Goal: Task Accomplishment & Management: Use online tool/utility

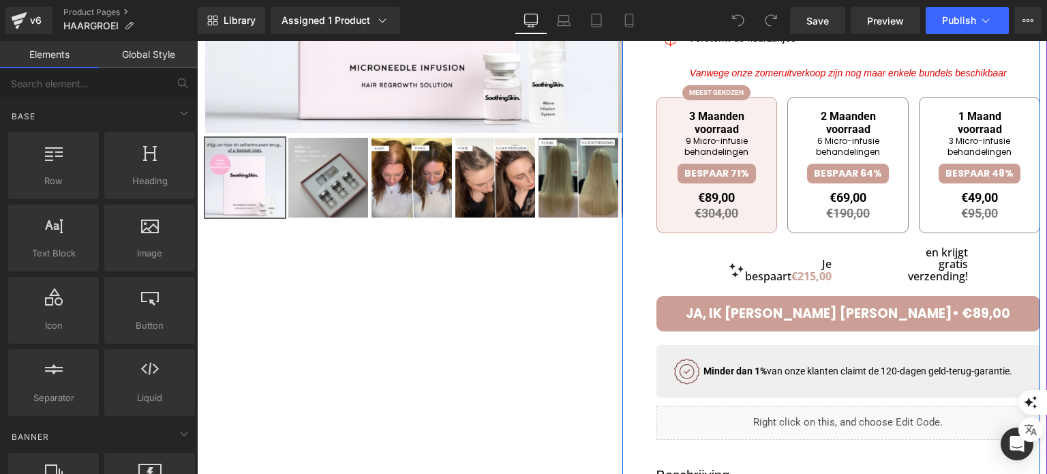
scroll to position [477, 0]
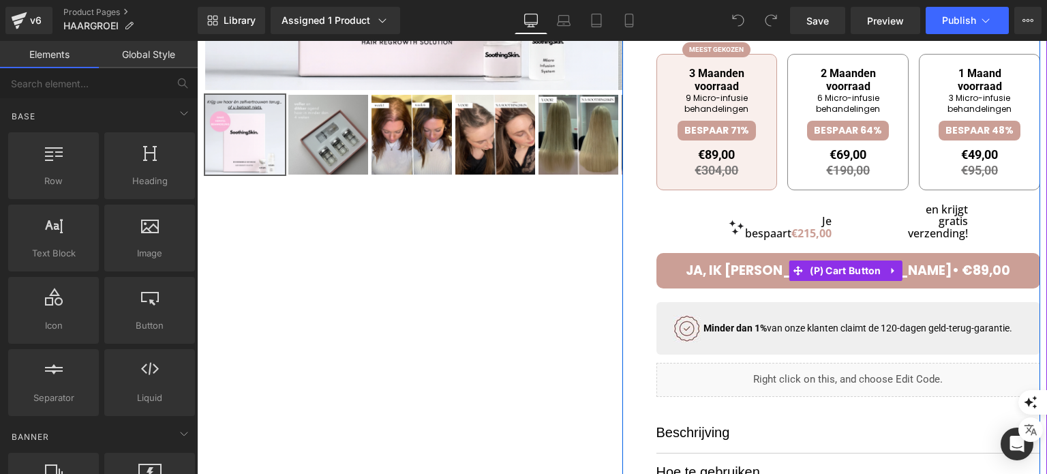
click at [759, 278] on span "ja, ik wil voller haar• €89,00" at bounding box center [848, 270] width 324 height 18
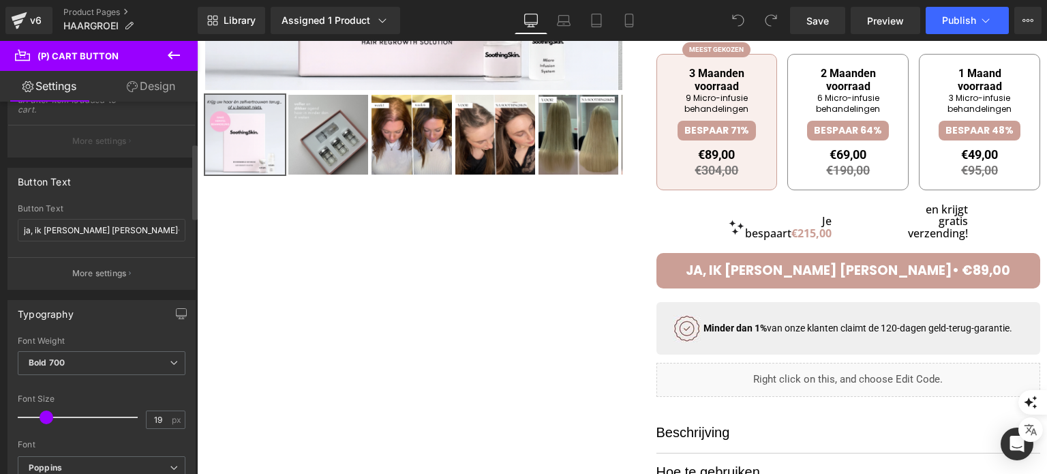
scroll to position [204, 0]
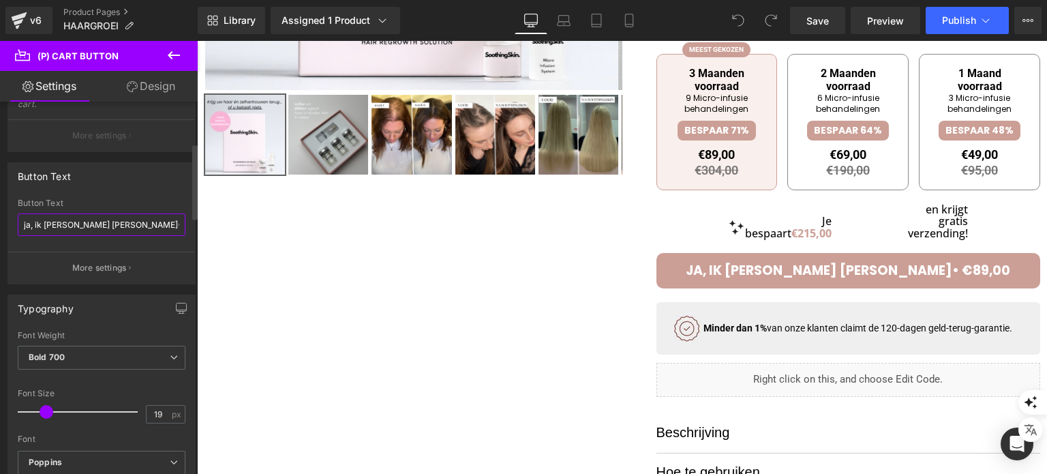
drag, startPoint x: 95, startPoint y: 223, endPoint x: 0, endPoint y: 213, distance: 96.0
click at [0, 213] on div "Button Text ja, ik wil voller haar• Button Text ja, ik wil voller haar• More se…" at bounding box center [102, 218] width 204 height 132
type input "aan winkelwagen toevoegen•"
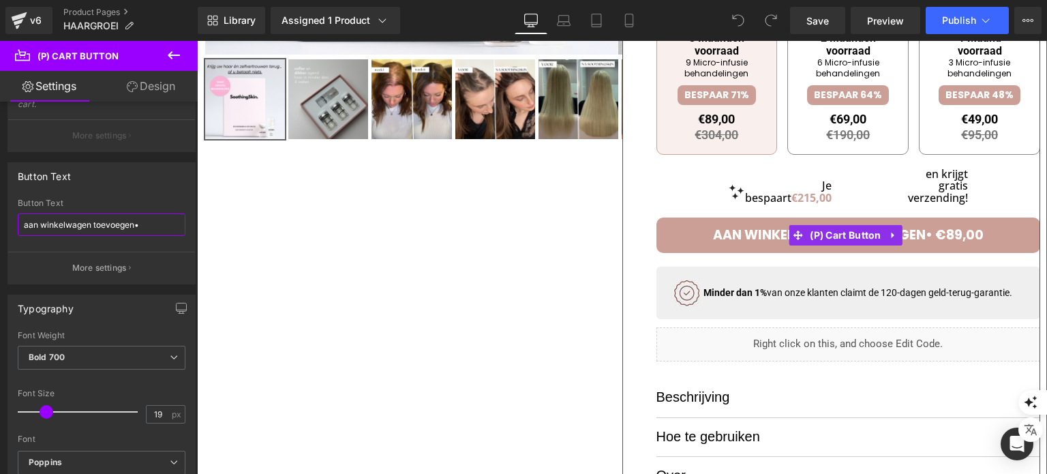
scroll to position [545, 0]
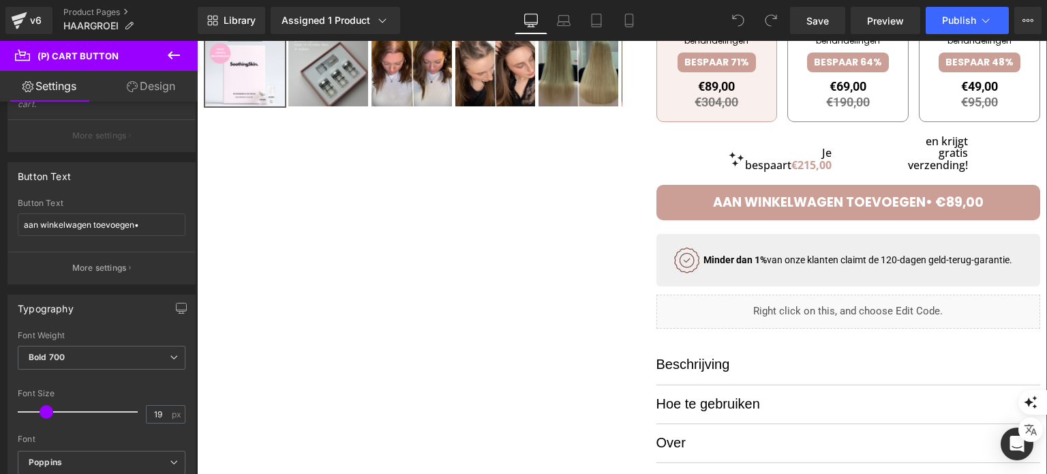
click at [512, 207] on div at bounding box center [622, 73] width 836 height 933
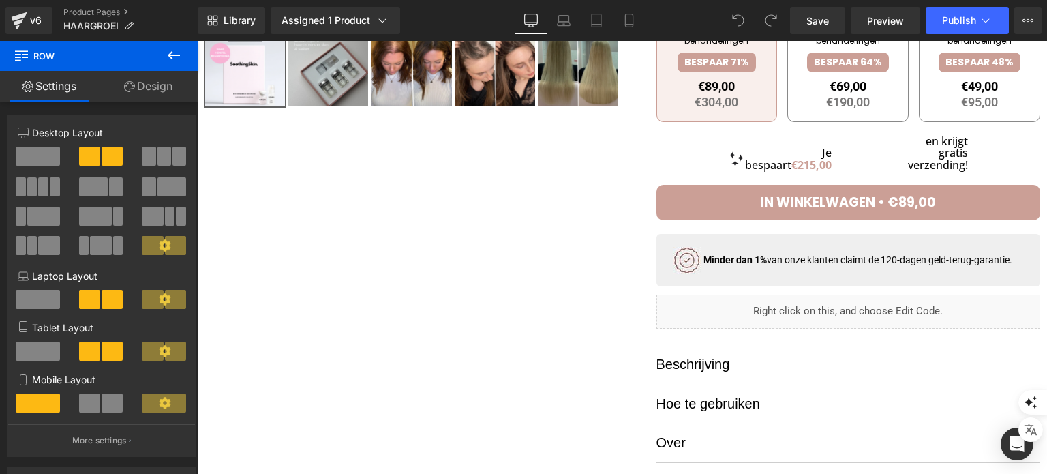
click at [173, 62] on icon at bounding box center [174, 55] width 16 height 16
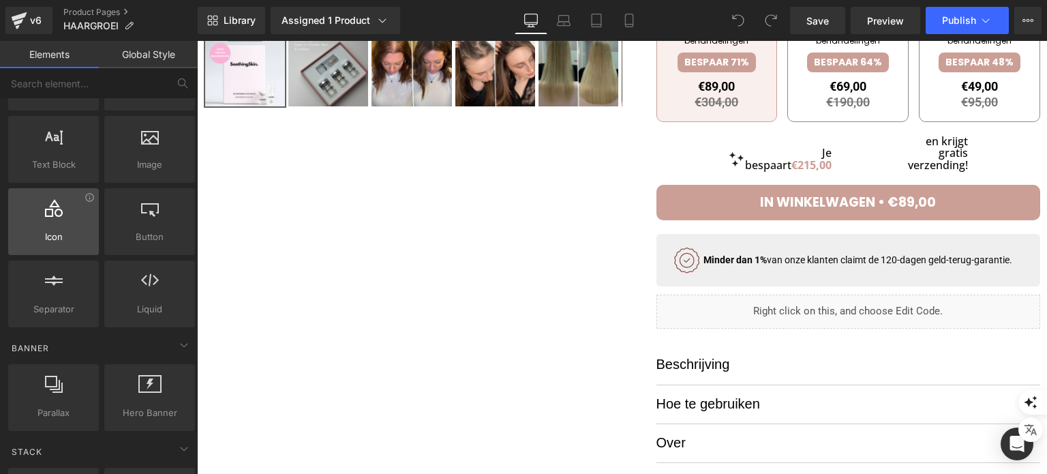
scroll to position [68, 0]
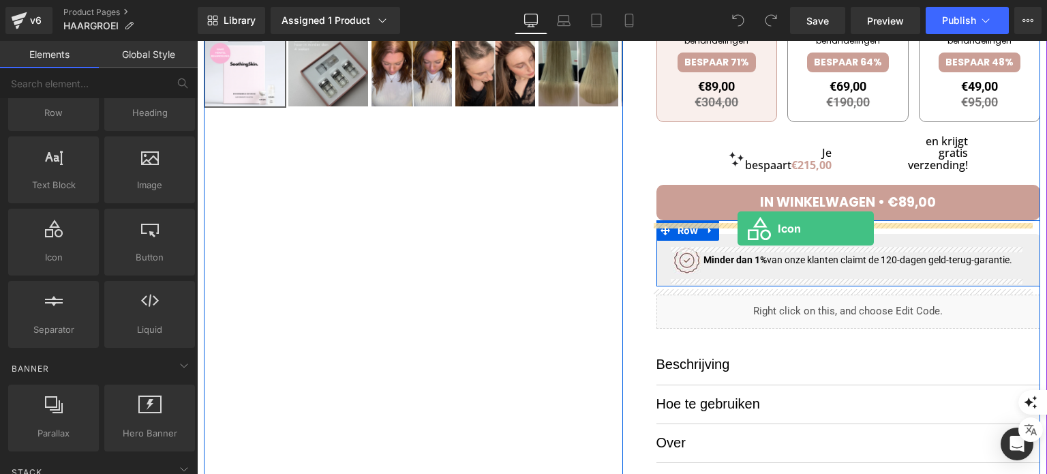
drag, startPoint x: 291, startPoint y: 296, endPoint x: 738, endPoint y: 228, distance: 451.5
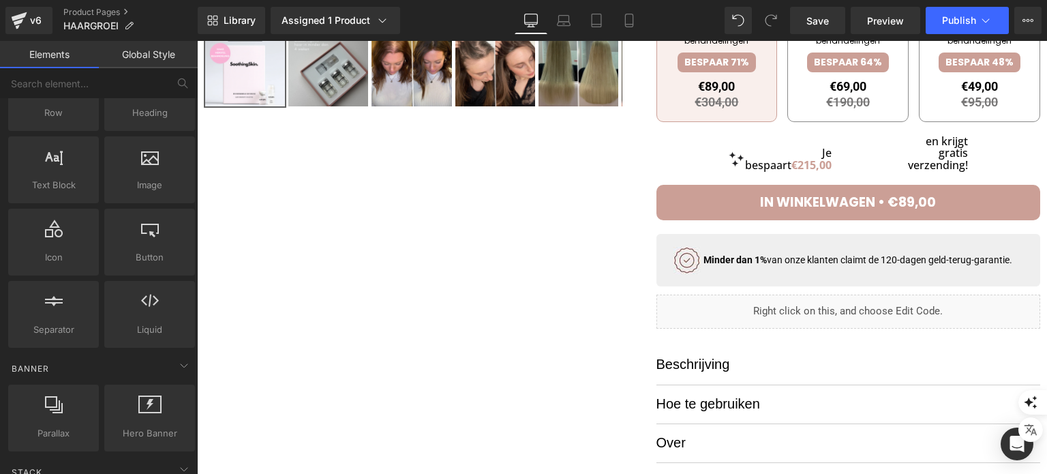
scroll to position [0, 0]
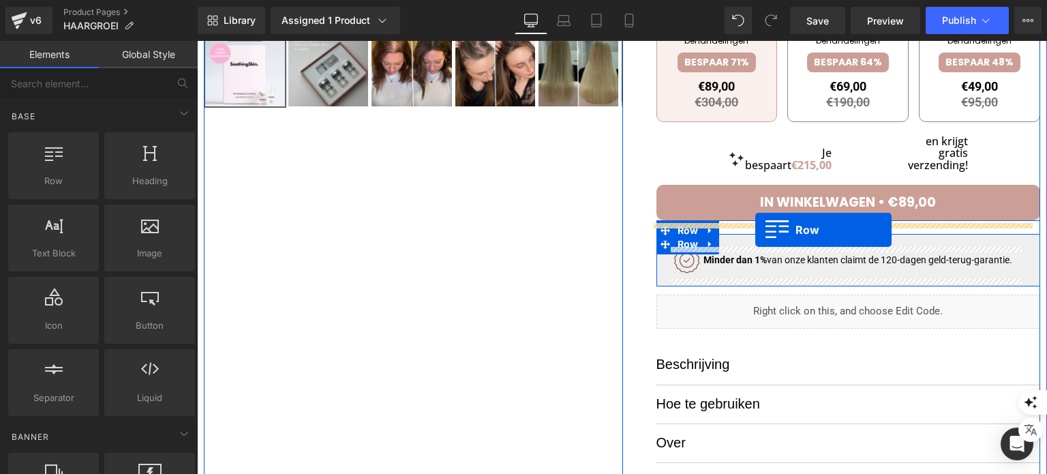
drag, startPoint x: 269, startPoint y: 228, endPoint x: 755, endPoint y: 230, distance: 486.0
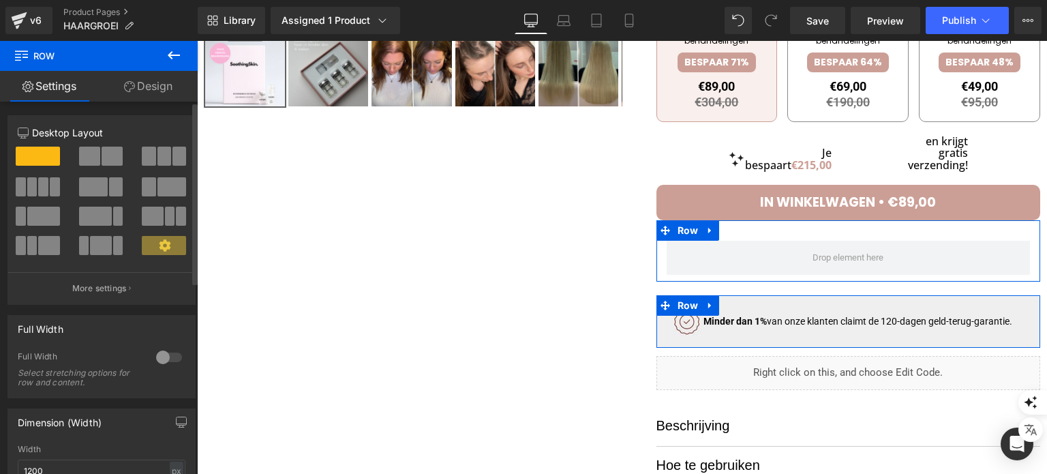
click at [149, 155] on span at bounding box center [149, 156] width 14 height 19
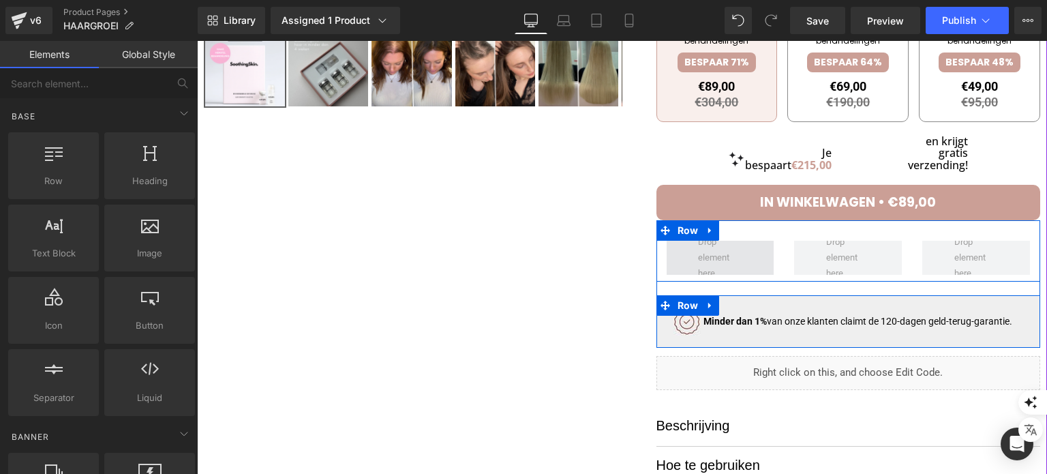
click at [725, 261] on span at bounding box center [720, 258] width 54 height 53
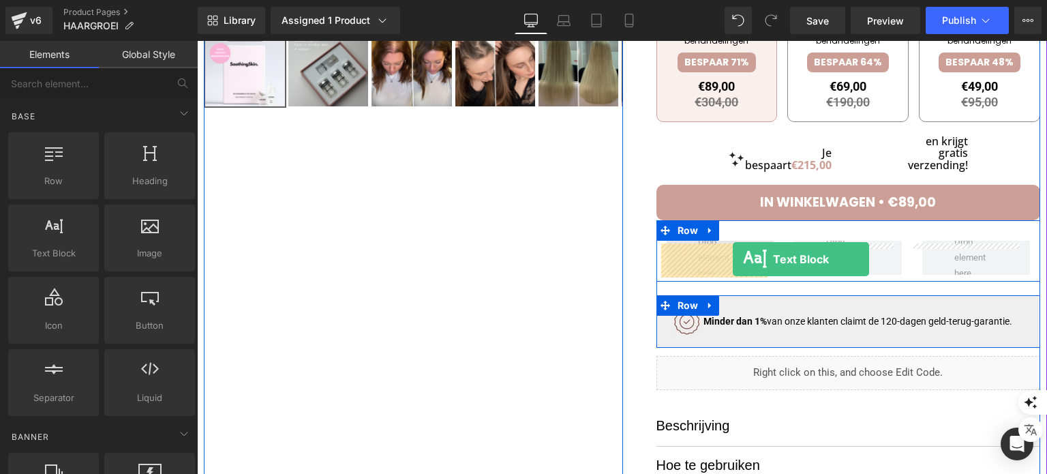
drag, startPoint x: 244, startPoint y: 298, endPoint x: 732, endPoint y: 260, distance: 489.5
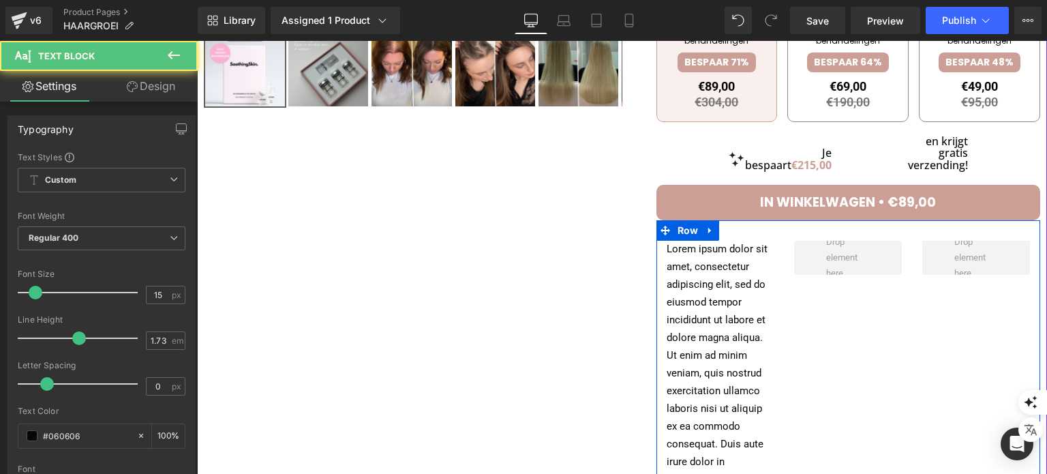
click at [723, 263] on p "Lorem ipsum dolor sit amet, consectetur adipiscing elit, sed do eiusmod tempor …" at bounding box center [721, 445] width 108 height 408
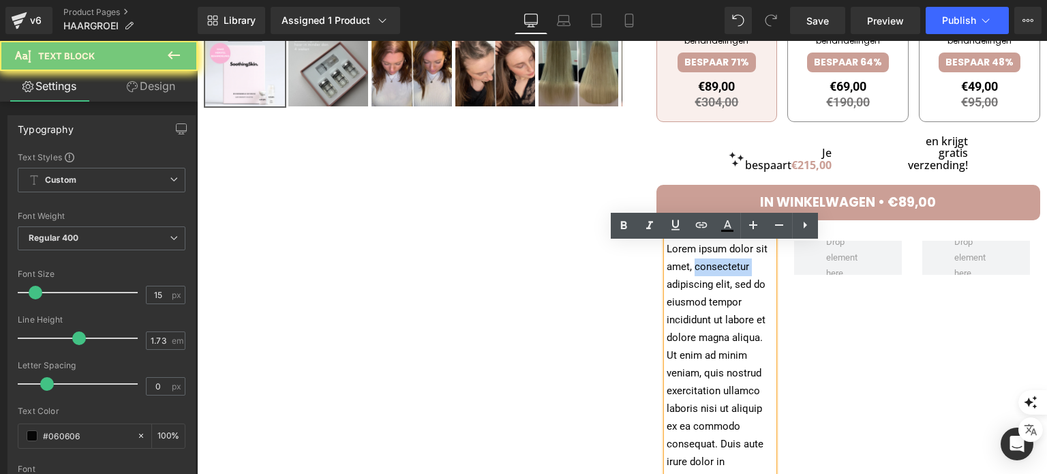
click at [723, 263] on p "Lorem ipsum dolor sit amet, consectetur adipiscing elit, sed do eiusmod tempor …" at bounding box center [721, 445] width 108 height 408
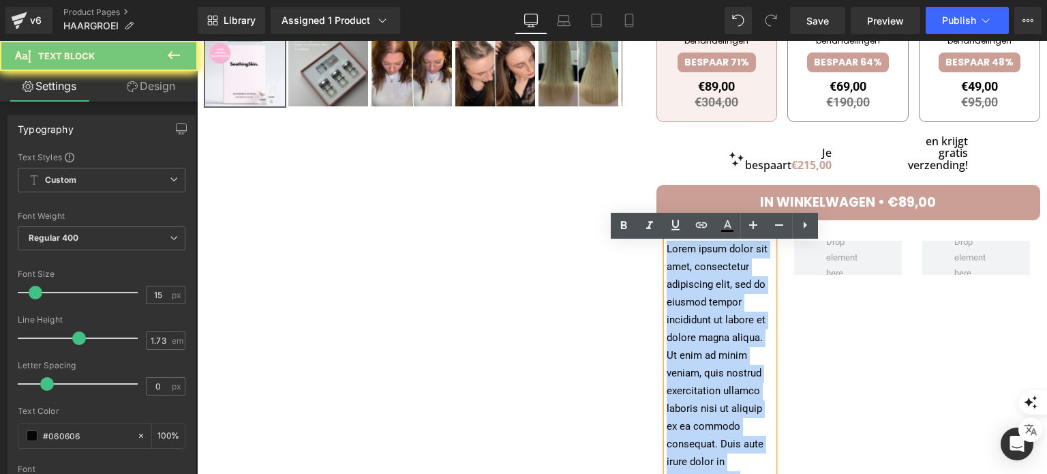
click at [723, 263] on p "Lorem ipsum dolor sit amet, consectetur adipiscing elit, sed do eiusmod tempor …" at bounding box center [721, 445] width 108 height 408
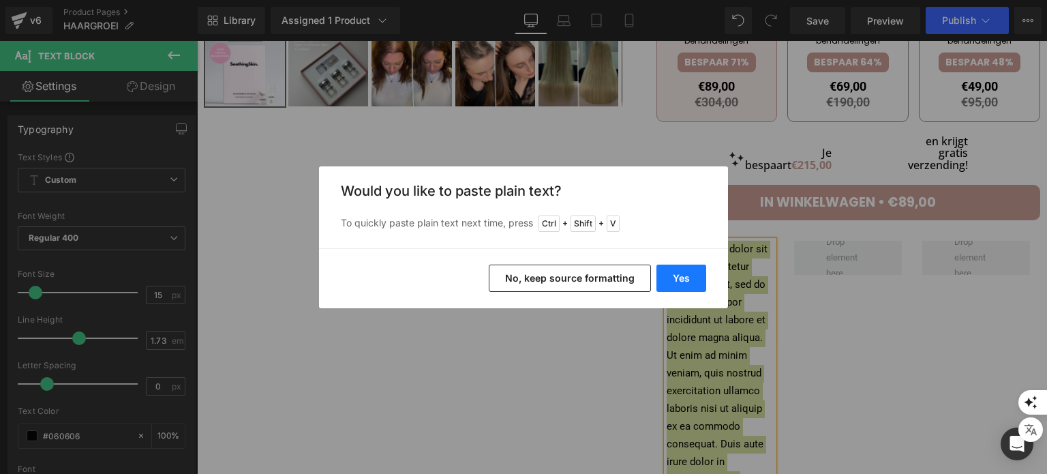
click at [666, 273] on button "Yes" at bounding box center [681, 277] width 50 height 27
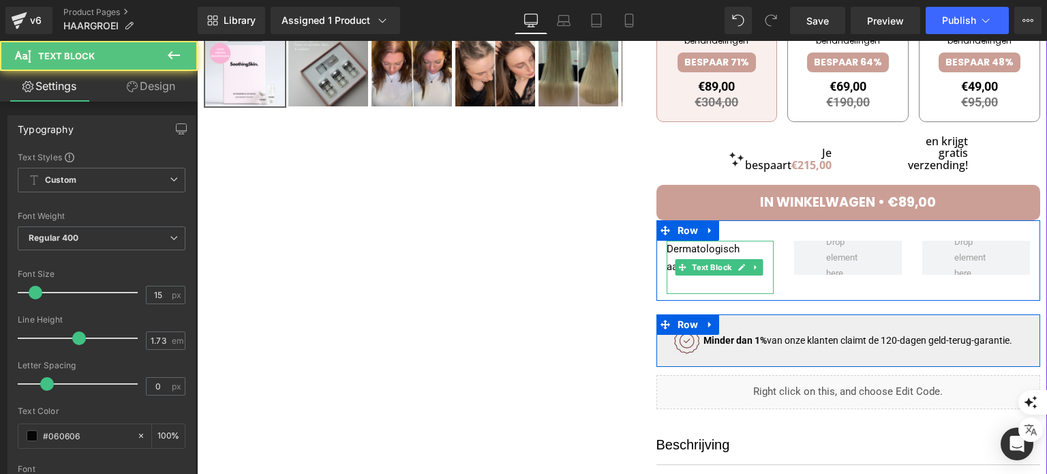
click at [702, 254] on p "Dermatologisch aanbevolen" at bounding box center [721, 258] width 108 height 35
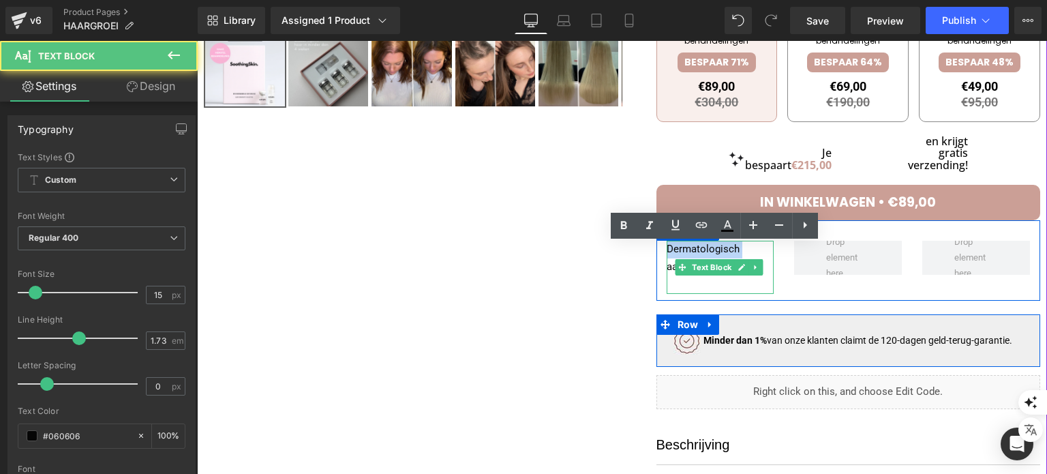
click at [702, 254] on p "Dermatologisch aanbevolen" at bounding box center [721, 258] width 108 height 35
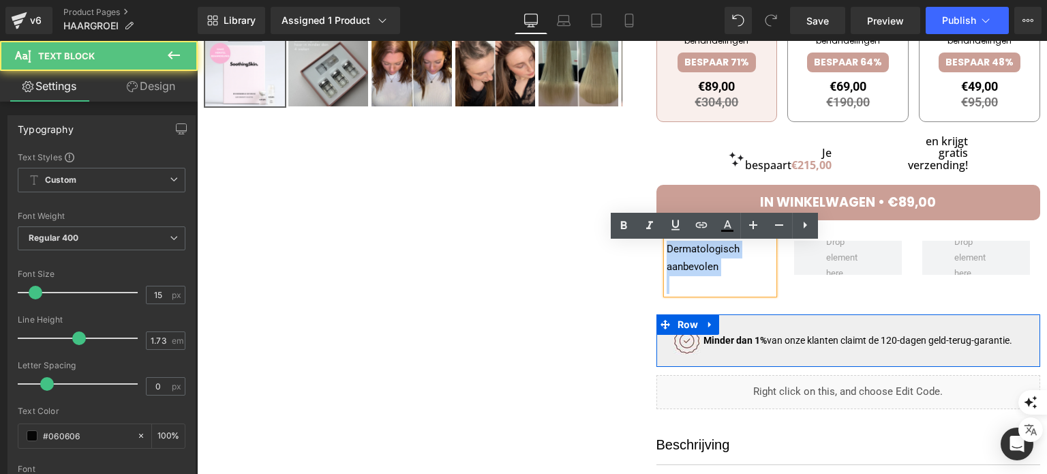
click at [702, 254] on p "Dermatologisch aanbevolen" at bounding box center [721, 258] width 108 height 35
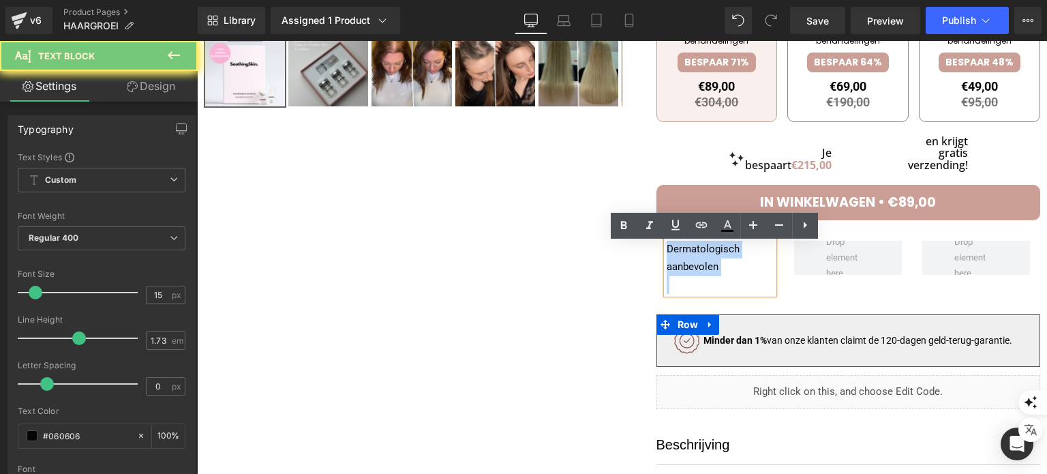
click at [702, 254] on p "Dermatologisch aanbevolen" at bounding box center [721, 258] width 108 height 35
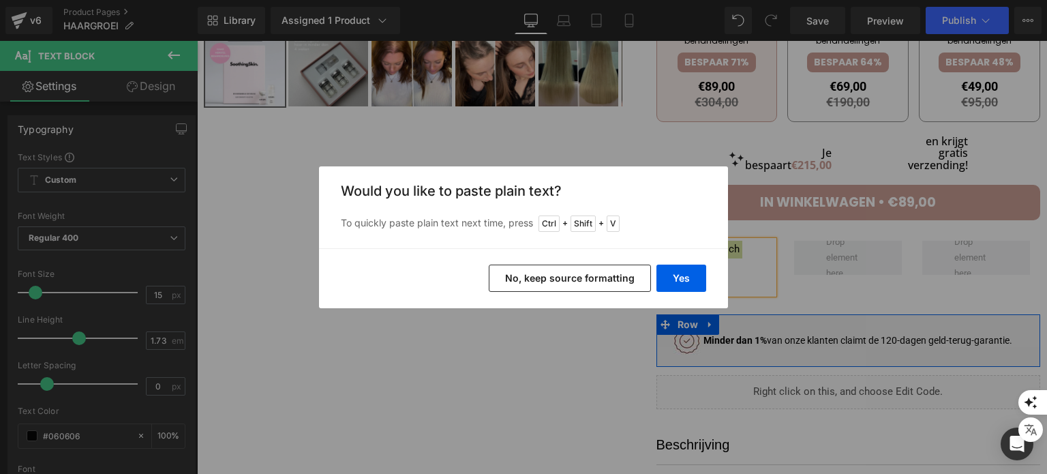
click at [619, 275] on button "No, keep source formatting" at bounding box center [570, 277] width 162 height 27
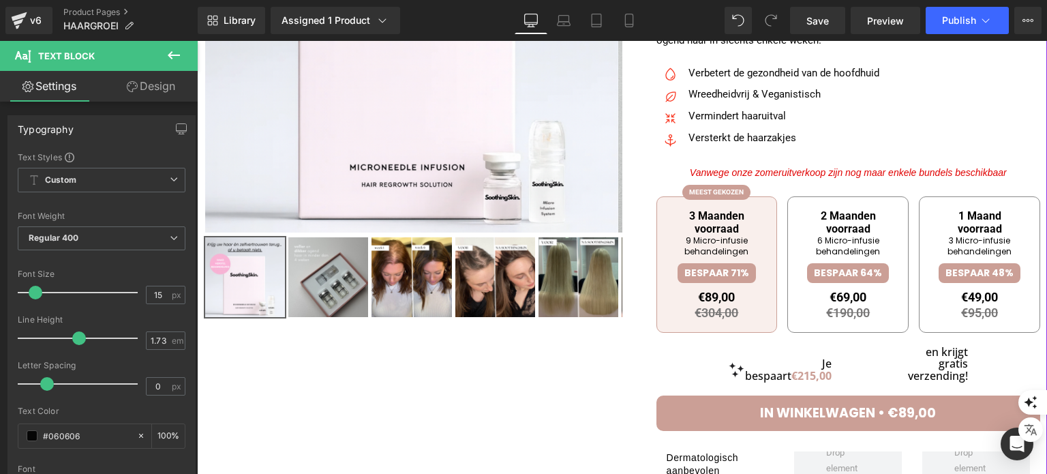
scroll to position [477, 0]
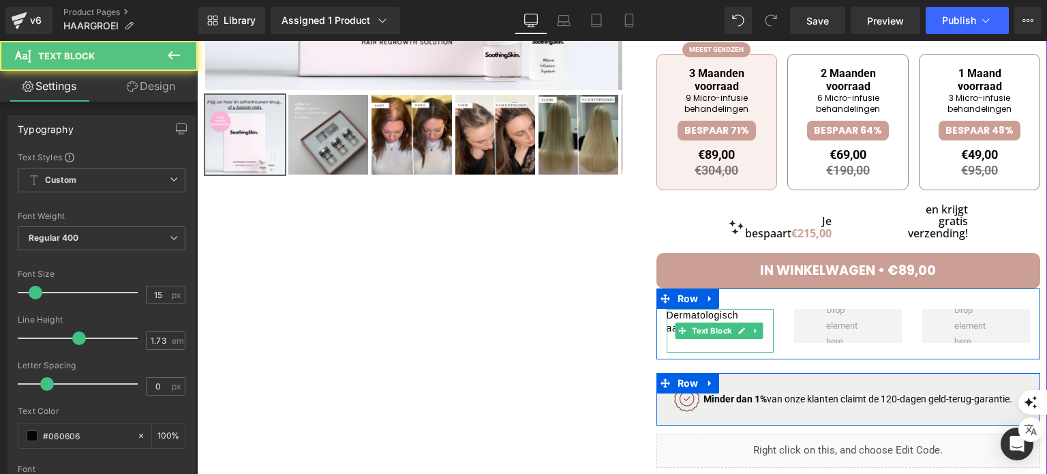
click at [735, 316] on h3 "Dermatologisch aanbevolen" at bounding box center [721, 322] width 108 height 26
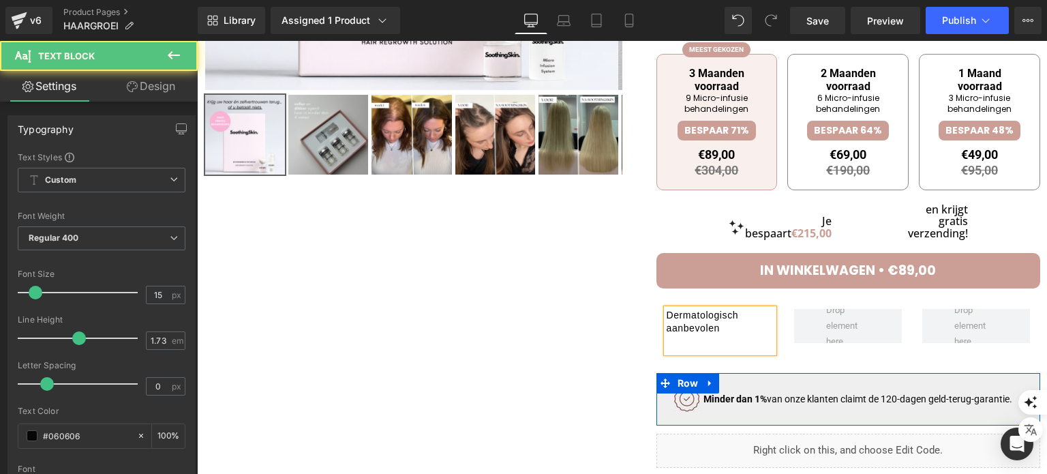
click at [735, 316] on h3 "Dermatologisch aanbevolen" at bounding box center [721, 322] width 108 height 26
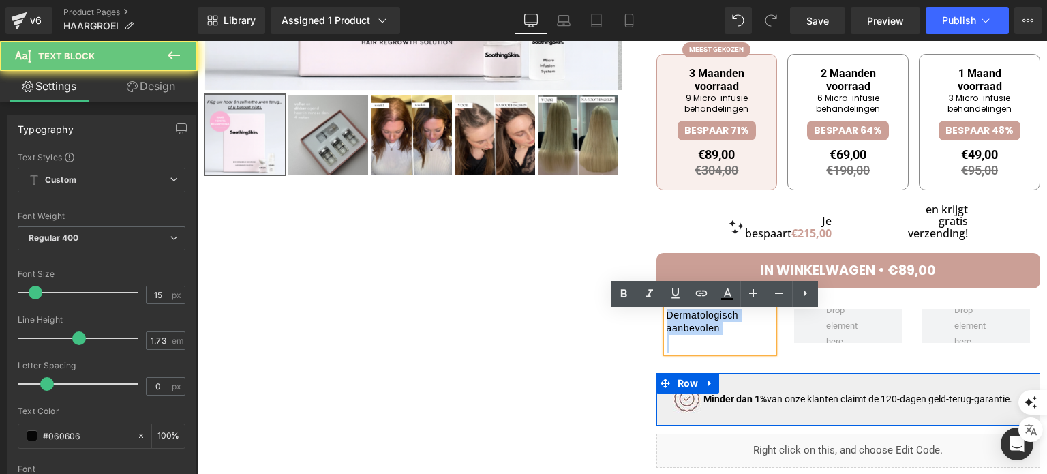
click at [735, 316] on h3 "Dermatologisch aanbevolen" at bounding box center [721, 322] width 108 height 26
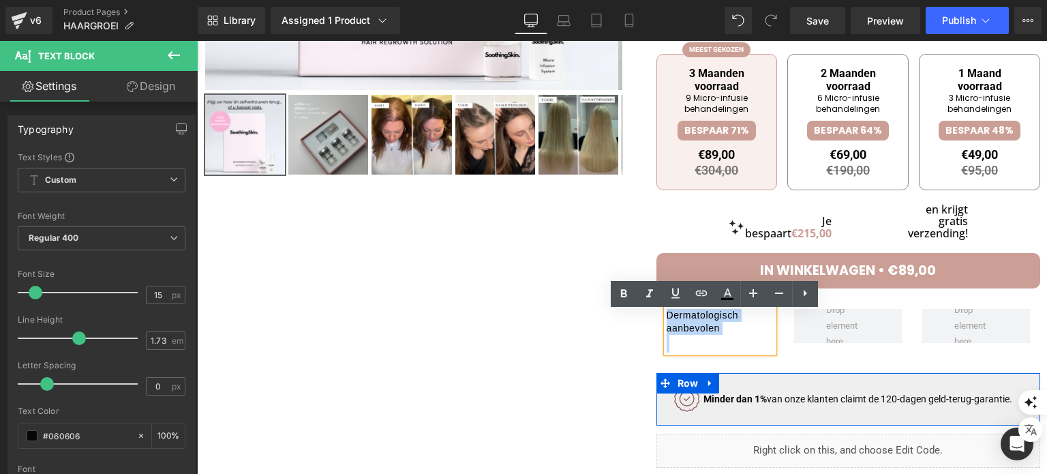
click at [698, 349] on p at bounding box center [721, 344] width 108 height 18
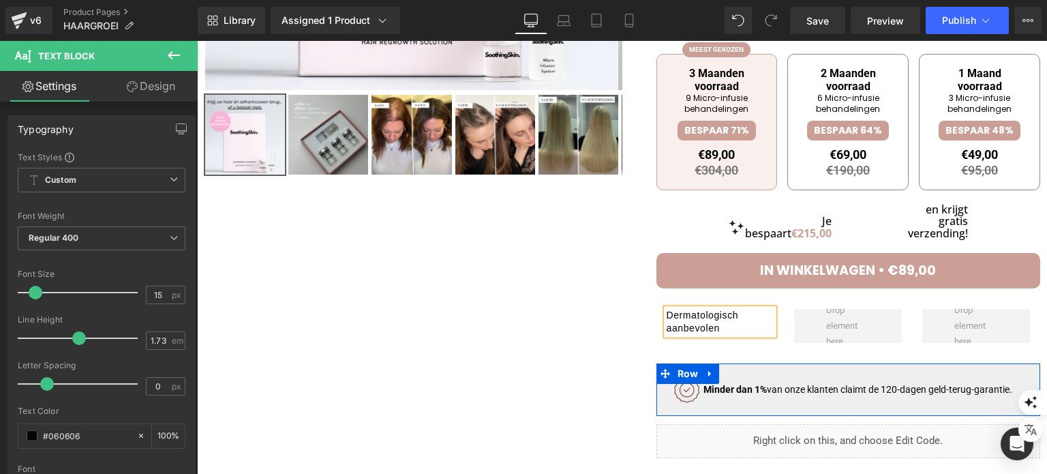
click at [601, 314] on div at bounding box center [622, 173] width 836 height 995
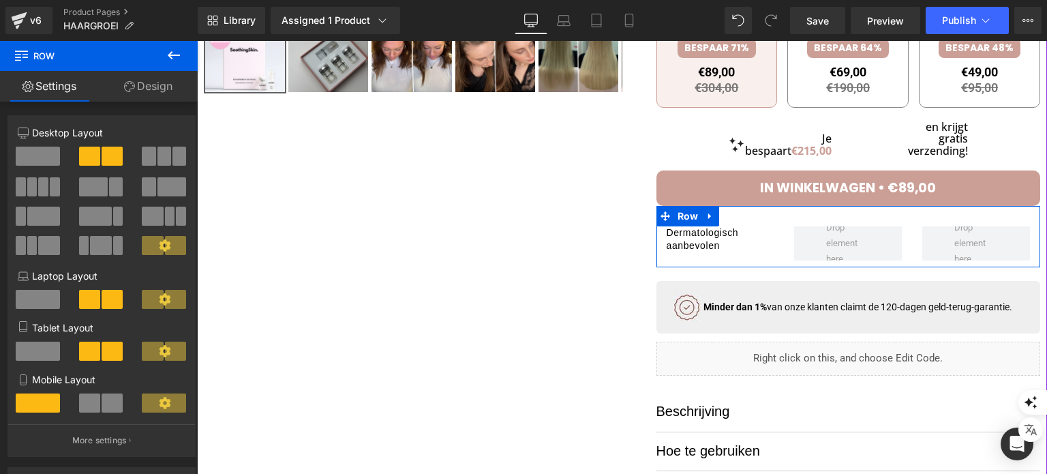
scroll to position [613, 0]
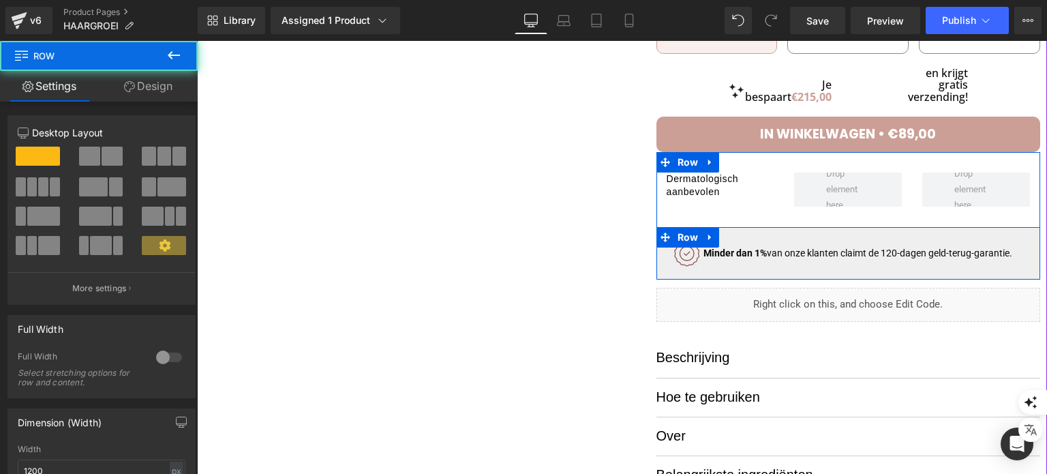
click at [723, 277] on div "Minder dan 1% van onze klanten claimt de 120-dagen geld-terug-garantie. Heading…" at bounding box center [848, 253] width 384 height 52
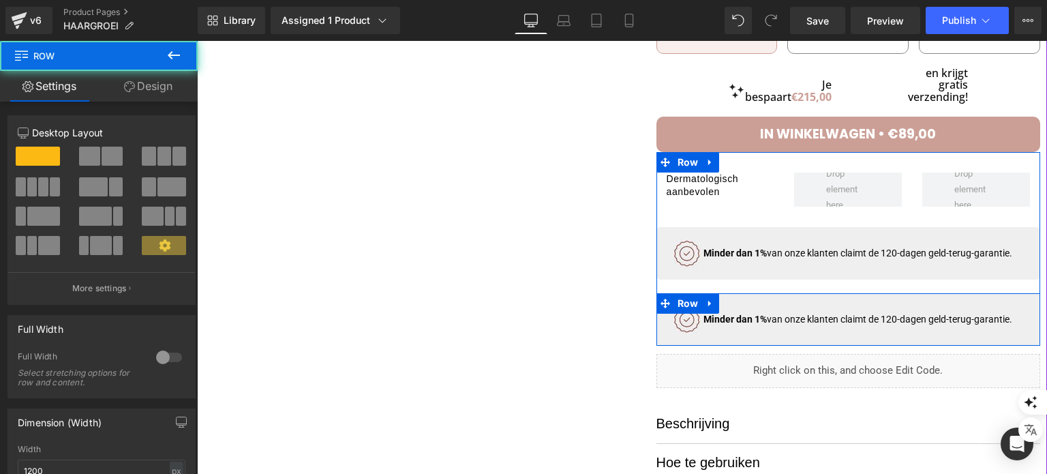
click at [744, 343] on div "Minder dan 1% van onze klanten claimt de 120-dagen geld-terug-garantie. Heading…" at bounding box center [848, 319] width 384 height 52
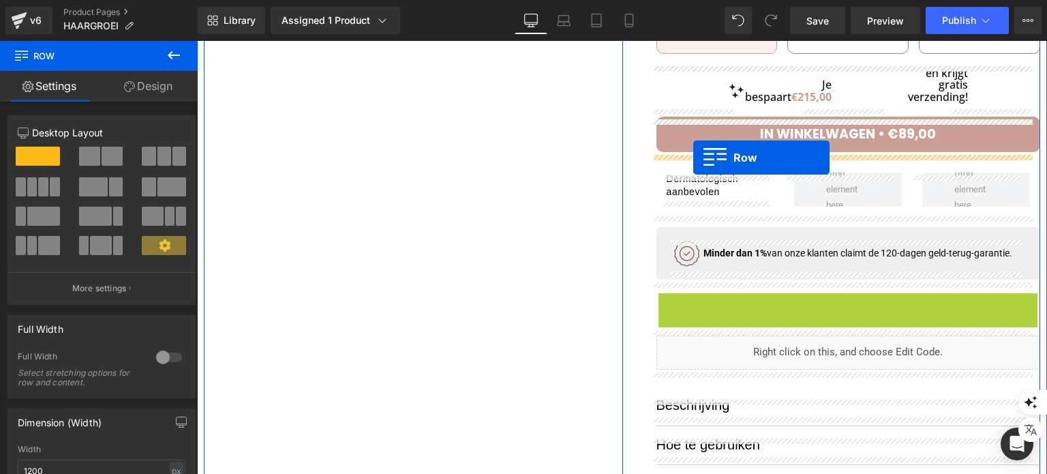
drag, startPoint x: 663, startPoint y: 313, endPoint x: 693, endPoint y: 157, distance: 158.4
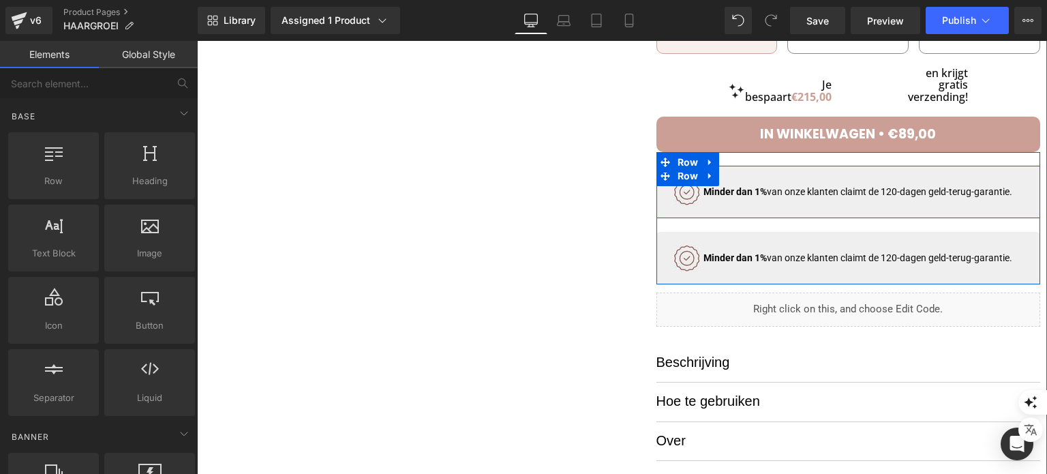
click at [712, 196] on strong "Minder dan" at bounding box center [727, 191] width 49 height 11
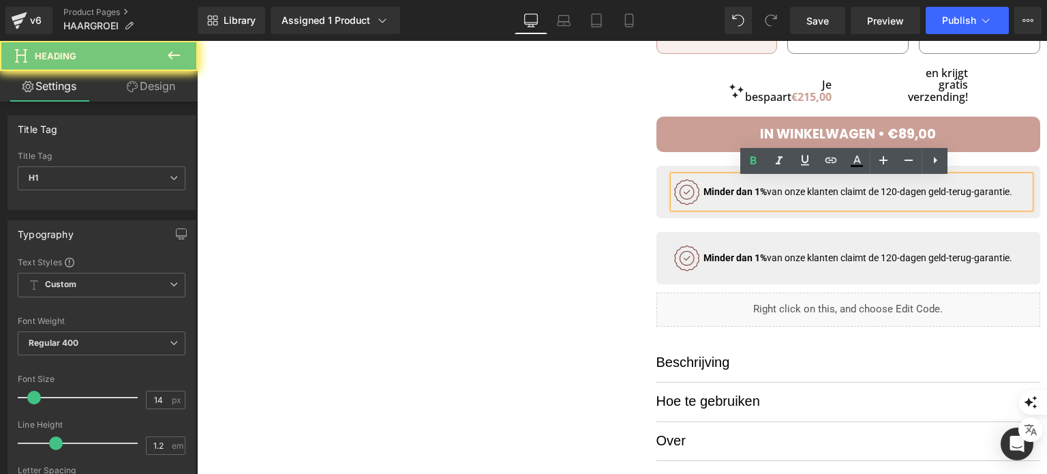
click at [712, 196] on strong "Minder dan" at bounding box center [727, 191] width 49 height 11
click at [707, 208] on div "Minder dan 1% van onze klanten claimt de 120-dagen geld-terug-garantie." at bounding box center [851, 192] width 357 height 32
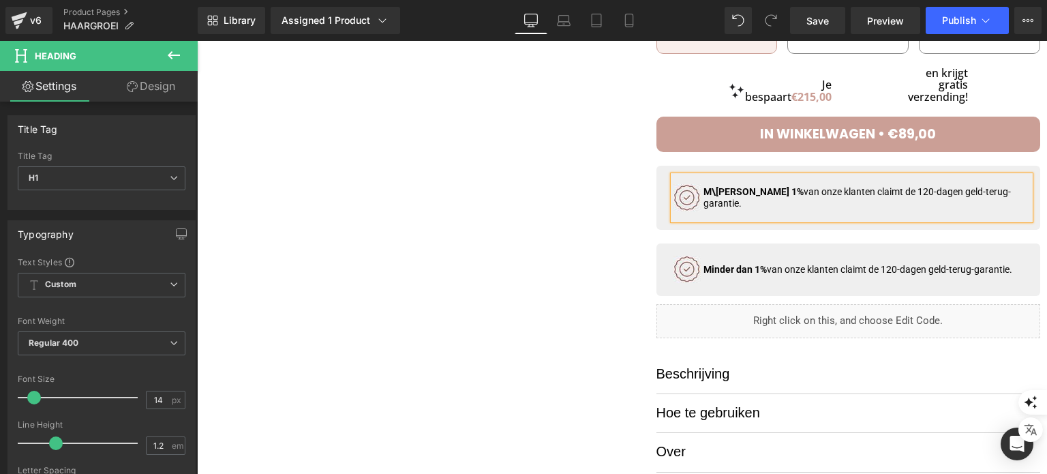
click at [712, 204] on h1 "M\inder dan 1% van onze klanten claimt de 120-dagen geld-terug-garantie." at bounding box center [866, 197] width 327 height 23
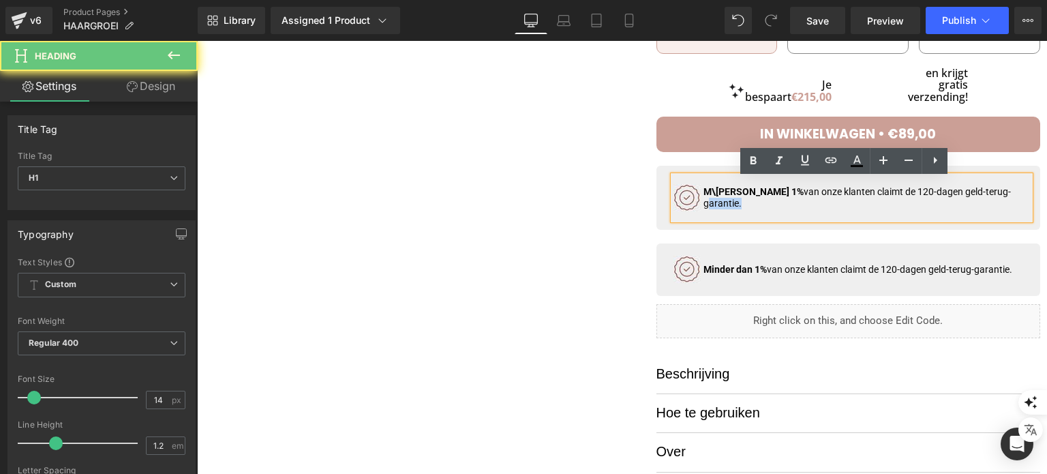
click at [712, 204] on h1 "M\inder dan 1% van onze klanten claimt de 120-dagen geld-terug-garantie." at bounding box center [866, 197] width 327 height 23
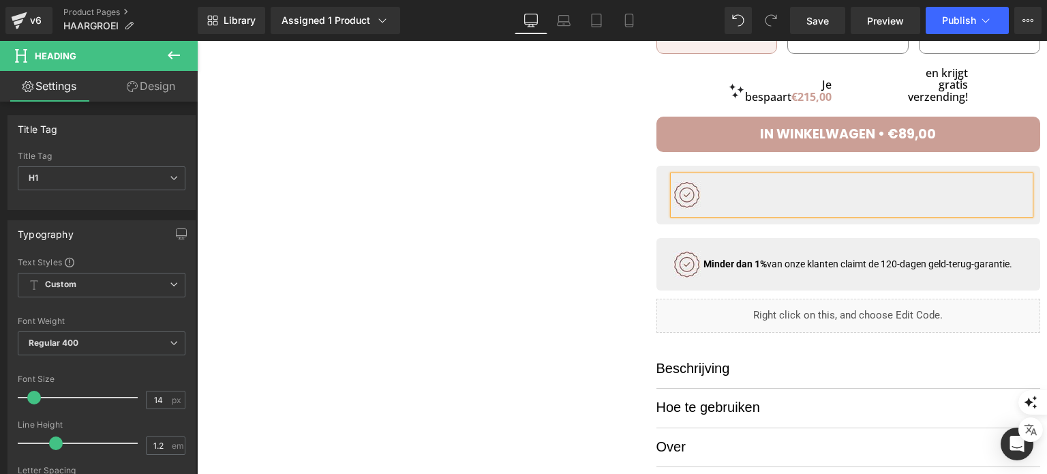
click at [688, 201] on div at bounding box center [851, 195] width 357 height 38
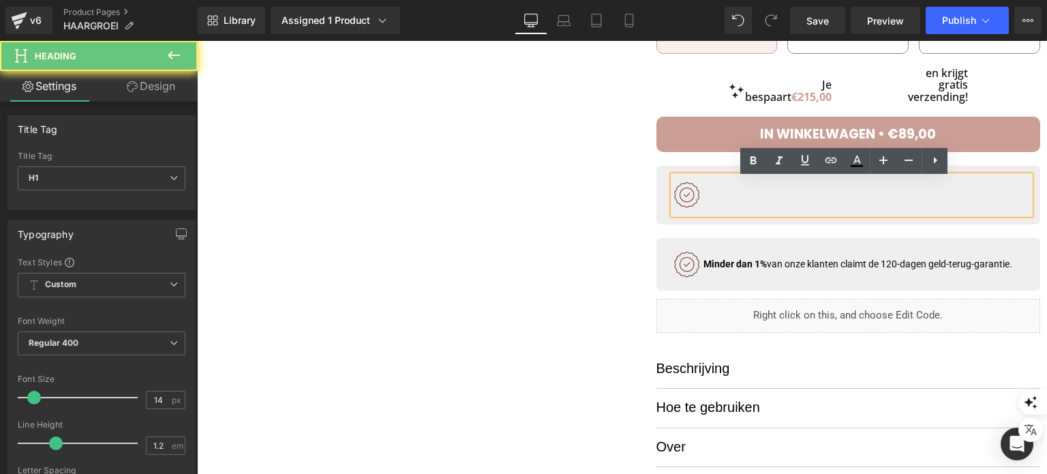
click at [688, 201] on div at bounding box center [851, 195] width 357 height 38
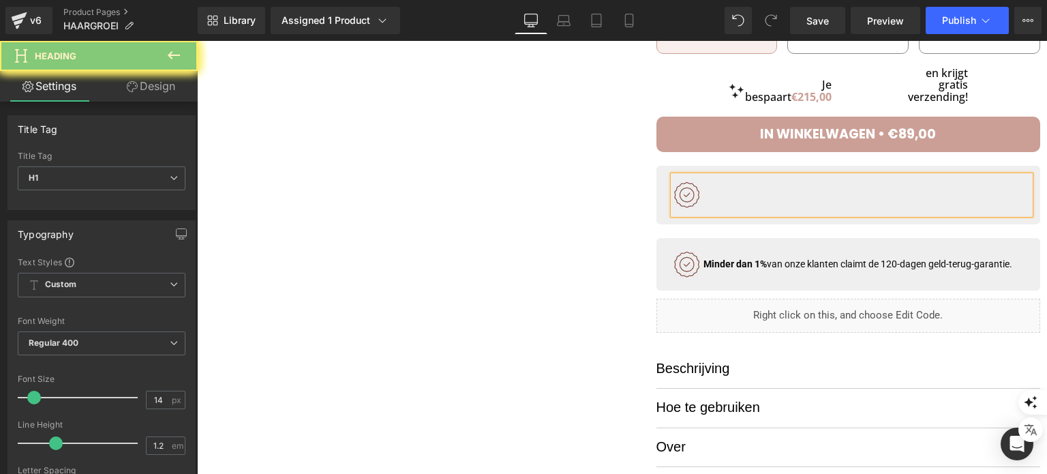
click at [698, 197] on div at bounding box center [851, 195] width 357 height 38
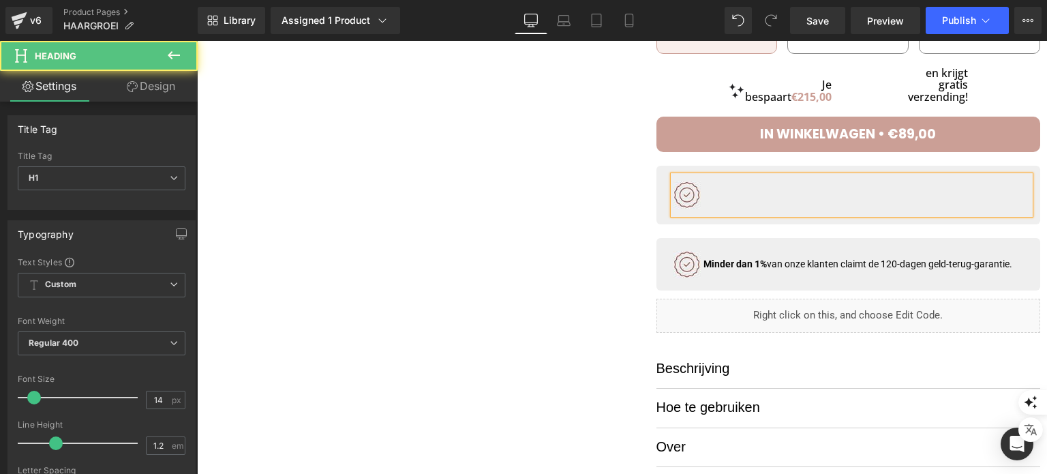
click at [723, 196] on div at bounding box center [851, 195] width 357 height 38
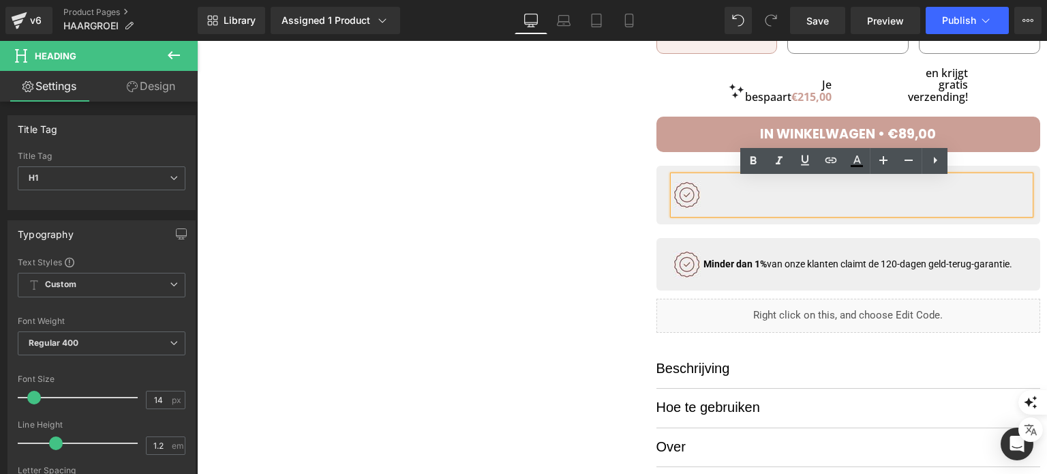
click at [622, 201] on div "Liquid Al meer dan 15.000 vrouwen boven de 45 gebruiken SoothingSkin voor volle…" at bounding box center [831, 41] width 419 height 1005
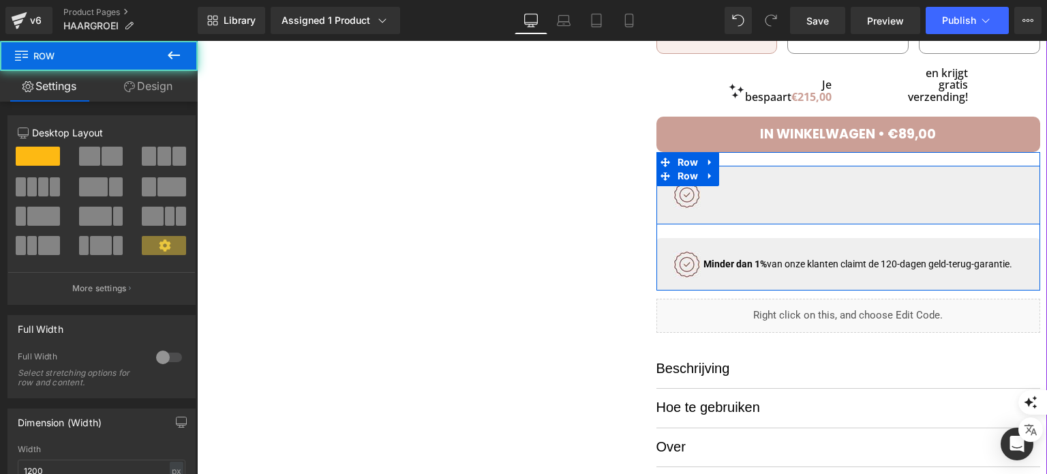
click at [657, 202] on div "Heading Row" at bounding box center [848, 195] width 384 height 59
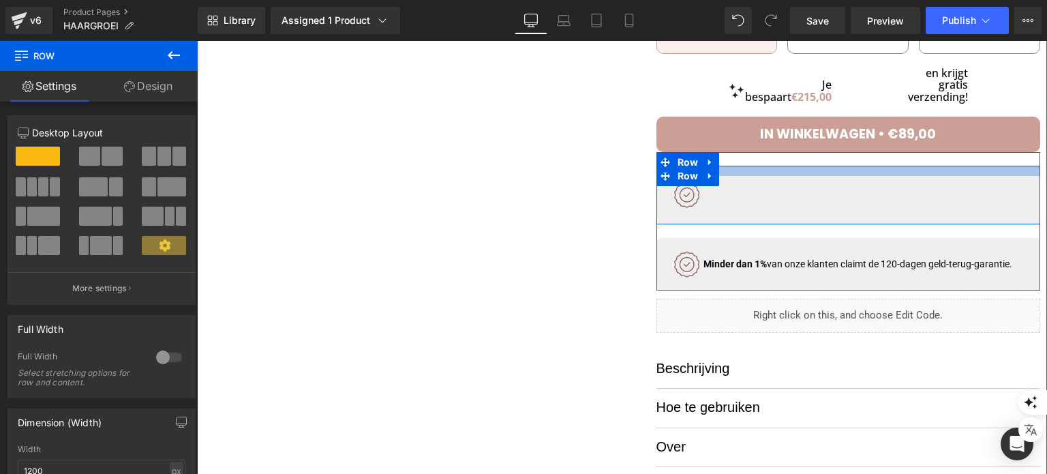
click at [870, 171] on div at bounding box center [848, 171] width 384 height 10
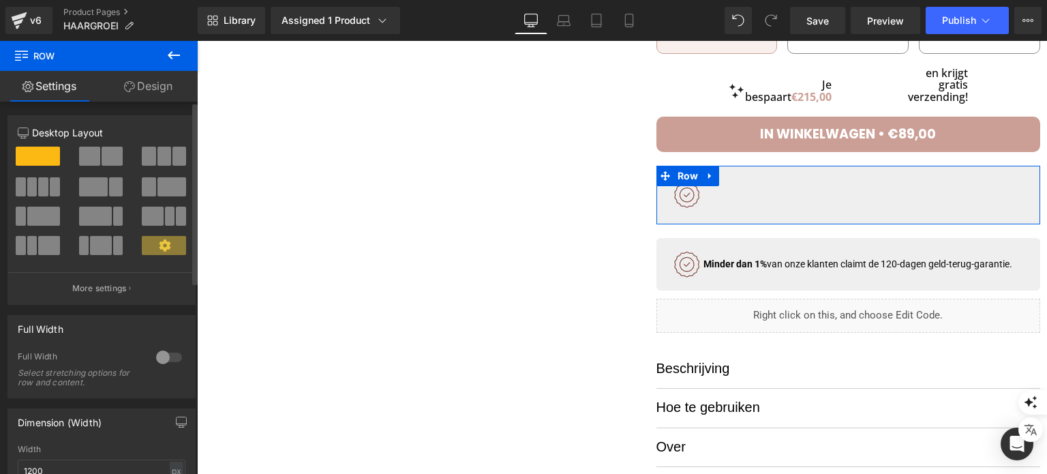
click at [157, 160] on span at bounding box center [164, 156] width 14 height 19
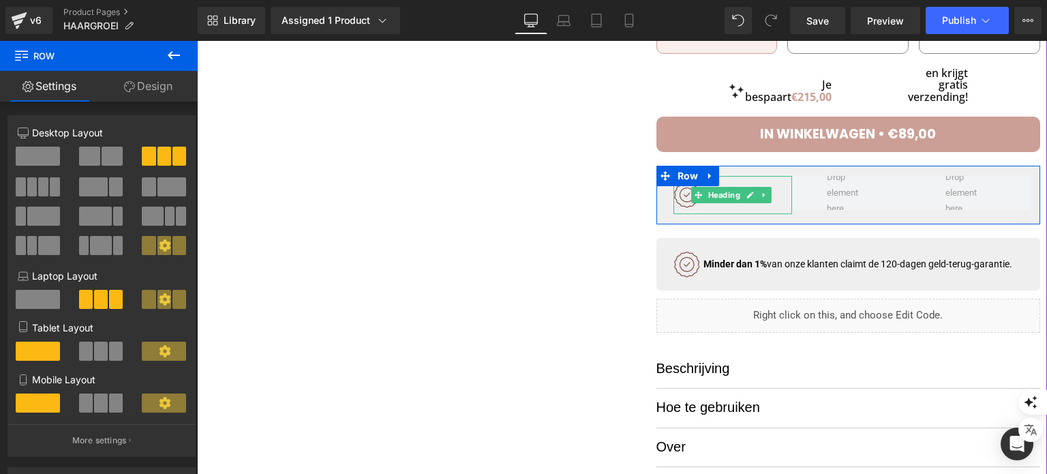
click at [736, 208] on div at bounding box center [732, 195] width 119 height 38
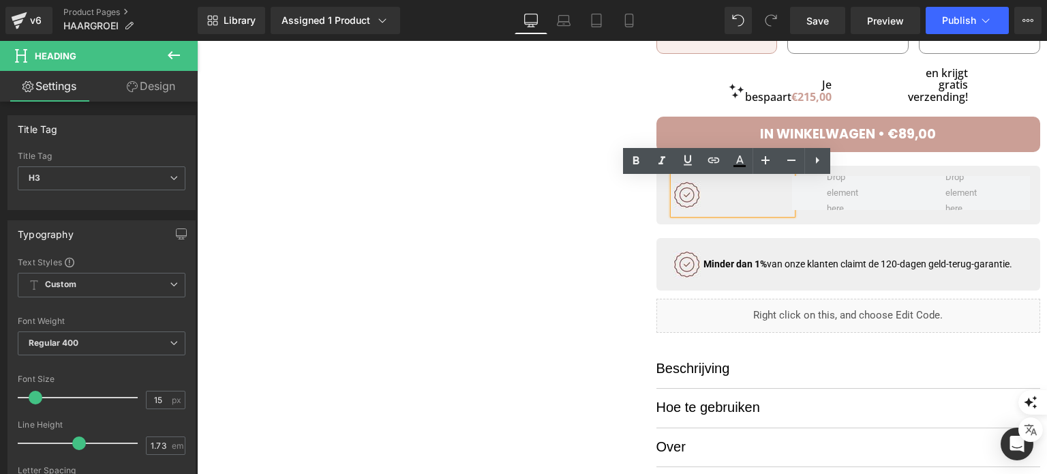
drag, startPoint x: 720, startPoint y: 207, endPoint x: 678, endPoint y: 198, distance: 43.7
click at [678, 198] on div at bounding box center [732, 195] width 119 height 38
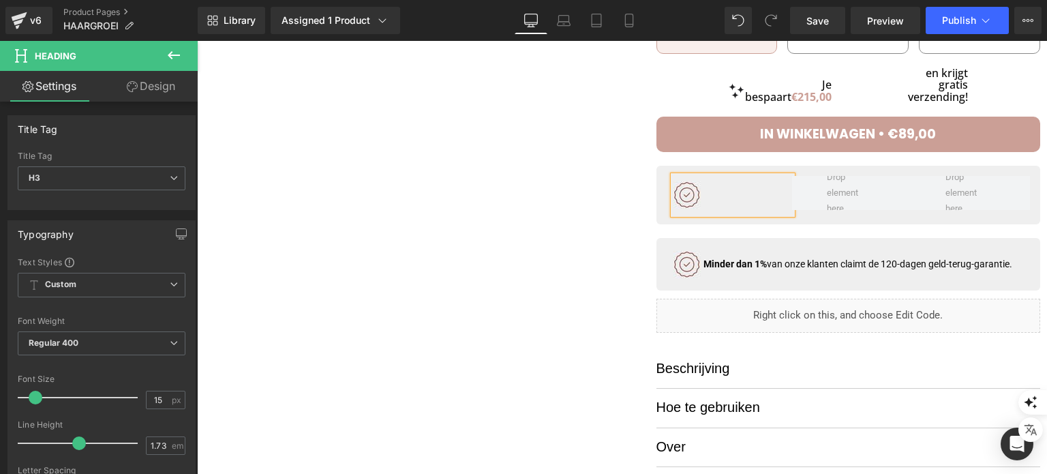
click at [691, 199] on div at bounding box center [732, 195] width 119 height 38
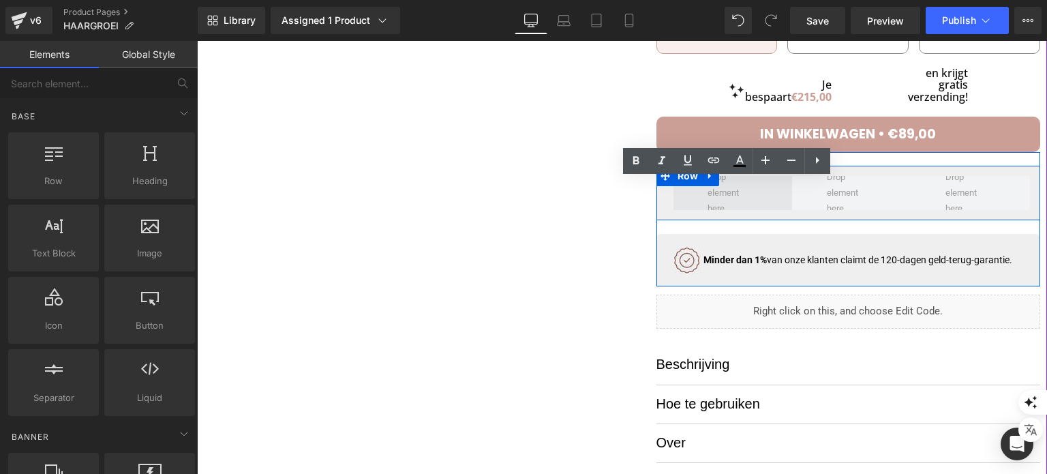
click at [717, 196] on span at bounding box center [732, 193] width 59 height 53
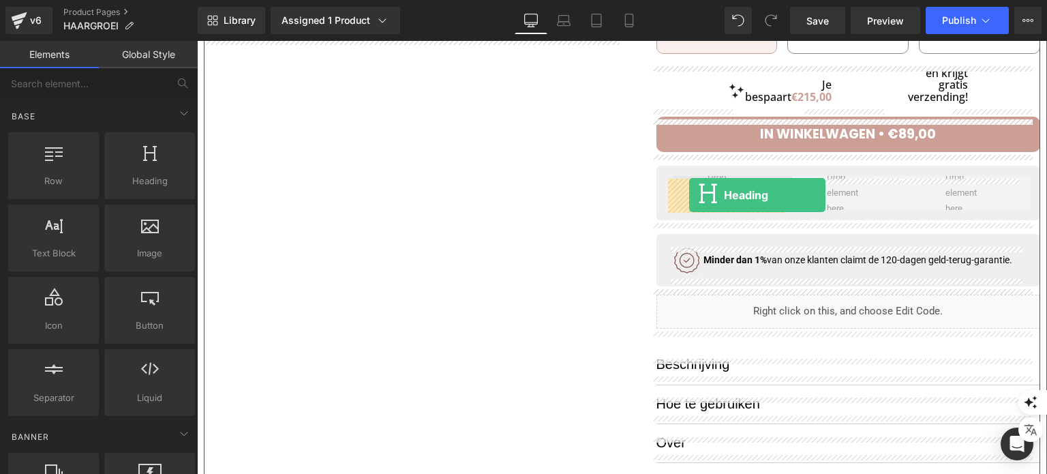
drag, startPoint x: 345, startPoint y: 211, endPoint x: 689, endPoint y: 195, distance: 344.6
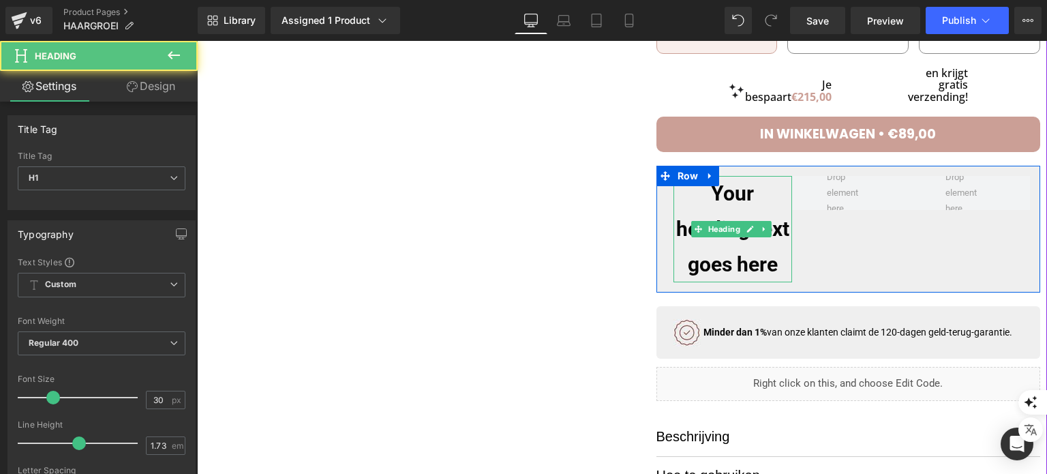
click at [754, 282] on h1 "Your heading text goes here" at bounding box center [732, 229] width 119 height 106
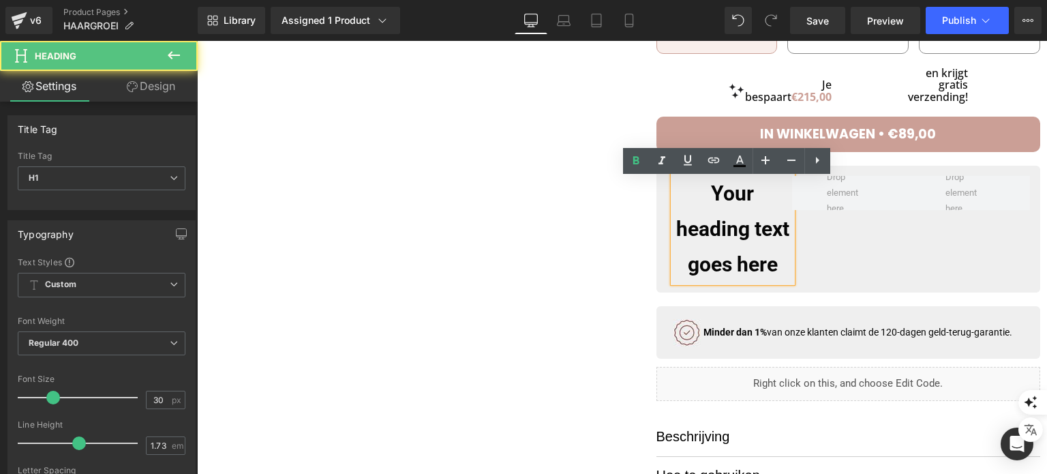
click at [733, 233] on h1 "Your heading text goes here" at bounding box center [732, 229] width 119 height 106
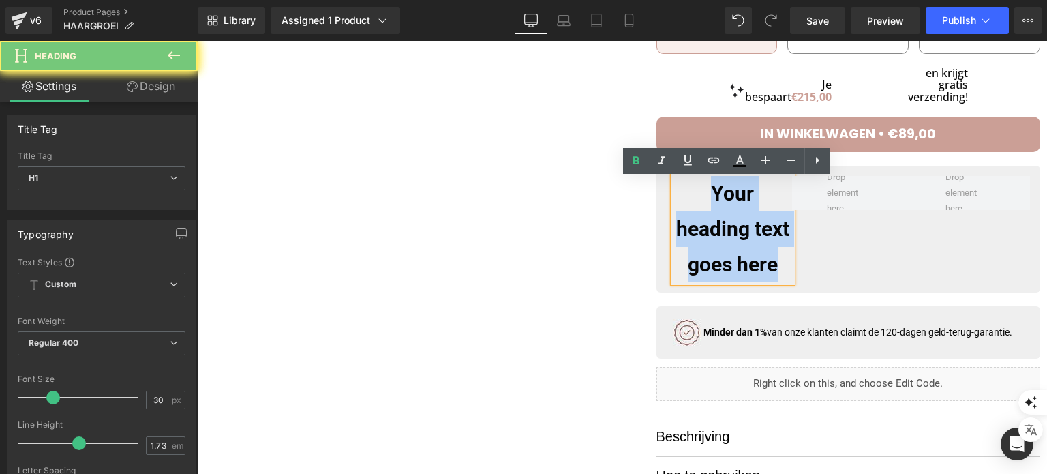
click at [733, 233] on h1 "Your heading text goes here" at bounding box center [732, 229] width 119 height 106
paste div
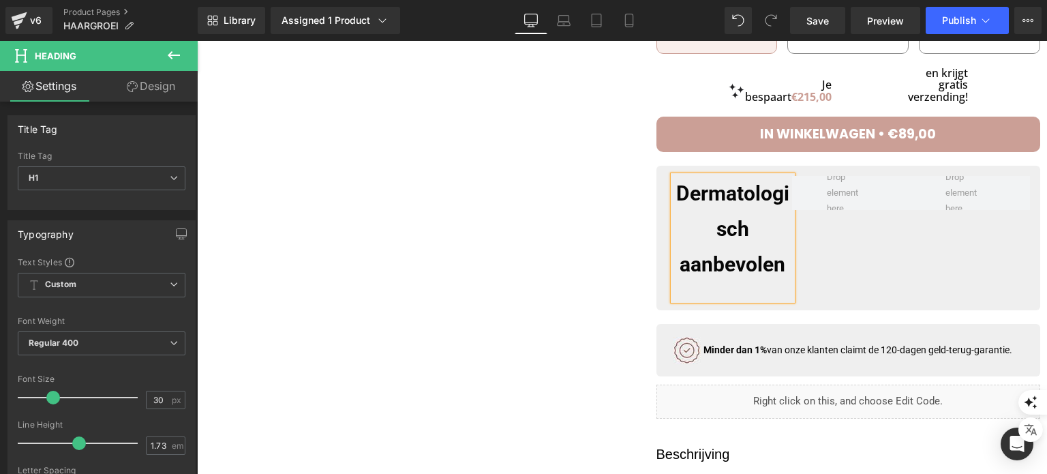
click at [723, 228] on h1 "Dermatologisch aanbevolen" at bounding box center [732, 229] width 119 height 106
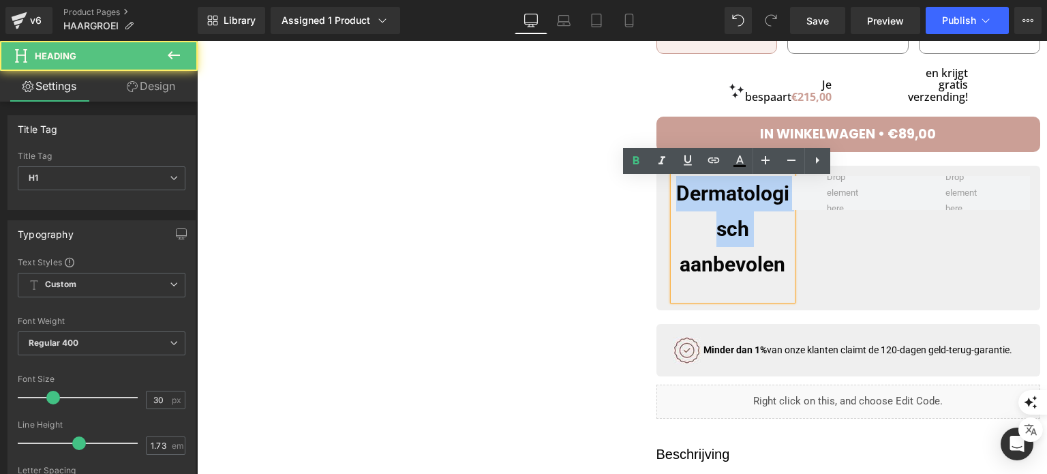
click at [723, 228] on h1 "Dermatologisch aanbevolen" at bounding box center [732, 229] width 119 height 106
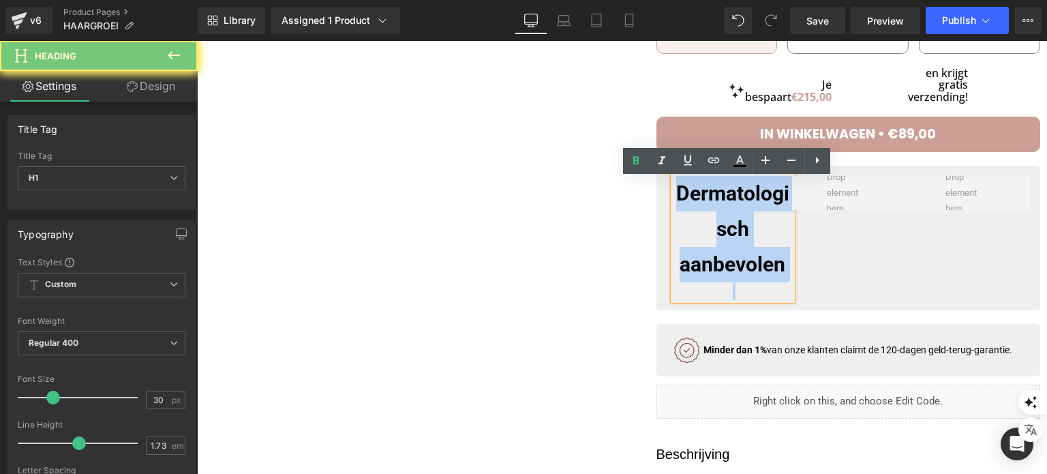
click at [723, 228] on h1 "Dermatologisch aanbevolen" at bounding box center [732, 229] width 119 height 106
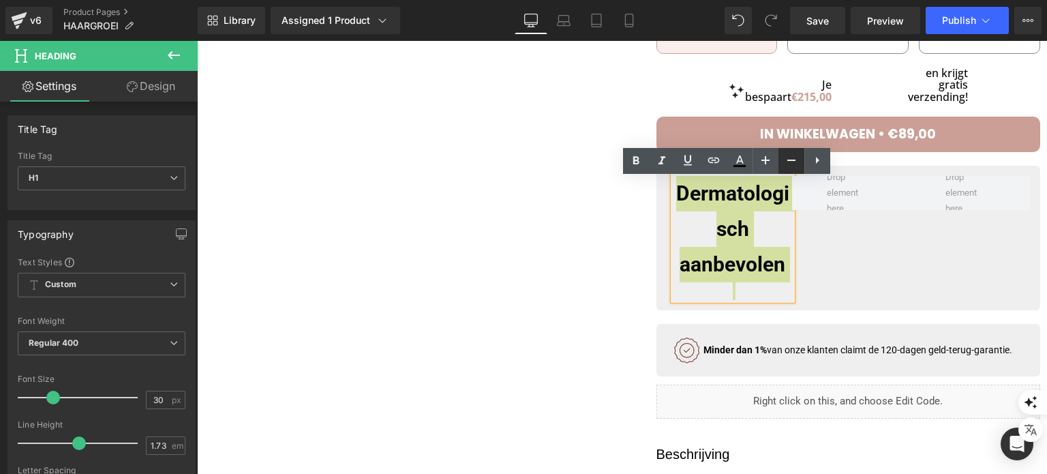
click at [780, 157] on link at bounding box center [791, 161] width 26 height 26
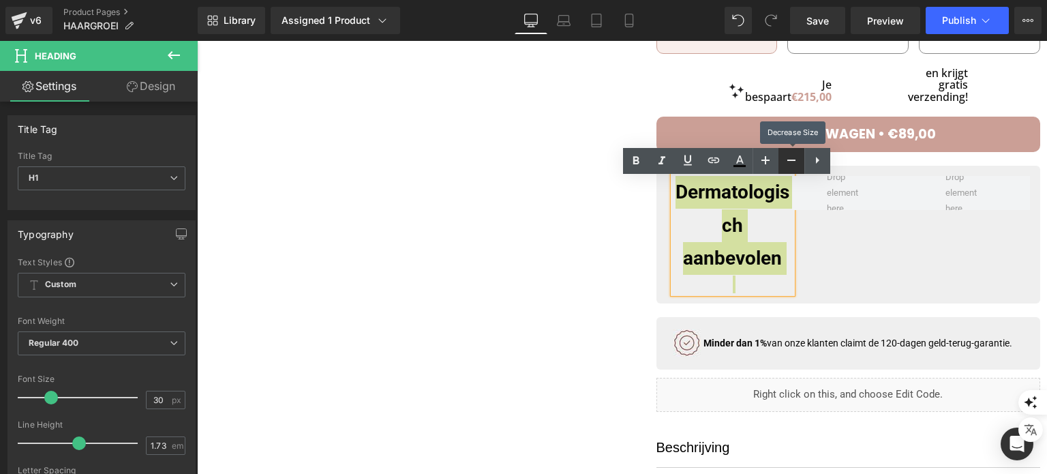
click at [780, 157] on link at bounding box center [791, 161] width 26 height 26
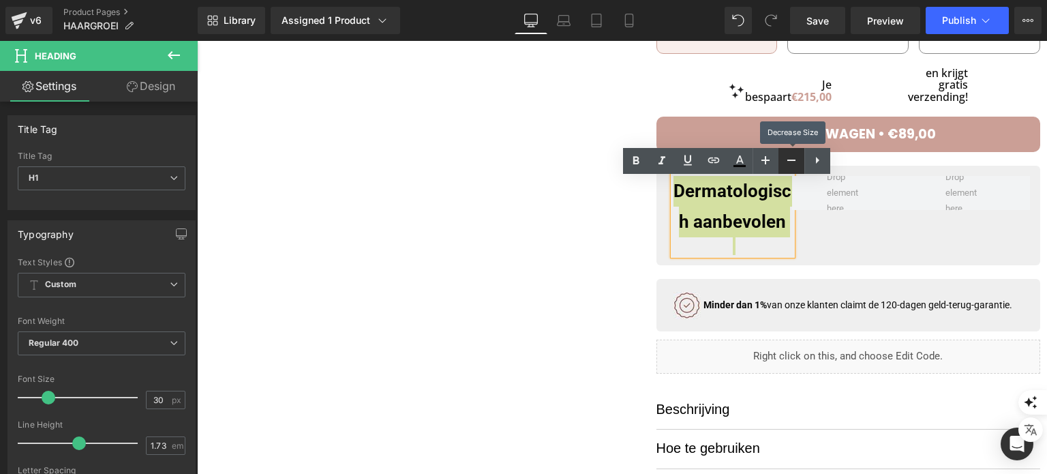
click at [780, 157] on link at bounding box center [791, 161] width 26 height 26
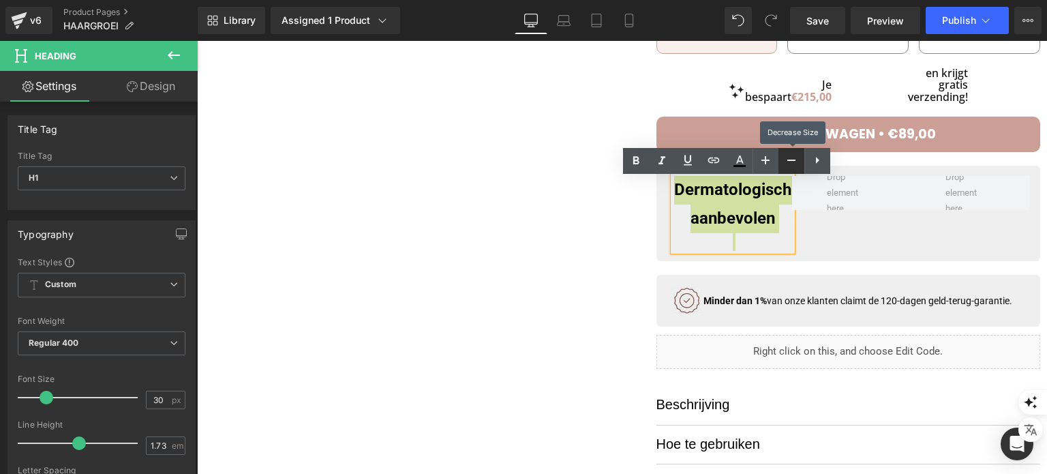
click at [780, 157] on link at bounding box center [791, 161] width 26 height 26
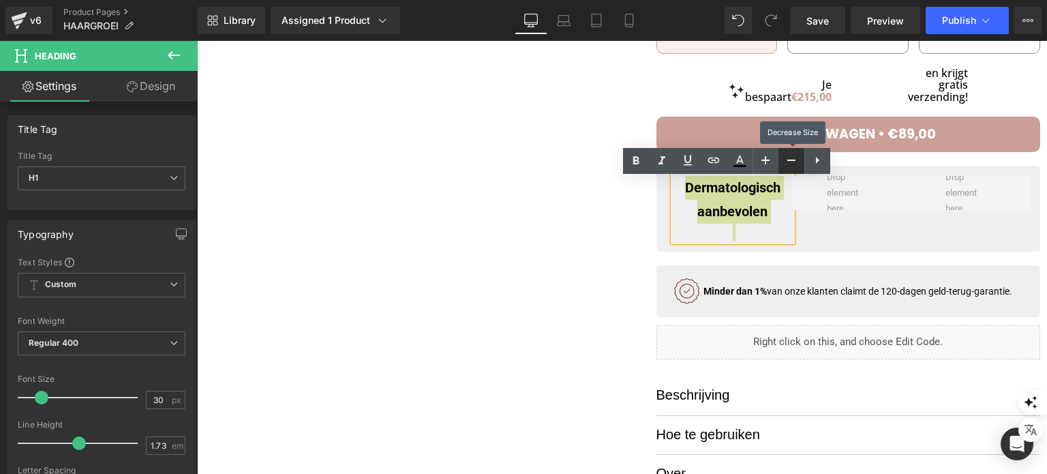
click at [781, 157] on link at bounding box center [791, 161] width 26 height 26
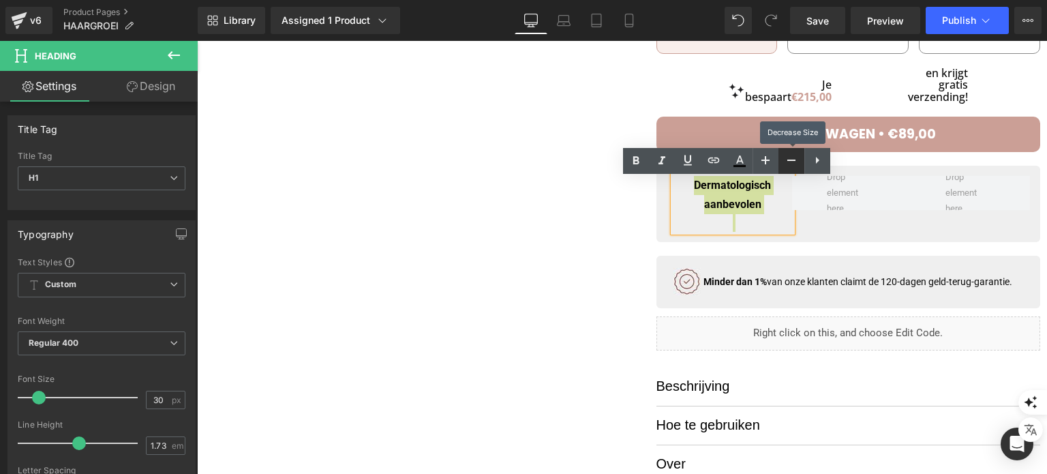
click at [781, 157] on link at bounding box center [791, 161] width 26 height 26
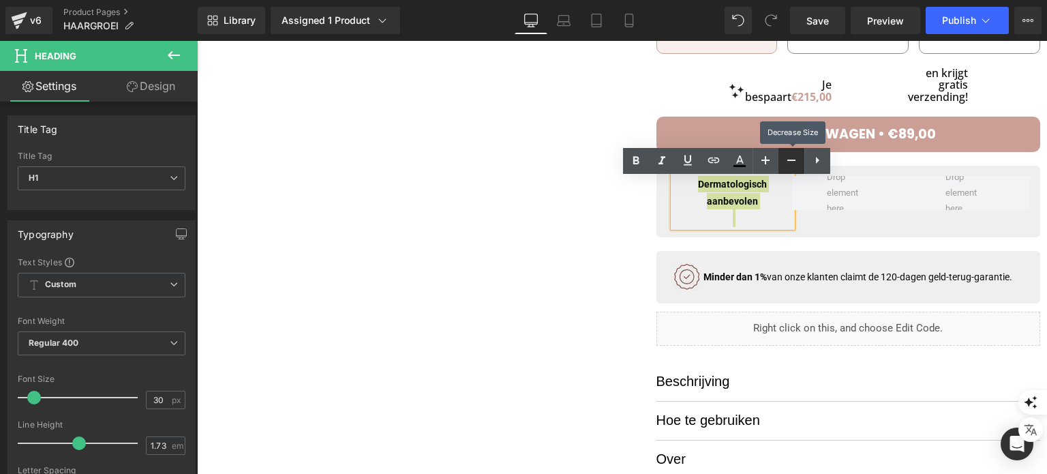
click at [782, 157] on link at bounding box center [791, 161] width 26 height 26
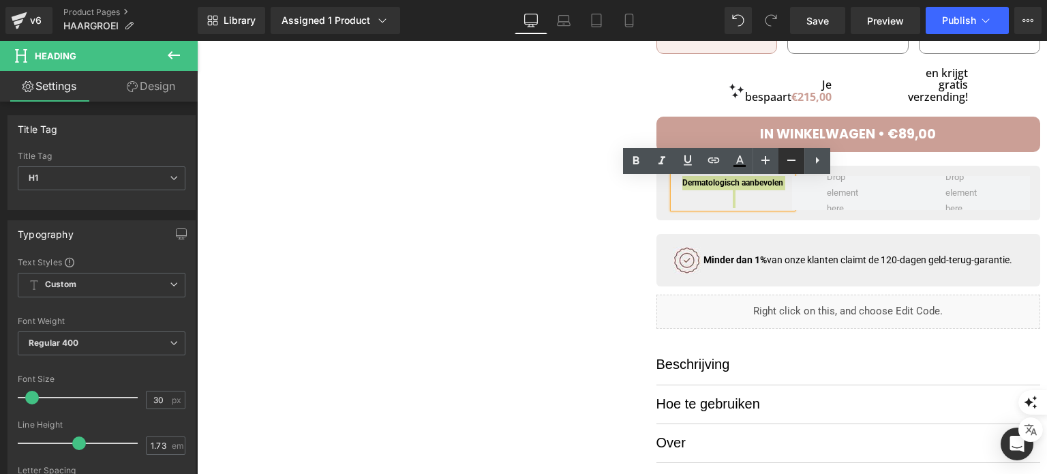
click at [792, 159] on icon at bounding box center [791, 160] width 16 height 16
click at [779, 160] on link at bounding box center [791, 161] width 26 height 26
click at [770, 162] on icon at bounding box center [765, 160] width 16 height 16
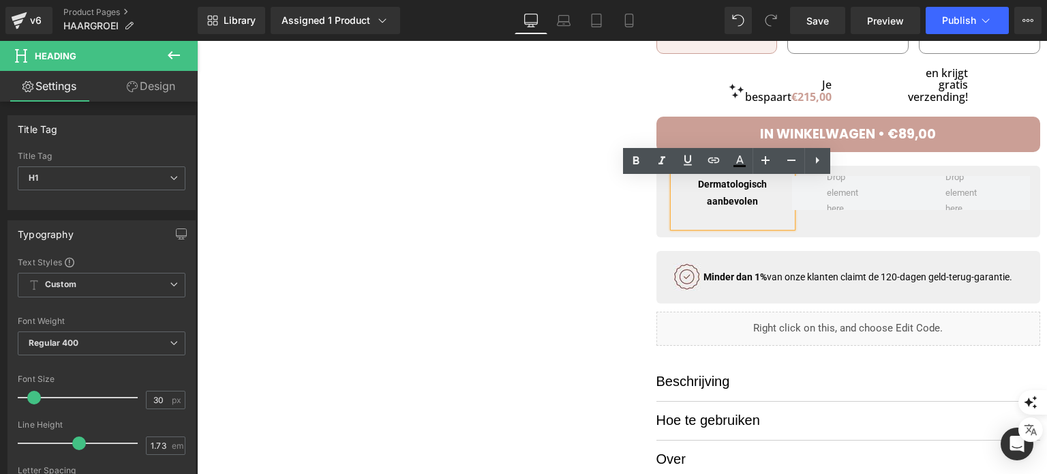
click at [725, 227] on div at bounding box center [732, 218] width 119 height 18
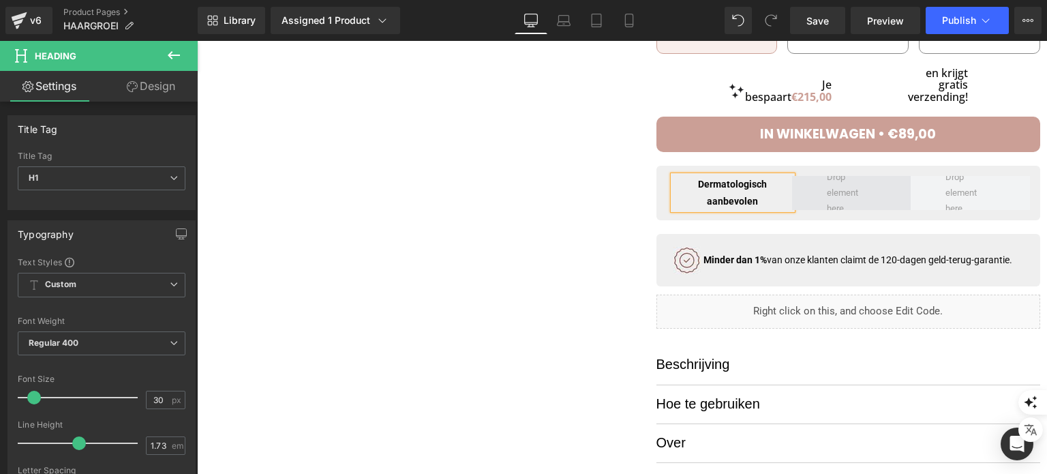
click at [829, 192] on span at bounding box center [851, 193] width 59 height 53
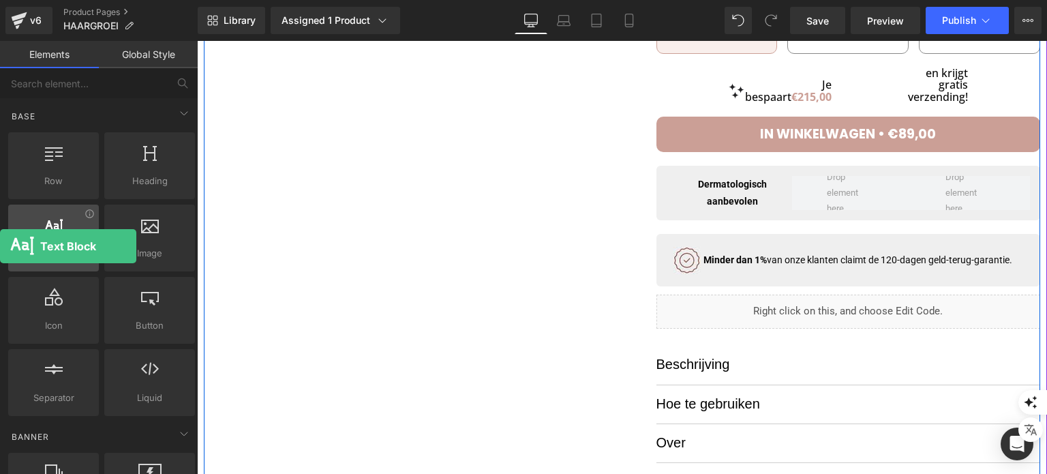
drag, startPoint x: 55, startPoint y: 232, endPoint x: 22, endPoint y: 239, distance: 33.6
click at [8, 241] on div "Text Block texts, paragraphs, contents, blocks" at bounding box center [53, 237] width 91 height 67
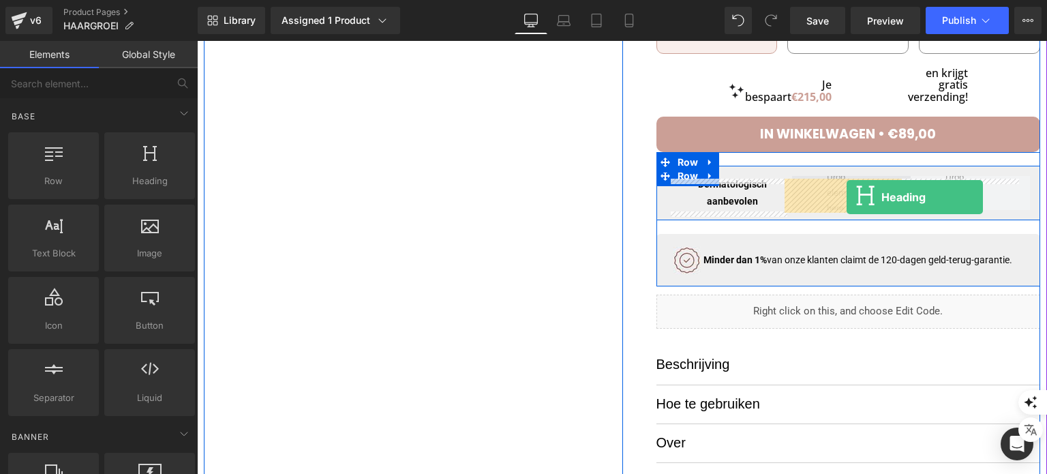
drag, startPoint x: 314, startPoint y: 215, endPoint x: 845, endPoint y: 197, distance: 531.3
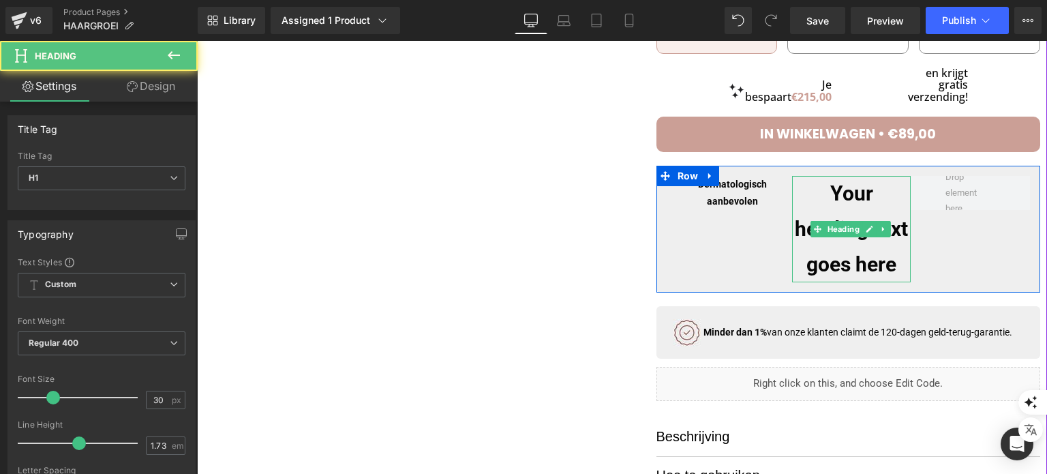
click at [834, 196] on h1 "Your heading text goes here" at bounding box center [851, 229] width 119 height 106
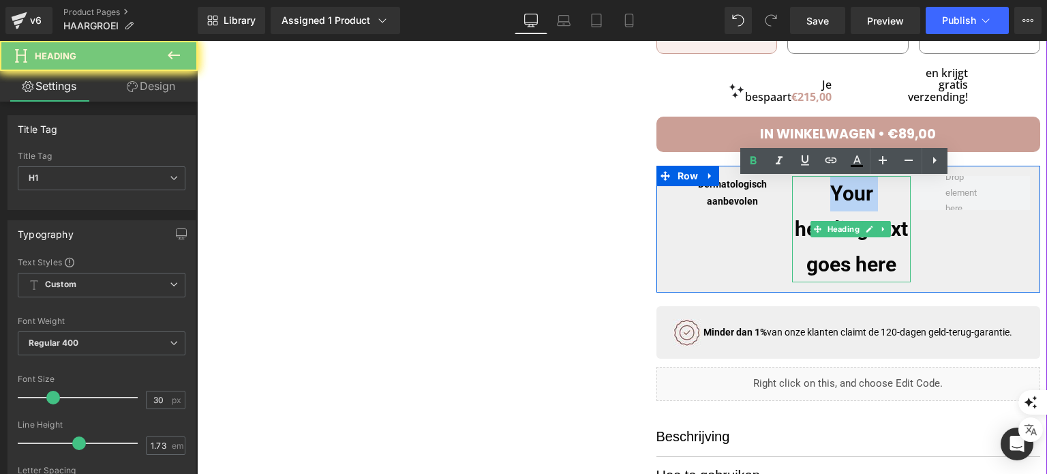
click at [834, 196] on h1 "Your heading text goes here" at bounding box center [851, 229] width 119 height 106
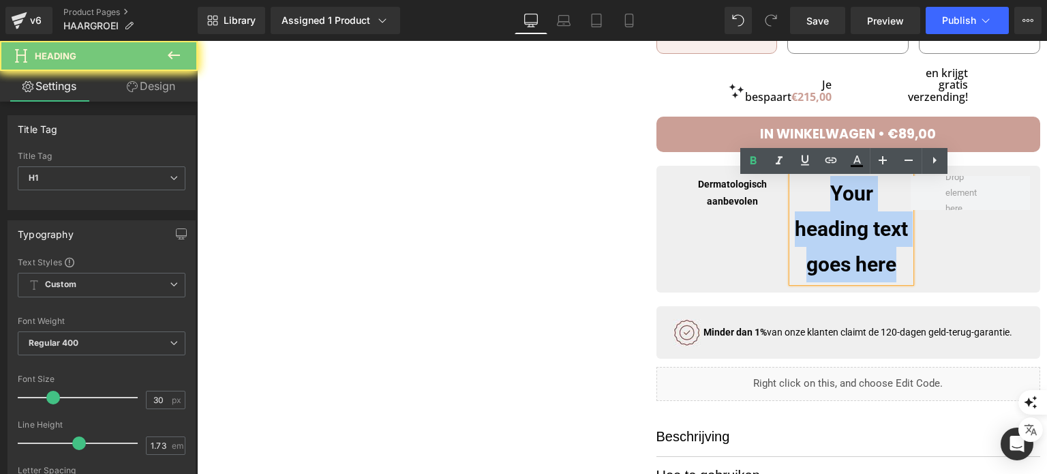
click at [834, 196] on h1 "Your heading text goes here" at bounding box center [851, 229] width 119 height 106
paste div
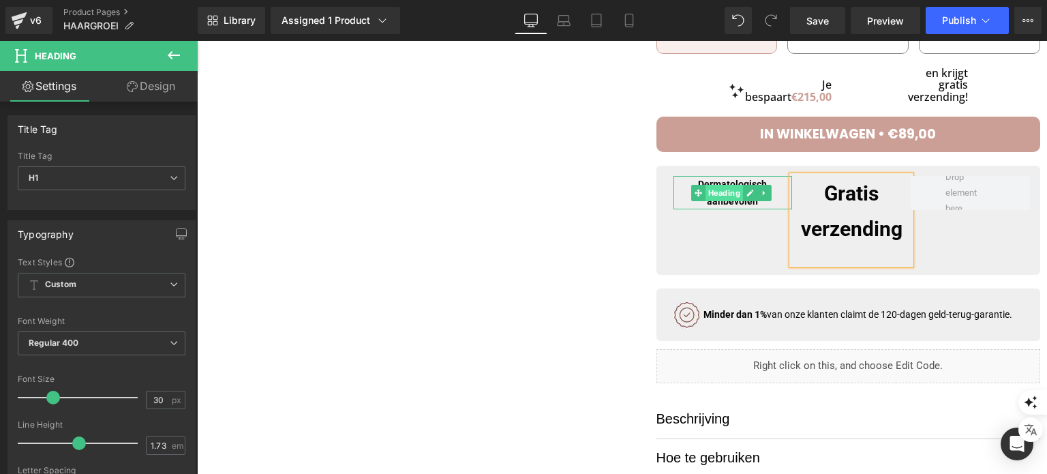
click at [733, 199] on span "Heading" at bounding box center [723, 193] width 37 height 16
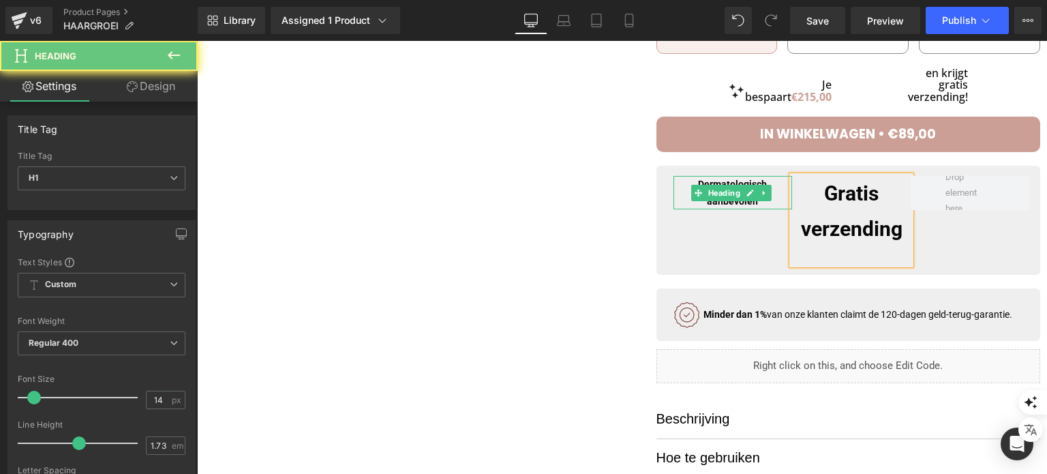
click at [732, 206] on h1 "Dermatologisch aanbevolen" at bounding box center [732, 192] width 119 height 33
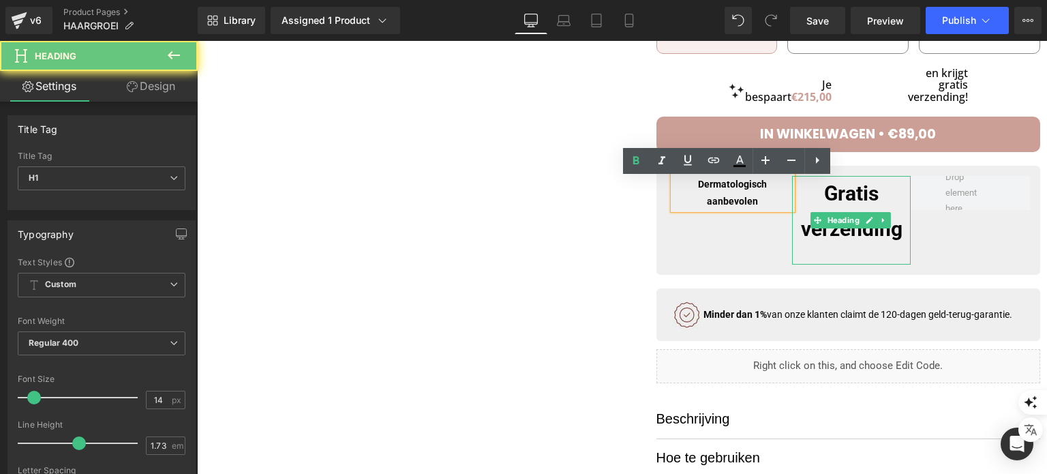
click at [796, 206] on h1 "Gratis verzending" at bounding box center [851, 211] width 119 height 71
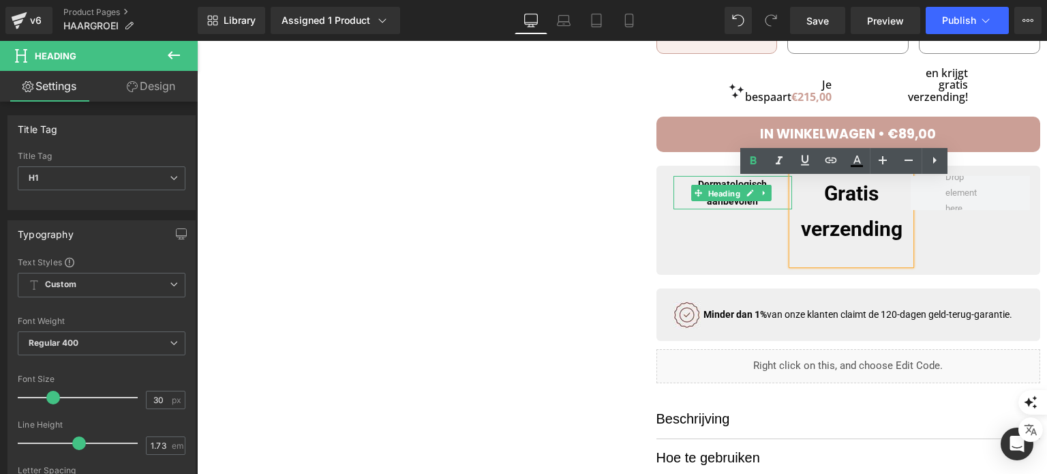
click at [729, 202] on span "Heading" at bounding box center [723, 193] width 37 height 16
click at [840, 215] on h1 "Gratis verzending" at bounding box center [851, 211] width 119 height 71
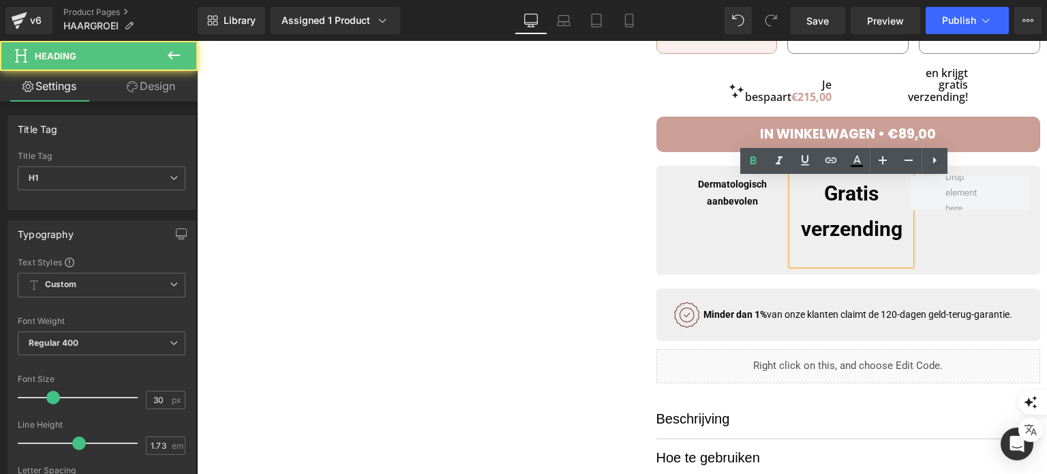
click at [821, 209] on h1 "Gratis verzending" at bounding box center [851, 211] width 119 height 71
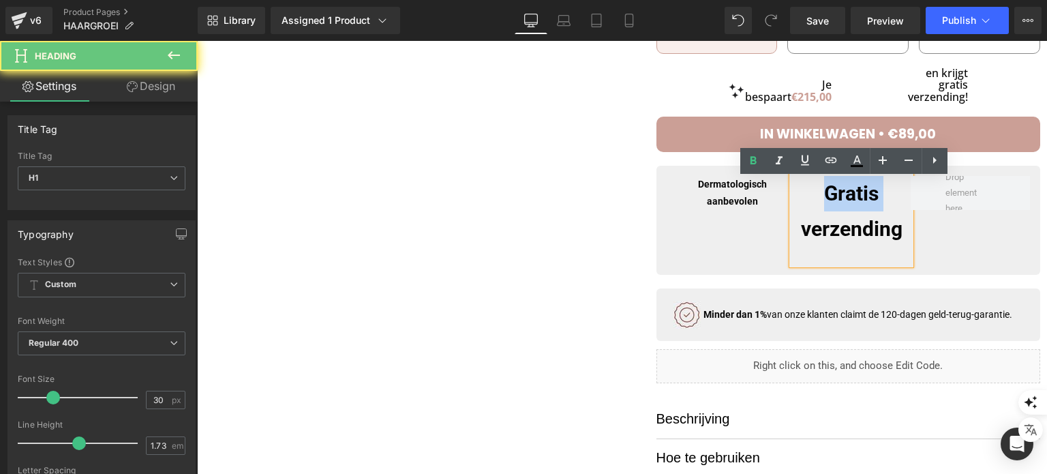
click at [821, 209] on h1 "Gratis verzending" at bounding box center [851, 211] width 119 height 71
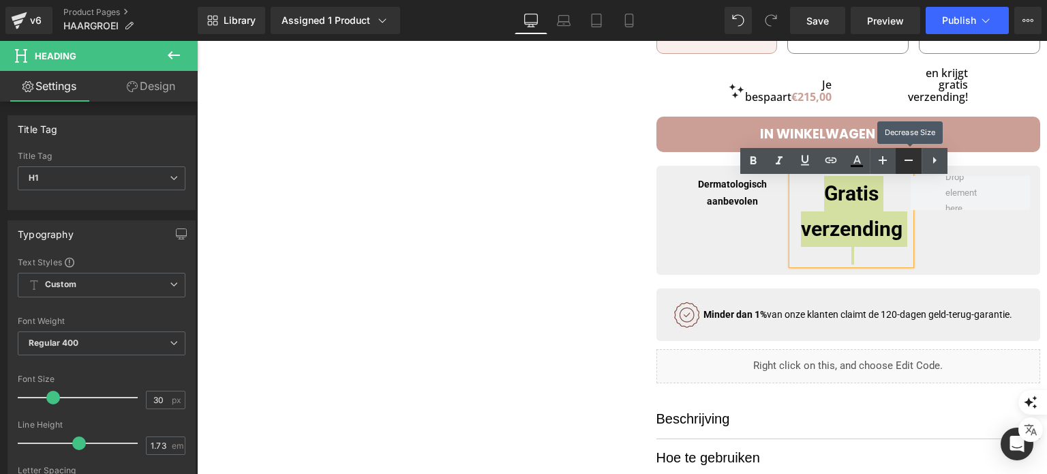
click at [899, 157] on link at bounding box center [909, 161] width 26 height 26
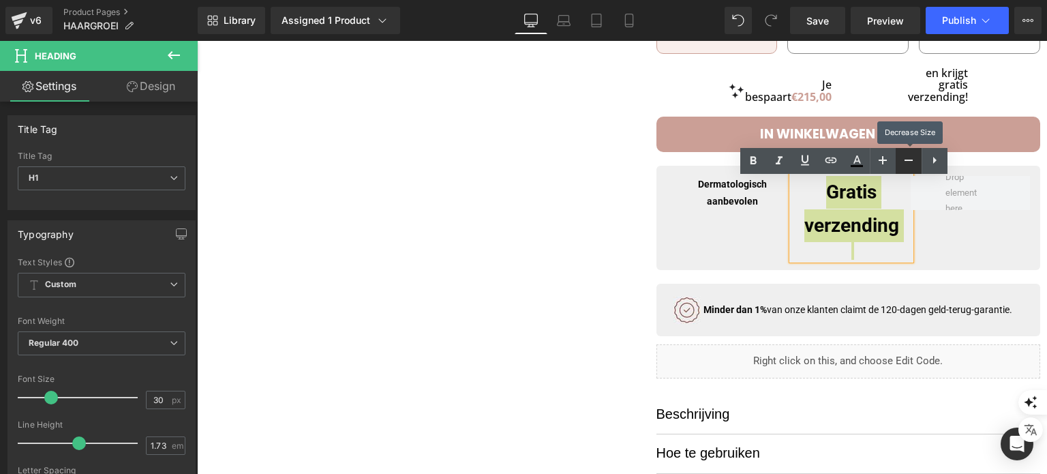
click at [899, 157] on link at bounding box center [909, 161] width 26 height 26
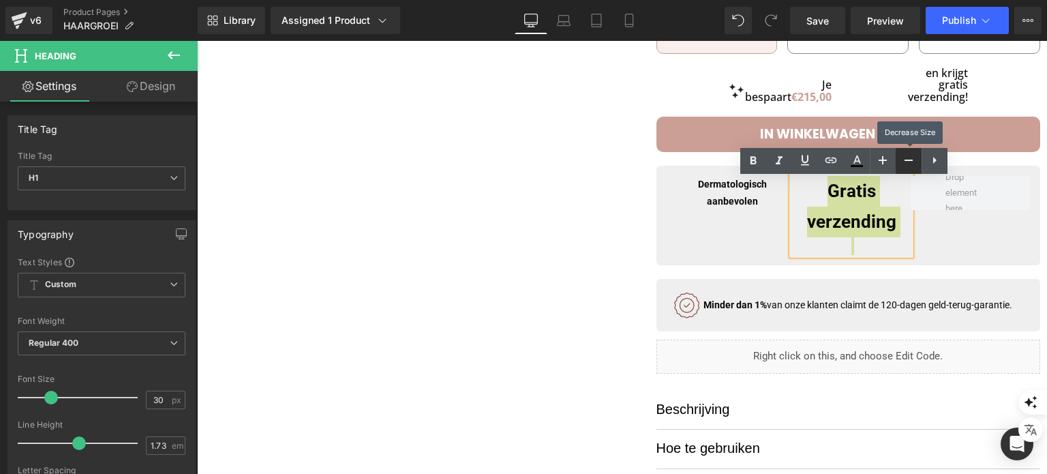
click at [899, 157] on link at bounding box center [909, 161] width 26 height 26
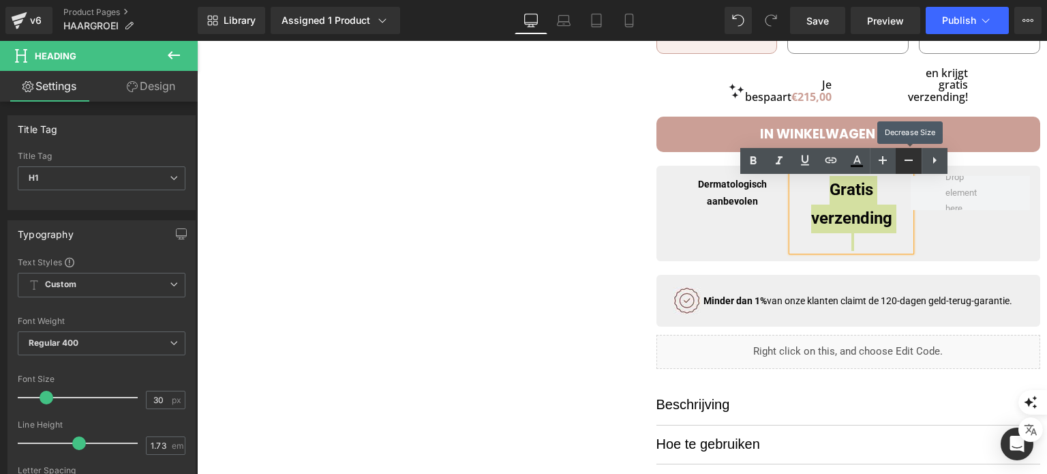
click at [899, 157] on link at bounding box center [909, 161] width 26 height 26
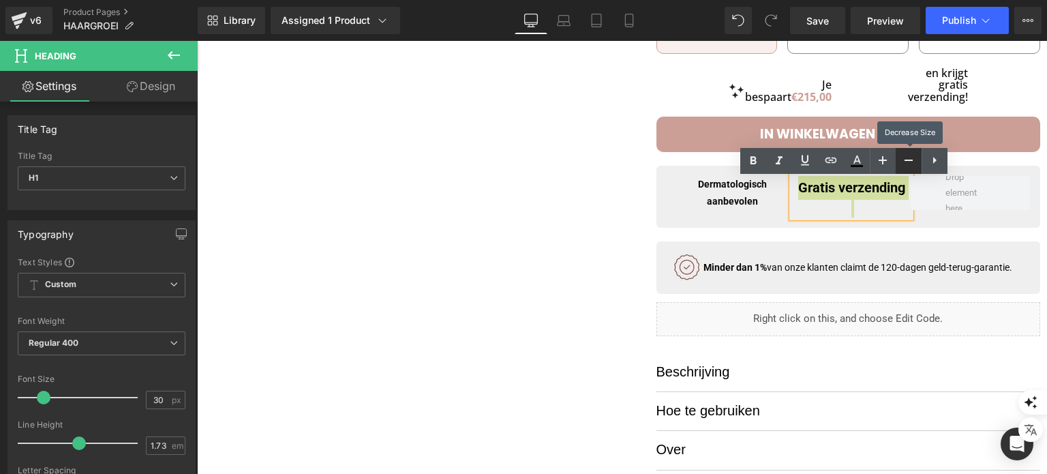
click at [899, 157] on link at bounding box center [909, 161] width 26 height 26
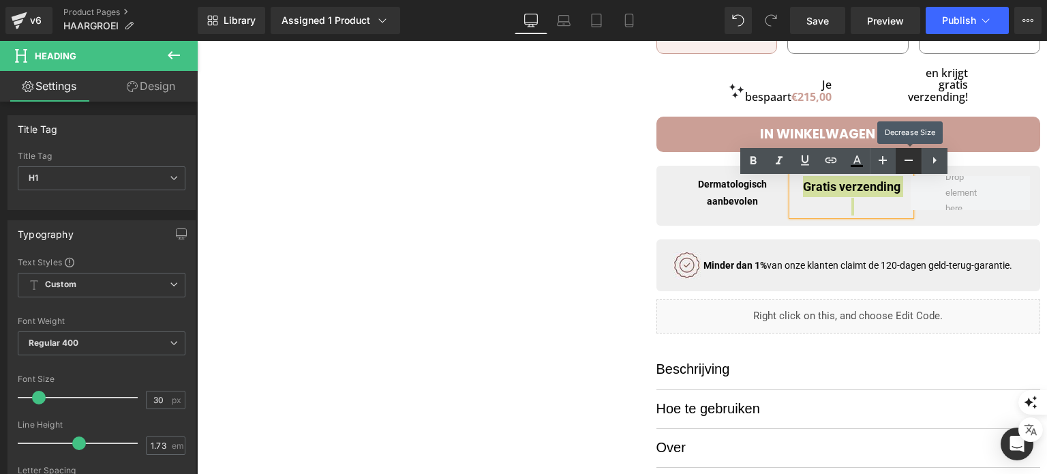
click at [899, 157] on link at bounding box center [909, 161] width 26 height 26
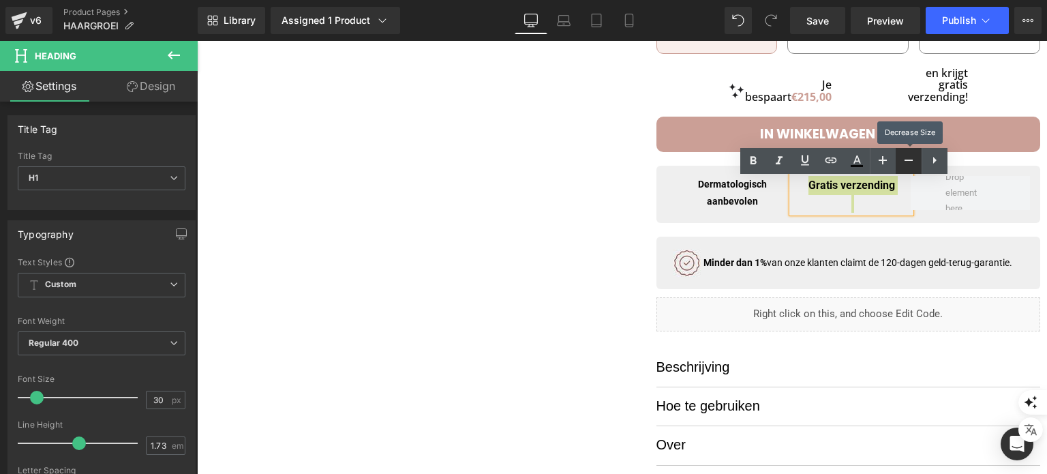
click at [899, 157] on link at bounding box center [909, 161] width 26 height 26
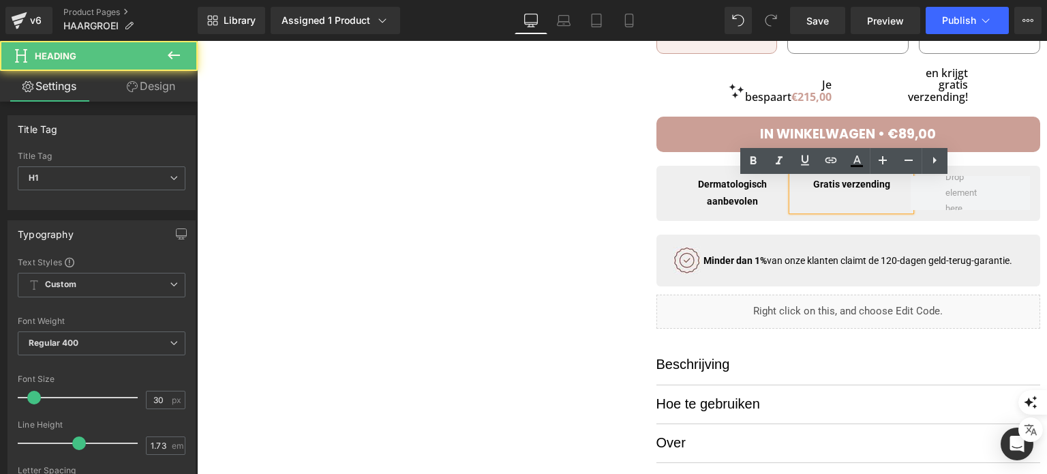
click at [859, 207] on div at bounding box center [851, 202] width 119 height 18
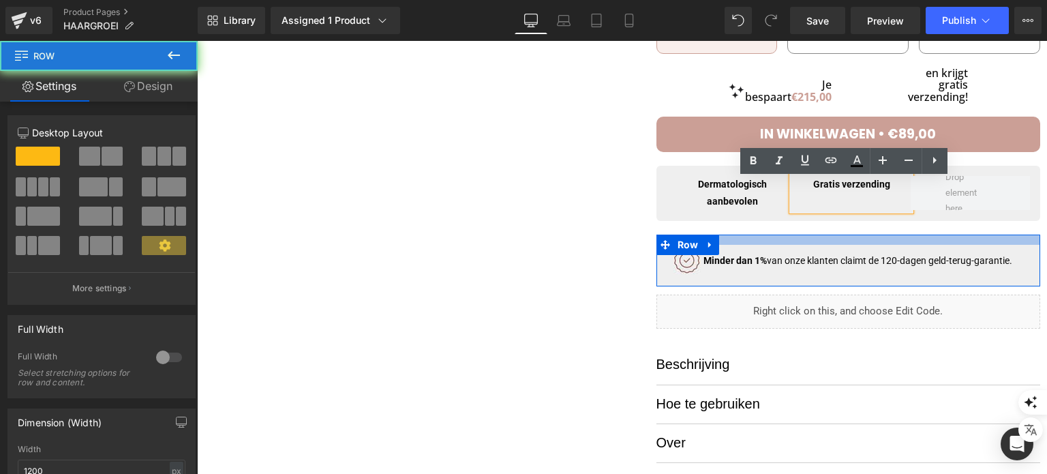
click at [897, 245] on div at bounding box center [848, 239] width 384 height 10
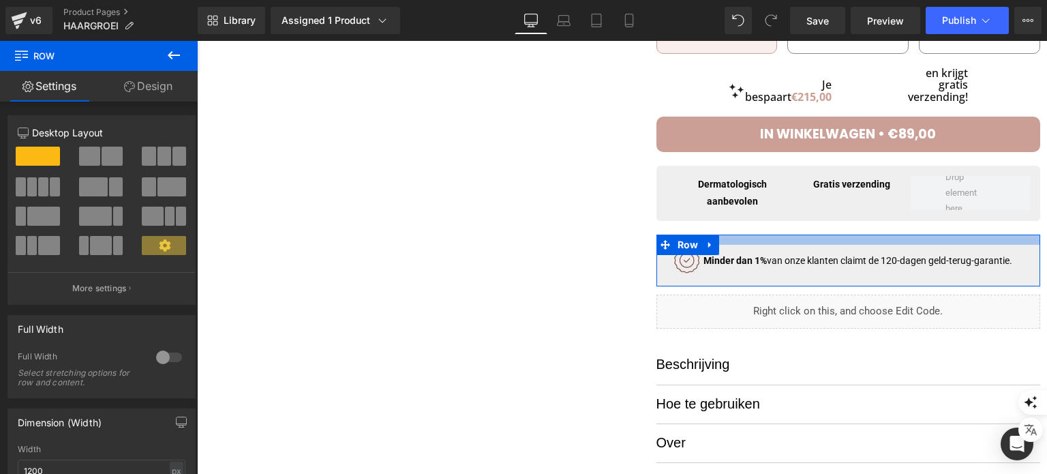
click at [895, 237] on div at bounding box center [848, 239] width 384 height 10
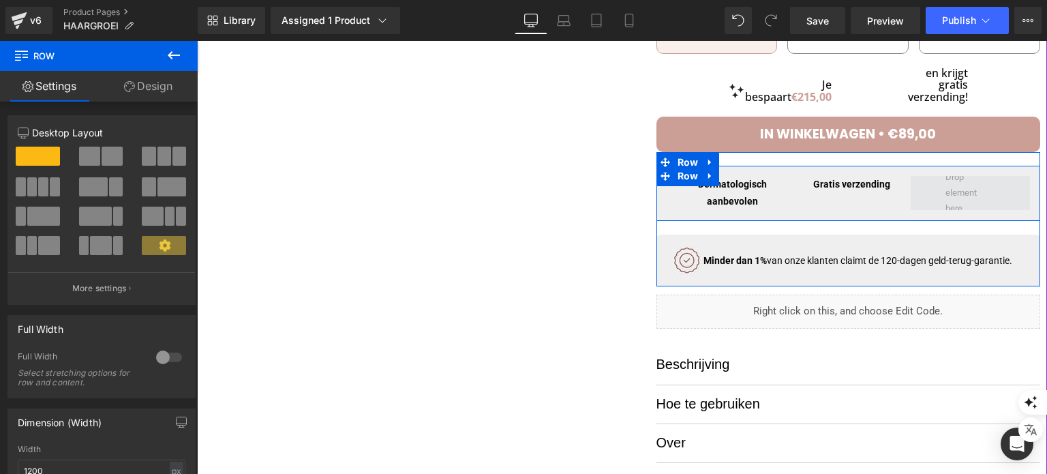
click at [941, 193] on span at bounding box center [970, 193] width 59 height 53
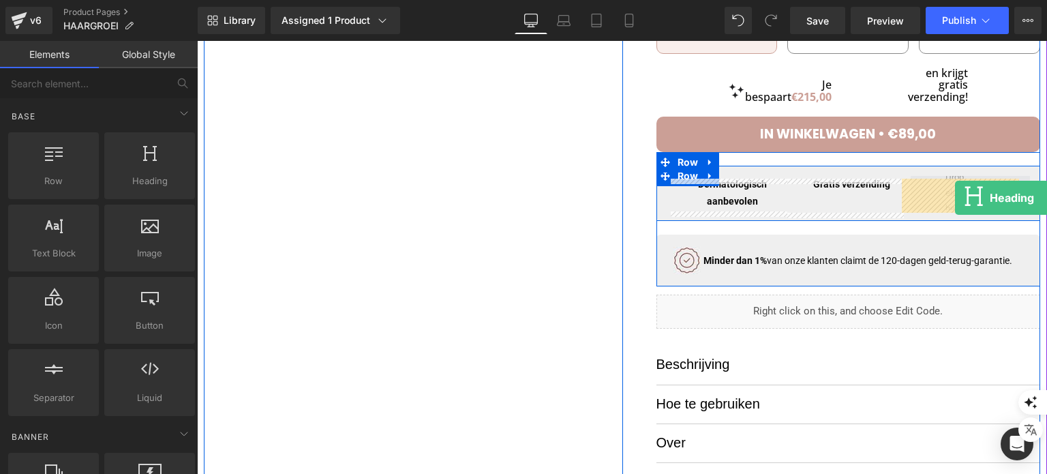
drag, startPoint x: 322, startPoint y: 216, endPoint x: 954, endPoint y: 198, distance: 632.1
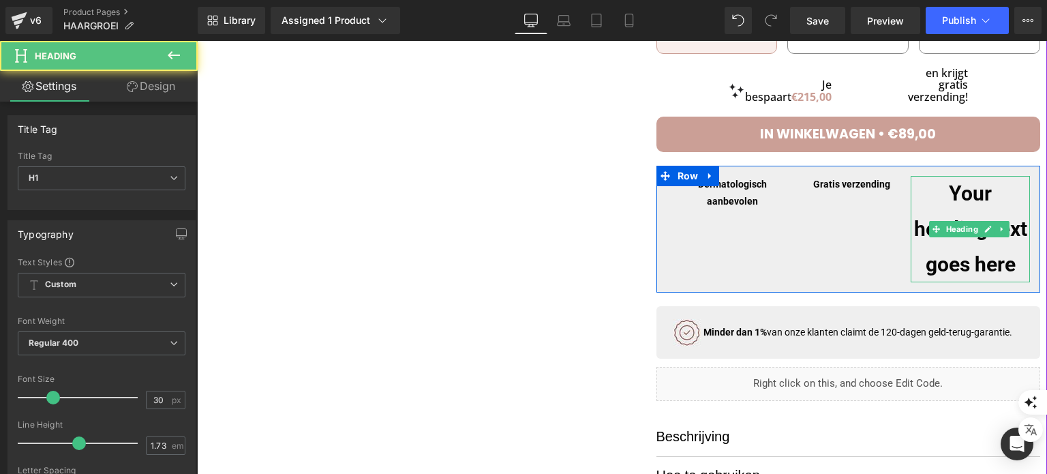
click at [944, 207] on h1 "Your heading text goes here" at bounding box center [970, 229] width 119 height 106
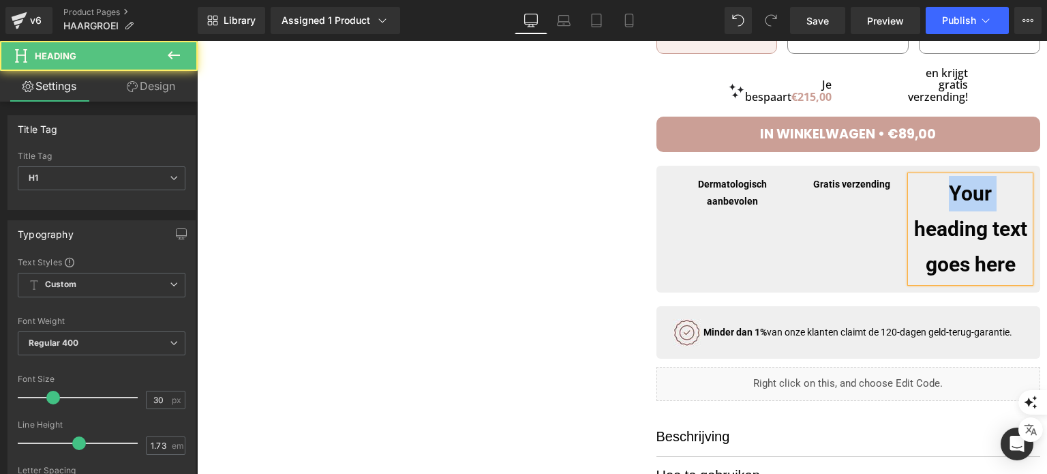
click at [944, 207] on h1 "Your heading text goes here" at bounding box center [970, 229] width 119 height 106
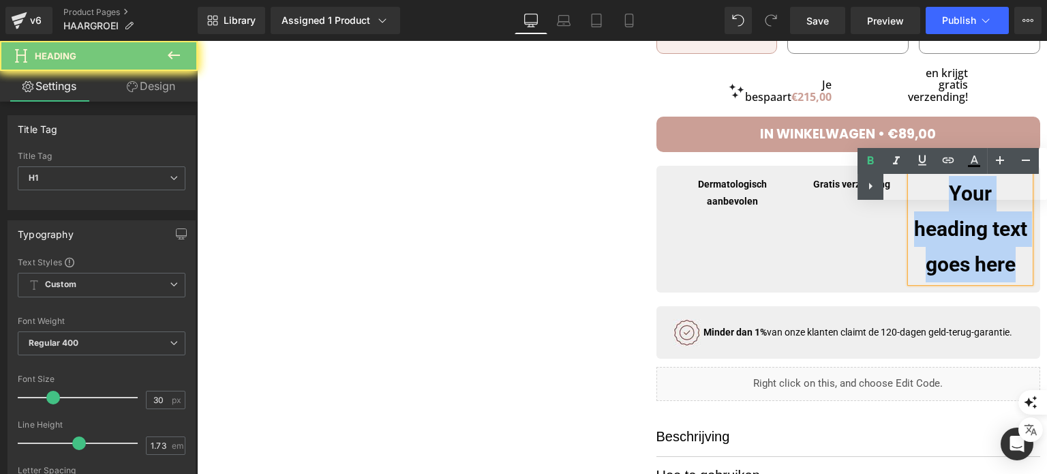
click at [944, 207] on h1 "Your heading text goes here" at bounding box center [970, 229] width 119 height 106
paste div
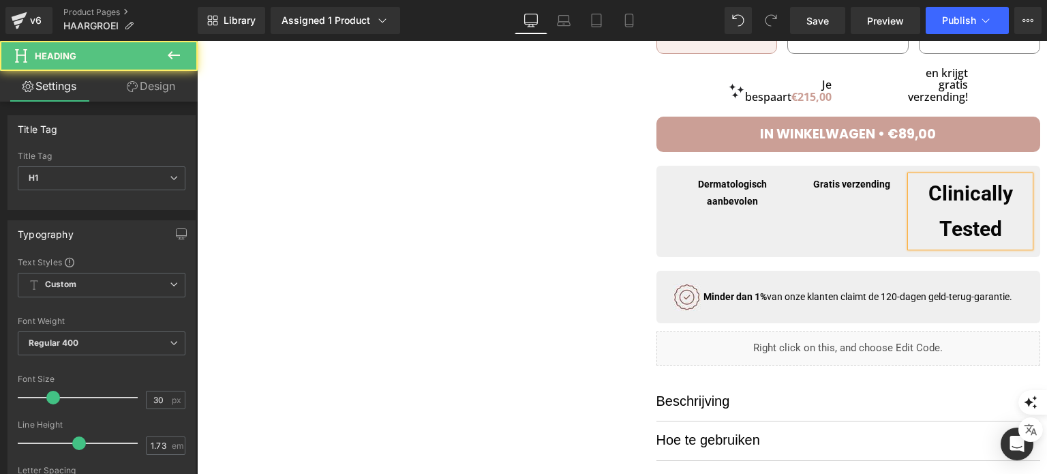
click at [943, 222] on h1 "Clinically Tested" at bounding box center [970, 211] width 119 height 71
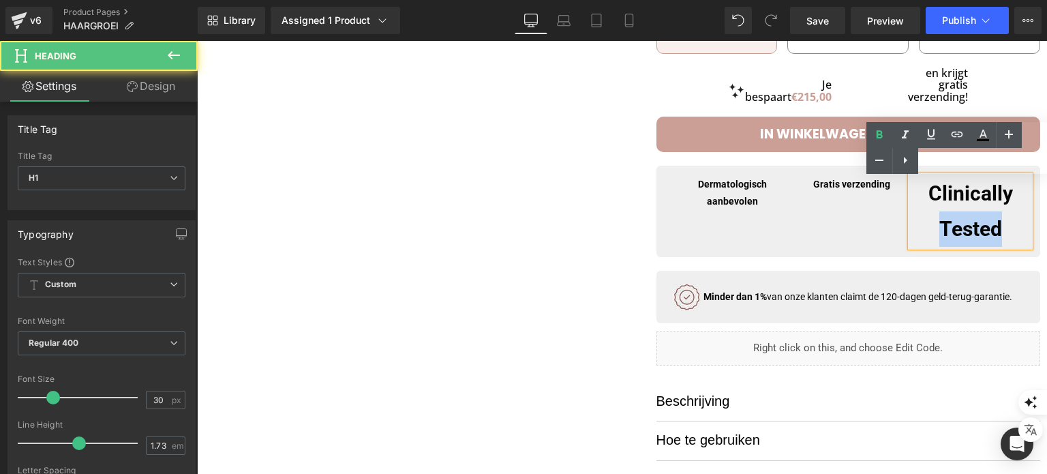
click at [943, 222] on h1 "Clinically Tested" at bounding box center [970, 211] width 119 height 71
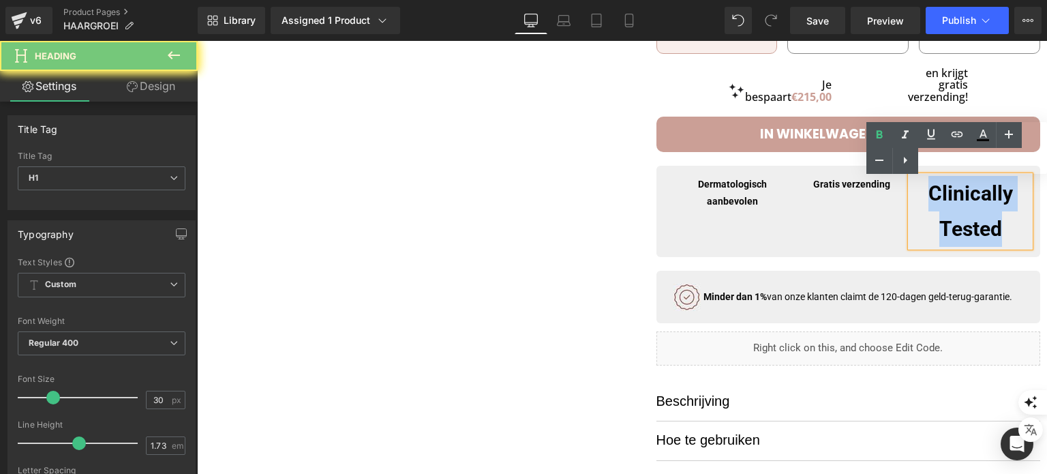
click at [943, 222] on h1 "Clinically Tested" at bounding box center [970, 211] width 119 height 71
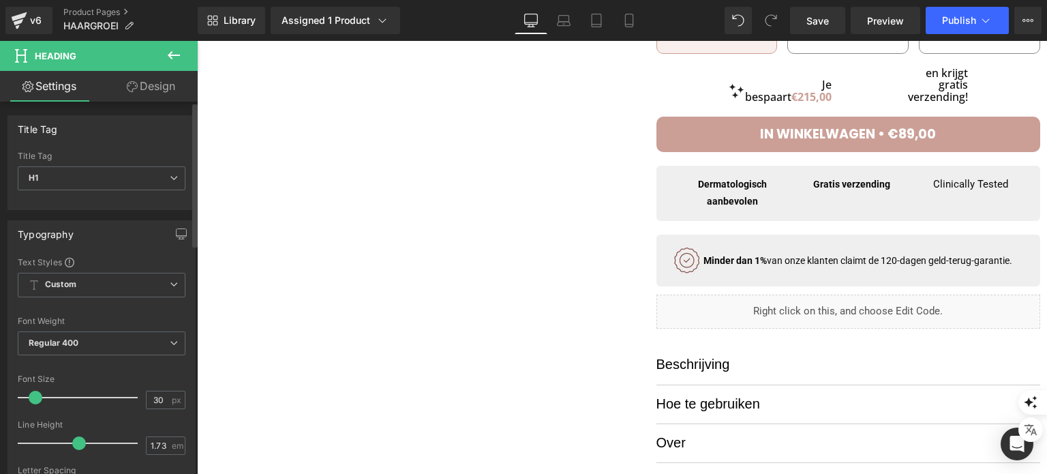
drag, startPoint x: 46, startPoint y: 394, endPoint x: 30, endPoint y: 397, distance: 16.6
click at [30, 397] on span at bounding box center [36, 398] width 14 height 14
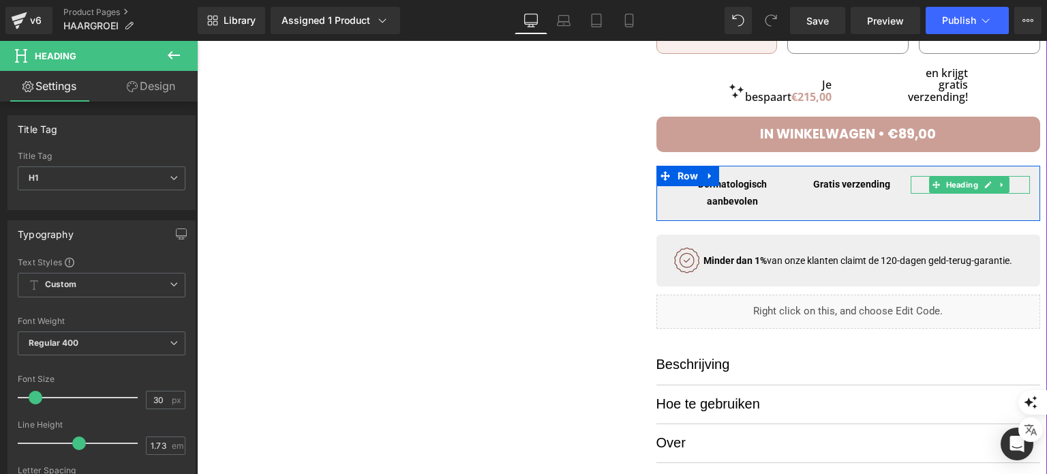
click at [915, 185] on h1 "Clinically Tested" at bounding box center [970, 185] width 119 height 18
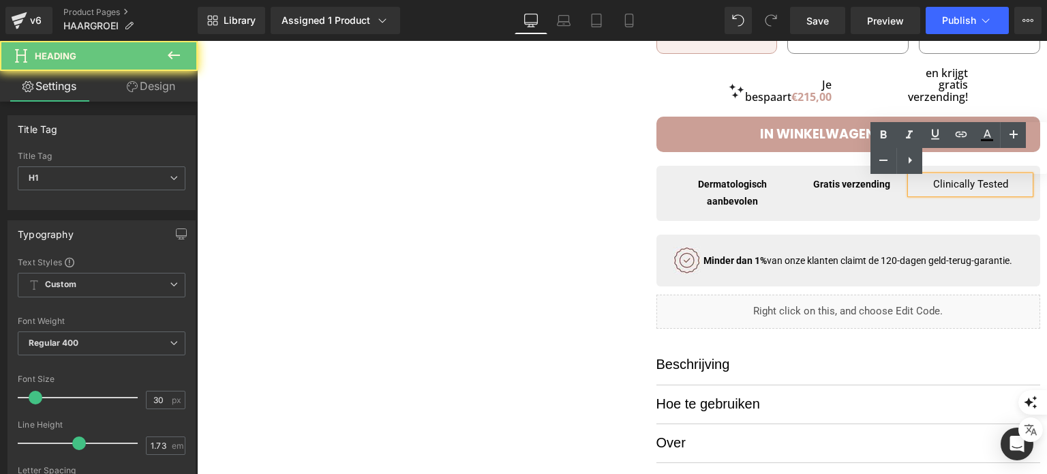
click at [943, 184] on h1 "Clinically Tested" at bounding box center [970, 185] width 119 height 18
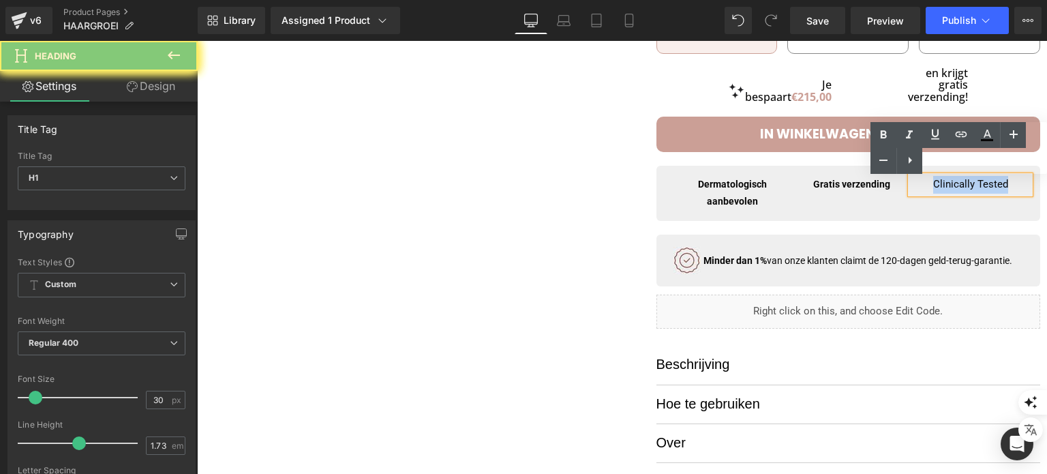
click at [943, 184] on h1 "Clinically Tested" at bounding box center [970, 185] width 119 height 18
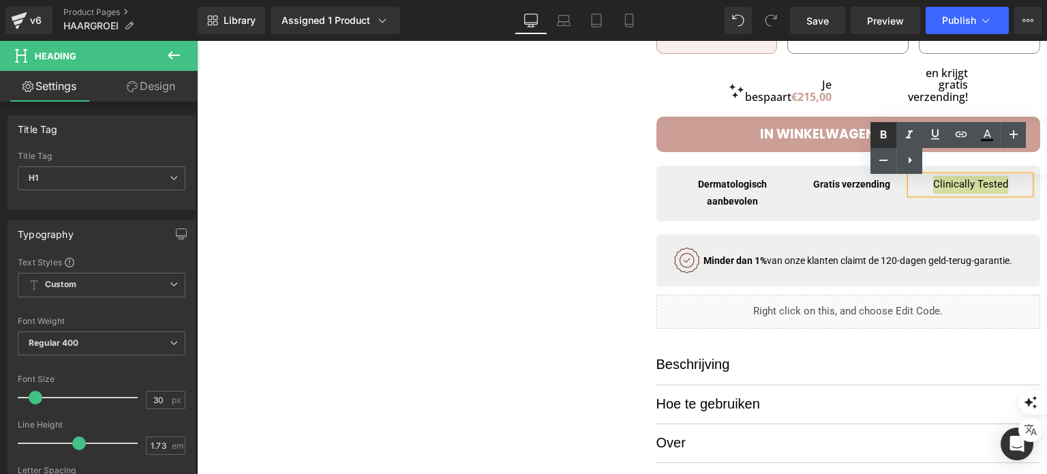
click at [881, 133] on icon at bounding box center [884, 134] width 6 height 8
click at [1003, 131] on link at bounding box center [1013, 135] width 26 height 26
click at [991, 138] on icon at bounding box center [987, 135] width 16 height 16
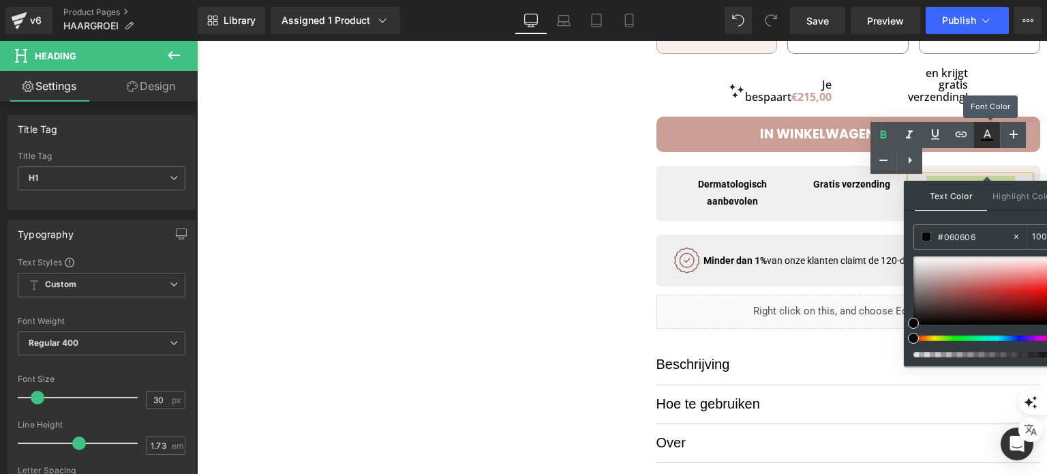
click at [992, 138] on icon at bounding box center [987, 135] width 16 height 16
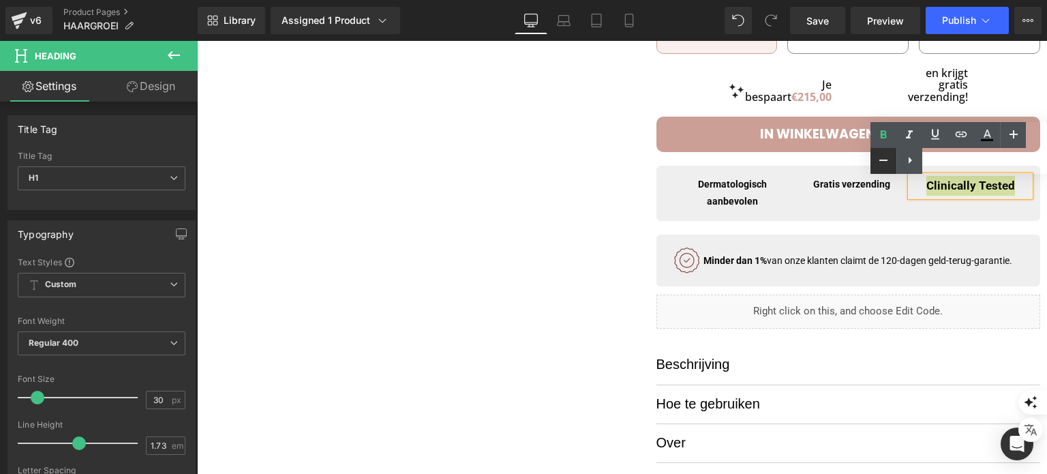
click at [886, 160] on icon at bounding box center [883, 160] width 16 height 16
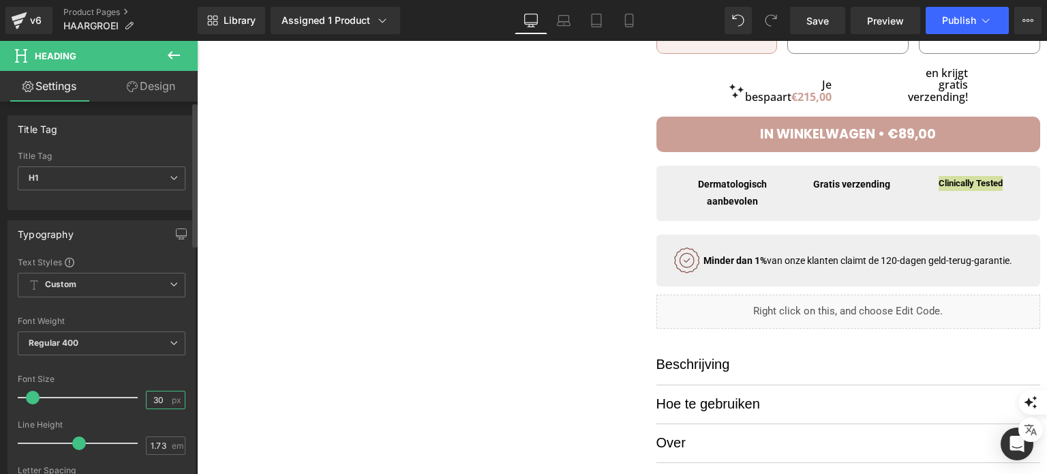
click at [157, 395] on input "30" at bounding box center [159, 399] width 24 height 17
type input "14"
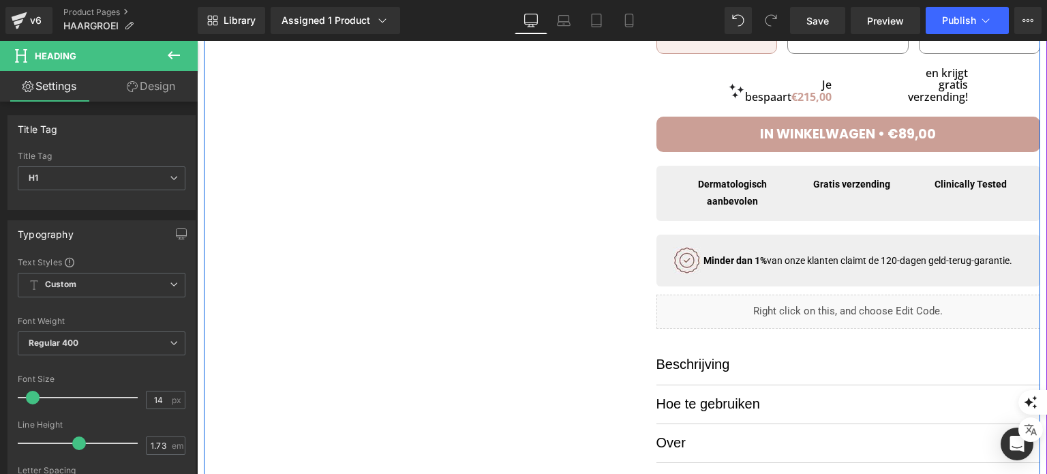
click at [601, 183] on div at bounding box center [622, 40] width 836 height 1002
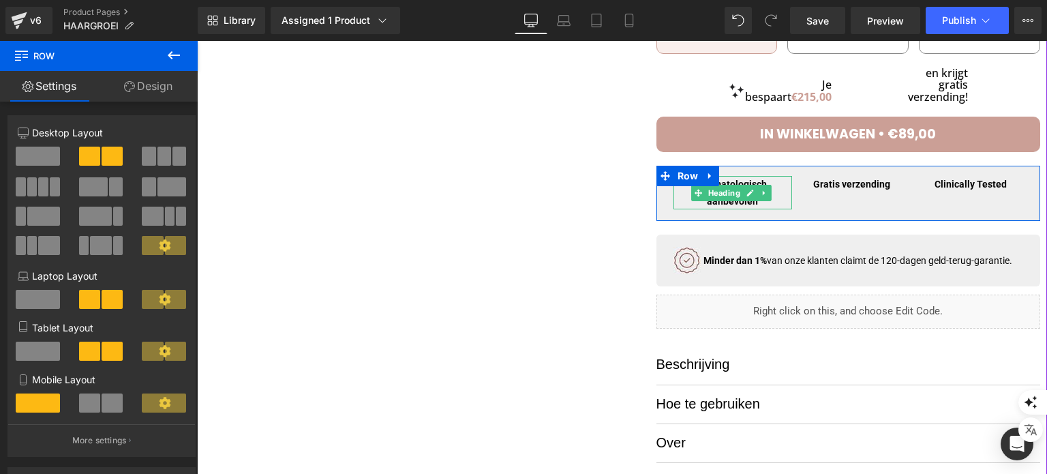
click at [733, 201] on span "Heading" at bounding box center [723, 193] width 37 height 16
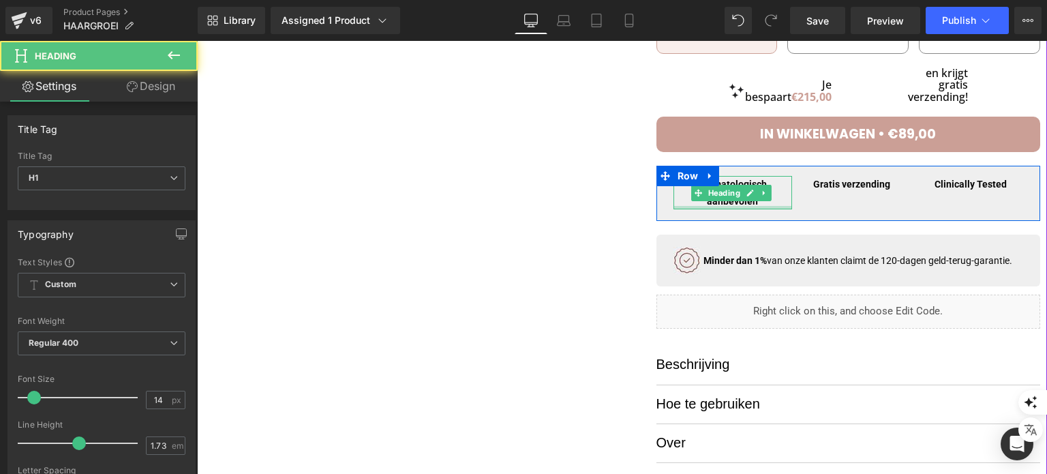
click at [763, 209] on div at bounding box center [732, 207] width 119 height 3
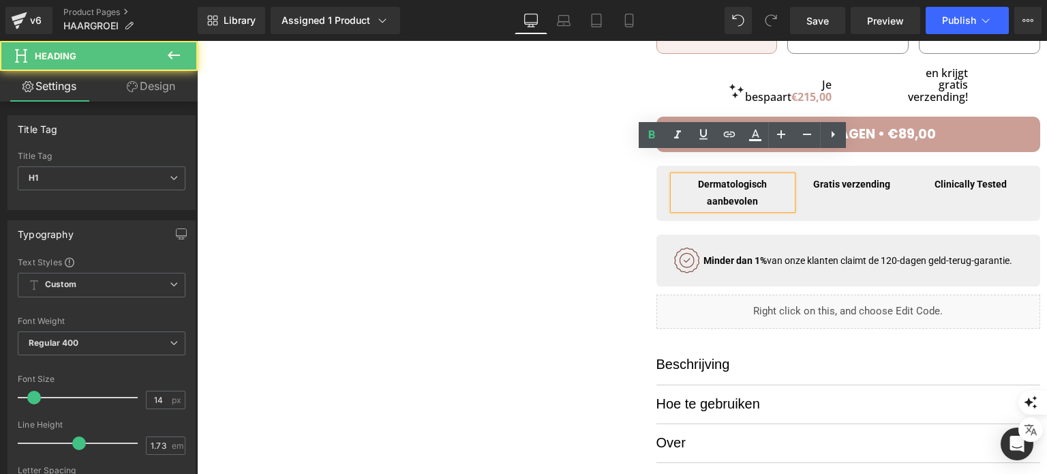
click at [763, 201] on h1 "Dermatologisch aanbevolen" at bounding box center [732, 192] width 119 height 33
click at [763, 197] on h1 "Dermatologisch aanbevolen" at bounding box center [732, 192] width 119 height 33
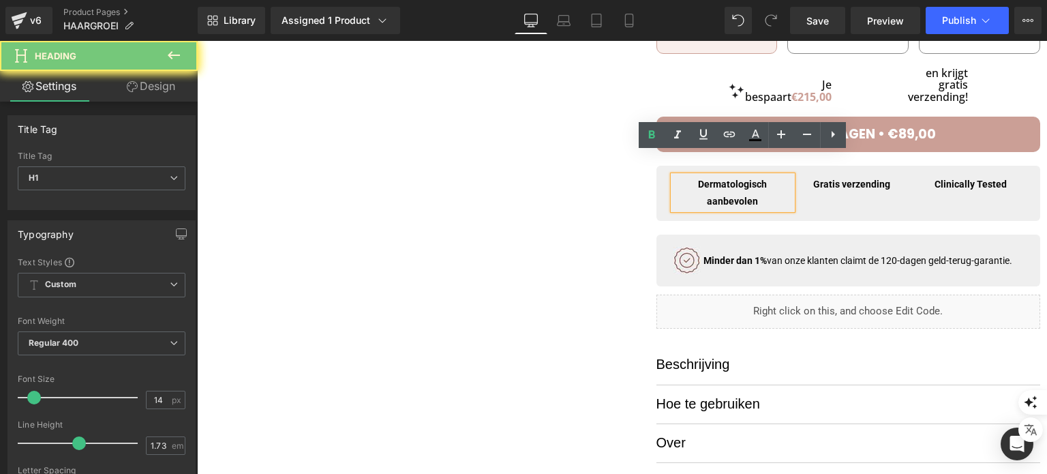
click at [763, 197] on h1 "Dermatologisch aanbevolen" at bounding box center [732, 192] width 119 height 33
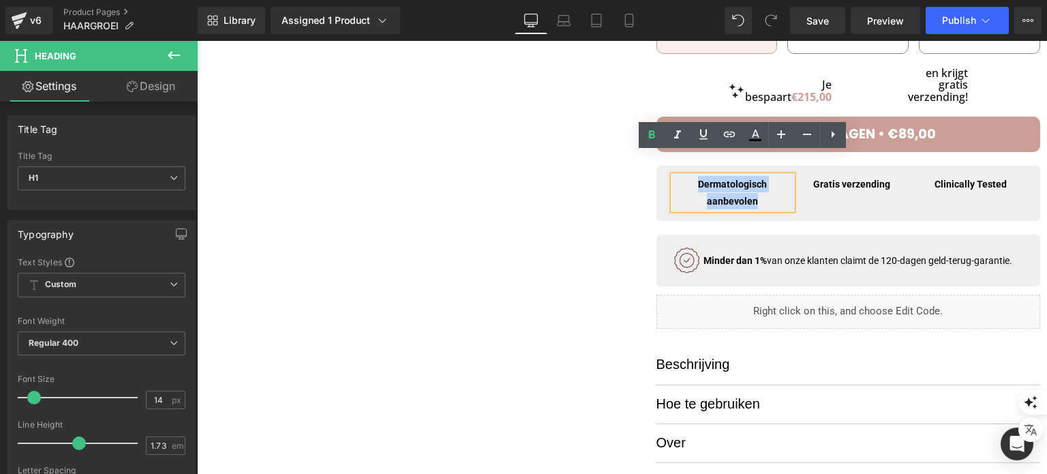
click at [575, 231] on div at bounding box center [622, 40] width 836 height 1002
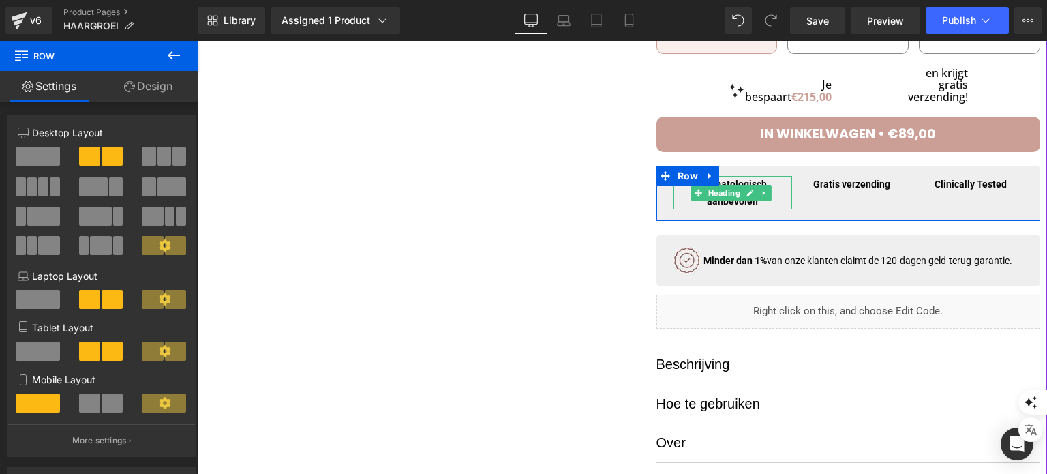
click at [712, 205] on h1 "Dermatologisch aanbevolen" at bounding box center [732, 192] width 119 height 33
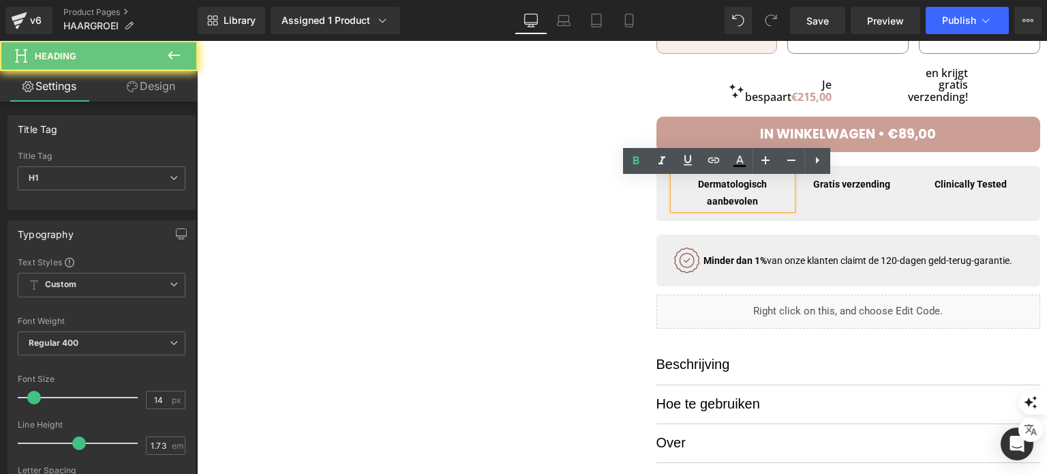
click at [699, 201] on h1 "Dermatologisch aanbevolen" at bounding box center [732, 192] width 119 height 33
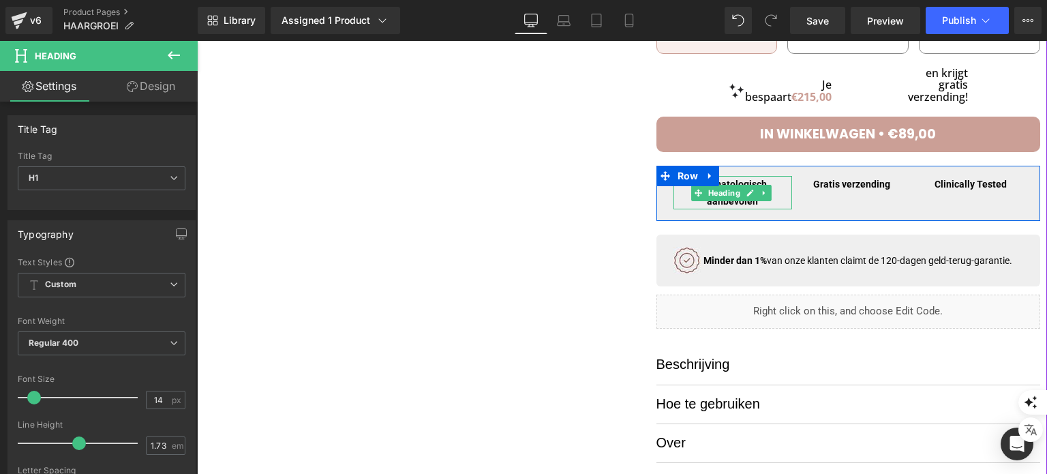
click at [763, 184] on h1 "Dermatologisch aanbevolen" at bounding box center [732, 192] width 119 height 33
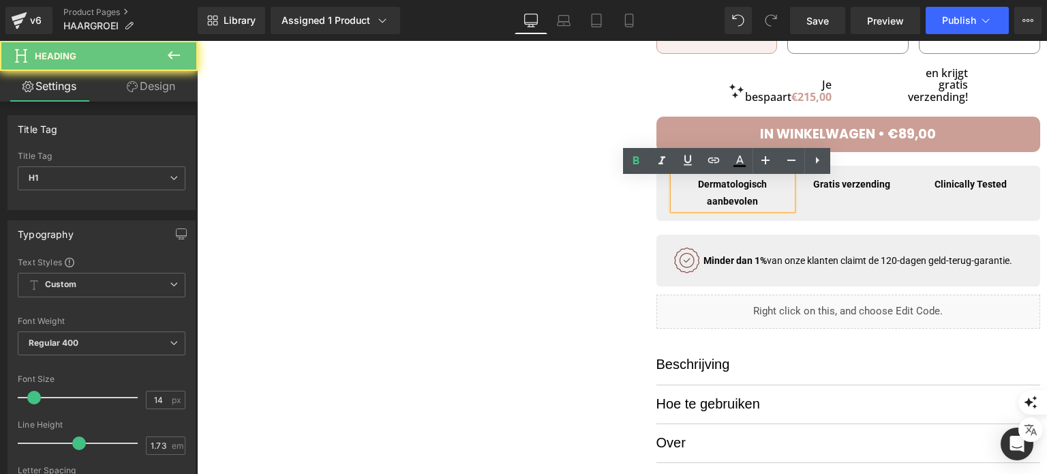
click at [763, 184] on h1 "Dermatologisch aanbevolen" at bounding box center [732, 192] width 119 height 33
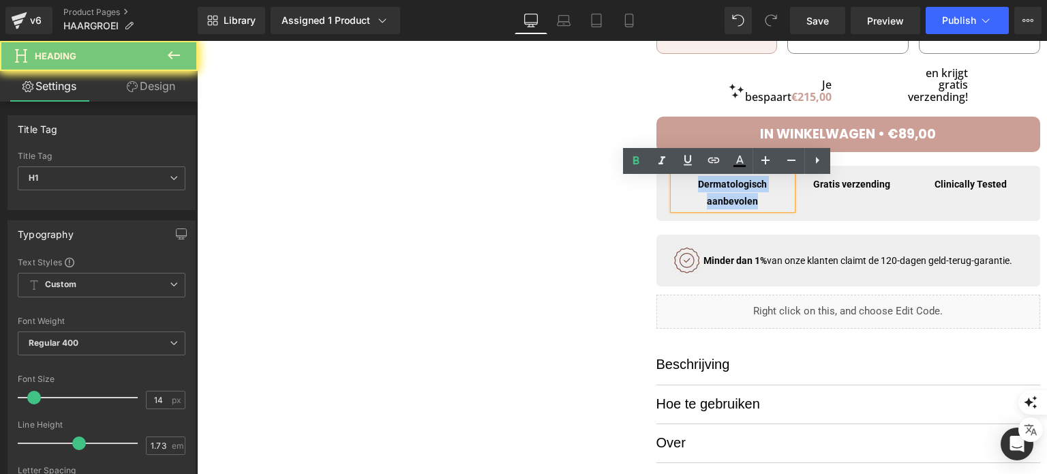
click at [763, 184] on h1 "Dermatologisch aanbevolen" at bounding box center [732, 192] width 119 height 33
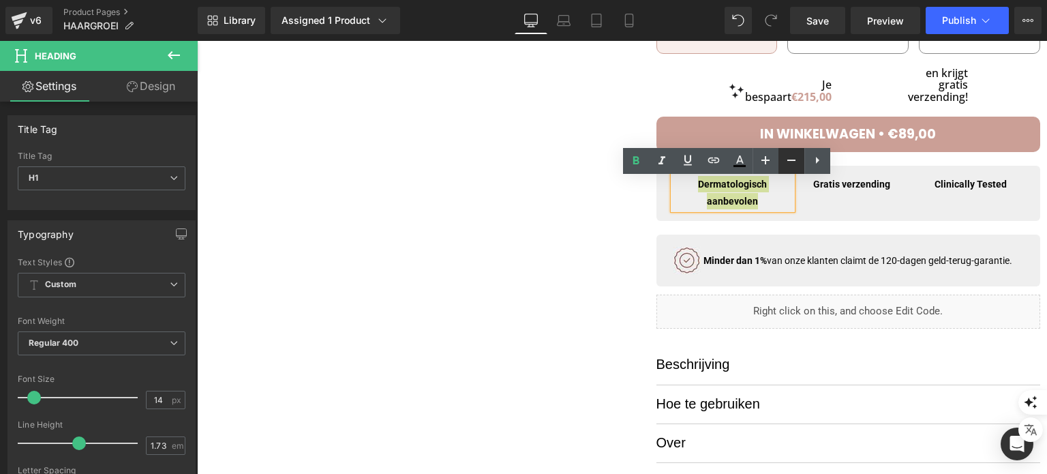
click at [784, 163] on icon at bounding box center [791, 160] width 16 height 16
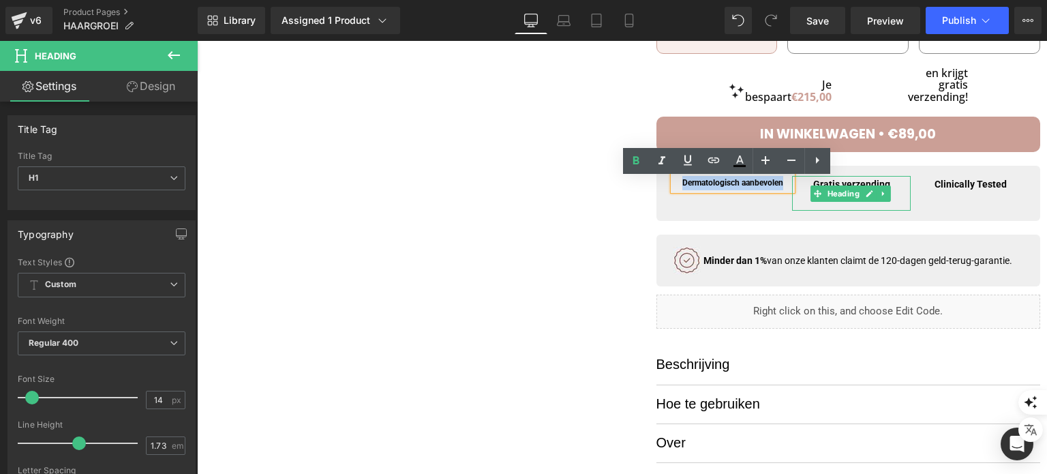
click at [832, 185] on h1 "Gratis verzending" at bounding box center [851, 184] width 119 height 16
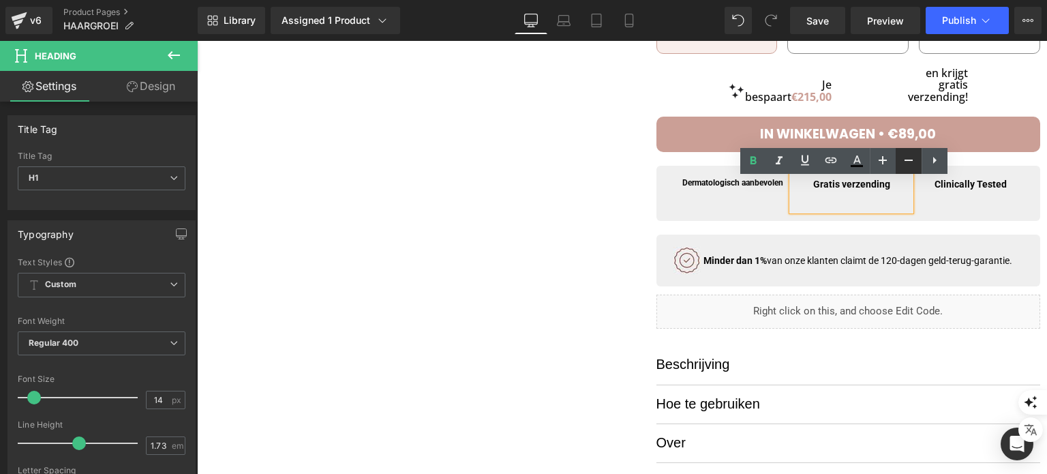
click at [898, 158] on link at bounding box center [909, 161] width 26 height 26
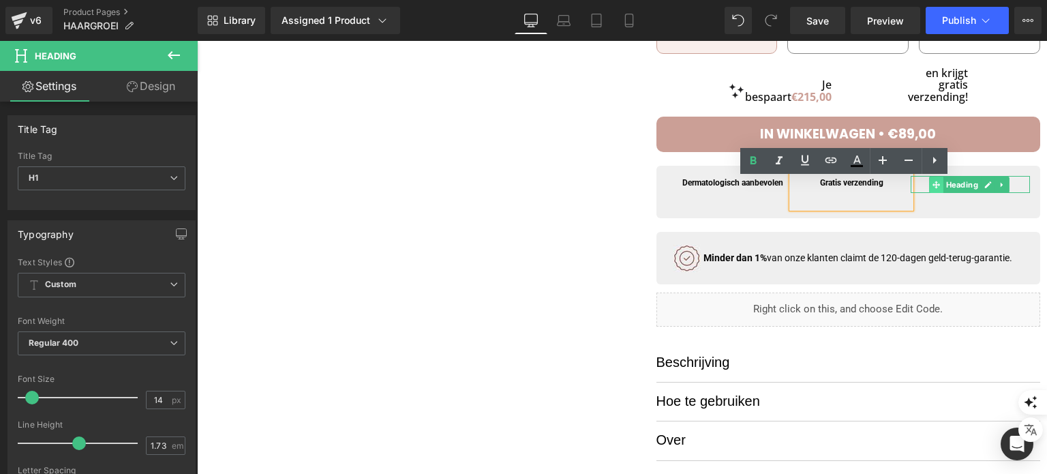
click at [934, 187] on span at bounding box center [937, 185] width 14 height 16
click at [916, 183] on h1 "Clinically Tested" at bounding box center [970, 184] width 119 height 16
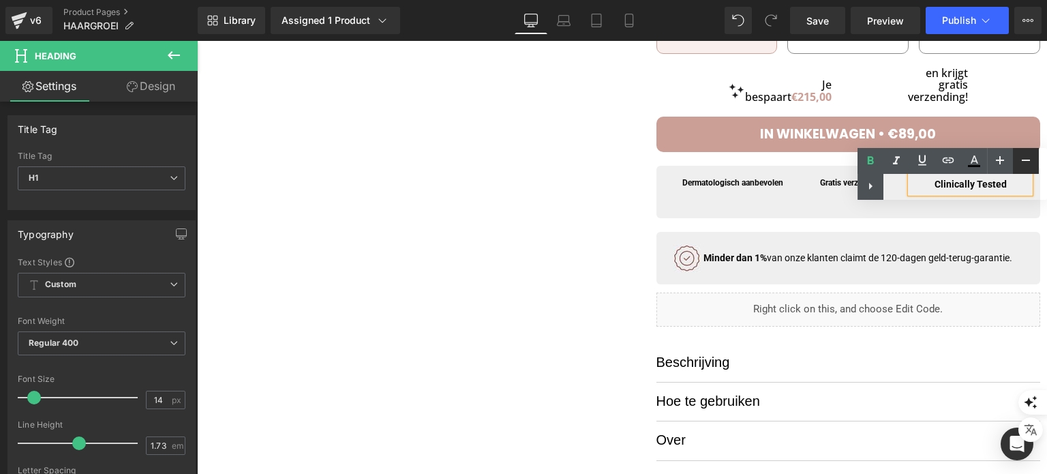
click at [1020, 157] on icon at bounding box center [1026, 160] width 16 height 16
click at [622, 212] on div "Liquid Al meer dan 15.000 vrouwen boven de 45 gebruiken SoothingSkin voor volle…" at bounding box center [831, 38] width 419 height 999
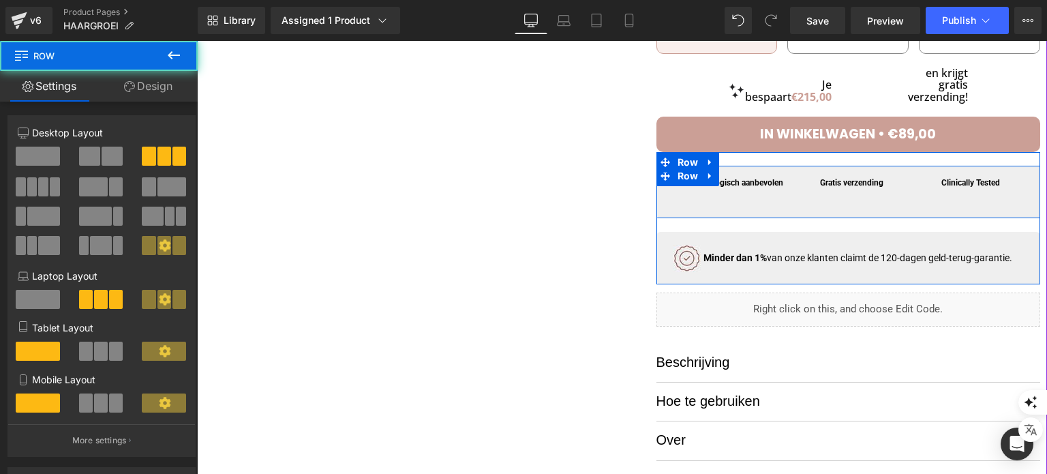
click at [725, 198] on div "Dermatologisch aanbevolen Heading Gratis verzending Heading Clinically Tested H…" at bounding box center [848, 192] width 384 height 52
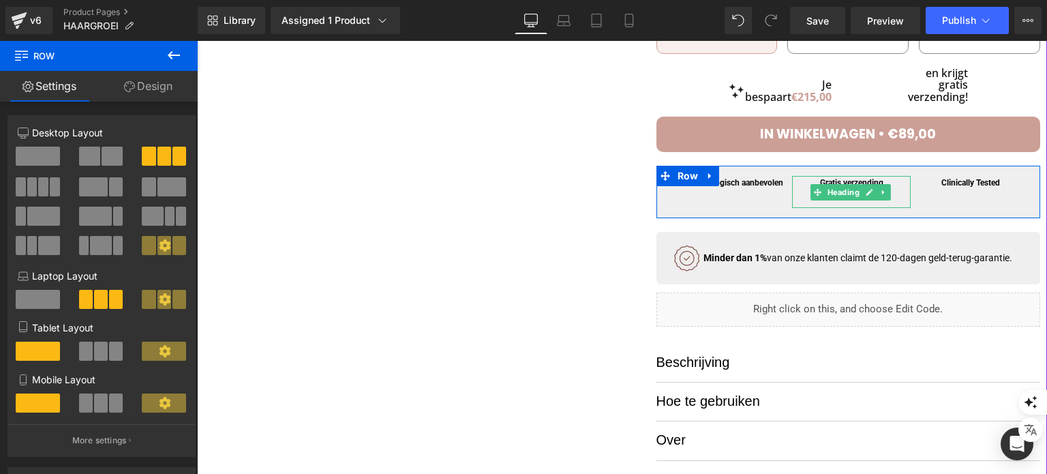
click at [894, 194] on div at bounding box center [851, 199] width 119 height 18
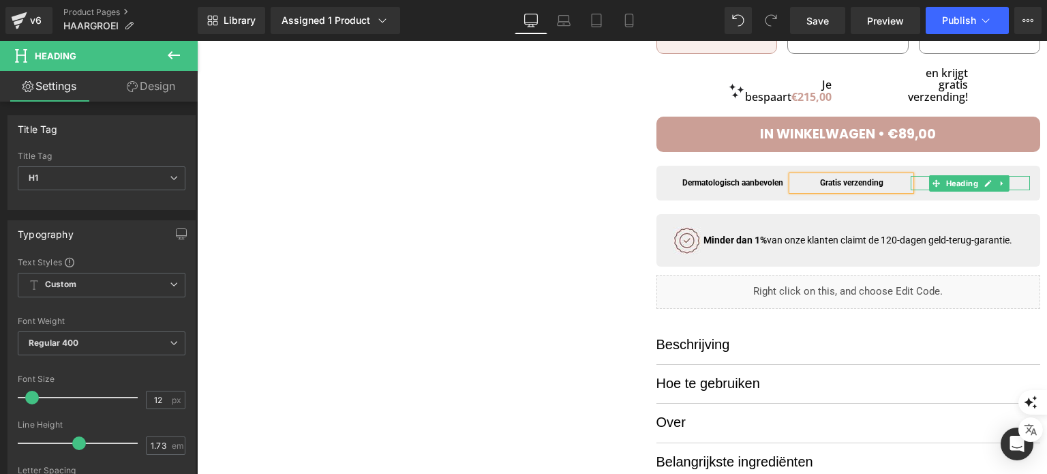
click at [911, 188] on h1 "Clinically Tested" at bounding box center [970, 183] width 119 height 14
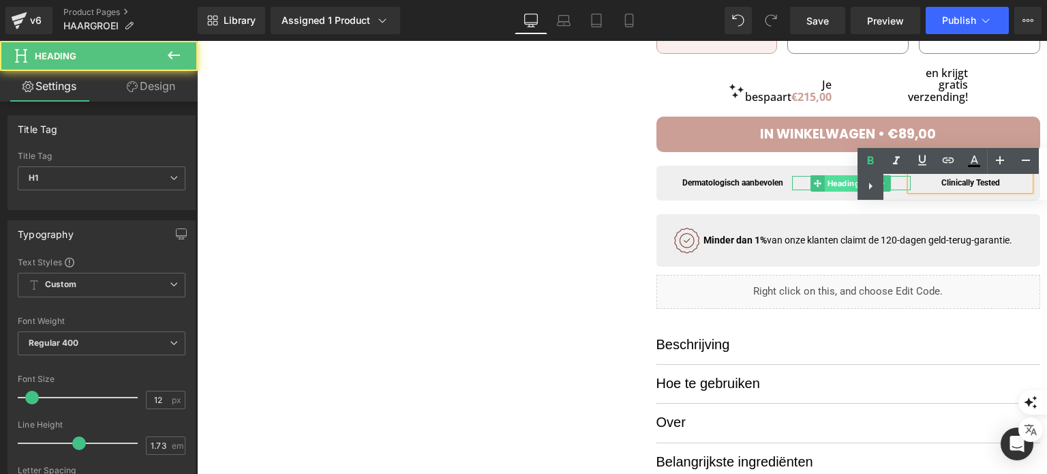
click at [826, 182] on span "Heading" at bounding box center [843, 183] width 37 height 16
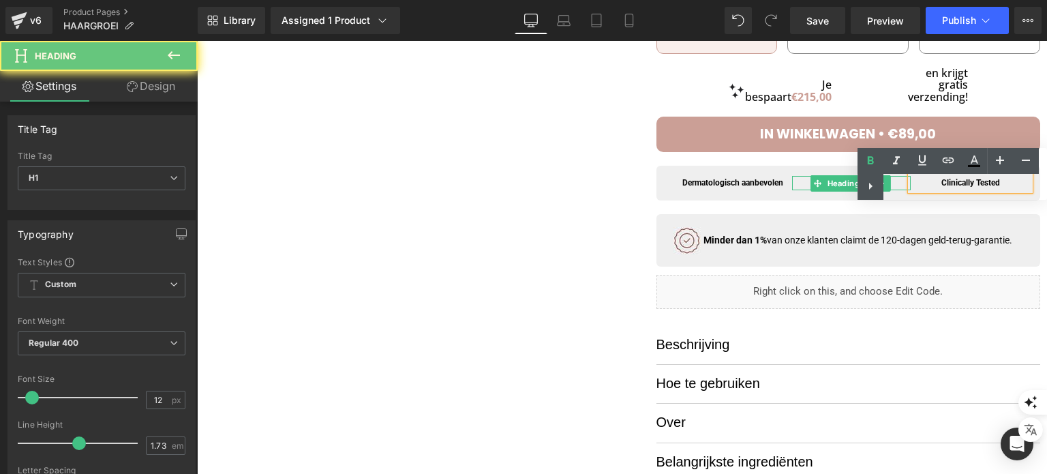
click at [801, 187] on h1 "Gratis verzending" at bounding box center [851, 183] width 119 height 14
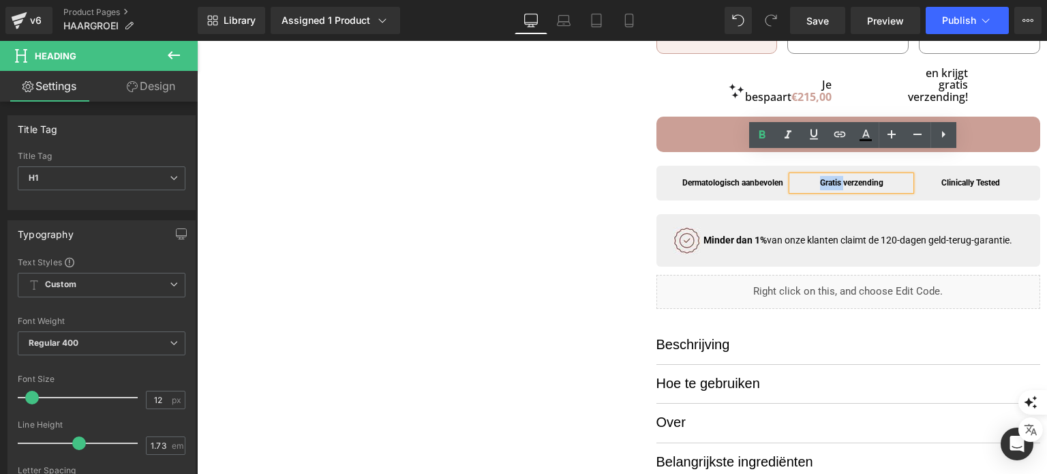
click at [801, 187] on h1 "Gratis verzending" at bounding box center [851, 183] width 119 height 14
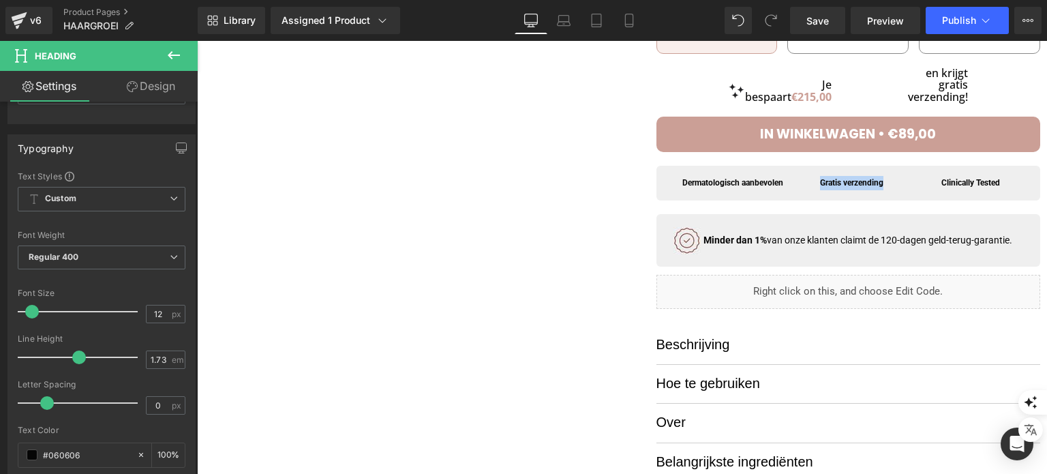
scroll to position [0, 0]
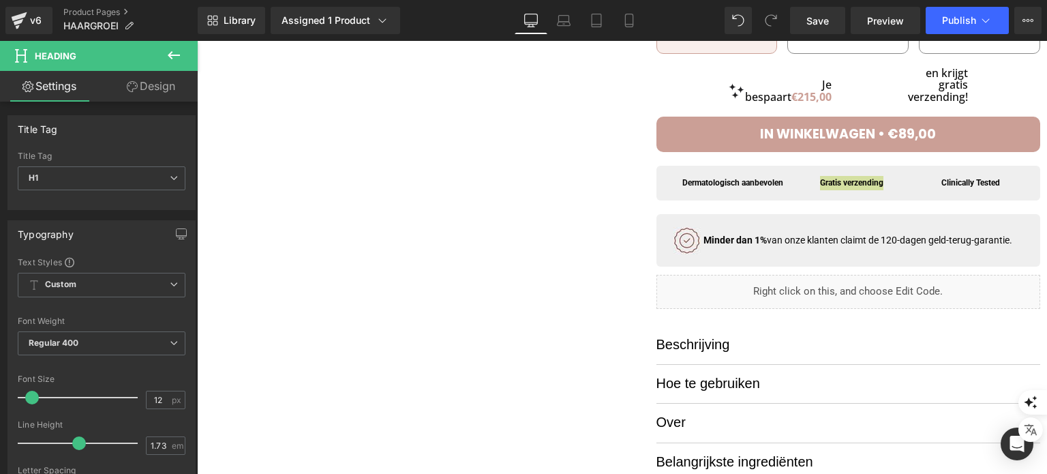
click at [144, 78] on link "Design" at bounding box center [151, 86] width 99 height 31
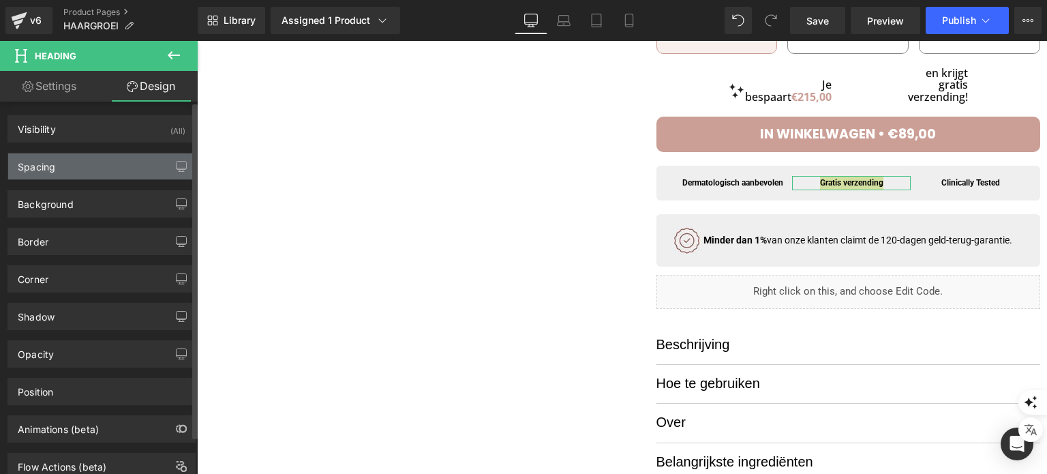
click at [85, 172] on div "Spacing" at bounding box center [101, 166] width 187 height 26
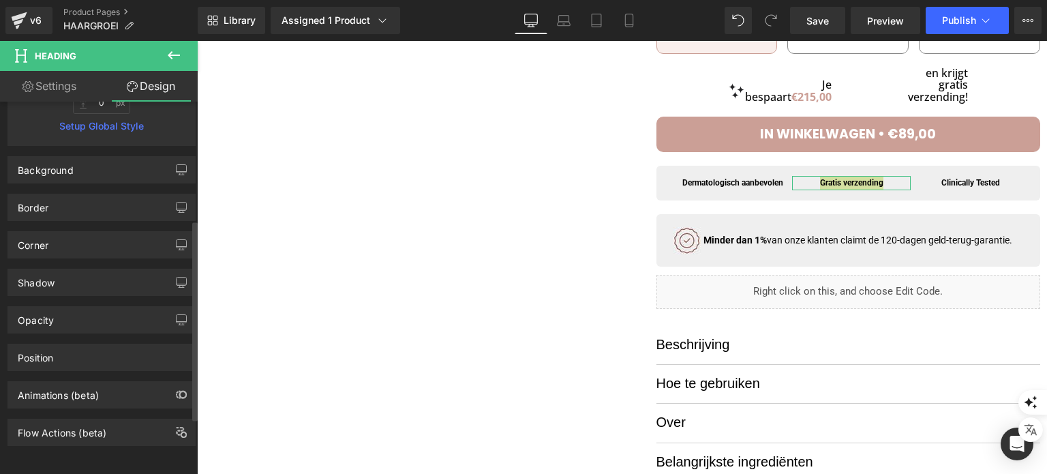
scroll to position [52, 0]
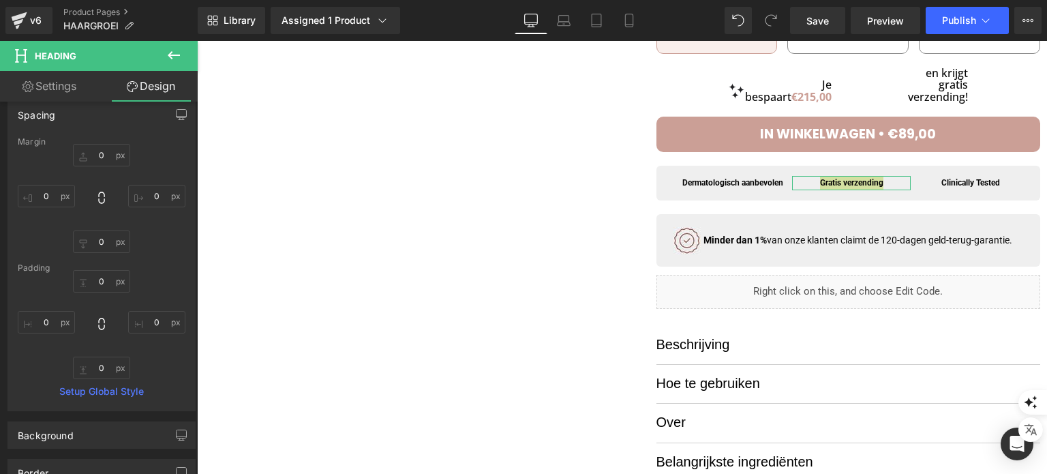
click at [57, 76] on link "Settings" at bounding box center [49, 86] width 99 height 31
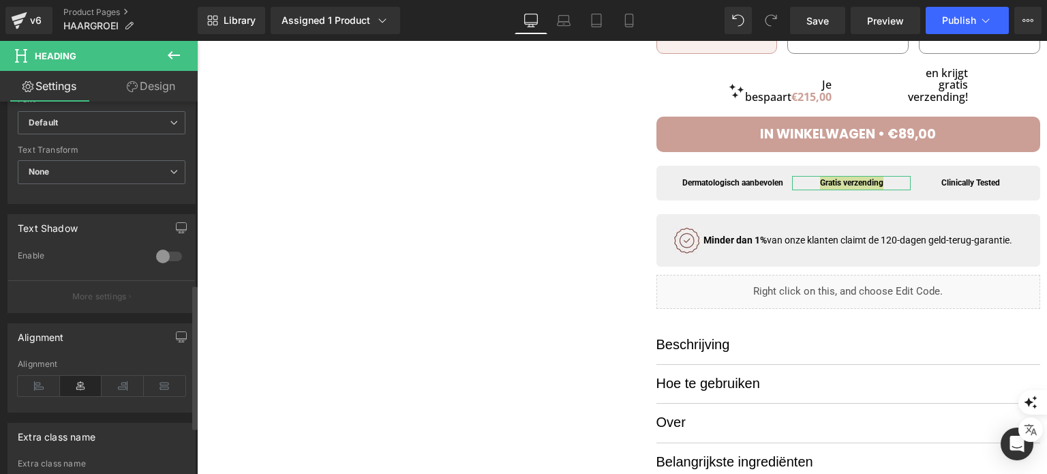
scroll to position [477, 0]
click at [117, 365] on div "Alignment" at bounding box center [102, 382] width 168 height 52
click at [117, 376] on icon at bounding box center [123, 383] width 42 height 20
click at [154, 373] on icon at bounding box center [165, 383] width 42 height 20
click at [73, 380] on icon at bounding box center [81, 383] width 42 height 20
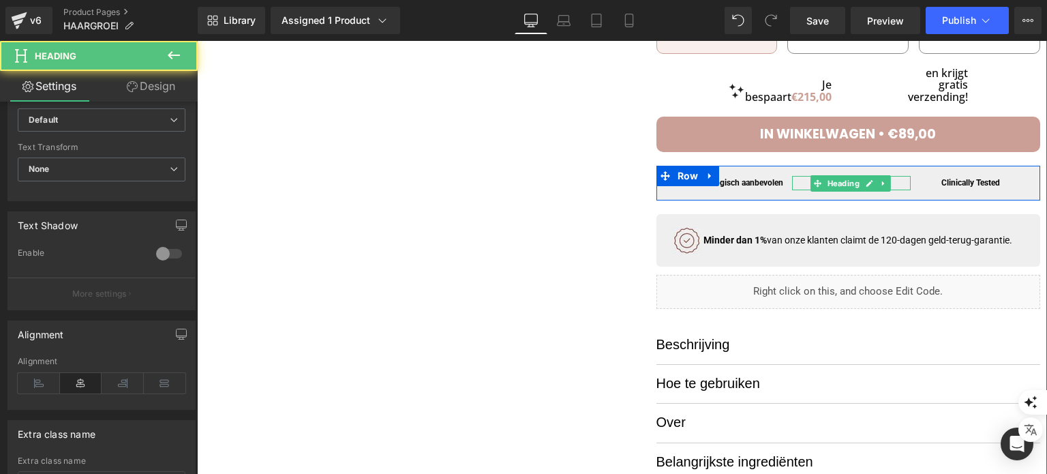
click at [892, 185] on h1 "Gratis verzending" at bounding box center [851, 183] width 119 height 14
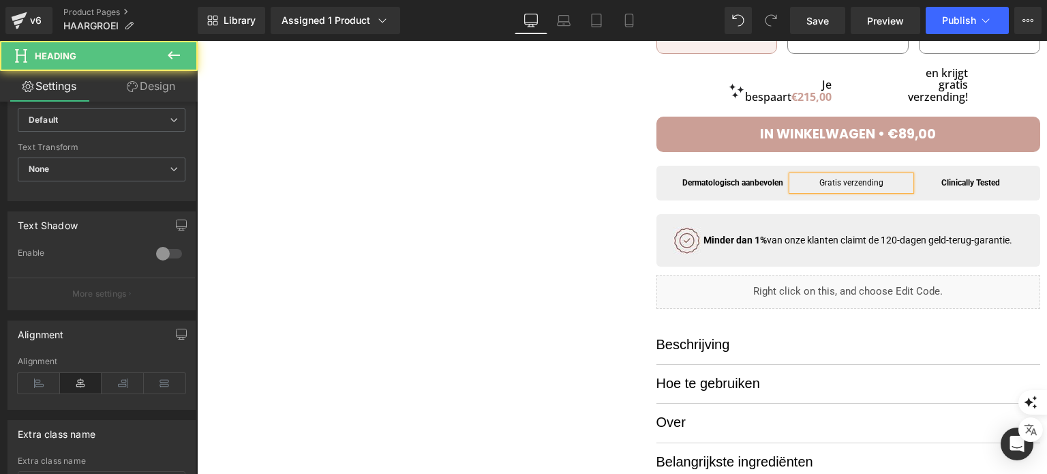
click at [892, 185] on h1 "Gratis verzending" at bounding box center [851, 183] width 119 height 14
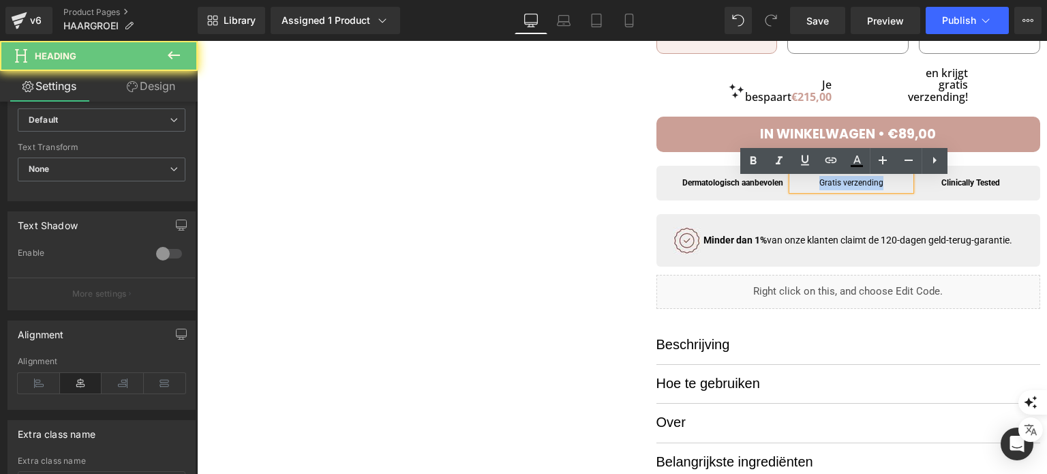
click at [892, 185] on h1 "Gratis verzending" at bounding box center [851, 183] width 119 height 14
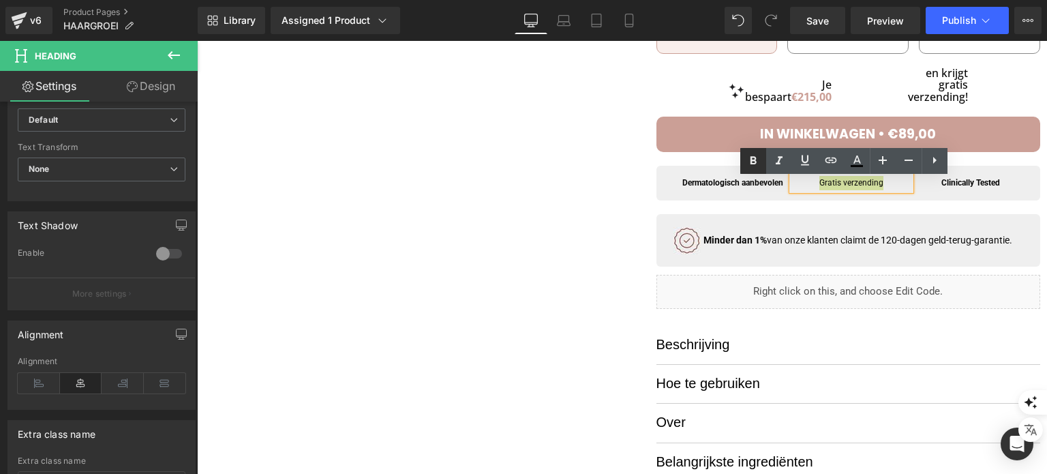
click at [749, 167] on icon at bounding box center [753, 161] width 16 height 16
click at [592, 196] on div at bounding box center [622, 30] width 836 height 982
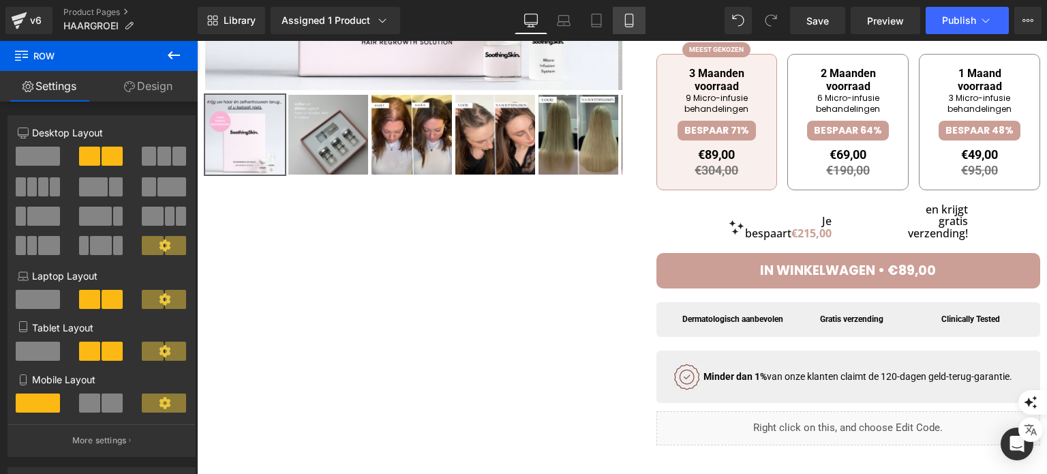
click at [629, 27] on icon at bounding box center [628, 20] width 7 height 13
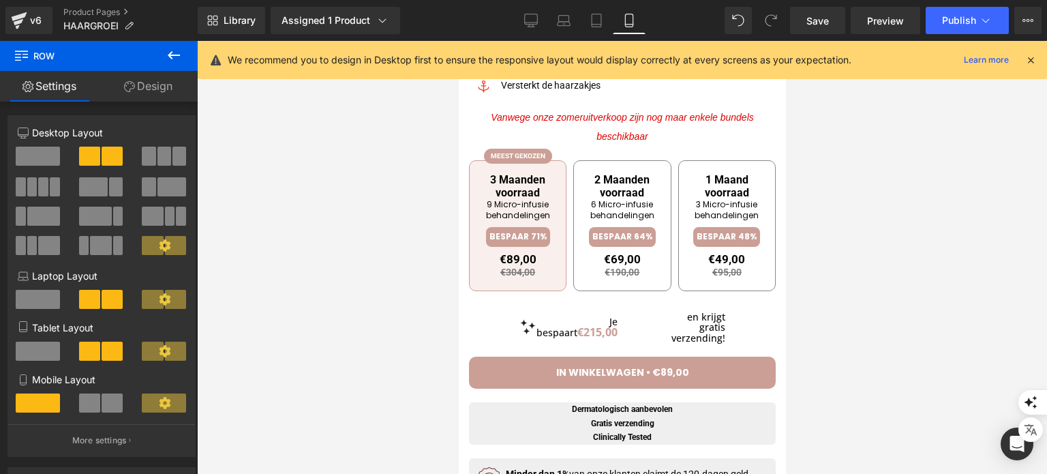
scroll to position [818, 0]
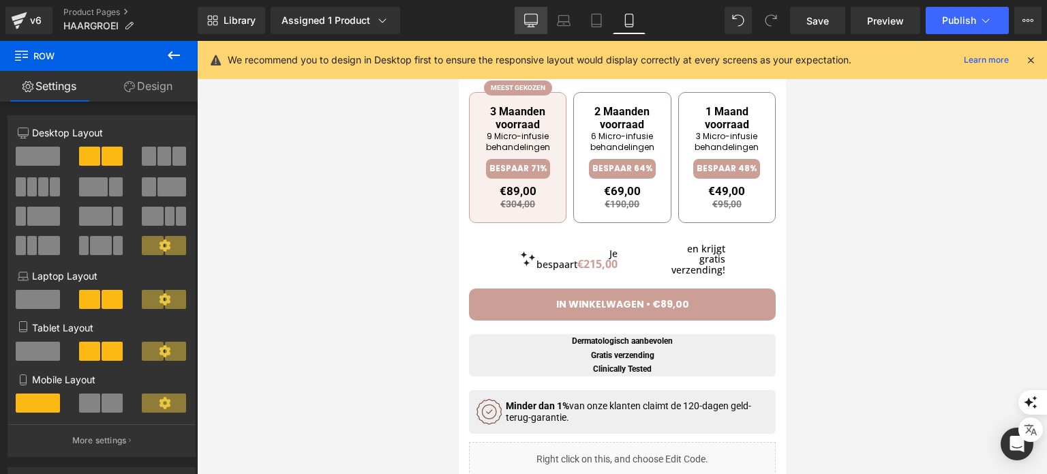
click at [544, 14] on link "Desktop" at bounding box center [531, 20] width 33 height 27
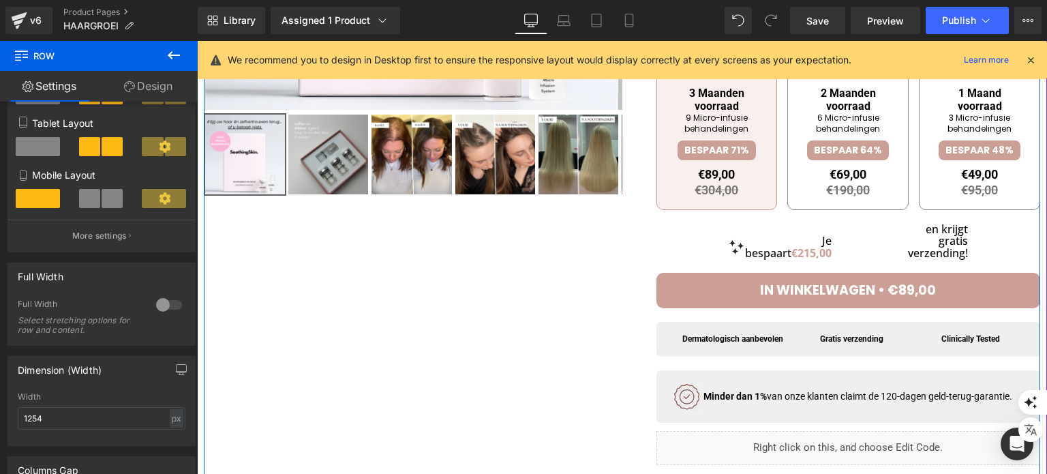
scroll to position [477, 0]
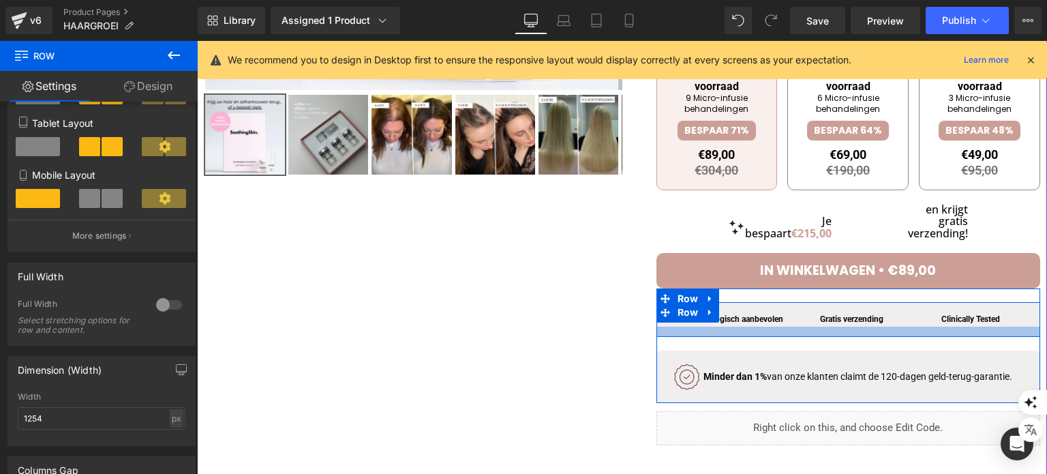
drag, startPoint x: 684, startPoint y: 335, endPoint x: 671, endPoint y: 326, distance: 15.1
click at [684, 335] on div at bounding box center [848, 332] width 384 height 10
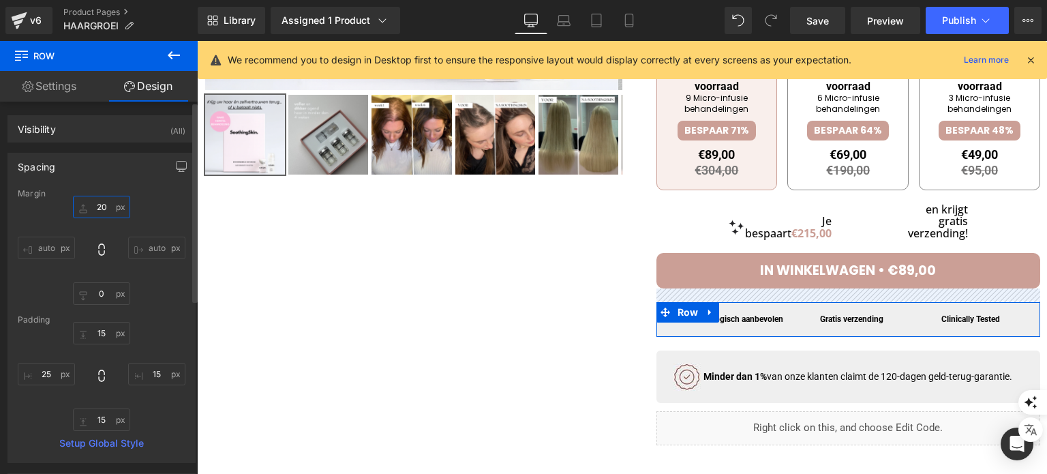
click at [90, 206] on input "20" at bounding box center [101, 207] width 57 height 22
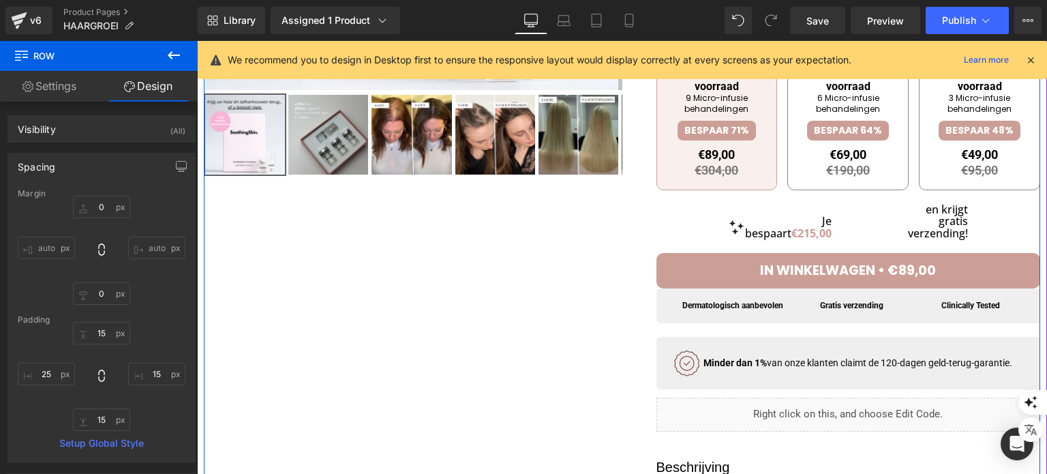
click at [443, 305] on div at bounding box center [622, 160] width 836 height 968
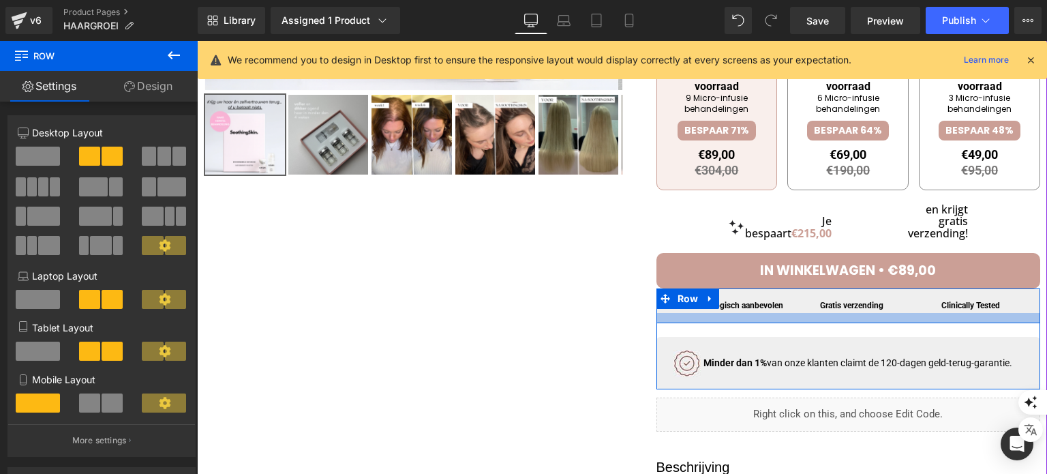
click at [684, 320] on div at bounding box center [848, 318] width 384 height 10
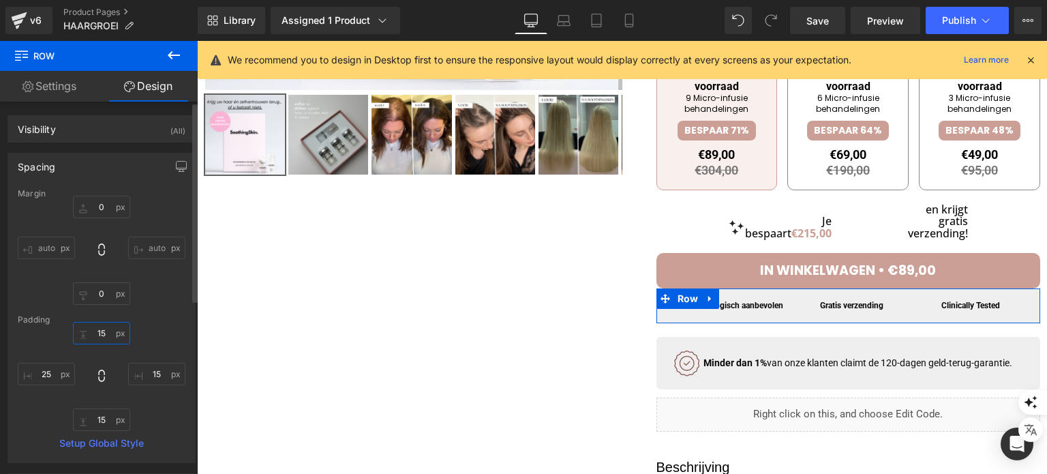
click at [101, 332] on input "15" at bounding box center [101, 333] width 57 height 22
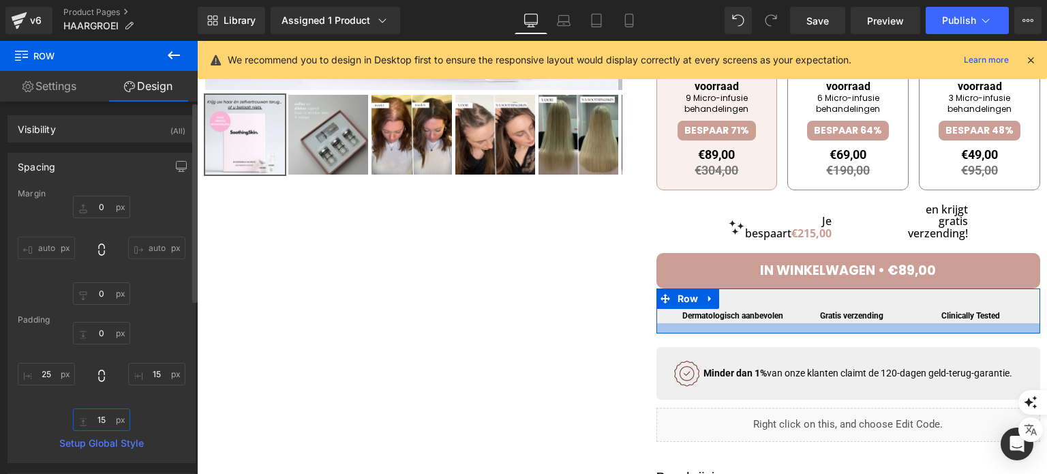
click at [102, 422] on input "15" at bounding box center [101, 419] width 57 height 22
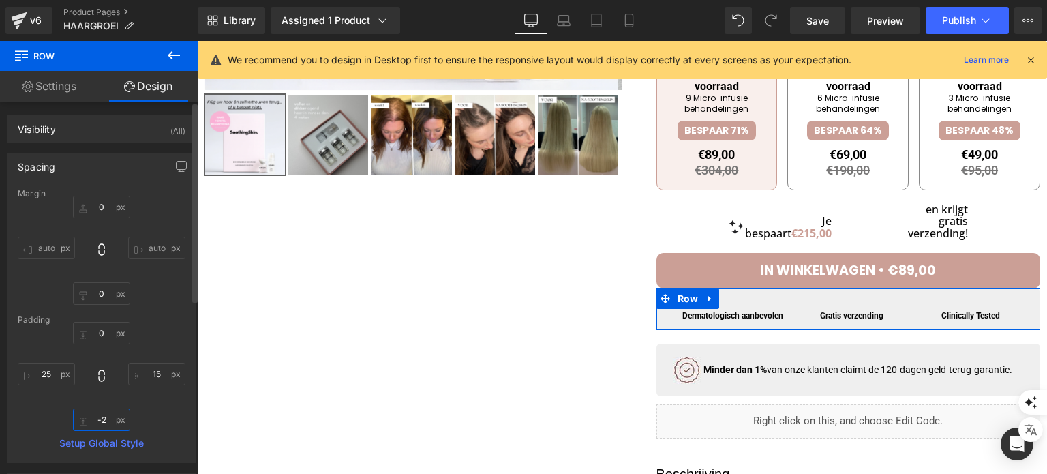
type input "-"
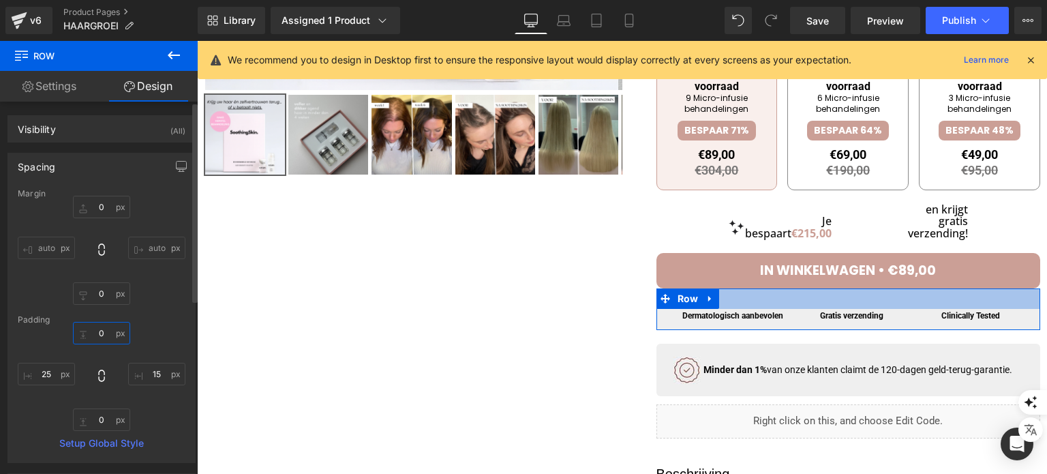
click at [103, 325] on input "text" at bounding box center [101, 333] width 57 height 22
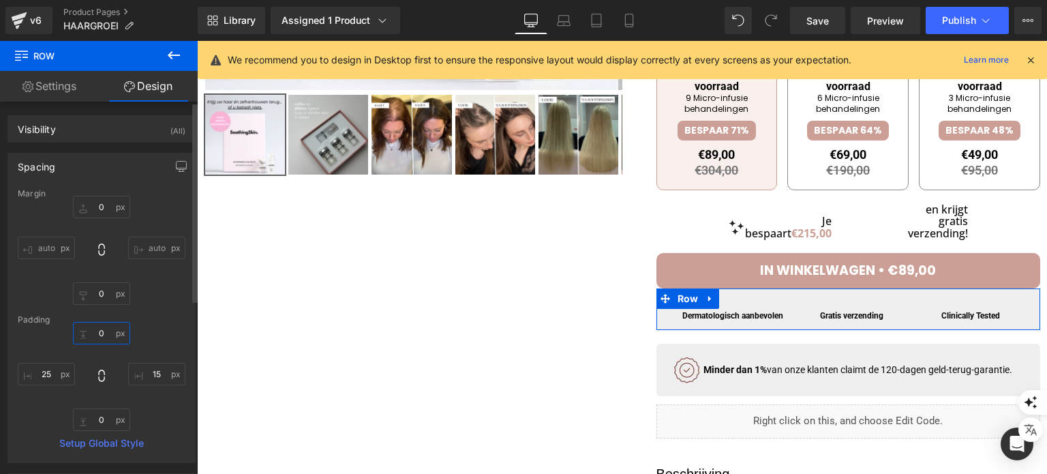
type input "2"
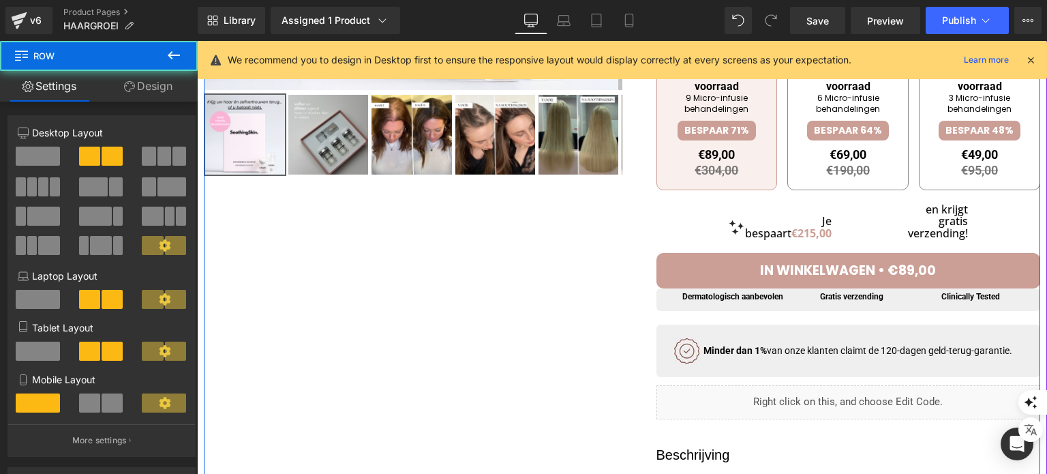
click at [450, 343] on div at bounding box center [622, 154] width 836 height 956
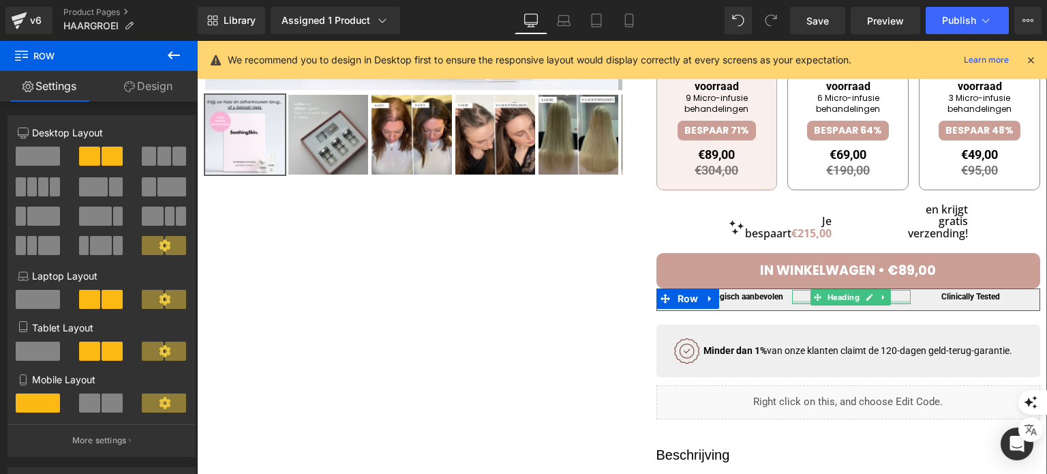
click at [800, 304] on div at bounding box center [851, 302] width 119 height 3
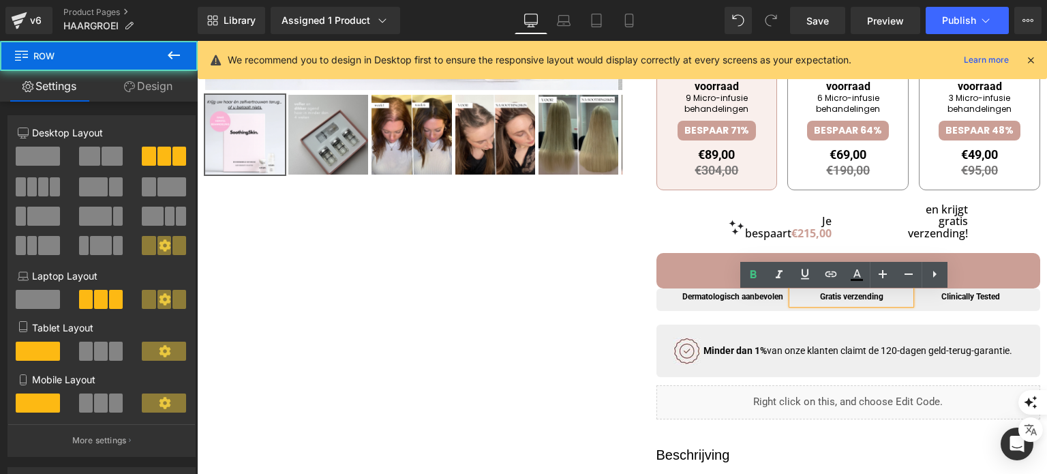
click at [783, 311] on div "Dermatologisch aanbevolen Heading Gratis verzending Heading Clinically Tested H…" at bounding box center [848, 299] width 384 height 22
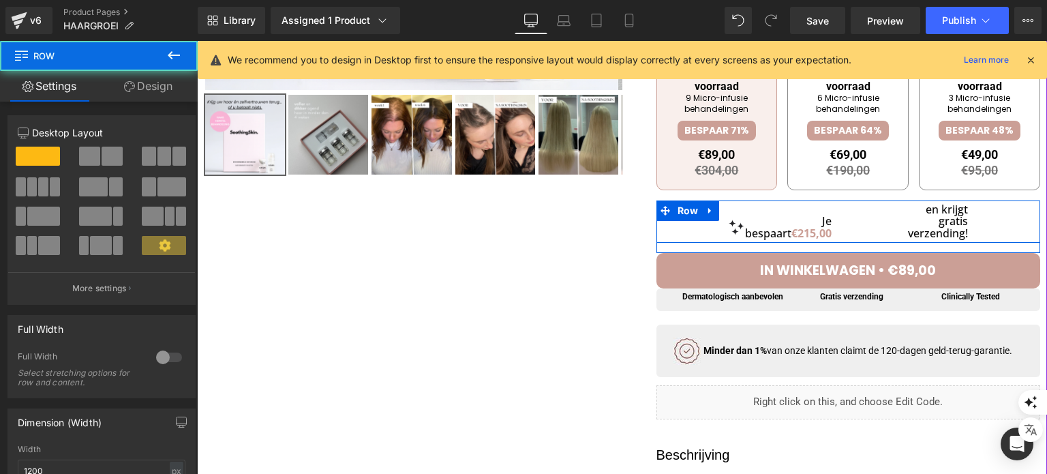
click at [874, 217] on div "Je bespaart €215,00 Heading en krijgt gratis verzending! Heading" at bounding box center [848, 221] width 384 height 43
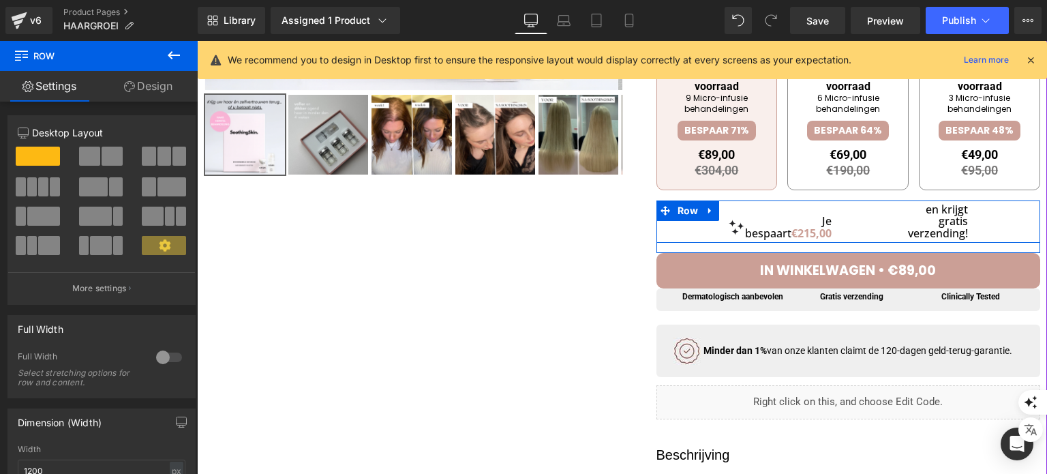
click at [881, 223] on div "Je bespaart €215,00 Heading en krijgt gratis verzending! Heading" at bounding box center [848, 221] width 384 height 43
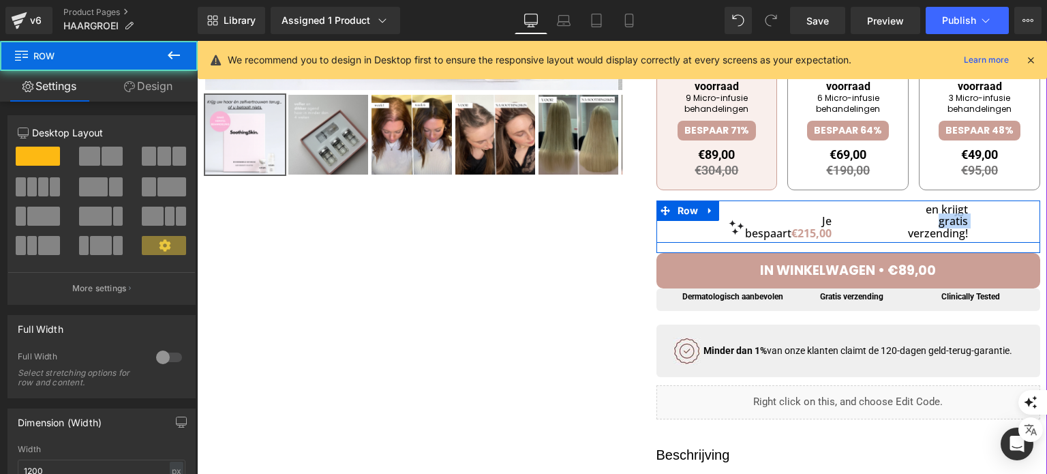
click at [881, 223] on div "Je bespaart €215,00 Heading en krijgt gratis verzending! Heading" at bounding box center [848, 221] width 384 height 43
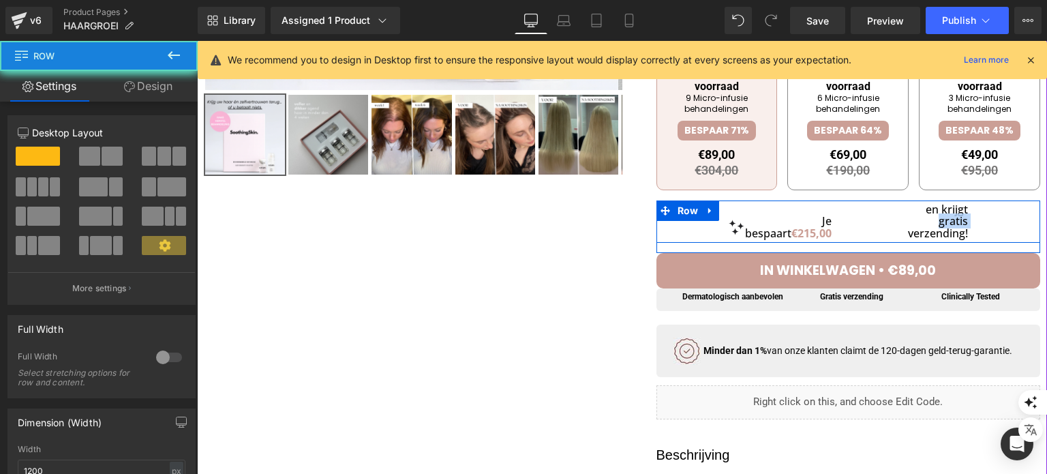
click at [867, 224] on div "Je bespaart €215,00 Heading en krijgt gratis verzending! Heading" at bounding box center [848, 221] width 384 height 43
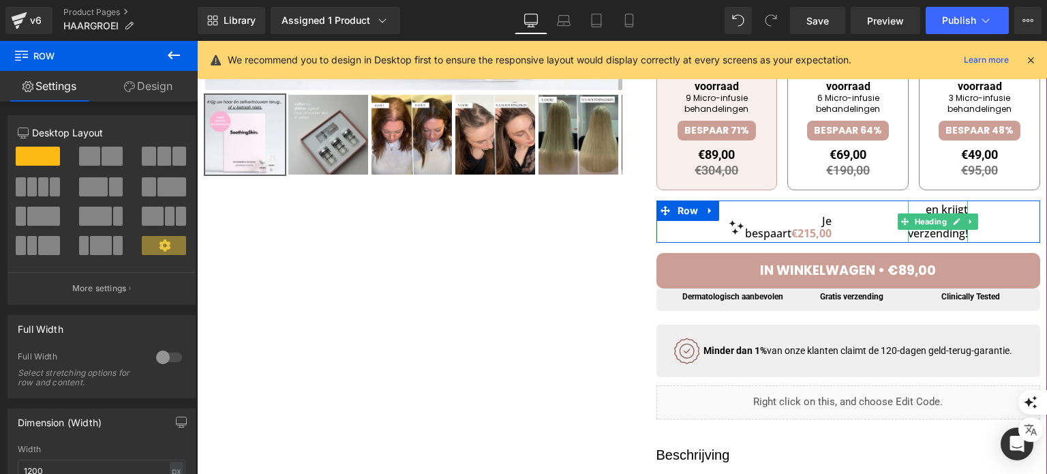
click at [915, 239] on h1 "en krijgt gratis verzending!" at bounding box center [938, 222] width 60 height 36
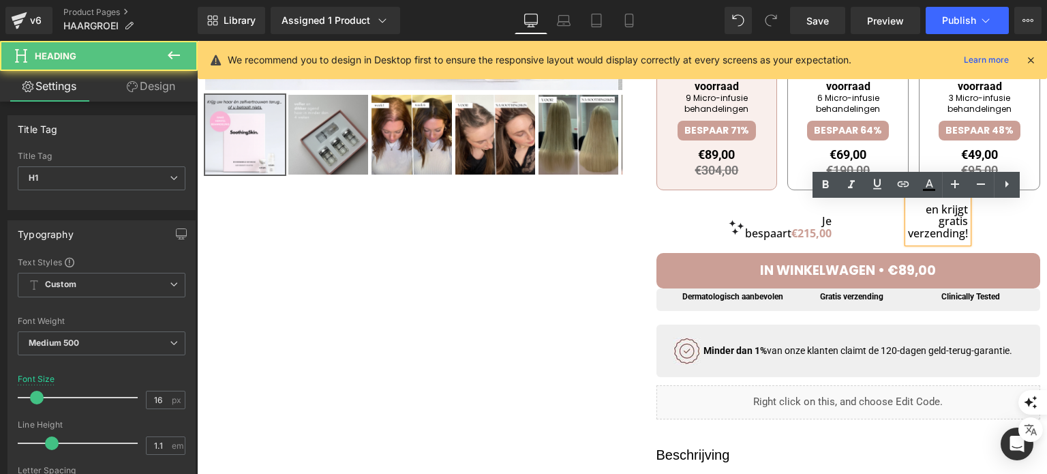
click at [924, 226] on h1 "en krijgt gratis verzending!" at bounding box center [938, 222] width 60 height 36
click at [922, 227] on h1 "en krijgt gratis verzending!" at bounding box center [938, 222] width 60 height 36
click at [932, 232] on h1 "en krijgt gratis verzending!" at bounding box center [938, 222] width 60 height 36
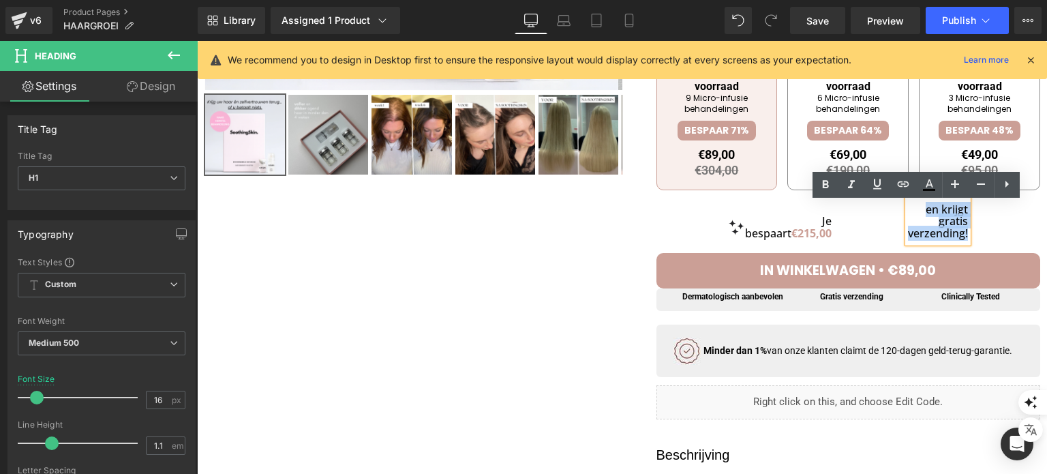
click at [932, 232] on h1 "en krijgt gratis verzending!" at bounding box center [938, 222] width 60 height 36
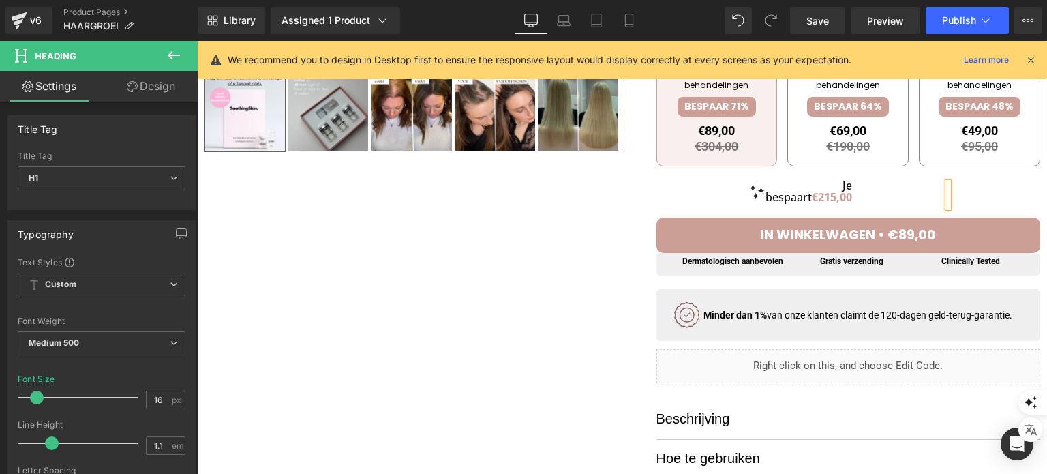
scroll to position [496, 0]
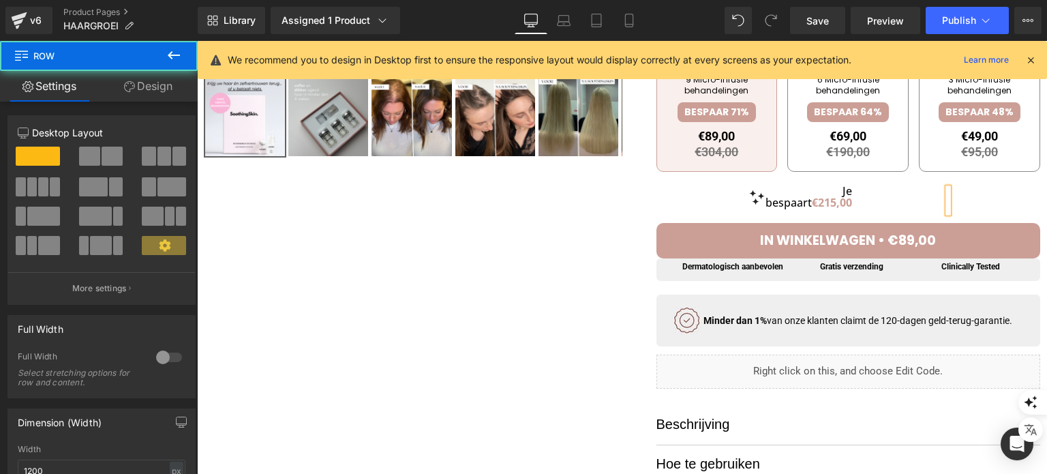
click at [893, 213] on div "Je bespaart €215,00 Heading Heading" at bounding box center [848, 197] width 384 height 31
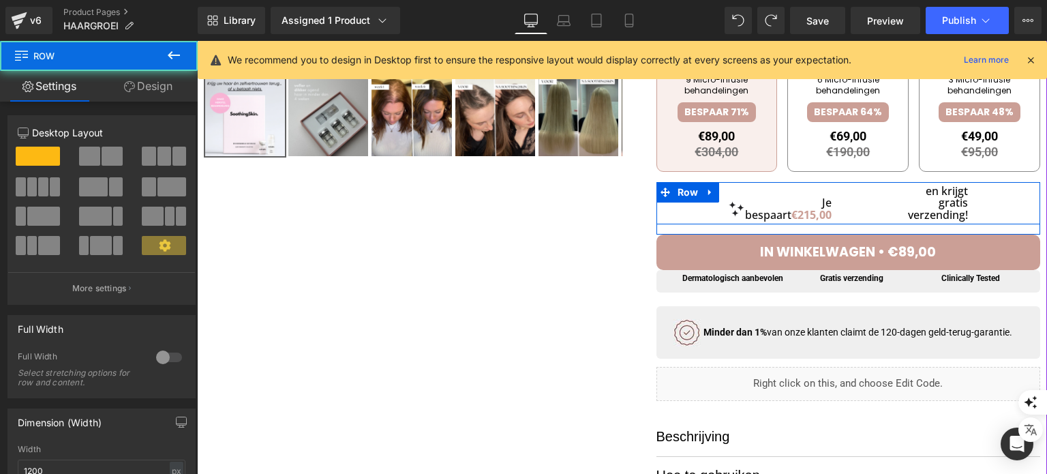
click at [974, 201] on div "Je bespaart €215,00 Heading en krijgt gratis verzending! Heading" at bounding box center [848, 203] width 384 height 43
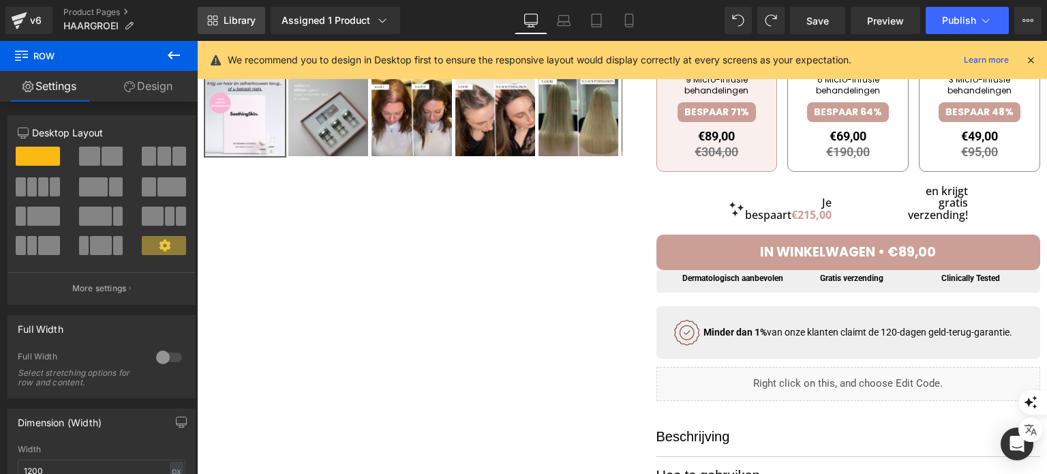
click at [240, 16] on span "Library" at bounding box center [240, 20] width 32 height 12
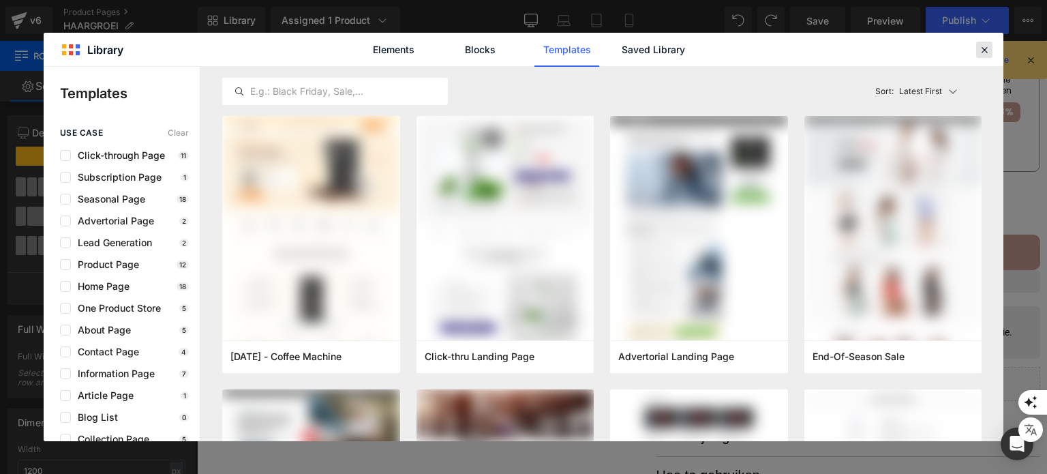
click at [982, 49] on icon at bounding box center [984, 50] width 12 height 12
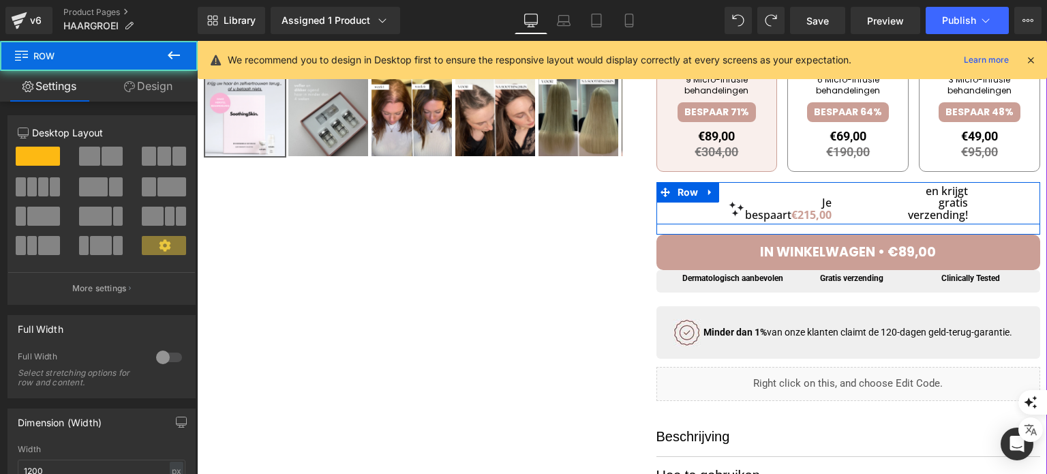
click at [984, 207] on div "Je bespaart €215,00 Heading en krijgt gratis verzending! Heading" at bounding box center [848, 203] width 384 height 43
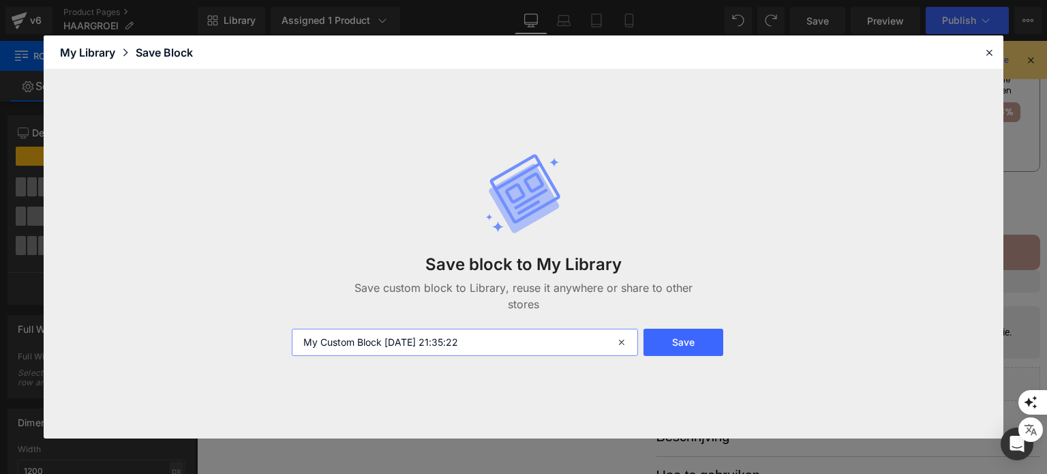
click at [553, 346] on input "My Custom Block [DATE] 21:35:22" at bounding box center [465, 342] width 346 height 27
click at [654, 341] on button "Save" at bounding box center [683, 342] width 80 height 27
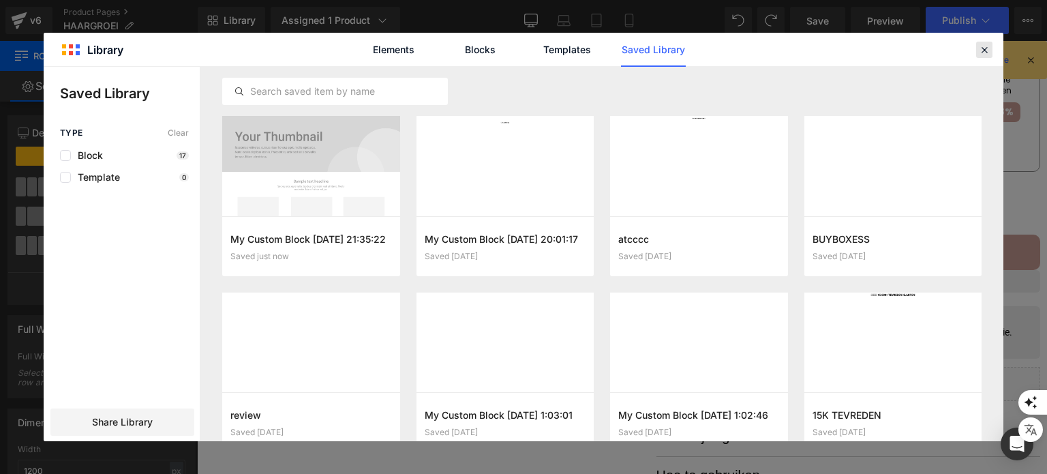
click at [990, 49] on div at bounding box center [984, 50] width 16 height 16
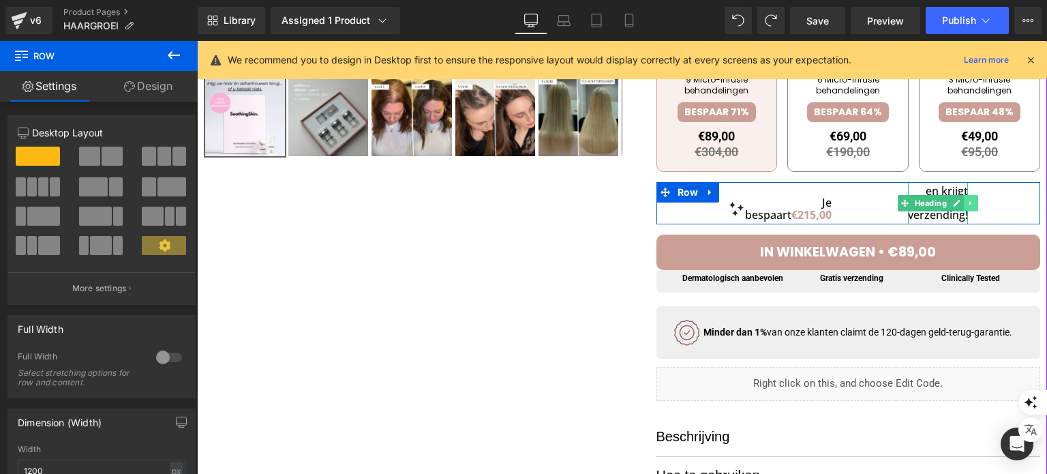
click at [969, 206] on icon at bounding box center [970, 203] width 2 height 5
click at [934, 219] on h1 "en krijgt gratis verzending!" at bounding box center [938, 203] width 60 height 36
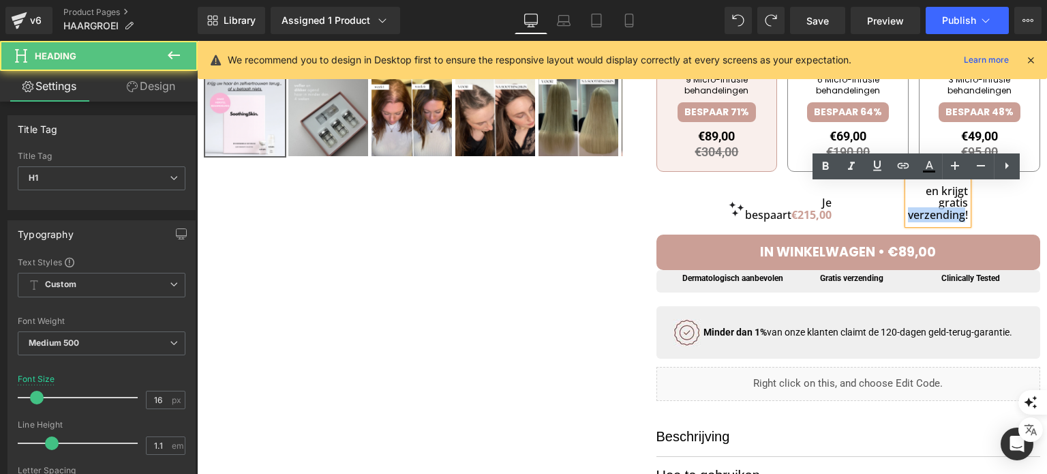
click at [934, 219] on h1 "en krijgt gratis verzending!" at bounding box center [938, 203] width 60 height 36
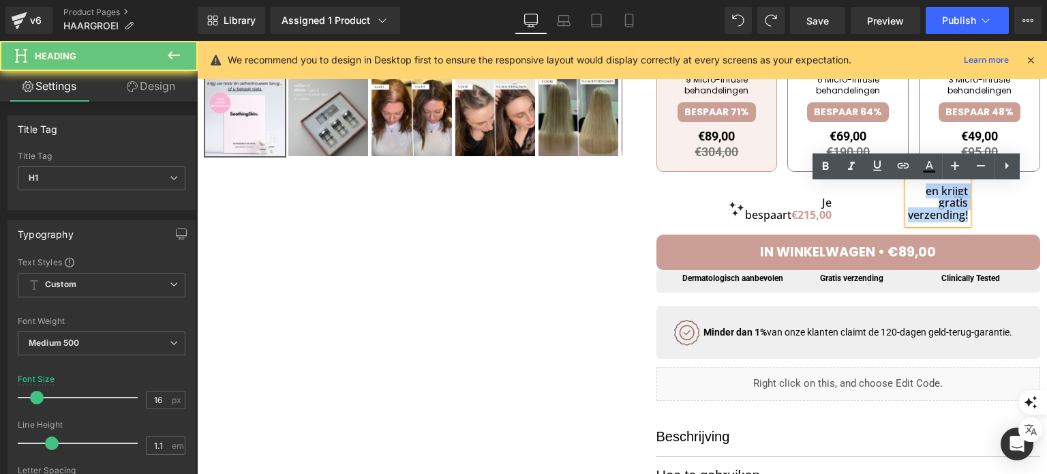
click at [934, 219] on h1 "en krijgt gratis verzending!" at bounding box center [938, 203] width 60 height 36
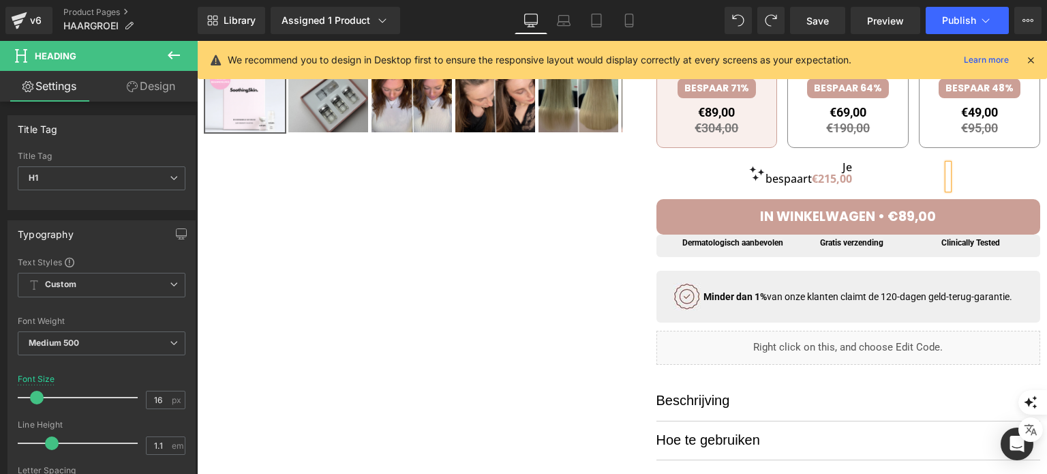
scroll to position [514, 0]
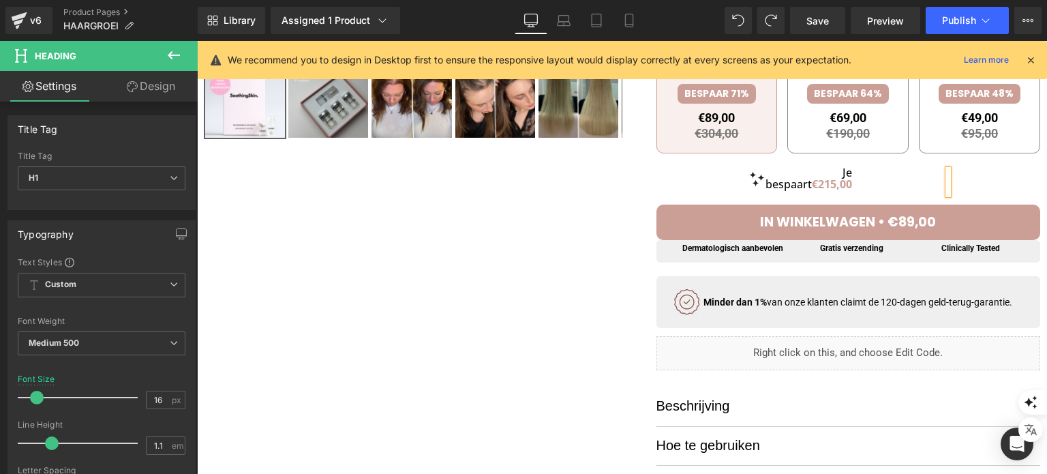
click at [892, 194] on div "Je bespaart €215,00 Heading Heading" at bounding box center [848, 179] width 384 height 31
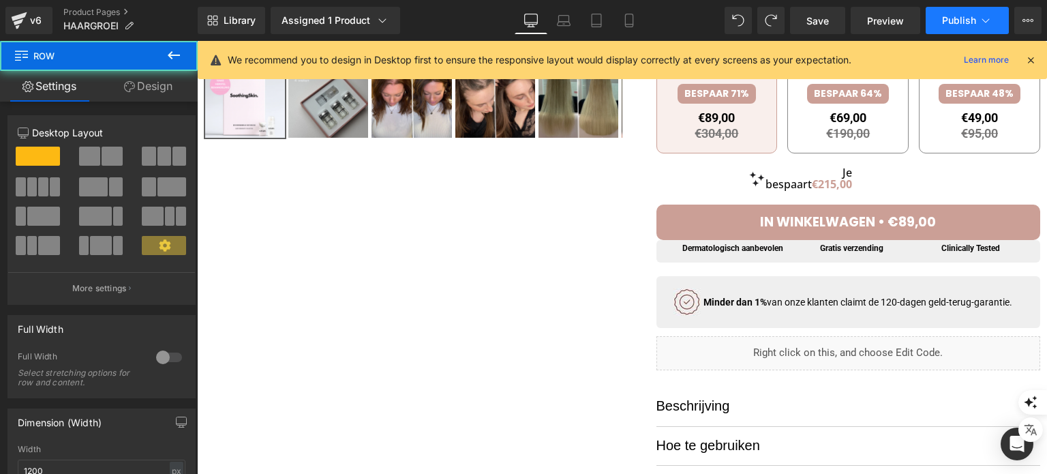
click at [938, 29] on button "Publish" at bounding box center [967, 20] width 83 height 27
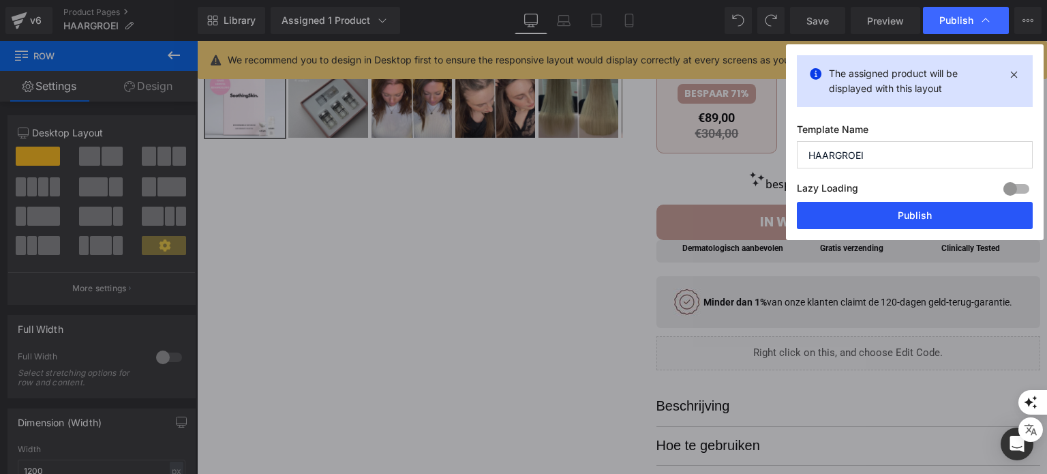
click at [881, 222] on button "Publish" at bounding box center [915, 215] width 236 height 27
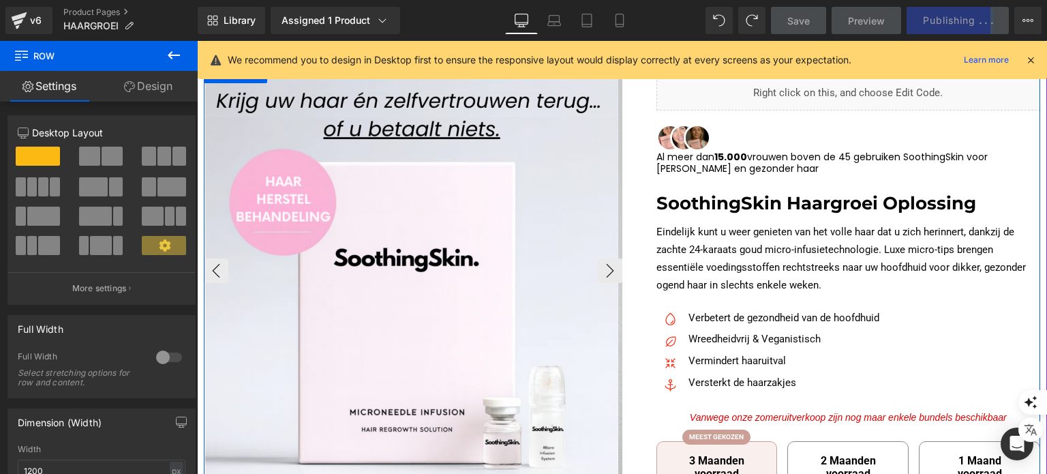
scroll to position [105, 0]
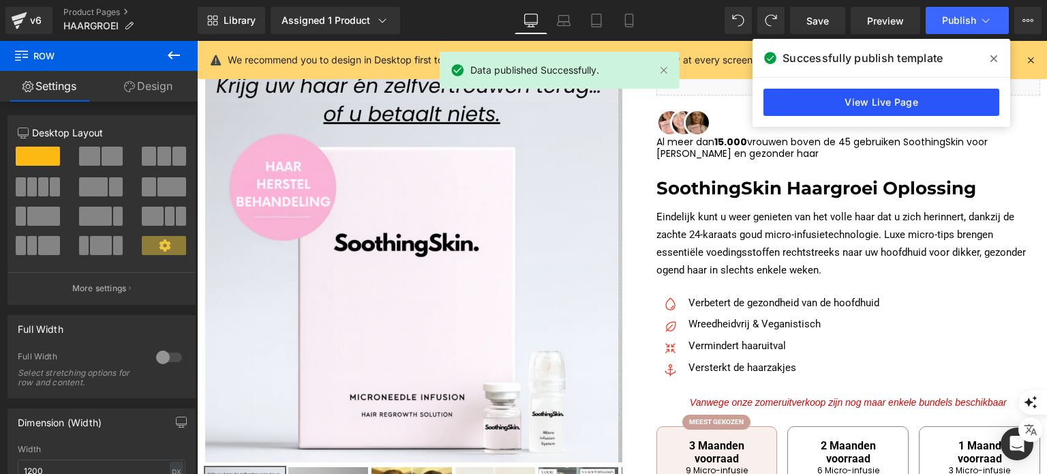
click at [887, 93] on link "View Live Page" at bounding box center [881, 102] width 236 height 27
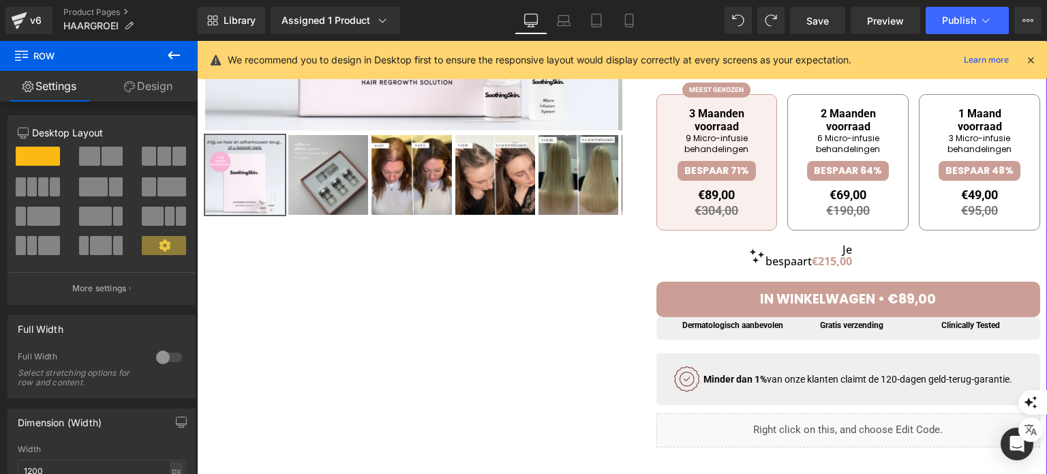
scroll to position [446, 0]
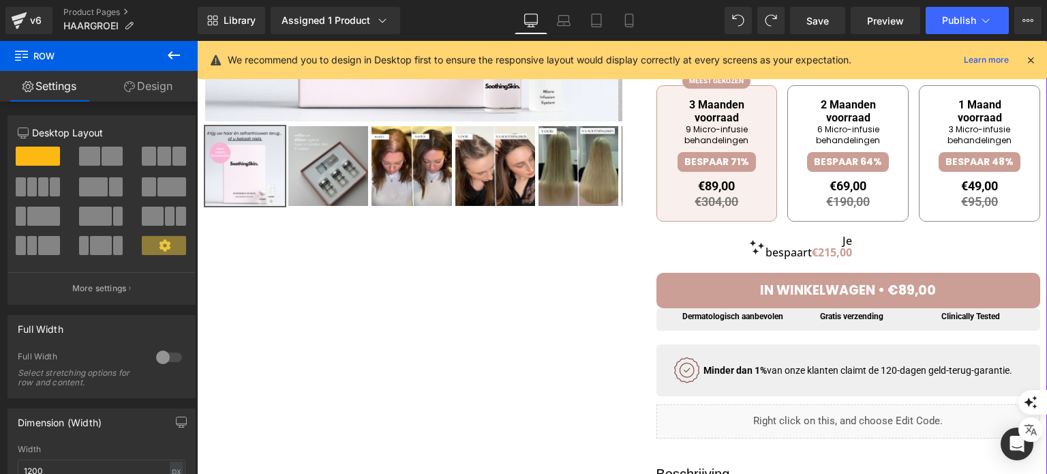
click at [910, 297] on span "IN WINKELWAGEN • €89,00" at bounding box center [848, 290] width 176 height 18
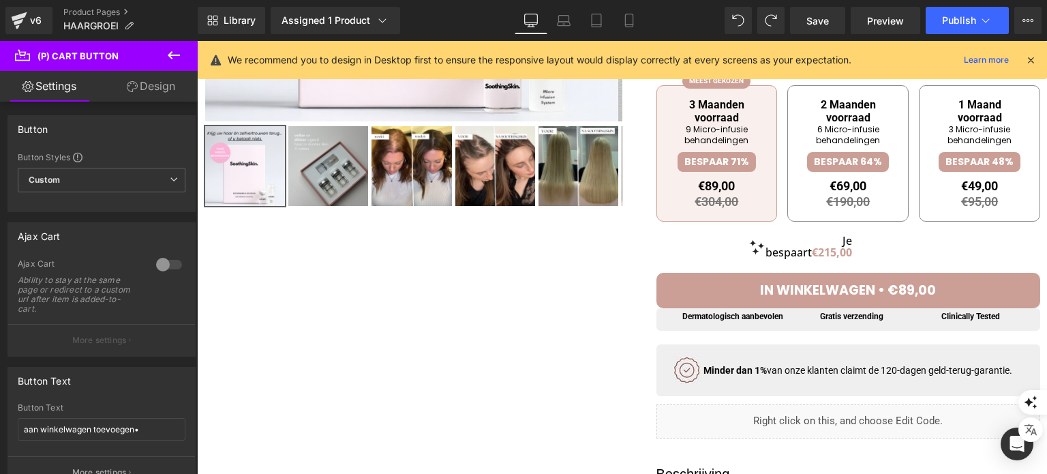
click at [153, 97] on link "Design" at bounding box center [151, 86] width 99 height 31
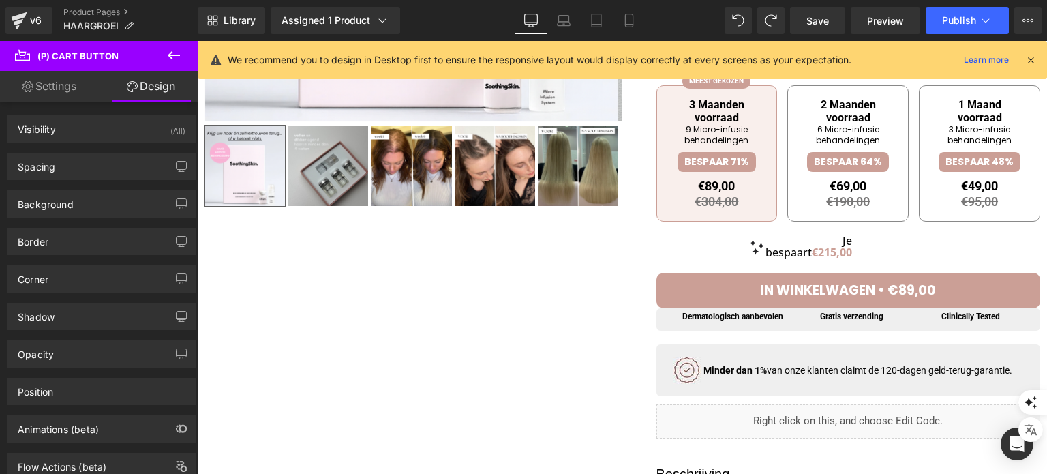
click at [65, 84] on link "Settings" at bounding box center [49, 86] width 99 height 31
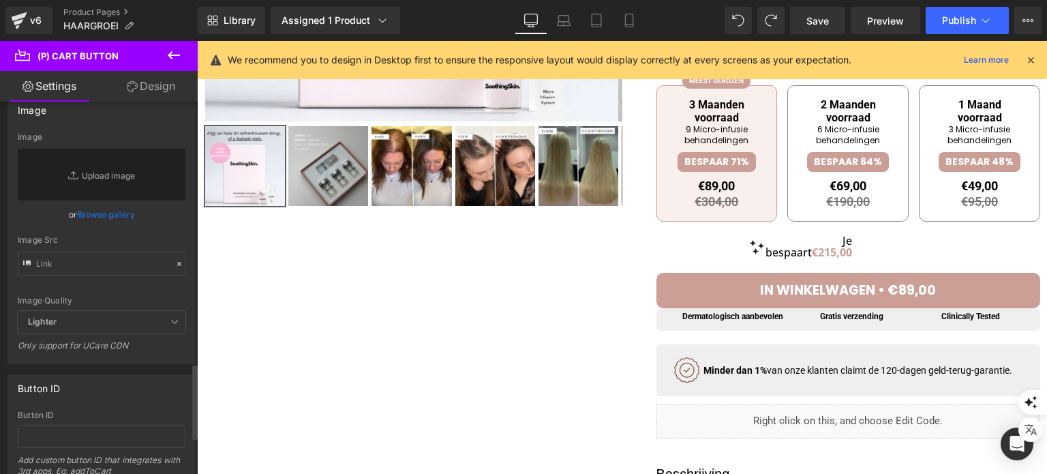
scroll to position [1363, 0]
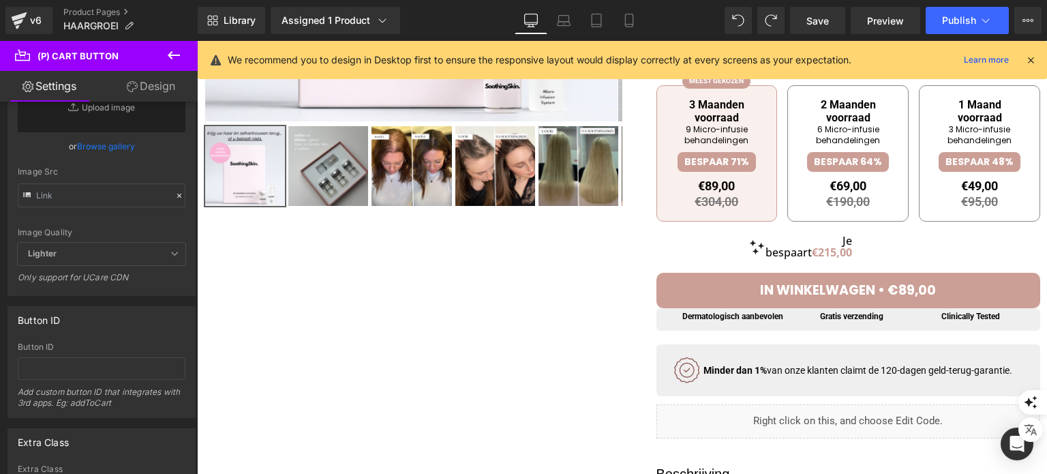
click at [142, 78] on link "Design" at bounding box center [151, 86] width 99 height 31
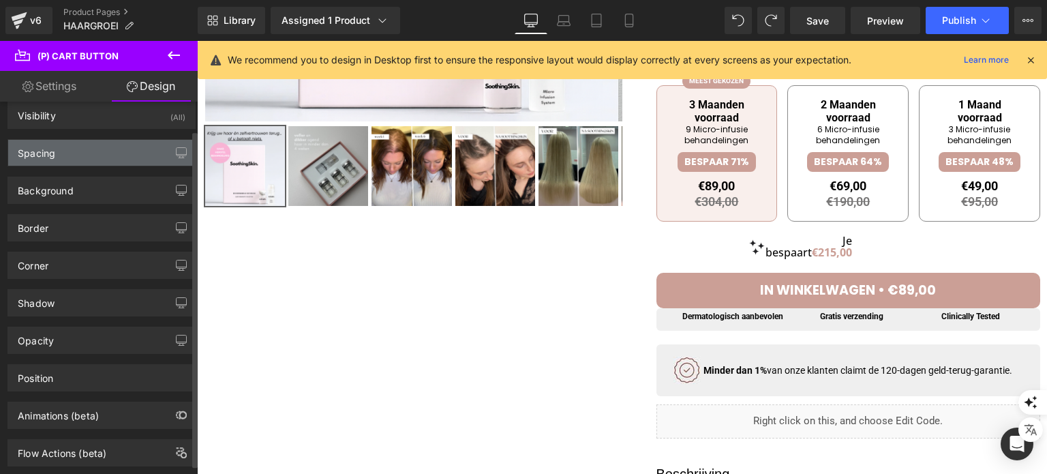
scroll to position [0, 0]
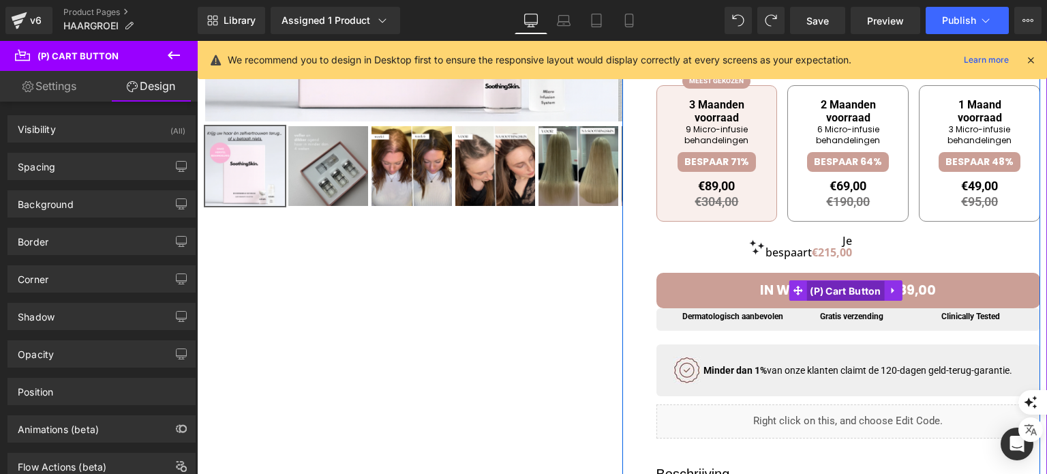
click at [872, 301] on span "(P) Cart Button" at bounding box center [845, 291] width 78 height 20
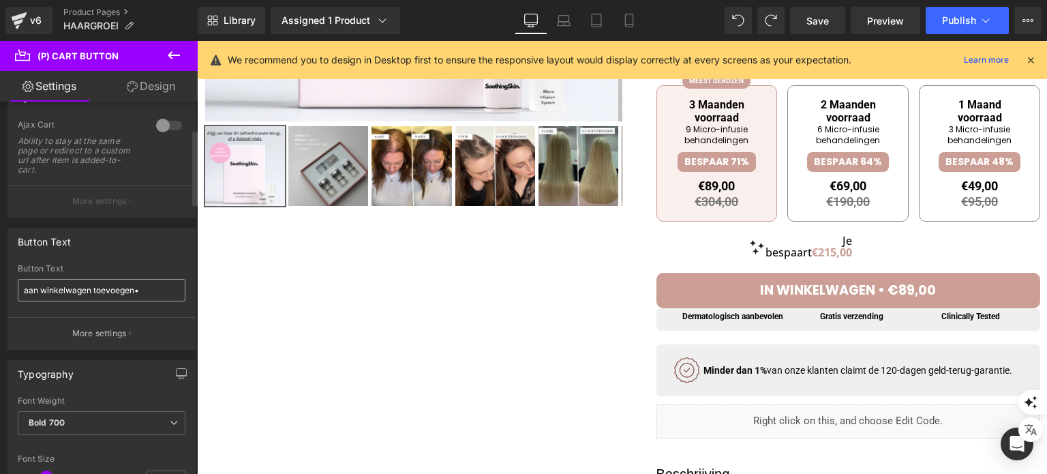
scroll to position [136, 0]
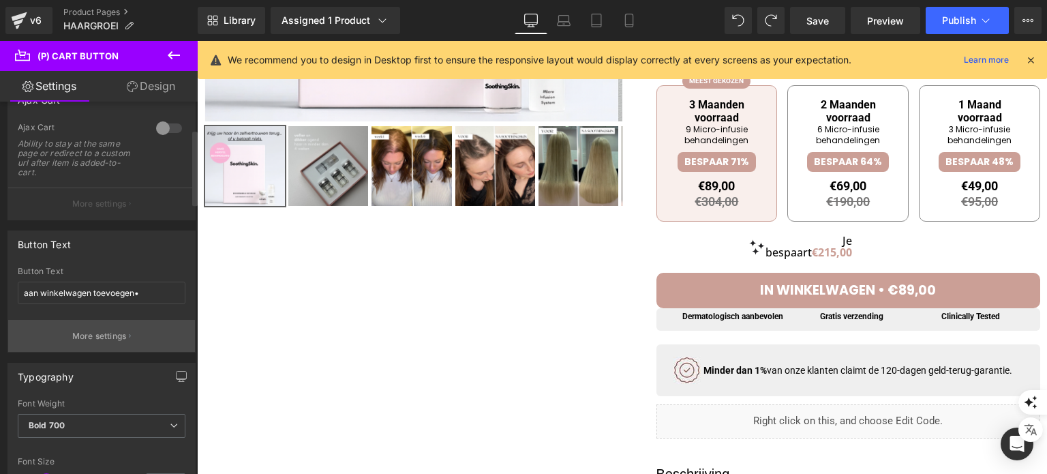
click at [79, 339] on p "More settings" at bounding box center [99, 336] width 55 height 12
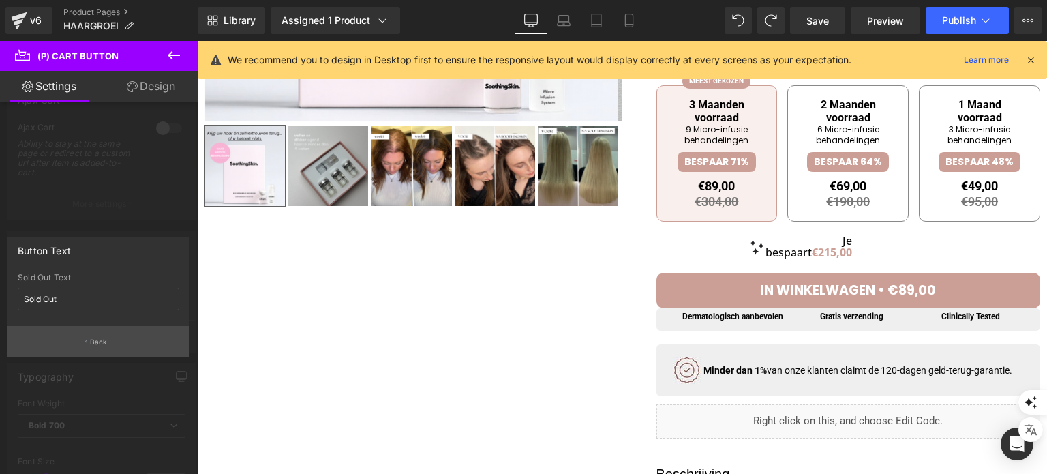
click at [79, 339] on button "Back" at bounding box center [98, 341] width 182 height 31
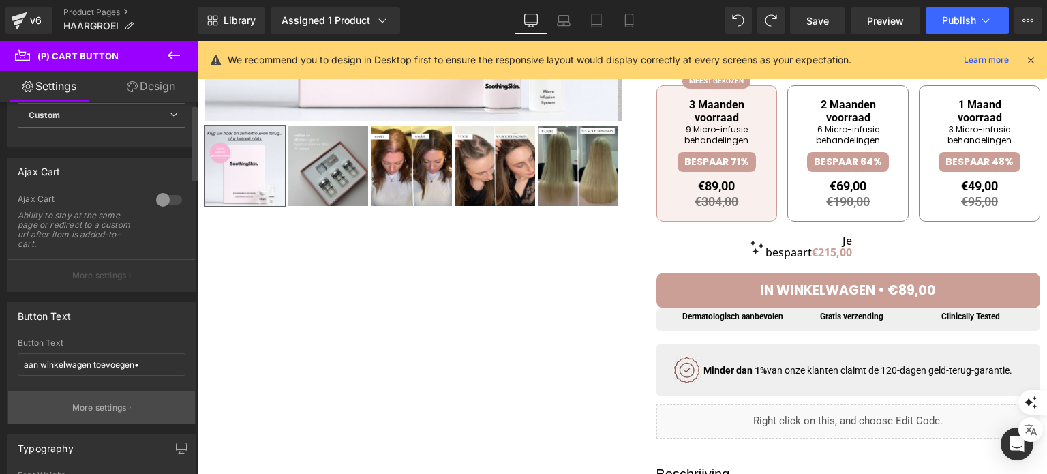
scroll to position [0, 0]
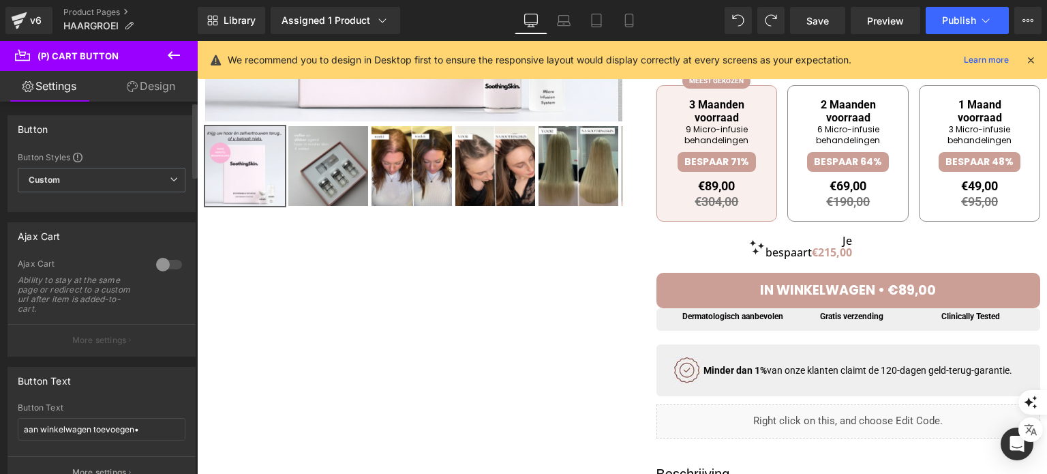
click at [81, 339] on p "More settings" at bounding box center [99, 340] width 55 height 12
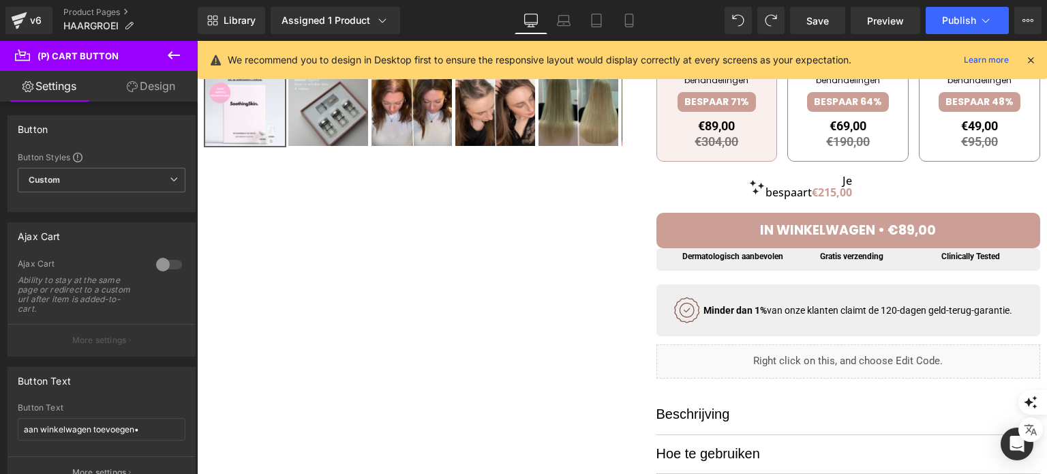
scroll to position [514, 0]
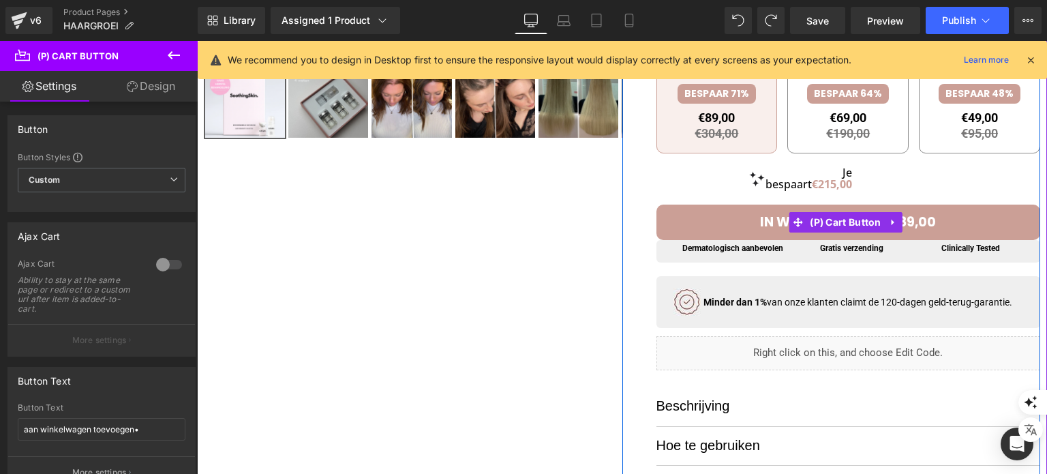
click at [943, 236] on button "IN WINKELWAGEN • €89,00" at bounding box center [848, 221] width 384 height 35
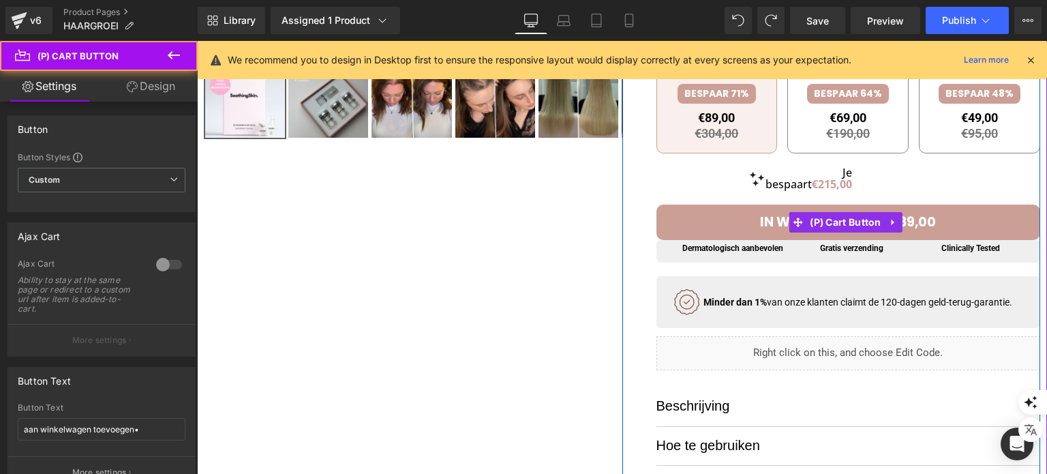
click at [919, 231] on span "IN WINKELWAGEN • €89,00" at bounding box center [848, 222] width 176 height 18
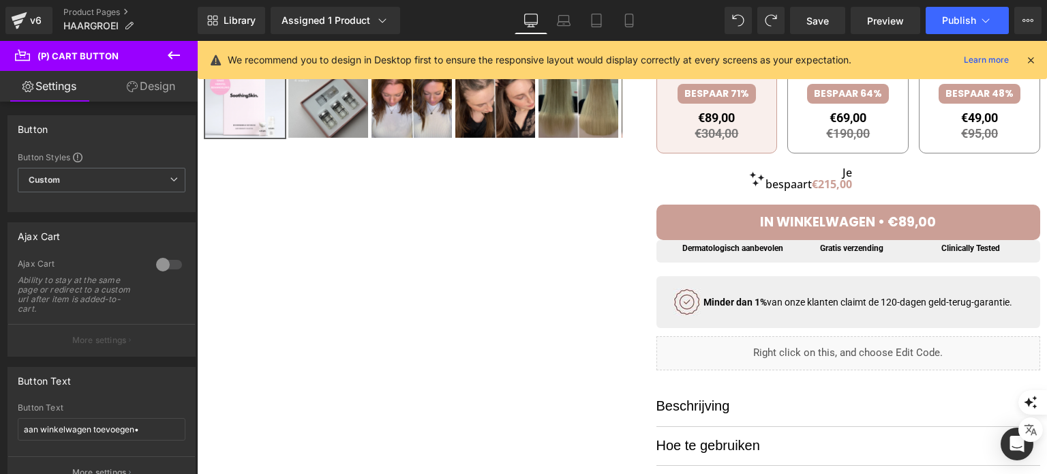
click at [147, 96] on link "Design" at bounding box center [151, 86] width 99 height 31
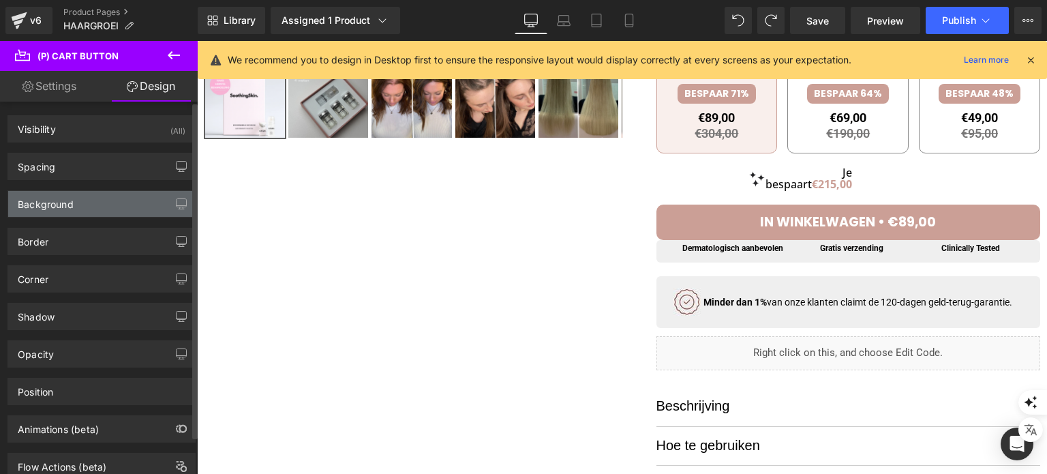
scroll to position [41, 0]
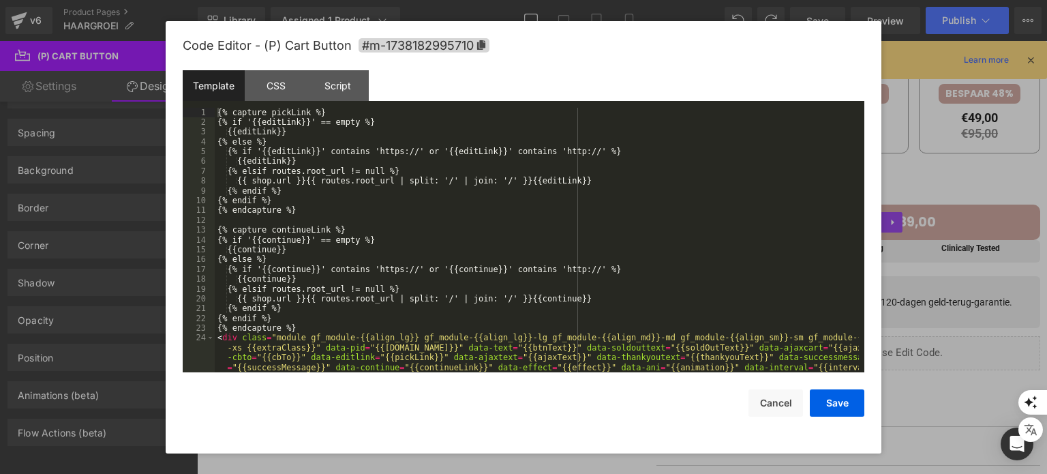
click at [901, 280] on body "(P) Cart Button You are previewing how the will restyle your page. You can not …" at bounding box center [523, 237] width 1047 height 474
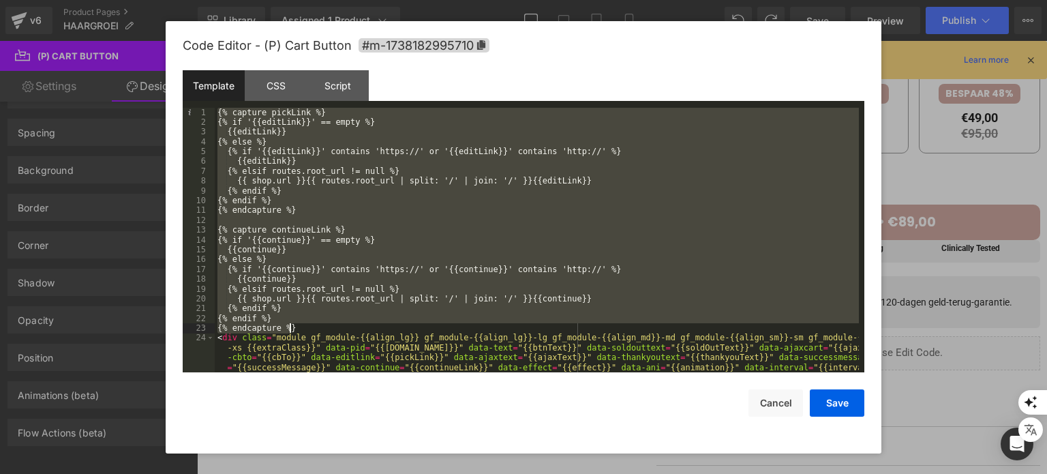
scroll to position [157, 0]
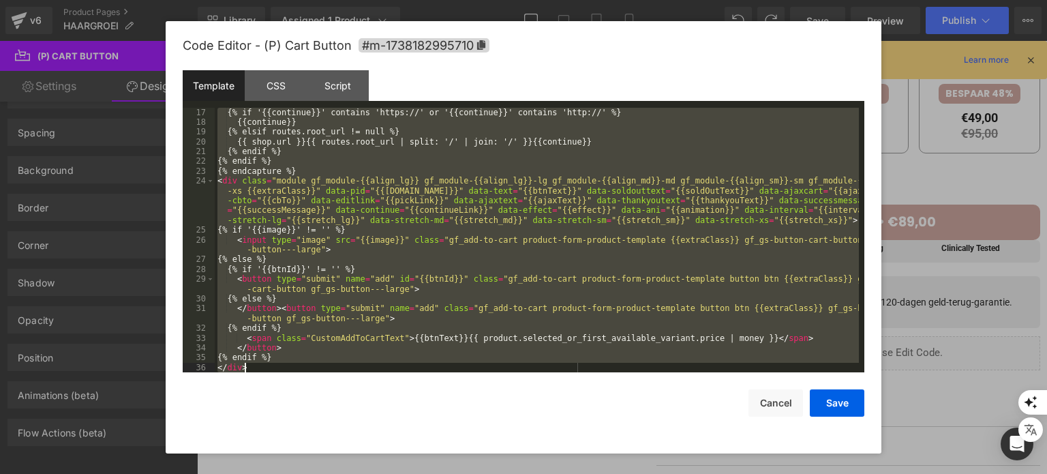
drag, startPoint x: 217, startPoint y: 114, endPoint x: 517, endPoint y: 440, distance: 443.8
click at [517, 440] on div "Code Editor - (P) Cart Button #m-1738182995710 Template CSS Script Data 17 18 1…" at bounding box center [524, 237] width 682 height 432
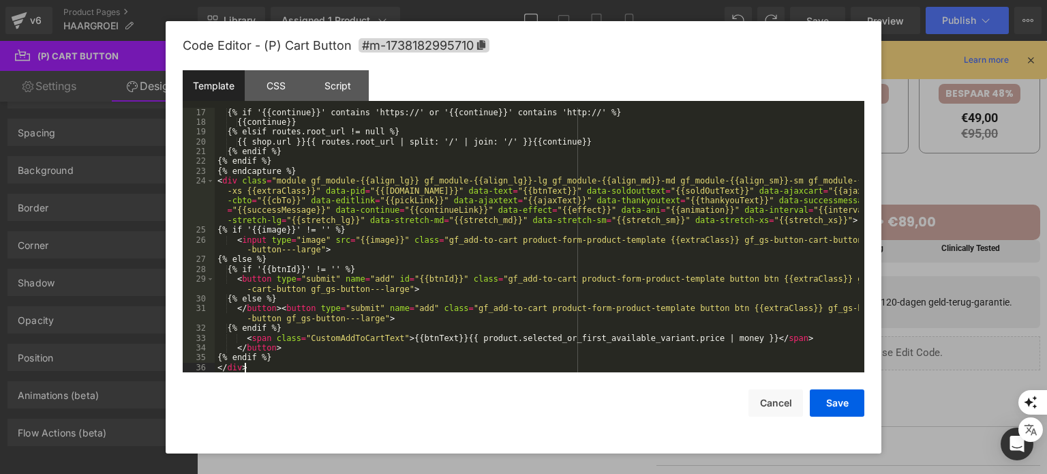
click at [253, 365] on div "{% if '{{continue}}' contains 'https://' or '{{continue}}' contains 'http://' %…" at bounding box center [537, 250] width 644 height 285
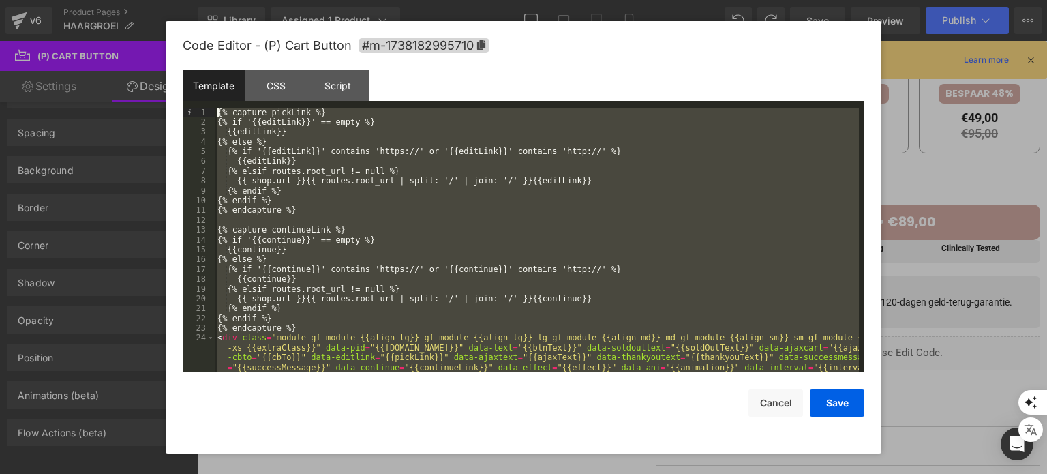
scroll to position [0, 0]
drag, startPoint x: 253, startPoint y: 365, endPoint x: 222, endPoint y: 114, distance: 252.8
click at [222, 114] on div "{% capture pickLink %} {% if '{{editLink}}' == empty %} {{editLink}} {% else %}…" at bounding box center [537, 270] width 644 height 324
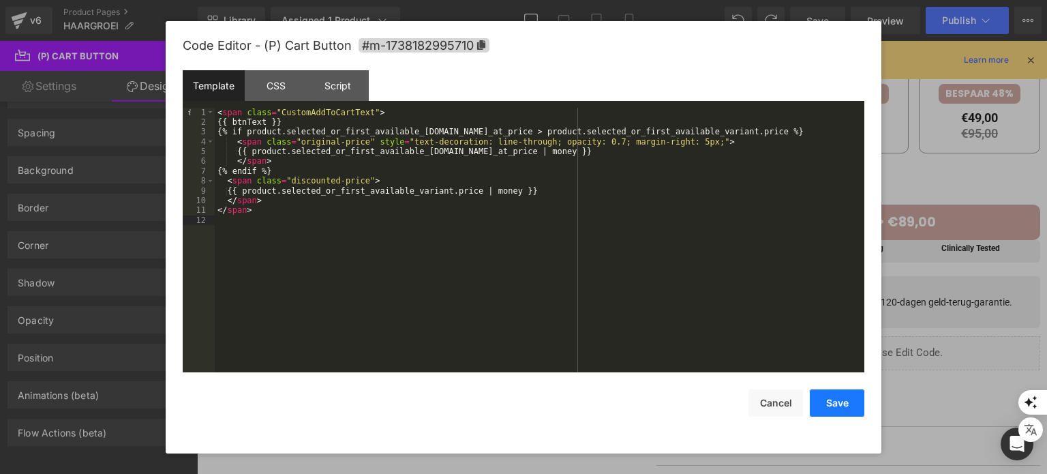
click at [832, 399] on button "Save" at bounding box center [837, 402] width 55 height 27
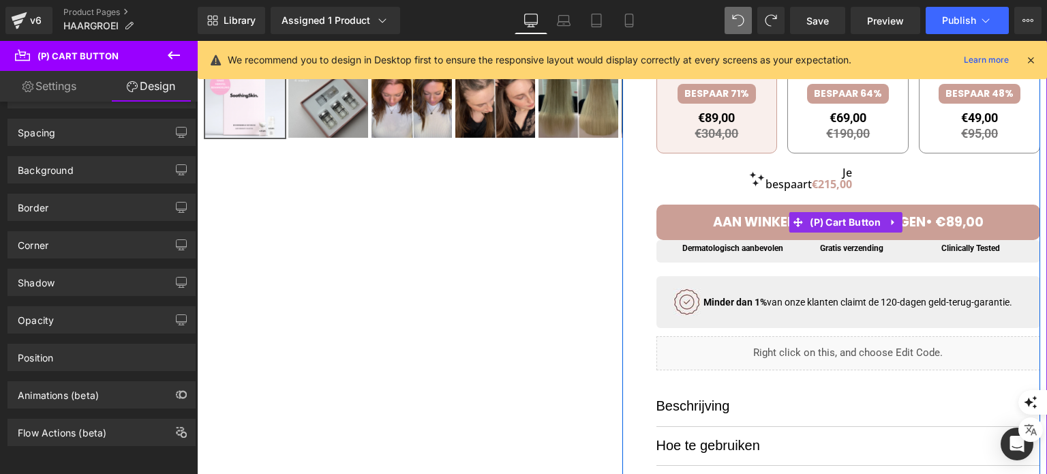
click at [726, 228] on span "aan winkelwagen toevoegen• €89,00" at bounding box center [848, 222] width 271 height 18
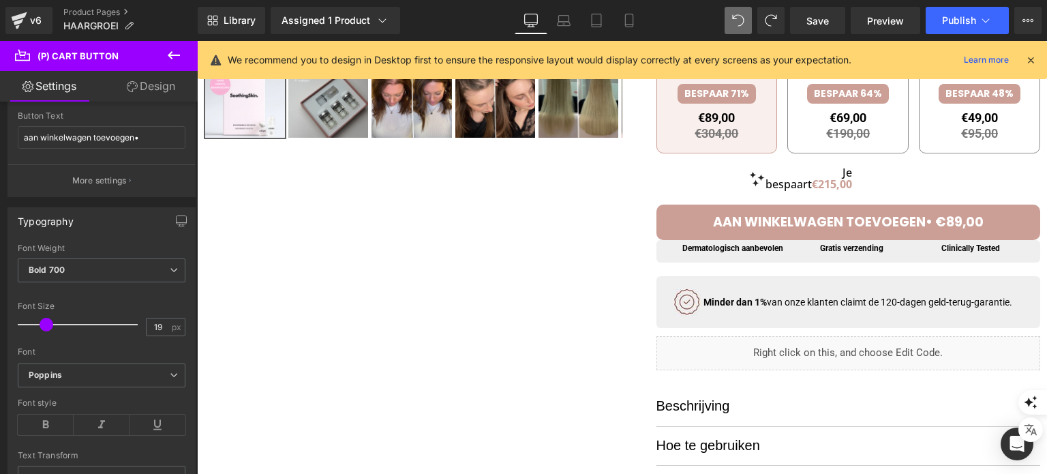
scroll to position [341, 0]
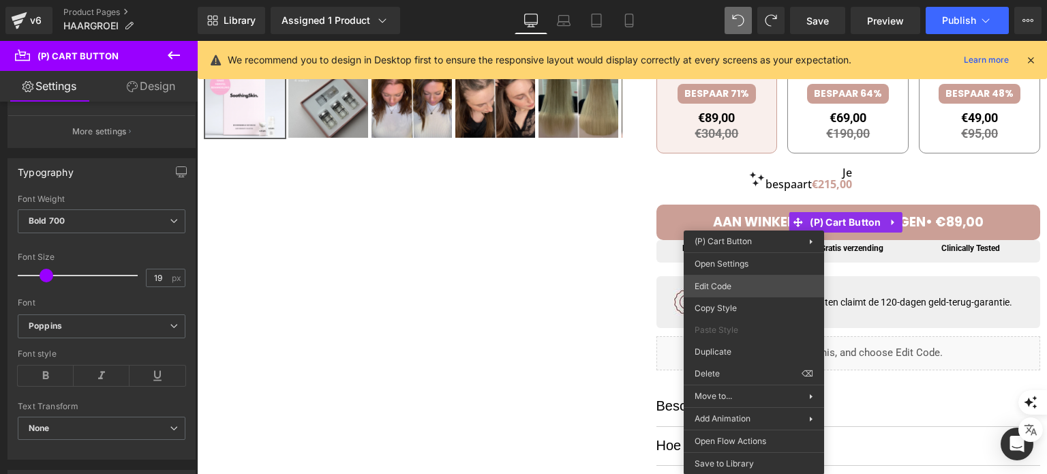
click at [733, 0] on div "(P) Cart Button You are previewing how the will restyle your page. You can not …" at bounding box center [523, 0] width 1047 height 0
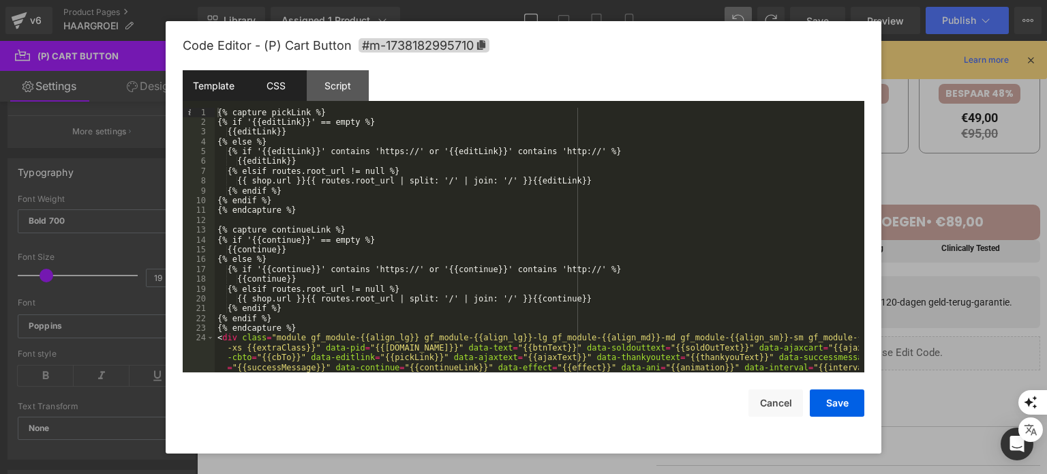
click at [282, 85] on div "CSS" at bounding box center [276, 85] width 62 height 31
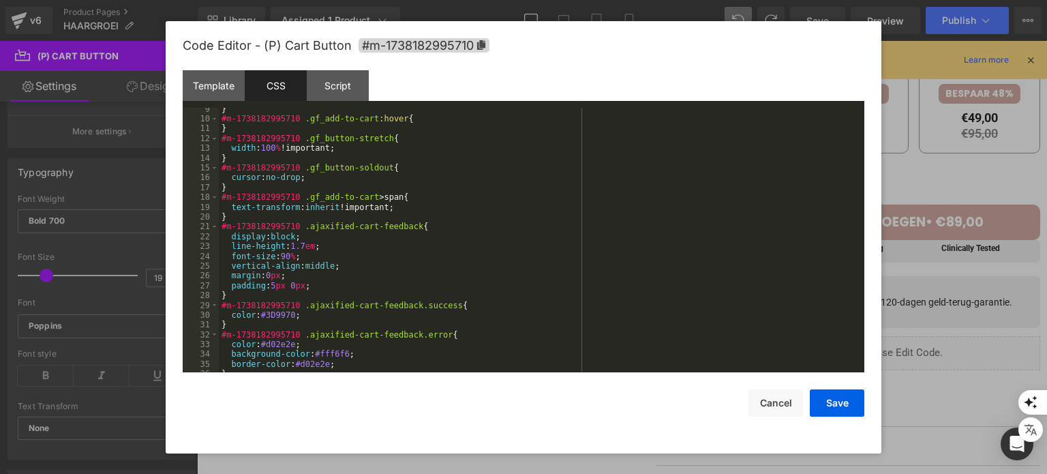
scroll to position [204, 0]
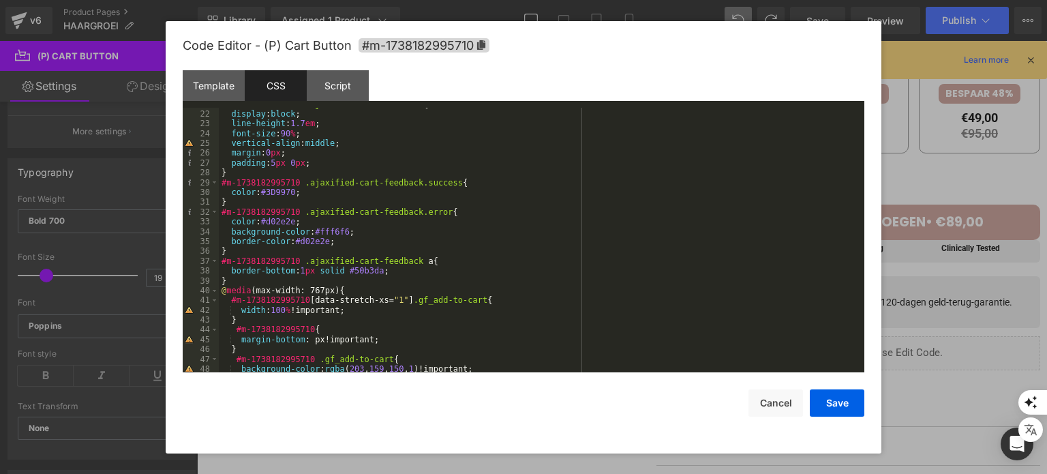
click at [251, 95] on div "CSS" at bounding box center [276, 85] width 62 height 31
click at [217, 82] on div "Template" at bounding box center [214, 85] width 62 height 31
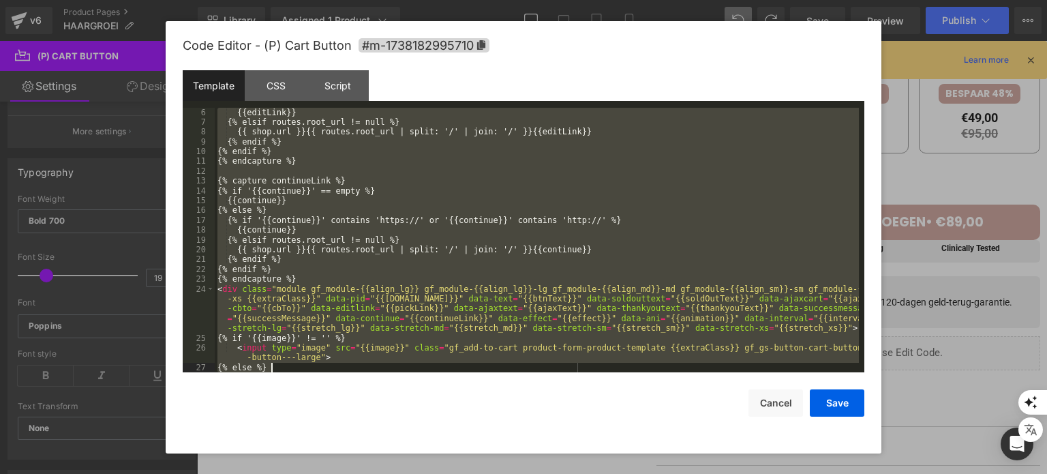
scroll to position [157, 0]
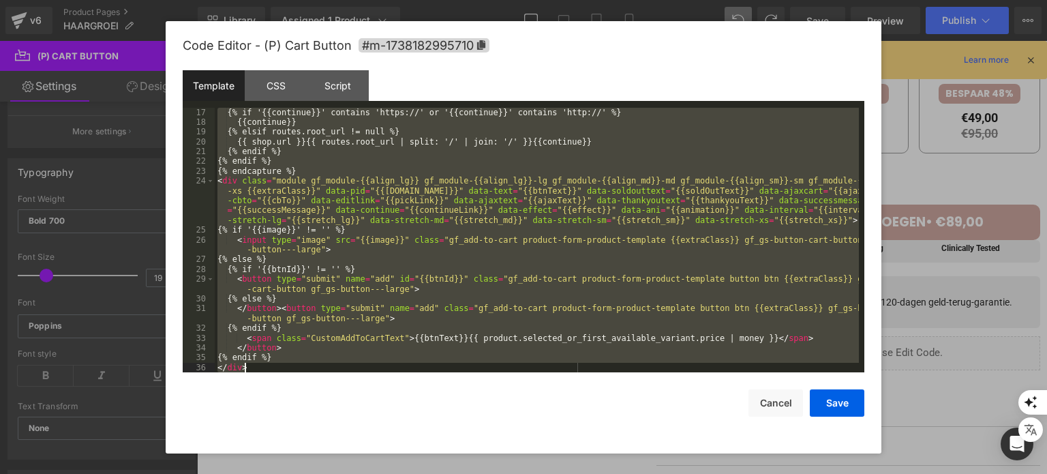
drag, startPoint x: 216, startPoint y: 110, endPoint x: 622, endPoint y: 445, distance: 526.4
click at [622, 445] on div "Code Editor - (P) Cart Button #m-1738182995710 Template CSS Script Data 17 18 1…" at bounding box center [524, 237] width 682 height 432
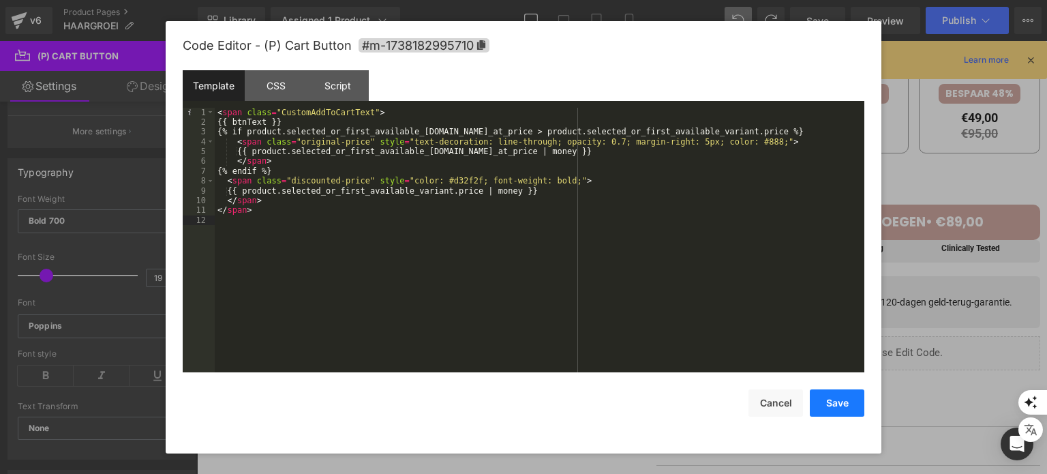
click at [836, 397] on button "Save" at bounding box center [837, 402] width 55 height 27
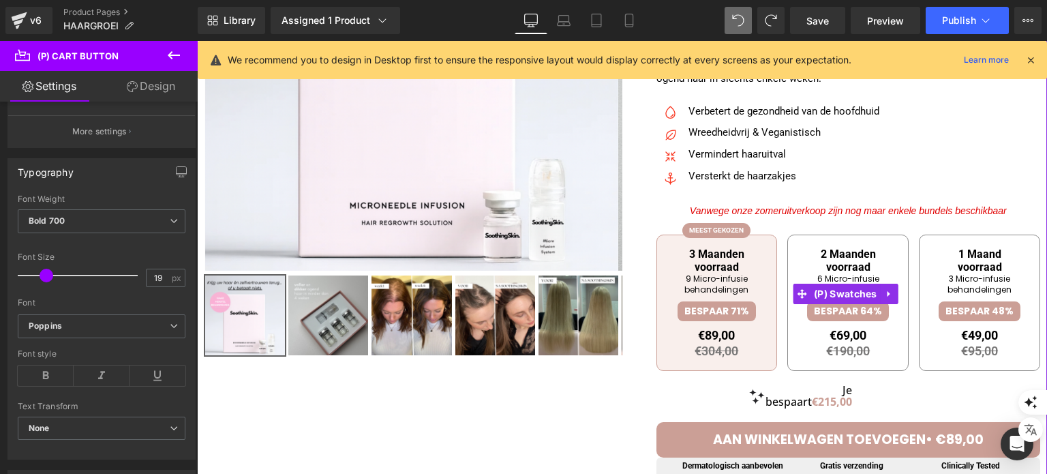
scroll to position [105, 0]
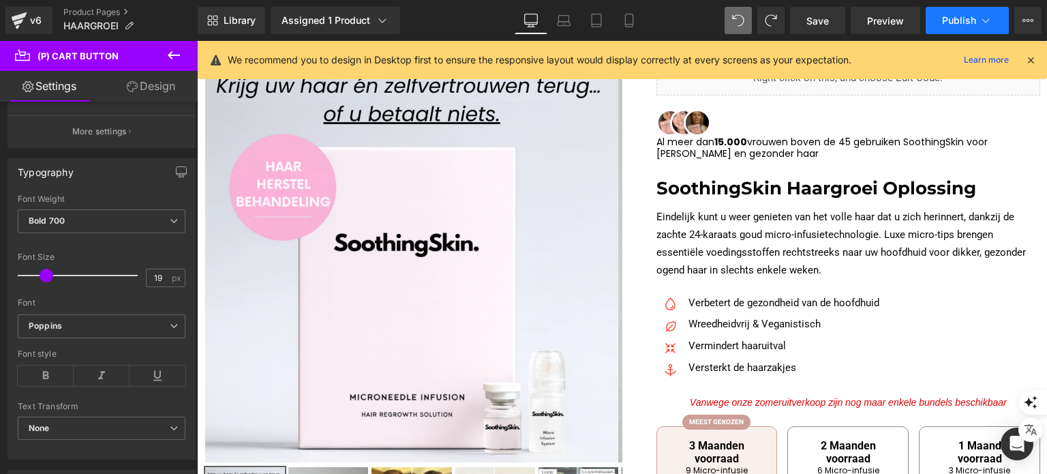
click at [936, 24] on button "Publish" at bounding box center [967, 20] width 83 height 27
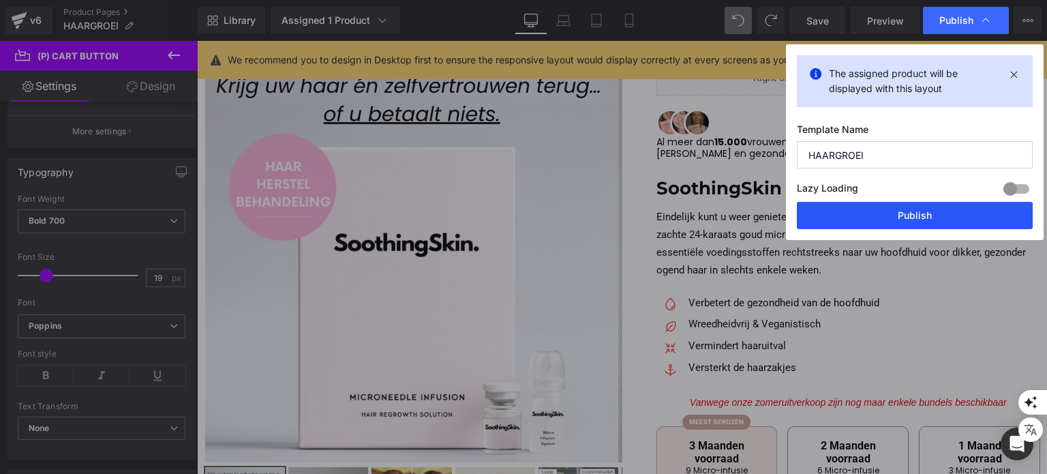
click at [875, 204] on button "Publish" at bounding box center [915, 215] width 236 height 27
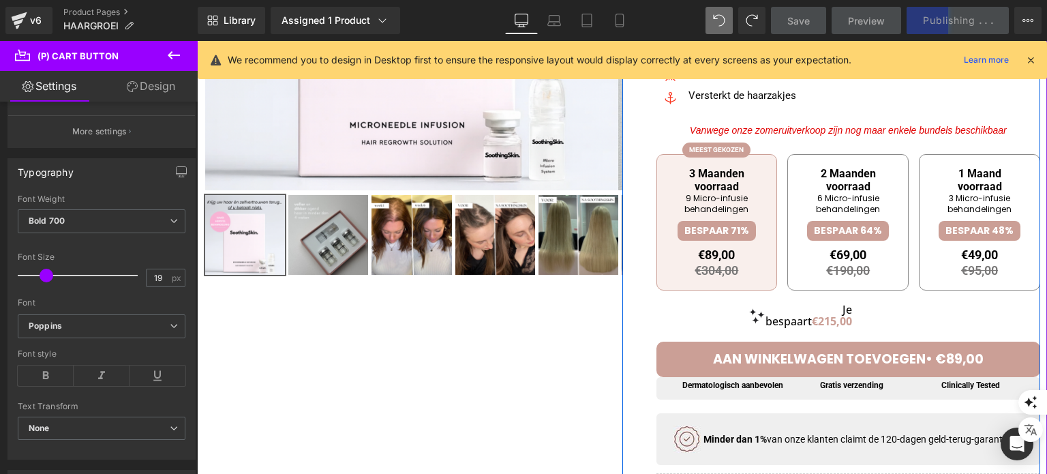
scroll to position [378, 0]
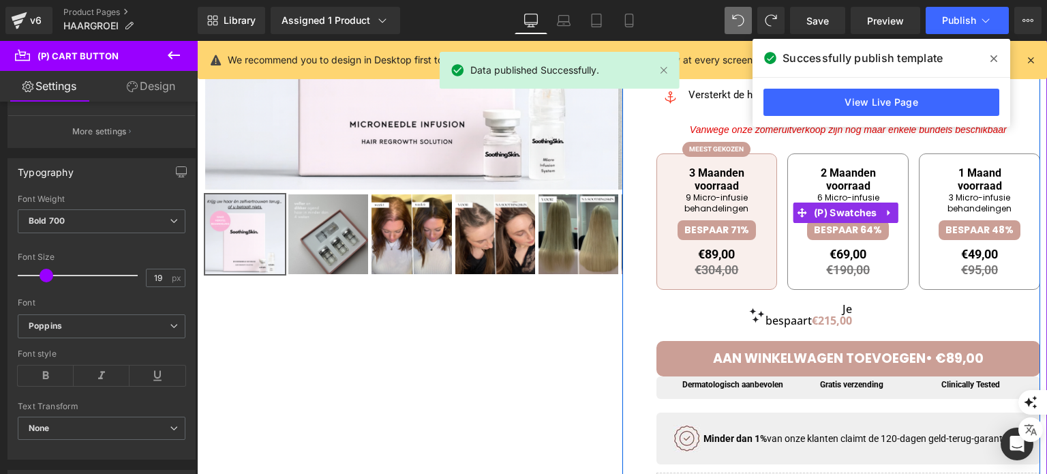
click at [836, 127] on div "3 Maanden voorraad 9 Micro-infusie behandelingen BESPAAR 71% €89,00 €304,00 Inc…" at bounding box center [848, 213] width 384 height 174
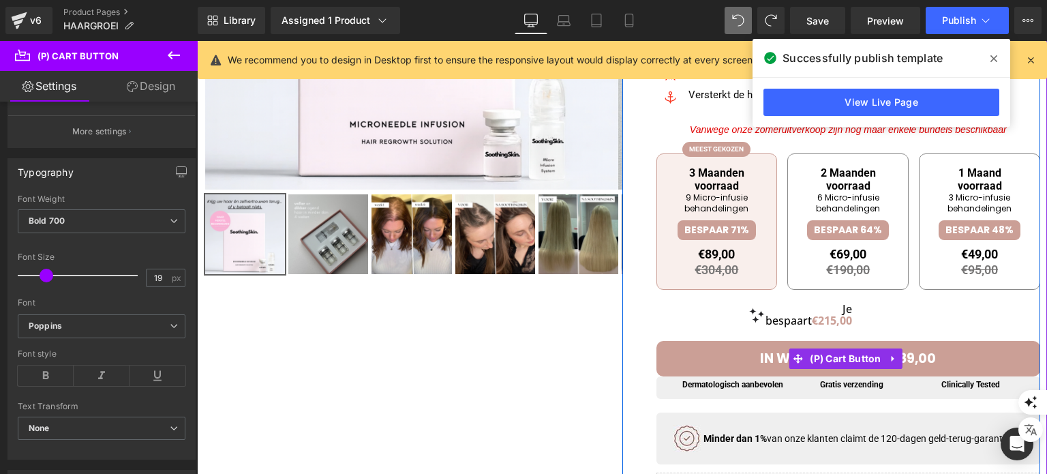
click at [765, 367] on span "IN WINKELWAGEN • €89,00" at bounding box center [848, 358] width 176 height 18
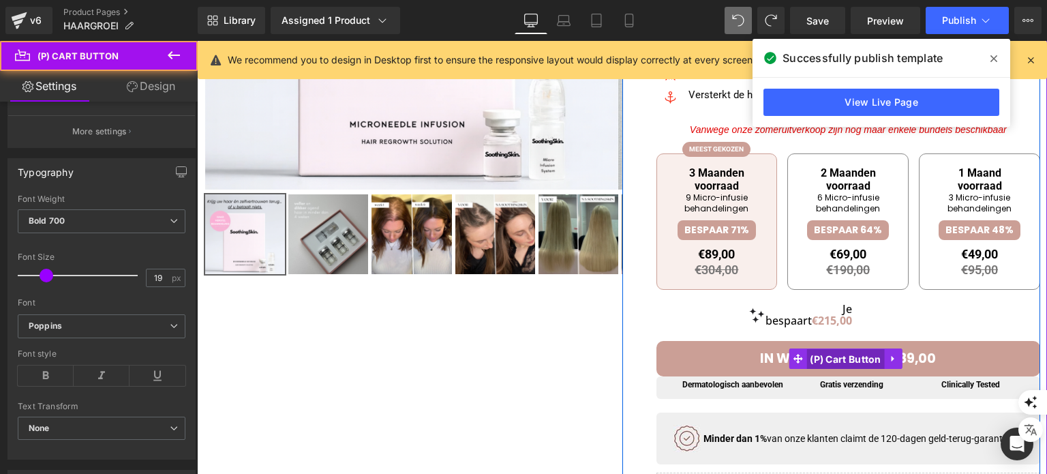
click at [810, 369] on span "(P) Cart Button" at bounding box center [845, 359] width 78 height 20
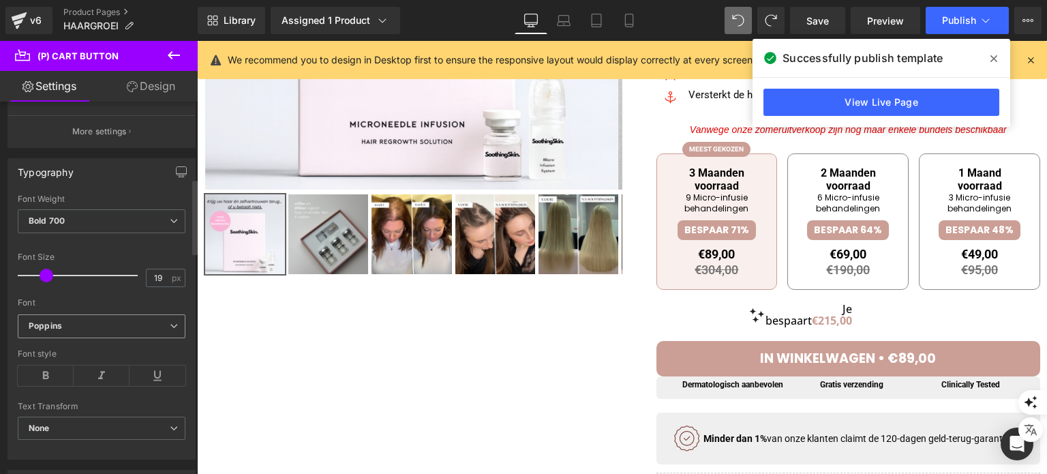
scroll to position [477, 0]
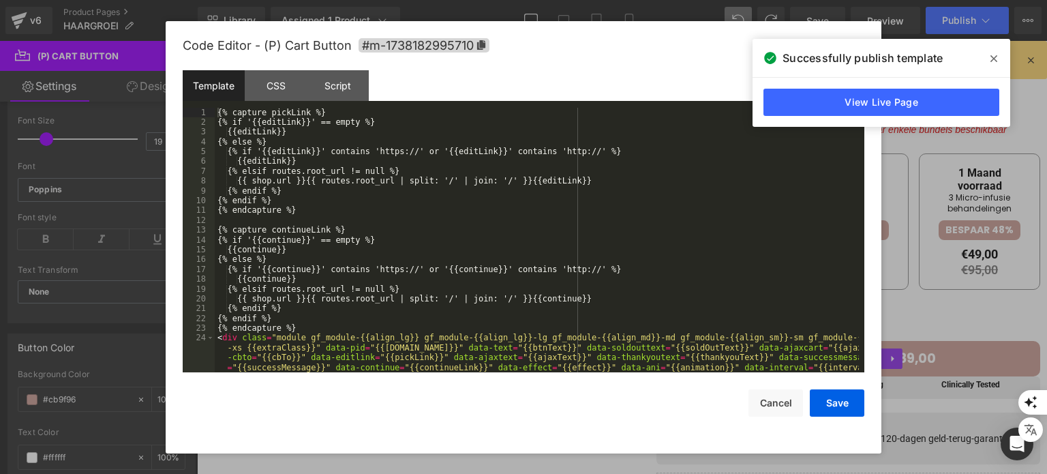
click at [723, 0] on div "(P) Cart Button You are previewing how the will restyle your page. You can not …" at bounding box center [523, 0] width 1047 height 0
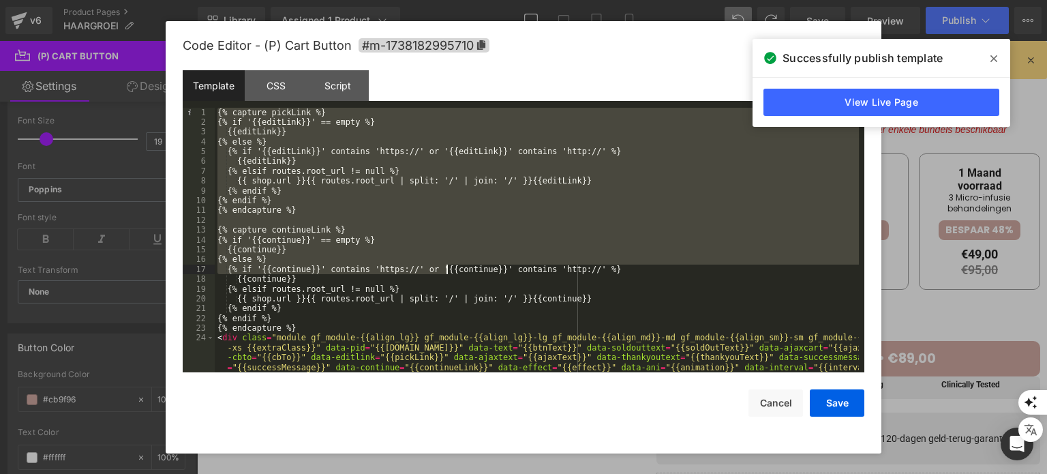
scroll to position [157, 0]
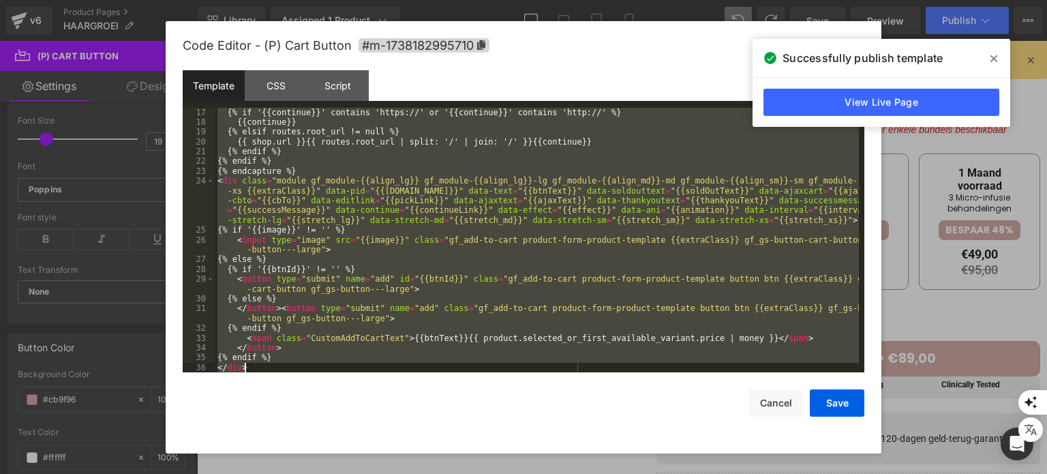
drag, startPoint x: 217, startPoint y: 111, endPoint x: 637, endPoint y: 506, distance: 576.3
click at [637, 473] on html "(P) Cart Button You are previewing how the will restyle your page. You can not …" at bounding box center [523, 237] width 1047 height 474
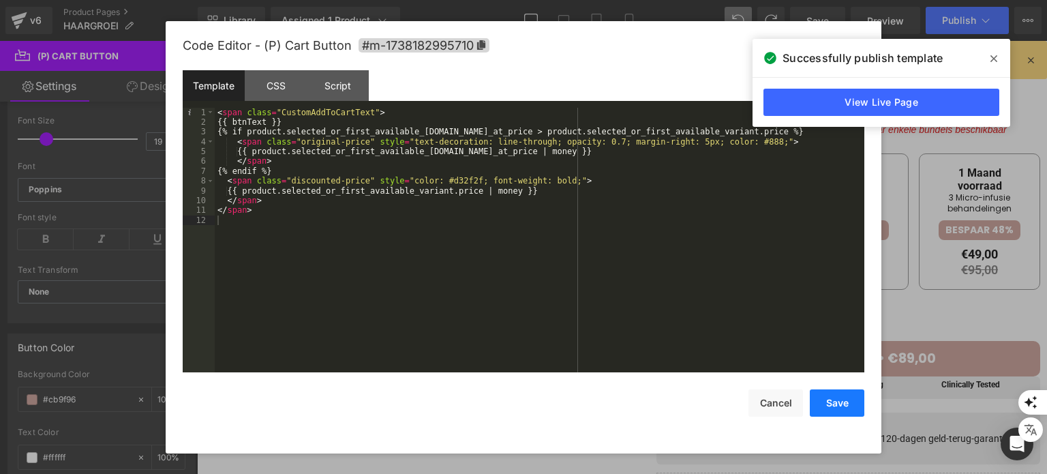
click at [816, 407] on button "Save" at bounding box center [837, 402] width 55 height 27
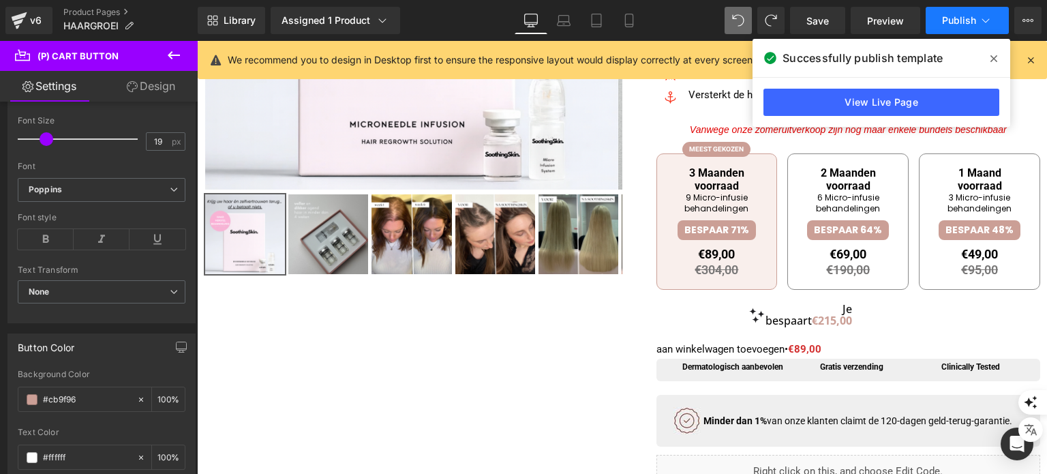
click at [965, 25] on span "Publish" at bounding box center [959, 20] width 34 height 11
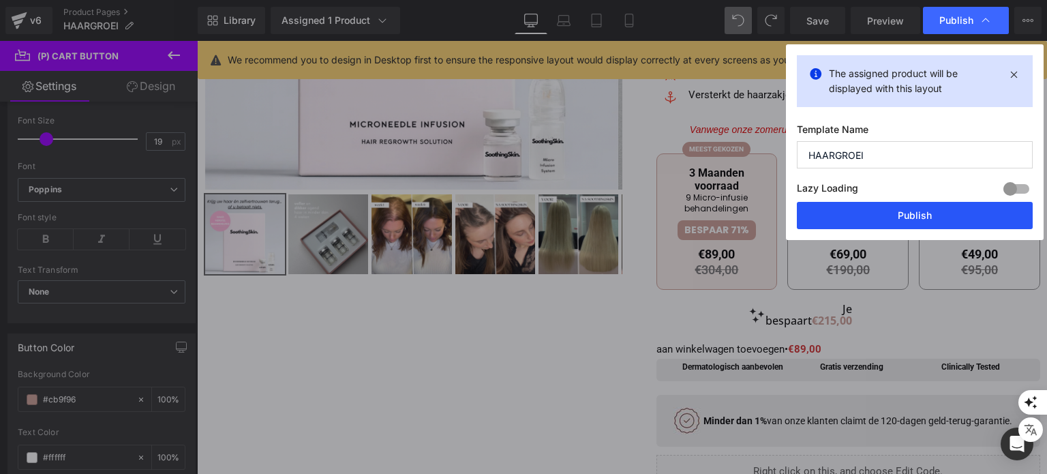
click at [892, 223] on button "Publish" at bounding box center [915, 215] width 236 height 27
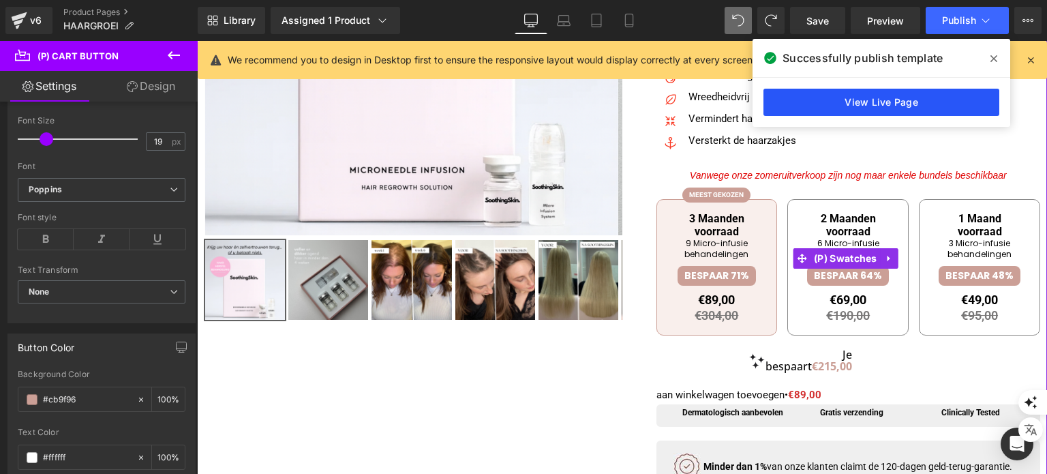
scroll to position [241, 0]
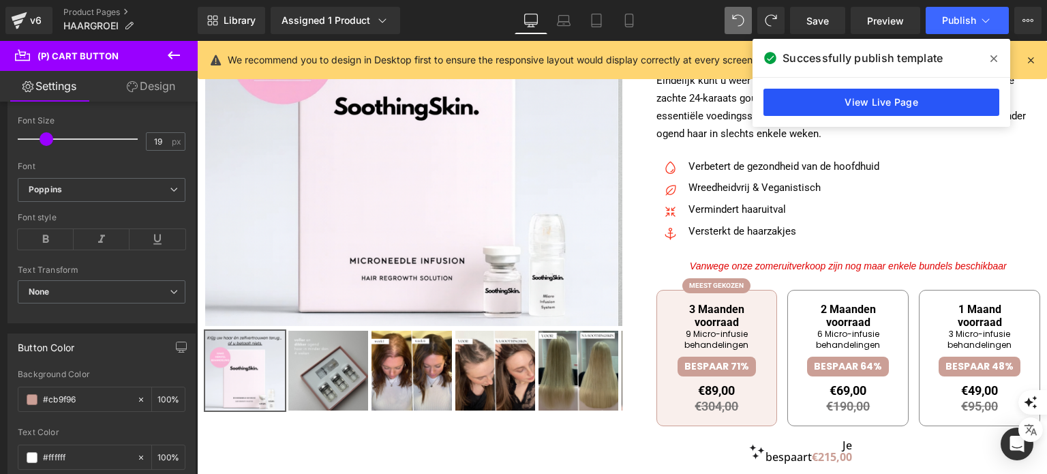
click at [903, 94] on link "View Live Page" at bounding box center [881, 102] width 236 height 27
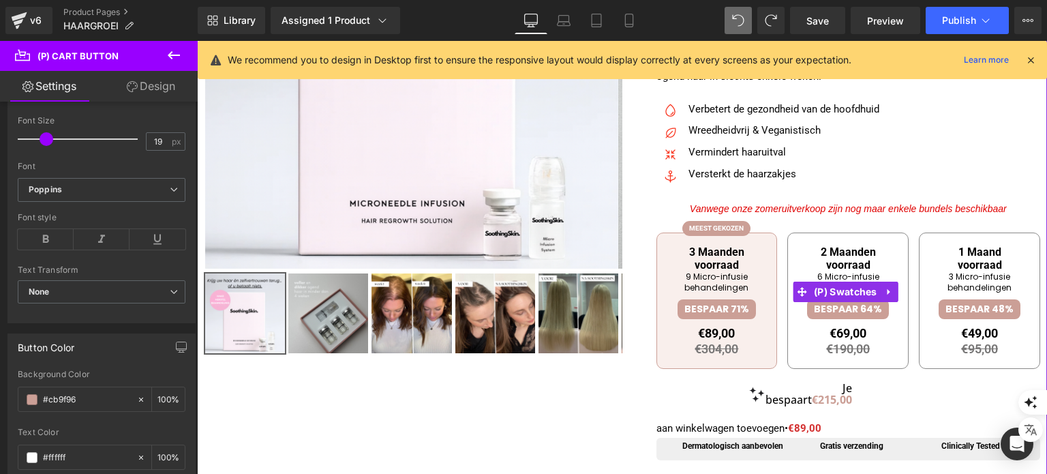
scroll to position [378, 0]
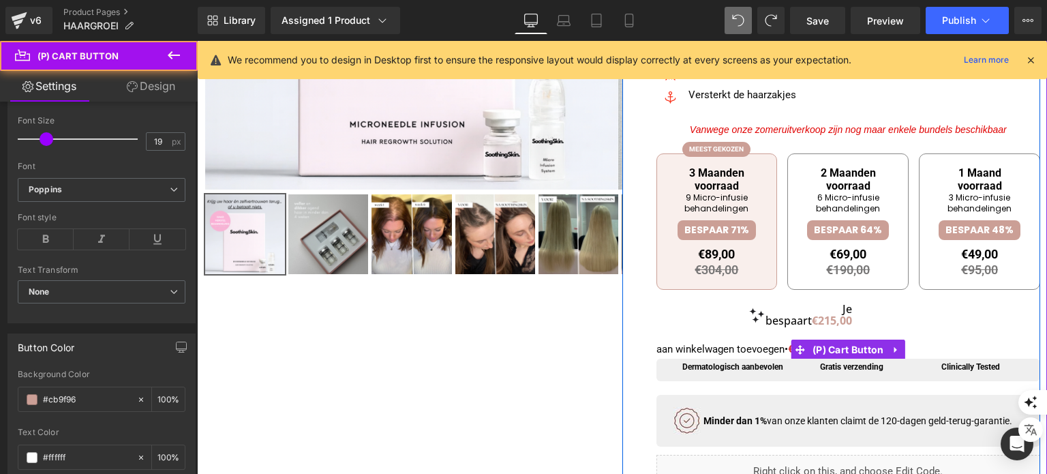
click at [742, 355] on span "aan winkelwagen toevoegen• €89,00" at bounding box center [738, 349] width 165 height 12
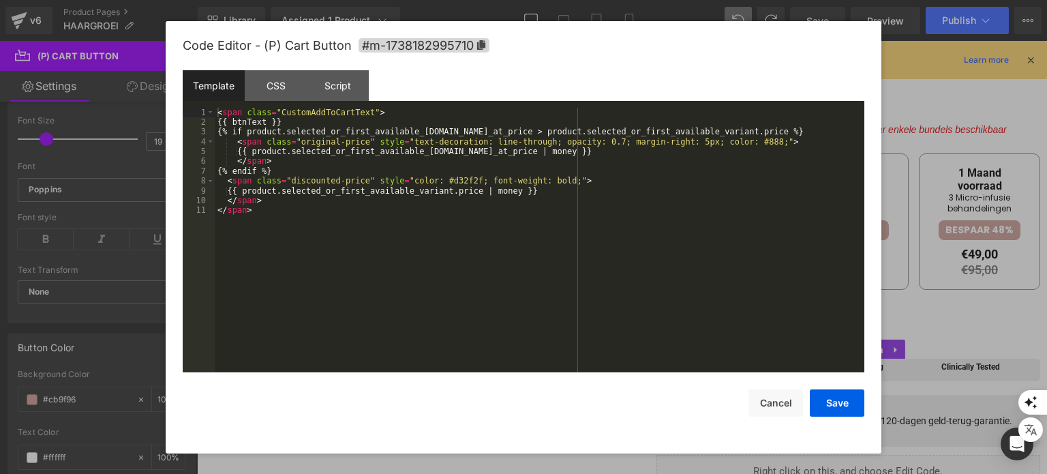
click at [701, 0] on div "(P) Cart Button You are previewing how the will restyle your page. You can not …" at bounding box center [523, 0] width 1047 height 0
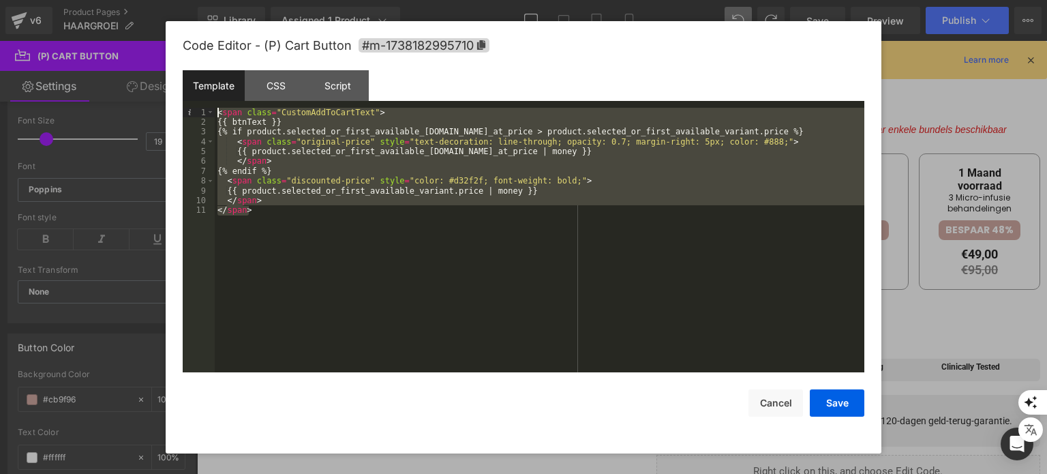
drag, startPoint x: 246, startPoint y: 160, endPoint x: 183, endPoint y: 97, distance: 88.7
click at [183, 97] on div "Template CSS Script Data 1 2 3 4 5 6 7 8 9 10 11 < span class = "CustomAddToCar…" at bounding box center [524, 221] width 682 height 303
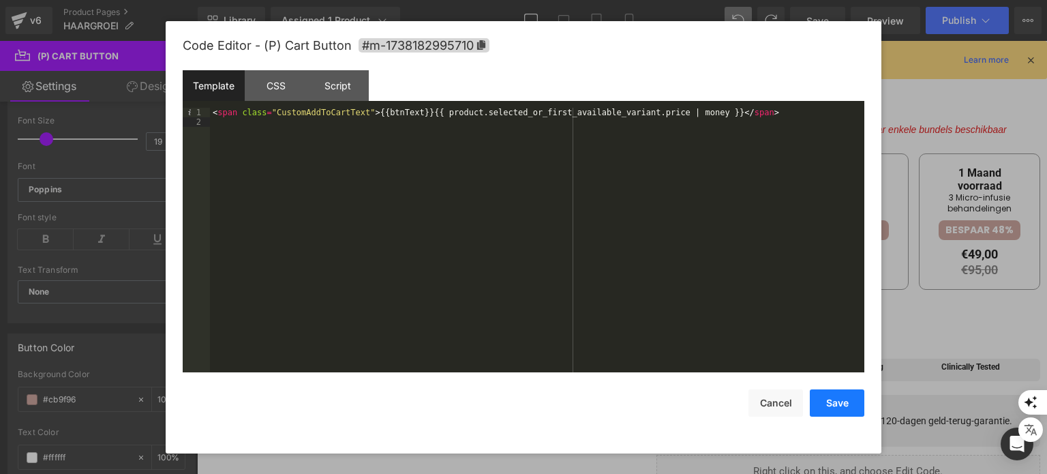
click at [850, 400] on button "Save" at bounding box center [837, 402] width 55 height 27
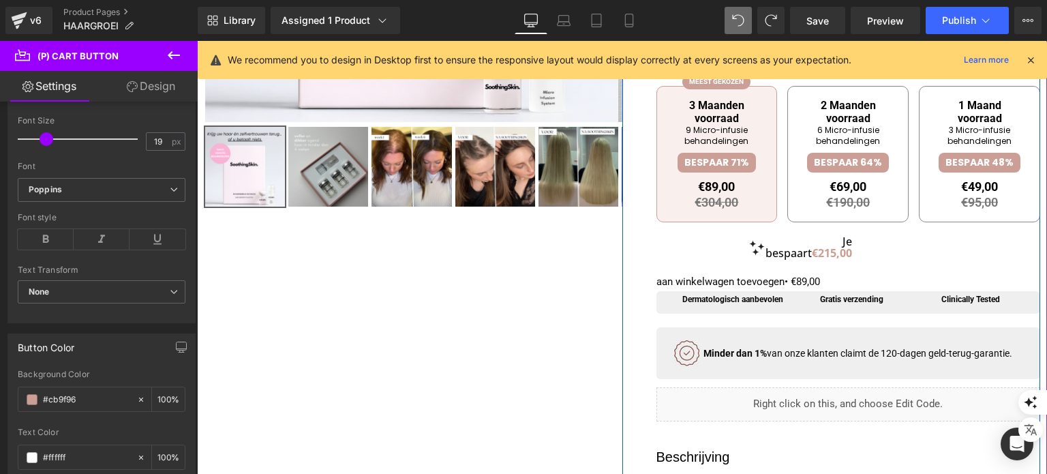
scroll to position [446, 0]
click at [709, 287] on span "aan winkelwagen toevoegen• €89,00" at bounding box center [738, 281] width 164 height 12
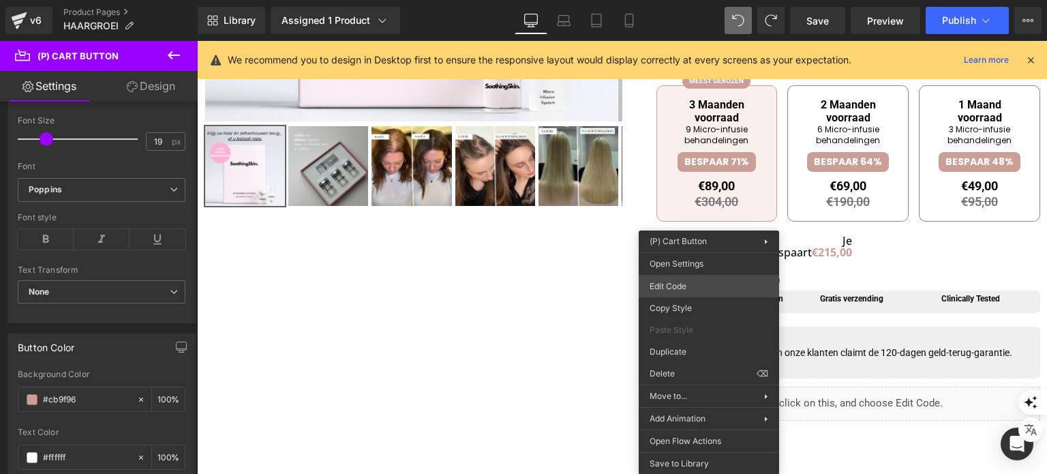
click at [690, 0] on div "(P) Cart Button You are previewing how the will restyle your page. You can not …" at bounding box center [523, 0] width 1047 height 0
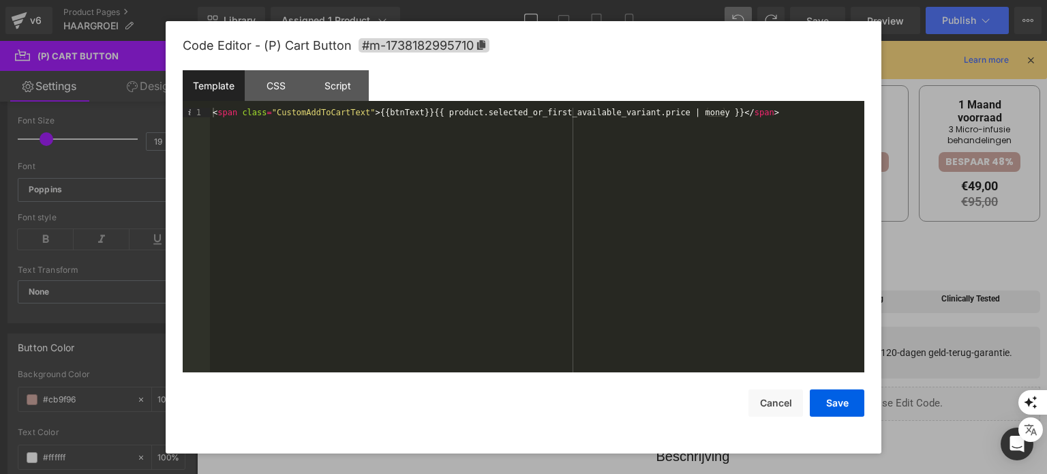
click at [417, 119] on div "< span class = "CustomAddToCartText" > {{btnText}}{{ product.selected_or_first_…" at bounding box center [537, 250] width 654 height 285
click at [416, 117] on div "< span class = "CustomAddToCartText" > {{btnText}}{{ product.selected_or_first_…" at bounding box center [537, 250] width 654 height 285
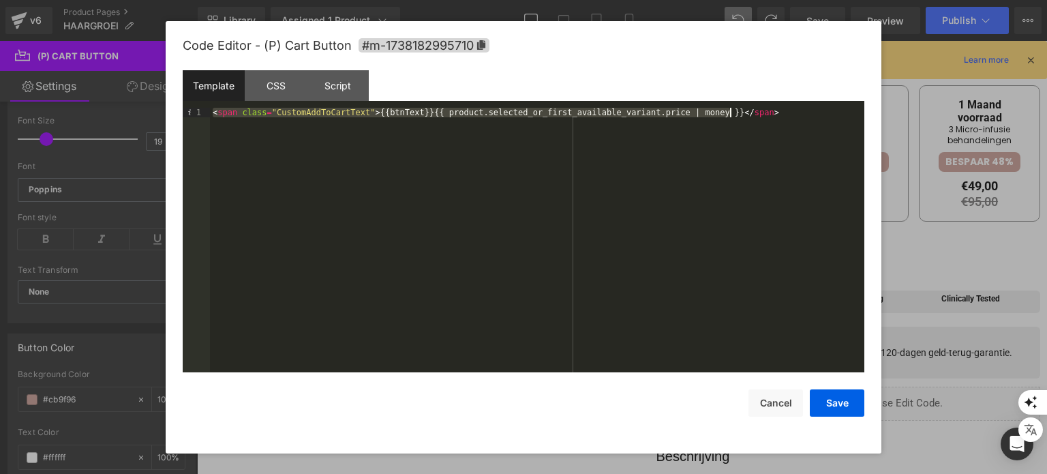
click at [416, 117] on div "< span class = "CustomAddToCartText" > {{btnText}}{{ product.selected_or_first_…" at bounding box center [537, 250] width 654 height 285
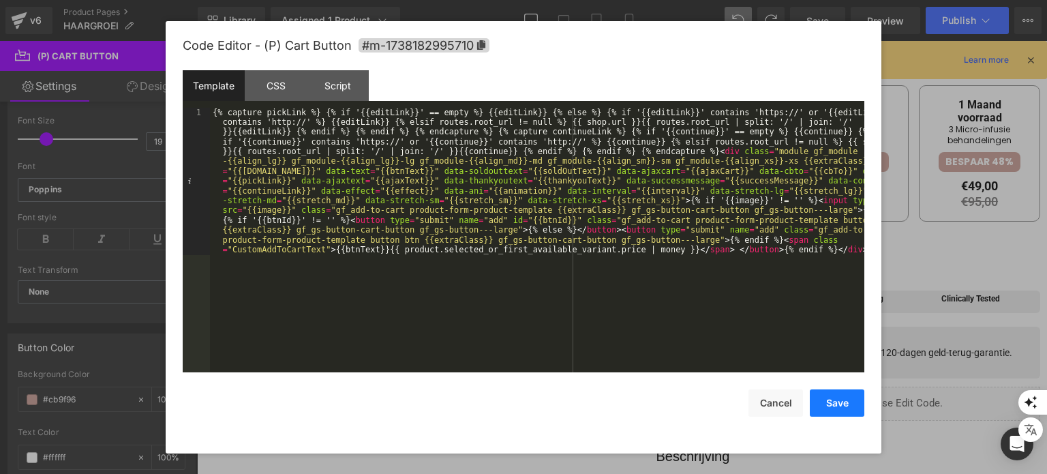
click at [831, 406] on button "Save" at bounding box center [837, 402] width 55 height 27
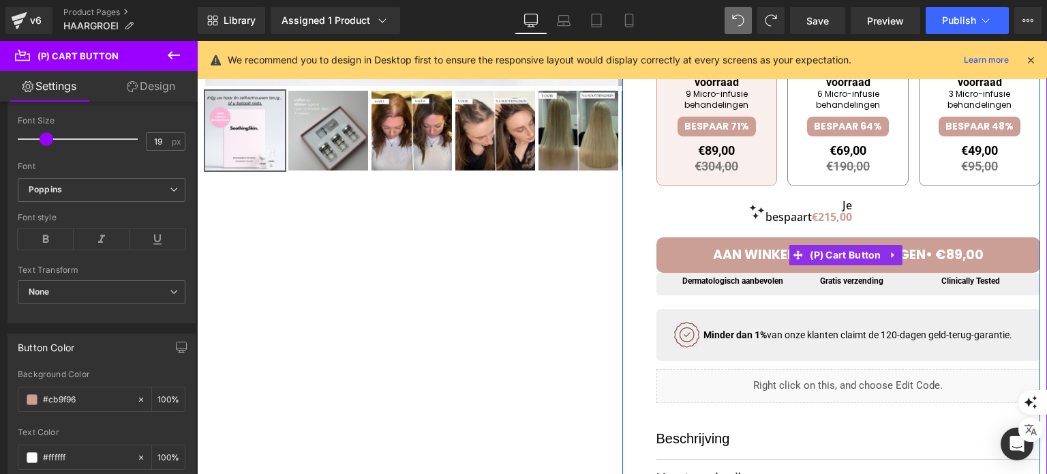
scroll to position [514, 0]
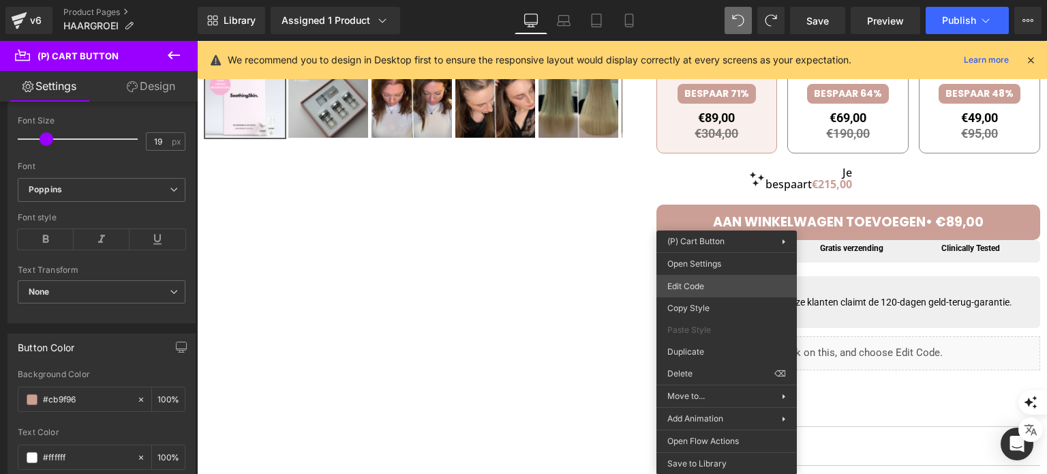
click at [714, 0] on div "(P) Cart Button You are previewing how the will restyle your page. You can not …" at bounding box center [523, 0] width 1047 height 0
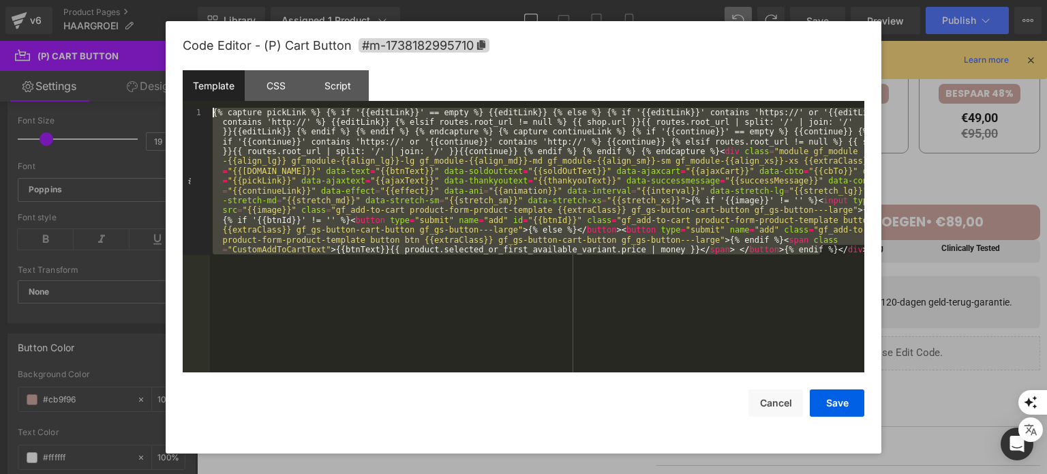
drag, startPoint x: 289, startPoint y: 108, endPoint x: 26, endPoint y: 40, distance: 271.8
click at [26, 40] on body "(P) Cart Button You are previewing how the will restyle your page. You can not …" at bounding box center [523, 237] width 1047 height 474
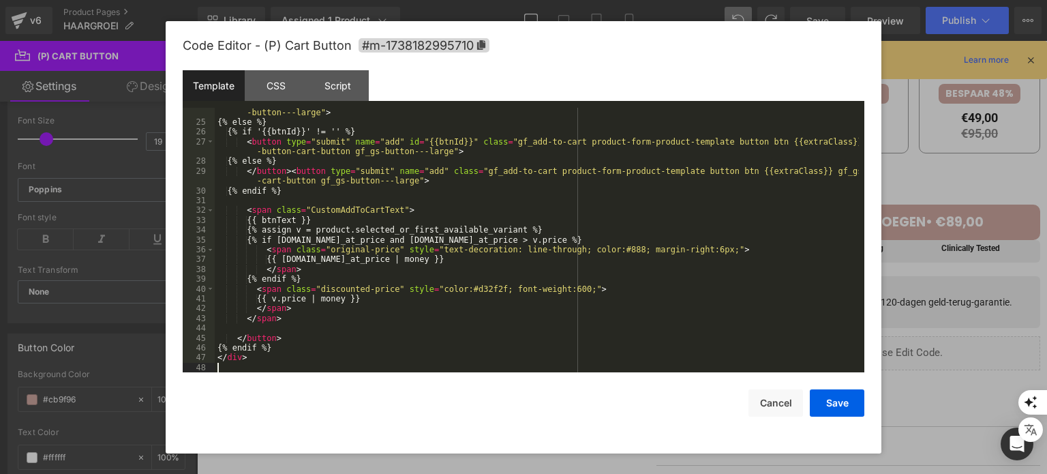
scroll to position [284, 0]
click at [830, 406] on button "Save" at bounding box center [837, 402] width 55 height 27
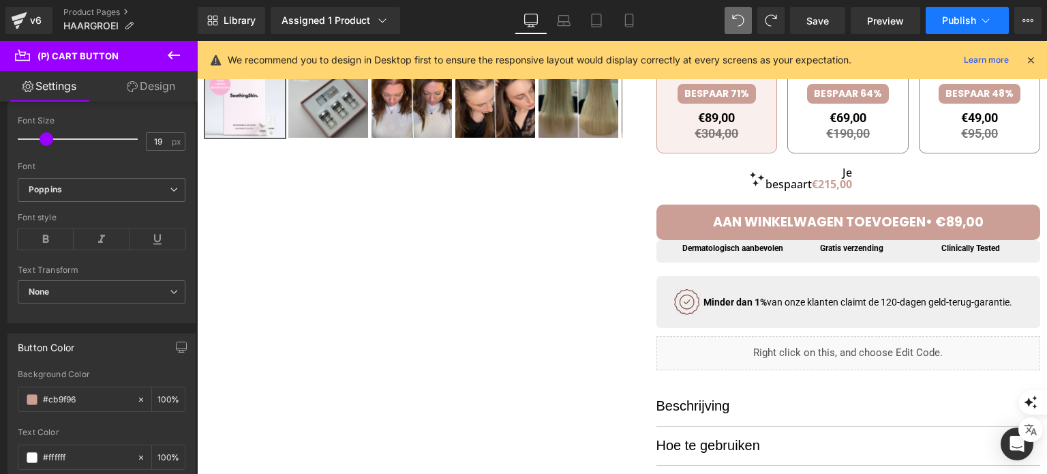
click at [968, 29] on button "Publish" at bounding box center [967, 20] width 83 height 27
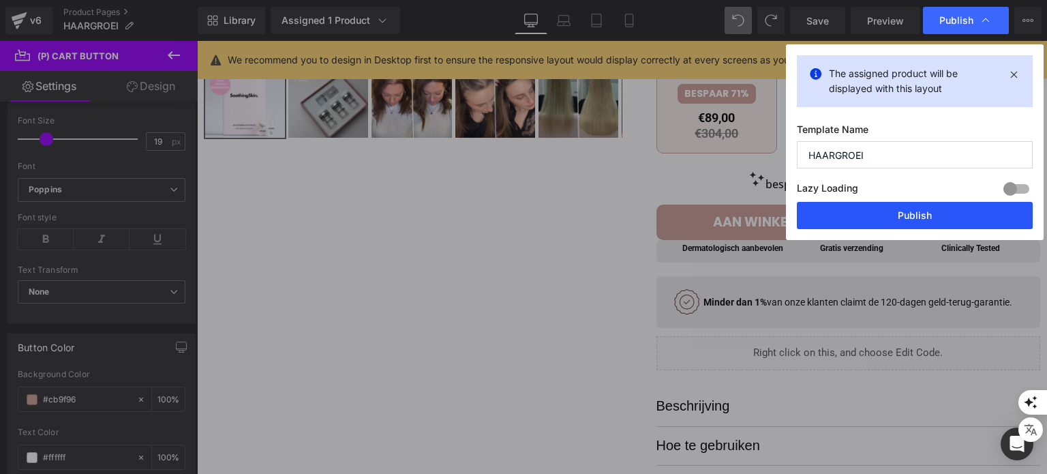
click at [853, 217] on button "Publish" at bounding box center [915, 215] width 236 height 27
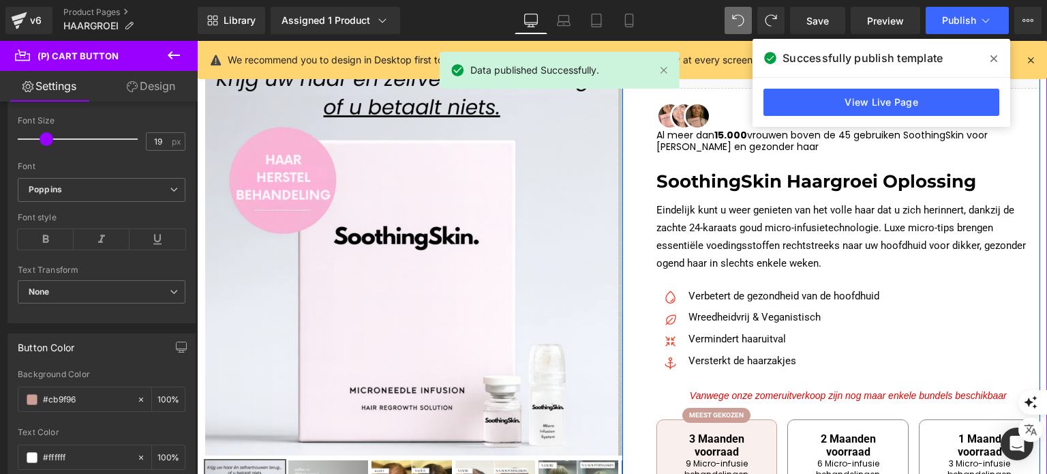
scroll to position [37, 0]
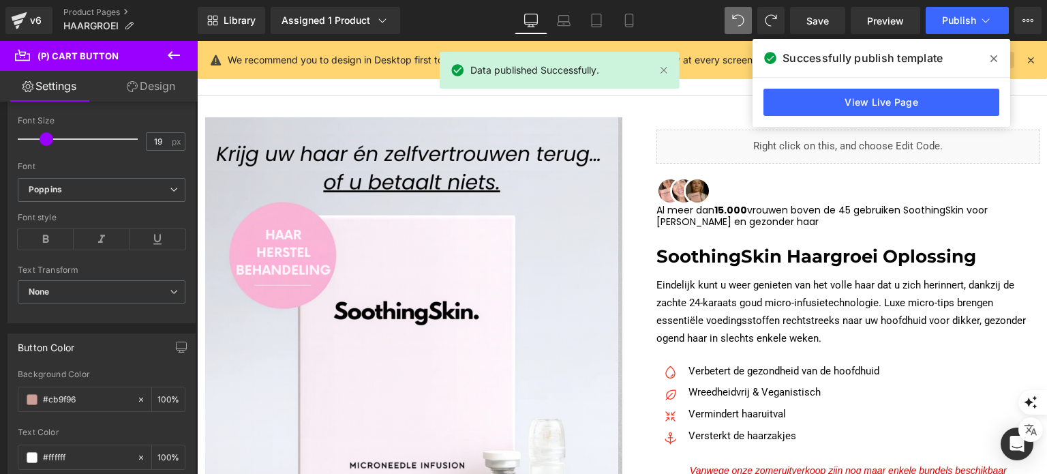
drag, startPoint x: 998, startPoint y: 57, endPoint x: 992, endPoint y: 63, distance: 7.7
click at [998, 58] on span at bounding box center [994, 59] width 22 height 22
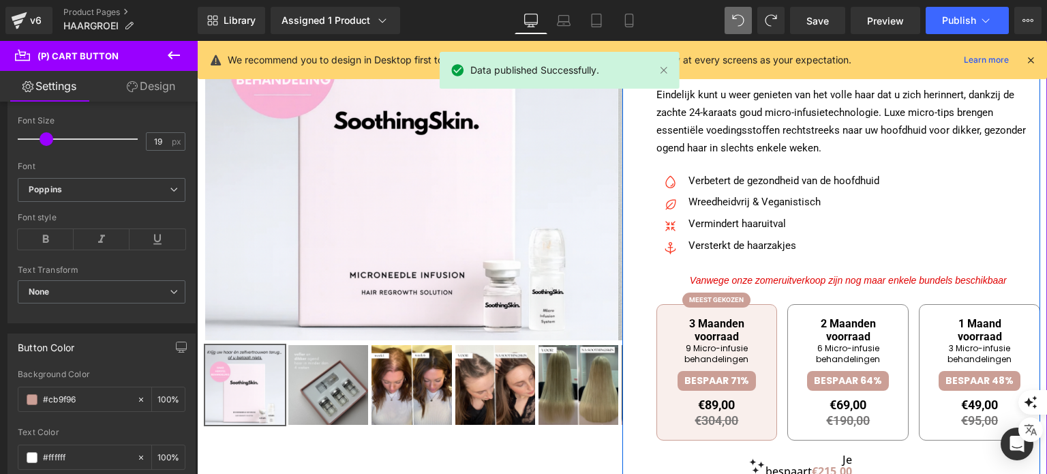
scroll to position [309, 0]
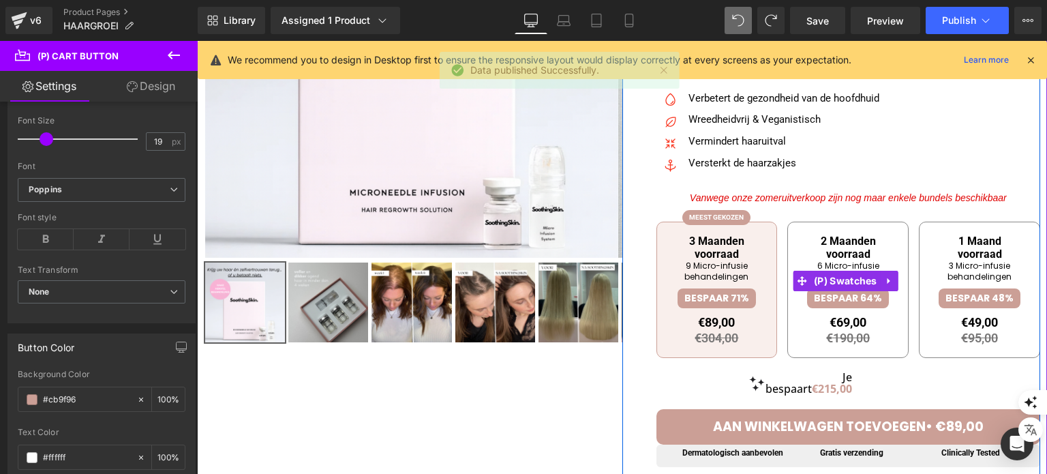
click at [762, 197] on div "3 Maanden voorraad 9 Micro-infusie behandelingen BESPAAR 71% €89,00 €304,00 Inc…" at bounding box center [848, 281] width 384 height 174
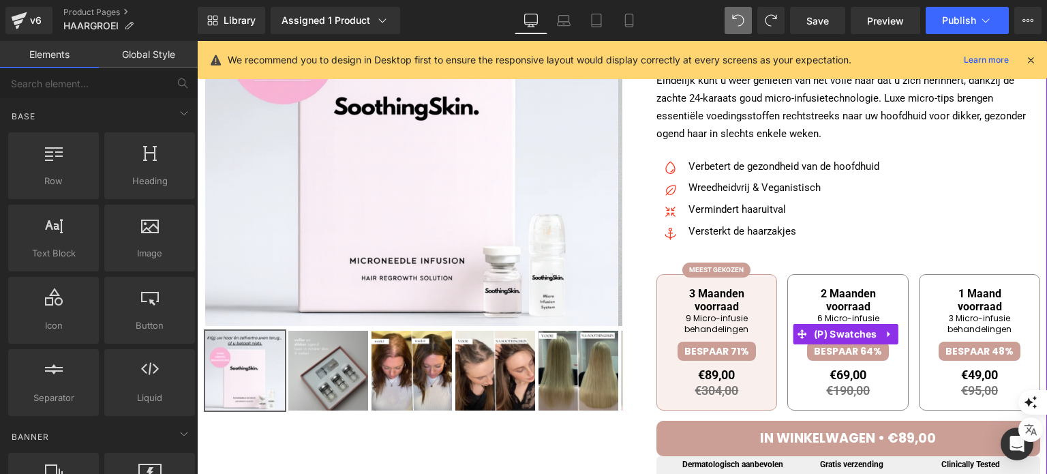
scroll to position [173, 0]
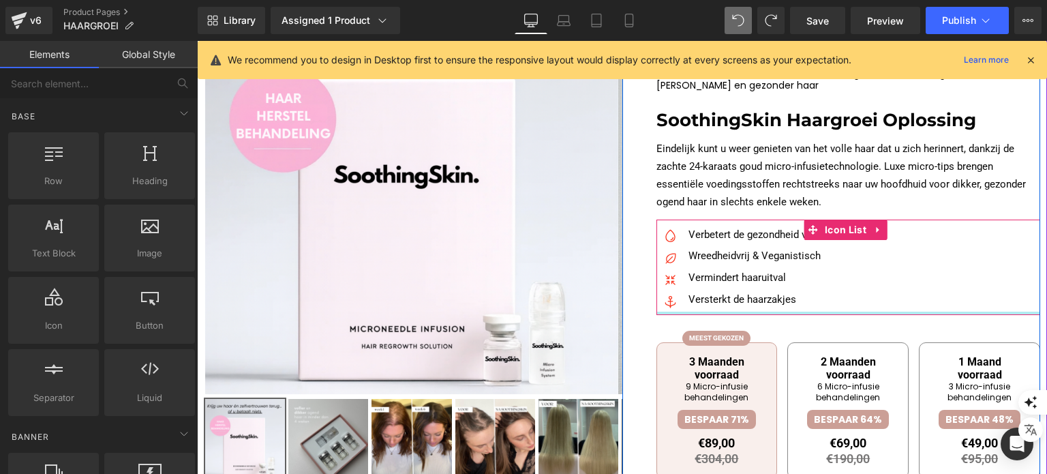
click at [804, 312] on div at bounding box center [848, 313] width 384 height 3
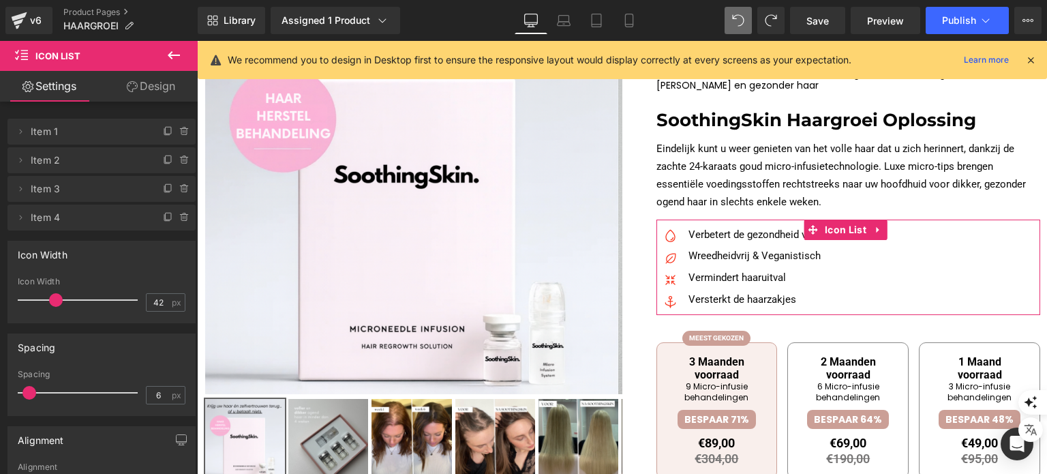
click at [131, 81] on icon at bounding box center [132, 86] width 11 height 11
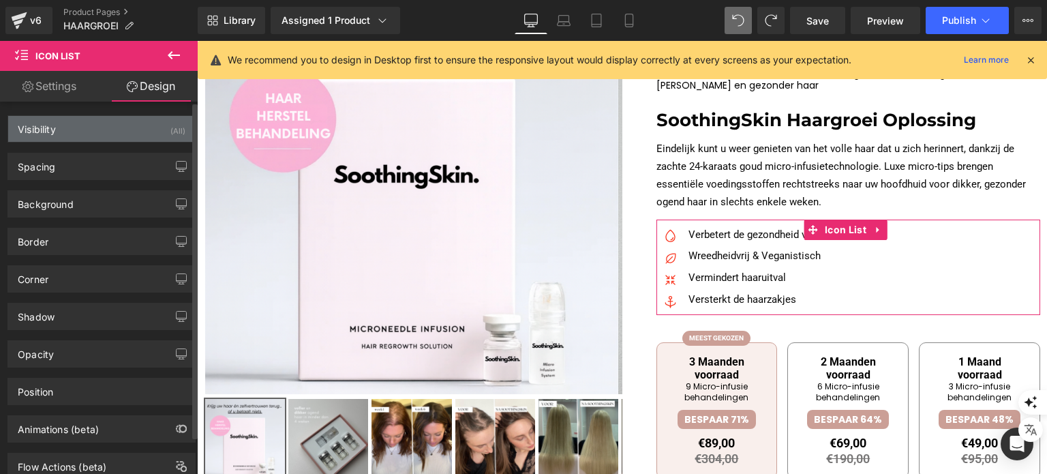
click at [97, 123] on div "Visibility (All)" at bounding box center [101, 129] width 187 height 26
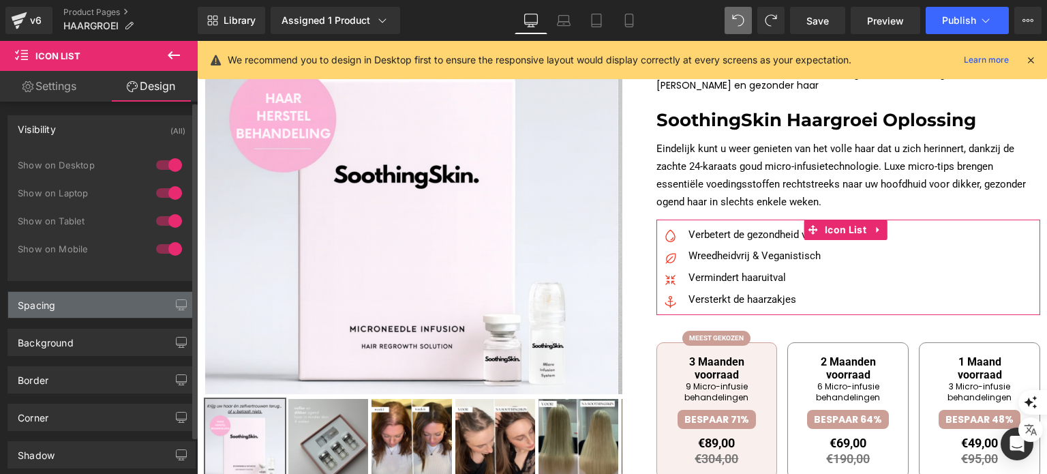
click at [98, 293] on div "Spacing" at bounding box center [101, 305] width 187 height 26
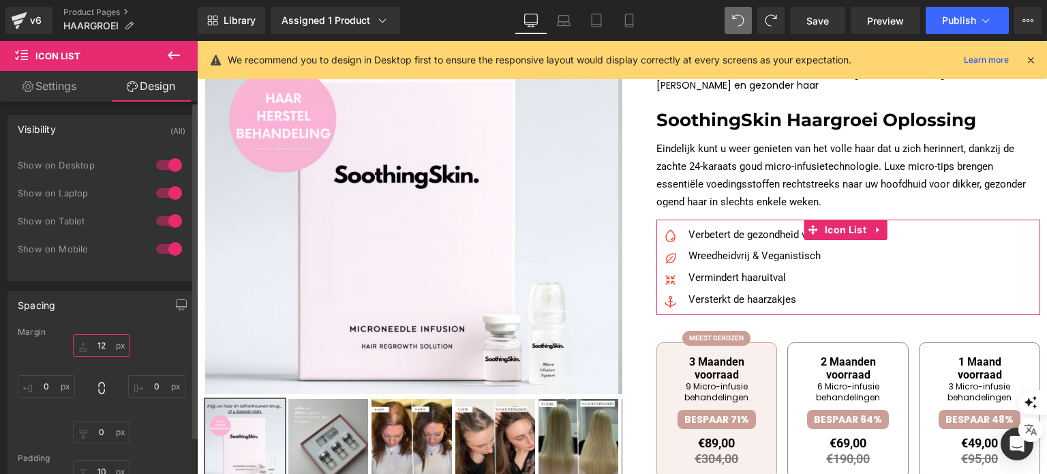
click at [106, 348] on input "12" at bounding box center [101, 345] width 57 height 22
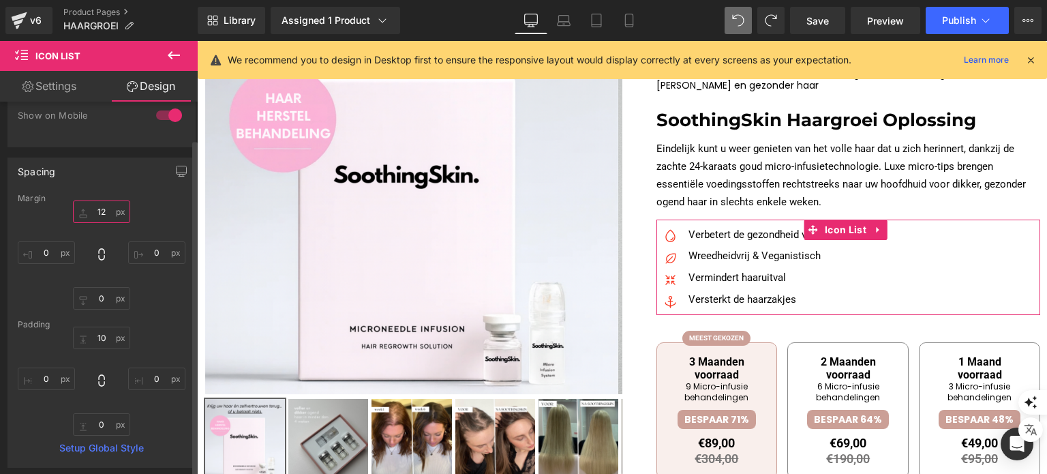
scroll to position [136, 0]
click at [103, 333] on input "10" at bounding box center [101, 335] width 57 height 22
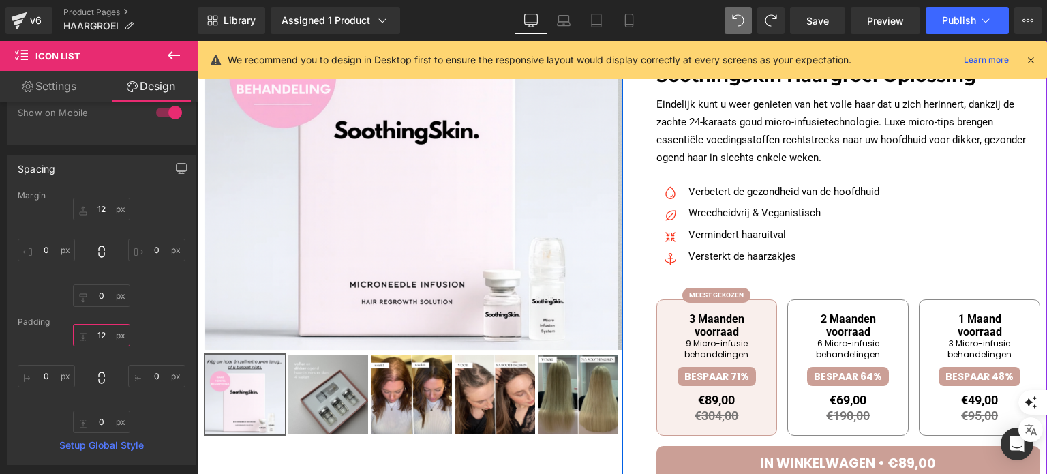
scroll to position [241, 0]
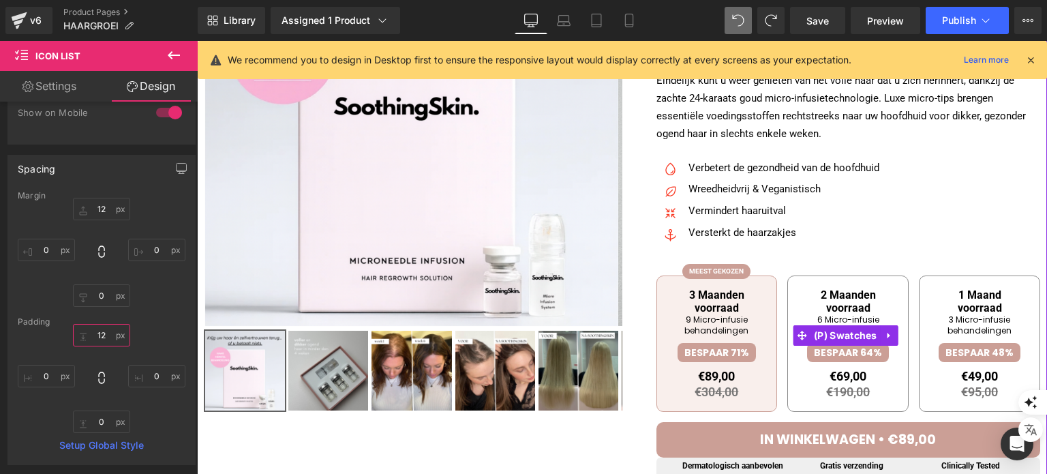
type input "12"
click at [777, 286] on div "3 Maanden voorraad 9 Micro-infusie behandelingen BESPAAR 71% €89,00 €304,00 BES…" at bounding box center [848, 342] width 384 height 160
click at [818, 307] on span "2 Maanden voorraad" at bounding box center [848, 301] width 101 height 26
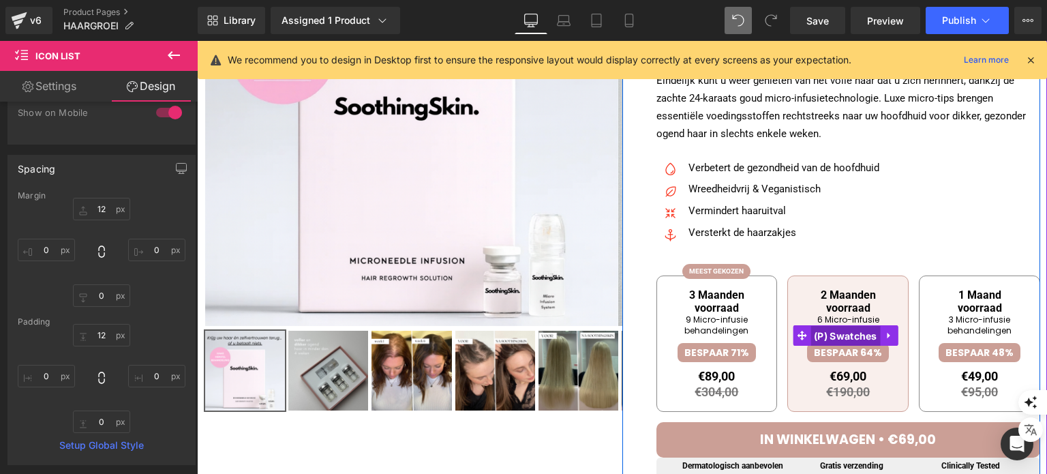
click at [825, 334] on span "(P) Swatches" at bounding box center [845, 336] width 70 height 20
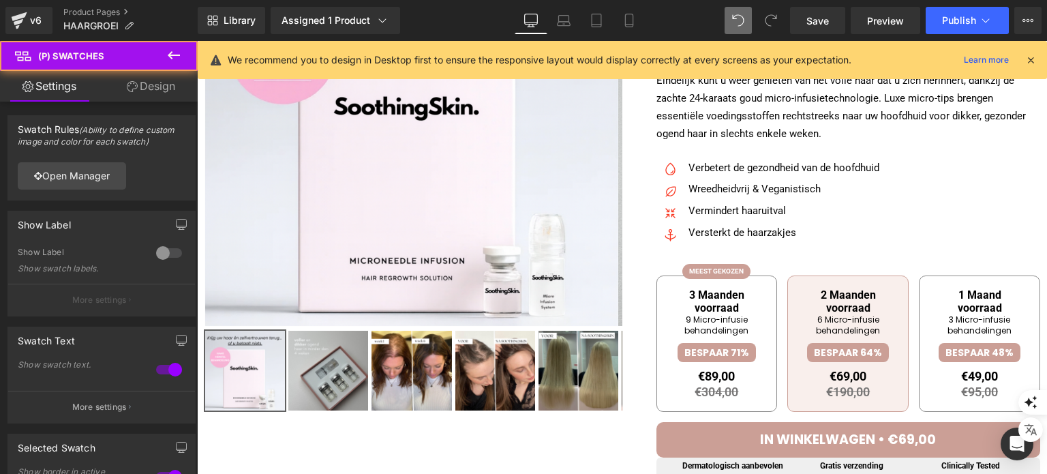
click at [152, 78] on link "Design" at bounding box center [151, 86] width 99 height 31
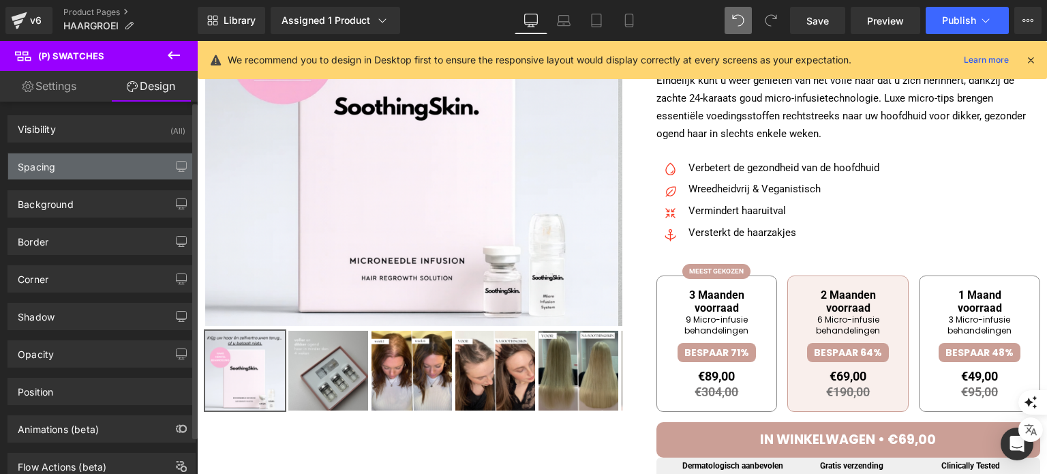
click at [95, 168] on div "Spacing" at bounding box center [101, 166] width 187 height 26
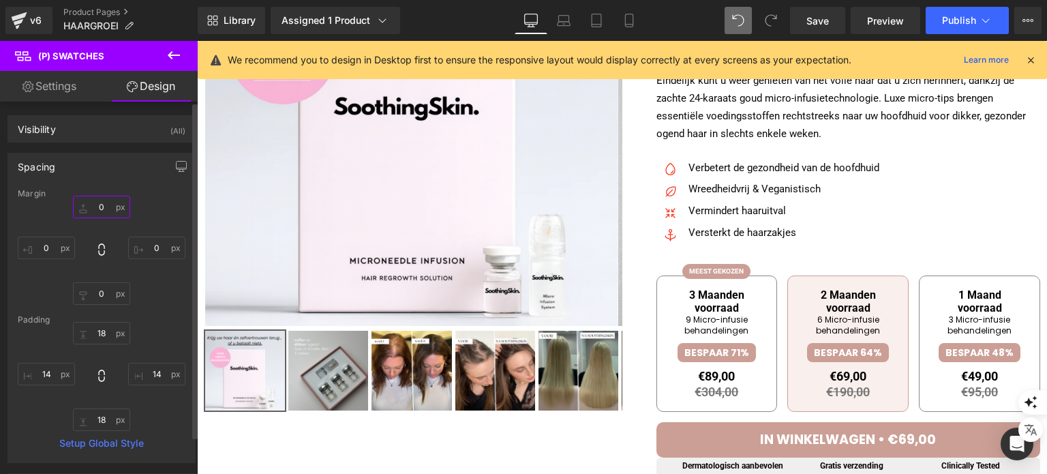
click at [103, 212] on input "text" at bounding box center [101, 207] width 57 height 22
type input "-20"
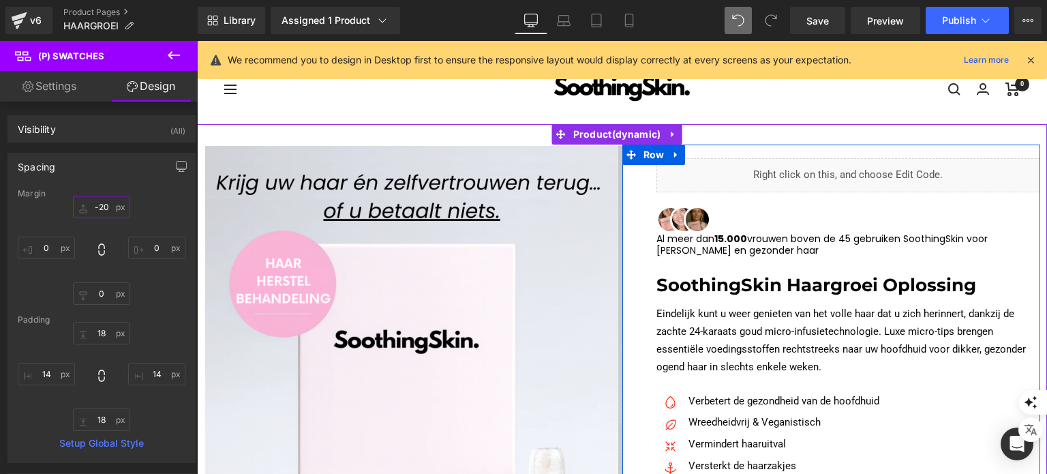
scroll to position [0, 0]
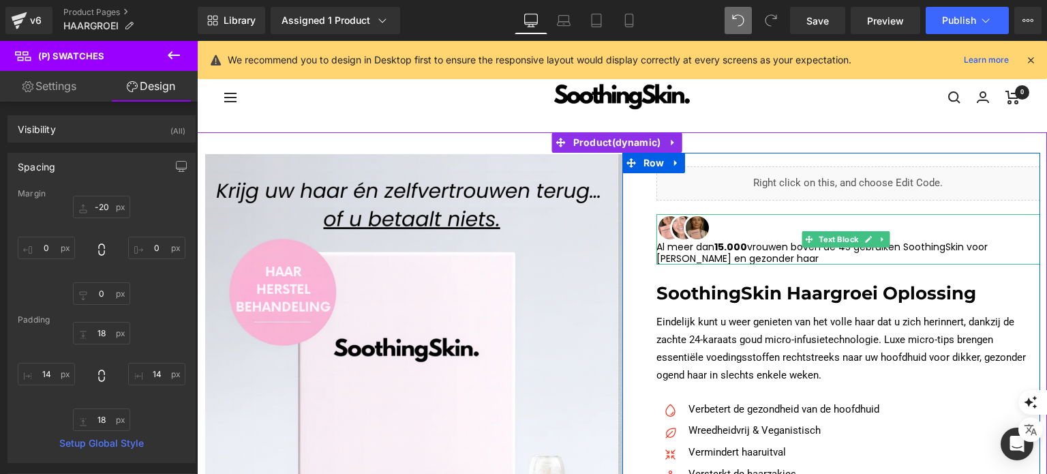
click at [720, 252] on p "Al meer dan 15.000 vrouwen boven de 45 gebruiken SoothingSkin voor voller en ge…" at bounding box center [848, 252] width 384 height 23
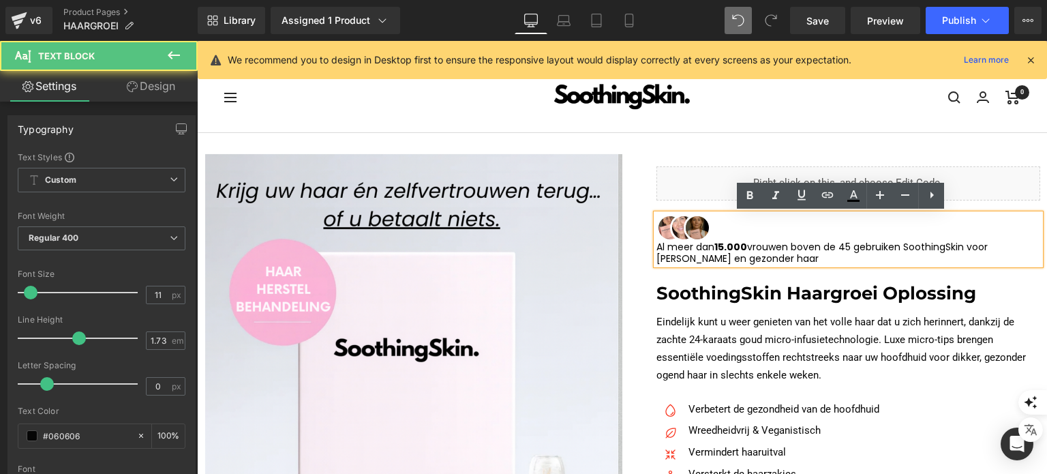
click at [742, 258] on p "Al meer dan 15.000 vrouwen boven de 45 gebruiken SoothingSkin voor voller en ge…" at bounding box center [848, 252] width 384 height 23
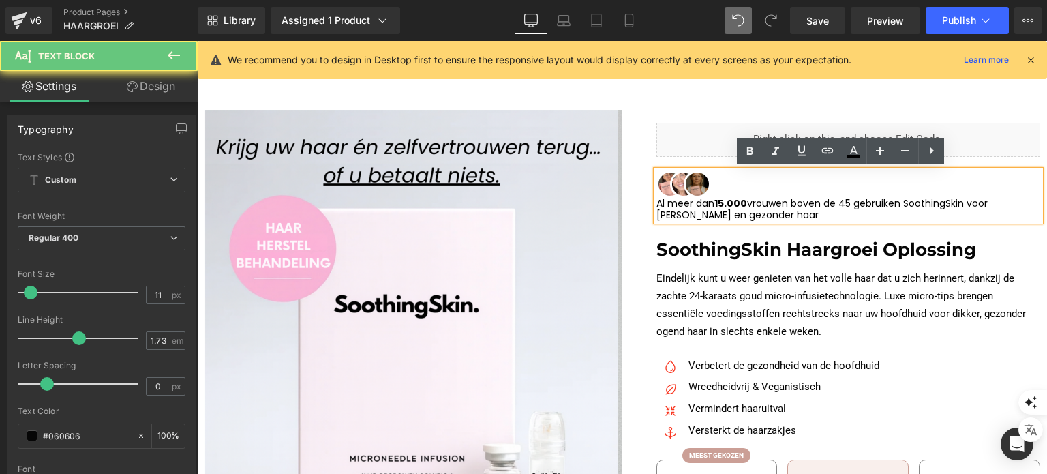
scroll to position [68, 0]
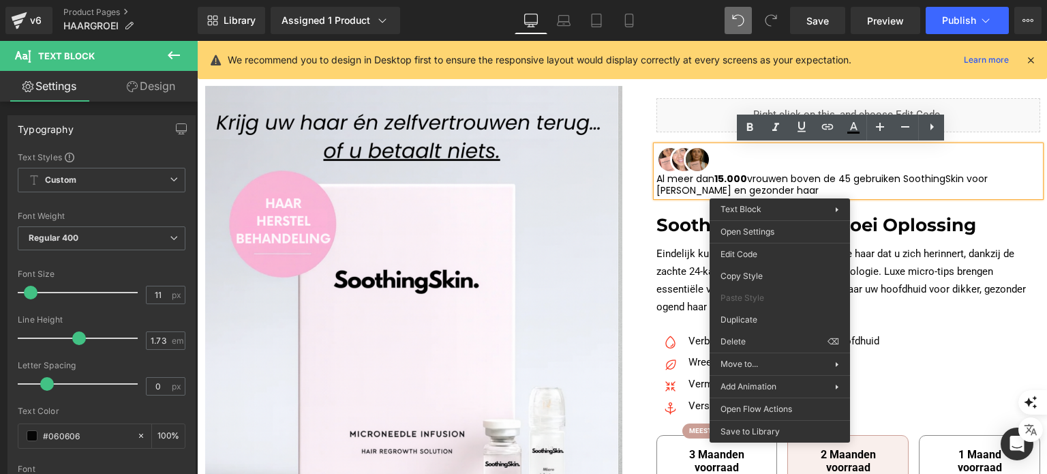
click at [708, 185] on p "Al meer dan 15.000 vrouwen boven de 45 gebruiken SoothingSkin voor voller en ge…" at bounding box center [848, 184] width 384 height 23
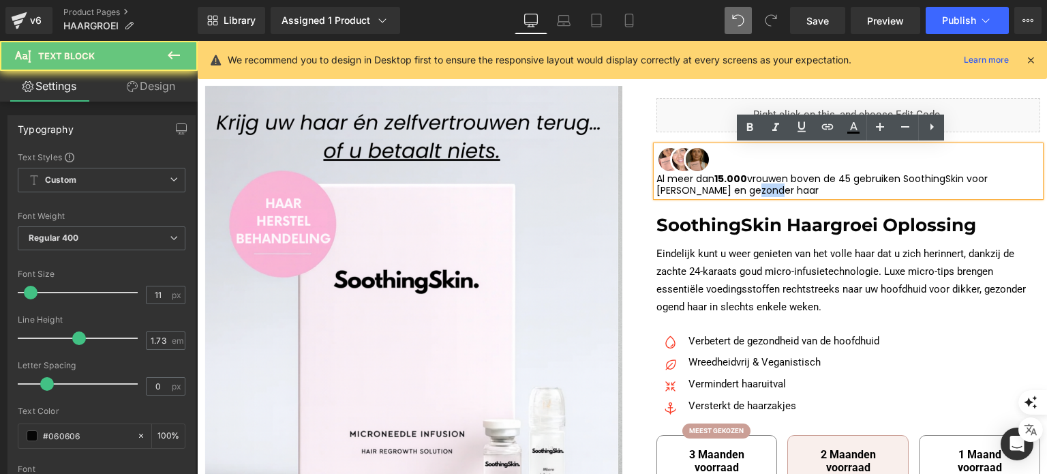
click at [709, 184] on p "Al meer dan 15.000 vrouwen boven de 45 gebruiken SoothingSkin voor voller en ge…" at bounding box center [848, 184] width 384 height 23
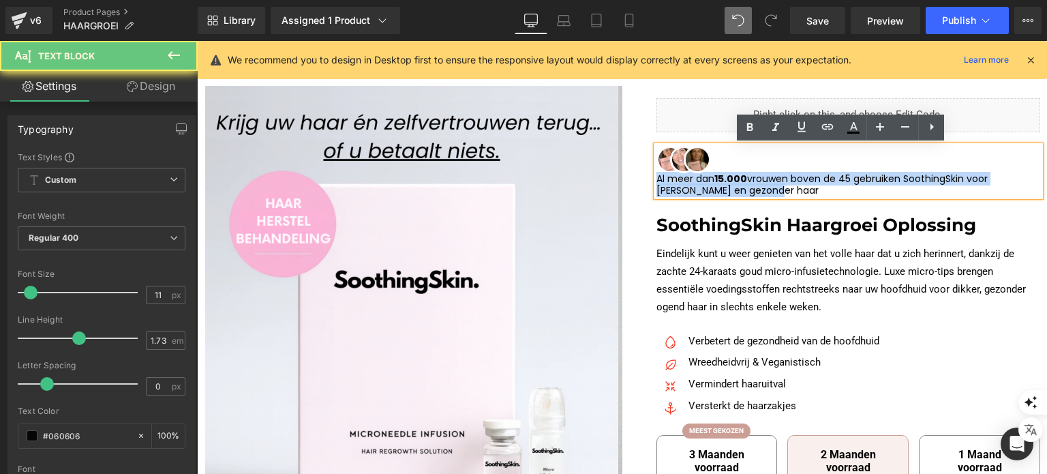
click at [709, 184] on p "Al meer dan 15.000 vrouwen boven de 45 gebruiken SoothingSkin voor voller en ge…" at bounding box center [848, 184] width 384 height 23
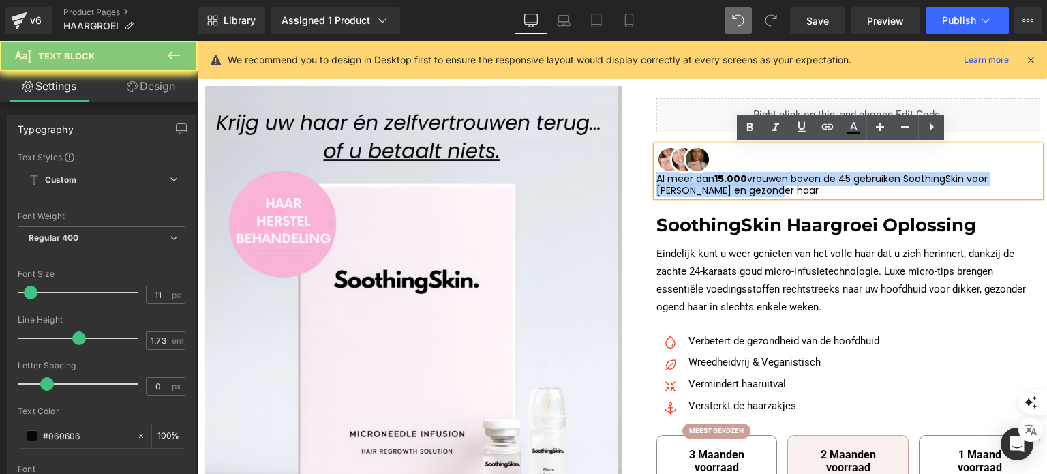
click at [709, 184] on p "Al meer dan 15.000 vrouwen boven de 45 gebruiken SoothingSkin voor voller en ge…" at bounding box center [848, 184] width 384 height 23
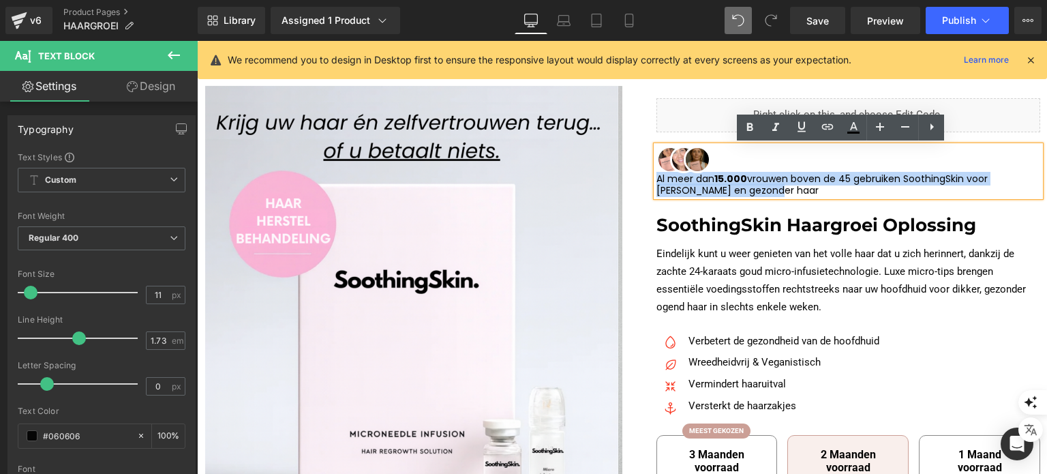
click at [709, 184] on p "Al meer dan 15.000 vrouwen boven de 45 gebruiken SoothingSkin voor voller en ge…" at bounding box center [848, 184] width 384 height 23
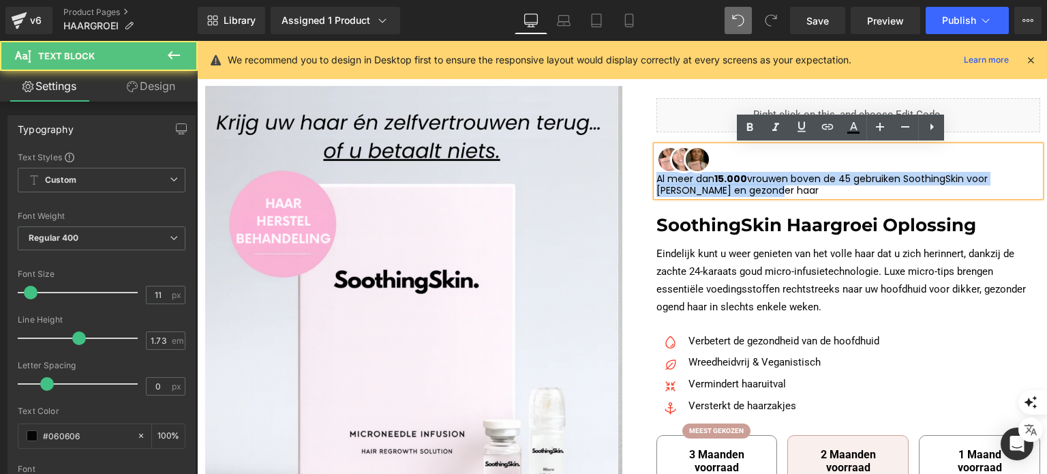
click at [709, 184] on p "Al meer dan 15.000 vrouwen boven de 45 gebruiken SoothingSkin voor voller en ge…" at bounding box center [848, 184] width 384 height 23
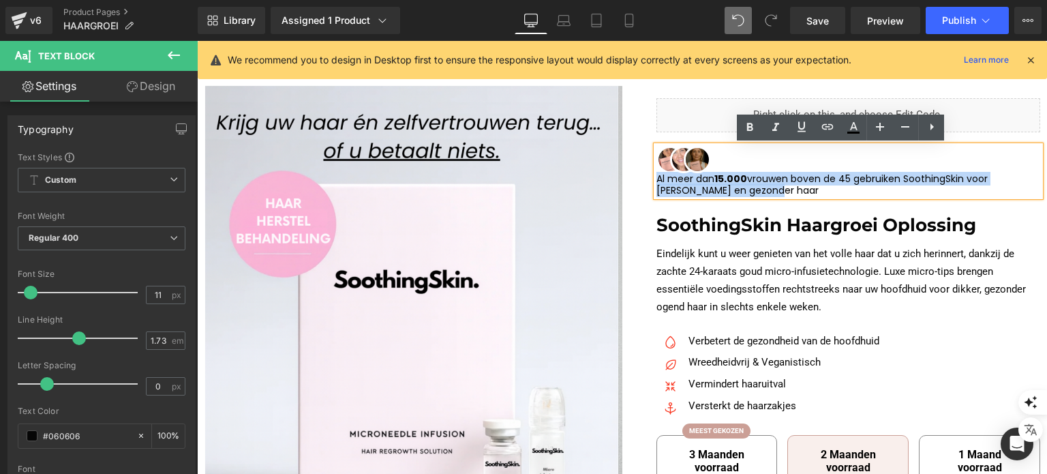
click at [709, 184] on p "Al meer dan 15.000 vrouwen boven de 45 gebruiken SoothingSkin voor voller en ge…" at bounding box center [848, 184] width 384 height 23
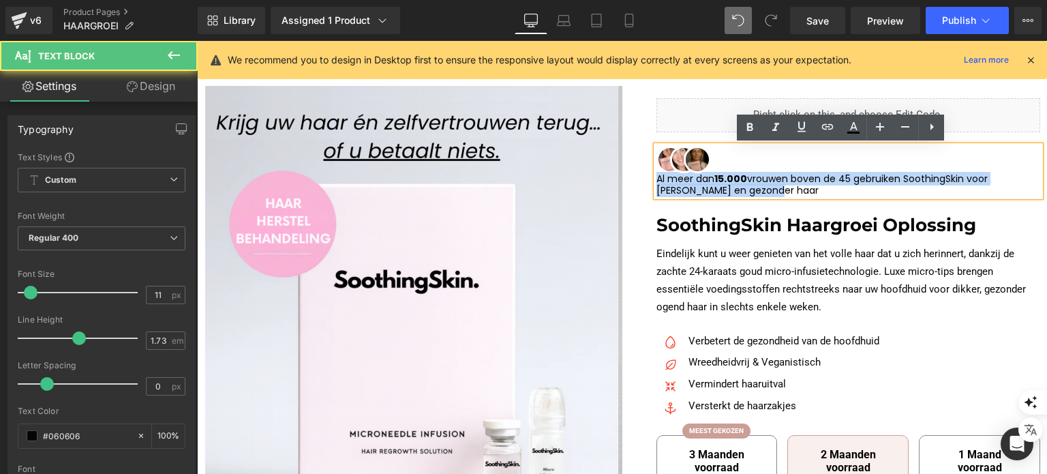
click at [709, 184] on p "Al meer dan 15.000 vrouwen boven de 45 gebruiken SoothingSkin voor voller en ge…" at bounding box center [848, 184] width 384 height 23
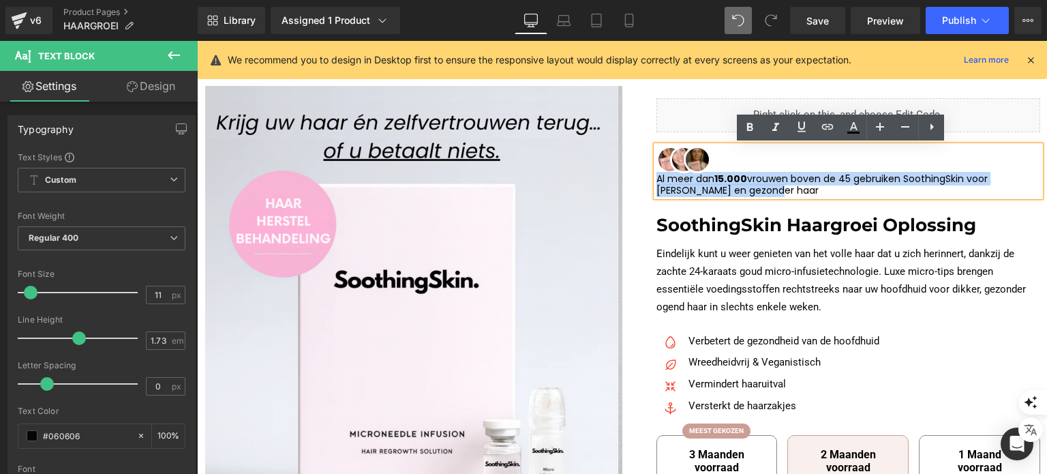
click at [714, 182] on strong "15.000" at bounding box center [730, 179] width 33 height 14
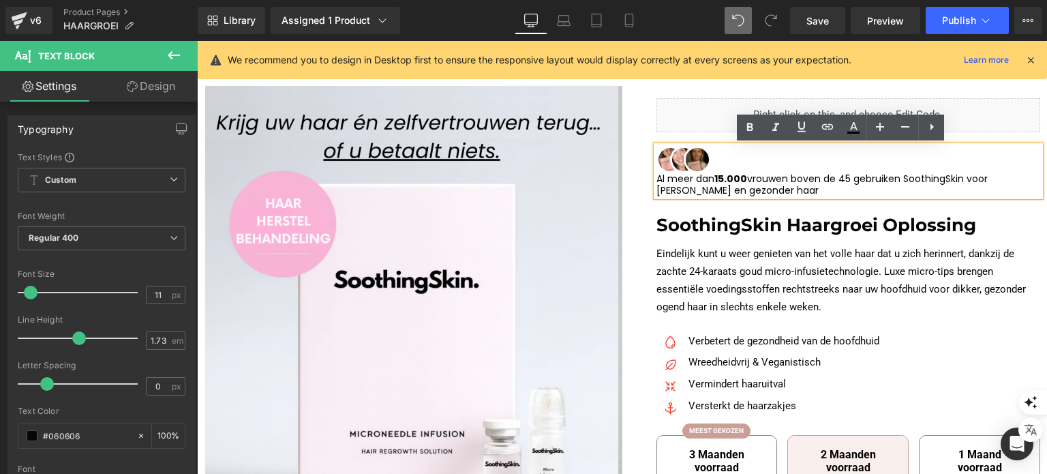
click at [723, 185] on p "Al meer dan 15.000 vrouwen boven de 45 gebruiken SoothingSkin voor voller en ge…" at bounding box center [848, 184] width 384 height 23
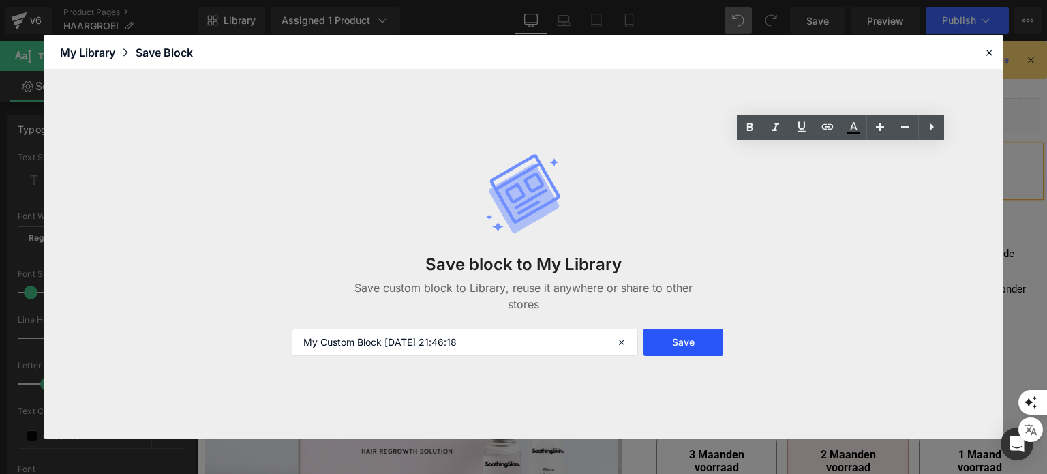
click at [682, 350] on button "Save" at bounding box center [683, 342] width 80 height 27
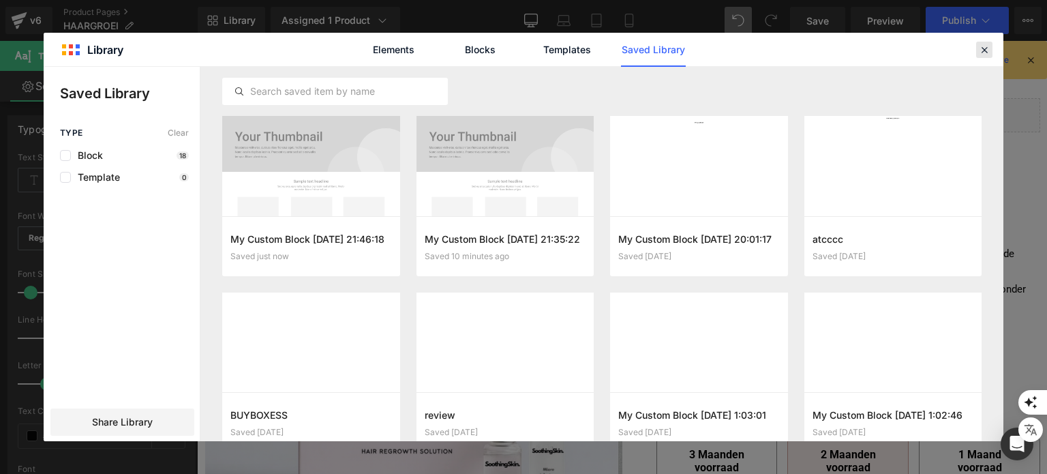
click at [992, 52] on div at bounding box center [984, 50] width 16 height 16
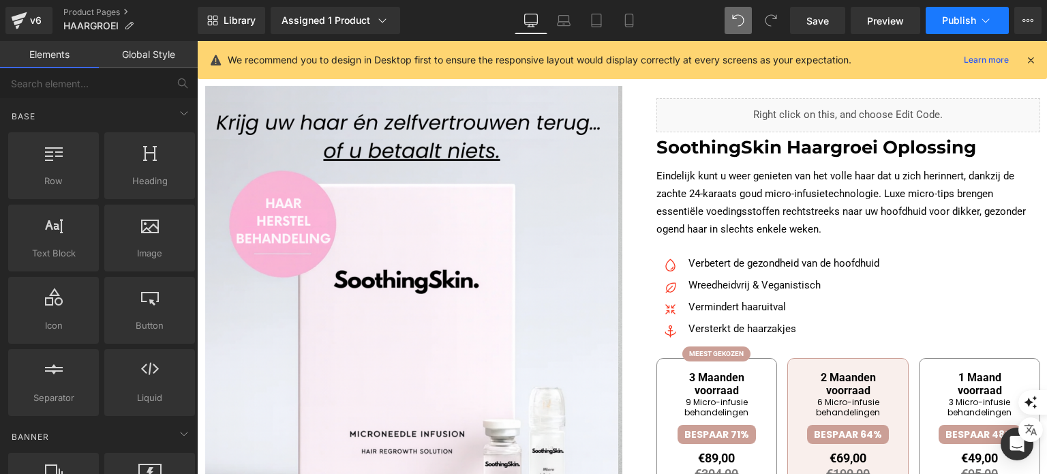
click at [945, 24] on span "Publish" at bounding box center [959, 20] width 34 height 11
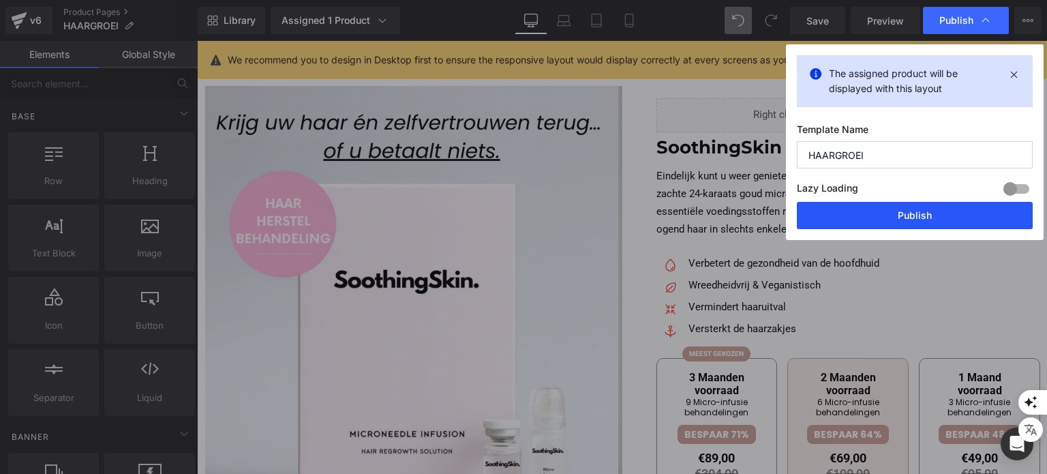
click at [847, 215] on button "Publish" at bounding box center [915, 215] width 236 height 27
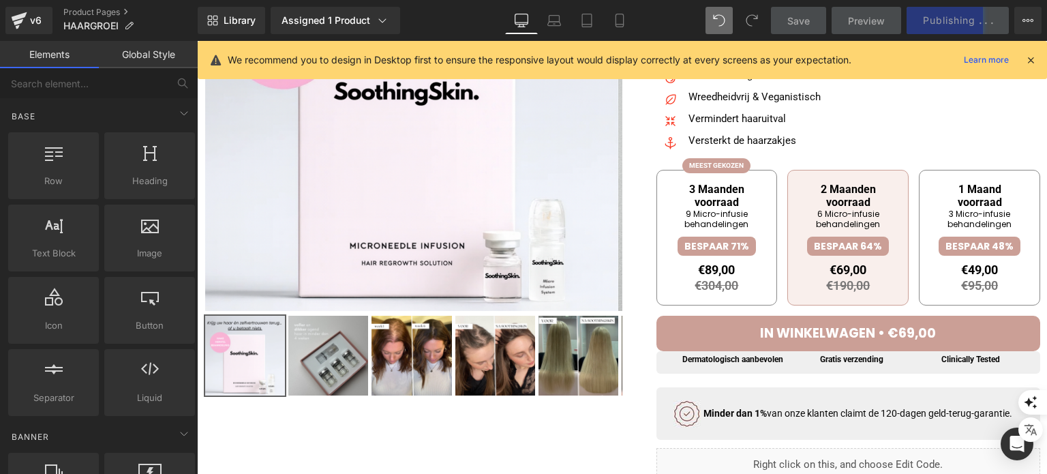
scroll to position [341, 0]
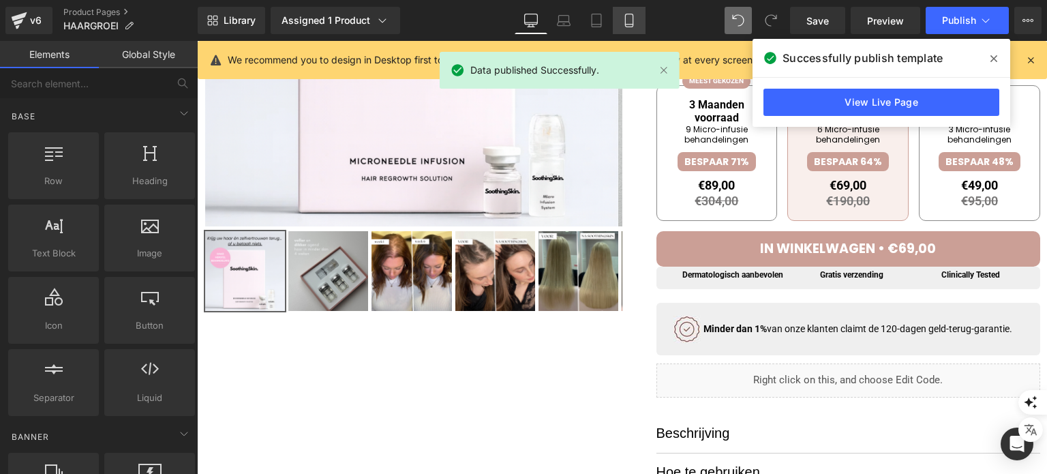
click at [636, 25] on link "Mobile" at bounding box center [629, 20] width 33 height 27
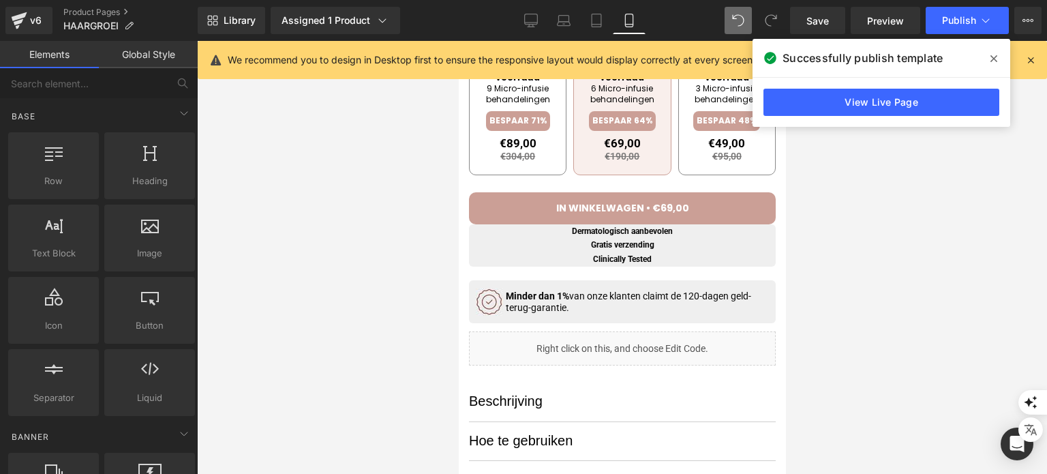
scroll to position [770, 0]
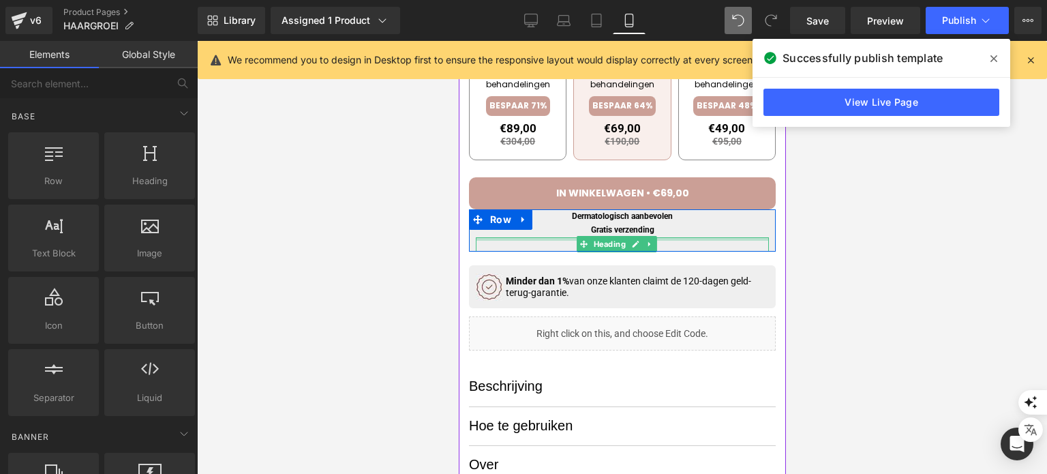
click at [708, 238] on div at bounding box center [621, 238] width 293 height 3
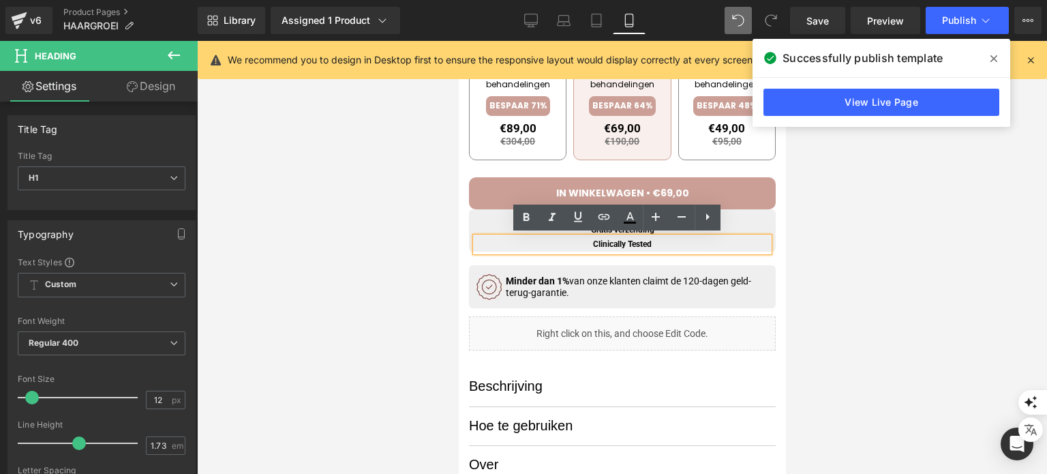
click at [762, 226] on div "Dermatologisch aanbevolen Heading Gratis verzending Heading Clinically Tested H…" at bounding box center [621, 230] width 307 height 42
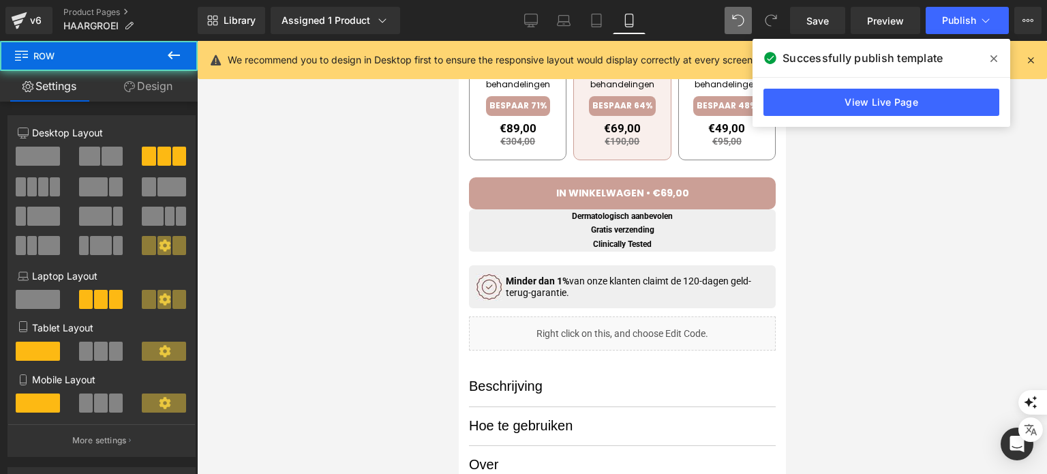
click at [762, 226] on div "Dermatologisch aanbevolen Heading Gratis verzending Heading Clinically Tested H…" at bounding box center [621, 259] width 307 height 100
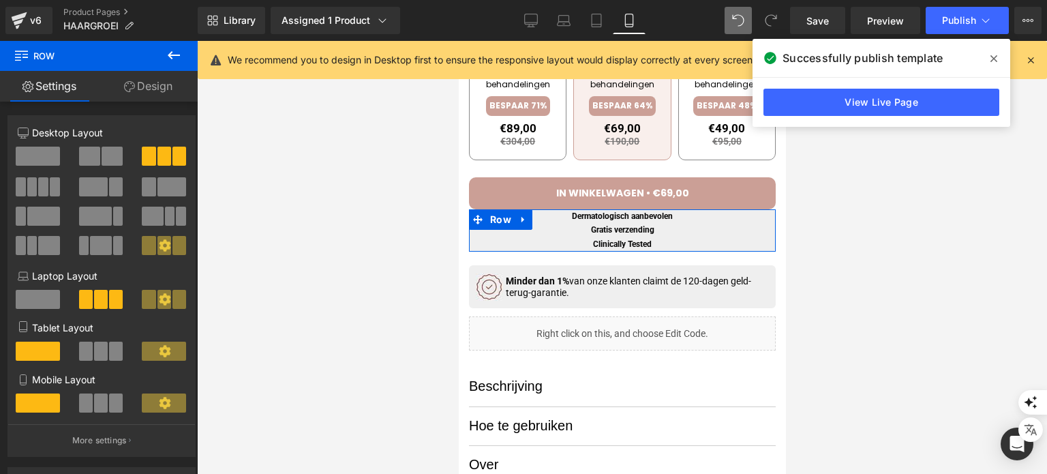
click at [157, 155] on span at bounding box center [164, 156] width 14 height 19
click at [96, 404] on span at bounding box center [101, 402] width 14 height 19
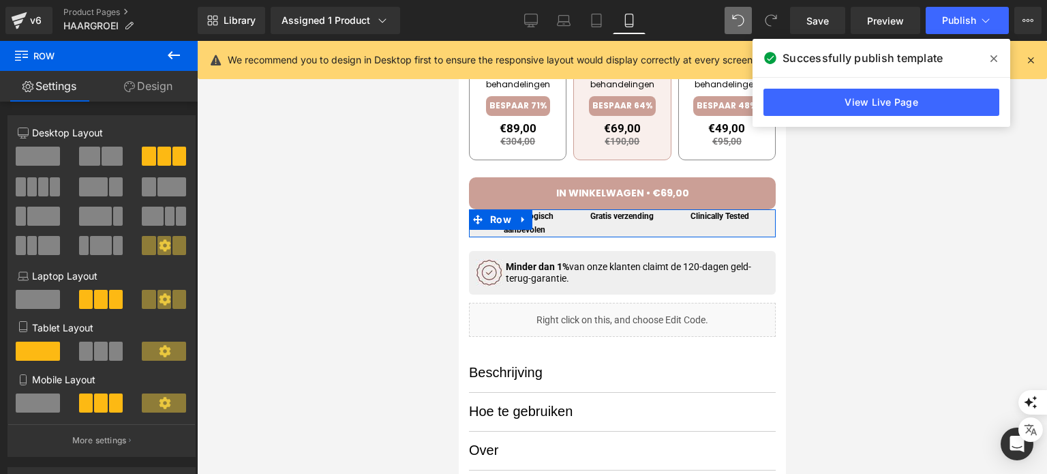
click at [97, 341] on div "Tablet Layout" at bounding box center [102, 346] width 168 height 52
click at [99, 349] on span at bounding box center [101, 350] width 14 height 19
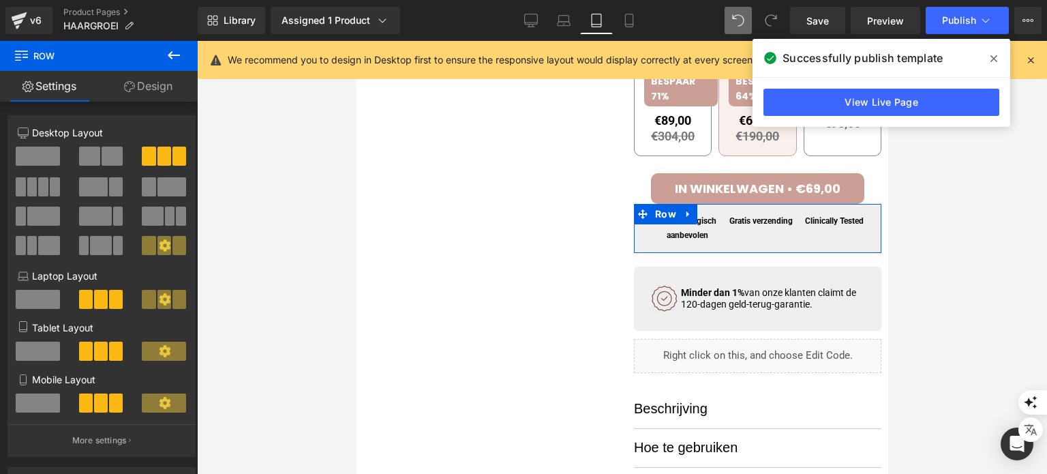
click at [87, 358] on span at bounding box center [86, 350] width 14 height 19
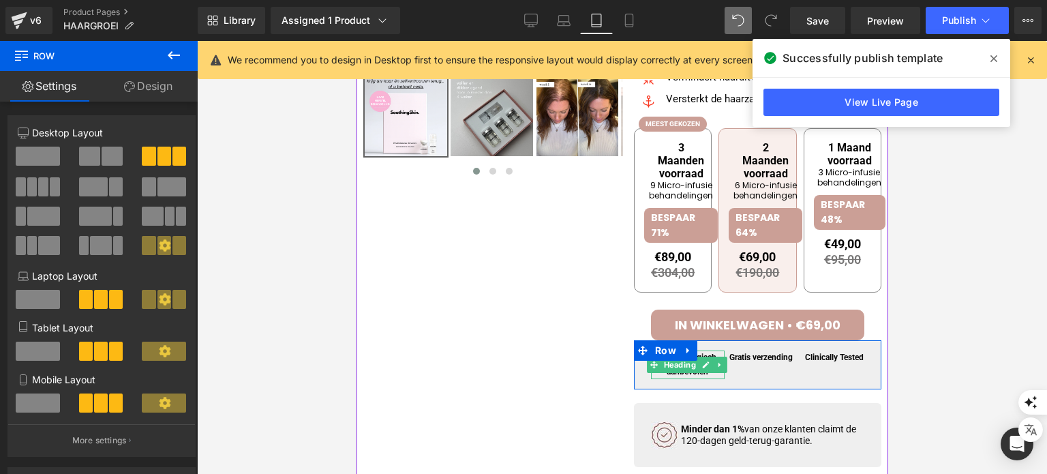
click at [710, 377] on h1 "Dermatologisch aanbevolen" at bounding box center [687, 364] width 74 height 29
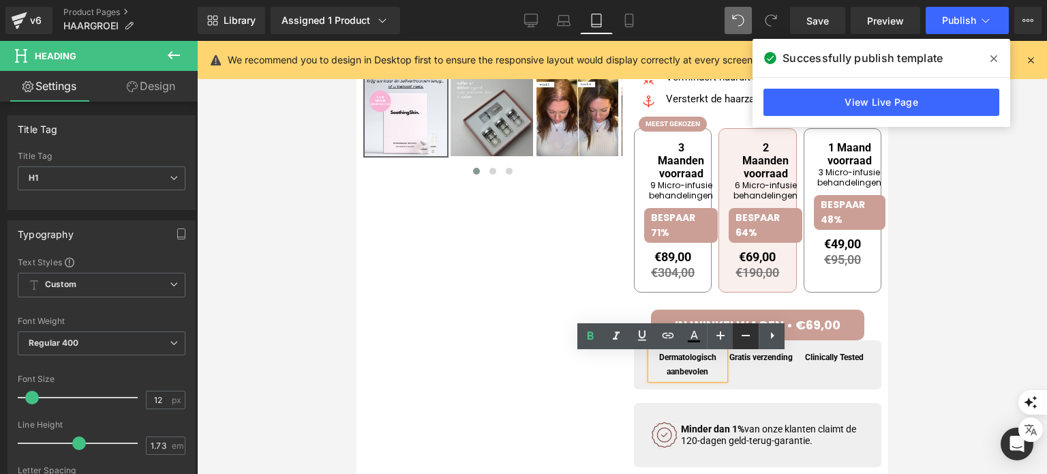
click at [739, 340] on icon at bounding box center [746, 335] width 16 height 16
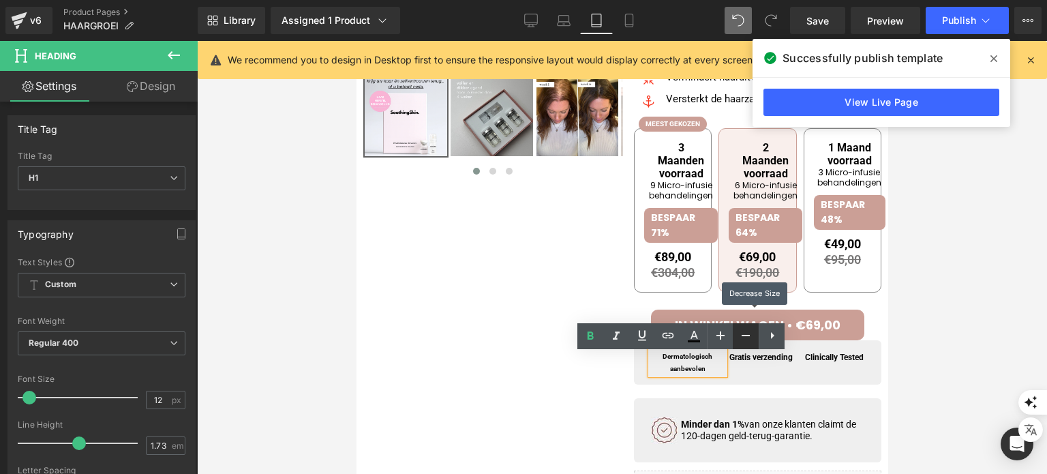
click at [739, 340] on icon at bounding box center [746, 335] width 16 height 16
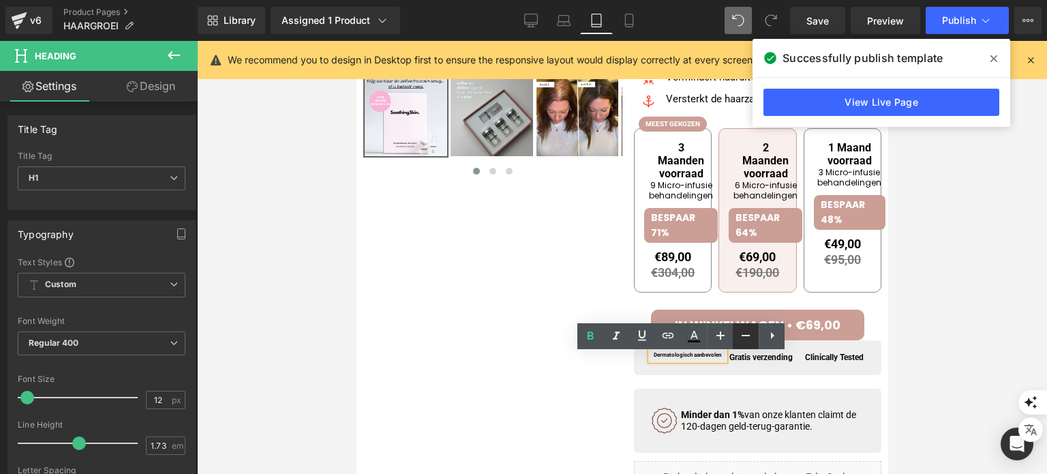
click at [753, 337] on icon at bounding box center [746, 335] width 16 height 16
click at [767, 332] on icon at bounding box center [772, 335] width 16 height 16
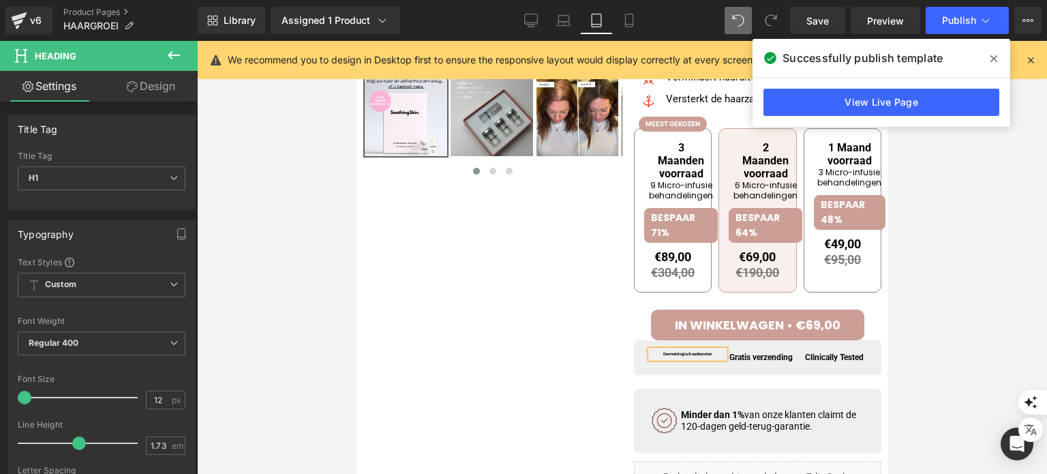
click at [945, 335] on div at bounding box center [622, 257] width 850 height 433
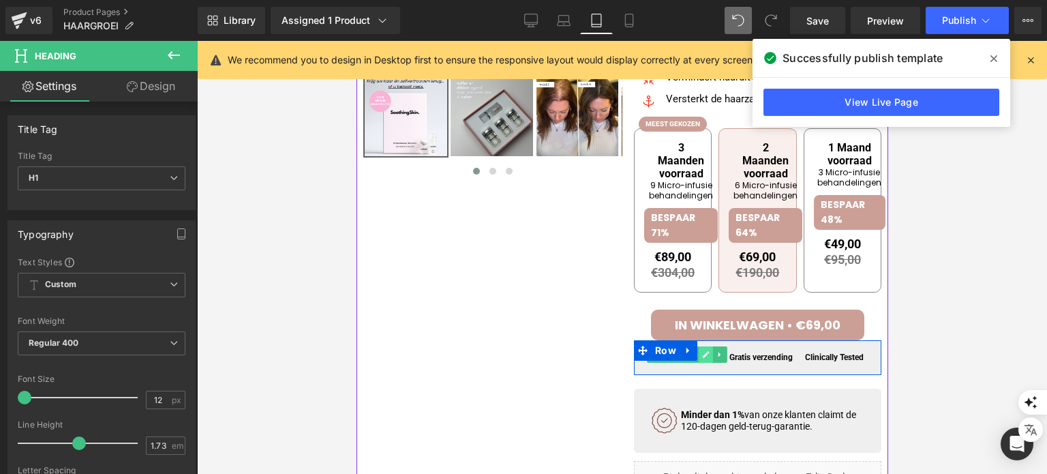
click at [701, 359] on icon at bounding box center [704, 354] width 7 height 8
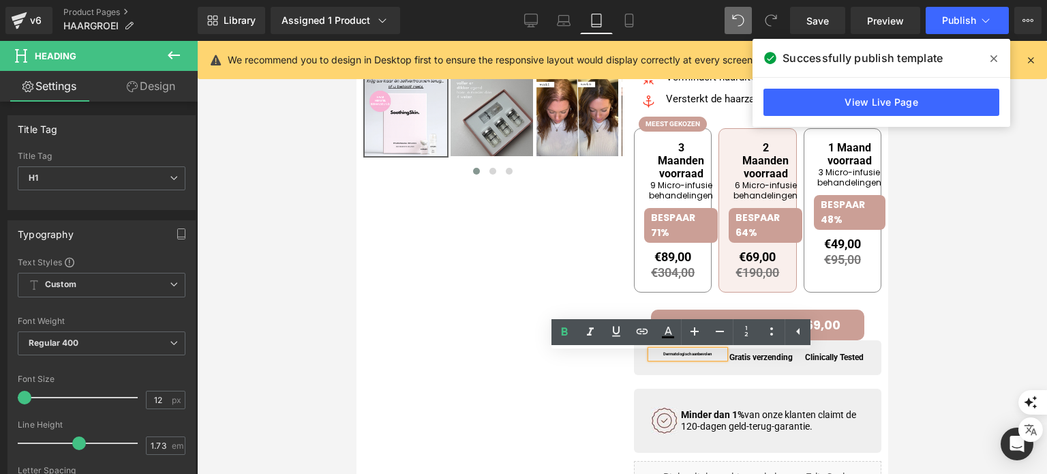
click at [695, 357] on div "Dermatologisch aanbevolen" at bounding box center [687, 353] width 74 height 7
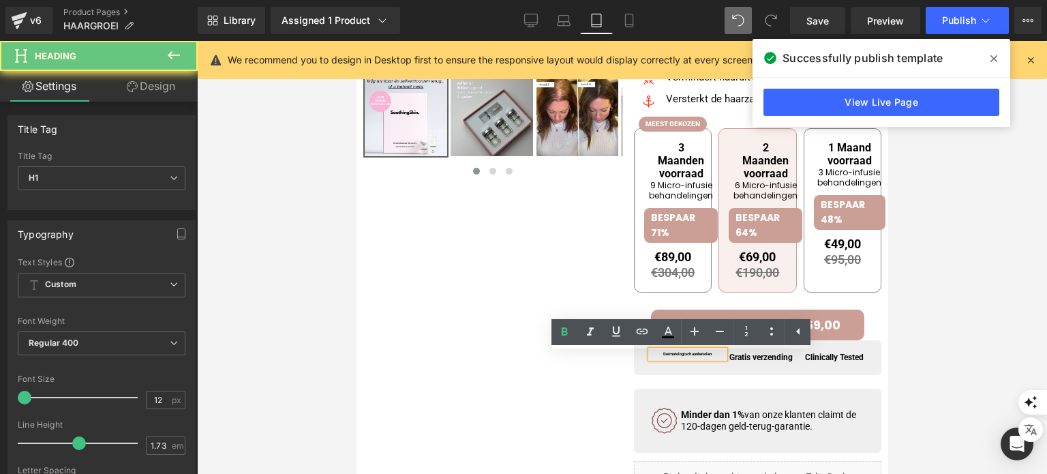
click at [695, 357] on div "Dermatologisch aanbevolen" at bounding box center [687, 353] width 74 height 7
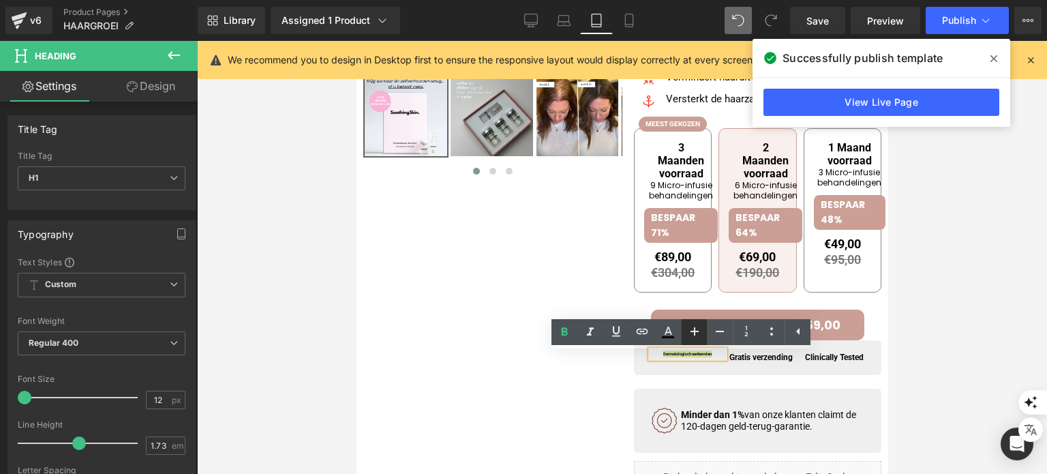
click at [690, 329] on icon at bounding box center [694, 331] width 16 height 16
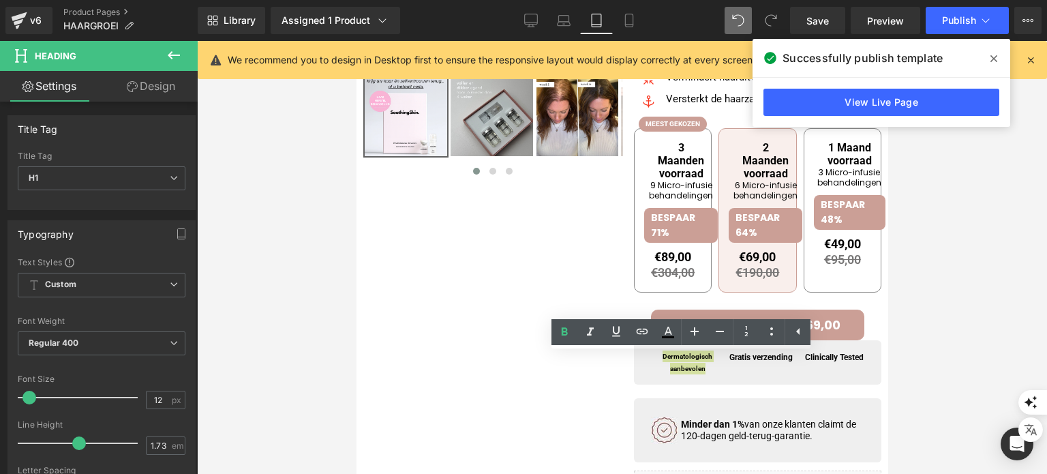
click at [988, 322] on div at bounding box center [622, 257] width 850 height 433
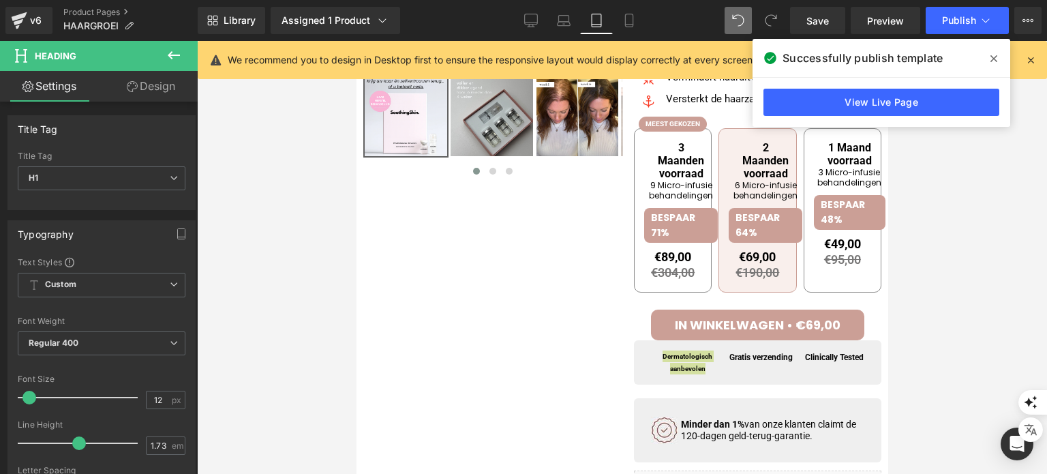
click at [920, 310] on div at bounding box center [622, 257] width 850 height 433
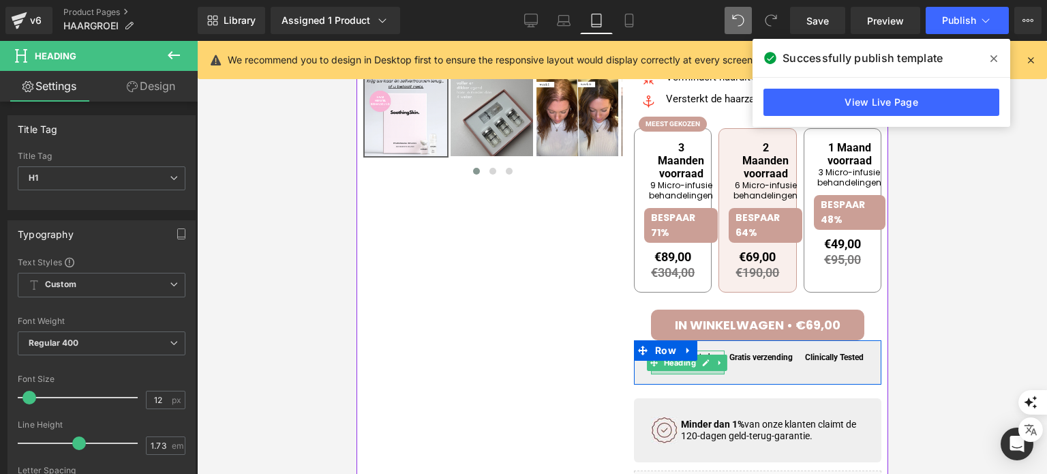
click at [703, 374] on div at bounding box center [687, 372] width 74 height 3
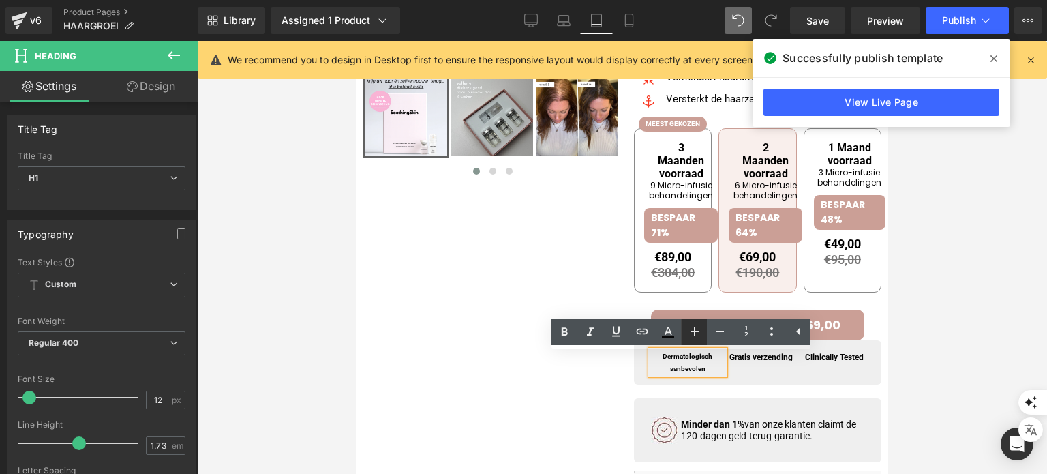
click at [692, 333] on icon at bounding box center [694, 331] width 16 height 16
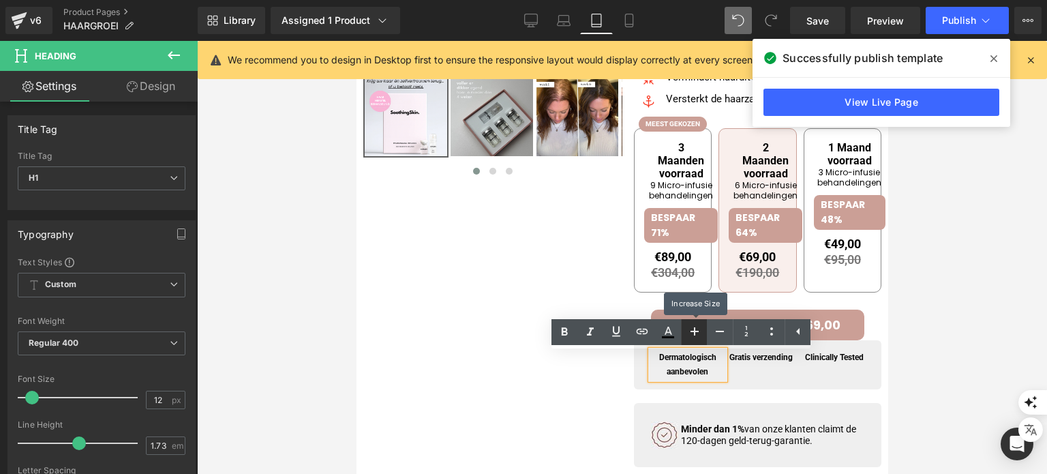
click at [704, 333] on link at bounding box center [694, 332] width 26 height 26
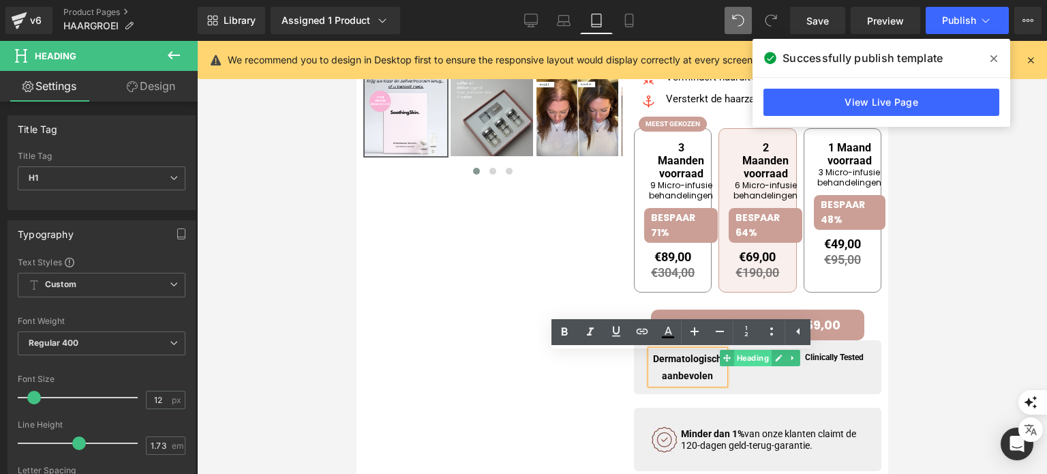
click at [745, 365] on span "Heading" at bounding box center [751, 358] width 37 height 16
click at [737, 356] on span "Heading" at bounding box center [751, 358] width 37 height 16
click at [701, 335] on icon at bounding box center [694, 331] width 16 height 16
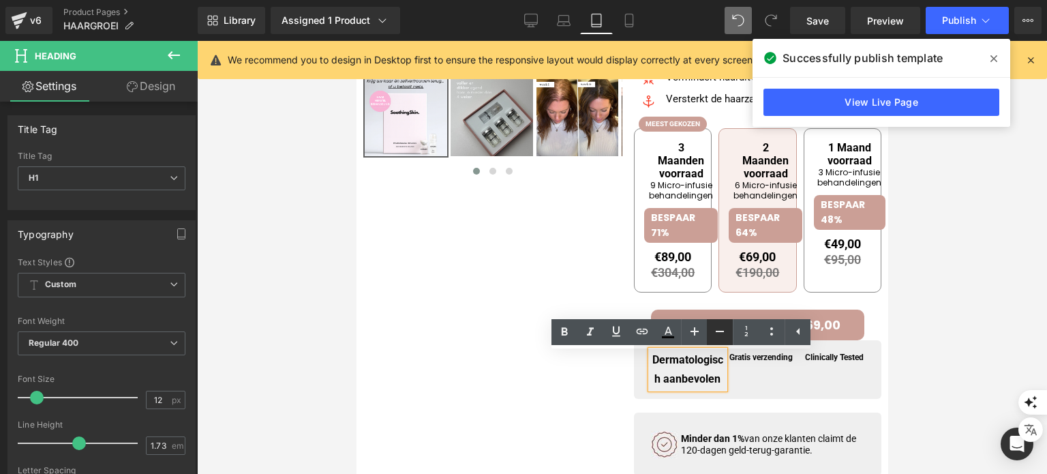
click at [716, 332] on icon at bounding box center [720, 331] width 16 height 16
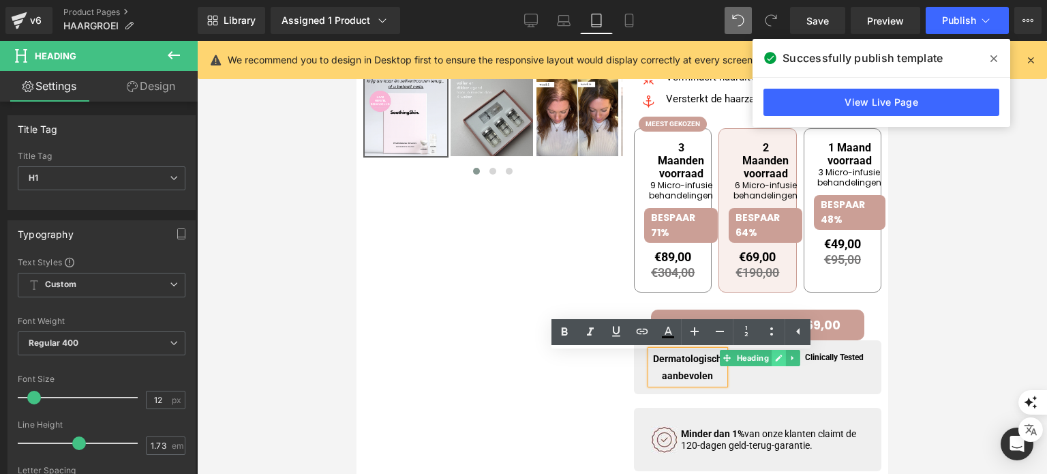
click at [774, 362] on icon at bounding box center [777, 358] width 7 height 8
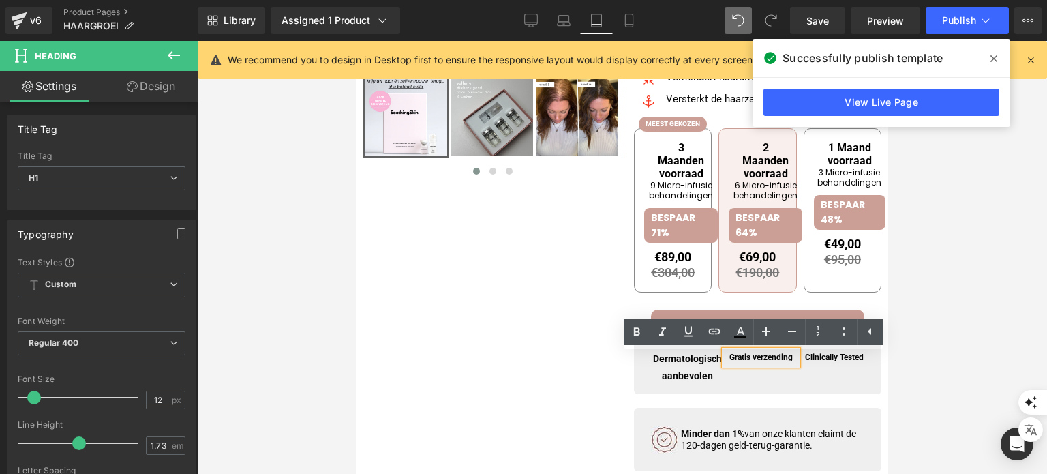
click at [769, 362] on strong "Gratis verzending" at bounding box center [760, 357] width 63 height 10
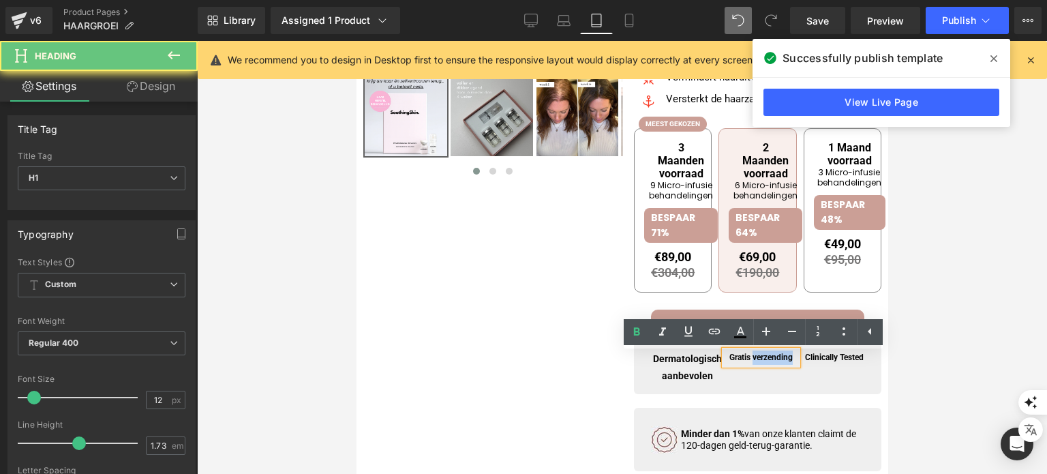
click at [769, 362] on strong "Gratis verzending" at bounding box center [760, 357] width 63 height 10
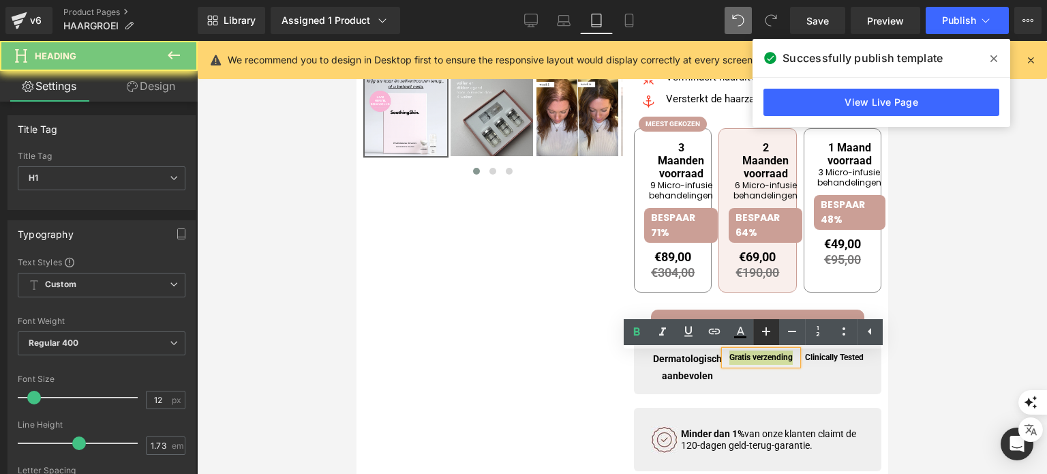
click at [765, 335] on icon at bounding box center [766, 331] width 16 height 16
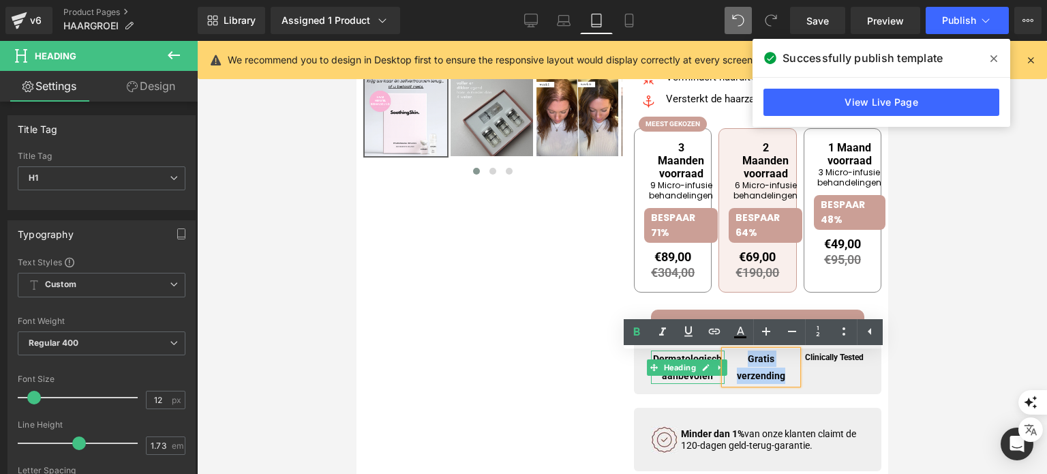
click at [700, 380] on h1 "Dermatologisch aanbevolen" at bounding box center [687, 366] width 74 height 33
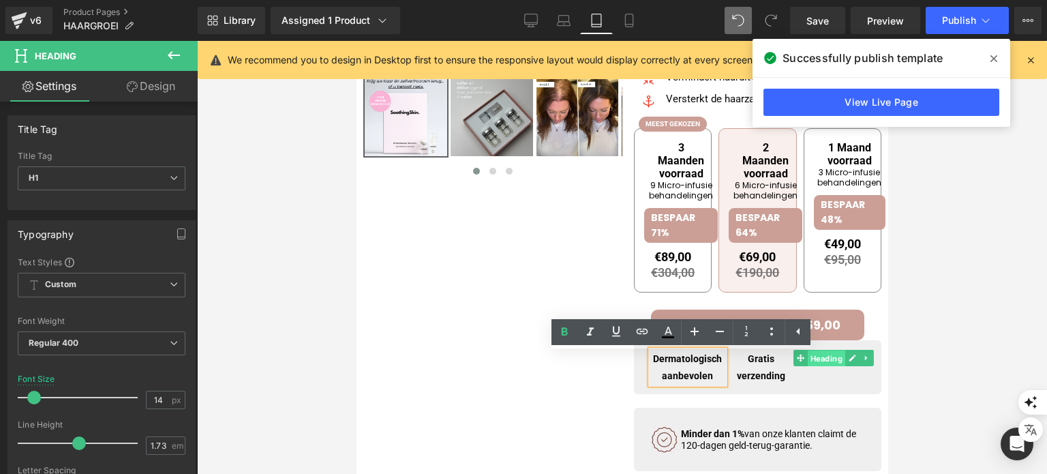
click at [814, 357] on span "Heading" at bounding box center [825, 358] width 37 height 16
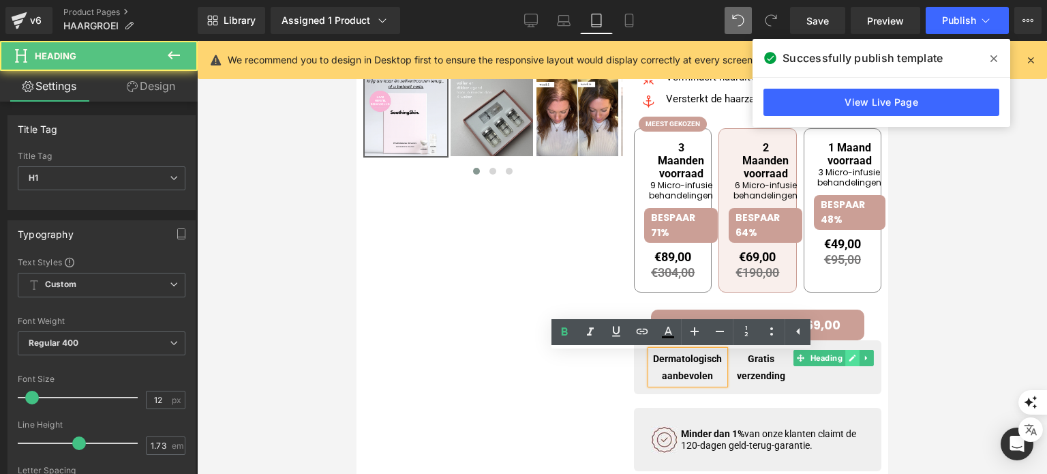
click at [848, 361] on icon at bounding box center [851, 358] width 7 height 8
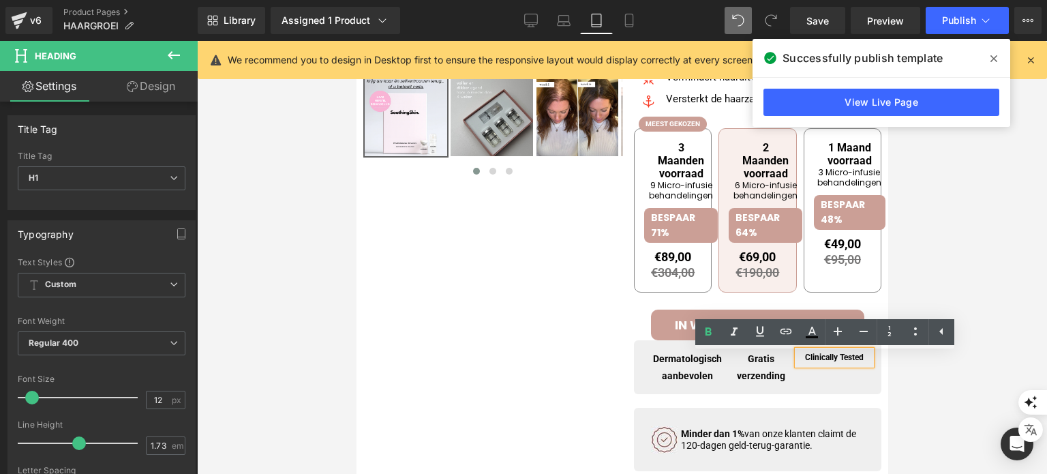
click at [836, 361] on strong "Clinically Tested" at bounding box center [833, 357] width 59 height 10
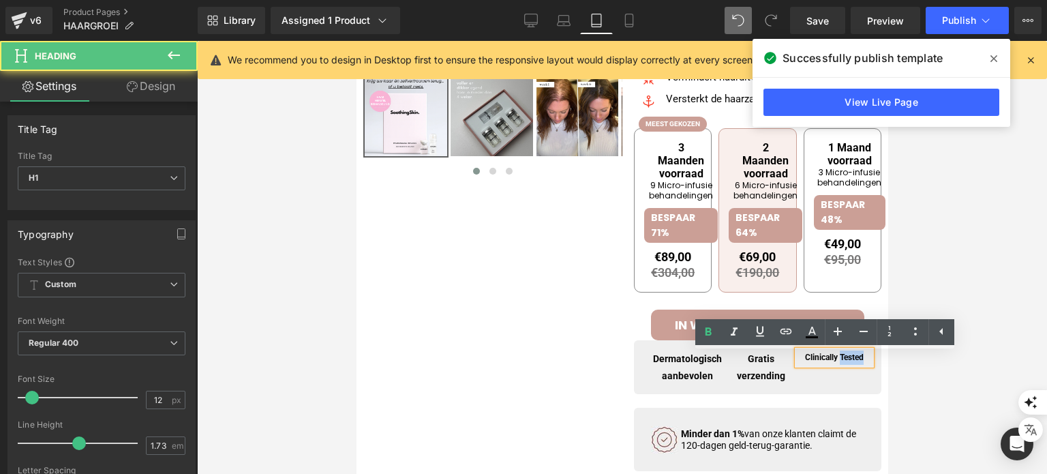
click at [836, 361] on strong "Clinically Tested" at bounding box center [833, 357] width 59 height 10
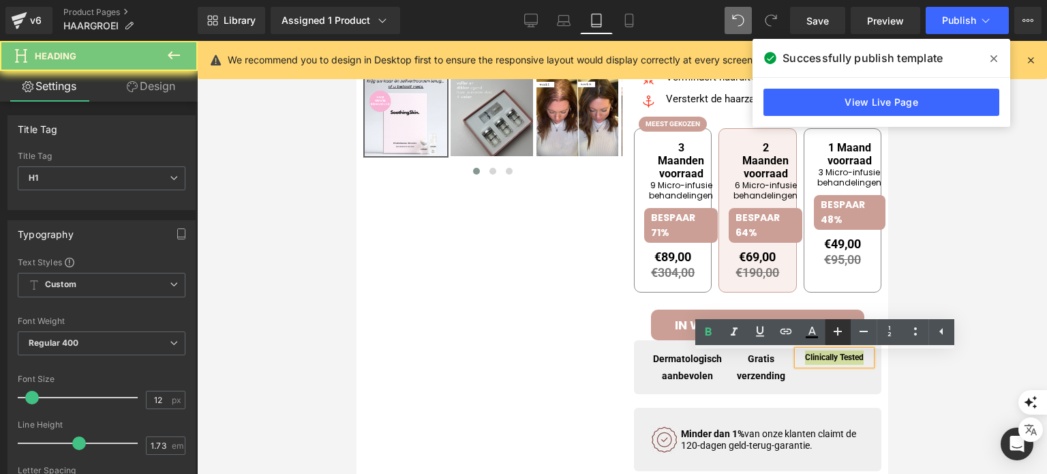
click at [834, 330] on icon at bounding box center [838, 331] width 16 height 16
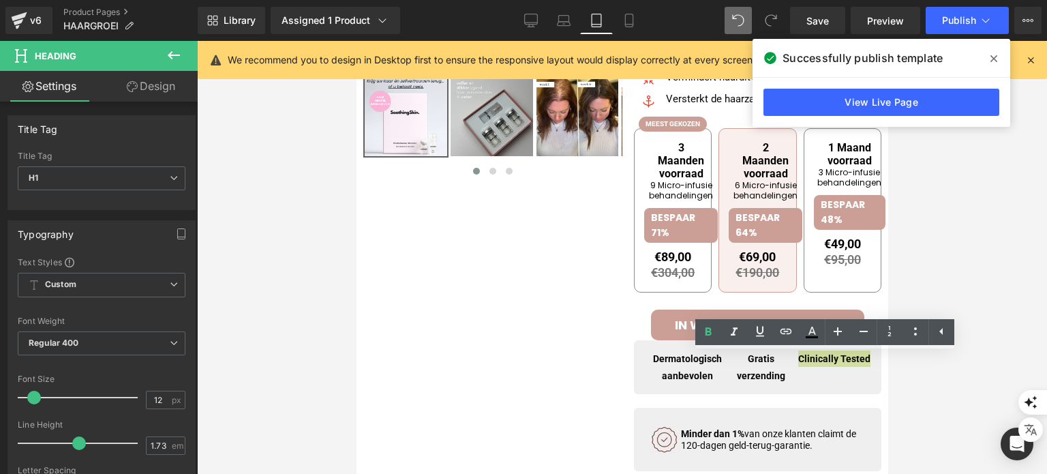
click at [905, 358] on div at bounding box center [622, 257] width 850 height 433
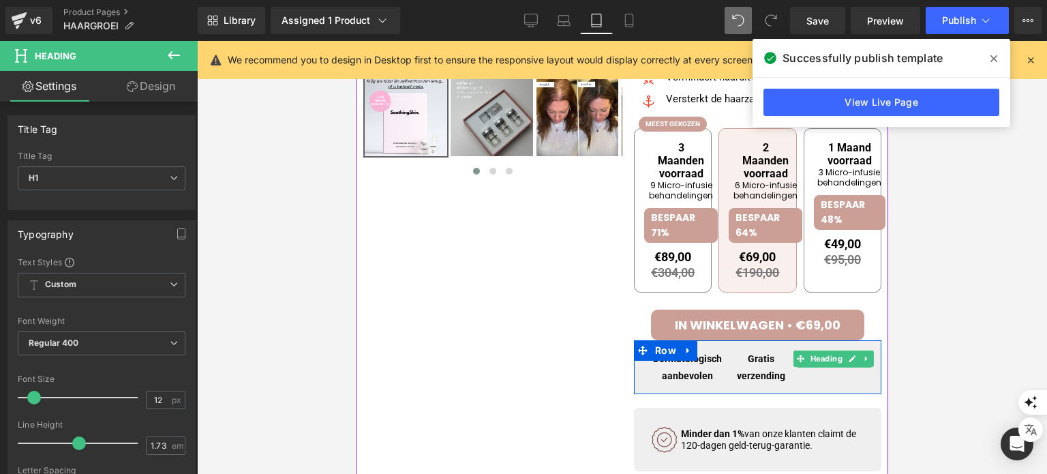
click at [845, 362] on link at bounding box center [852, 358] width 14 height 16
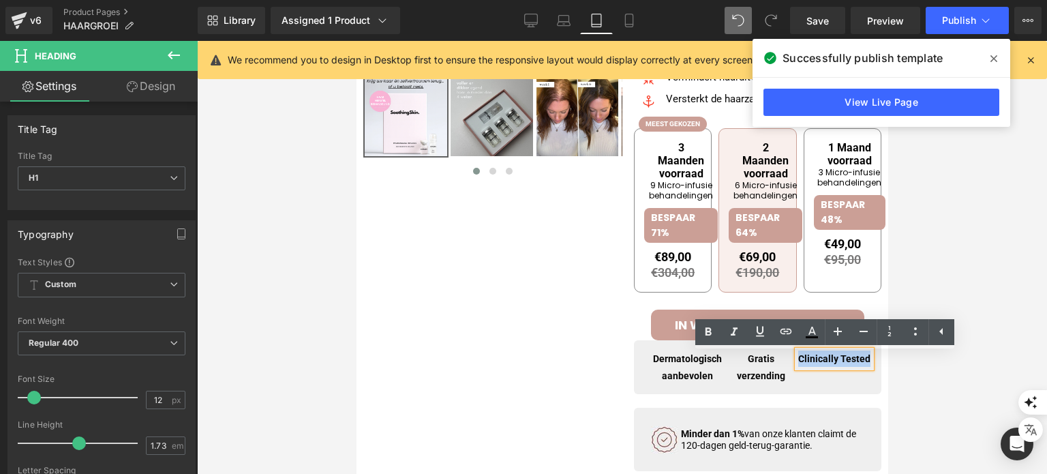
click at [836, 364] on strong "Clinically Tested" at bounding box center [834, 358] width 72 height 11
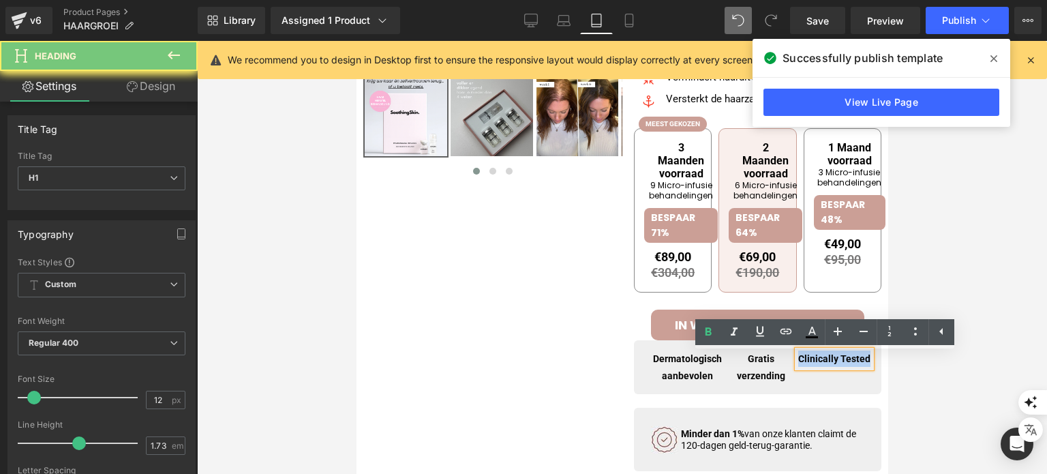
click at [836, 364] on strong "Clinically Tested" at bounding box center [834, 358] width 72 height 11
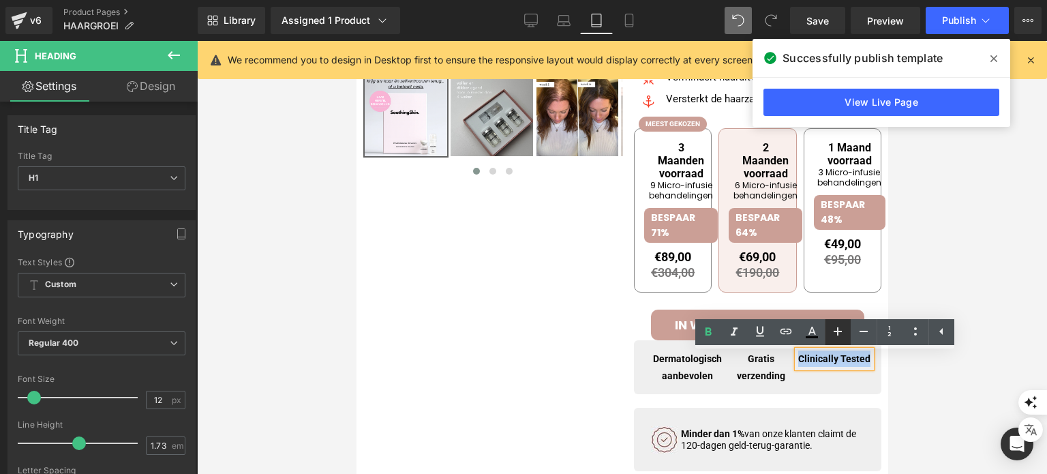
copy strong "Clinically Tested"
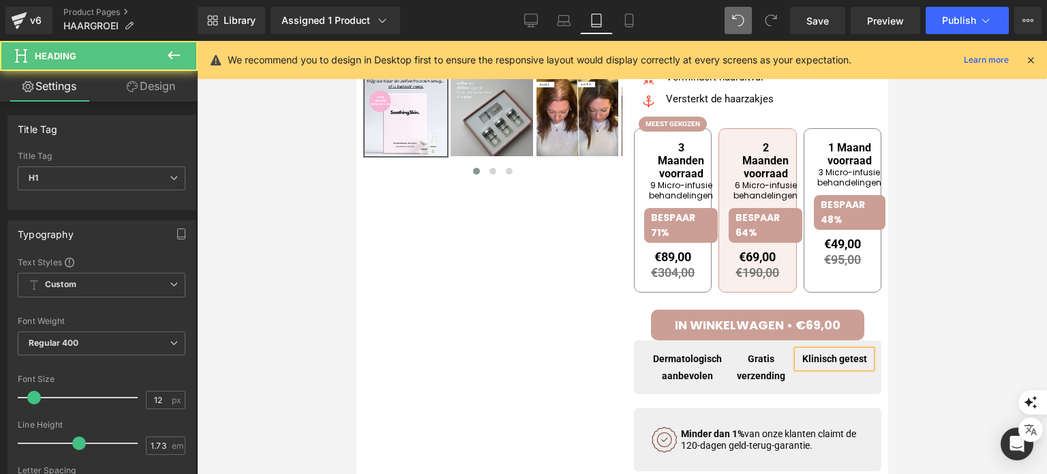
click at [832, 364] on b "Klinisch getest" at bounding box center [834, 358] width 65 height 11
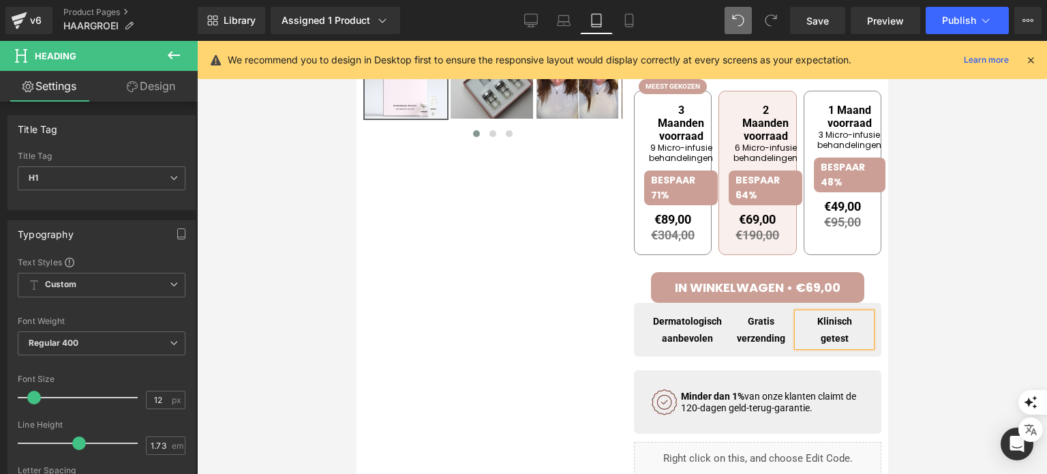
click at [969, 171] on div at bounding box center [622, 257] width 850 height 433
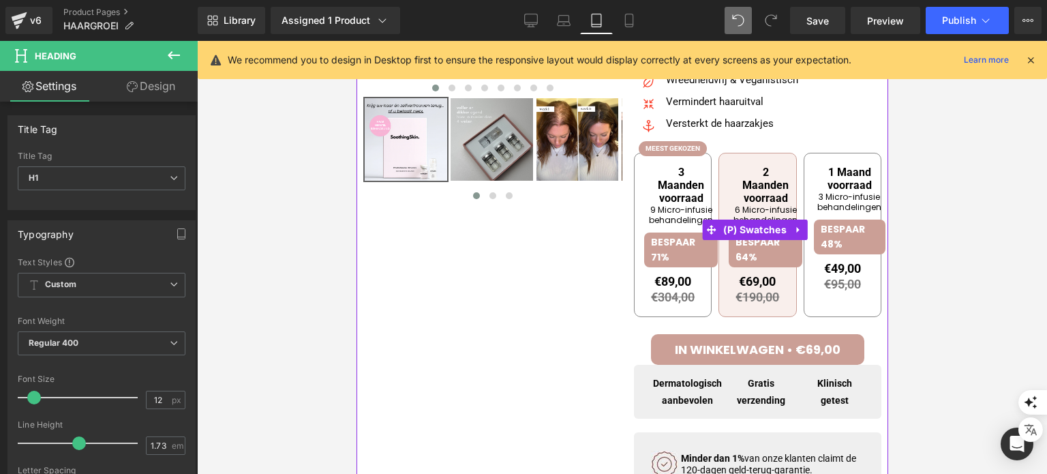
scroll to position [281, 0]
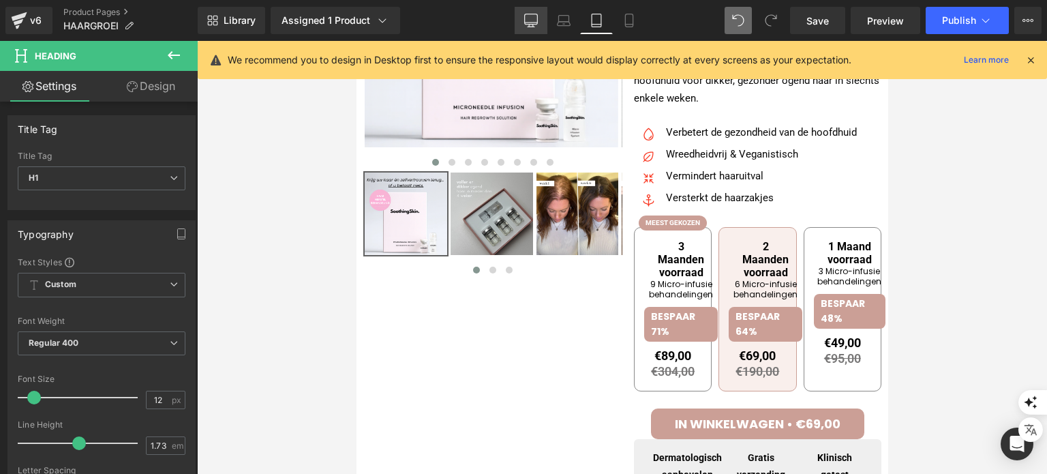
click at [534, 15] on icon at bounding box center [531, 21] width 14 height 14
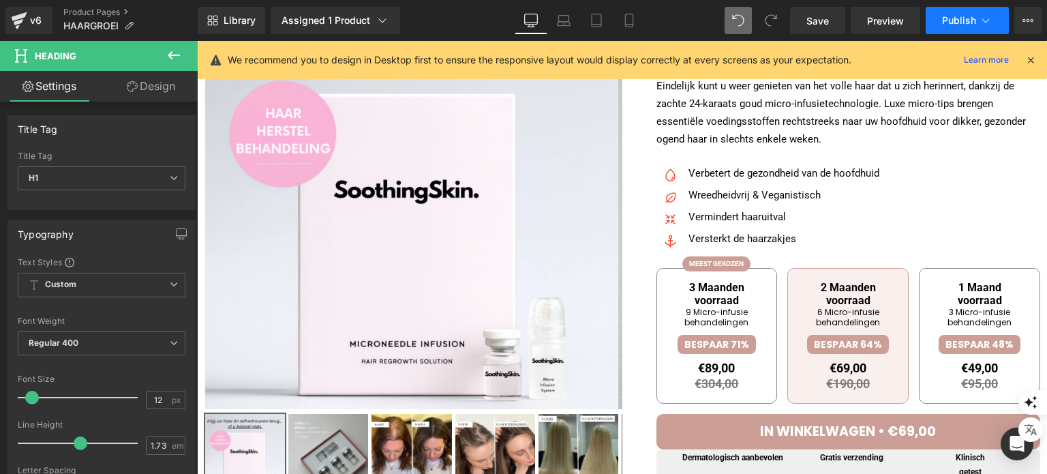
click at [965, 29] on button "Publish" at bounding box center [967, 20] width 83 height 27
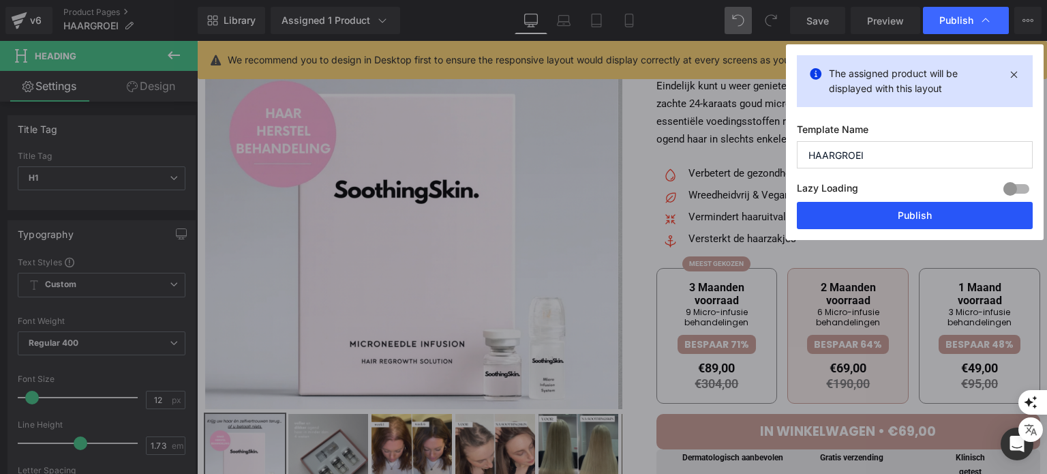
drag, startPoint x: 875, startPoint y: 207, endPoint x: 674, endPoint y: 222, distance: 201.0
click at [875, 207] on button "Publish" at bounding box center [915, 215] width 236 height 27
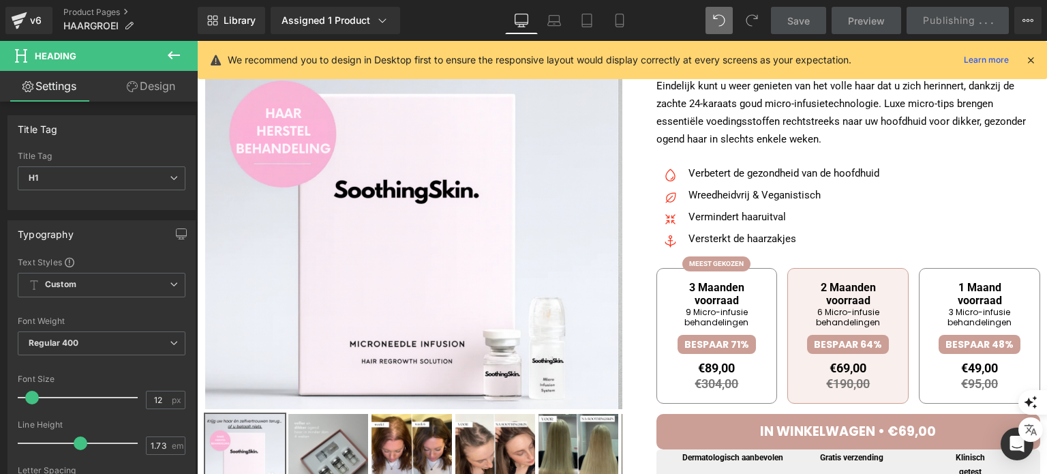
scroll to position [294, 0]
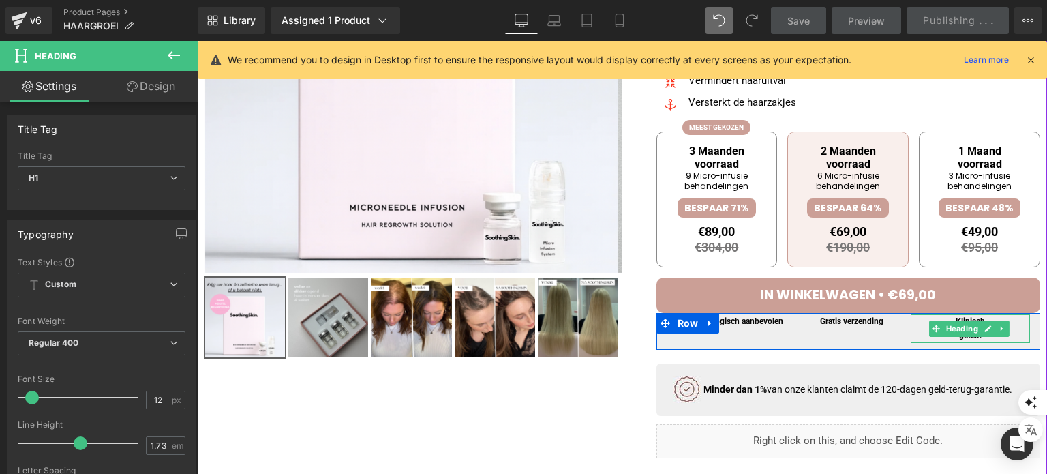
click at [918, 329] on h1 "Klinisch" at bounding box center [970, 321] width 119 height 14
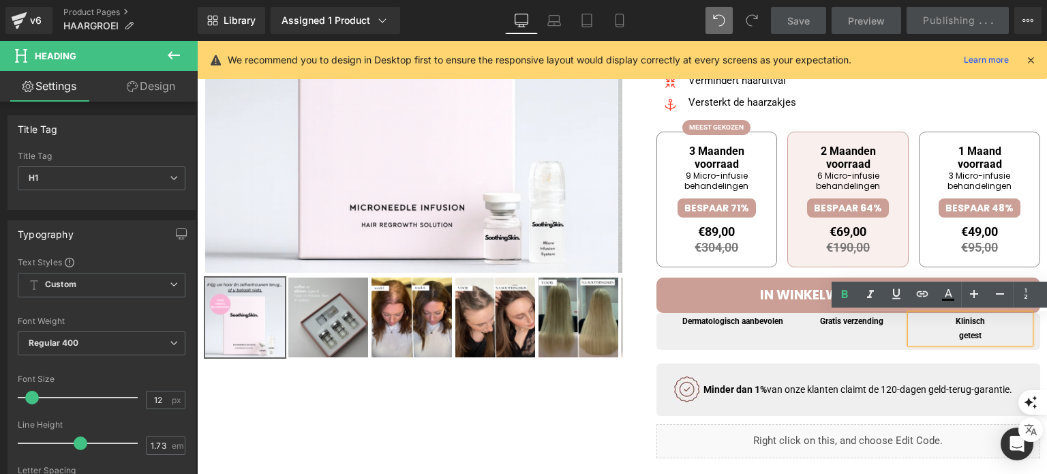
click at [943, 343] on h1 "getest" at bounding box center [970, 336] width 119 height 14
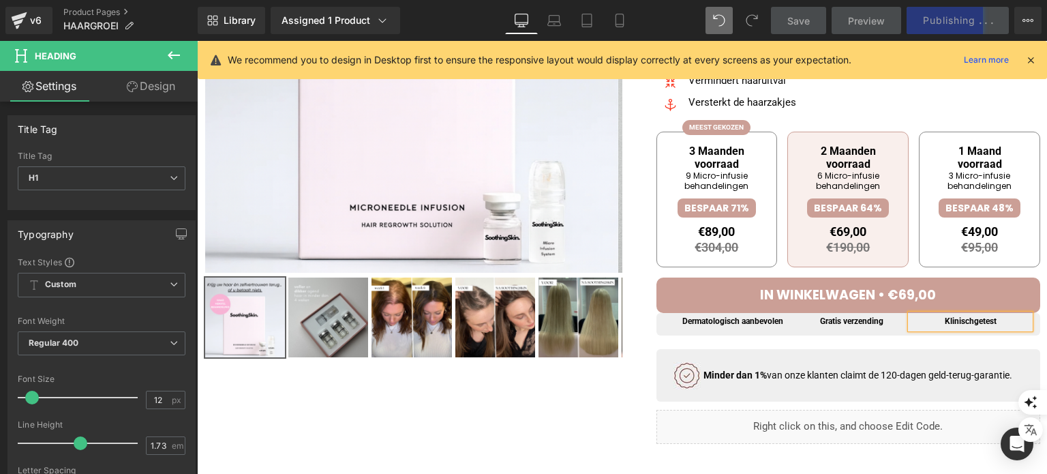
scroll to position [431, 0]
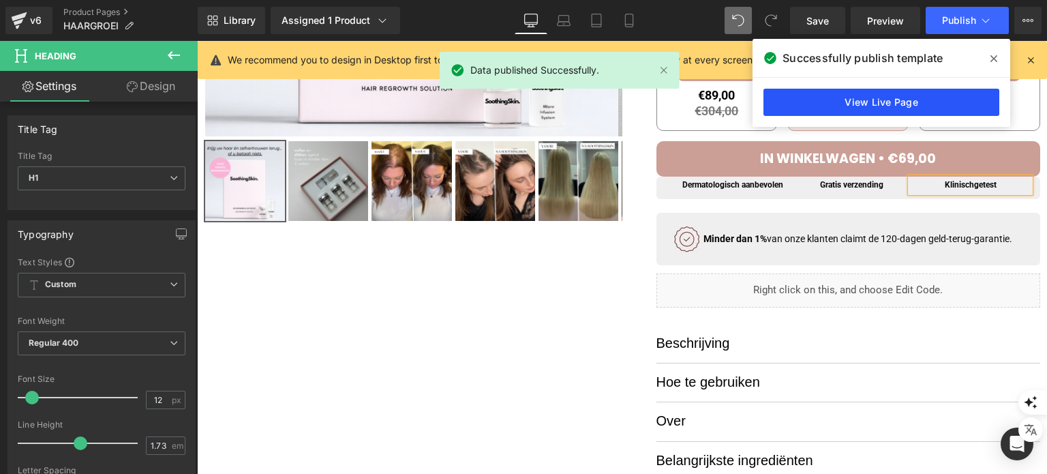
click at [859, 93] on link "View Live Page" at bounding box center [881, 102] width 236 height 27
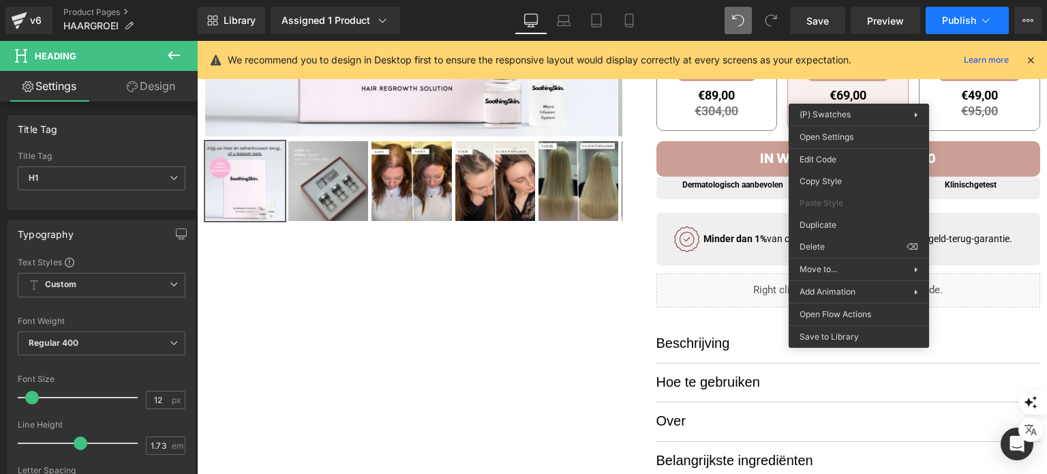
click at [972, 13] on button "Publish" at bounding box center [967, 20] width 83 height 27
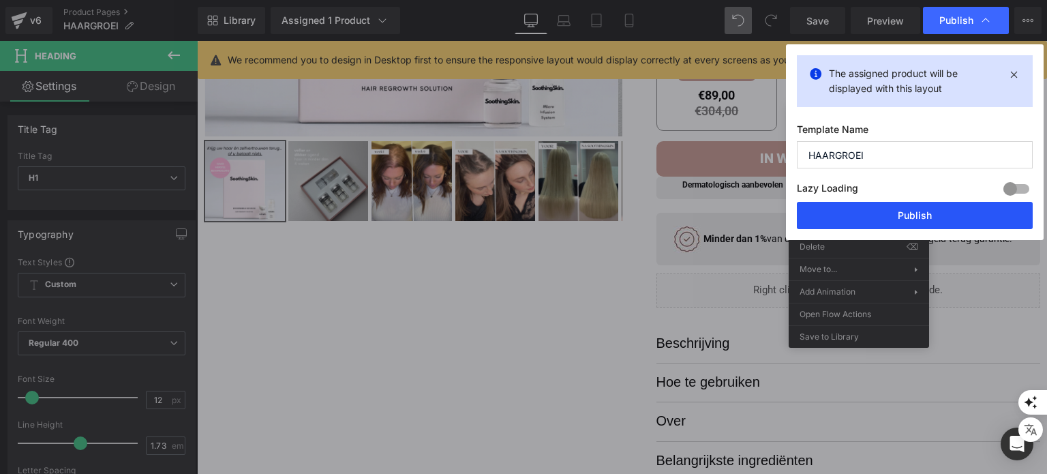
click at [905, 212] on button "Publish" at bounding box center [915, 215] width 236 height 27
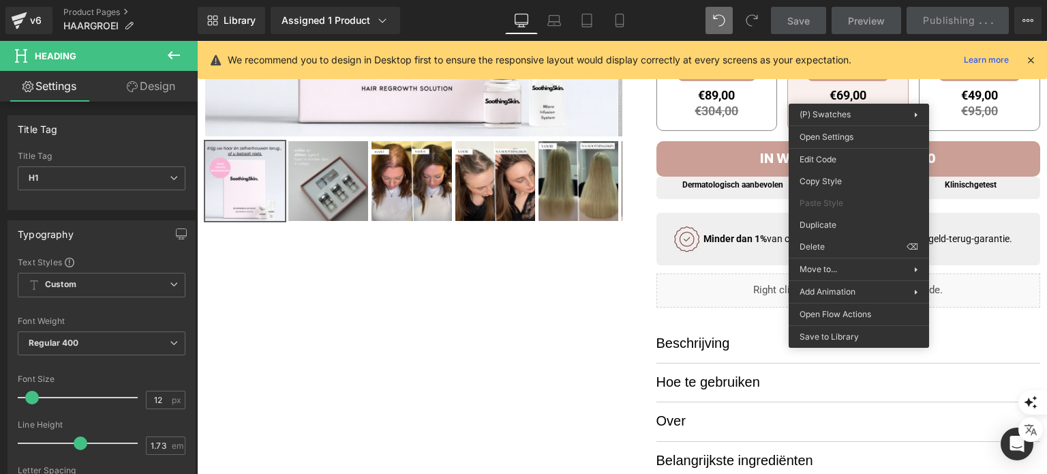
click at [905, 212] on div "Paste Style" at bounding box center [859, 203] width 140 height 22
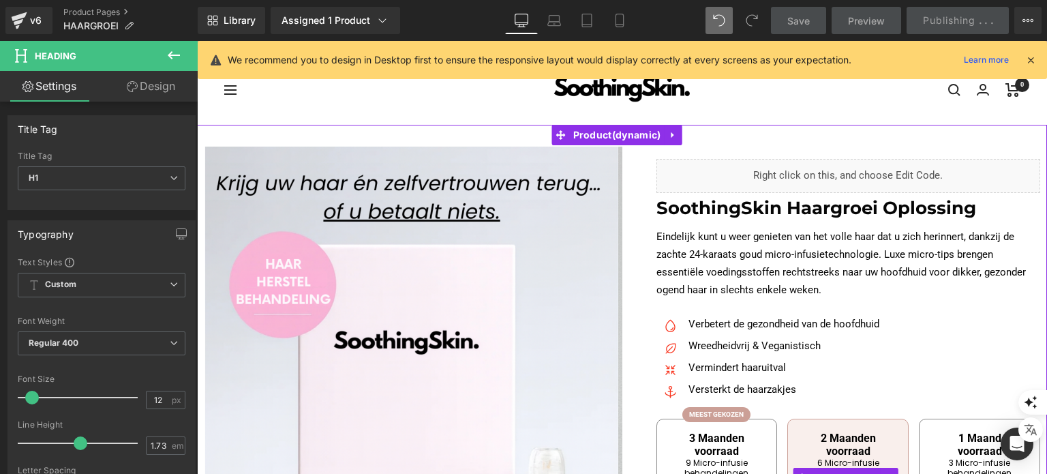
scroll to position [0, 0]
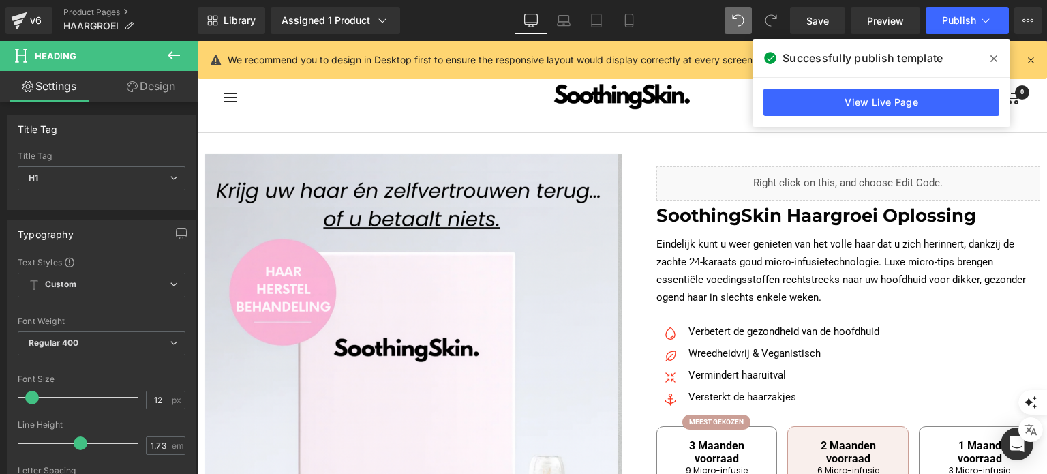
click at [899, 84] on div "View Live Page" at bounding box center [882, 102] width 258 height 49
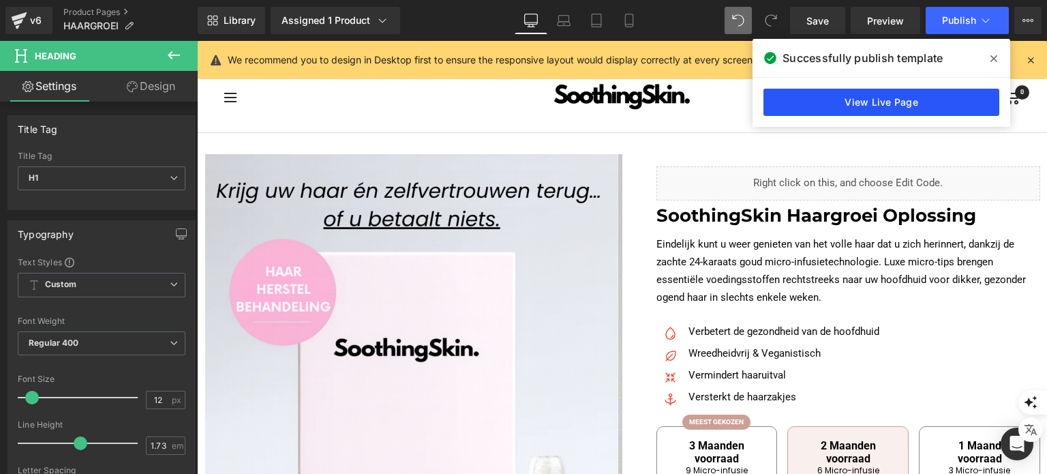
click at [896, 89] on link "View Live Page" at bounding box center [881, 102] width 236 height 27
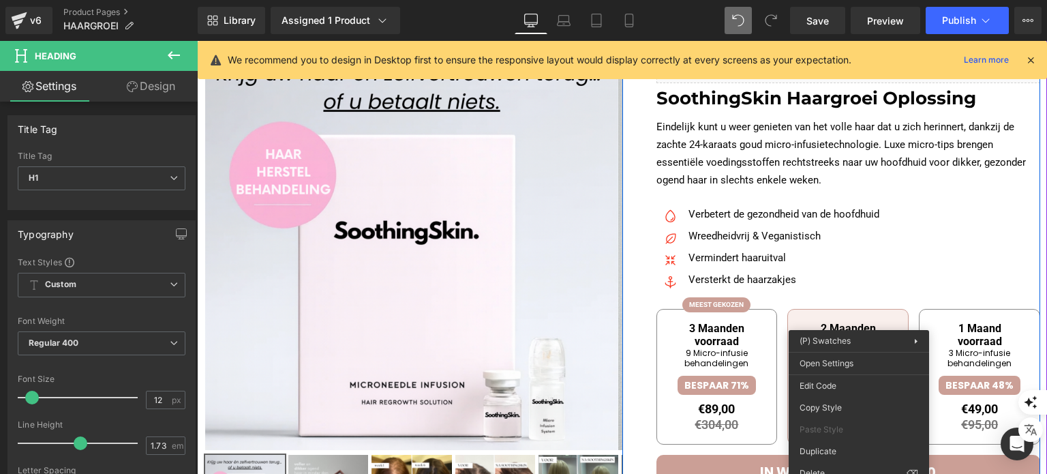
scroll to position [204, 0]
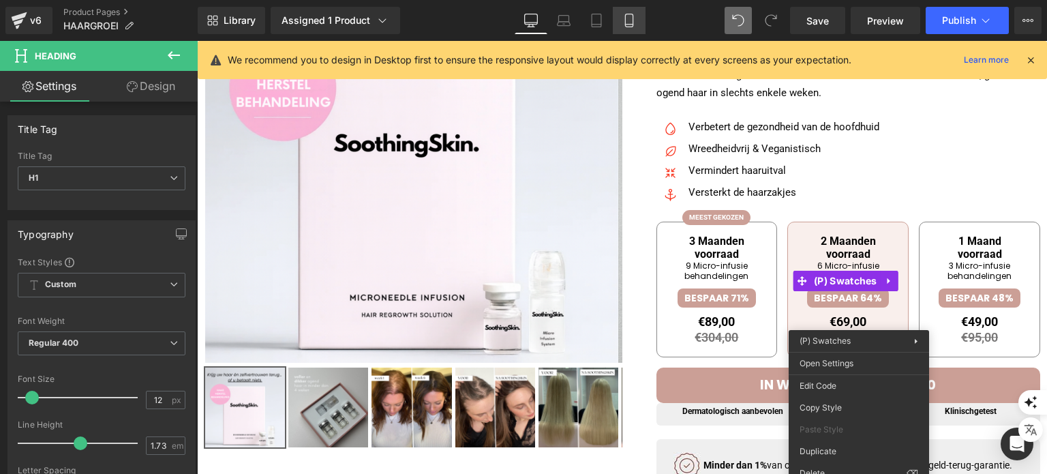
click at [622, 18] on icon at bounding box center [629, 21] width 14 height 14
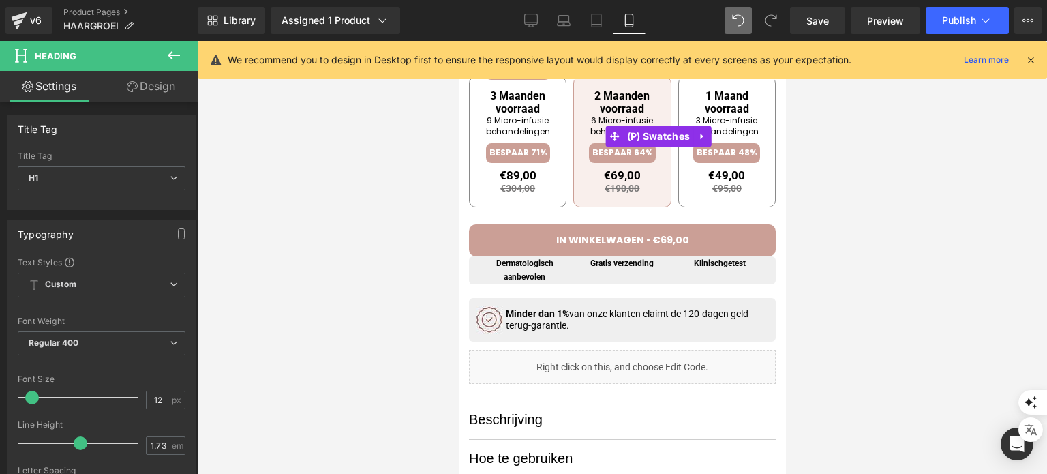
scroll to position [775, 0]
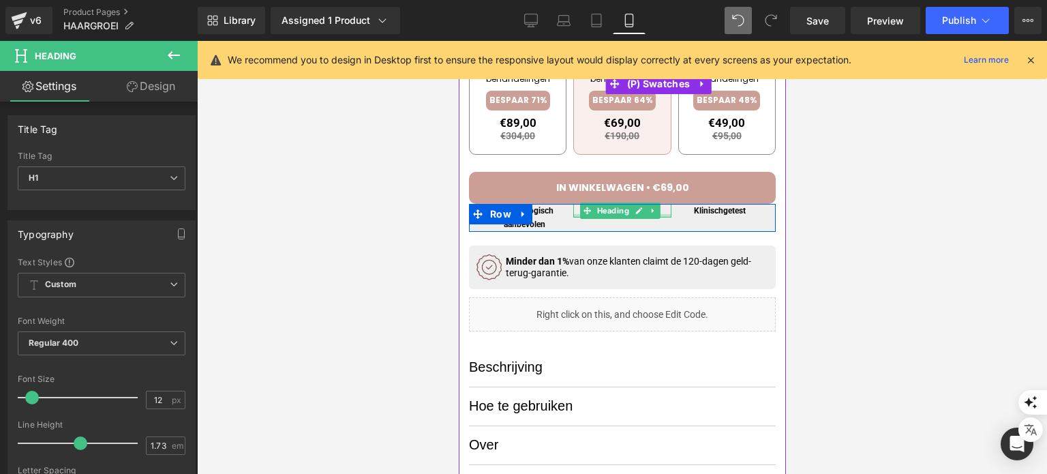
click at [659, 214] on div at bounding box center [621, 215] width 97 height 3
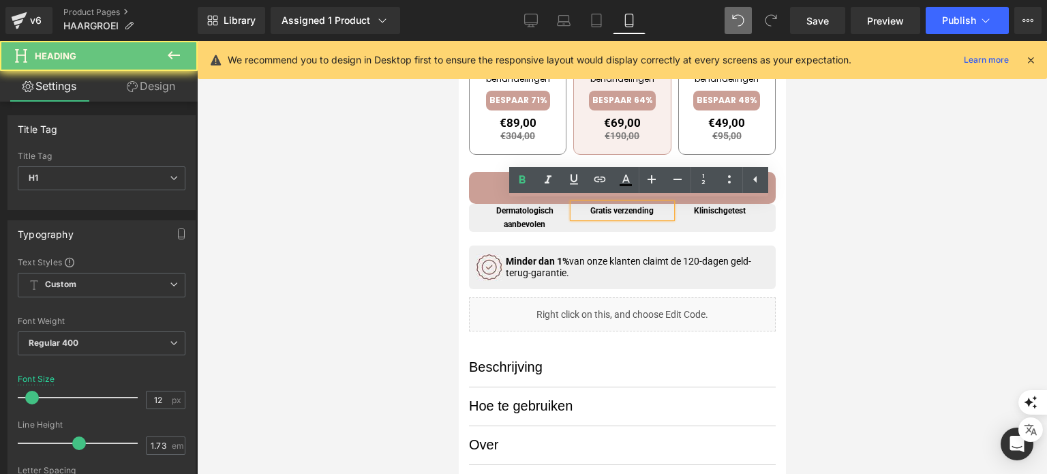
click at [659, 211] on h1 "Gratis verzending" at bounding box center [621, 211] width 97 height 14
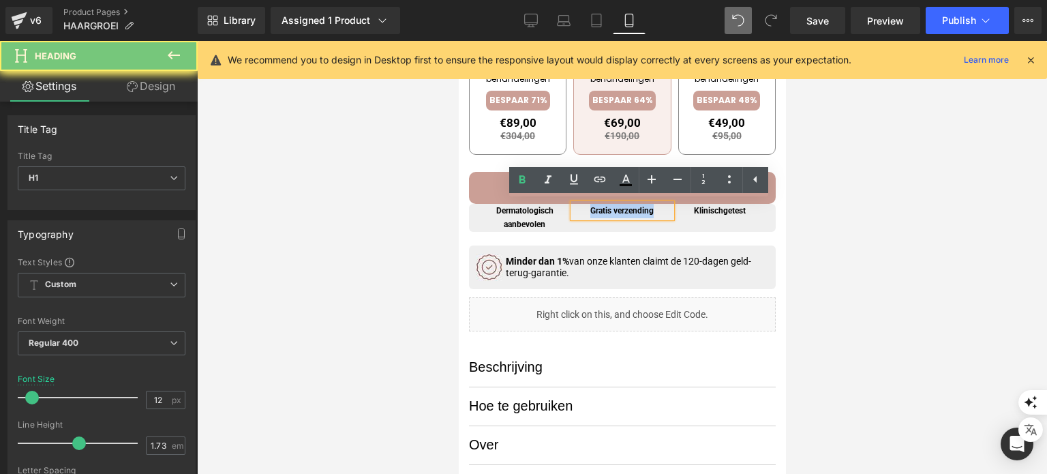
click at [659, 211] on h1 "Gratis verzending" at bounding box center [621, 211] width 97 height 14
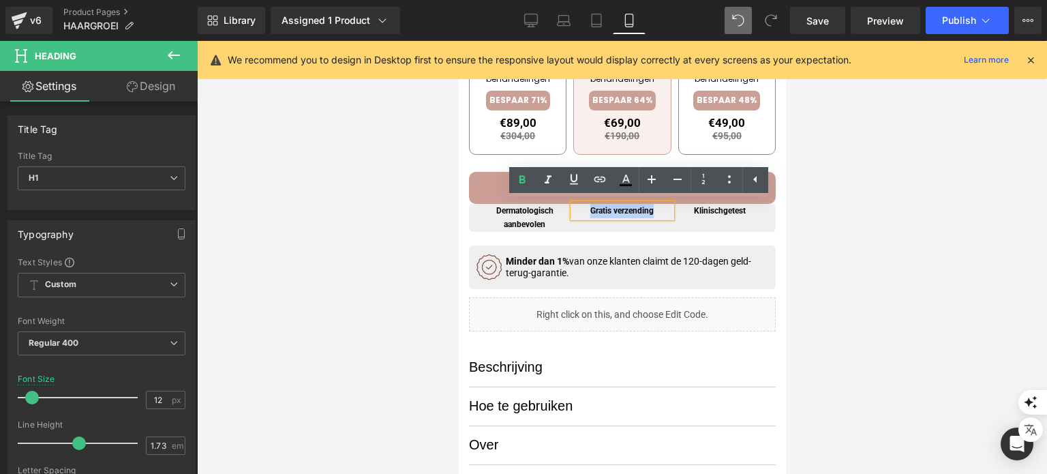
click at [610, 209] on strong "Gratis verzending" at bounding box center [621, 211] width 63 height 10
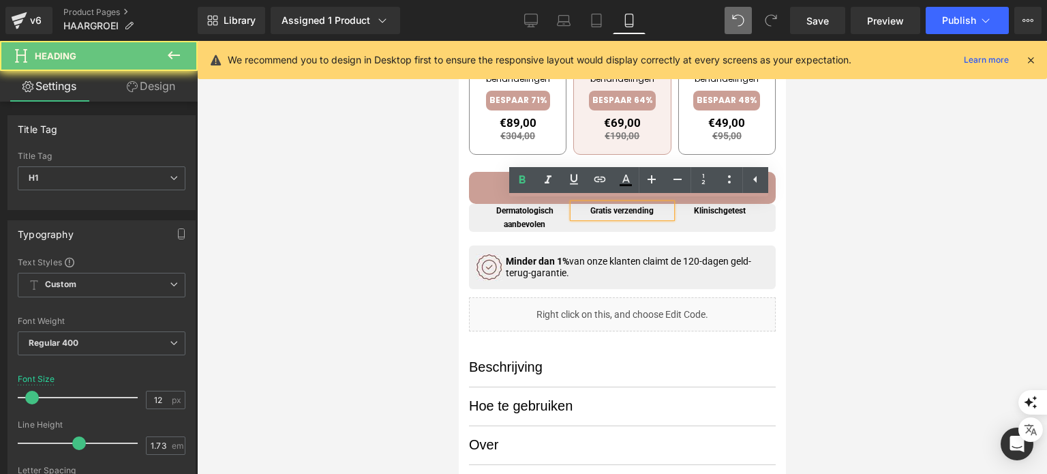
click at [608, 207] on strong "Gratis verzending" at bounding box center [621, 211] width 63 height 10
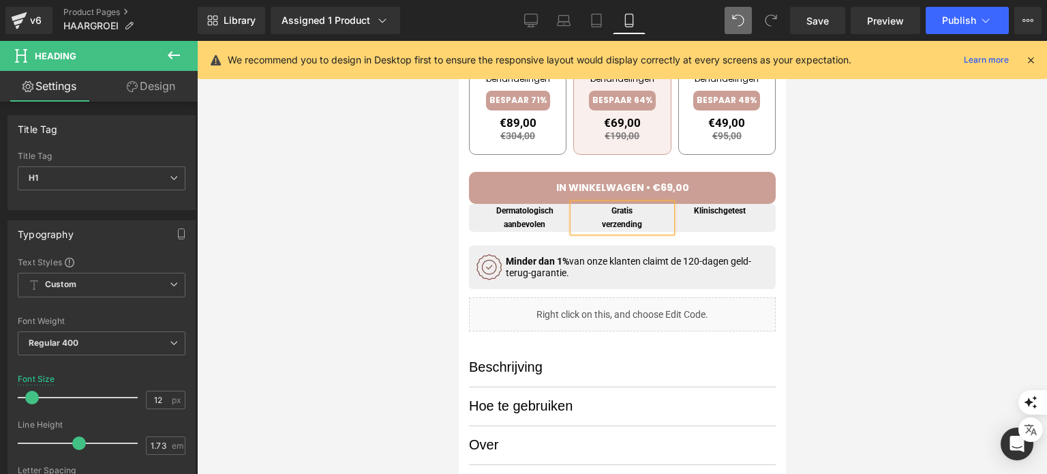
click at [894, 222] on div at bounding box center [622, 257] width 850 height 433
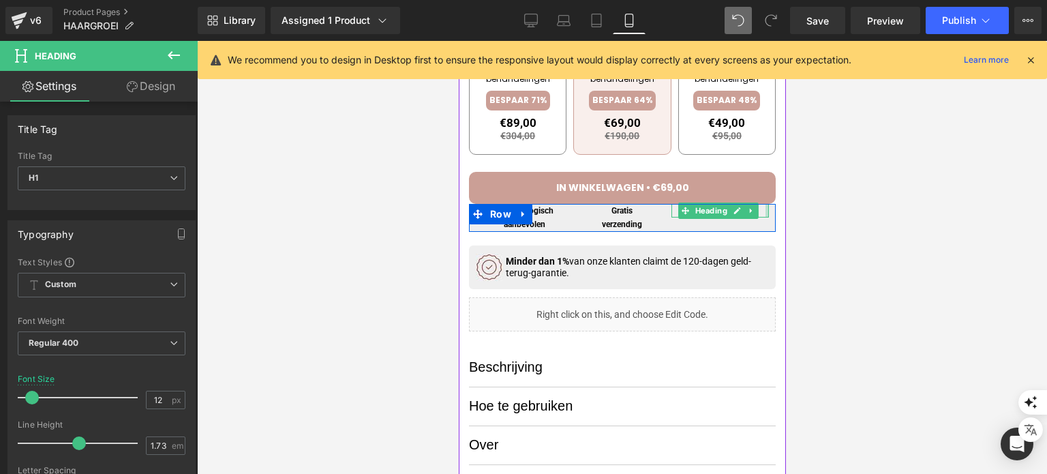
click at [765, 211] on div at bounding box center [766, 211] width 3 height 14
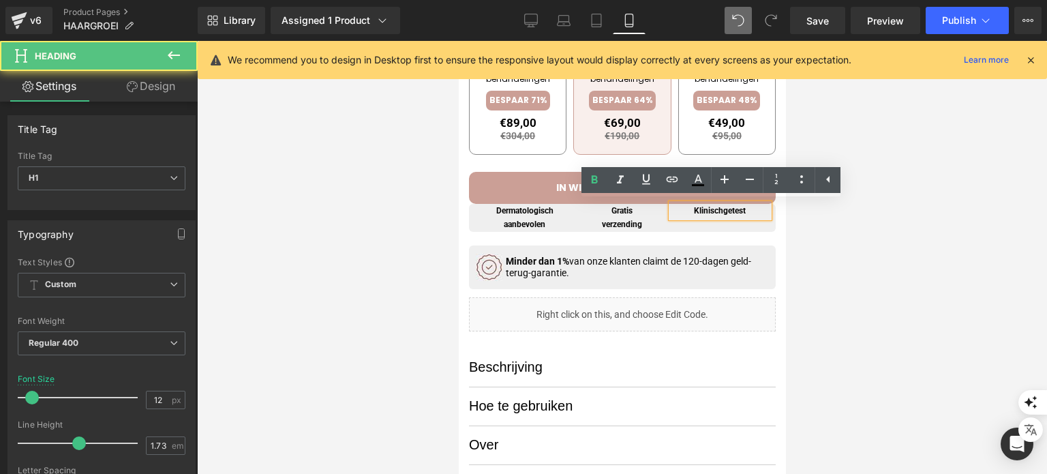
click at [723, 209] on b "getest" at bounding box center [734, 211] width 22 height 10
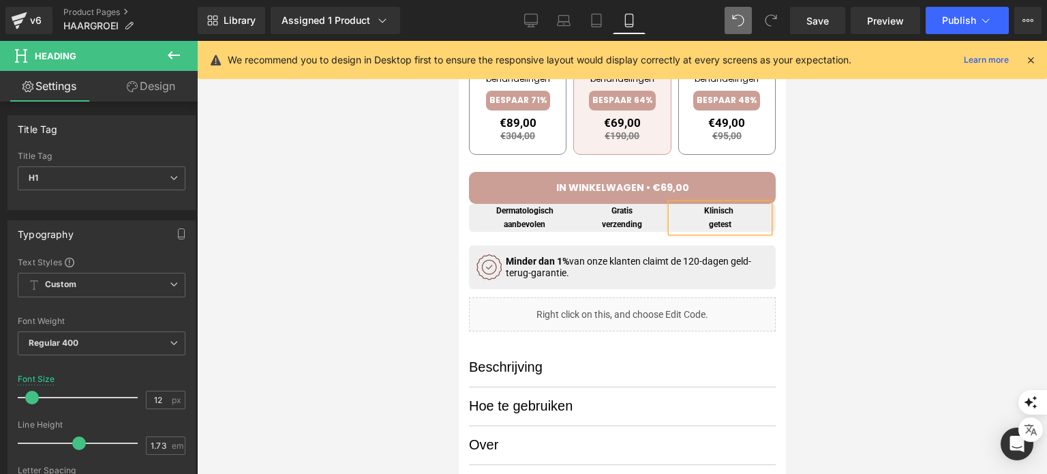
click at [853, 188] on div at bounding box center [622, 257] width 850 height 433
click at [518, 18] on link "Desktop" at bounding box center [531, 20] width 33 height 27
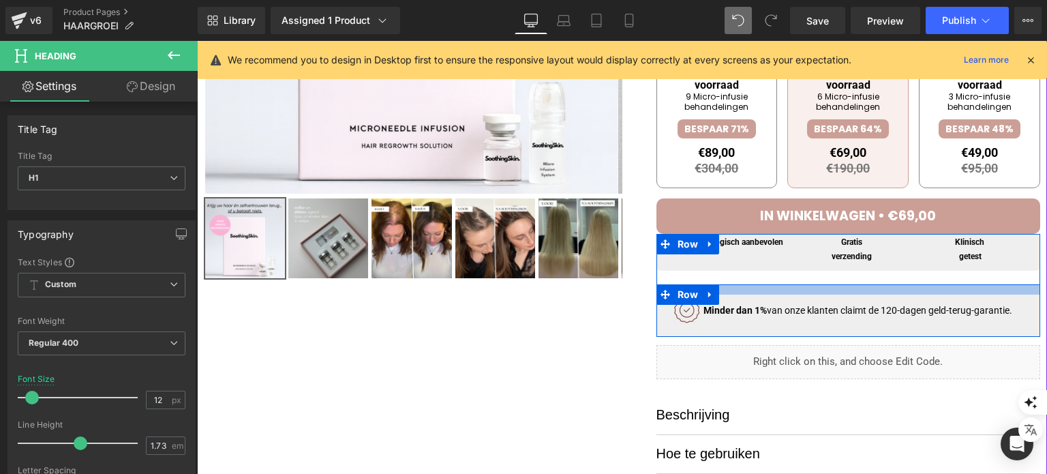
scroll to position [341, 0]
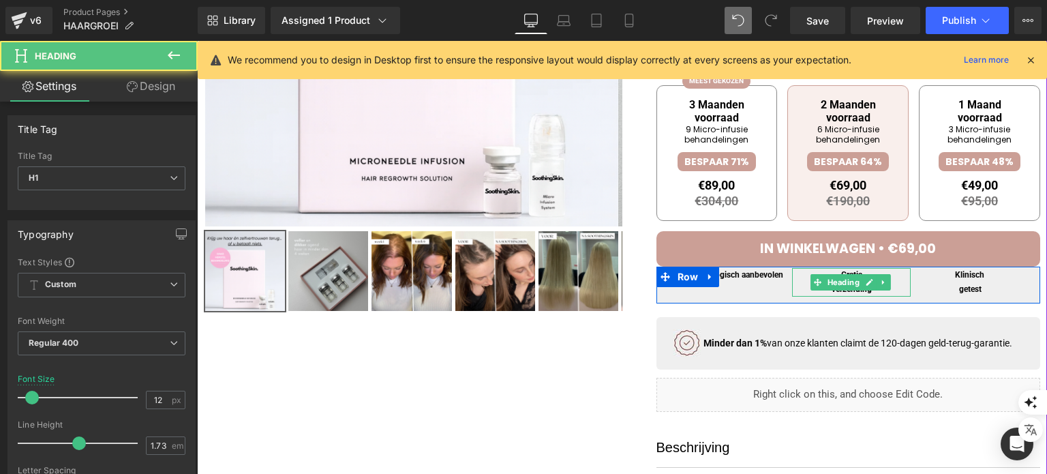
click at [885, 290] on h1 "verzending" at bounding box center [851, 289] width 119 height 14
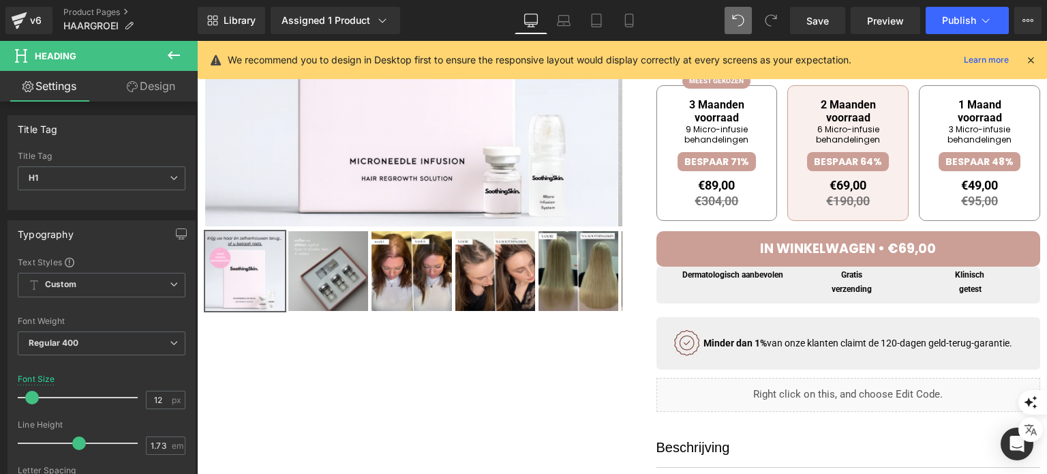
click at [129, 78] on link "Design" at bounding box center [151, 86] width 99 height 31
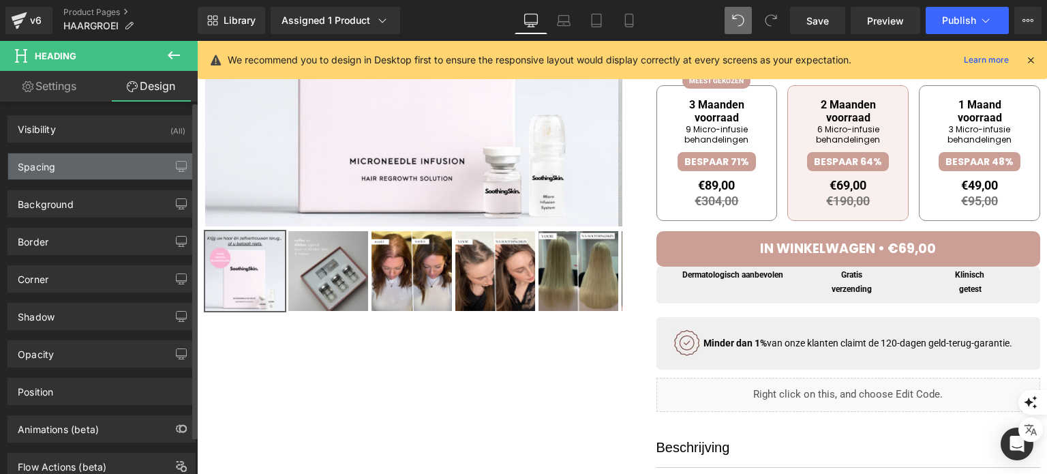
click at [110, 162] on div "Spacing" at bounding box center [101, 166] width 187 height 26
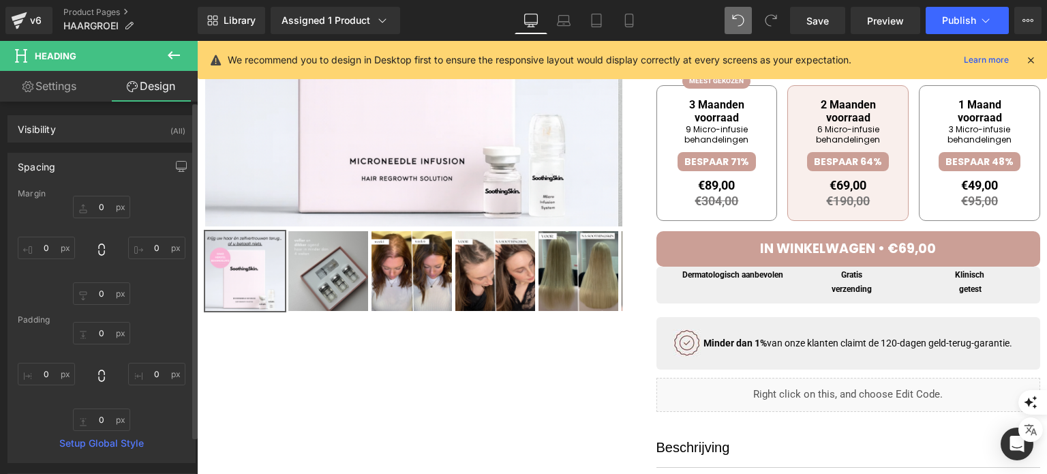
click at [109, 162] on div "Spacing" at bounding box center [101, 166] width 187 height 26
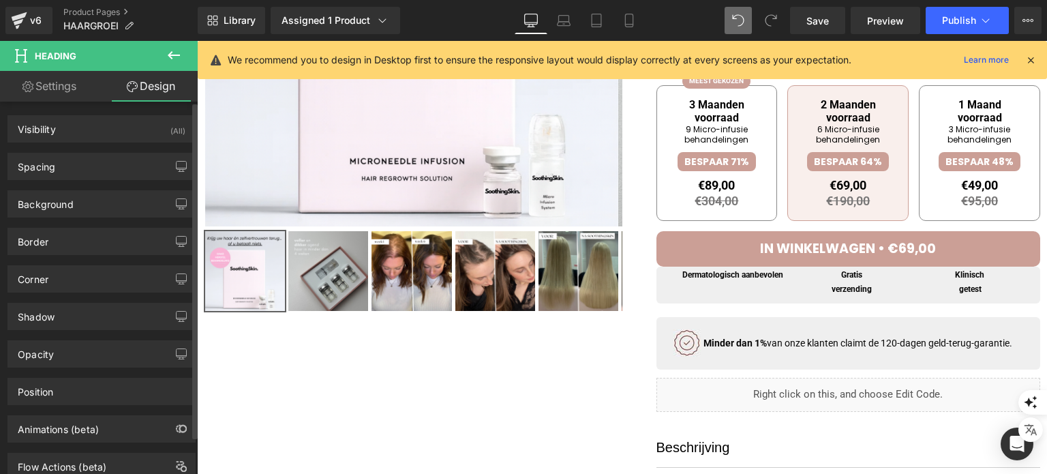
click at [113, 147] on div "Spacing [GEOGRAPHIC_DATA] 0 0 0 0 [GEOGRAPHIC_DATA] 0 0 0 0 Setup Global Style" at bounding box center [102, 160] width 204 height 37
click at [113, 140] on div "Visibility (All)" at bounding box center [101, 129] width 187 height 26
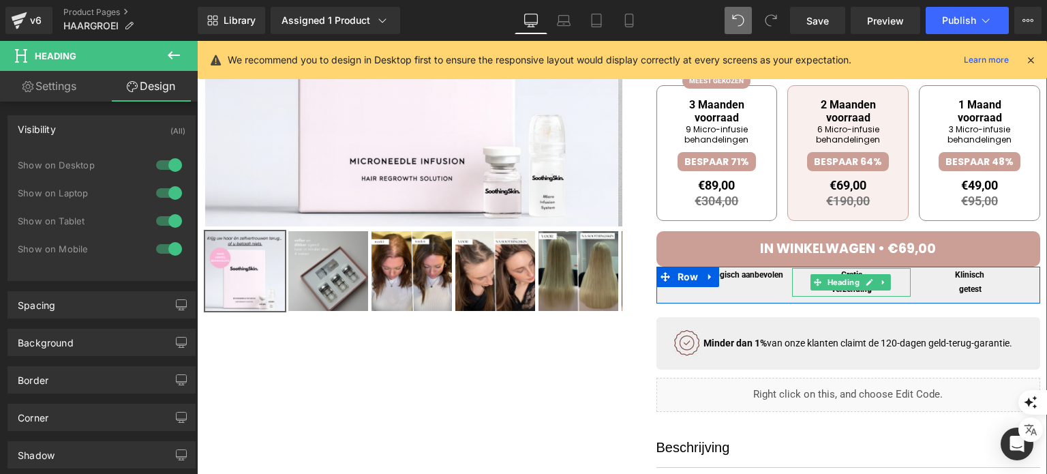
click at [892, 294] on h1 "verzending" at bounding box center [851, 289] width 119 height 14
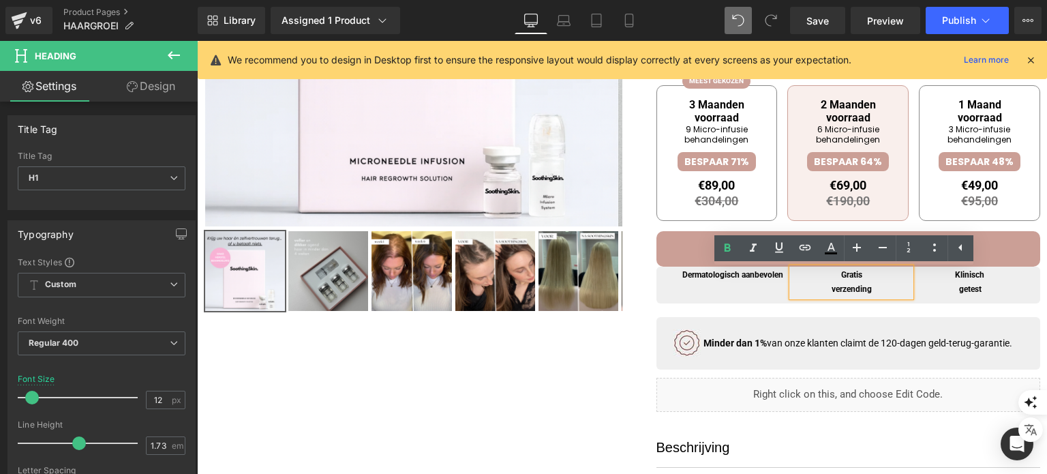
click at [157, 78] on link "Design" at bounding box center [151, 86] width 99 height 31
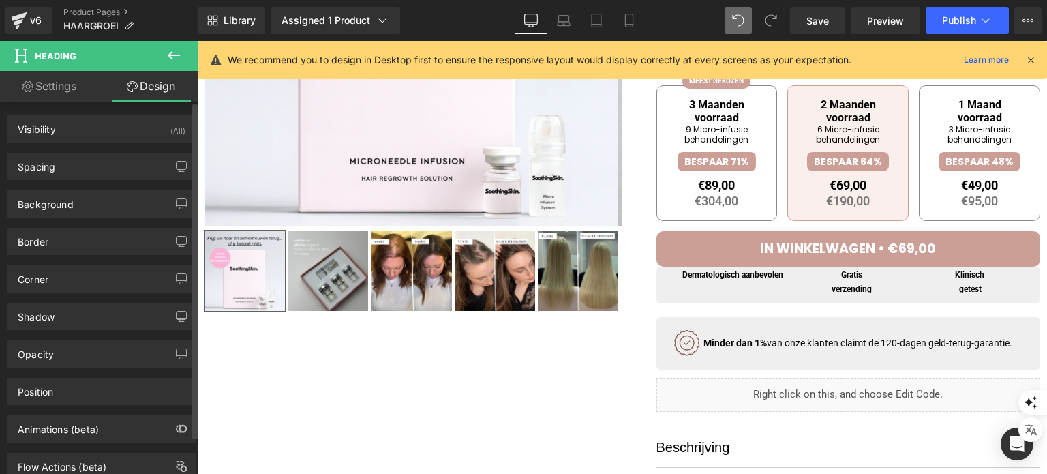
click at [77, 141] on div "Visibility (All) 0|0|0|0 1 Show on Desktop 1 Show on Laptop 1 Show on Tablet 1 …" at bounding box center [101, 128] width 188 height 27
click at [82, 136] on div "Visibility (All)" at bounding box center [101, 129] width 187 height 26
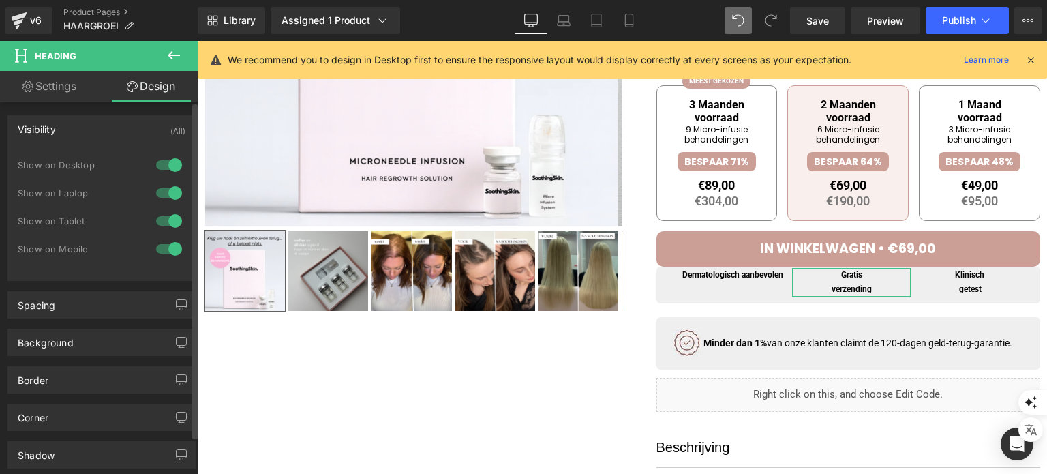
click at [161, 170] on div at bounding box center [169, 165] width 33 height 22
click at [153, 172] on div at bounding box center [169, 165] width 33 height 22
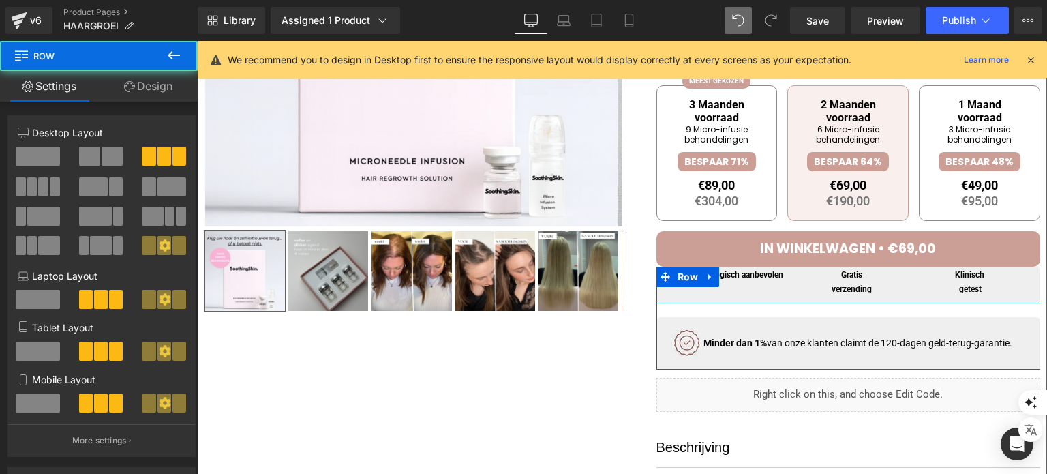
click at [684, 296] on div "Dermatologisch aanbevolen Heading Gratis verzending Heading Klinisch getest Hea…" at bounding box center [848, 285] width 384 height 37
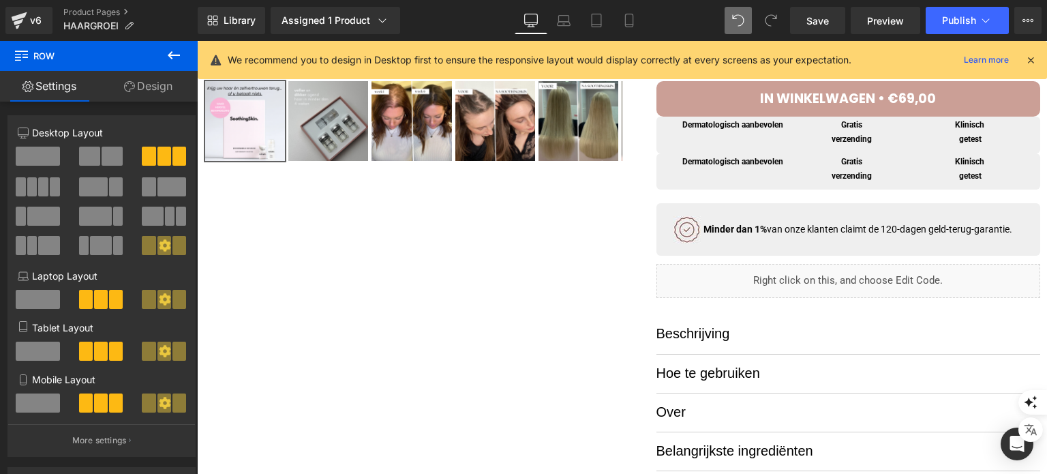
scroll to position [346, 0]
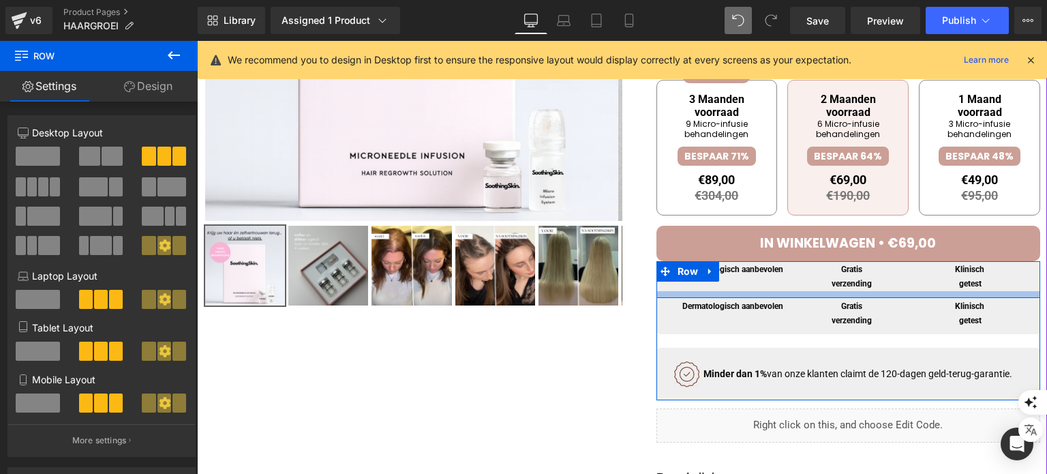
click at [784, 293] on div at bounding box center [848, 294] width 384 height 7
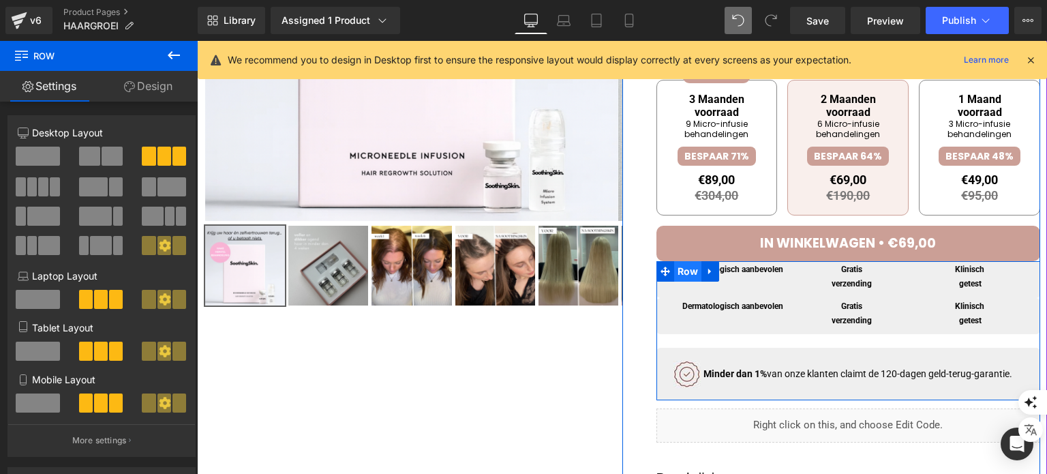
click at [679, 275] on span "Row" at bounding box center [688, 271] width 28 height 20
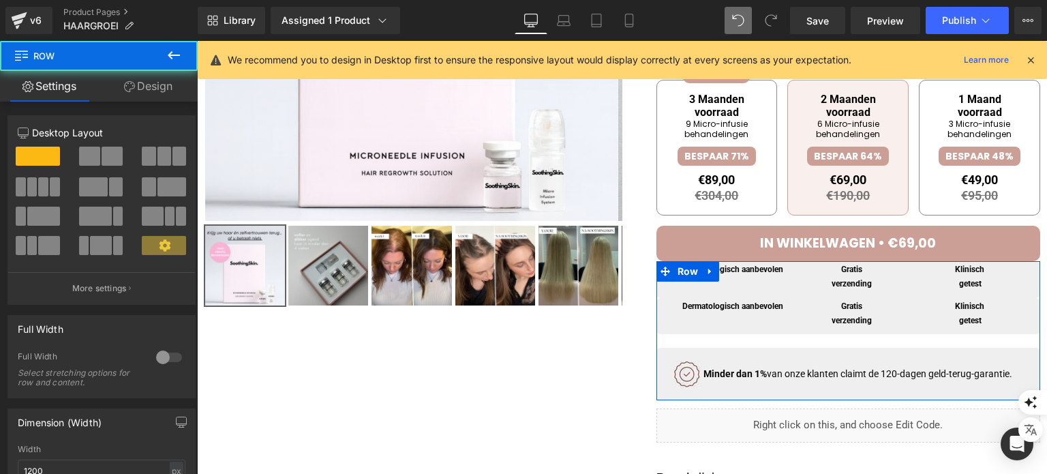
click at [143, 88] on link "Design" at bounding box center [148, 86] width 99 height 31
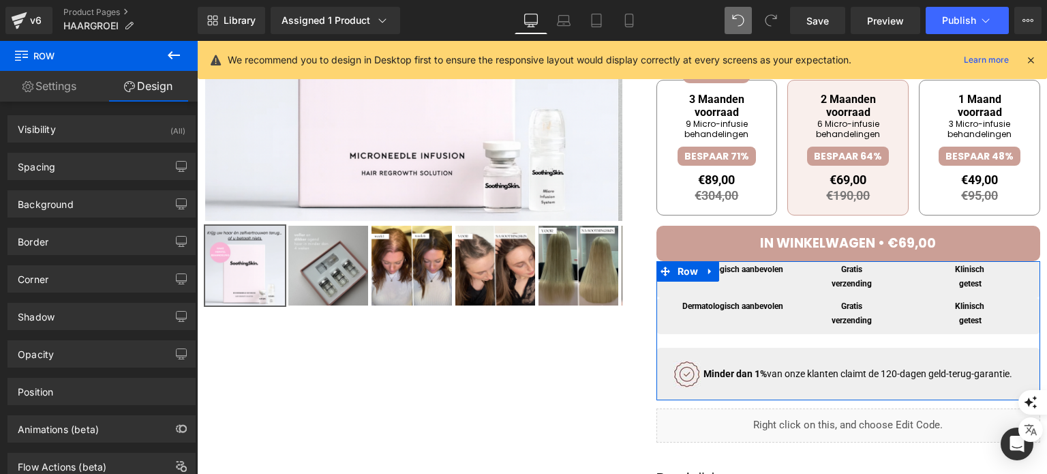
click at [56, 94] on link "Settings" at bounding box center [49, 86] width 99 height 31
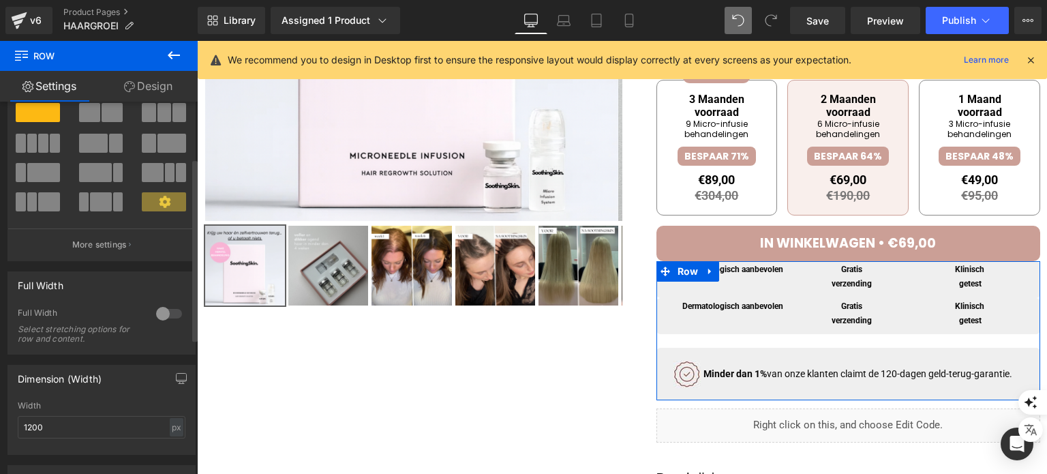
scroll to position [136, 0]
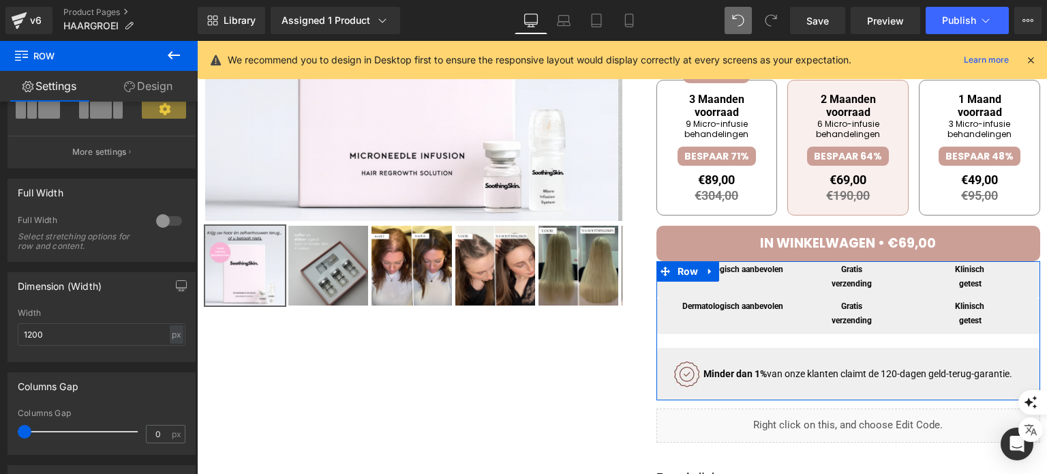
click at [134, 87] on link "Design" at bounding box center [148, 86] width 99 height 31
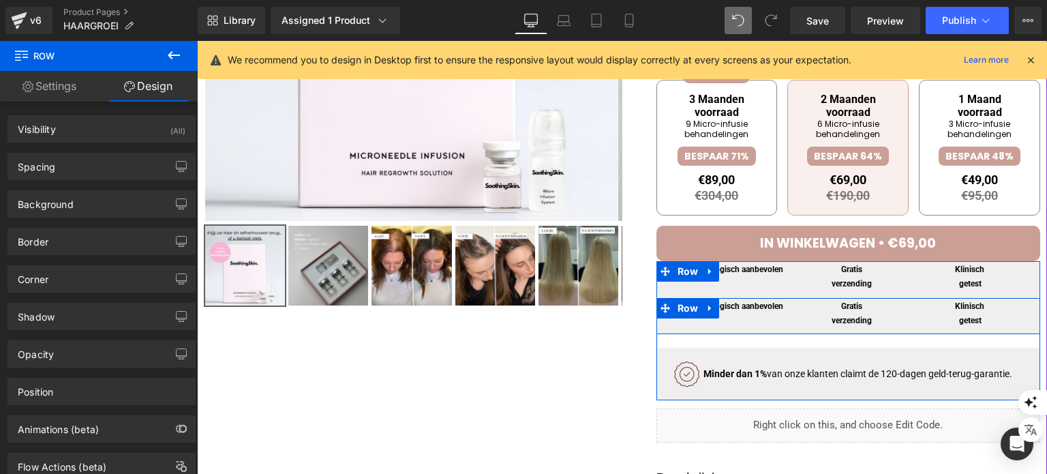
click at [774, 329] on div "Dermatologisch aanbevolen Heading Gratis verzending Heading Klinisch getest Hea…" at bounding box center [848, 316] width 384 height 37
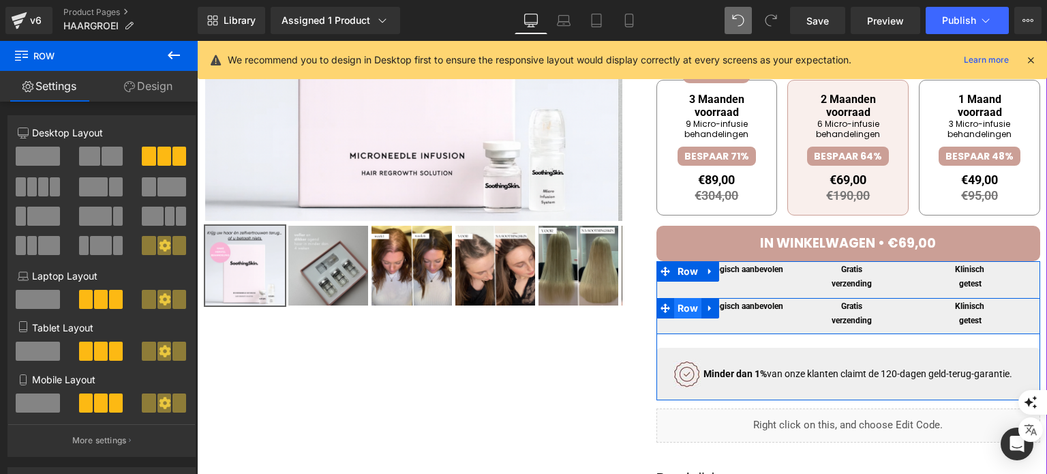
click at [680, 312] on span "Row" at bounding box center [688, 308] width 28 height 20
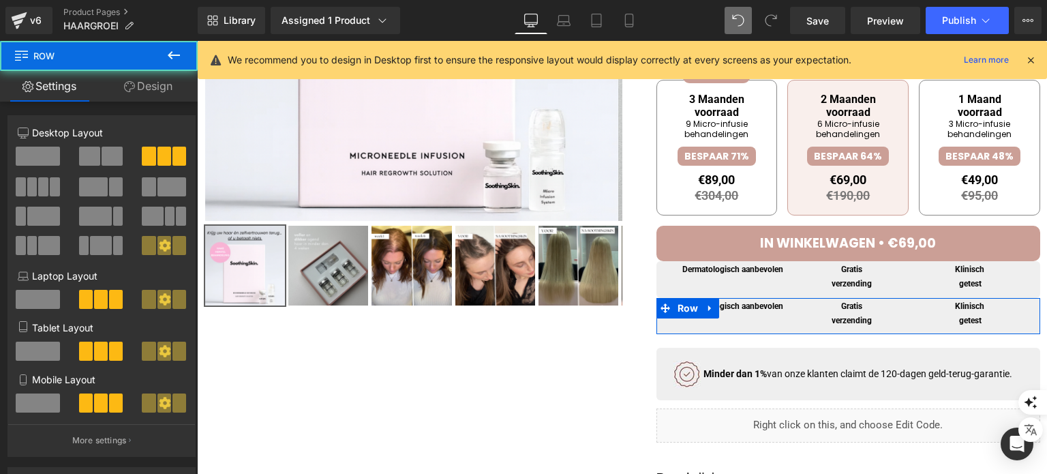
click at [117, 89] on link "Design" at bounding box center [148, 86] width 99 height 31
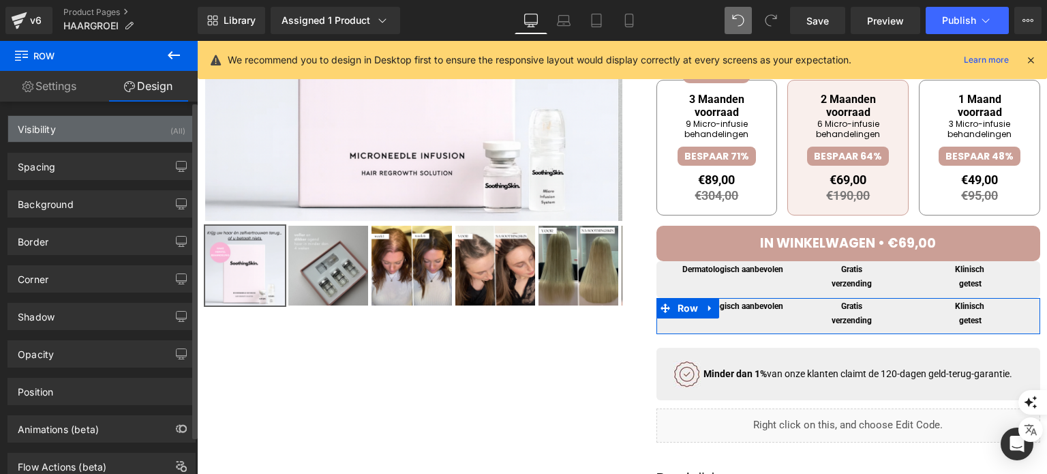
click at [82, 128] on div "Visibility (All)" at bounding box center [101, 129] width 187 height 26
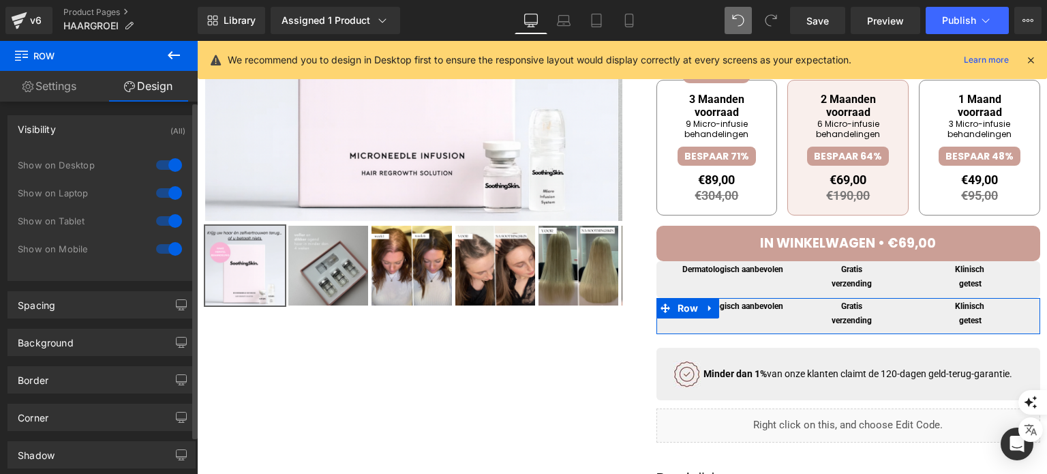
click at [166, 162] on div at bounding box center [169, 165] width 33 height 22
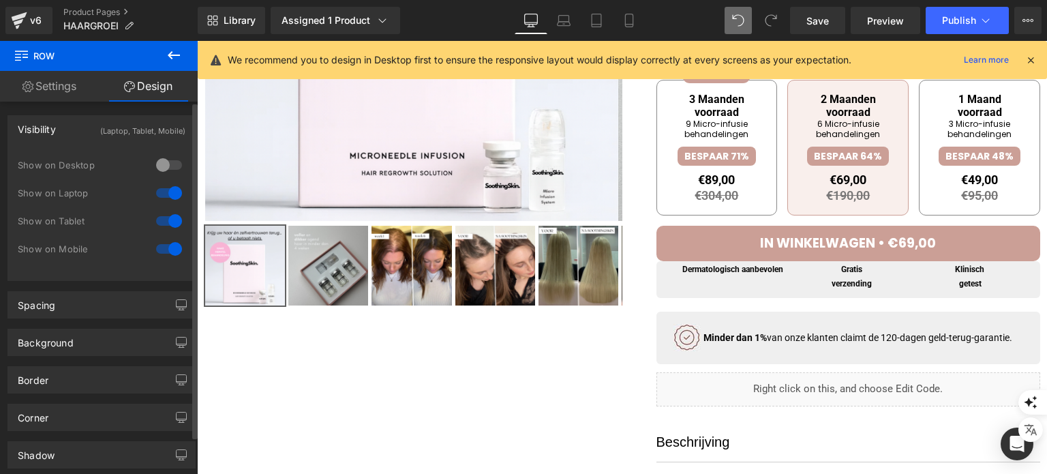
click at [163, 189] on div at bounding box center [169, 193] width 33 height 22
click at [166, 216] on div at bounding box center [169, 221] width 33 height 22
click at [164, 159] on div at bounding box center [169, 165] width 33 height 22
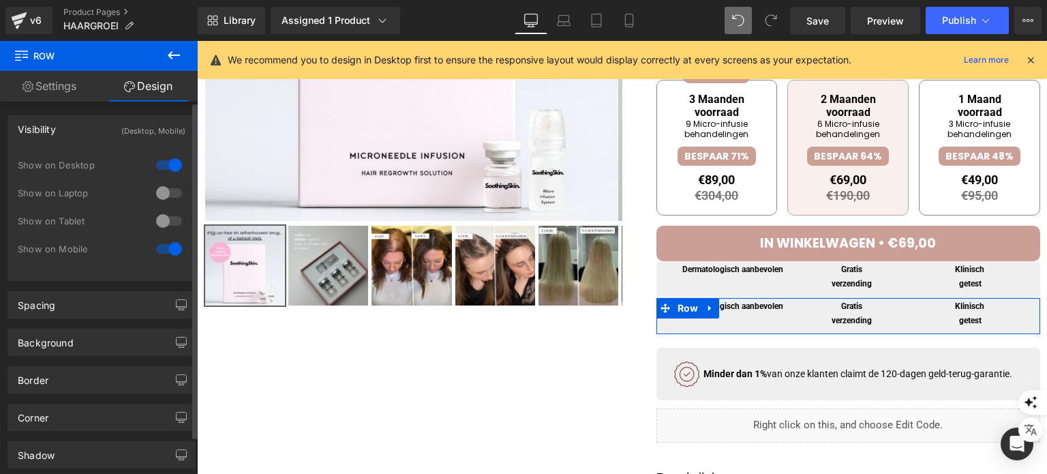
click at [164, 159] on div at bounding box center [169, 165] width 33 height 22
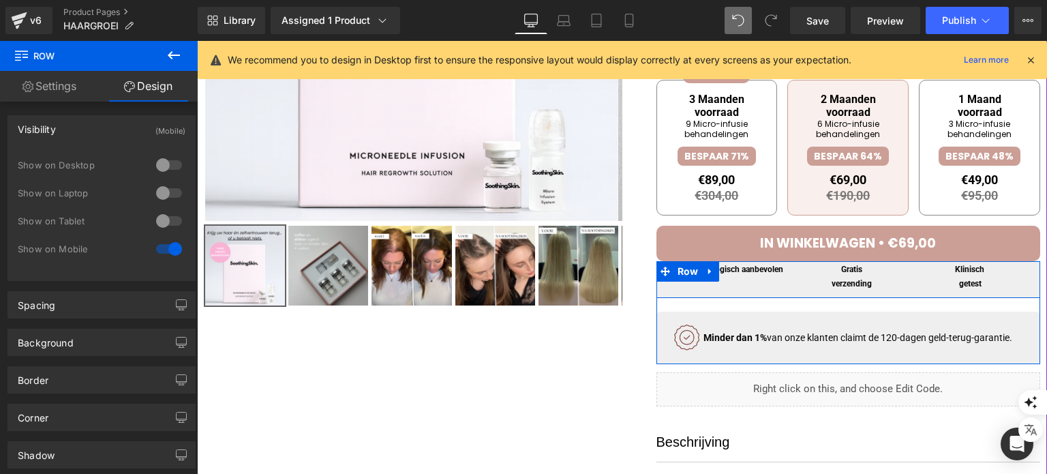
click at [737, 288] on div "Dermatologisch aanbevolen Heading Gratis verzending Heading Klinisch getest Hea…" at bounding box center [848, 279] width 384 height 37
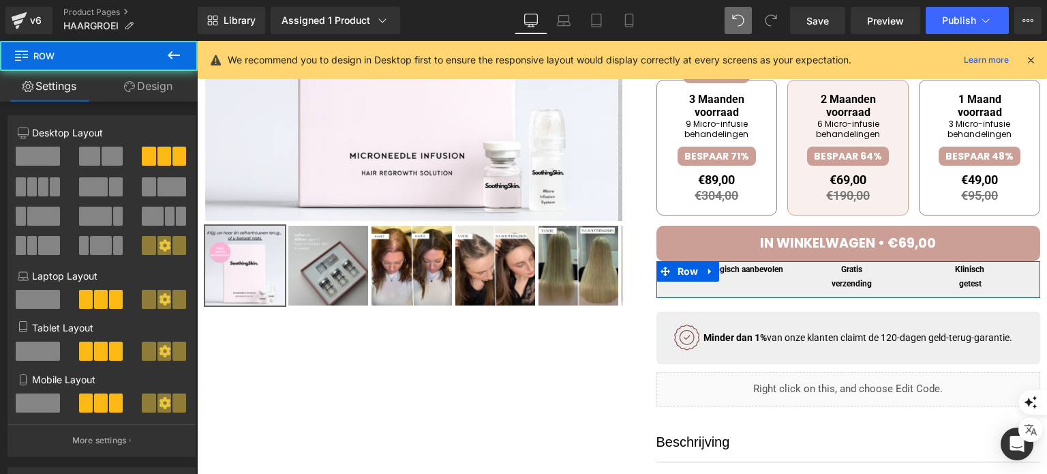
click at [134, 78] on link "Design" at bounding box center [148, 86] width 99 height 31
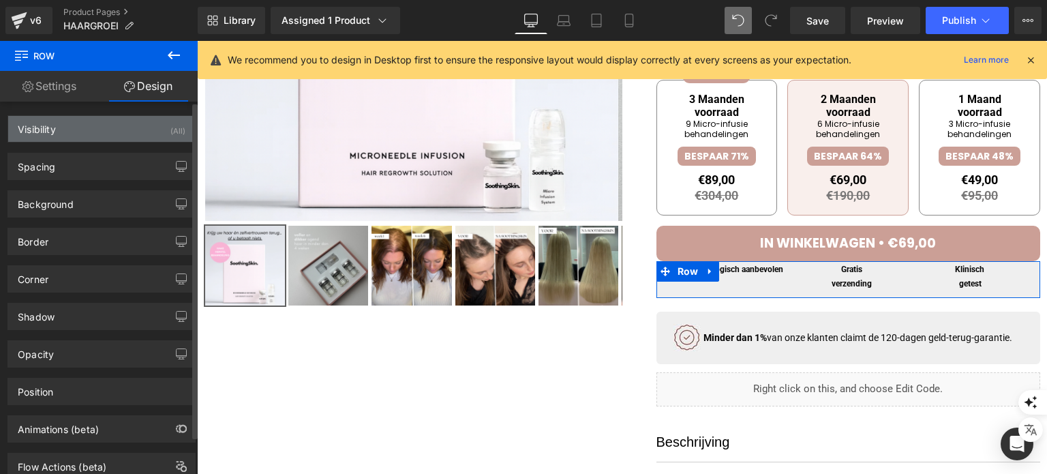
click at [170, 128] on div "(All)" at bounding box center [177, 127] width 15 height 22
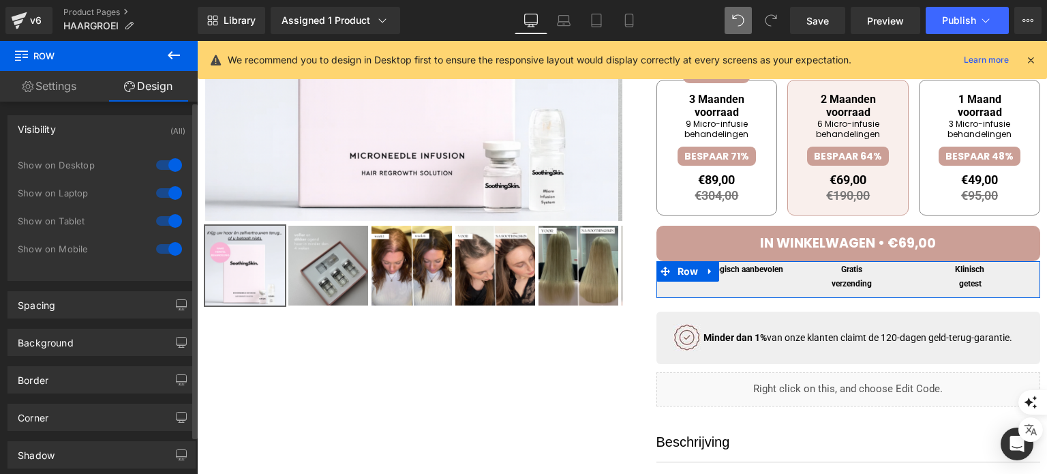
click at [158, 196] on div at bounding box center [169, 193] width 33 height 22
click at [158, 215] on div at bounding box center [169, 221] width 33 height 22
click at [162, 243] on div at bounding box center [169, 249] width 33 height 22
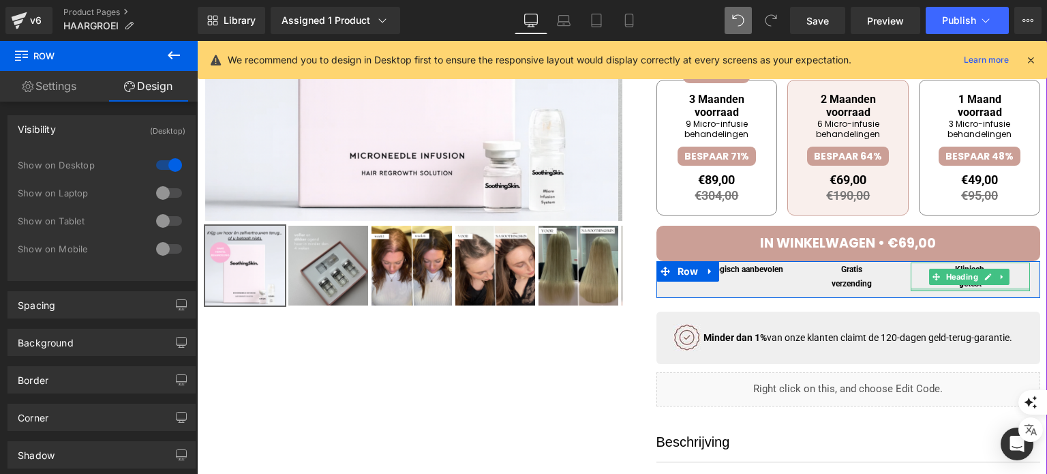
click at [911, 291] on div at bounding box center [970, 289] width 119 height 3
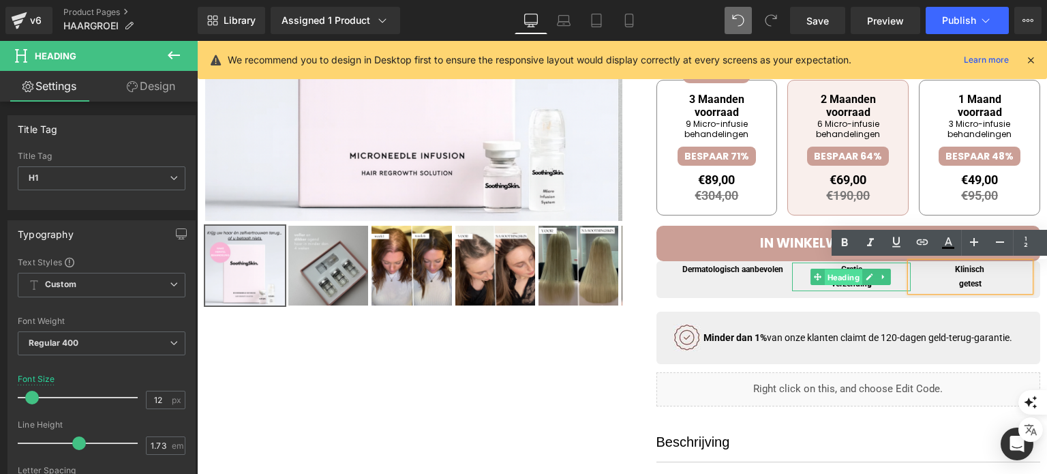
click at [825, 286] on span "Heading" at bounding box center [843, 277] width 37 height 16
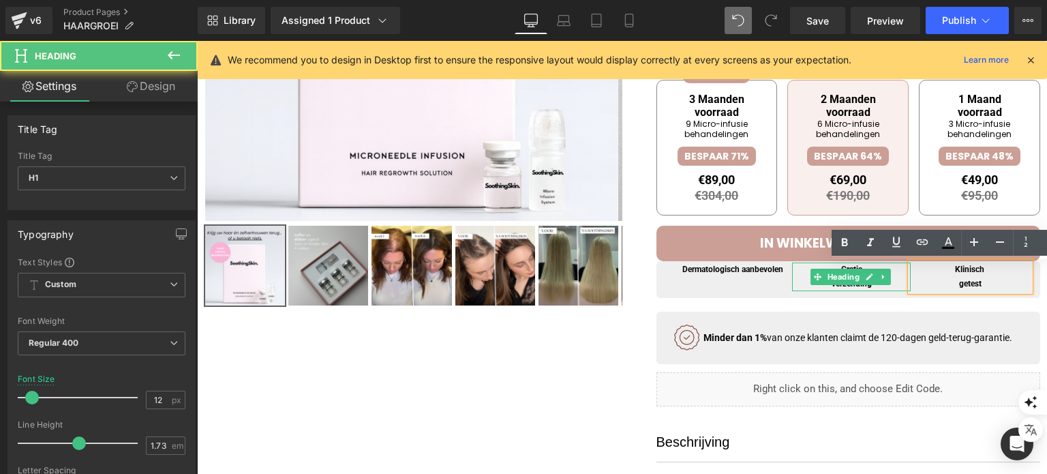
click at [819, 288] on h1 "verzending" at bounding box center [851, 284] width 119 height 14
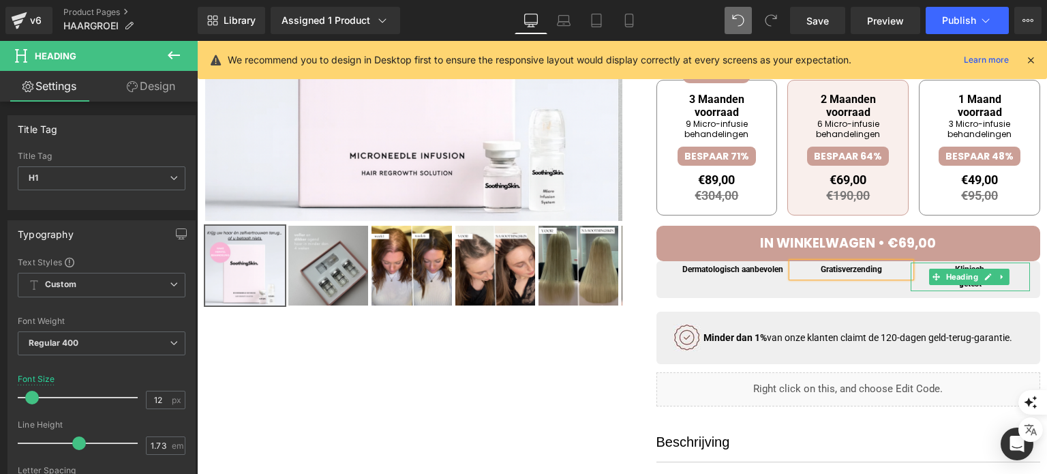
click at [931, 288] on h1 "getest" at bounding box center [970, 284] width 119 height 14
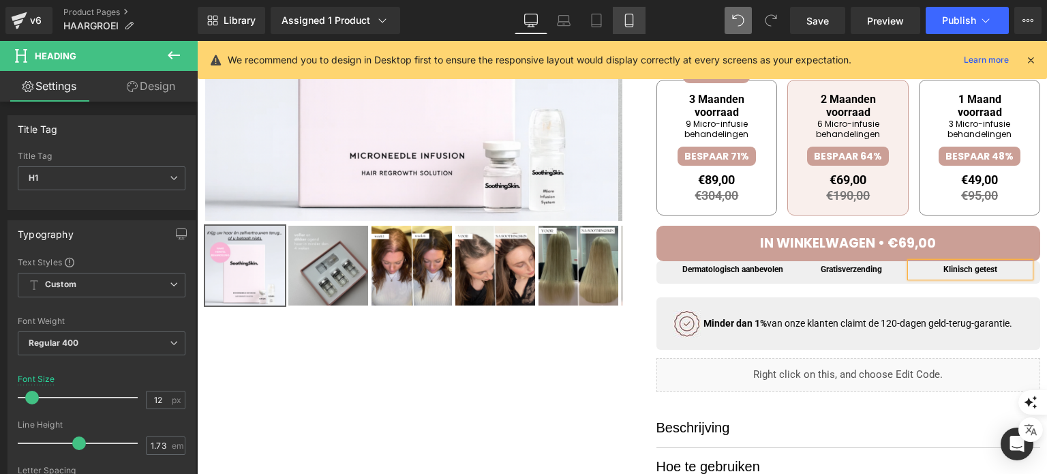
click at [633, 17] on icon at bounding box center [628, 20] width 7 height 13
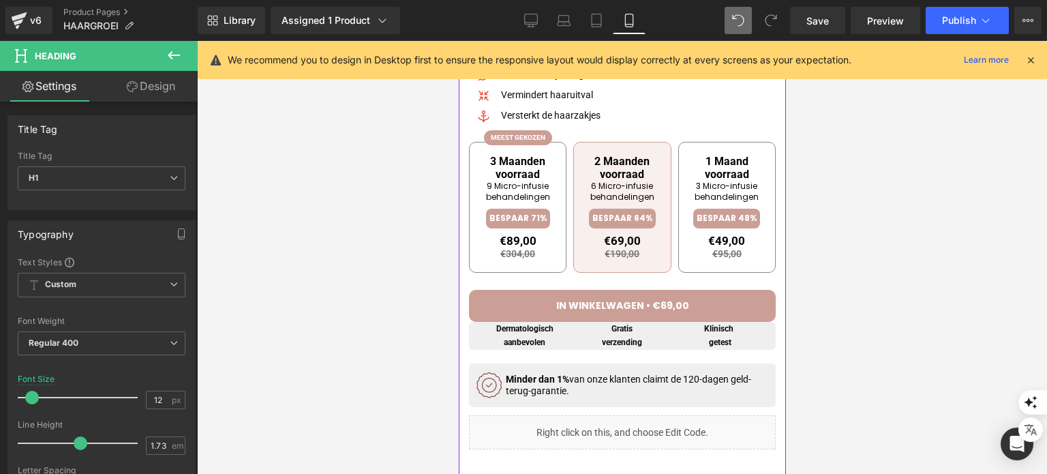
scroll to position [682, 0]
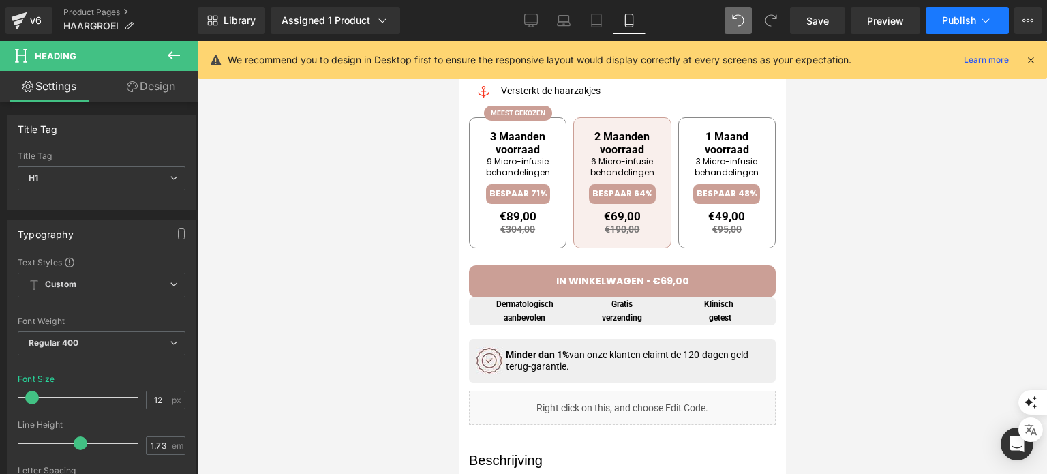
click at [985, 32] on button "Publish" at bounding box center [967, 20] width 83 height 27
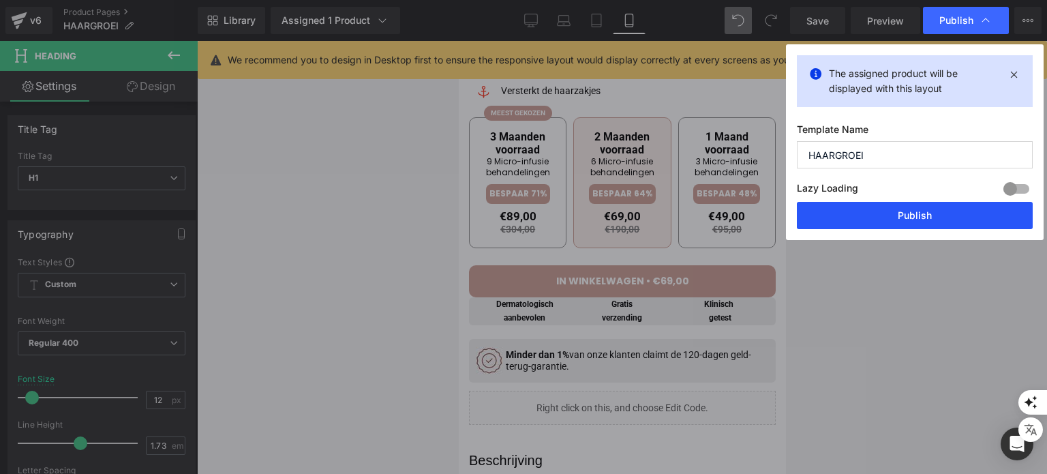
click at [867, 212] on button "Publish" at bounding box center [915, 215] width 236 height 27
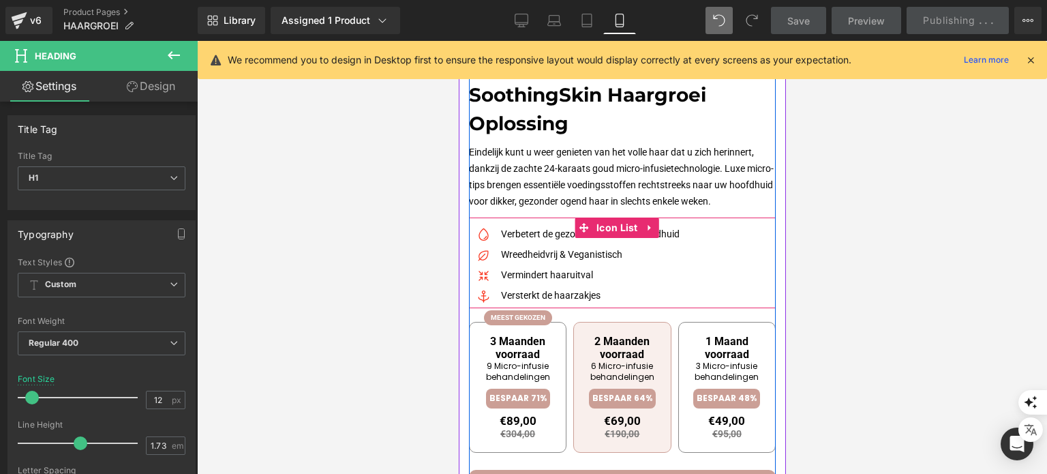
scroll to position [545, 0]
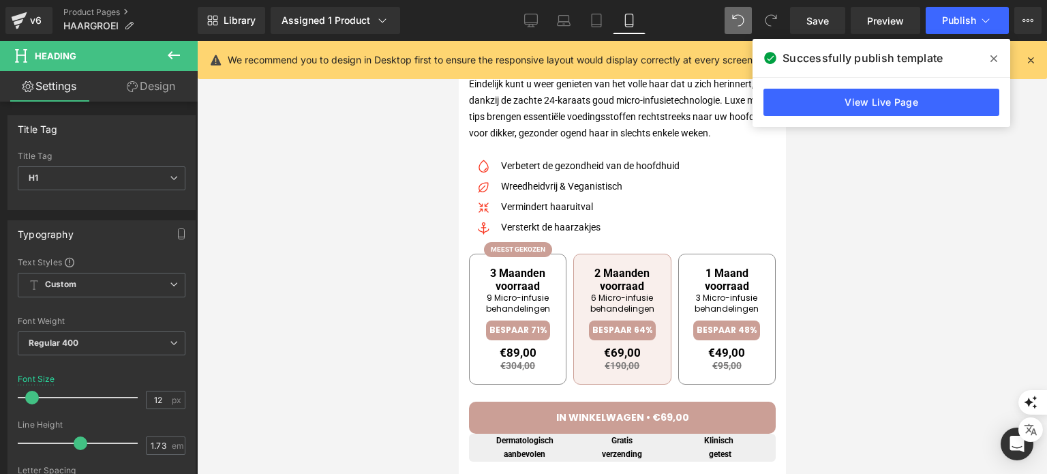
click at [993, 57] on icon at bounding box center [993, 58] width 7 height 11
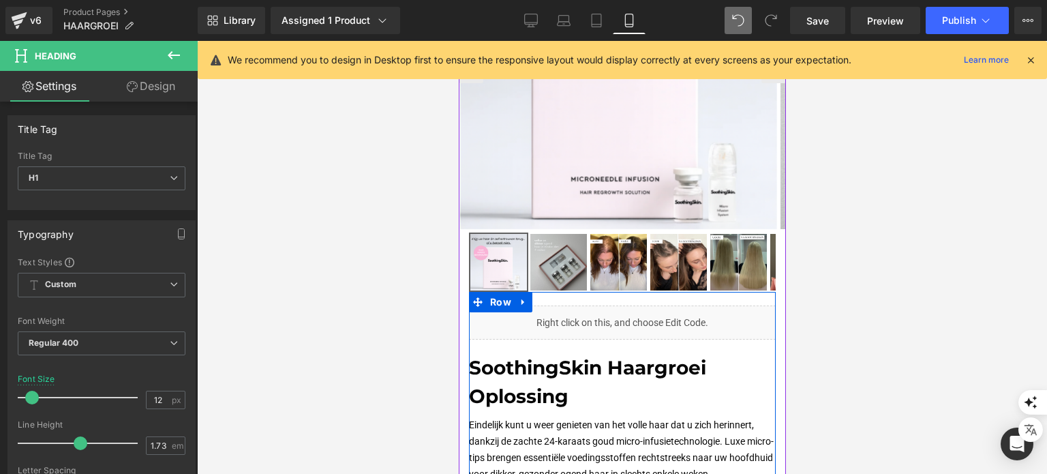
scroll to position [204, 0]
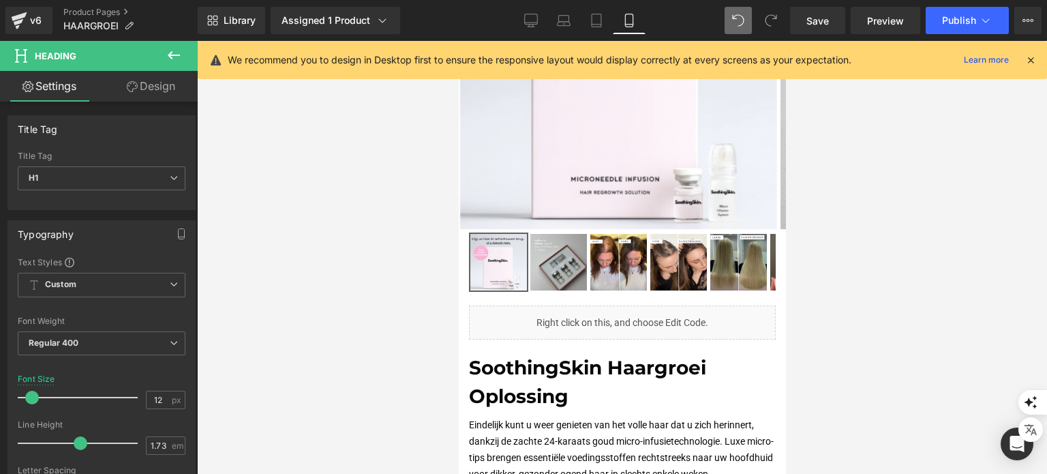
click at [1031, 62] on icon at bounding box center [1030, 60] width 12 height 12
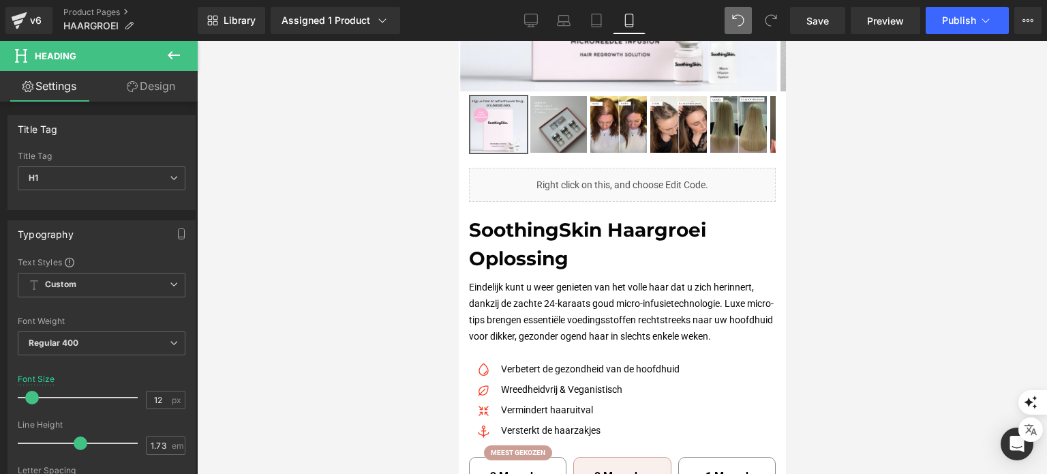
scroll to position [477, 0]
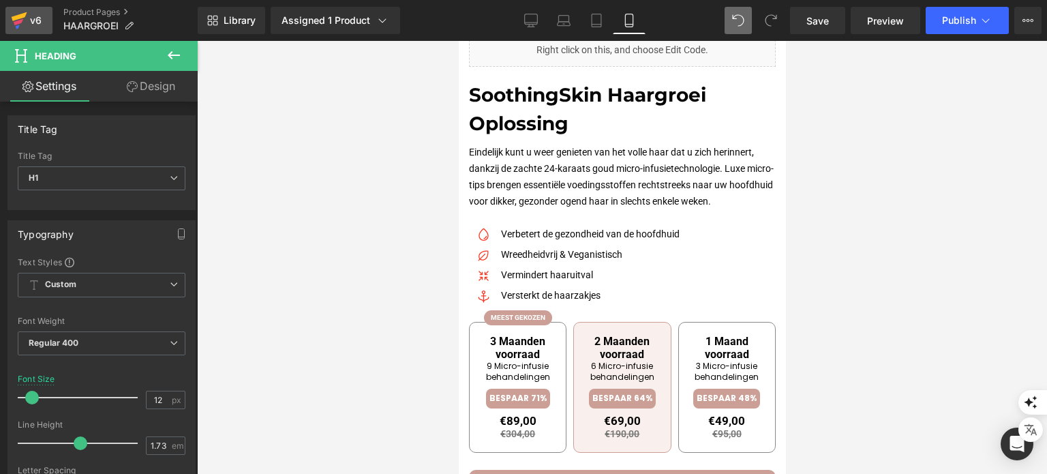
click at [23, 21] on icon at bounding box center [19, 20] width 16 height 34
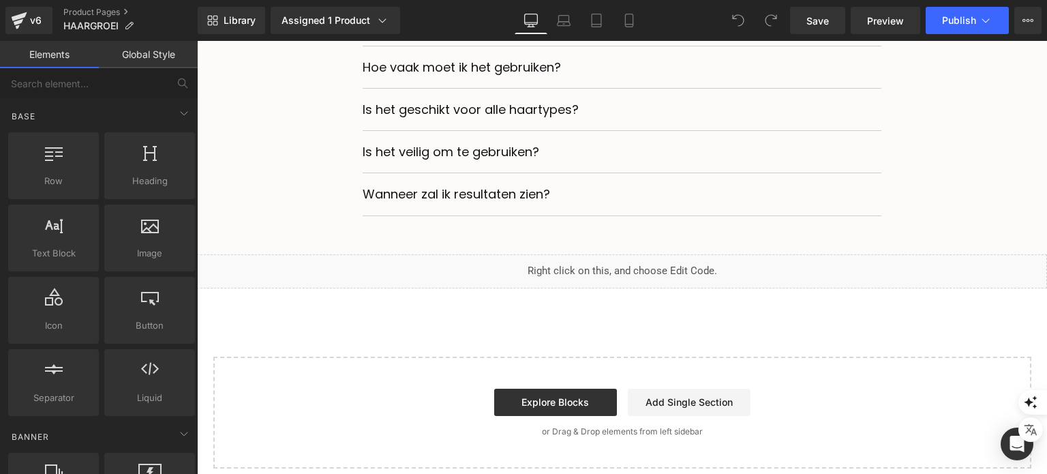
scroll to position [4938, 0]
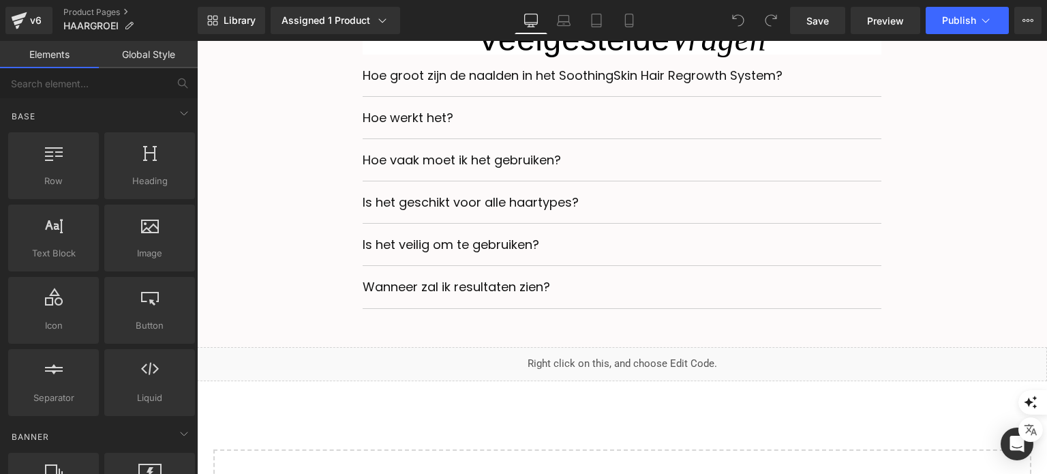
click at [532, 204] on p "Is het geschikt voor alle haartypes?" at bounding box center [622, 202] width 519 height 21
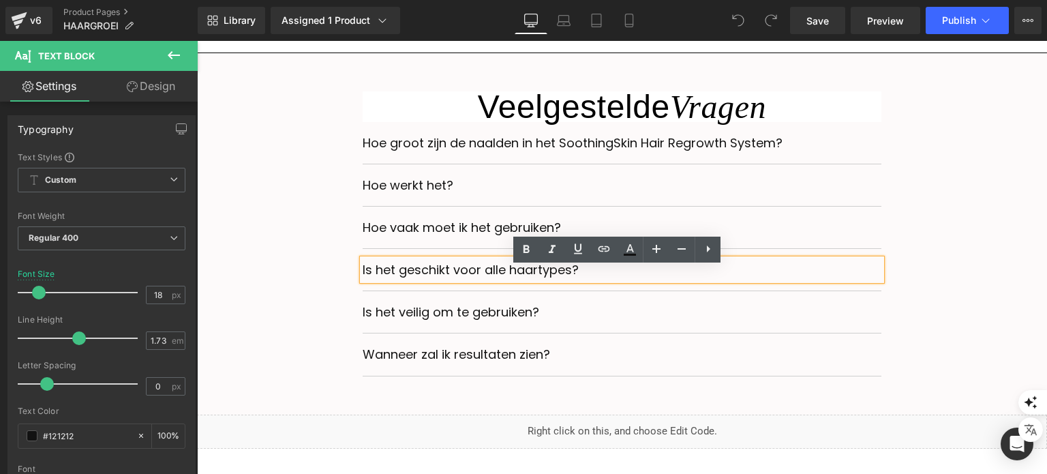
scroll to position [4870, 0]
click at [366, 134] on div "Hoe groot zijn de naalden in het SoothingSkin Hair Regrowth System? Text Block" at bounding box center [622, 144] width 519 height 42
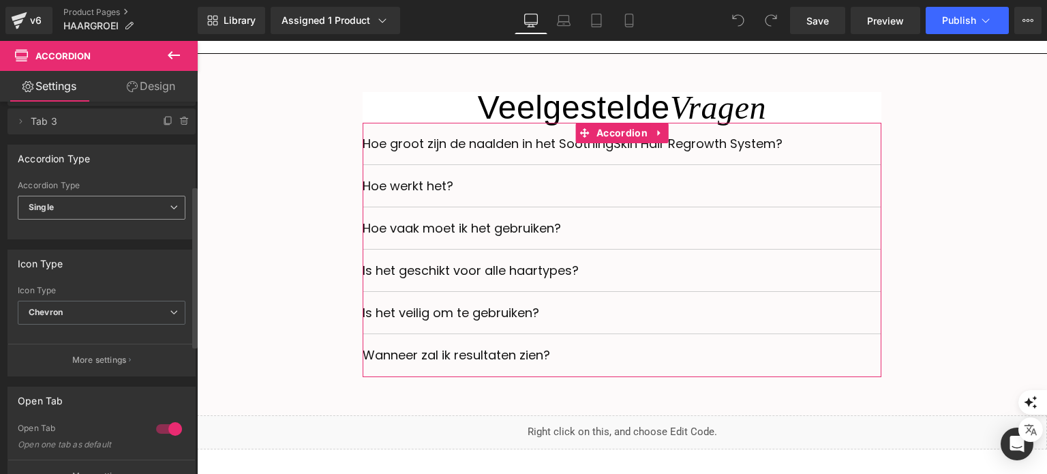
scroll to position [204, 0]
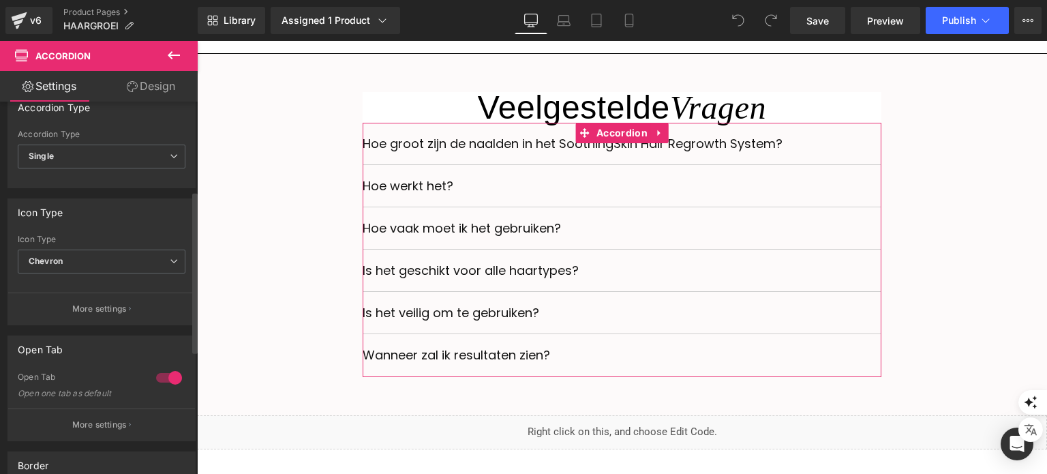
click at [158, 380] on div at bounding box center [169, 378] width 33 height 22
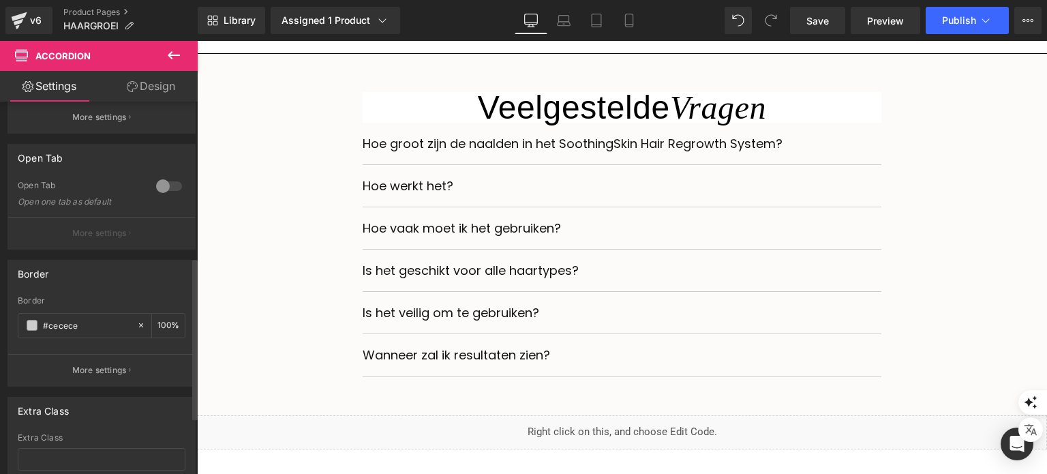
scroll to position [477, 0]
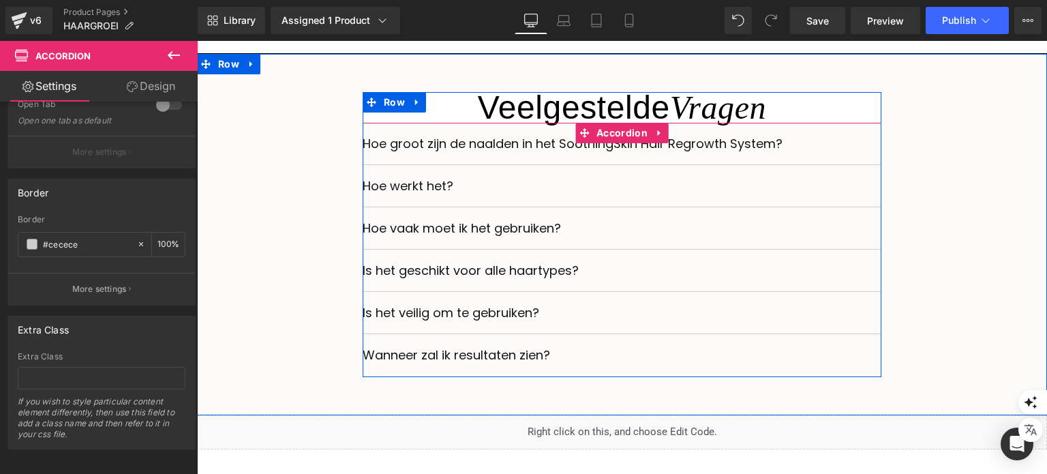
click at [477, 135] on div "Hoe groot zijn de naalden in het SoothingSkin Hair Regrowth System? Text Block" at bounding box center [622, 144] width 519 height 42
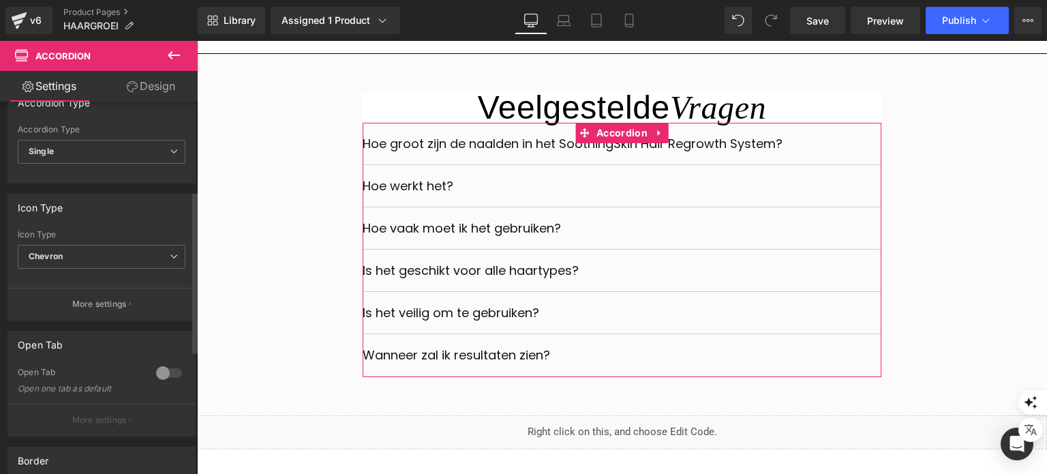
scroll to position [204, 0]
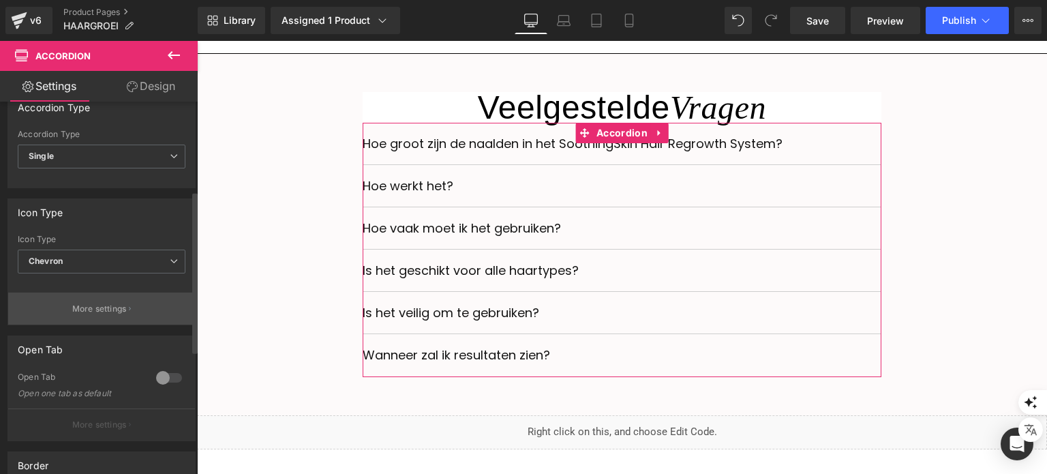
click at [87, 305] on p "More settings" at bounding box center [99, 309] width 55 height 12
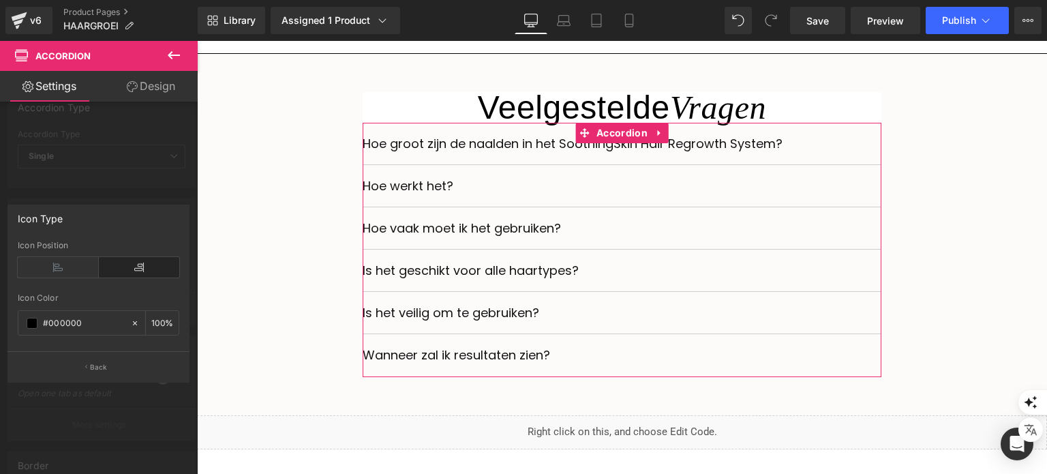
click at [82, 192] on div at bounding box center [99, 261] width 198 height 440
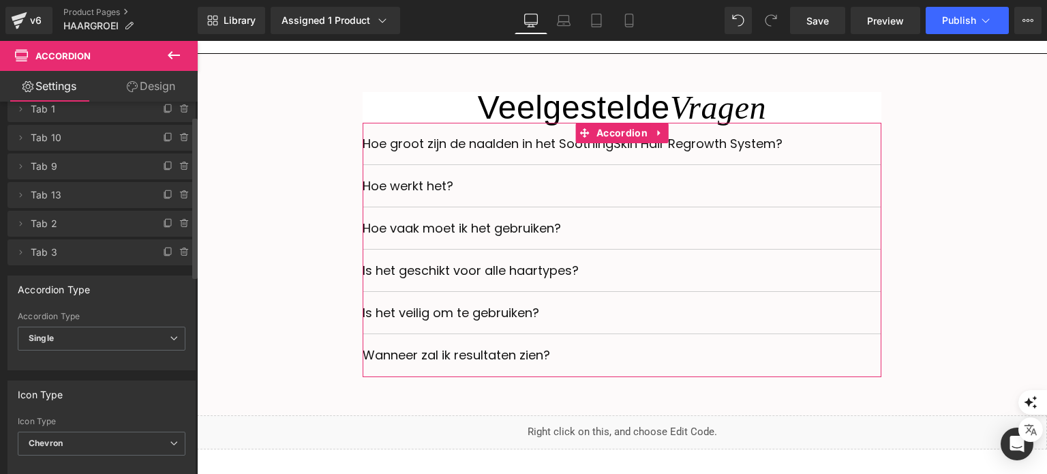
scroll to position [0, 0]
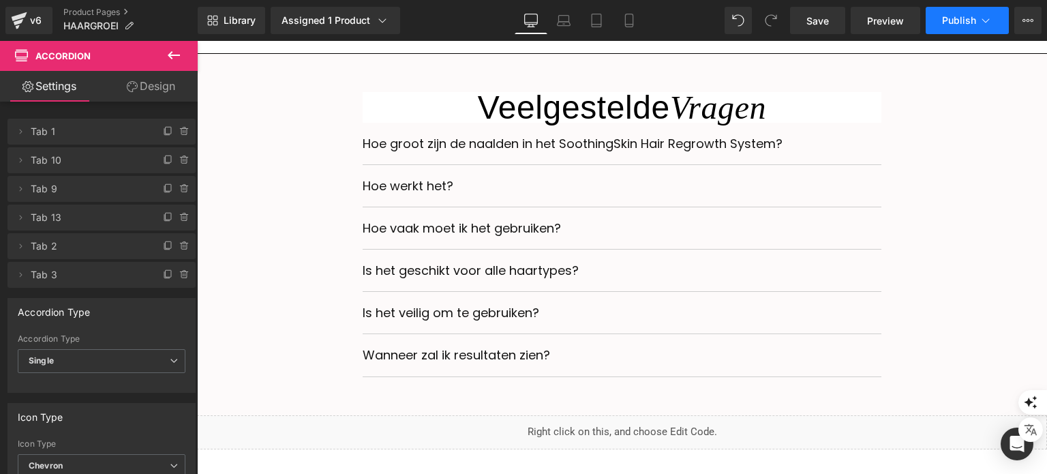
click at [970, 25] on span "Publish" at bounding box center [959, 20] width 34 height 11
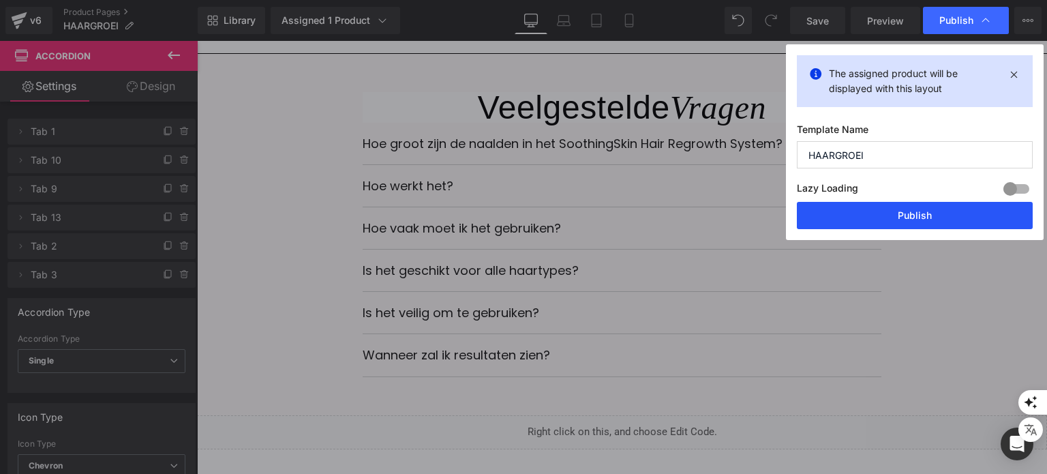
click at [911, 215] on button "Publish" at bounding box center [915, 215] width 236 height 27
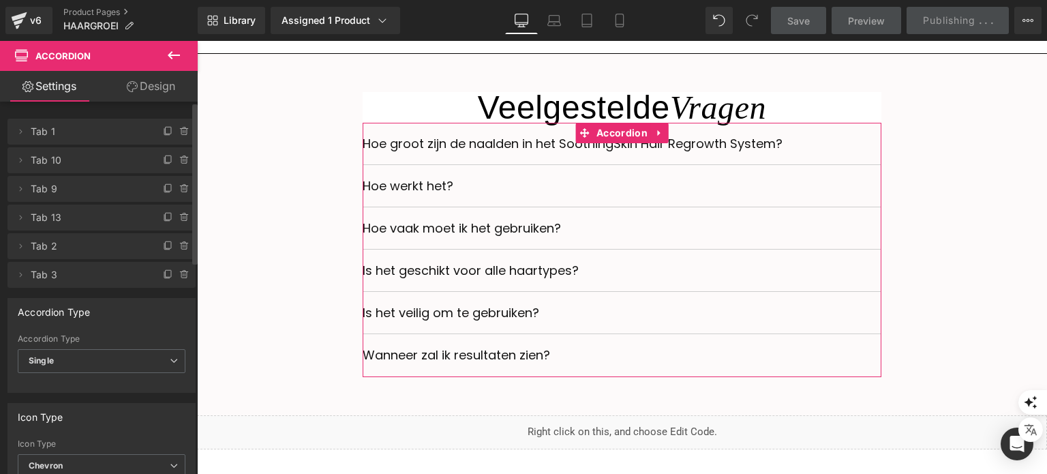
scroll to position [68, 0]
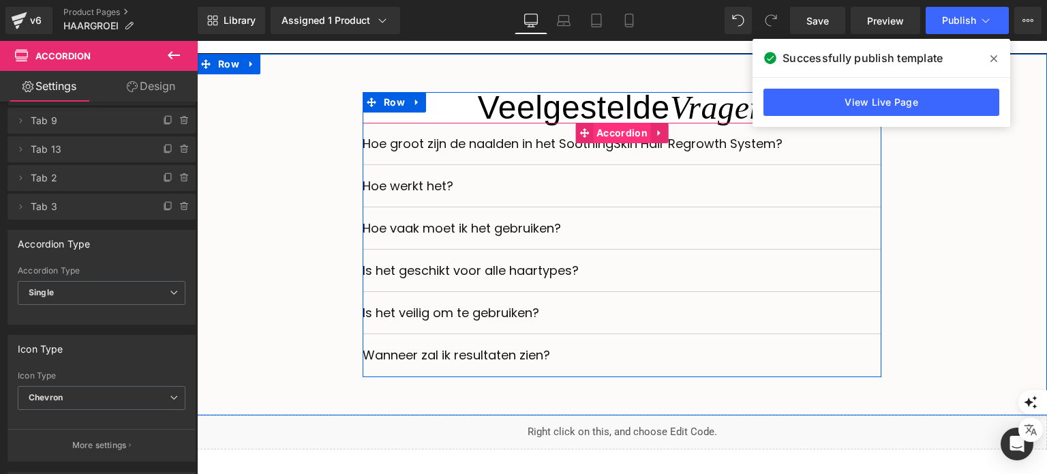
click at [600, 143] on span "Accordion" at bounding box center [622, 133] width 58 height 20
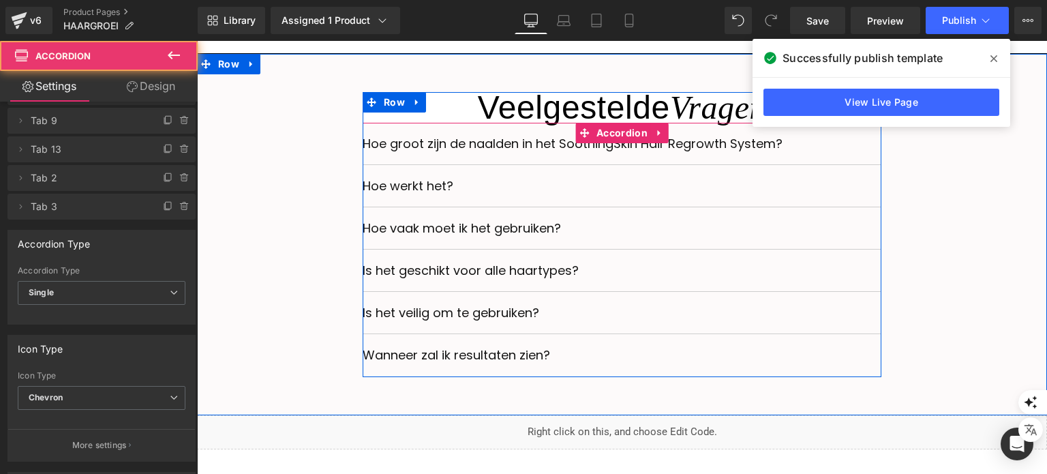
click at [439, 134] on div "Hoe groot zijn de naalden in het SoothingSkin Hair Regrowth System? Text Block" at bounding box center [622, 144] width 519 height 42
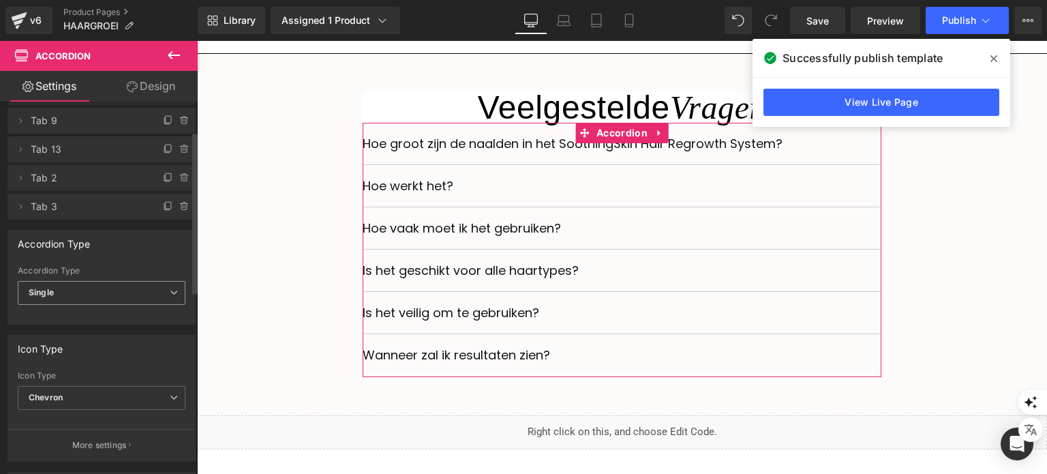
click at [120, 299] on span "Single" at bounding box center [102, 293] width 168 height 24
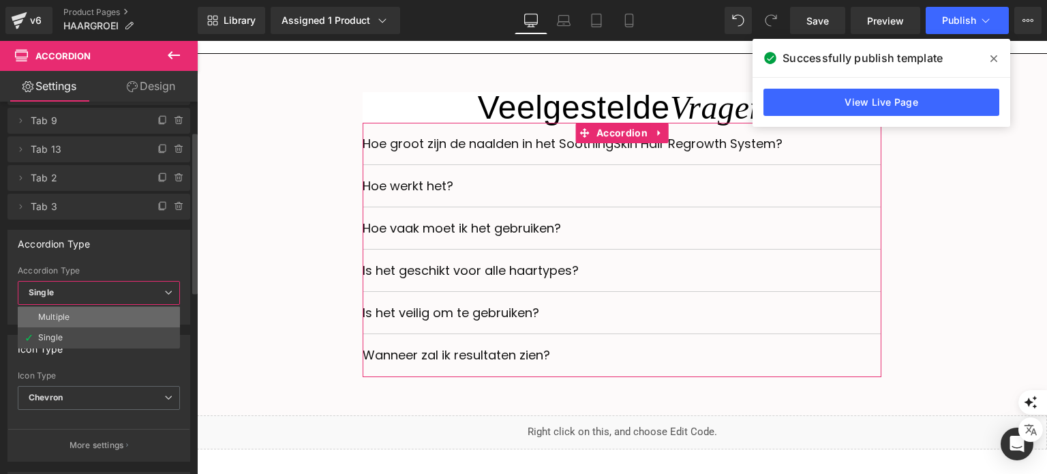
click at [119, 308] on li "Multiple" at bounding box center [99, 317] width 162 height 20
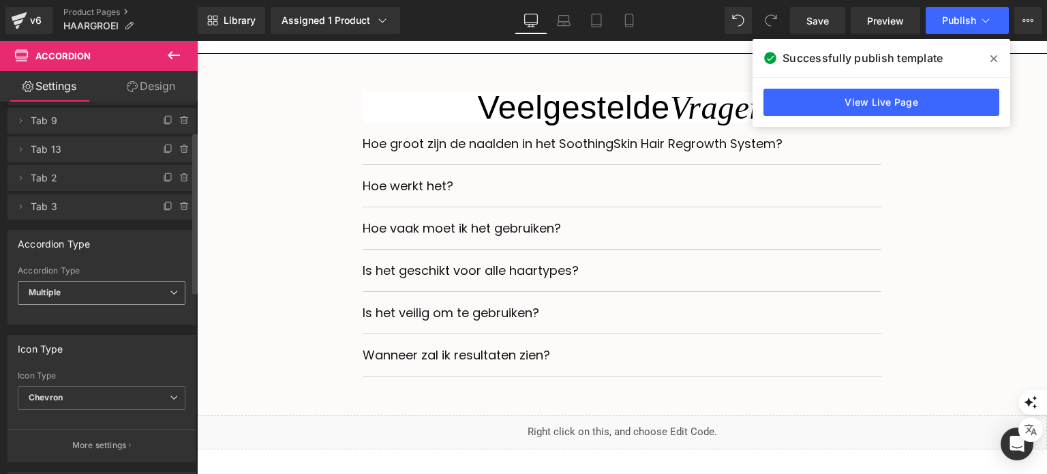
click at [112, 290] on span "Multiple" at bounding box center [102, 293] width 168 height 24
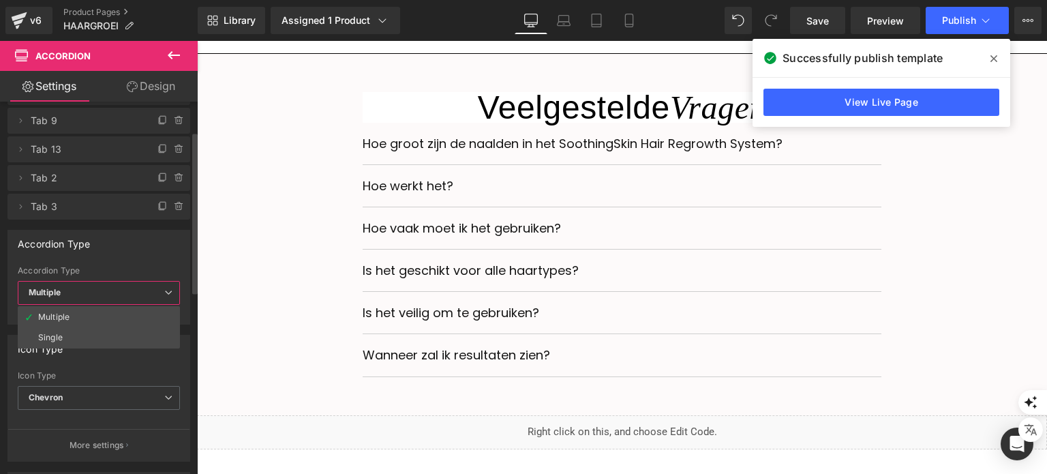
click at [79, 337] on li "Single" at bounding box center [99, 337] width 162 height 20
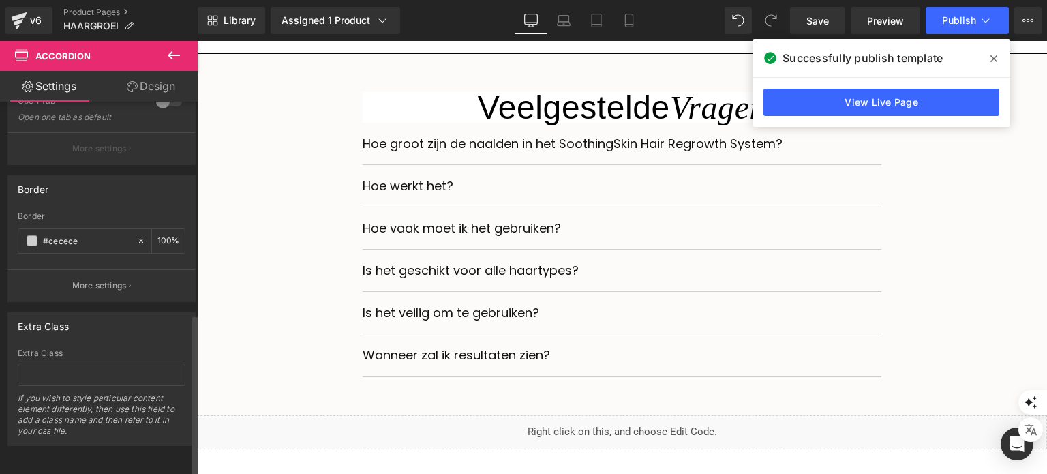
scroll to position [488, 0]
click at [124, 89] on link "Design" at bounding box center [151, 86] width 99 height 31
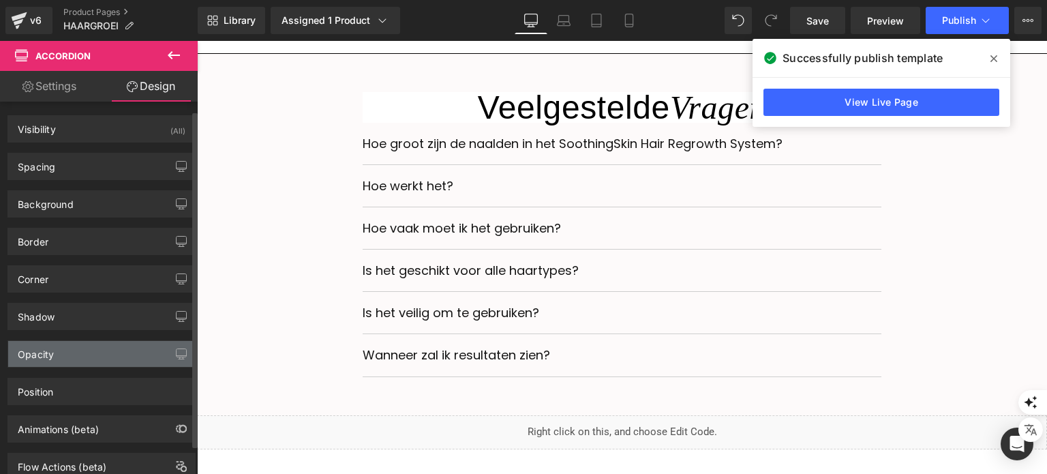
scroll to position [41, 0]
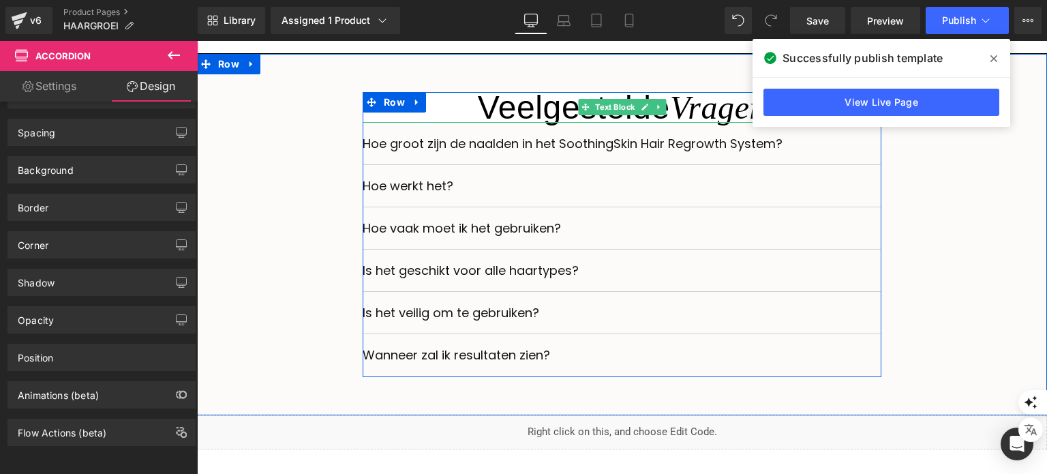
click at [431, 109] on h3 "Veelgestelde Vragen" at bounding box center [622, 107] width 519 height 31
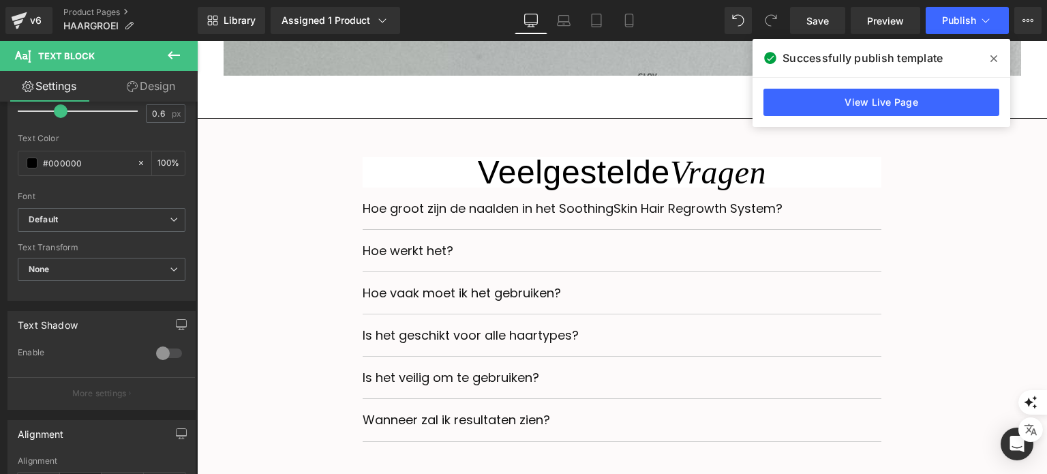
scroll to position [4801, 0]
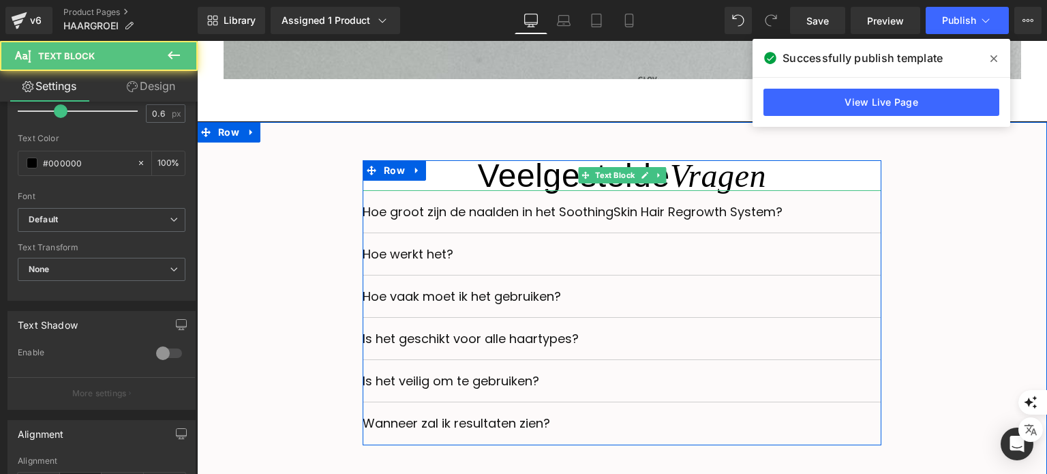
click at [426, 191] on h3 "Veelgestelde Vragen" at bounding box center [622, 175] width 519 height 31
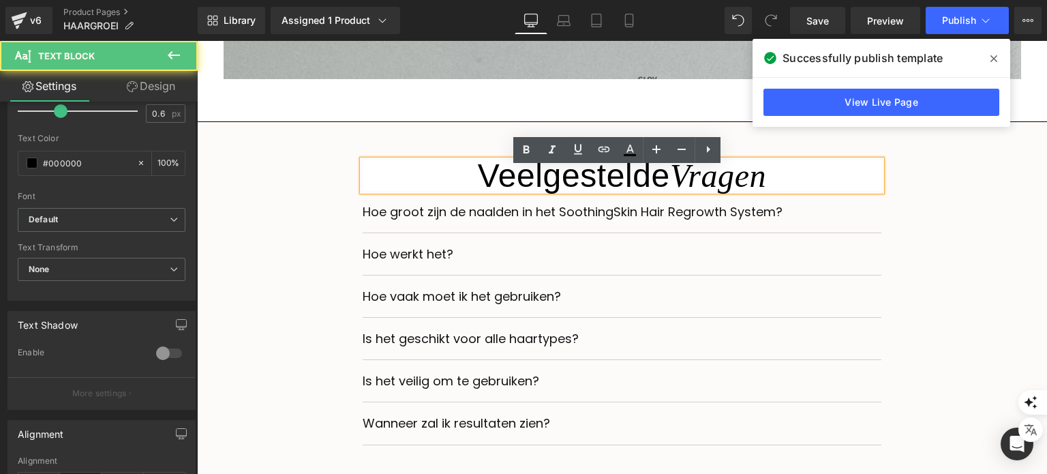
click at [426, 190] on h3 "Veelgestelde Vragen" at bounding box center [622, 175] width 519 height 31
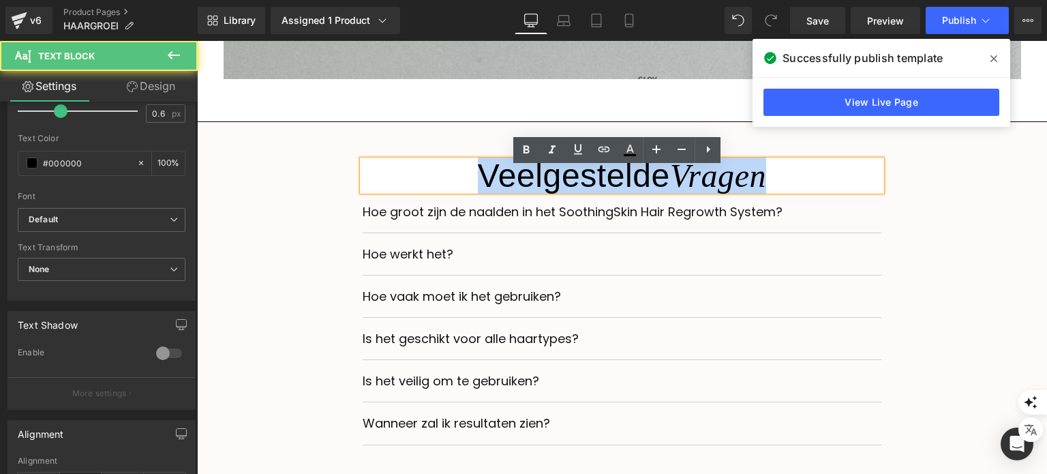
click at [426, 190] on h3 "Veelgestelde Vragen" at bounding box center [622, 175] width 519 height 31
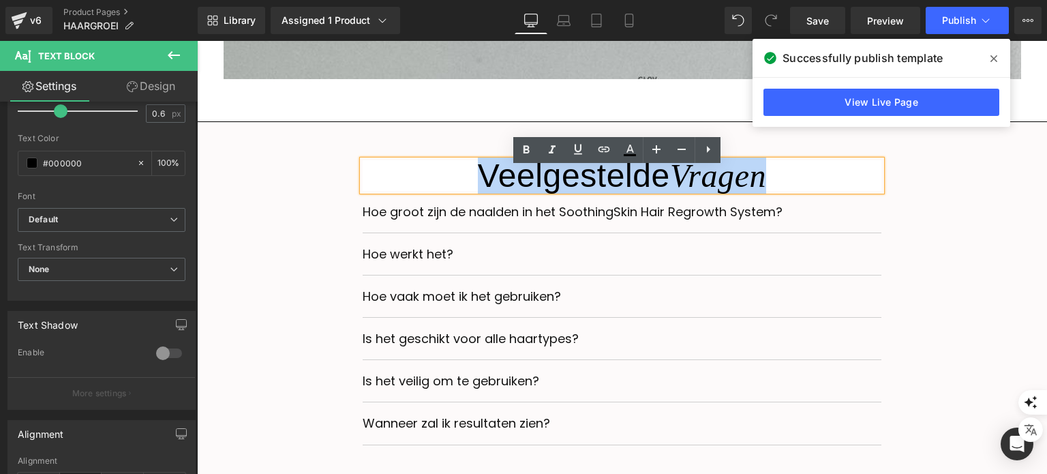
copy h3 "Veelgestelde Vragen"
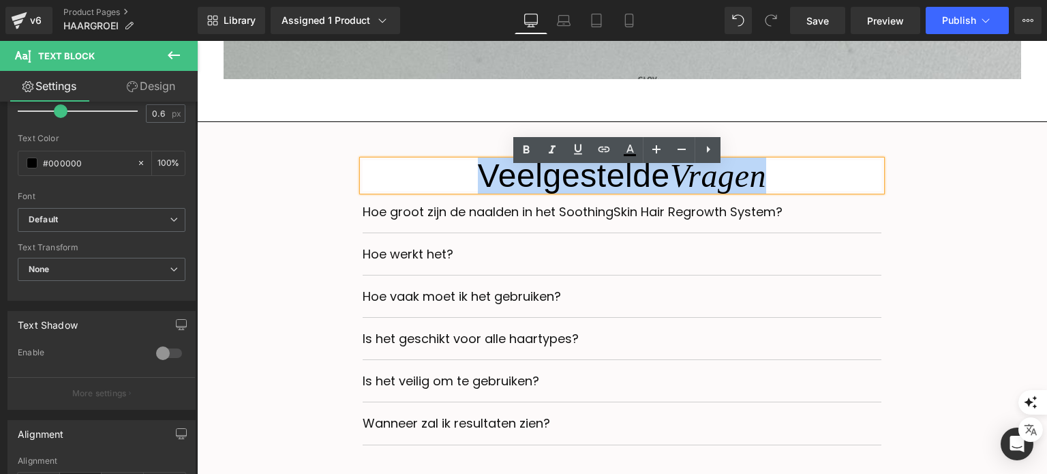
click at [286, 181] on div "Veelgestelde Vragen Text Block Hoe groot zijn de naalden in het SoothingSkin Ha…" at bounding box center [622, 302] width 830 height 285
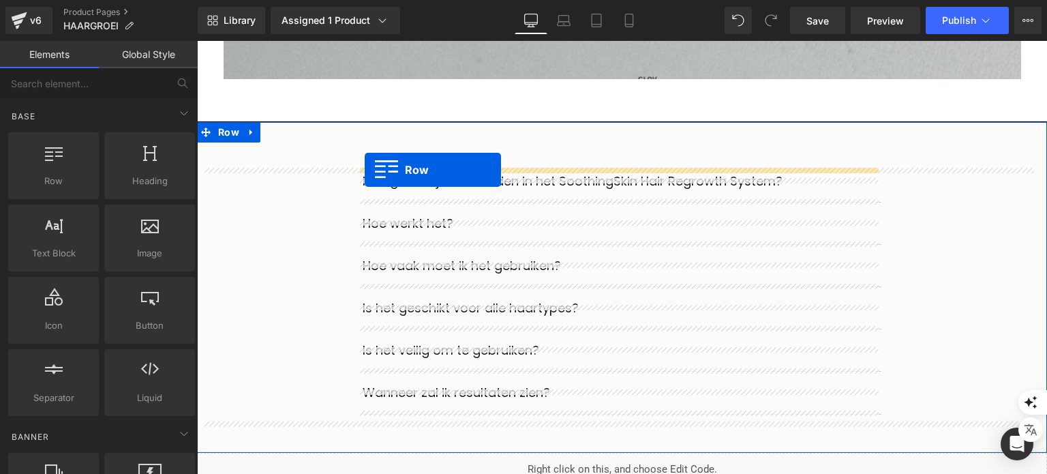
drag, startPoint x: 235, startPoint y: 239, endPoint x: 365, endPoint y: 170, distance: 146.4
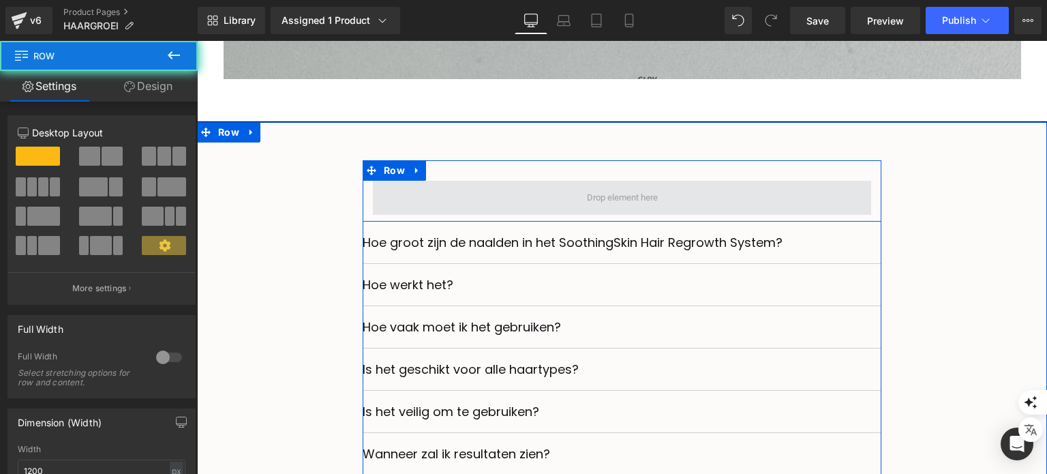
click at [423, 205] on span at bounding box center [622, 198] width 498 height 34
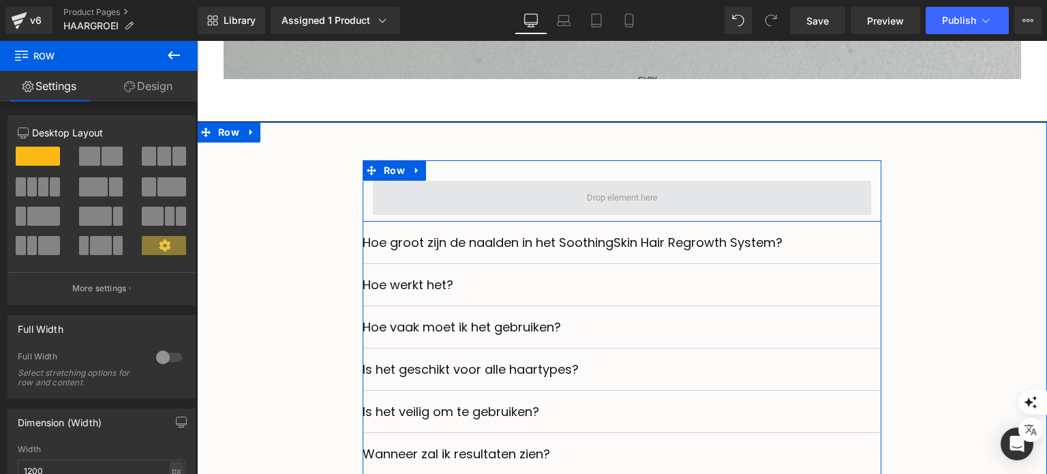
click at [390, 211] on span at bounding box center [622, 198] width 498 height 34
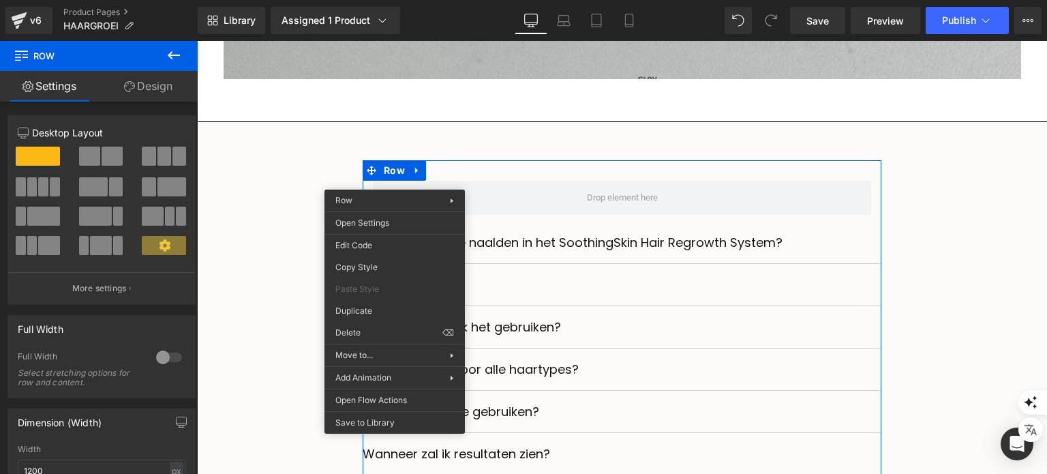
drag, startPoint x: 571, startPoint y: 374, endPoint x: 372, endPoint y: 331, distance: 203.0
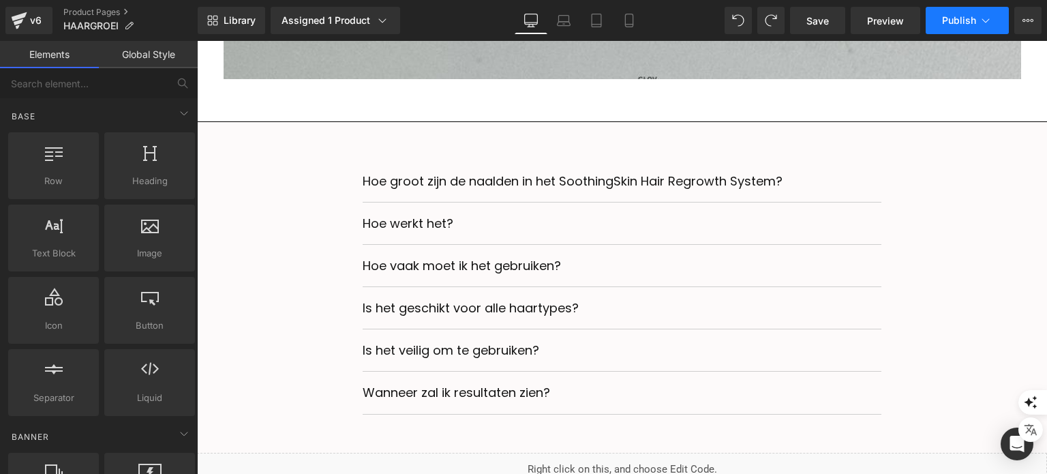
click at [960, 19] on span "Publish" at bounding box center [959, 20] width 34 height 11
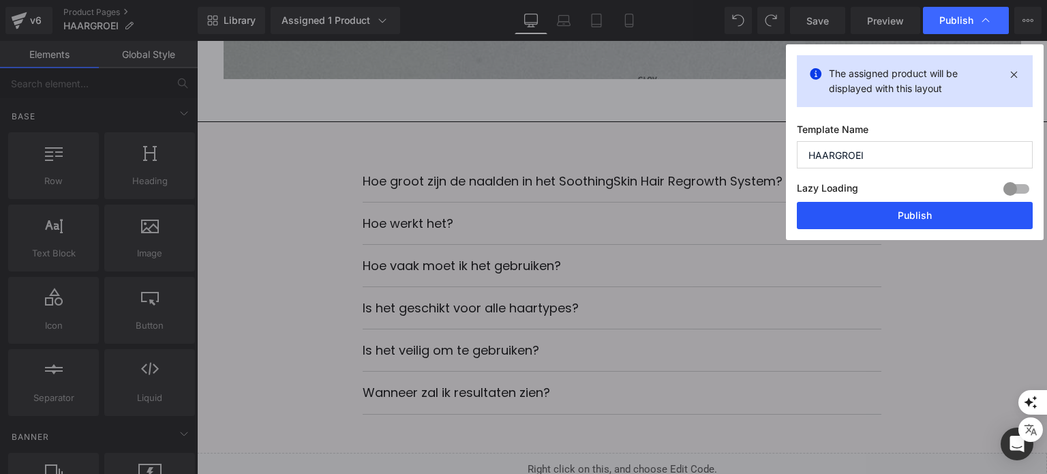
click at [863, 215] on button "Publish" at bounding box center [915, 215] width 236 height 27
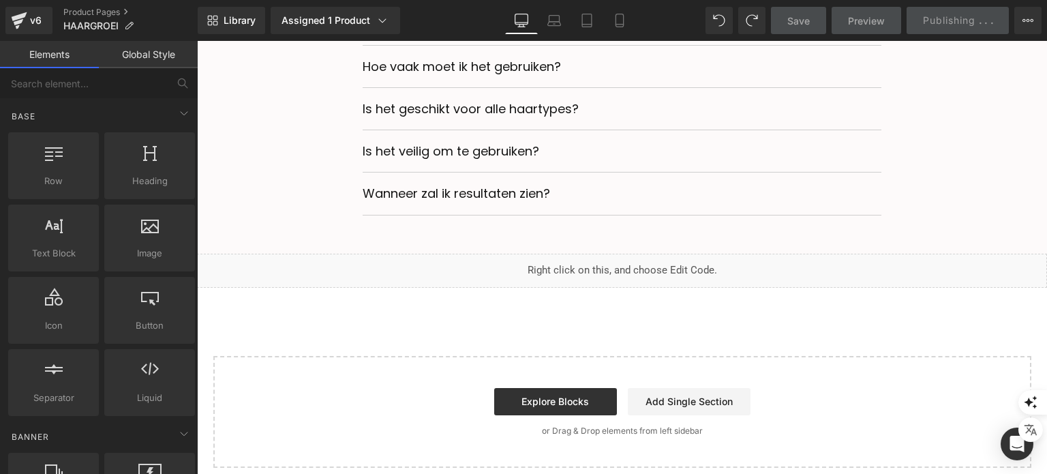
scroll to position [5006, 0]
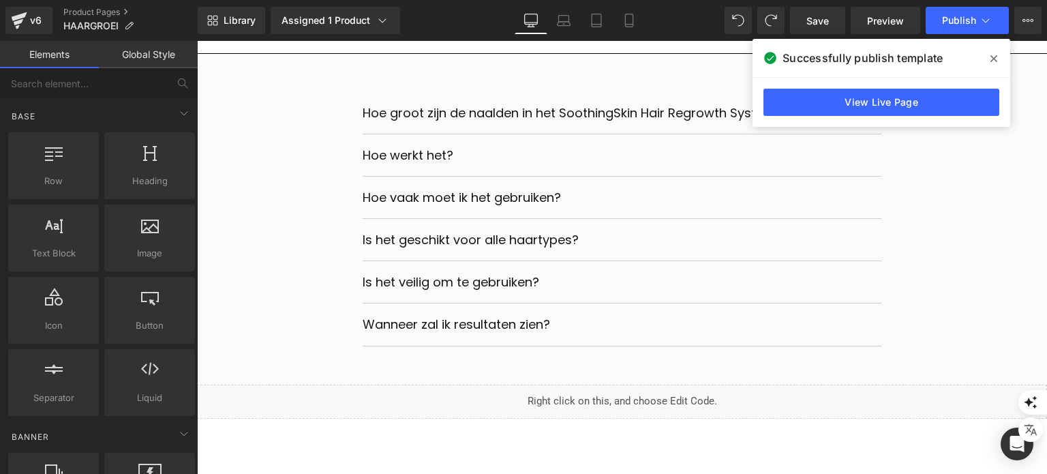
click at [584, 250] on div "Is het geschikt voor alle haartypes? Text Block" at bounding box center [622, 239] width 519 height 21
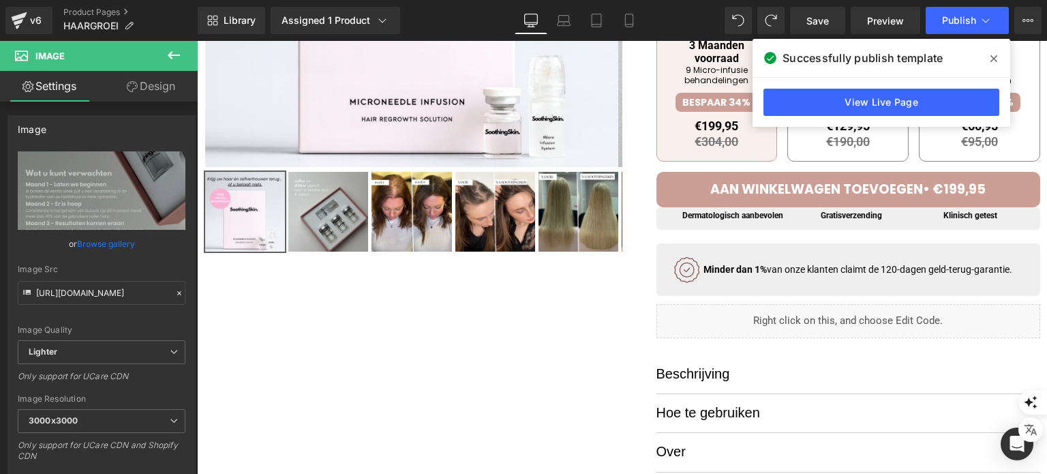
scroll to position [502, 0]
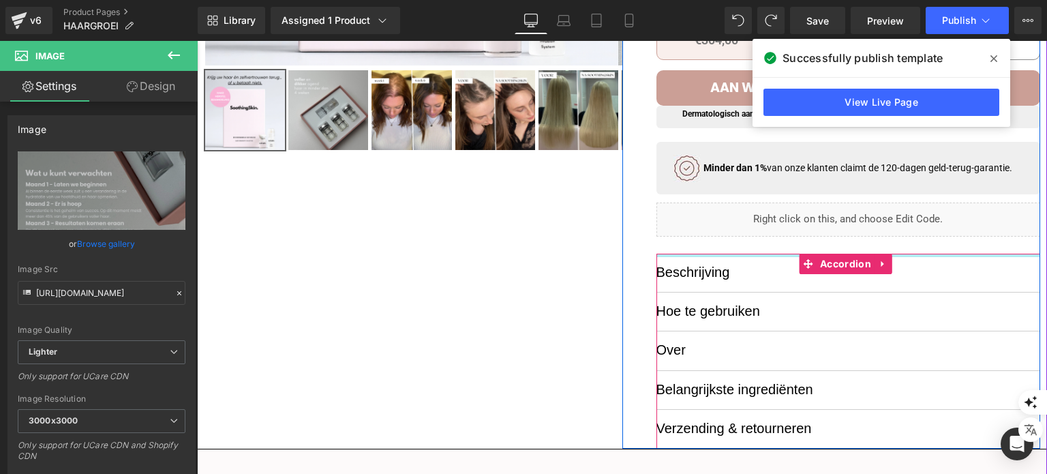
click at [729, 256] on div at bounding box center [848, 255] width 384 height 3
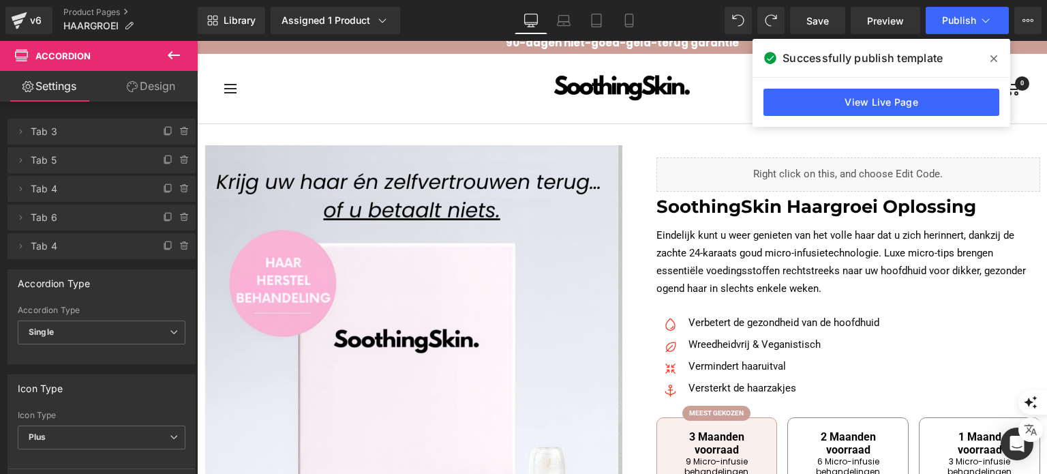
scroll to position [0, 0]
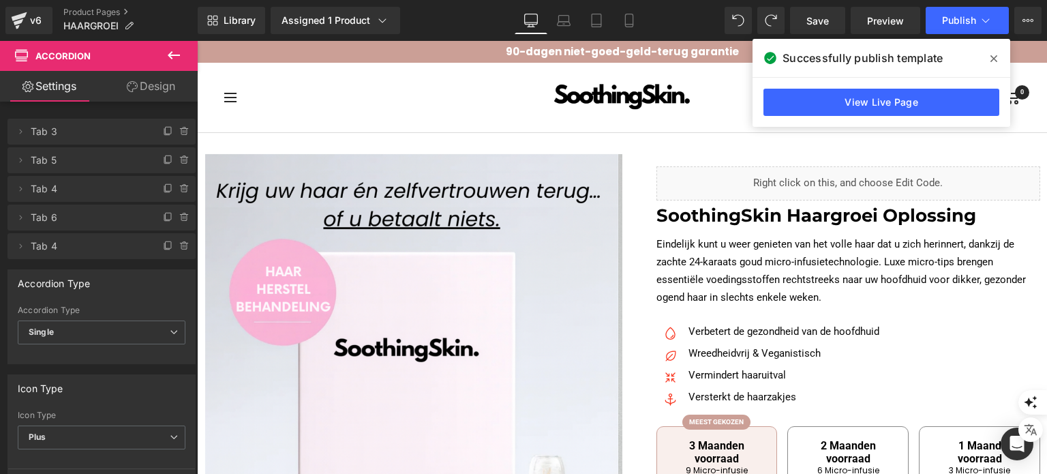
click at [993, 59] on icon at bounding box center [993, 58] width 7 height 7
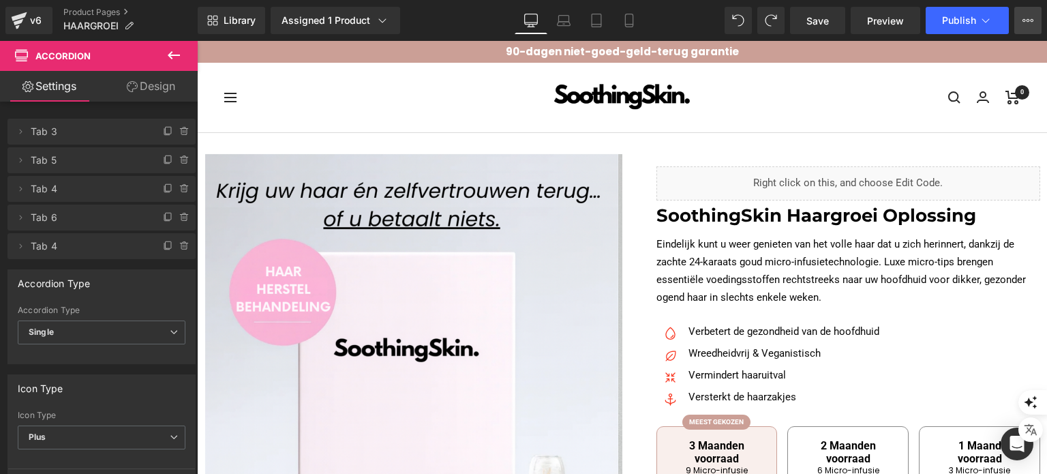
click at [1022, 27] on button "View Live Page View with current Template Save Template to Library Schedule Pub…" at bounding box center [1027, 20] width 27 height 27
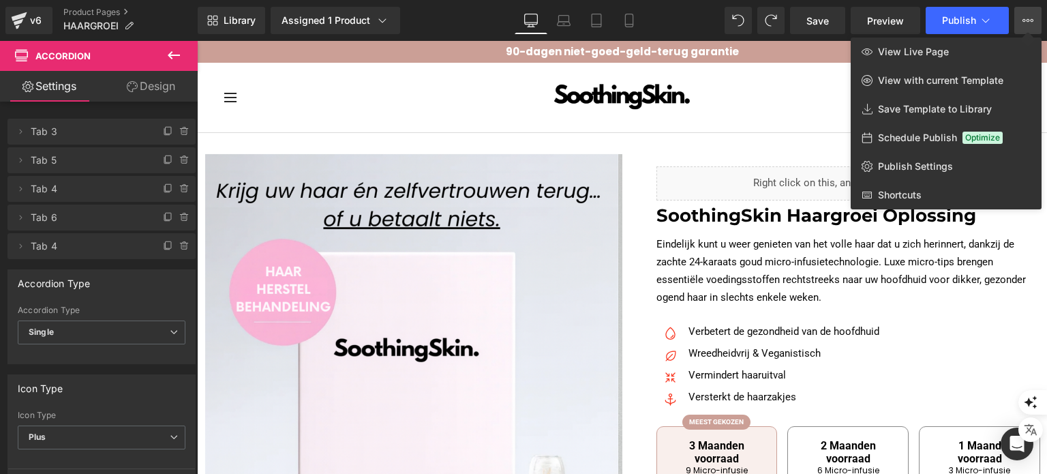
drag, startPoint x: 621, startPoint y: 152, endPoint x: 424, endPoint y: 110, distance: 201.3
click at [621, 152] on div at bounding box center [622, 257] width 850 height 433
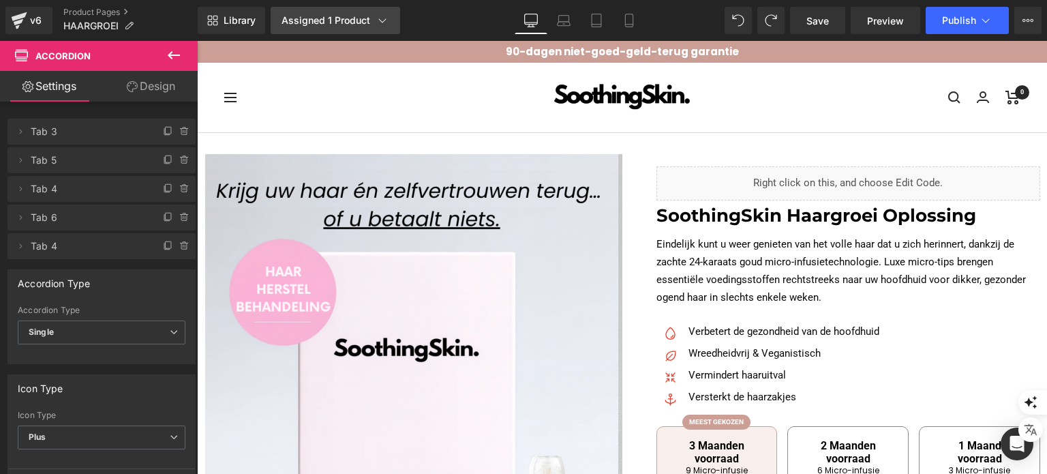
click at [294, 24] on div "Assigned 1 Product" at bounding box center [336, 21] width 108 height 14
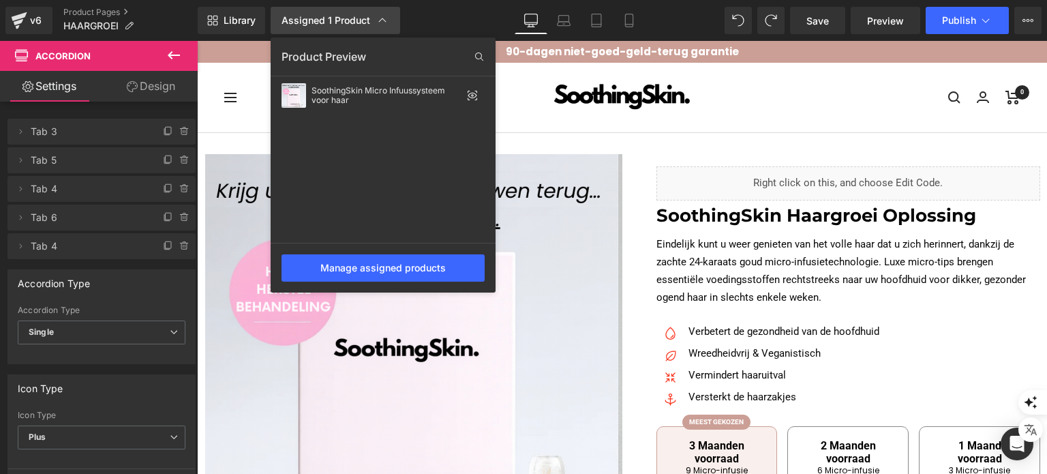
click at [314, 22] on div "Assigned 1 Product" at bounding box center [336, 21] width 108 height 14
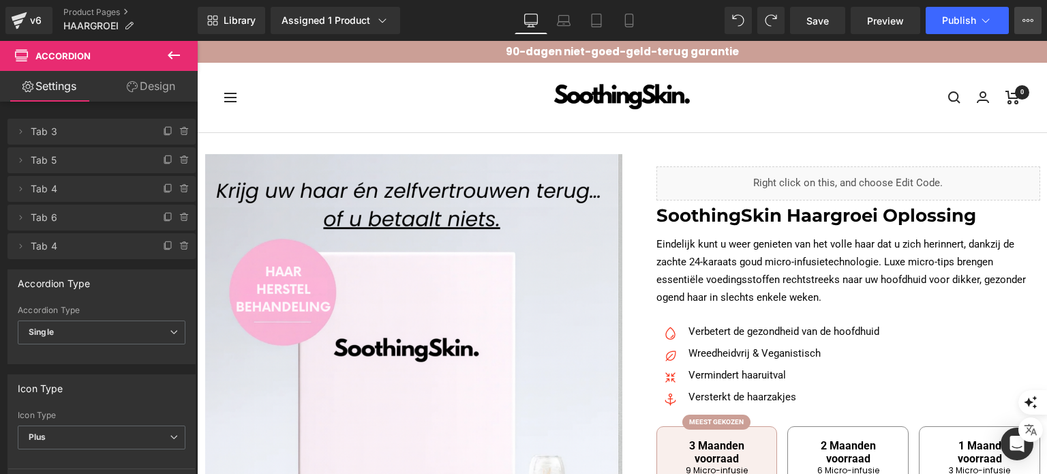
click at [1020, 15] on button "View Live Page View with current Template Save Template to Library Schedule Pub…" at bounding box center [1027, 20] width 27 height 27
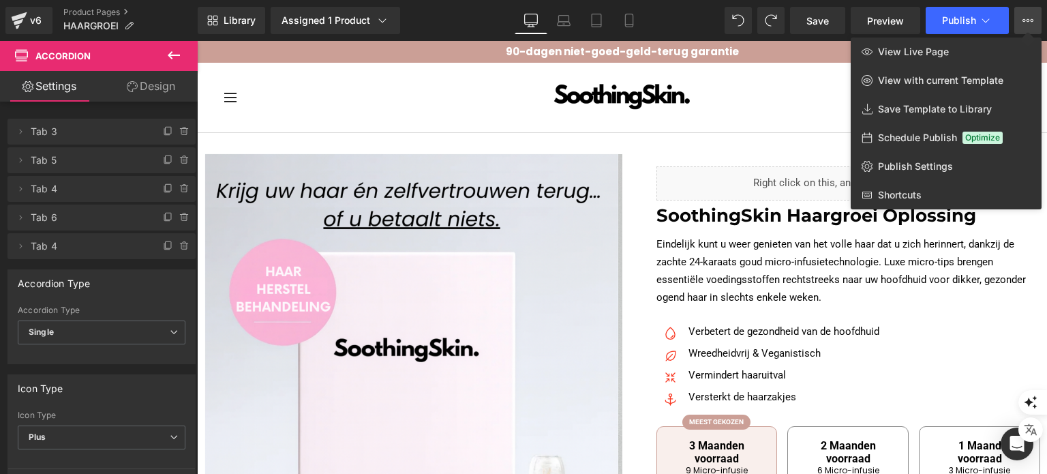
drag, startPoint x: 616, startPoint y: 146, endPoint x: 420, endPoint y: 105, distance: 200.5
click at [616, 146] on div at bounding box center [622, 257] width 850 height 433
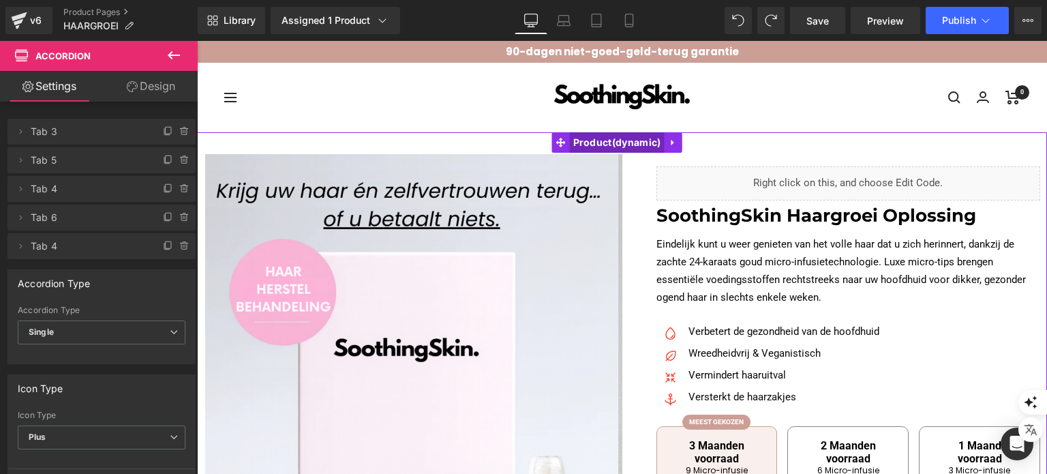
click at [590, 147] on span "Product" at bounding box center [617, 142] width 95 height 20
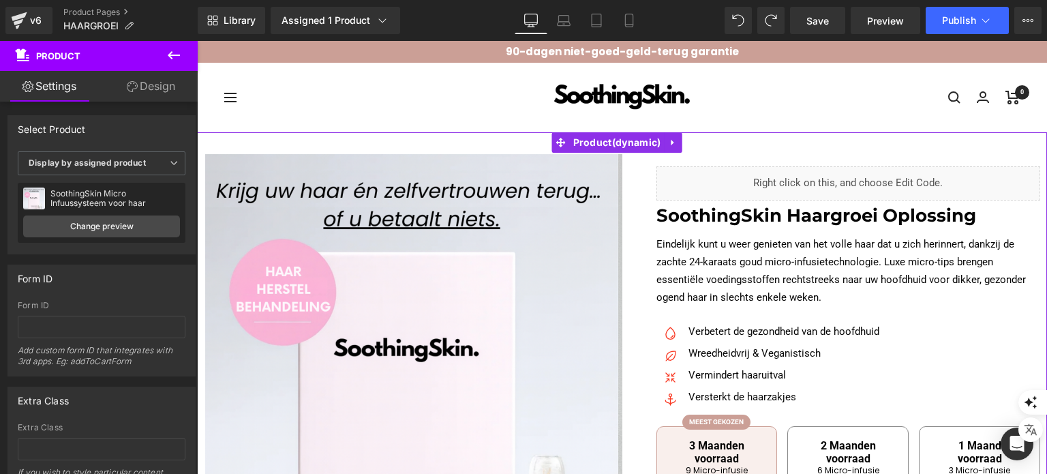
click at [138, 92] on link "Design" at bounding box center [151, 86] width 99 height 31
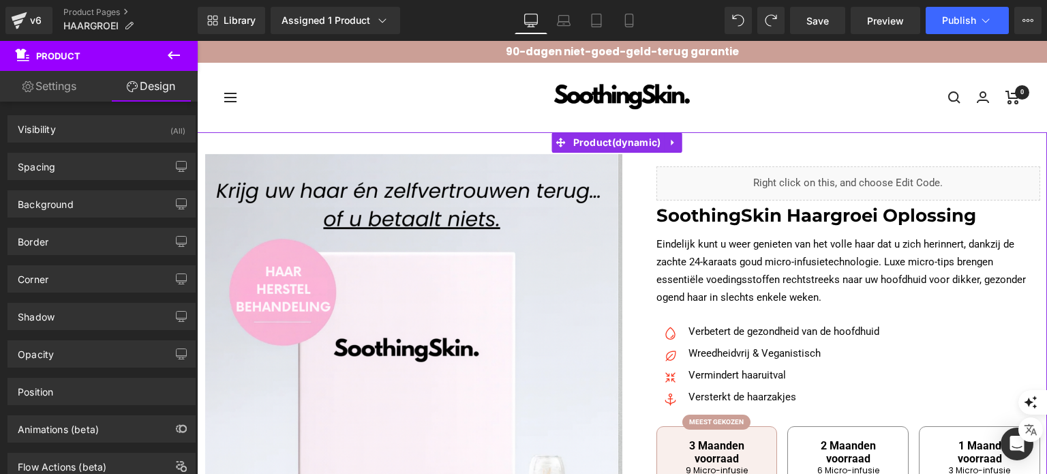
click at [57, 89] on link "Settings" at bounding box center [49, 86] width 99 height 31
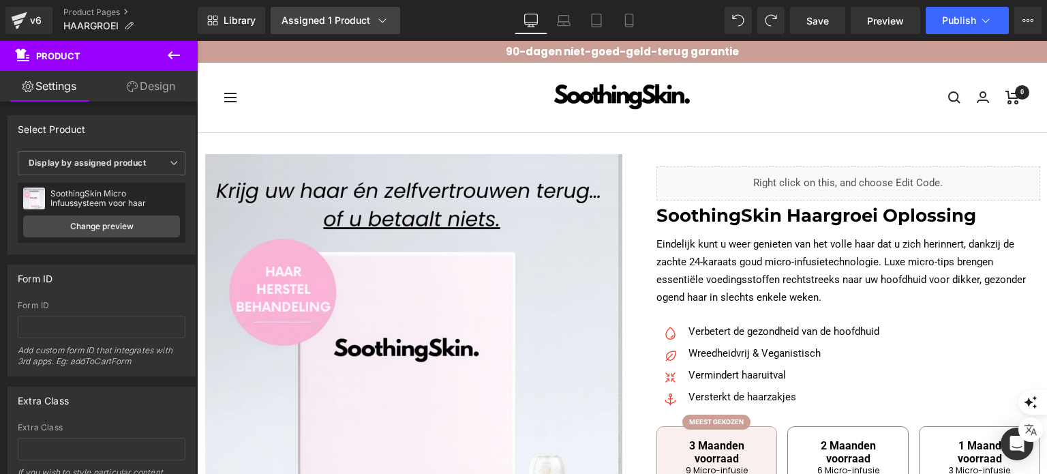
click at [293, 28] on link "Assigned 1 Product" at bounding box center [336, 20] width 130 height 27
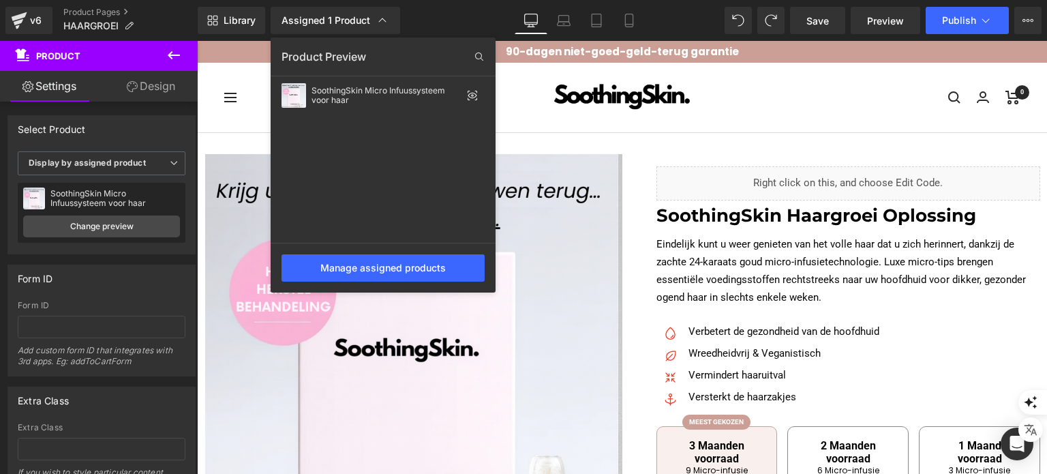
click at [235, 140] on div at bounding box center [622, 257] width 850 height 433
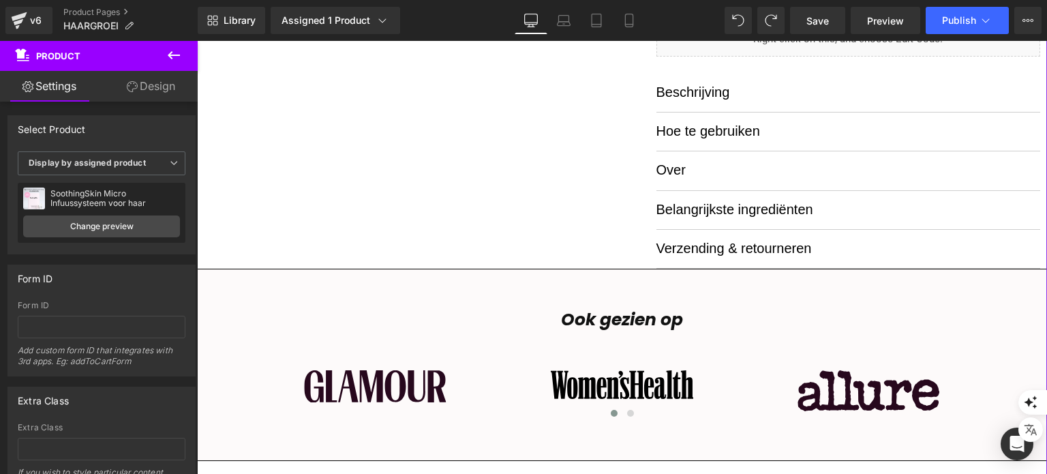
scroll to position [545, 0]
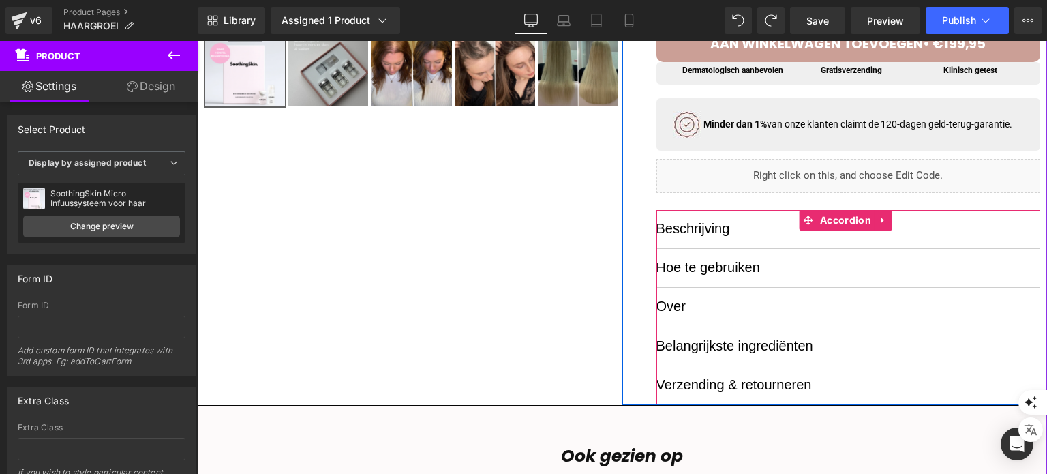
click at [709, 297] on div "Over Text Block" at bounding box center [848, 307] width 384 height 39
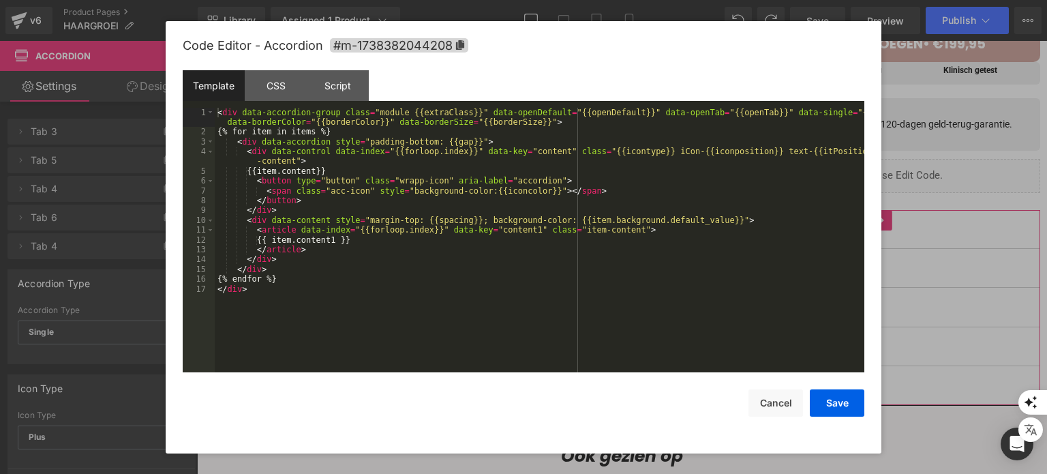
click at [676, 0] on div "Product You are previewing how the will restyle your page. You can not edit Ele…" at bounding box center [523, 0] width 1047 height 0
click at [298, 91] on div "CSS" at bounding box center [276, 85] width 62 height 31
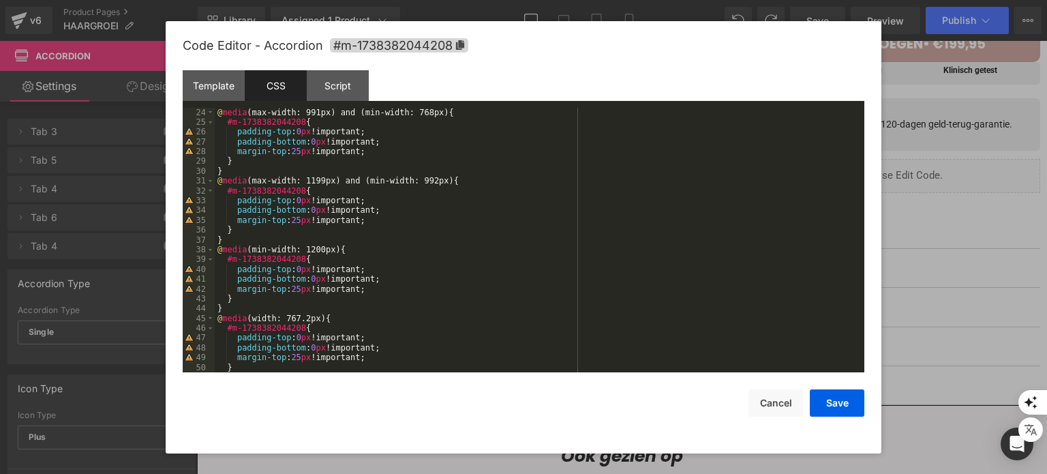
scroll to position [304, 0]
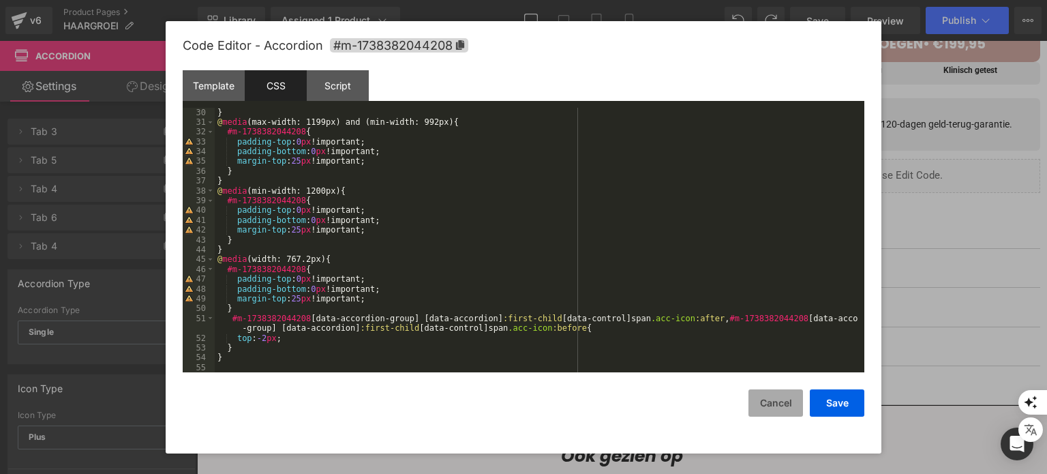
click at [757, 397] on button "Cancel" at bounding box center [775, 402] width 55 height 27
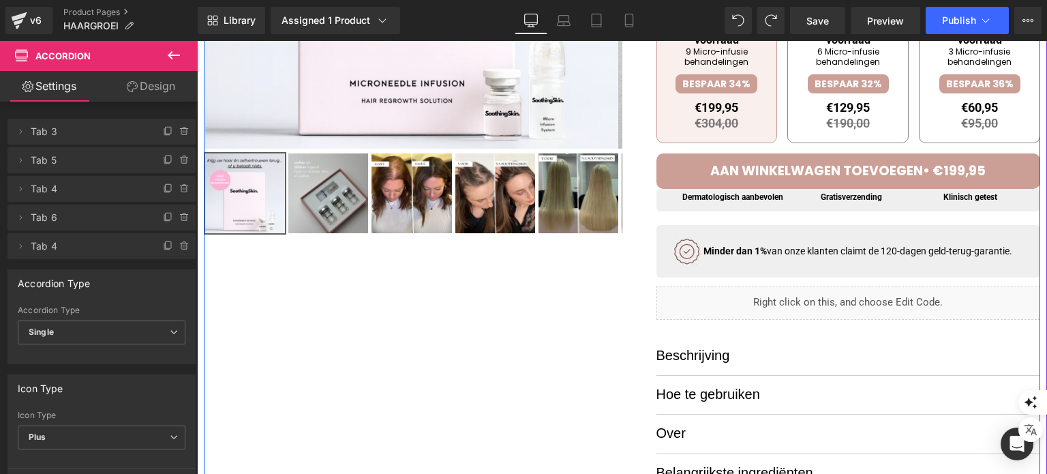
scroll to position [273, 0]
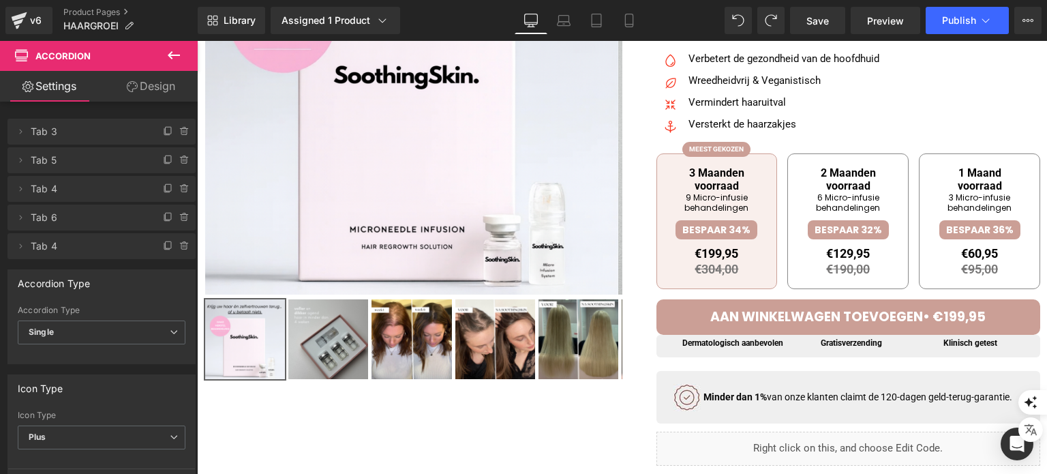
click at [177, 47] on icon at bounding box center [174, 55] width 16 height 16
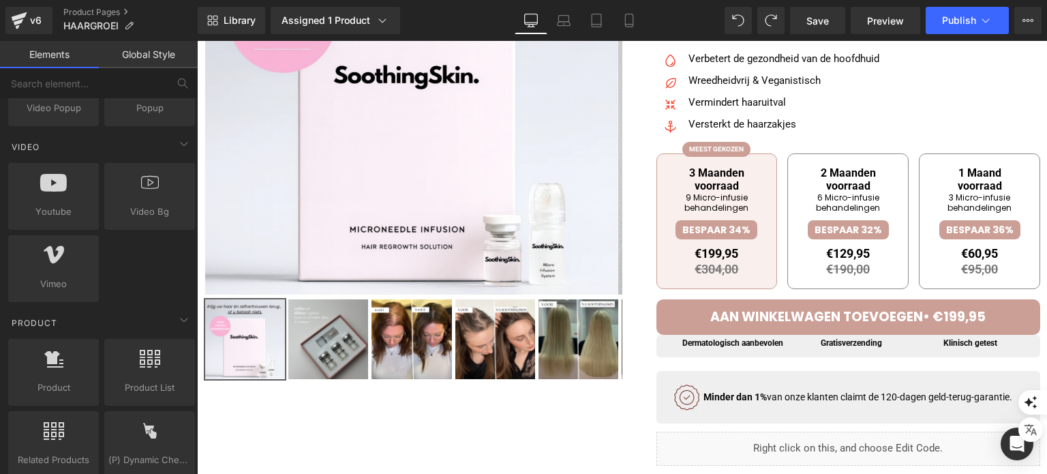
scroll to position [817, 0]
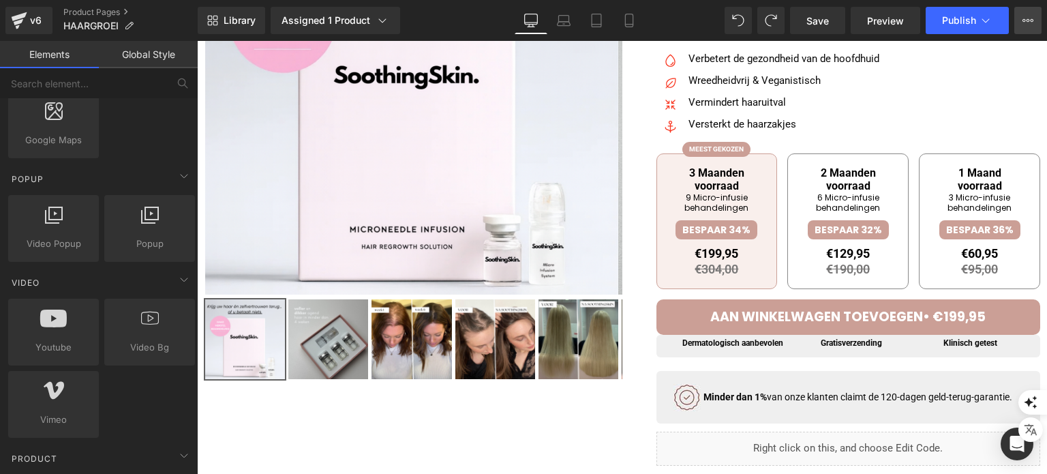
click at [1033, 18] on icon at bounding box center [1027, 20] width 11 height 11
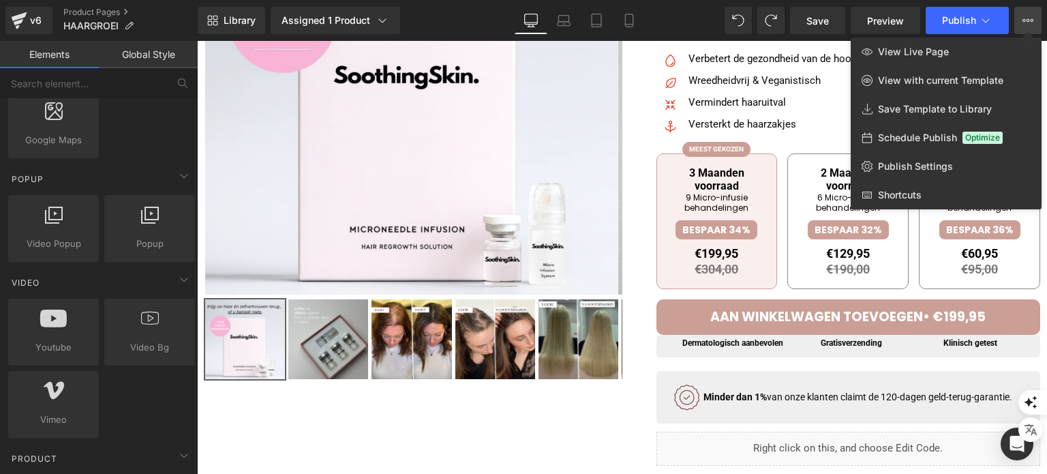
click at [641, 166] on div at bounding box center [622, 257] width 850 height 433
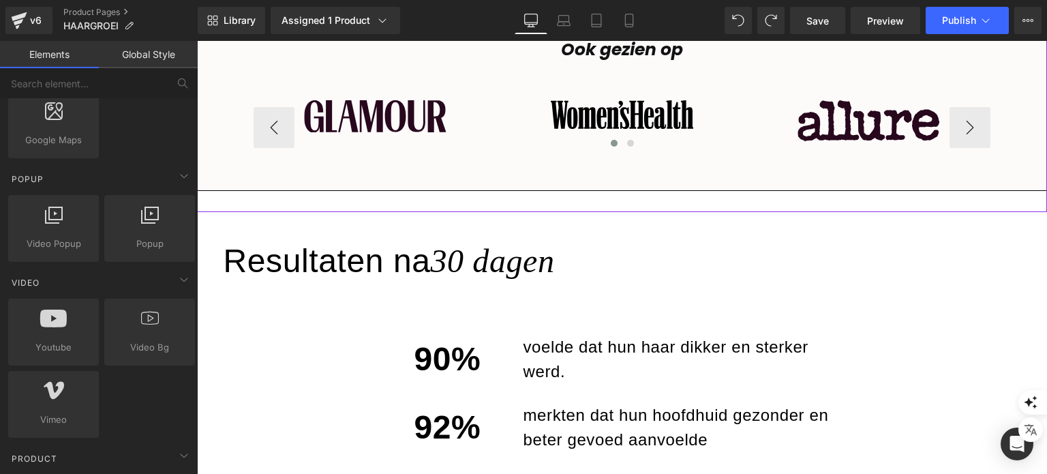
scroll to position [954, 0]
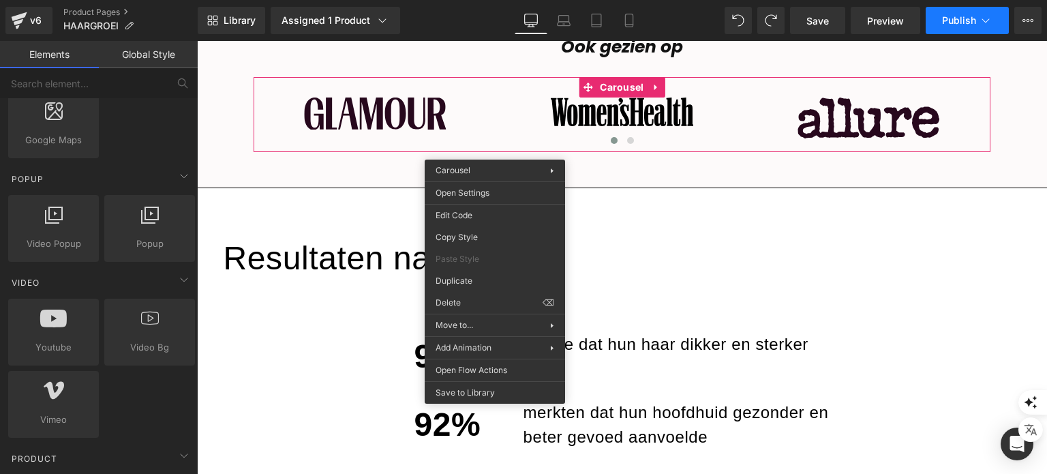
click at [975, 7] on button "Publish" at bounding box center [967, 20] width 83 height 27
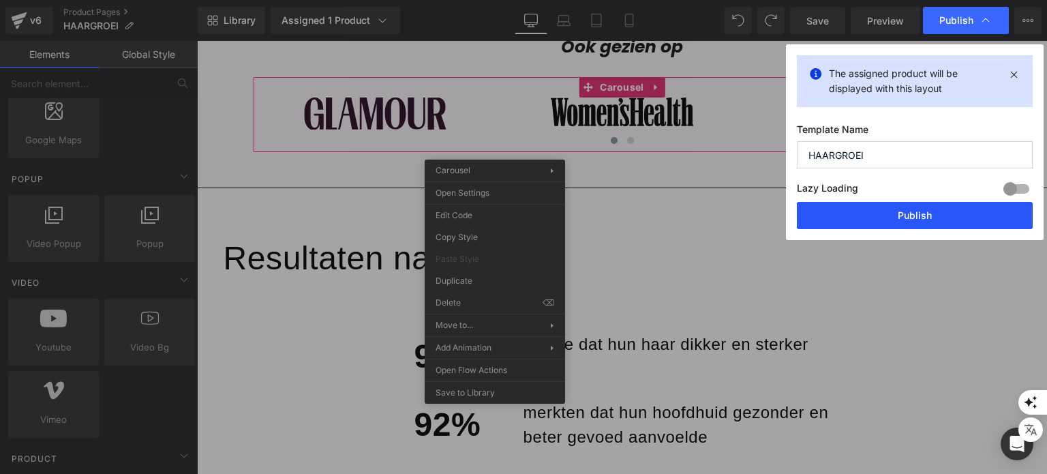
click at [857, 213] on button "Publish" at bounding box center [915, 215] width 236 height 27
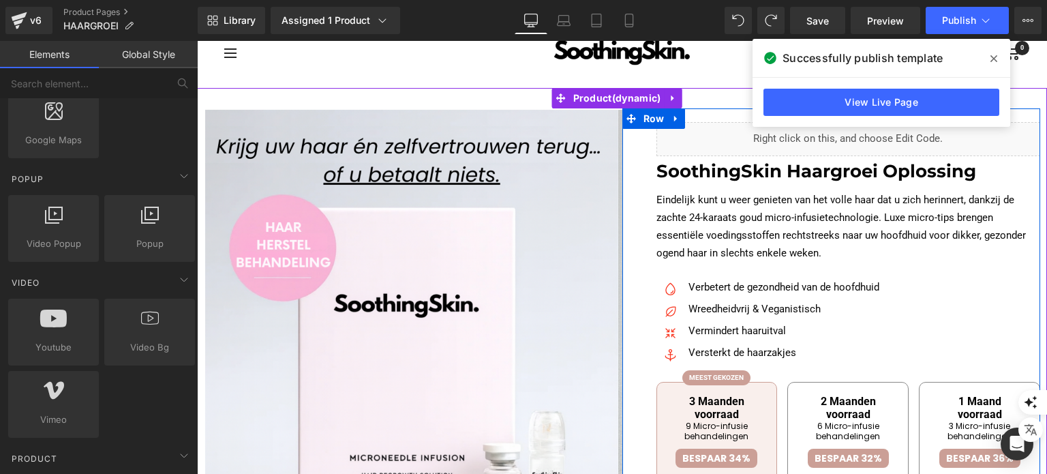
scroll to position [68, 0]
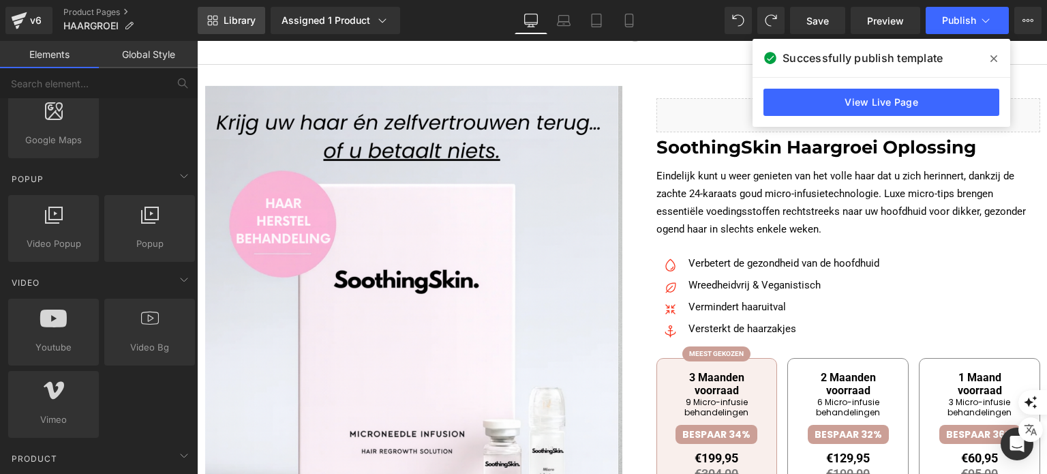
click at [243, 16] on span "Library" at bounding box center [240, 20] width 32 height 12
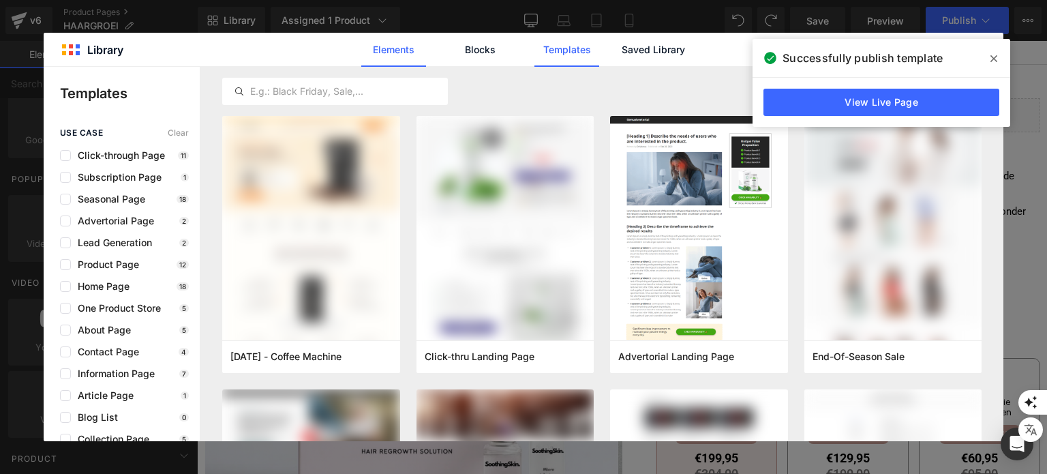
click at [381, 48] on link "Elements" at bounding box center [393, 50] width 65 height 34
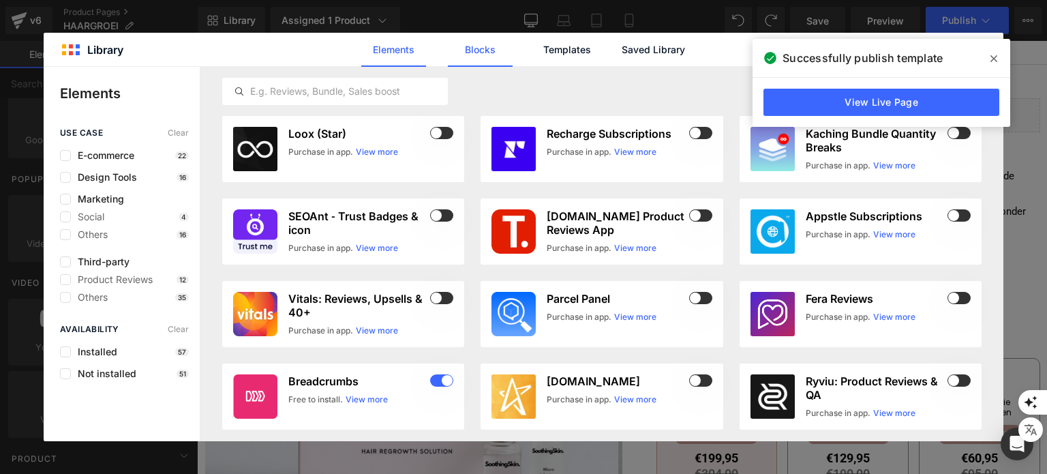
click at [460, 48] on link "Blocks" at bounding box center [480, 50] width 65 height 34
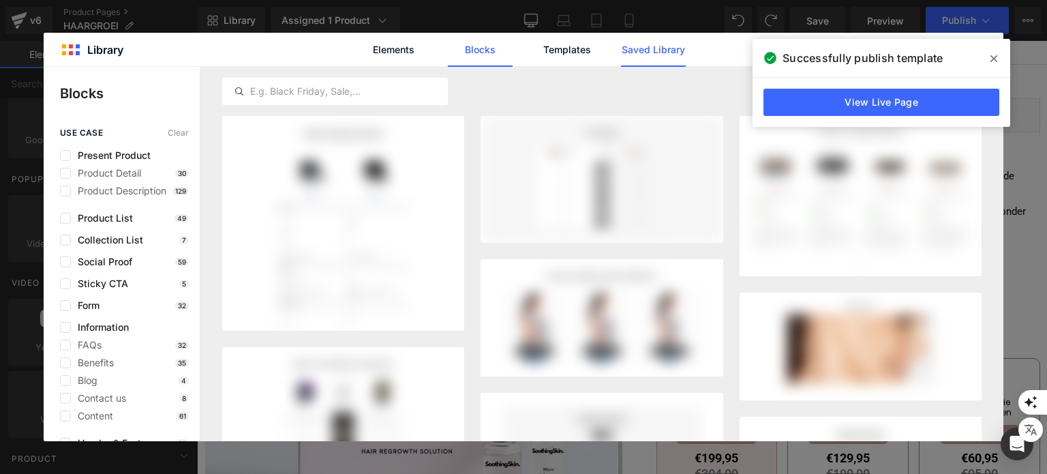
click at [682, 33] on link "Saved Library" at bounding box center [653, 50] width 65 height 34
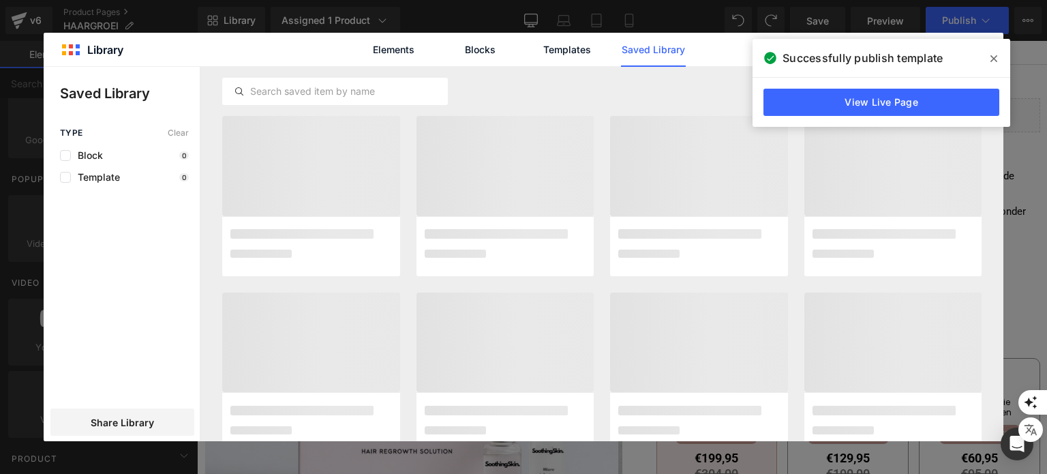
click at [987, 59] on span at bounding box center [994, 59] width 22 height 22
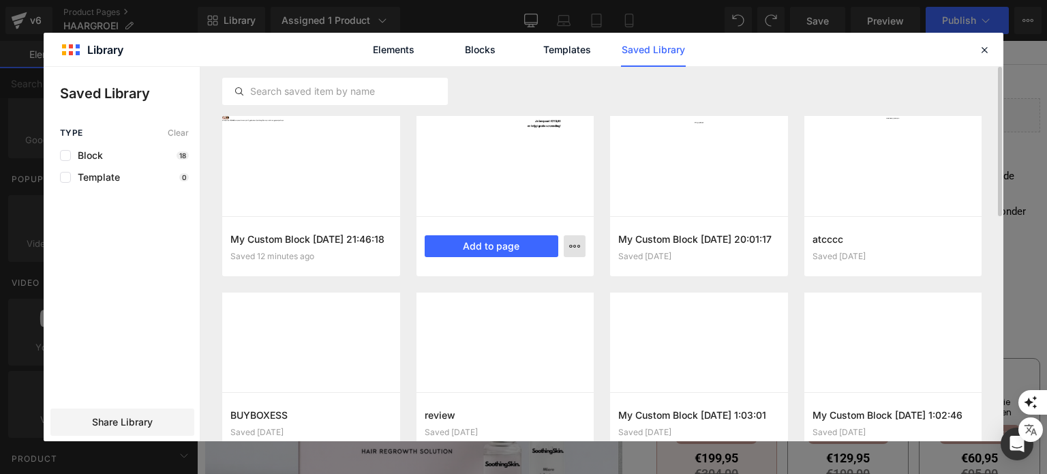
click at [575, 247] on icon "button" at bounding box center [574, 246] width 11 height 11
click at [575, 247] on div at bounding box center [524, 254] width 960 height 374
click at [521, 243] on button "Add to page" at bounding box center [492, 246] width 134 height 22
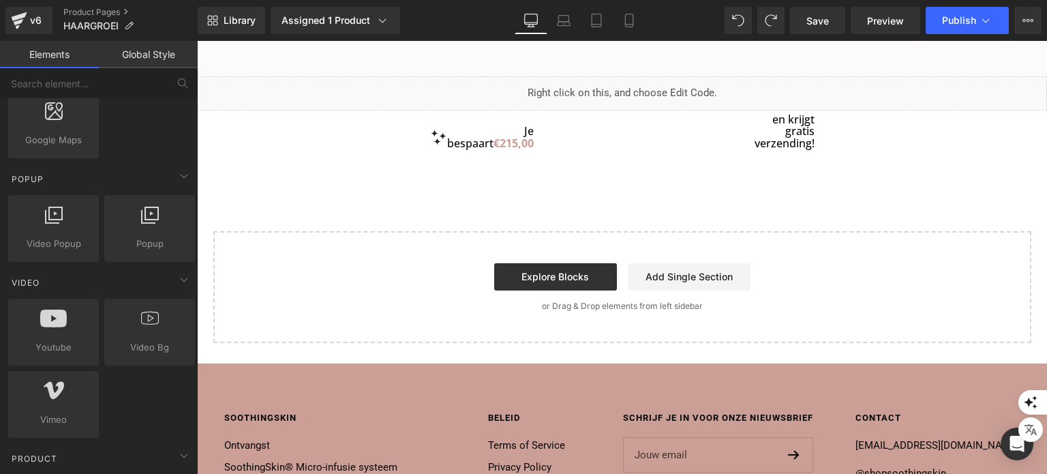
scroll to position [5187, 0]
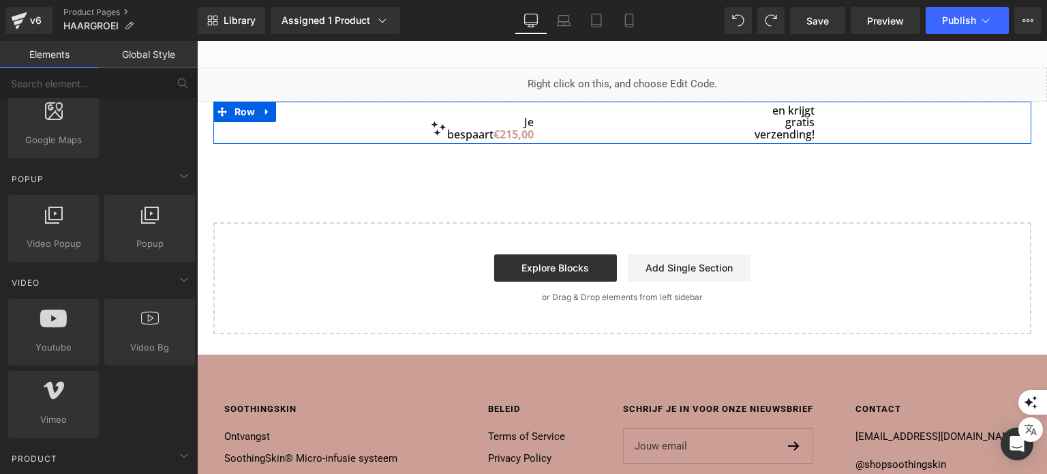
click at [547, 141] on div "Je bespaart €215,00 Heading en krijgt gratis verzending! Heading" at bounding box center [622, 123] width 818 height 43
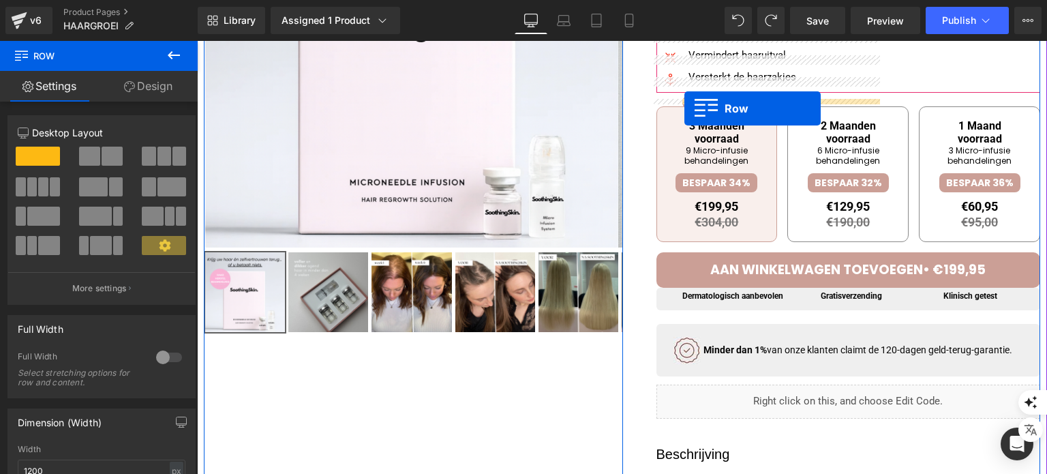
scroll to position [292, 0]
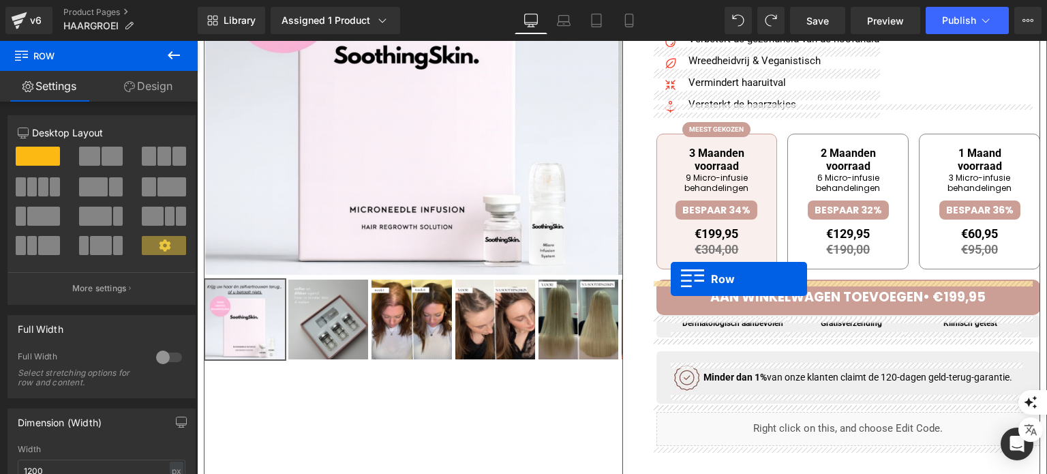
drag, startPoint x: 218, startPoint y: 188, endPoint x: 667, endPoint y: 282, distance: 458.3
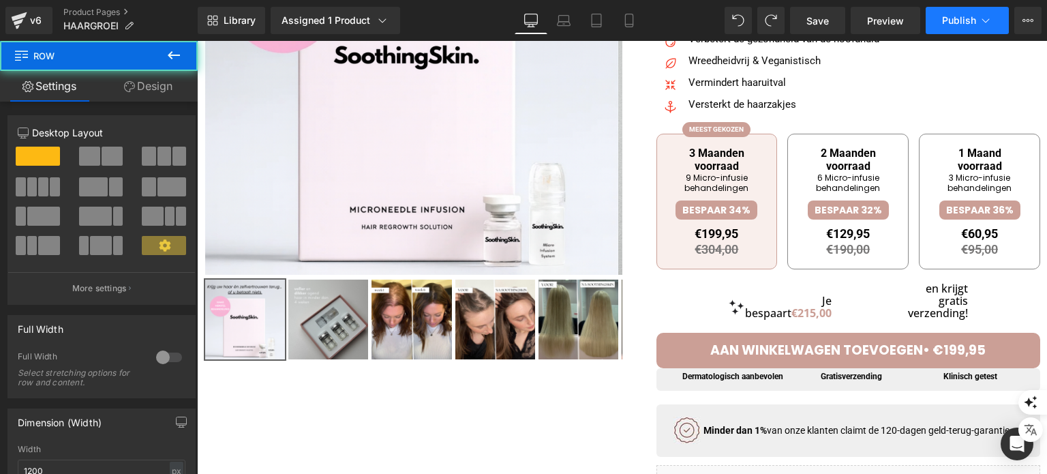
click at [975, 18] on span "Publish" at bounding box center [959, 20] width 34 height 11
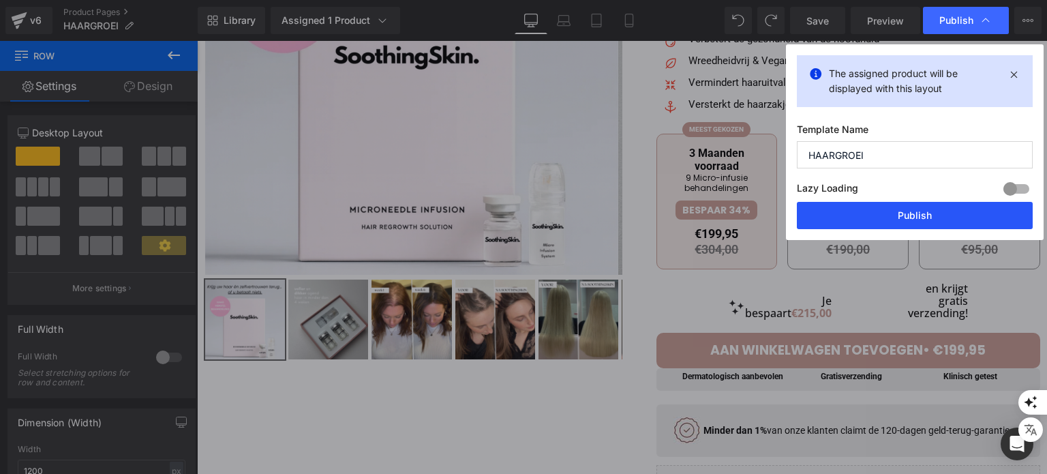
click at [839, 213] on button "Publish" at bounding box center [915, 215] width 236 height 27
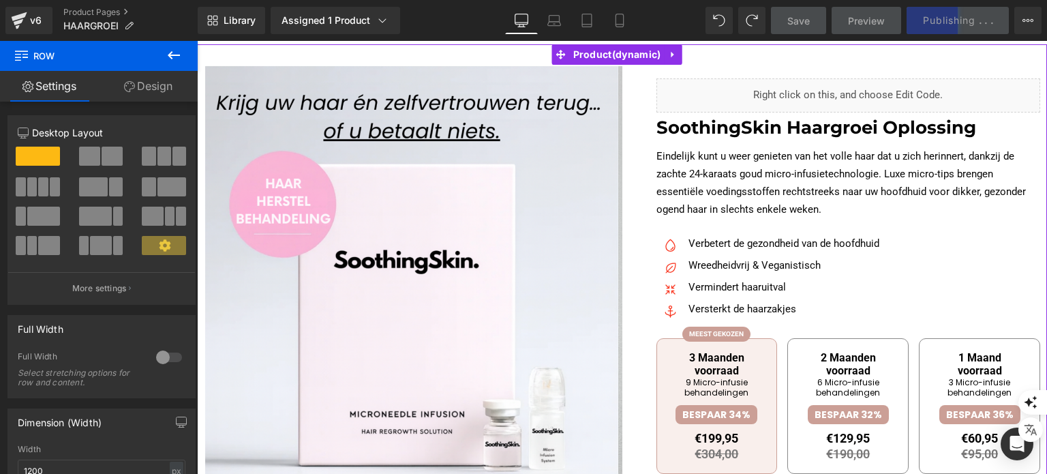
scroll to position [156, 0]
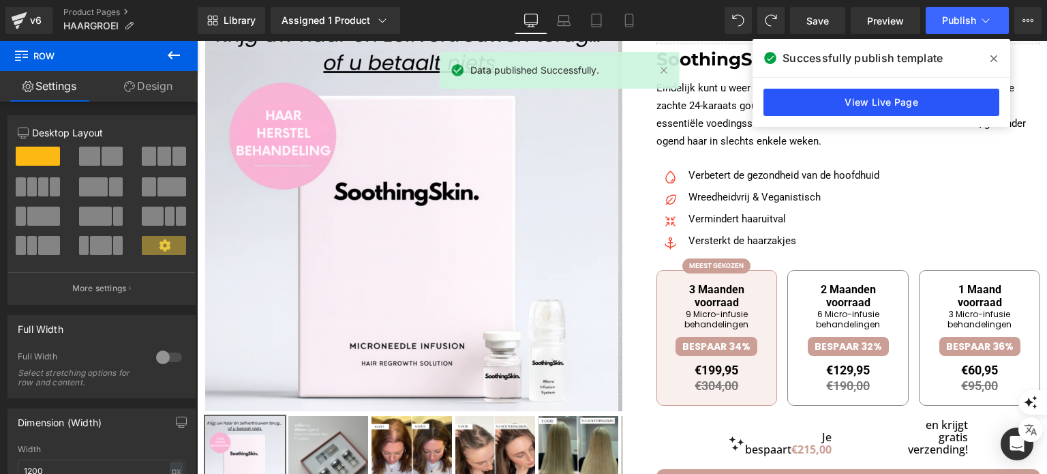
click at [870, 108] on link "View Live Page" at bounding box center [881, 102] width 236 height 27
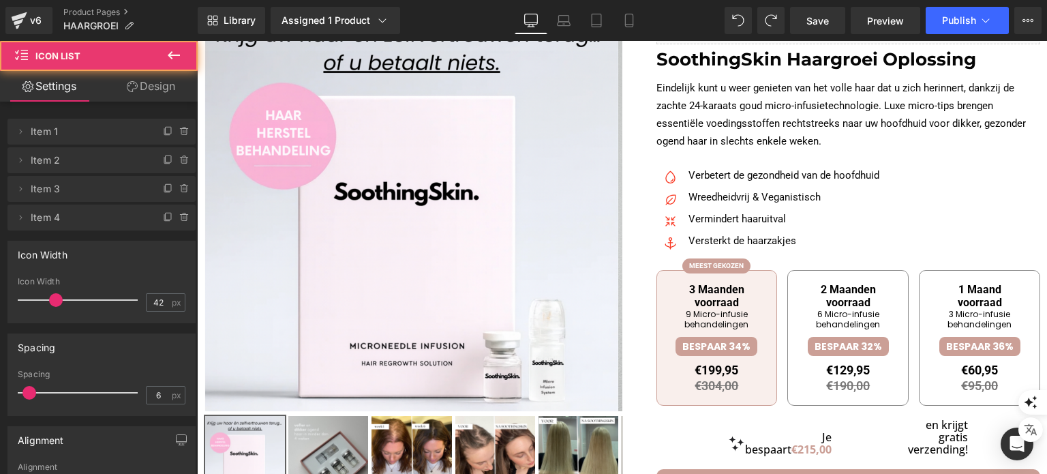
click at [897, 181] on div "Image Verbetert de gezondheid van de hoofdhuid Text Block Image Wreedheidvrij &…" at bounding box center [848, 211] width 384 height 89
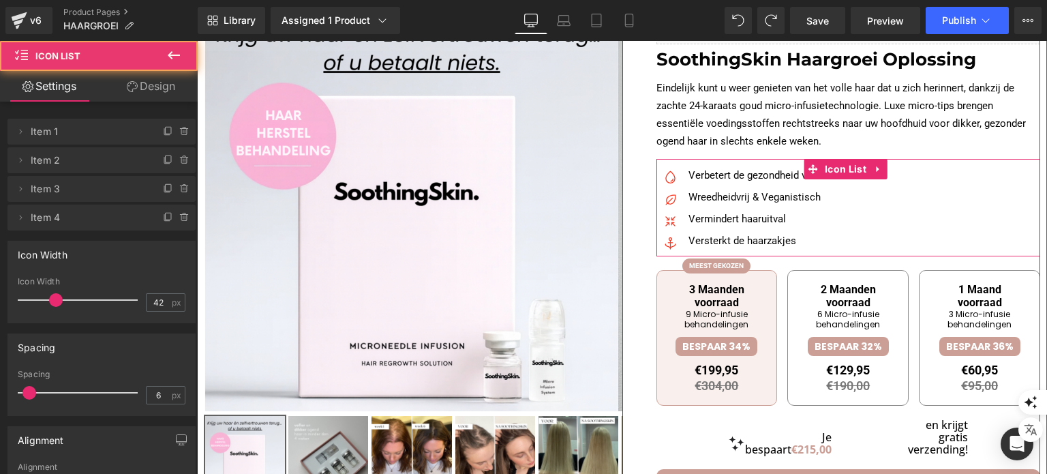
scroll to position [224, 0]
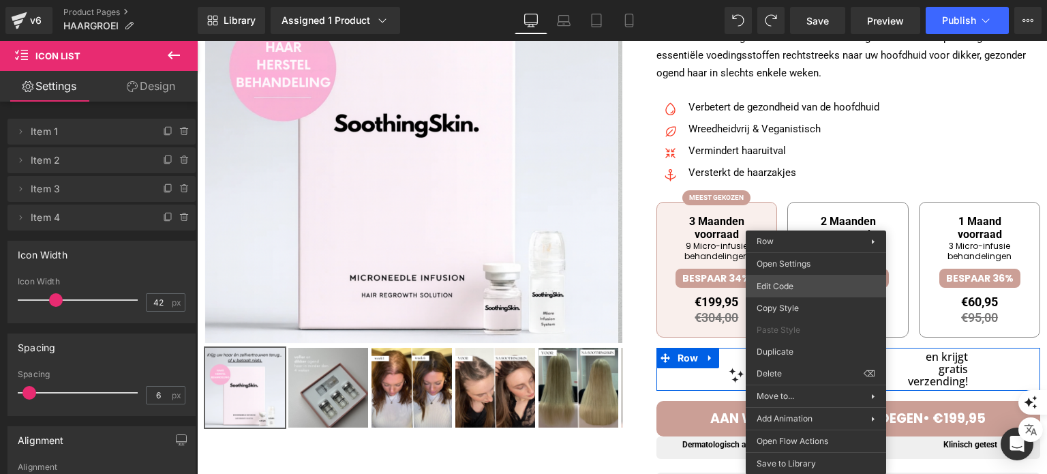
click at [786, 0] on div "Row You are previewing how the will restyle your page. You can not edit Element…" at bounding box center [523, 0] width 1047 height 0
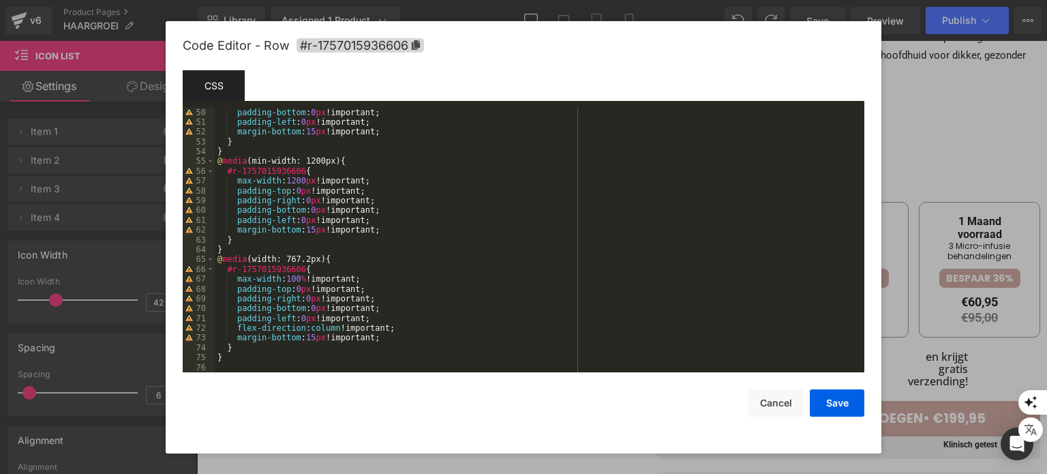
scroll to position [481, 0]
drag, startPoint x: 785, startPoint y: 410, endPoint x: 787, endPoint y: 397, distance: 13.1
click at [785, 408] on button "Cancel" at bounding box center [775, 402] width 55 height 27
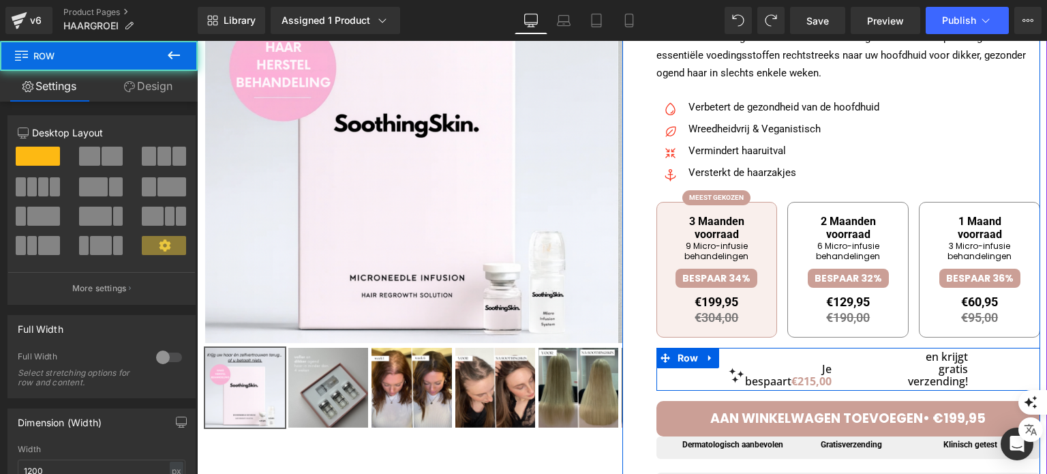
click at [963, 367] on div "Je bespaart €215,00 Heading en krijgt gratis verzending! Heading" at bounding box center [848, 369] width 384 height 43
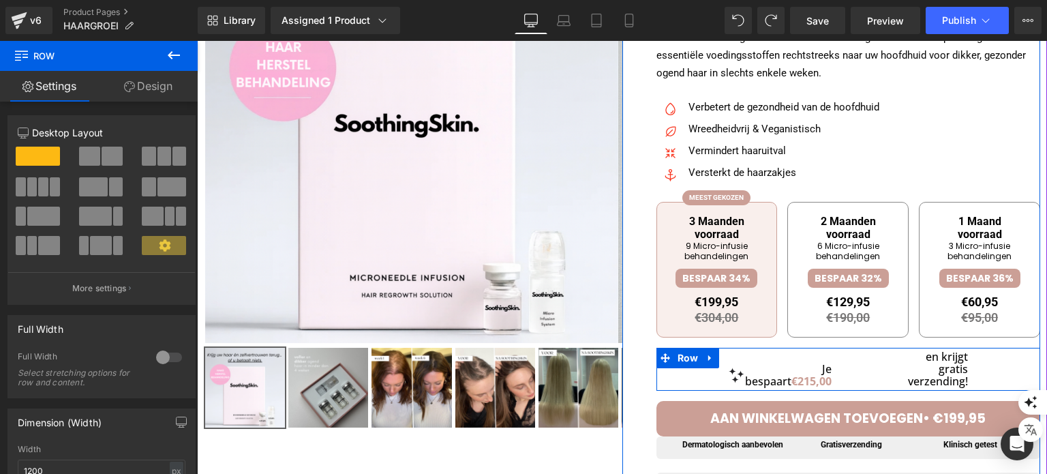
click at [688, 380] on div "Je bespaart €215,00 Heading en krijgt gratis verzending! Heading" at bounding box center [848, 369] width 384 height 43
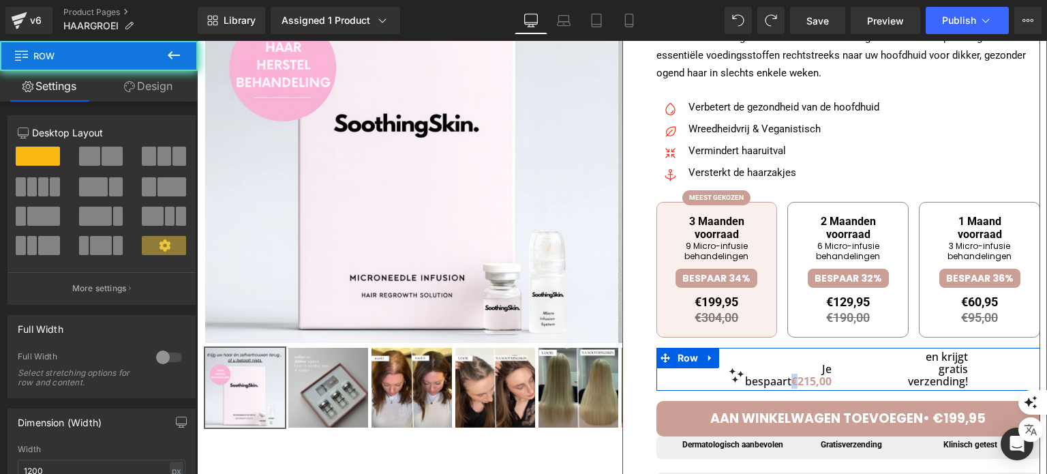
click at [688, 380] on div "Je bespaart €215,00 Heading en krijgt gratis verzending! Heading" at bounding box center [848, 369] width 384 height 43
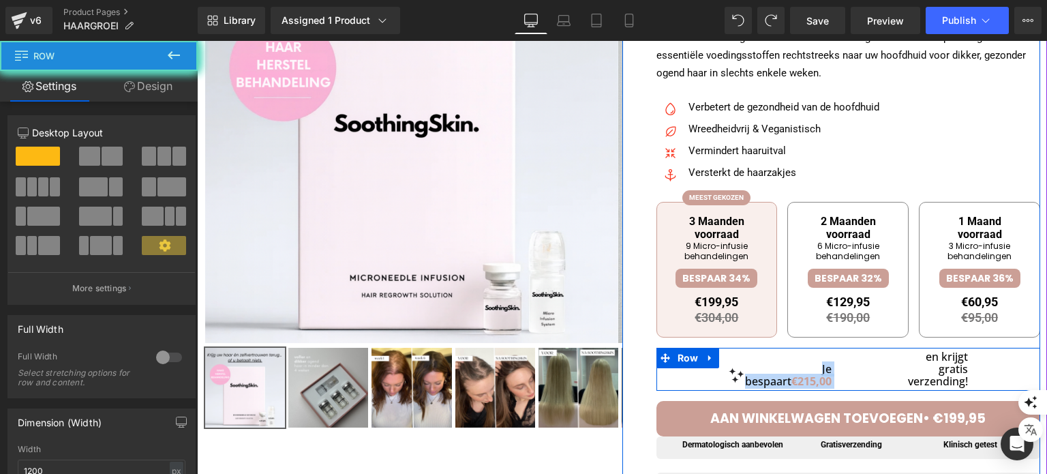
click at [688, 380] on div "Je bespaart €215,00 Heading en krijgt gratis verzending! Heading" at bounding box center [848, 369] width 384 height 43
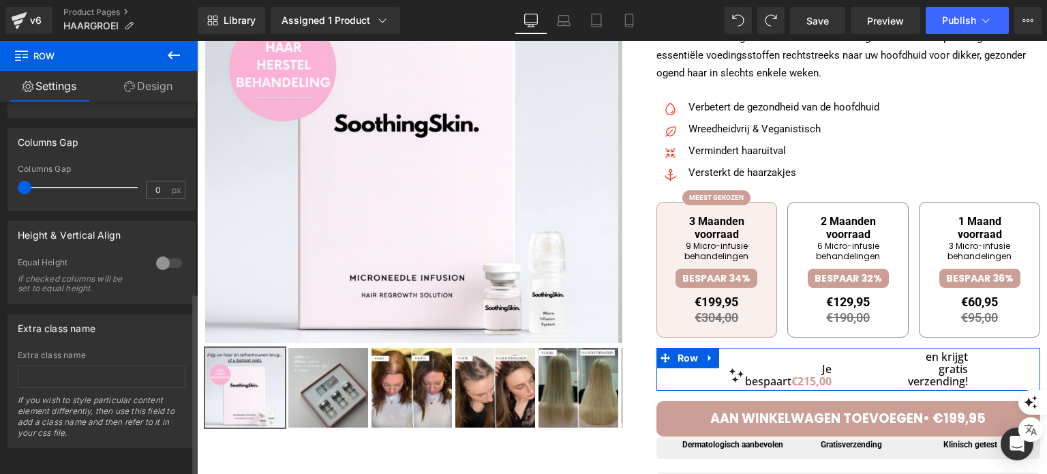
scroll to position [391, 0]
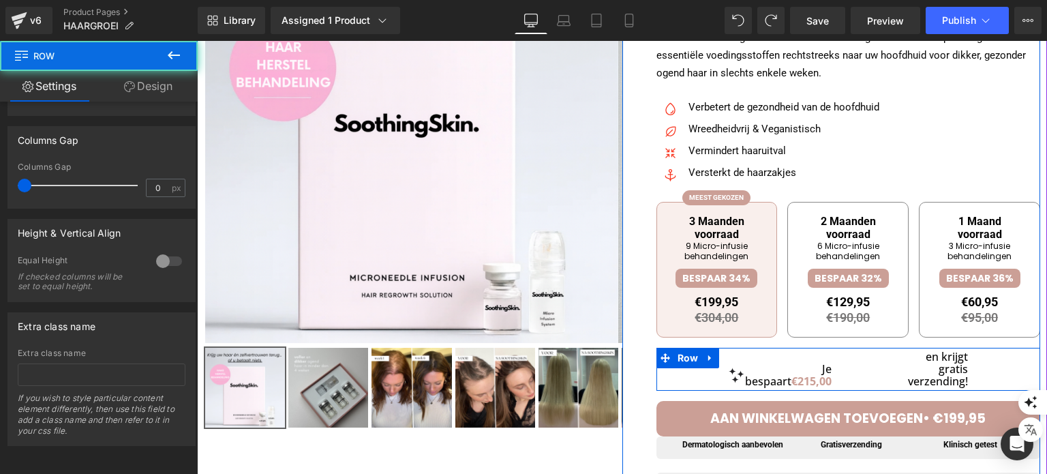
click at [700, 381] on div "Je bespaart €215,00 Heading en krijgt gratis verzending! Heading" at bounding box center [848, 369] width 384 height 43
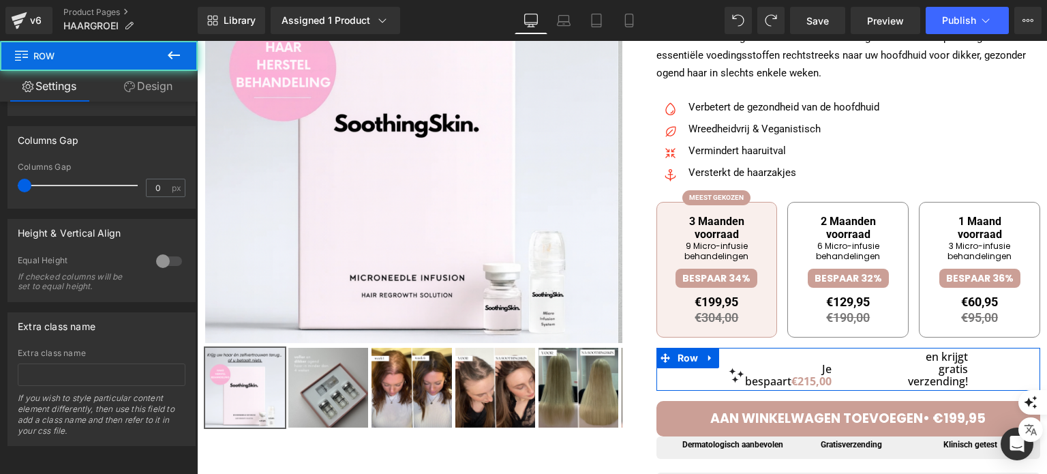
click at [143, 81] on link "Design" at bounding box center [148, 86] width 99 height 31
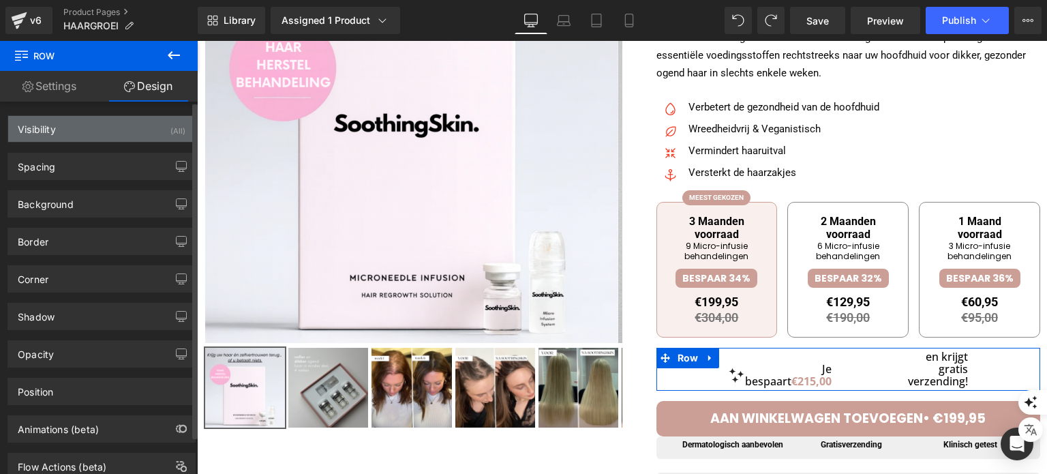
click at [108, 130] on div "Visibility (All)" at bounding box center [101, 129] width 187 height 26
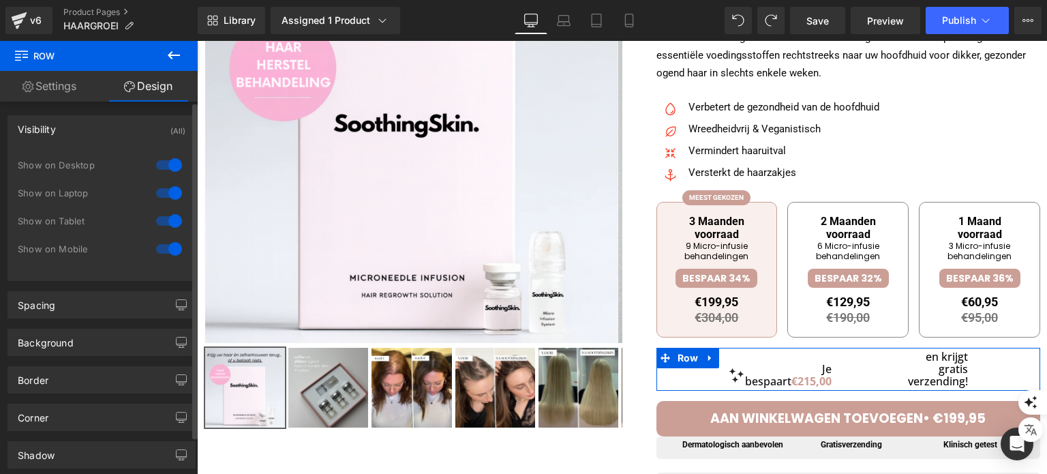
click at [165, 192] on div at bounding box center [169, 193] width 33 height 22
click at [165, 222] on div at bounding box center [169, 221] width 33 height 22
click at [161, 250] on div at bounding box center [169, 249] width 33 height 22
drag, startPoint x: 164, startPoint y: 253, endPoint x: 162, endPoint y: 215, distance: 38.2
click at [164, 250] on div at bounding box center [169, 249] width 33 height 22
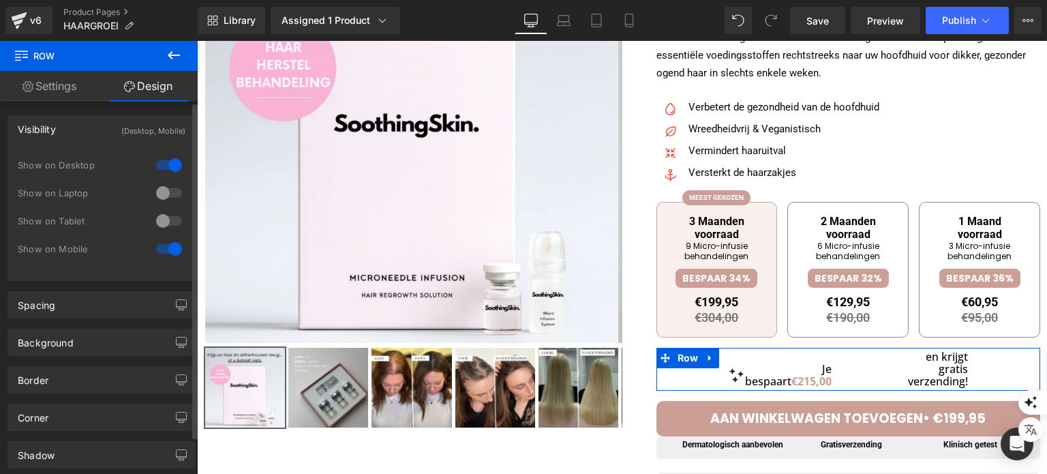
click at [166, 166] on div at bounding box center [169, 165] width 33 height 22
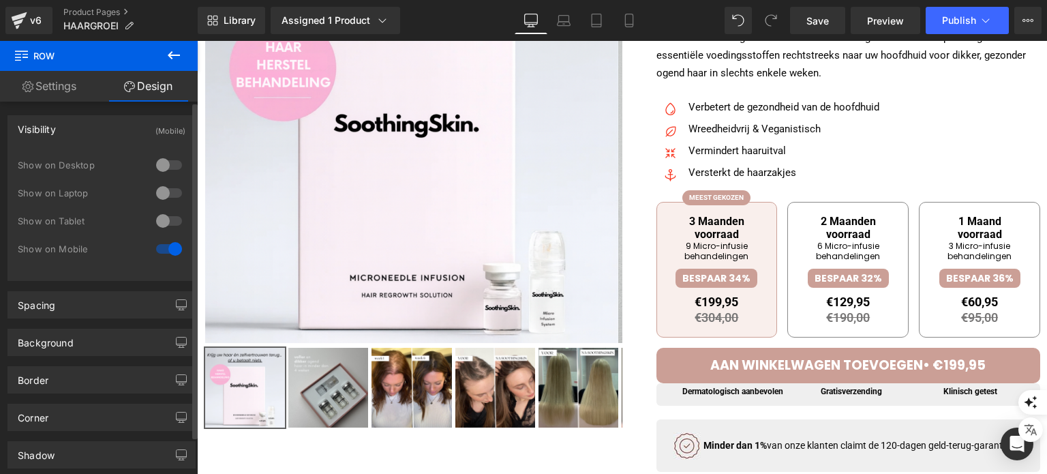
click at [162, 186] on div at bounding box center [169, 193] width 33 height 22
click at [155, 222] on div at bounding box center [169, 221] width 33 height 22
click at [164, 165] on div at bounding box center [169, 165] width 33 height 22
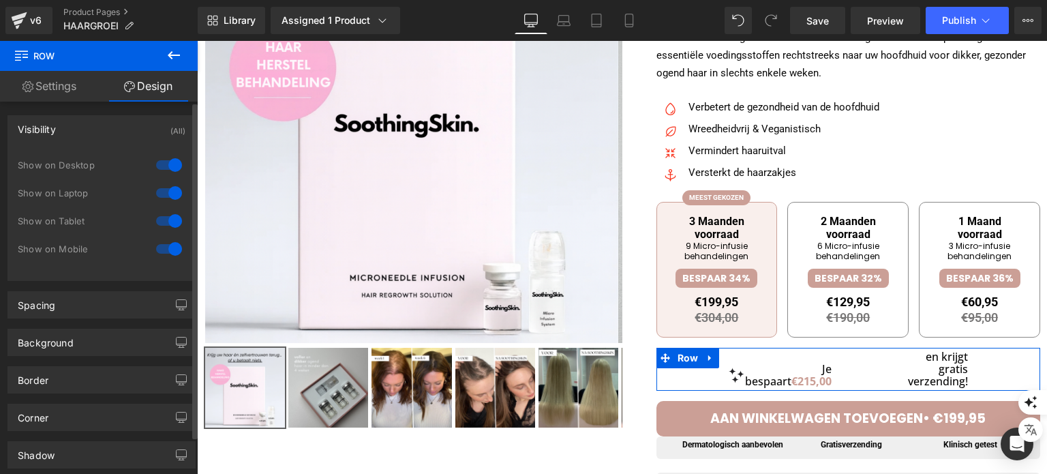
click at [164, 161] on div at bounding box center [169, 165] width 33 height 22
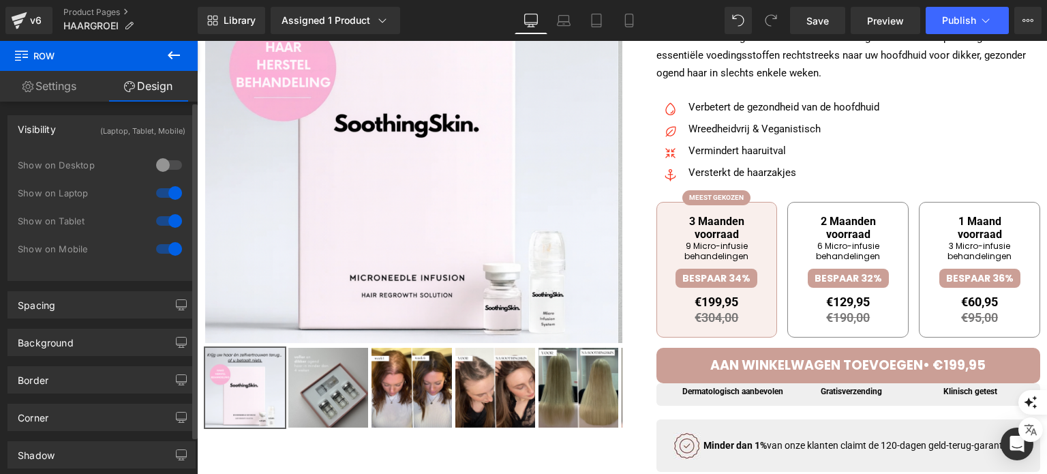
click at [163, 182] on div at bounding box center [169, 193] width 33 height 22
click at [159, 214] on div at bounding box center [169, 221] width 33 height 22
drag, startPoint x: 159, startPoint y: 253, endPoint x: 420, endPoint y: 5, distance: 359.7
click at [159, 253] on div at bounding box center [169, 249] width 33 height 22
click at [172, 250] on div at bounding box center [169, 249] width 33 height 22
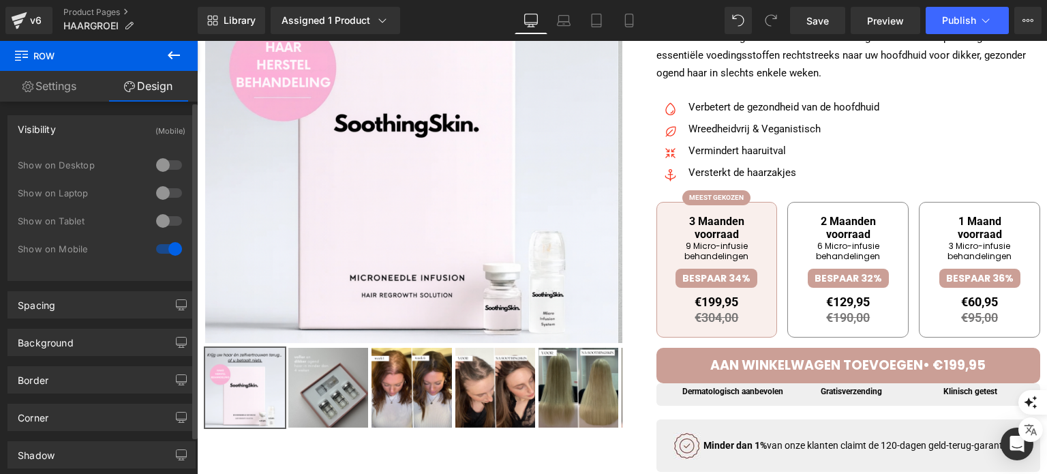
click at [161, 194] on div at bounding box center [169, 193] width 33 height 22
click at [170, 241] on div at bounding box center [169, 249] width 33 height 22
click at [971, 22] on span "Publish" at bounding box center [959, 20] width 34 height 11
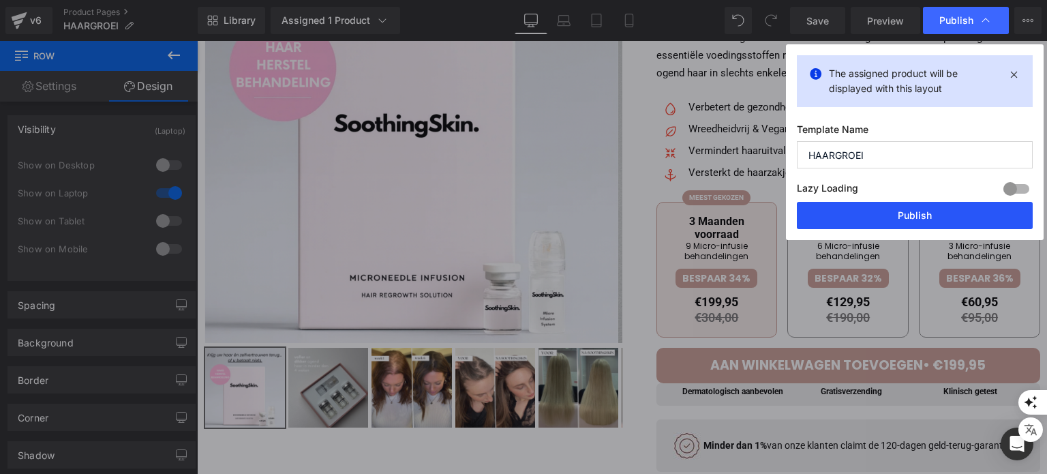
click at [884, 200] on div "Lazy Loading Build Upgrade plan to unlock" at bounding box center [915, 190] width 236 height 22
click at [878, 204] on button "Publish" at bounding box center [915, 215] width 236 height 27
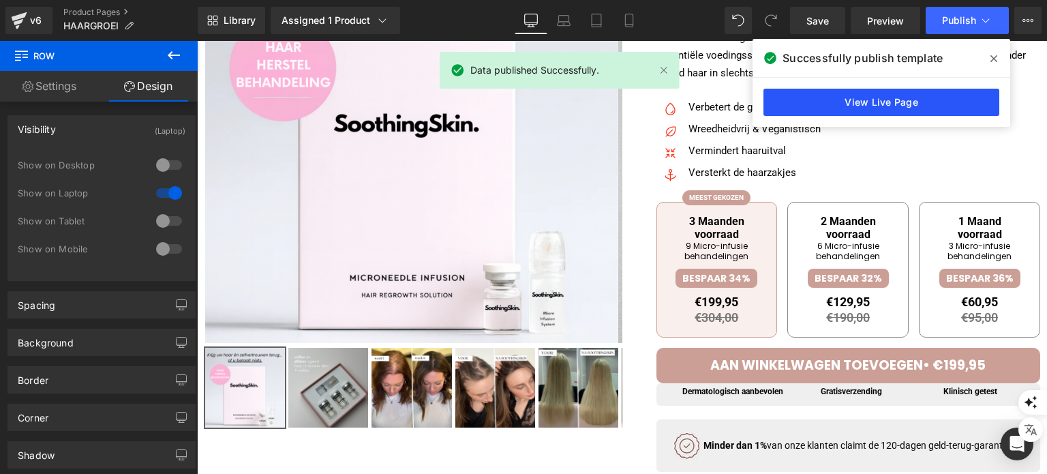
click at [857, 92] on link "View Live Page" at bounding box center [881, 102] width 236 height 27
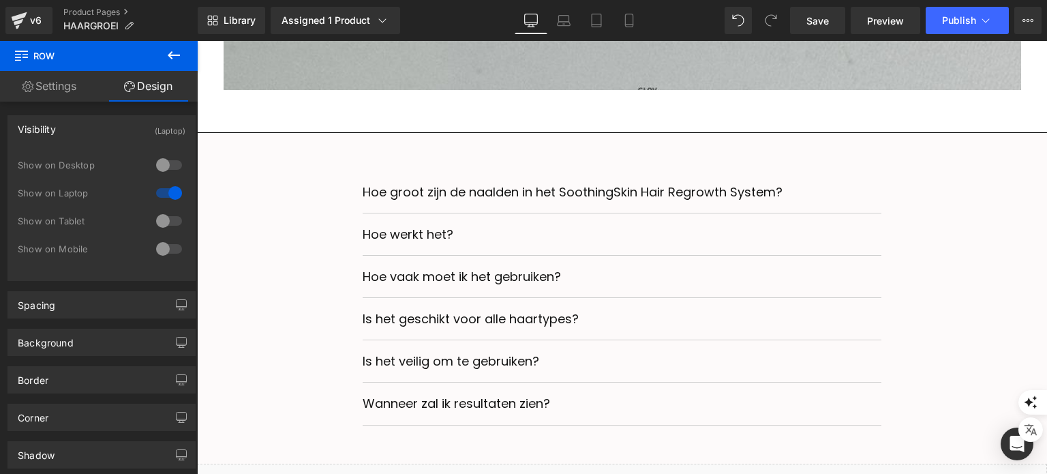
scroll to position [4799, 0]
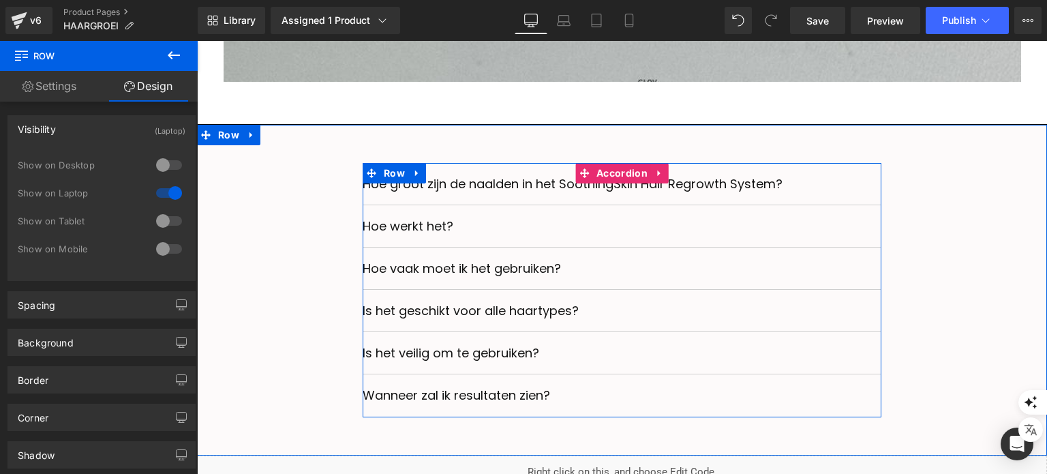
click at [452, 177] on div "Hoe groot zijn de naalden in het SoothingSkin Hair Regrowth System? Text Block" at bounding box center [622, 184] width 519 height 42
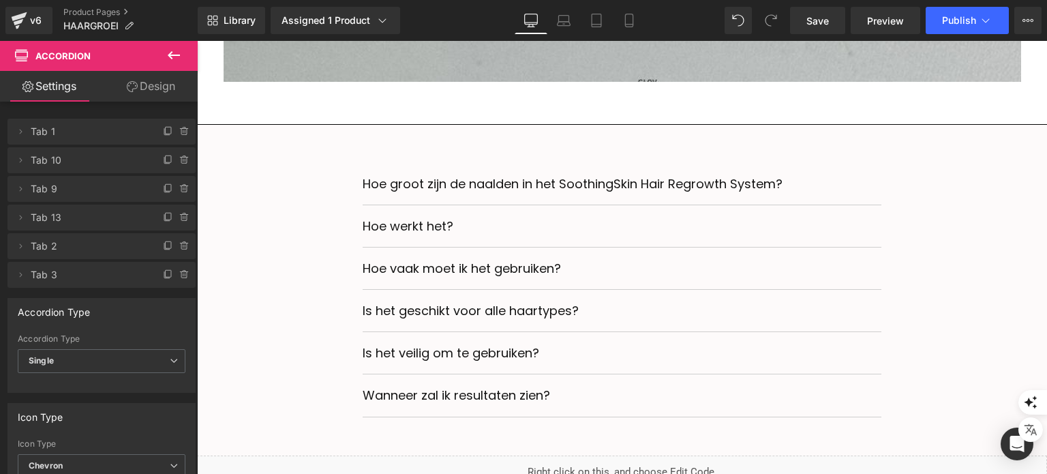
click at [166, 51] on icon at bounding box center [174, 55] width 16 height 16
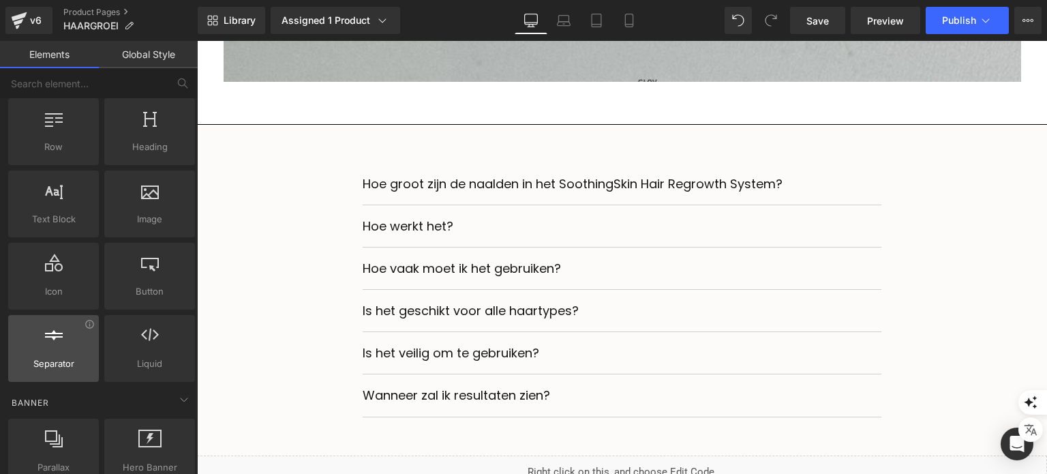
scroll to position [0, 0]
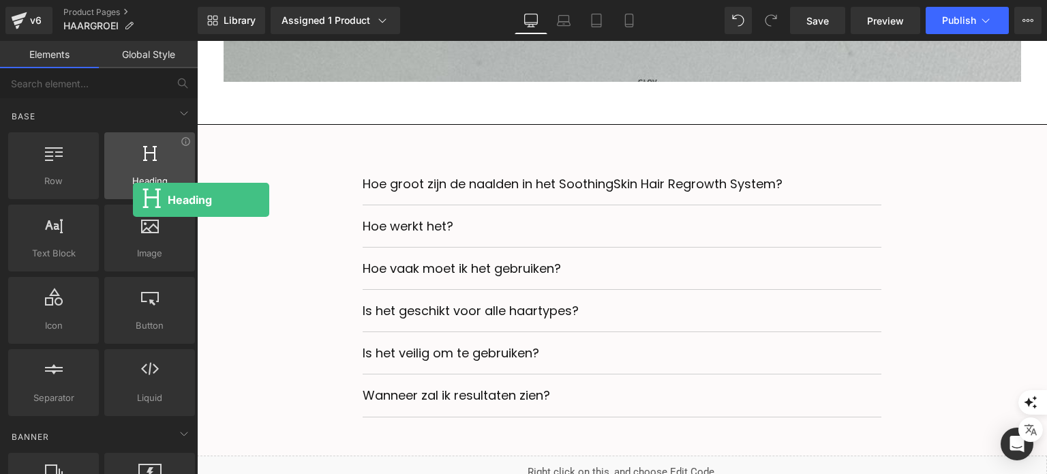
drag, startPoint x: 134, startPoint y: 174, endPoint x: 129, endPoint y: 195, distance: 21.7
click at [130, 195] on div "Heading headings, titles, h1,h2,h3,h4,h5,h6" at bounding box center [149, 165] width 91 height 67
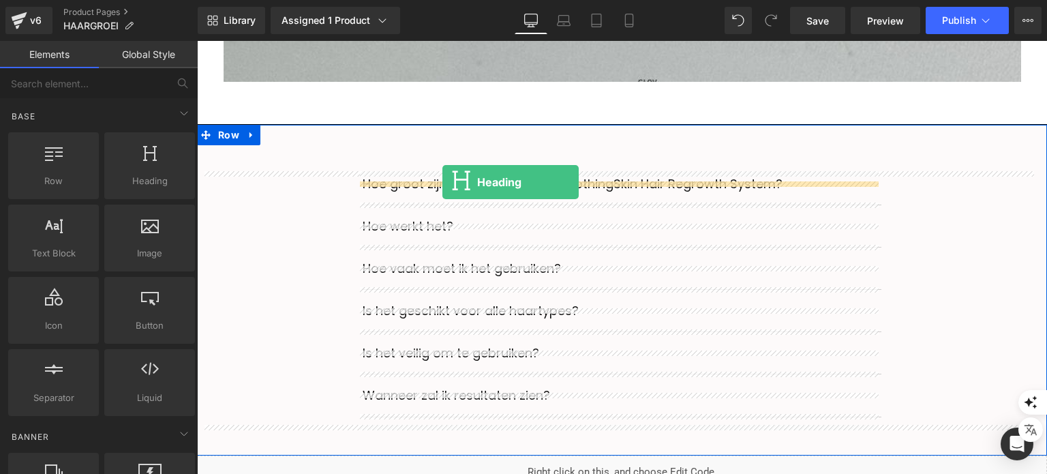
drag, startPoint x: 336, startPoint y: 222, endPoint x: 442, endPoint y: 182, distance: 113.7
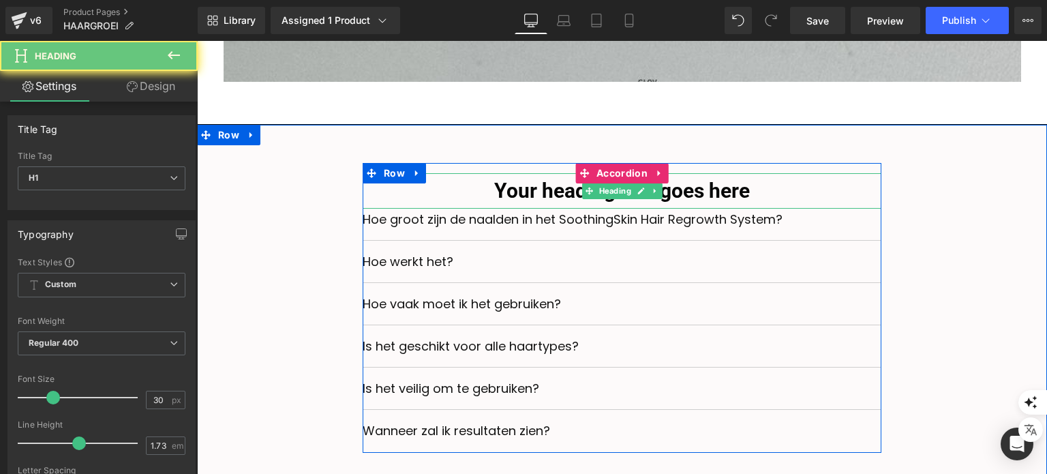
click at [488, 196] on h1 "Your heading text goes here" at bounding box center [622, 190] width 519 height 35
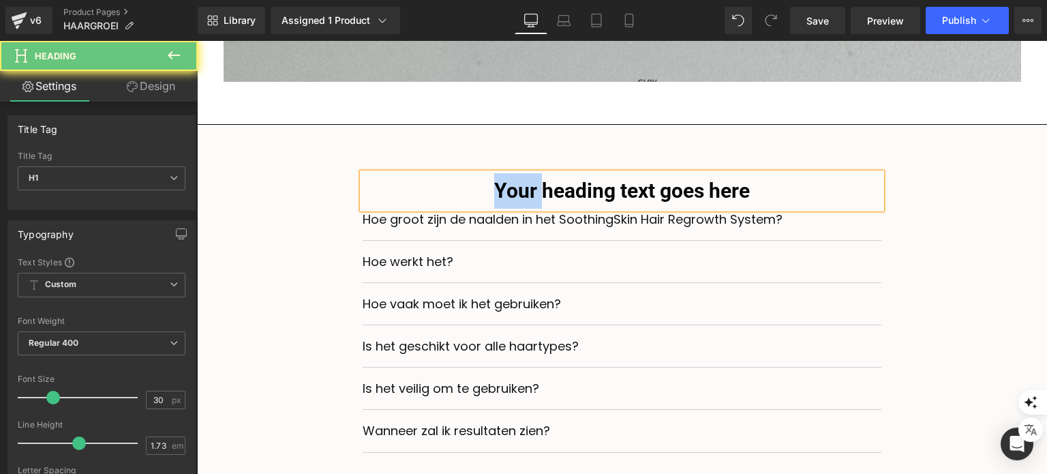
click at [488, 196] on h1 "Your heading text goes here" at bounding box center [622, 190] width 519 height 35
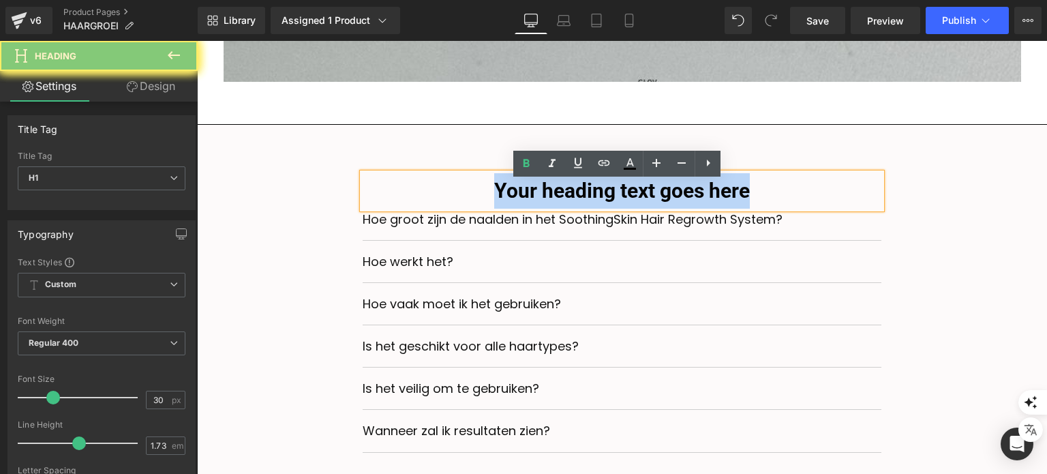
click at [488, 196] on h1 "Your heading text goes here" at bounding box center [622, 190] width 519 height 35
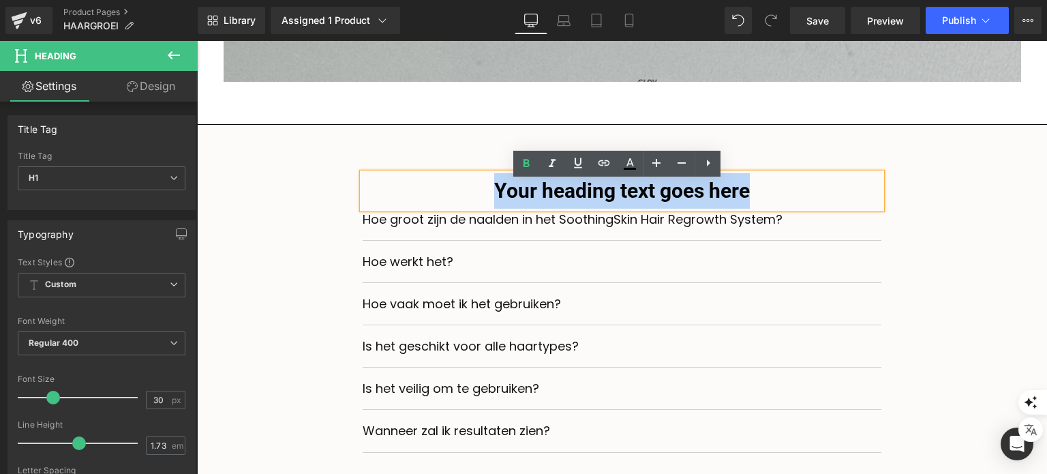
paste div
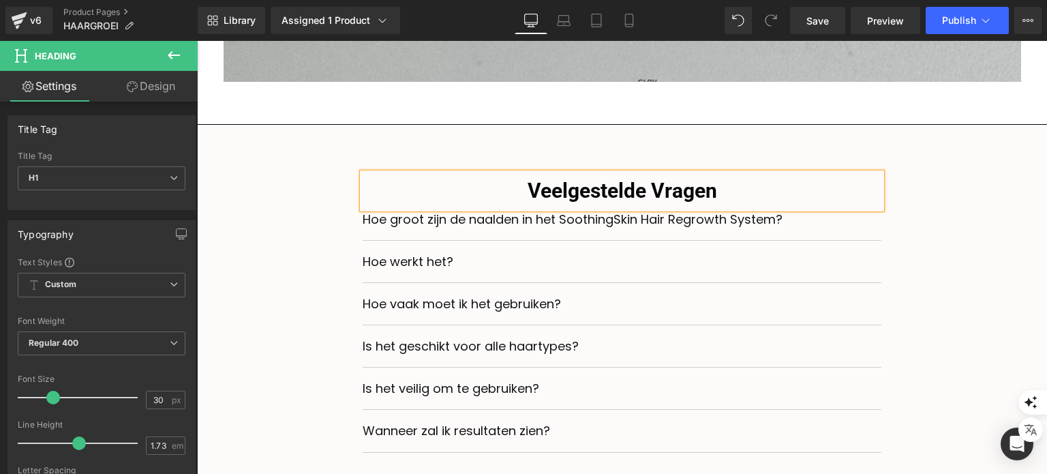
click at [1018, 186] on div "Veelgestelde Vragen Heading Hoe groot zijn de naalden in het SoothingSkin Hair …" at bounding box center [622, 308] width 830 height 290
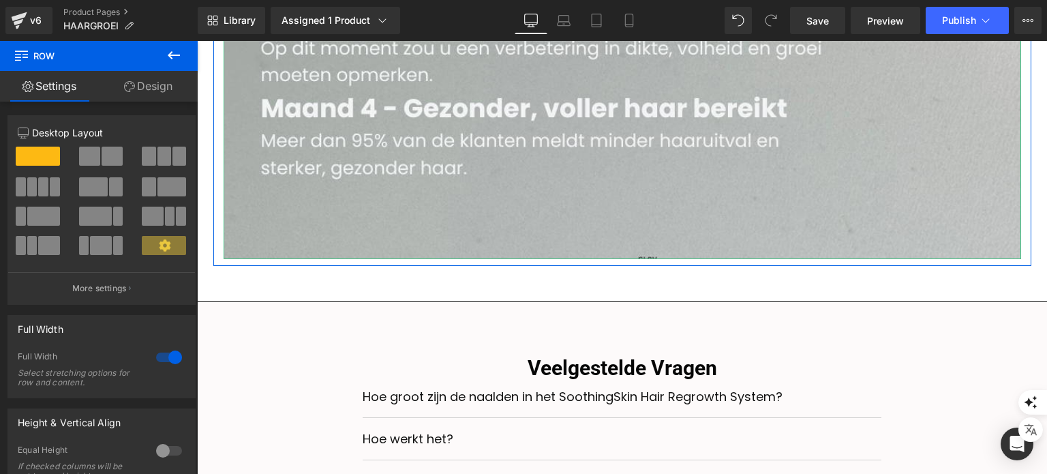
scroll to position [4731, 0]
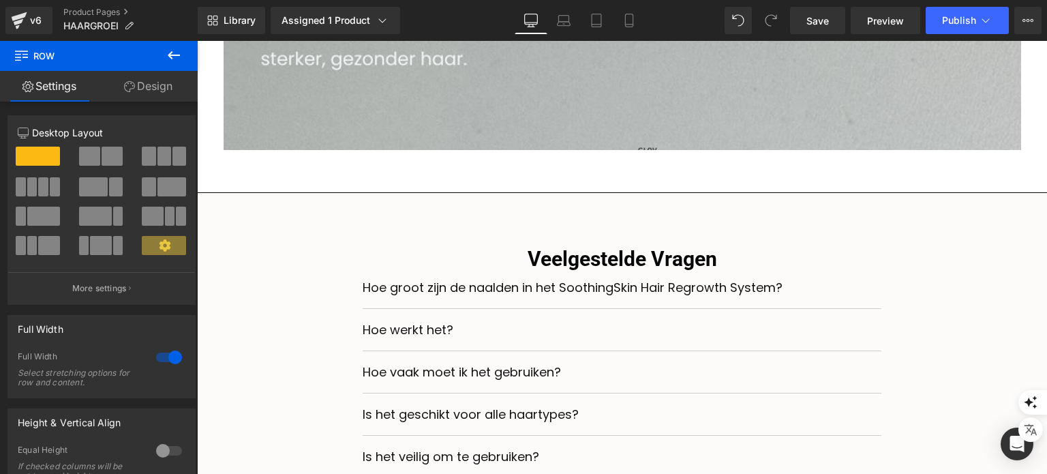
click at [663, 266] on h1 "Veelgestelde Vragen" at bounding box center [622, 258] width 519 height 35
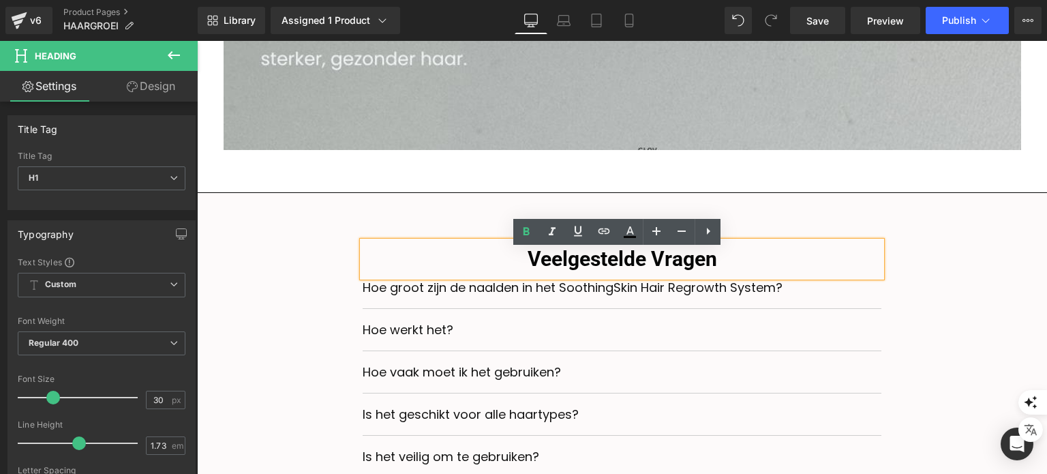
click at [548, 273] on h1 "Veelgestelde Vragen" at bounding box center [622, 258] width 519 height 35
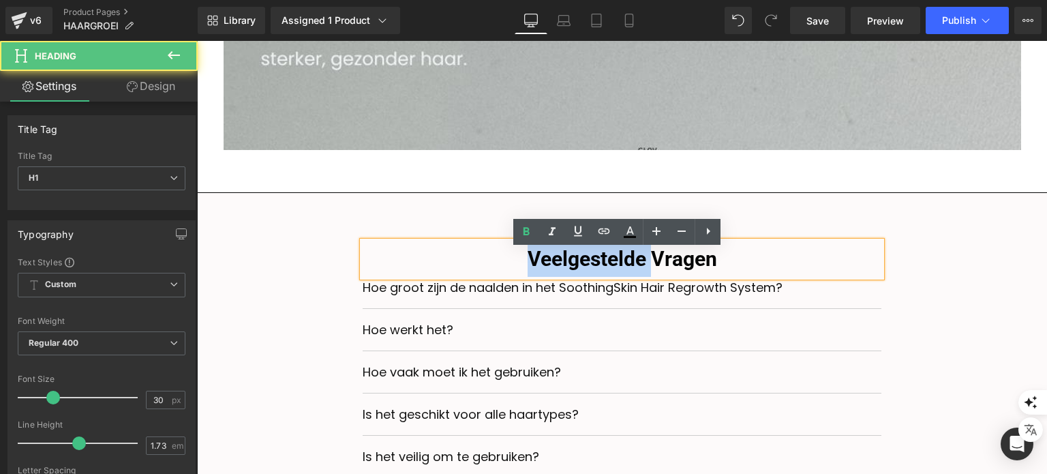
click at [548, 273] on h1 "Veelgestelde Vragen" at bounding box center [622, 258] width 519 height 35
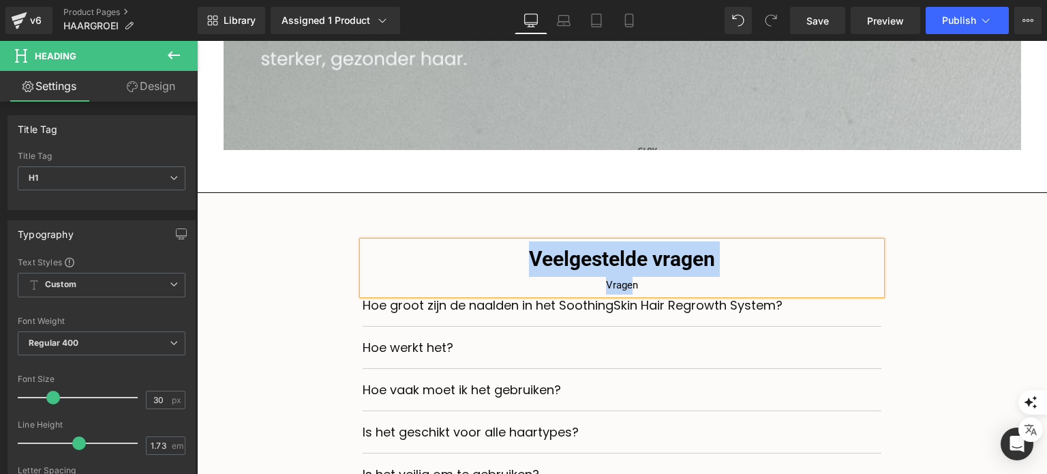
drag, startPoint x: 628, startPoint y: 297, endPoint x: 474, endPoint y: 262, distance: 157.9
click at [474, 262] on div "Veelgestelde vragen Vragen" at bounding box center [622, 267] width 519 height 53
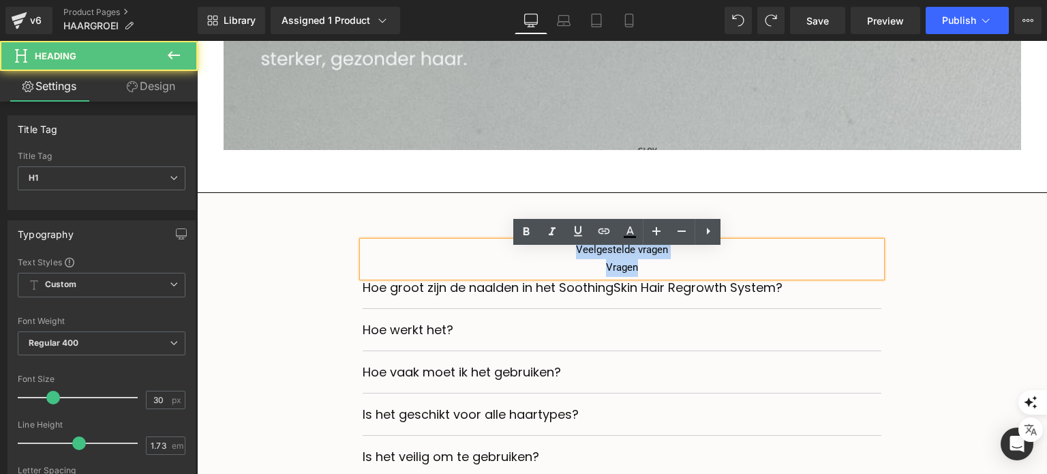
drag, startPoint x: 638, startPoint y: 279, endPoint x: 557, endPoint y: 254, distance: 85.1
click at [557, 254] on div "Veelgestelde vragen Vragen" at bounding box center [622, 258] width 519 height 35
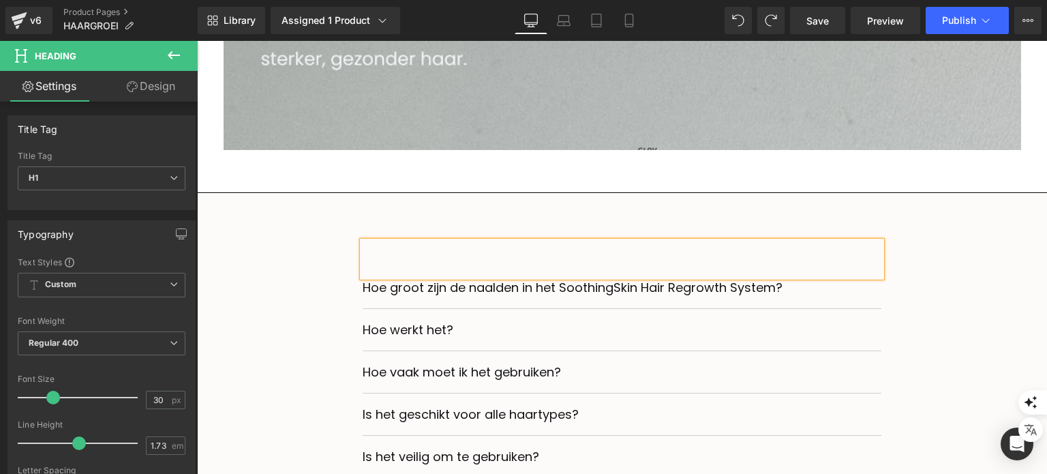
click at [623, 277] on div at bounding box center [622, 258] width 519 height 35
click at [992, 302] on div "Heading Hoe groot zijn de naalden in het SoothingSkin Hair Regrowth System? Tex…" at bounding box center [622, 376] width 830 height 290
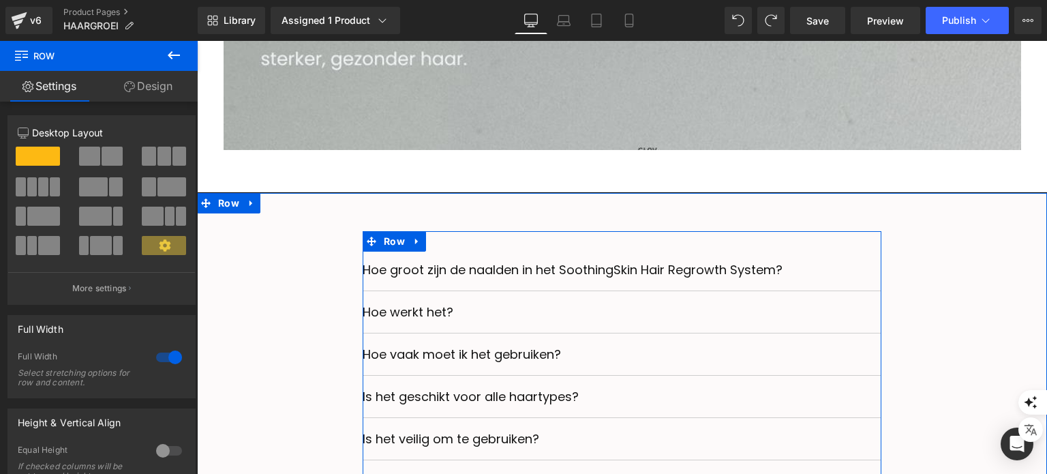
click at [197, 41] on div at bounding box center [197, 41] width 0 height 0
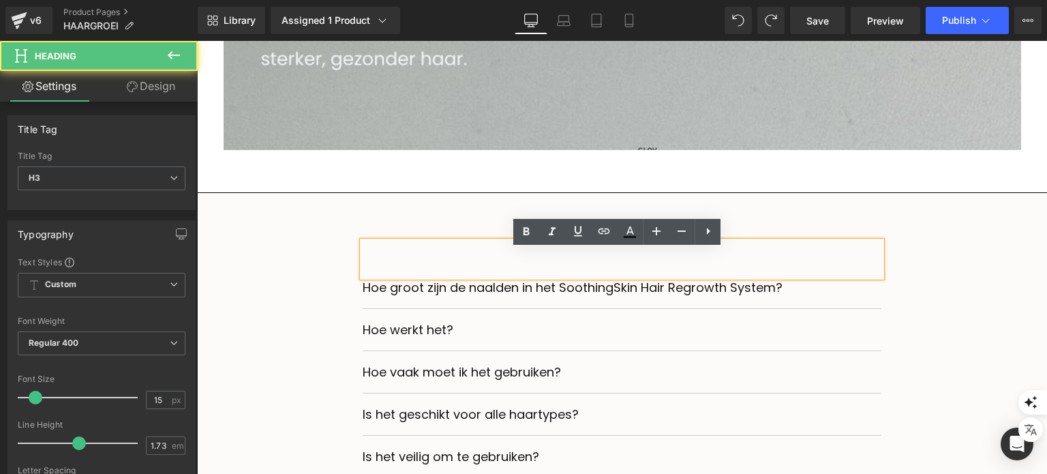
click at [461, 264] on div at bounding box center [622, 258] width 519 height 35
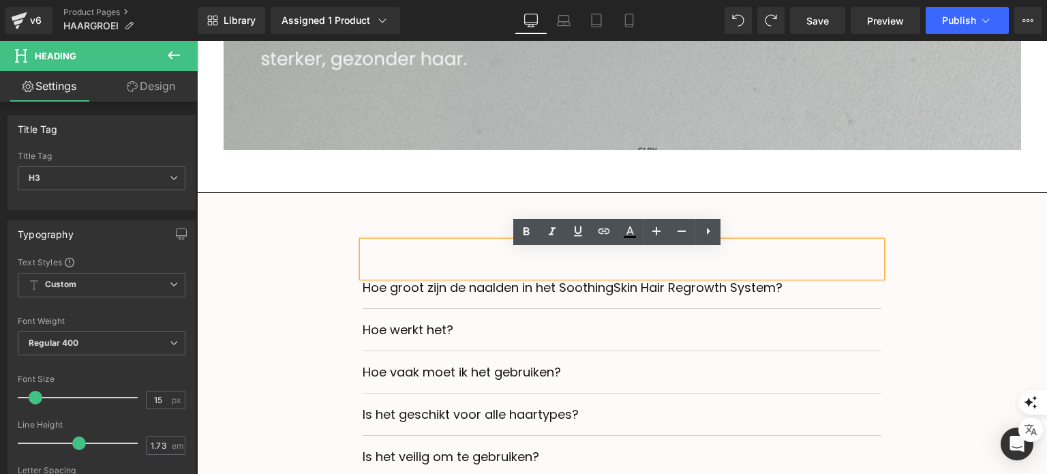
click at [621, 273] on div at bounding box center [622, 258] width 519 height 35
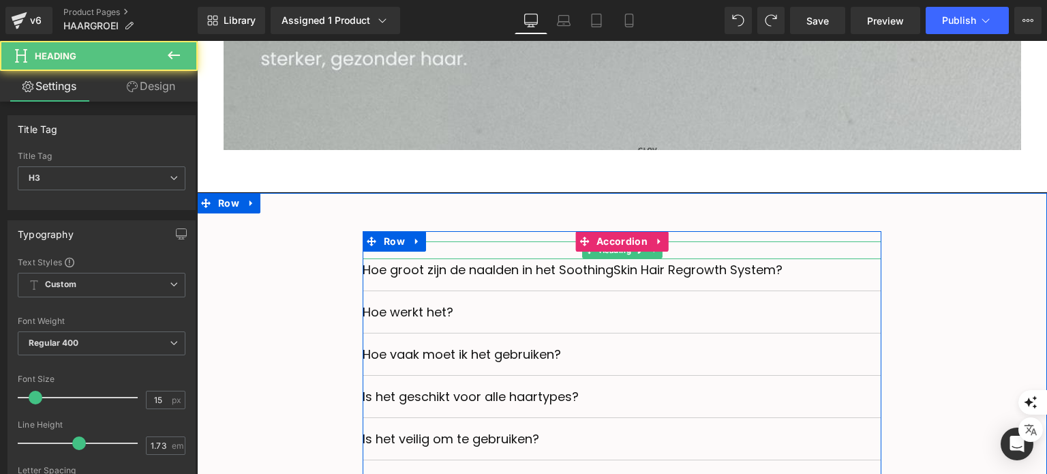
click at [467, 253] on div at bounding box center [622, 250] width 519 height 18
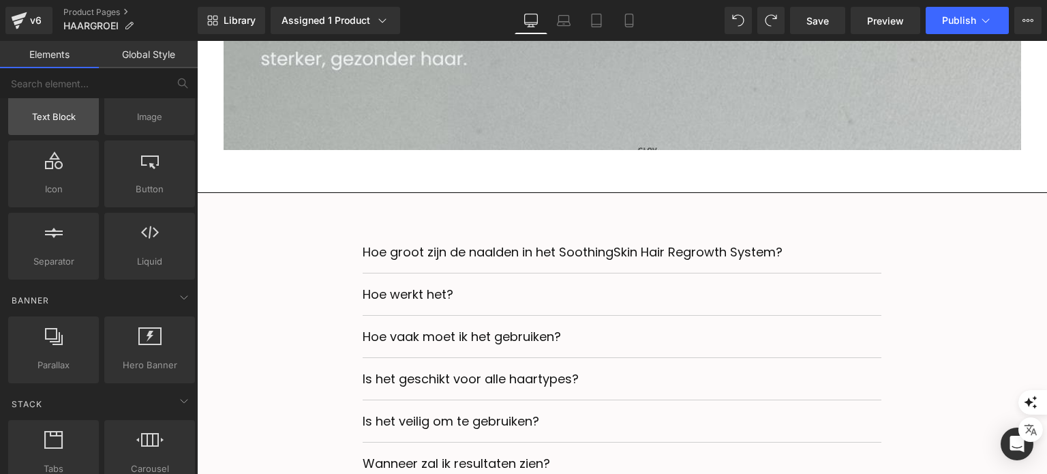
scroll to position [68, 0]
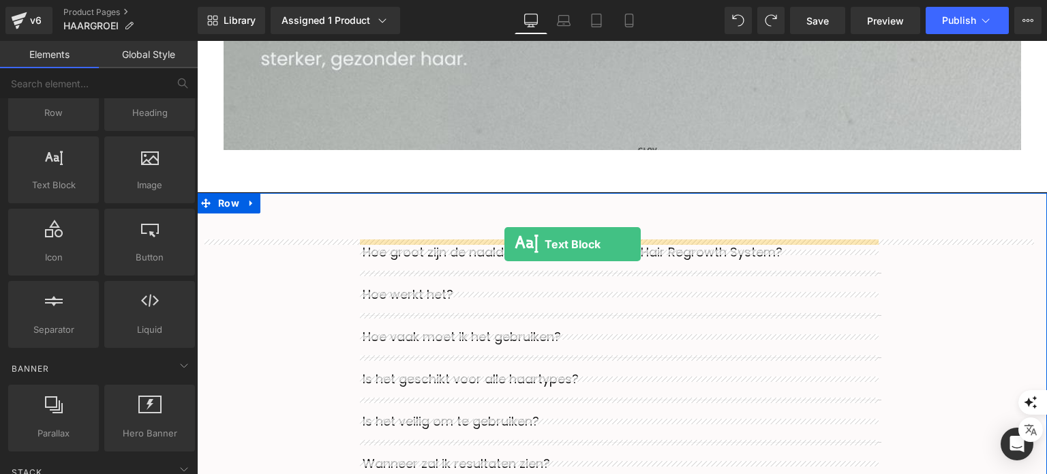
drag, startPoint x: 230, startPoint y: 235, endPoint x: 504, endPoint y: 244, distance: 274.8
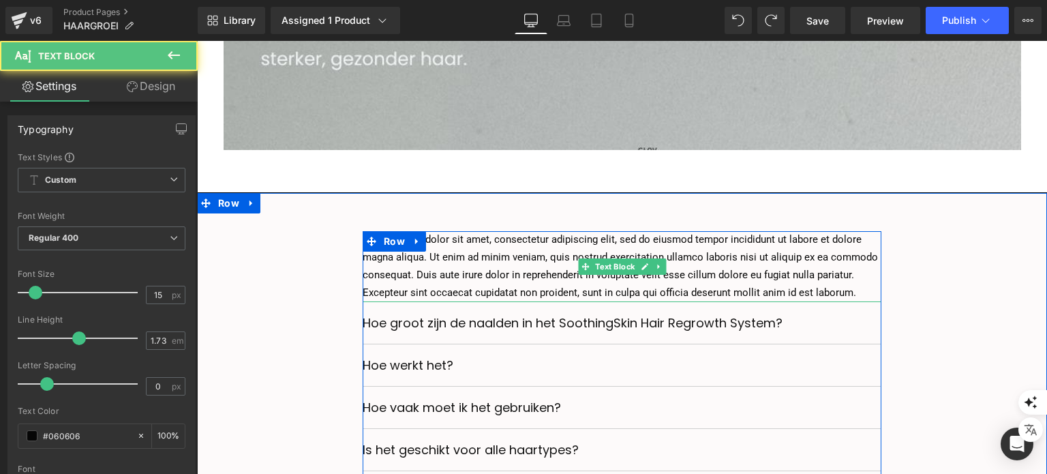
click at [485, 284] on p "Lorem ipsum dolor sit amet, consectetur adipiscing elit, sed do eiusmod tempor …" at bounding box center [622, 266] width 519 height 71
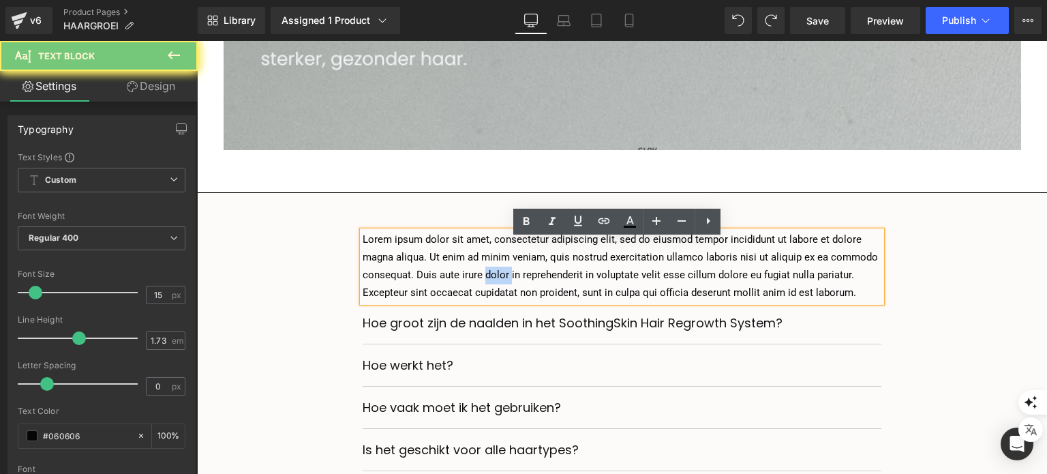
click at [485, 284] on p "Lorem ipsum dolor sit amet, consectetur adipiscing elit, sed do eiusmod tempor …" at bounding box center [622, 266] width 519 height 71
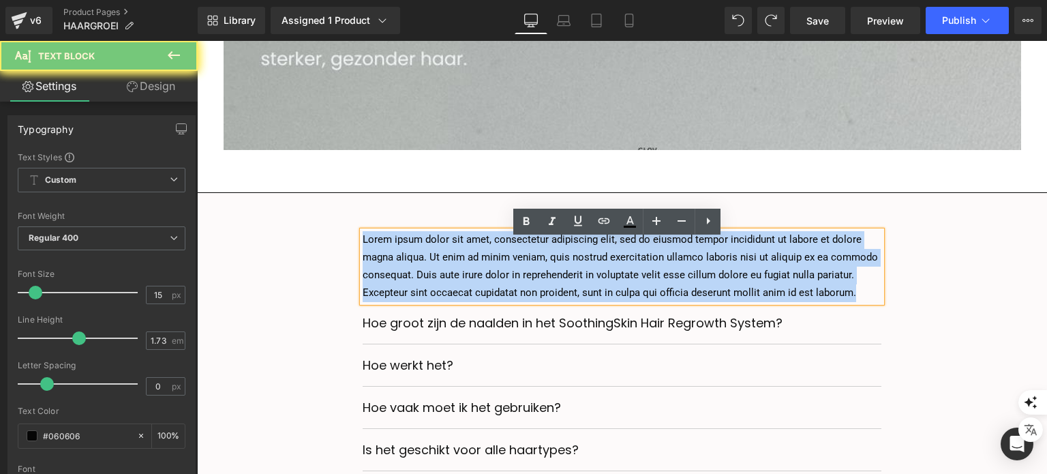
click at [485, 284] on p "Lorem ipsum dolor sit amet, consectetur adipiscing elit, sed do eiusmod tempor …" at bounding box center [622, 266] width 519 height 71
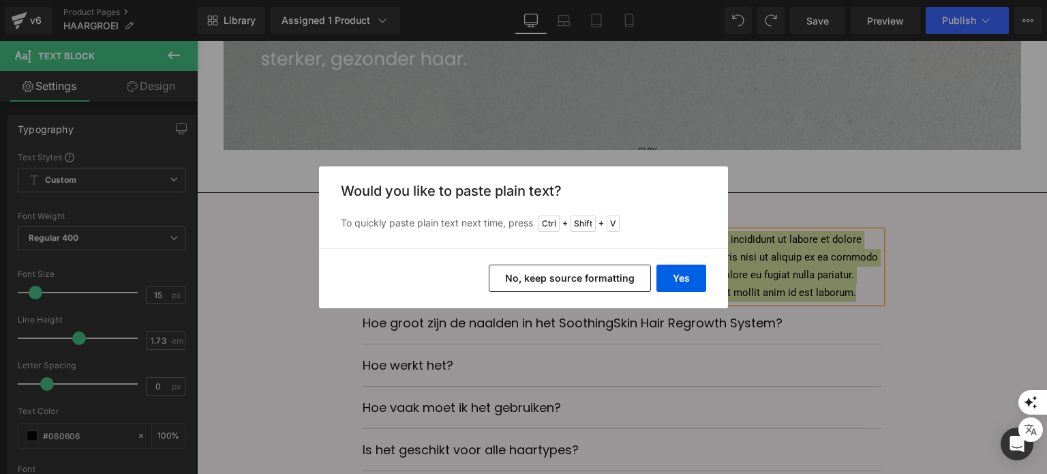
click at [575, 282] on button "No, keep source formatting" at bounding box center [570, 277] width 162 height 27
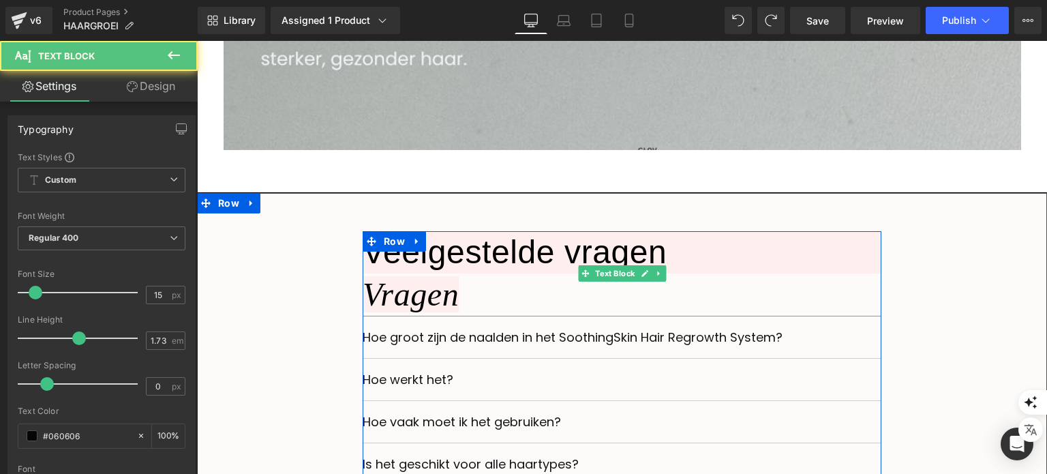
click at [476, 295] on div "Veelgestelde vragen Vragen" at bounding box center [622, 273] width 519 height 85
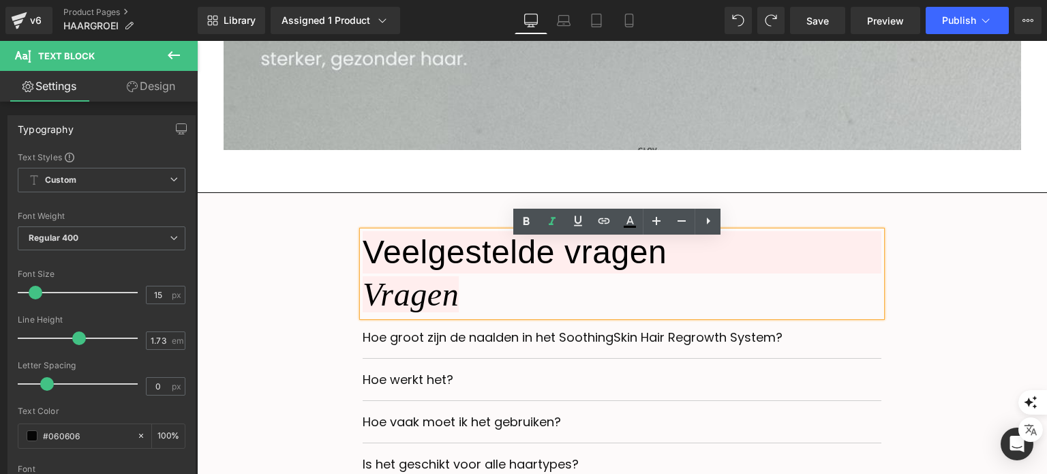
click at [368, 301] on h3 "Vragen" at bounding box center [411, 294] width 96 height 36
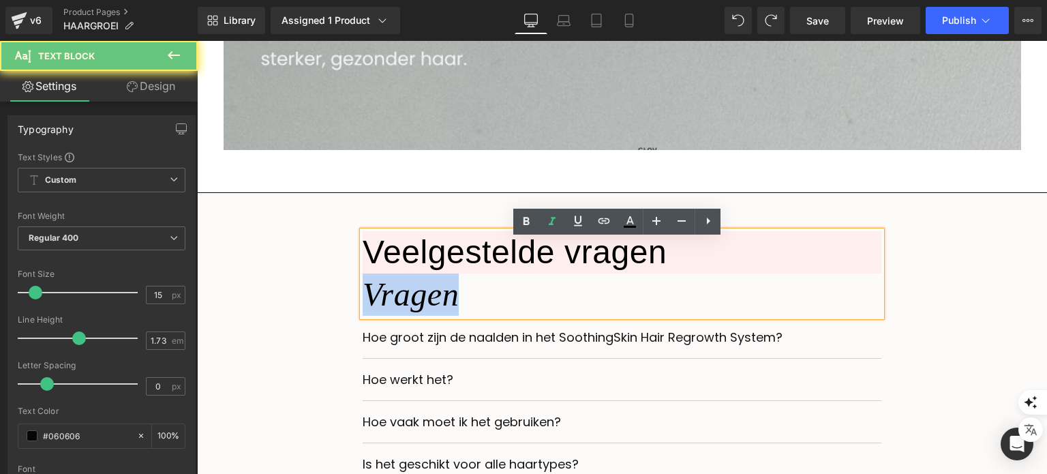
click at [368, 301] on h3 "Vragen" at bounding box center [411, 294] width 96 height 36
click at [574, 297] on div "Veelgestelde vragen Vragen" at bounding box center [622, 273] width 519 height 85
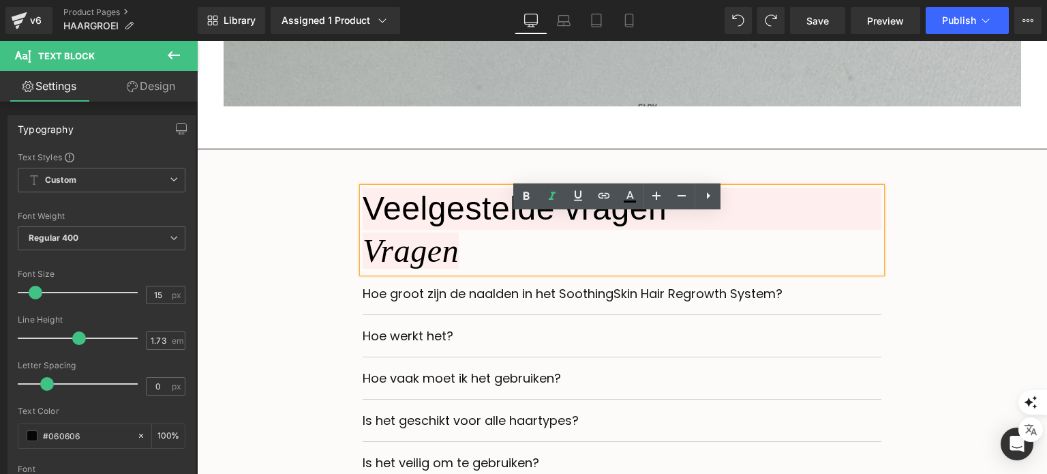
scroll to position [4799, 0]
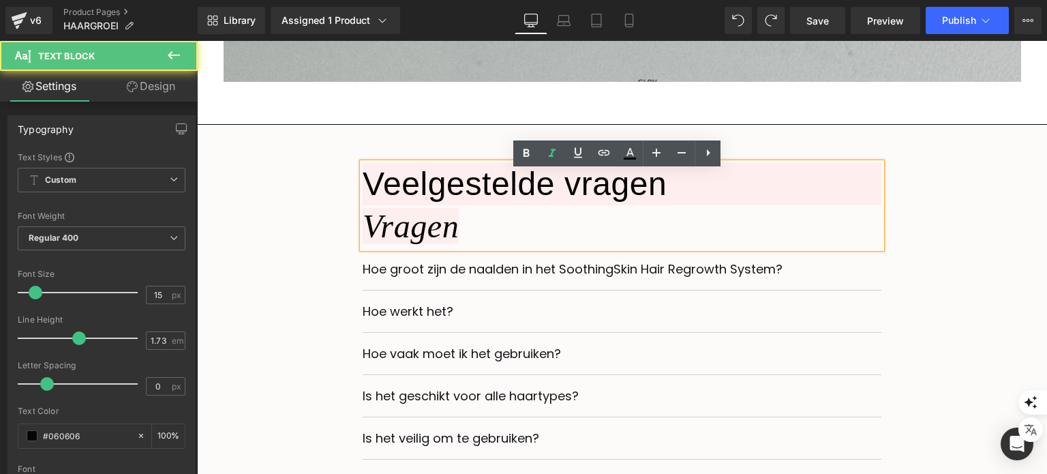
click at [442, 237] on h3 "Vragen" at bounding box center [411, 226] width 96 height 36
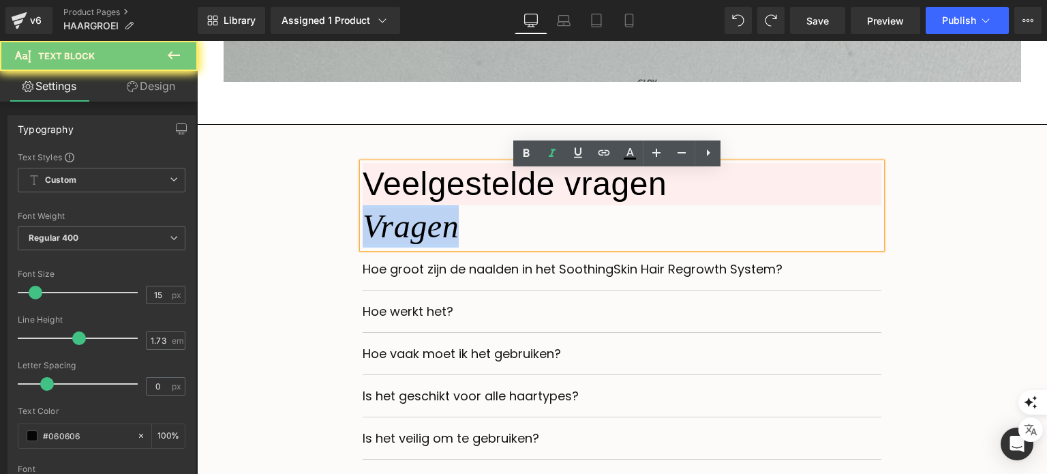
click at [442, 237] on h3 "Vragen" at bounding box center [411, 226] width 96 height 36
click at [479, 241] on div "Veelgestelde vragen Vragen" at bounding box center [622, 205] width 519 height 85
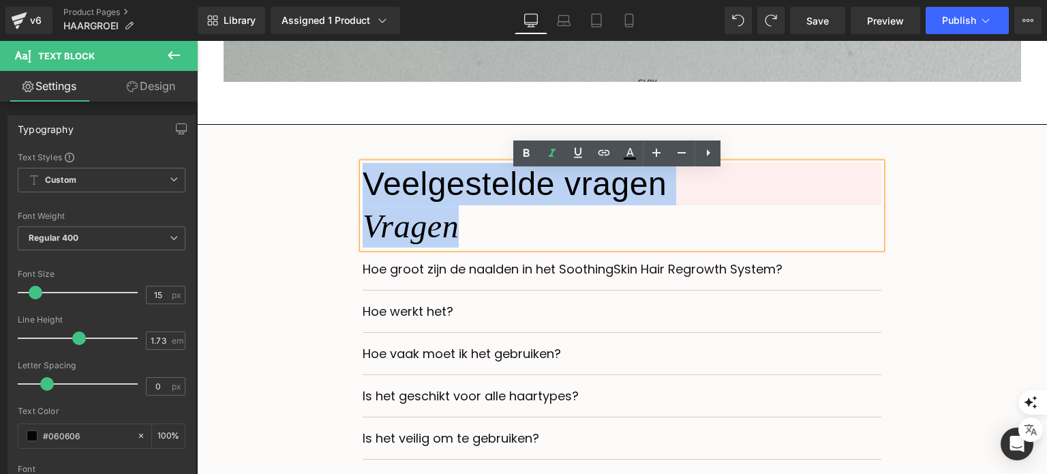
drag, startPoint x: 479, startPoint y: 241, endPoint x: 364, endPoint y: 195, distance: 123.9
click at [364, 195] on div "Veelgestelde vragen Vragen" at bounding box center [622, 205] width 519 height 85
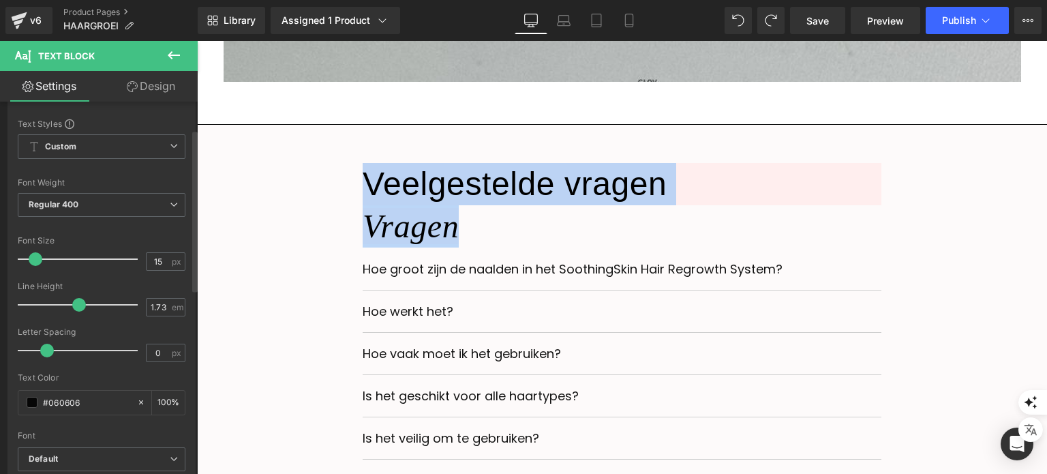
scroll to position [0, 0]
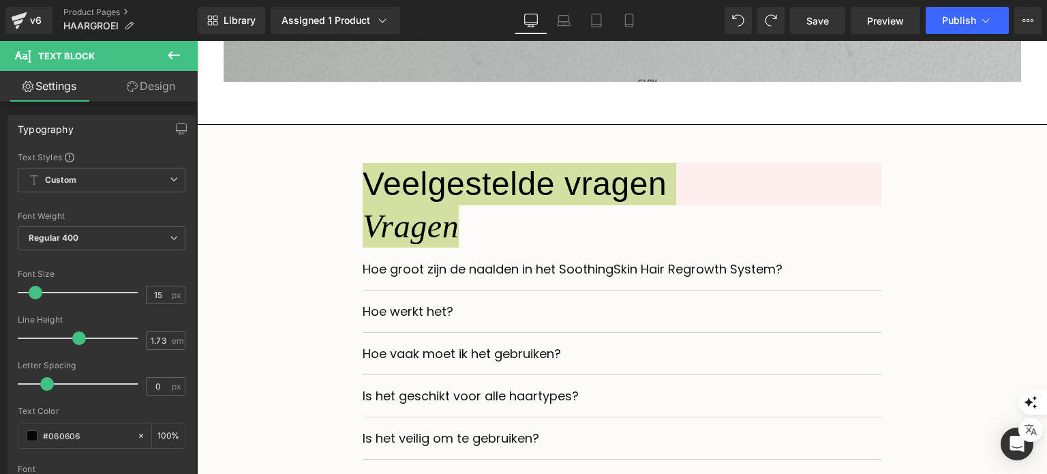
click at [143, 95] on link "Design" at bounding box center [151, 86] width 99 height 31
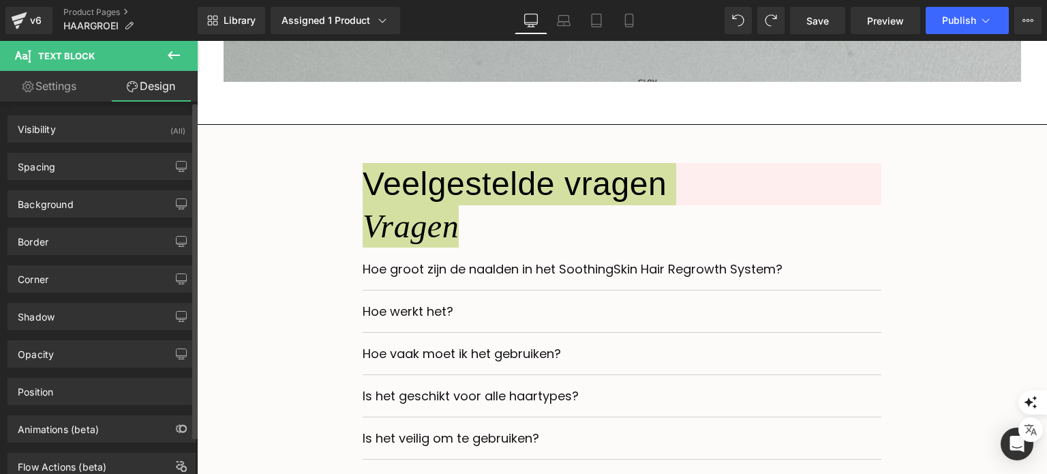
click at [97, 189] on div "Background Color & Image color Color % Image Replace Image Upload image or Brow…" at bounding box center [102, 198] width 204 height 37
click at [100, 196] on div "Background" at bounding box center [101, 204] width 187 height 26
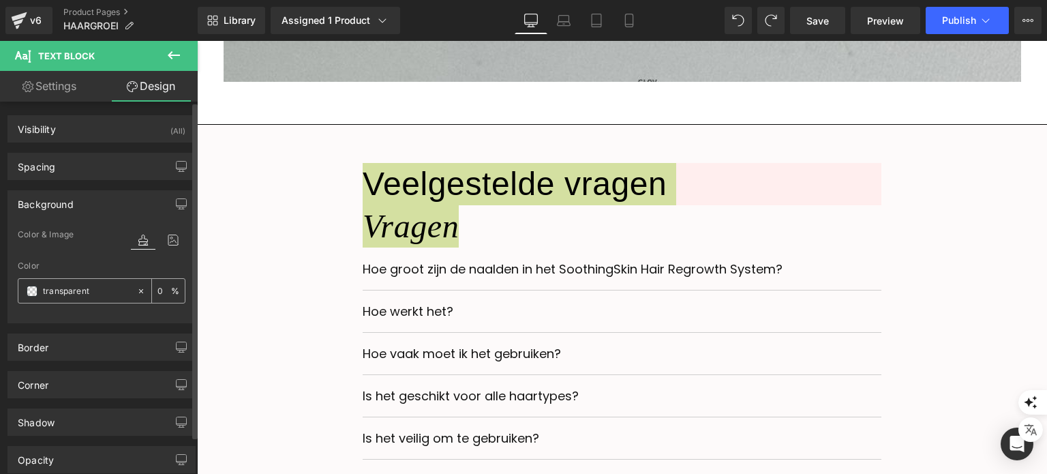
click at [136, 288] on icon at bounding box center [141, 291] width 10 height 10
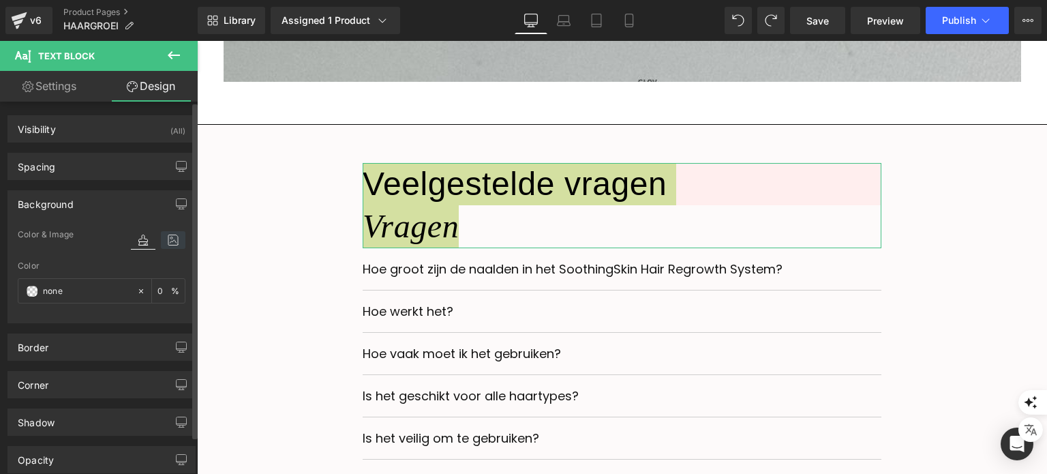
click at [168, 241] on icon at bounding box center [173, 240] width 25 height 18
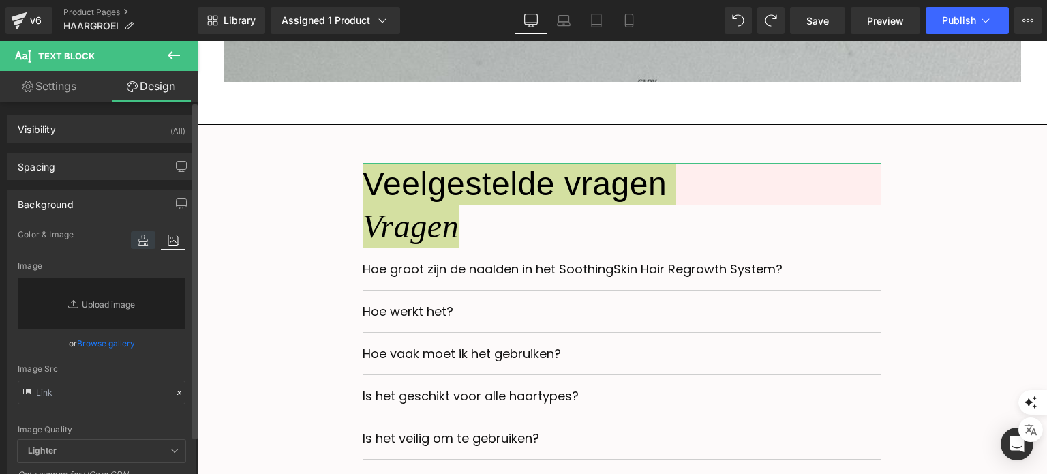
click at [134, 247] on icon at bounding box center [143, 240] width 25 height 18
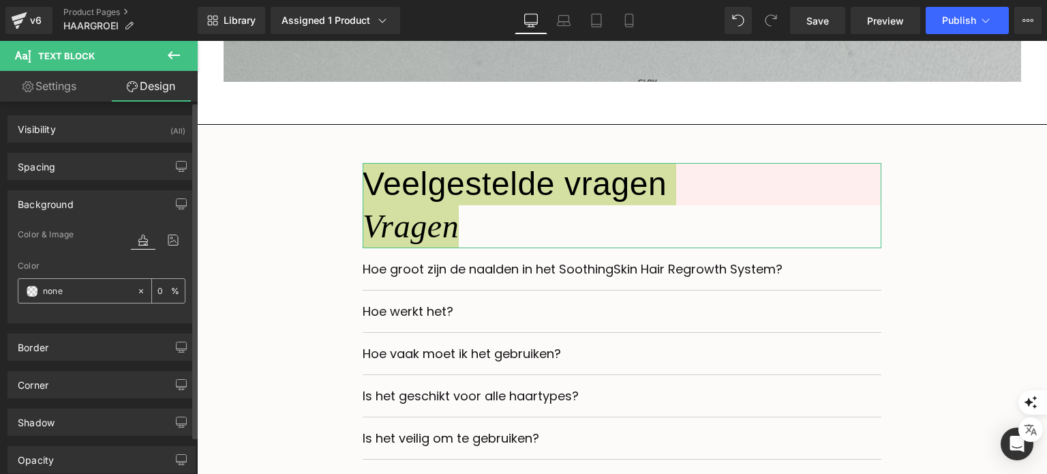
click at [52, 294] on input "text" at bounding box center [86, 291] width 87 height 15
click at [35, 286] on span at bounding box center [32, 291] width 11 height 11
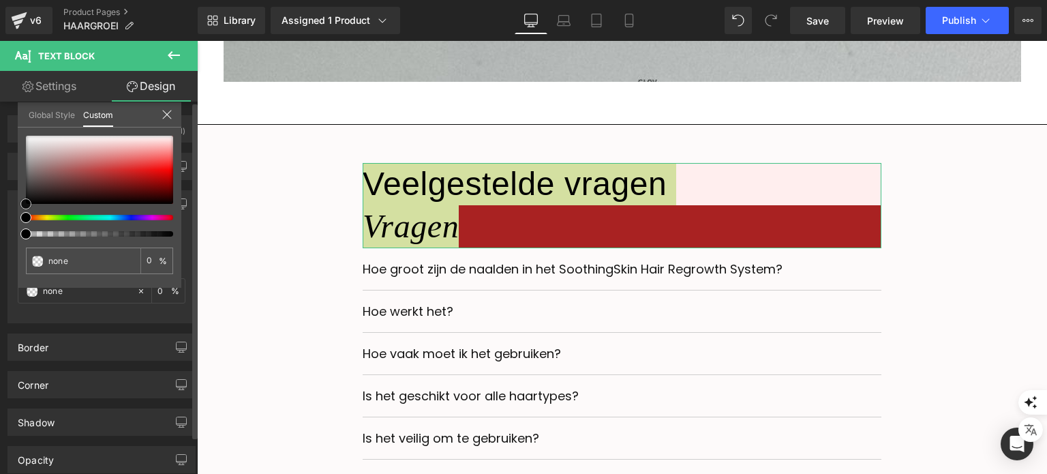
click at [123, 176] on div at bounding box center [99, 170] width 147 height 68
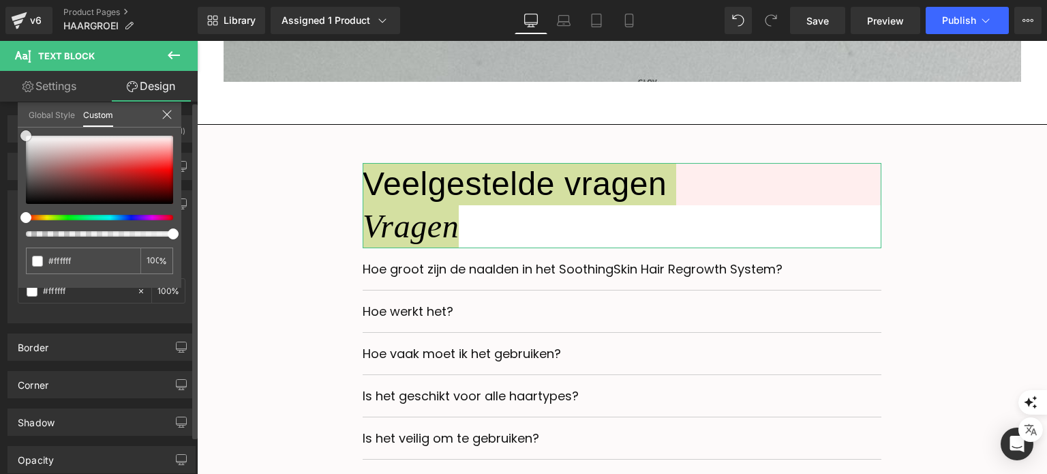
drag, startPoint x: 123, startPoint y: 176, endPoint x: 10, endPoint y: 127, distance: 122.4
click at [10, 180] on div "Background Color & Image color Color % Image Replace Image Upload image or Brow…" at bounding box center [102, 251] width 204 height 143
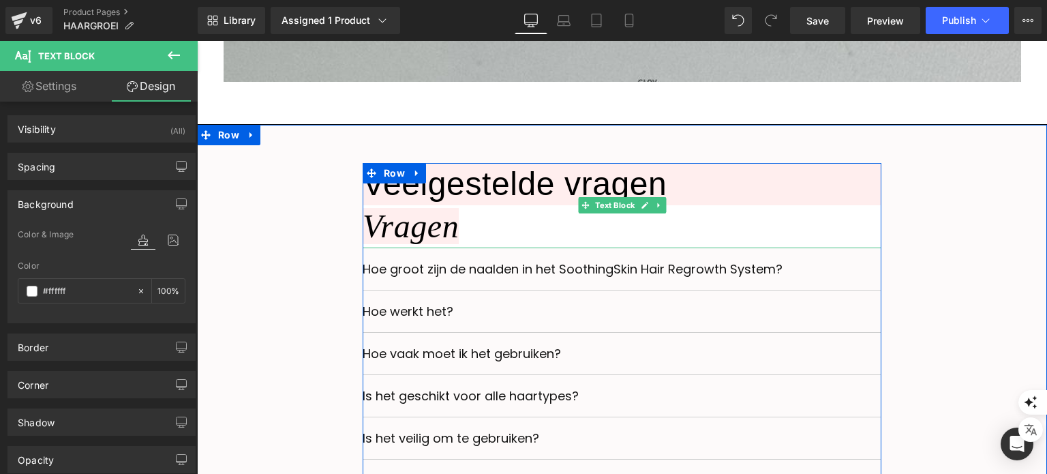
click at [459, 241] on div "Veelgestelde vragen Vragen" at bounding box center [622, 205] width 519 height 85
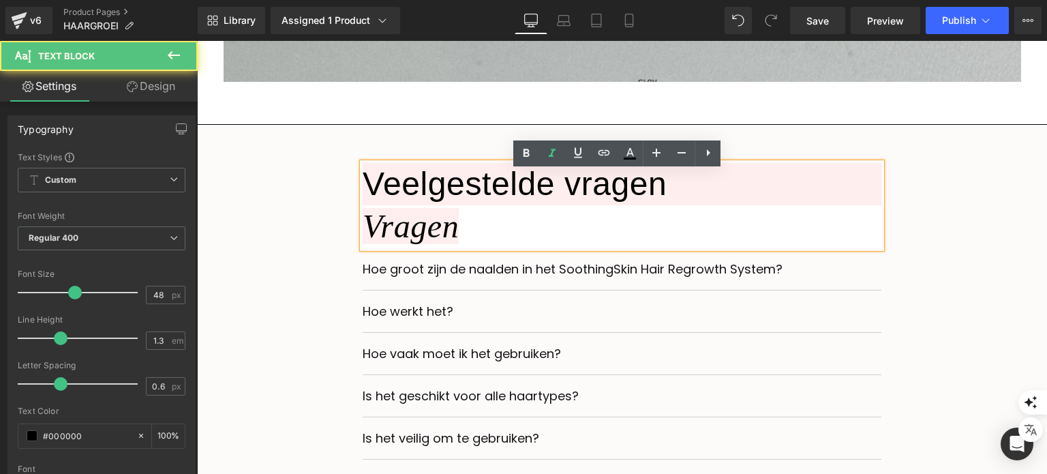
click at [459, 241] on div "Veelgestelde vragen Vragen" at bounding box center [622, 205] width 519 height 85
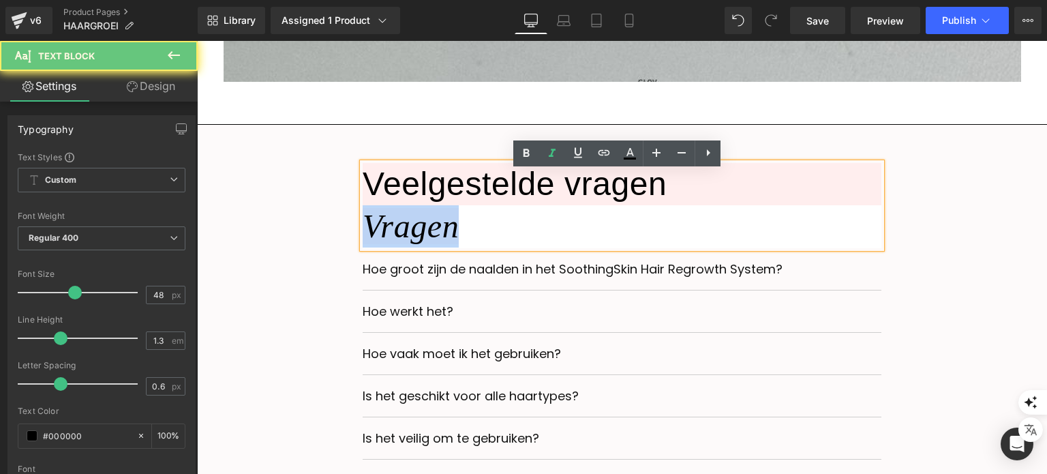
click at [459, 241] on div "Veelgestelde vragen Vragen" at bounding box center [622, 205] width 519 height 85
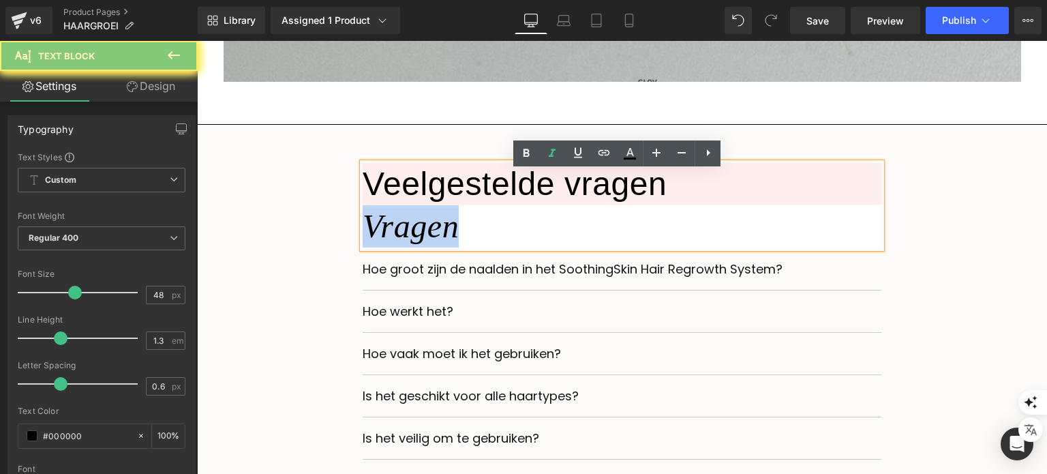
click at [459, 241] on div "Veelgestelde vragen Vragen" at bounding box center [622, 205] width 519 height 85
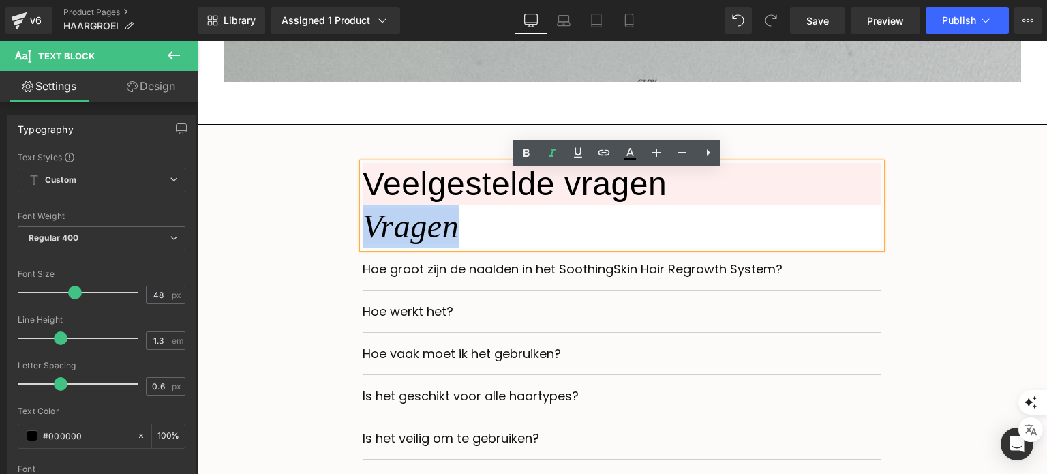
click at [462, 241] on div "Veelgestelde vragen Vragen" at bounding box center [622, 205] width 519 height 85
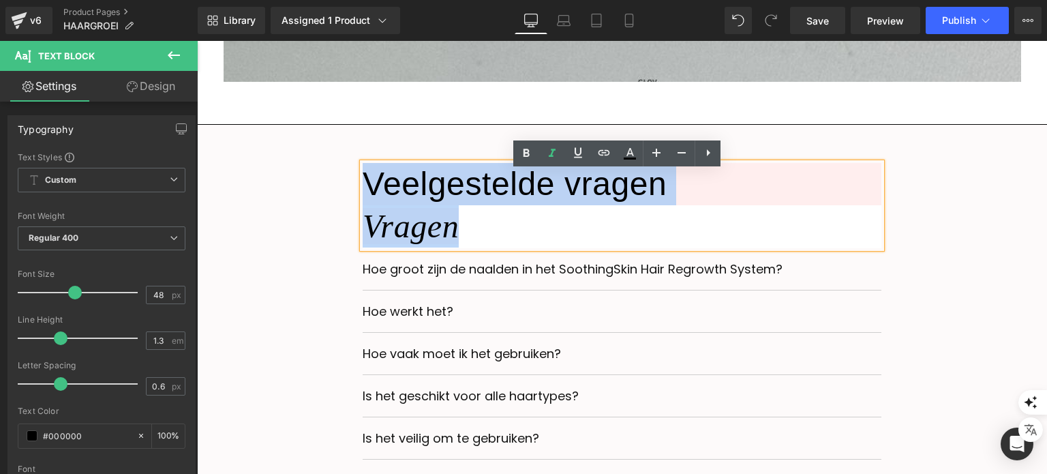
drag, startPoint x: 469, startPoint y: 241, endPoint x: 360, endPoint y: 201, distance: 116.2
click at [363, 201] on div "Veelgestelde vragen Vragen" at bounding box center [622, 205] width 519 height 85
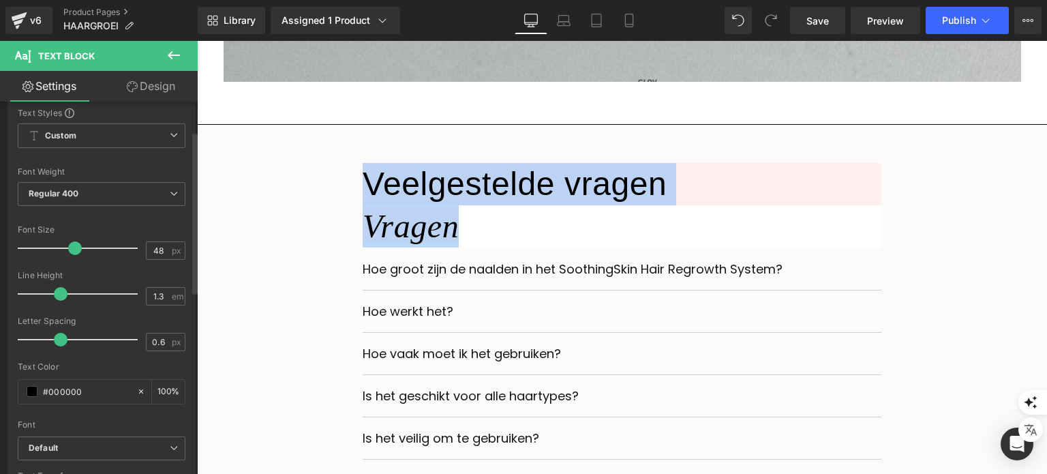
scroll to position [68, 0]
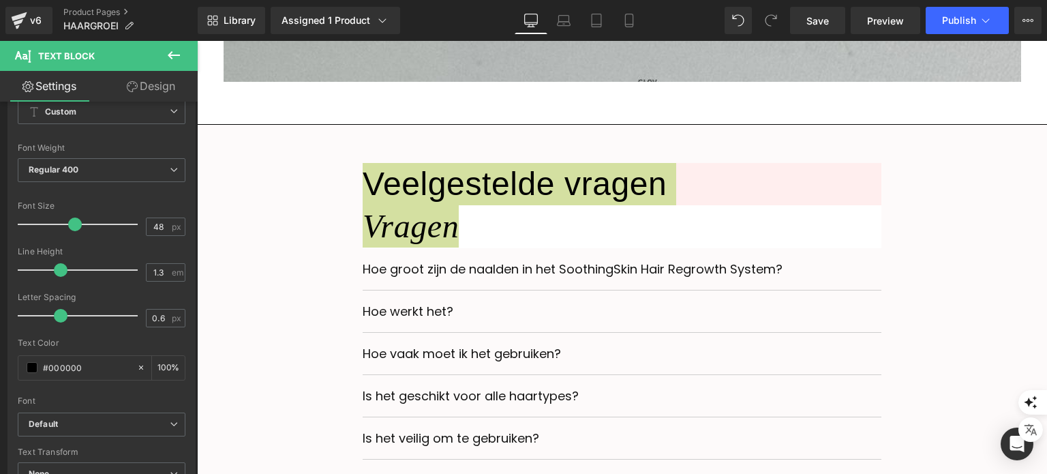
click at [158, 92] on link "Design" at bounding box center [151, 86] width 99 height 31
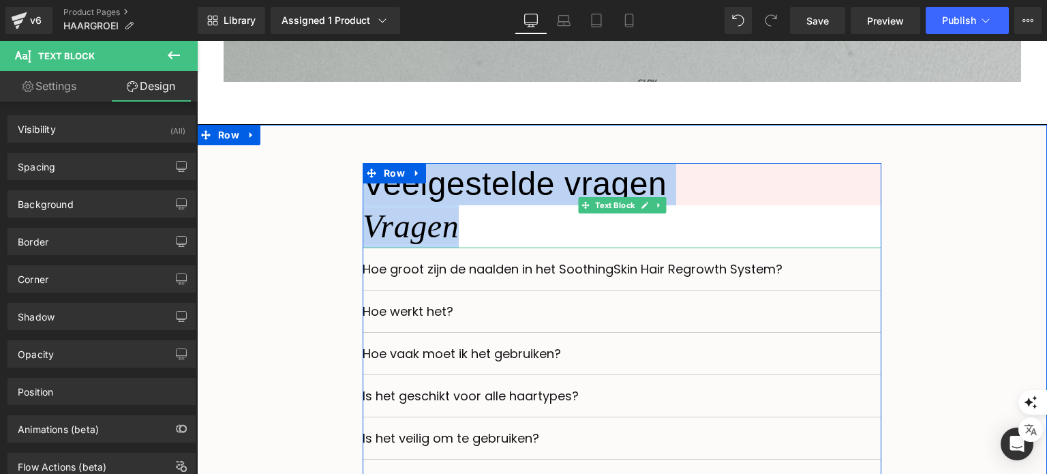
click at [425, 215] on div "Veelgestelde vragen Vragen" at bounding box center [622, 205] width 519 height 85
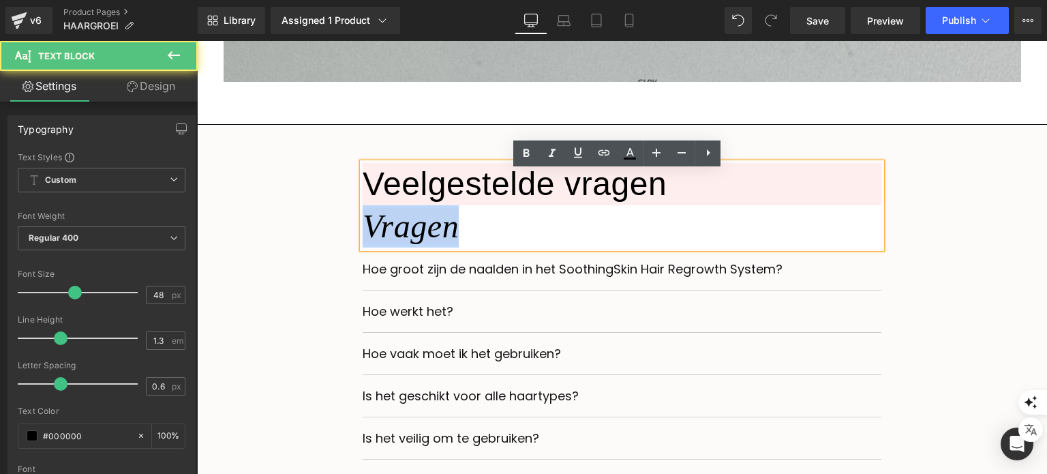
click at [425, 215] on div "Veelgestelde vragen Vragen" at bounding box center [622, 205] width 519 height 85
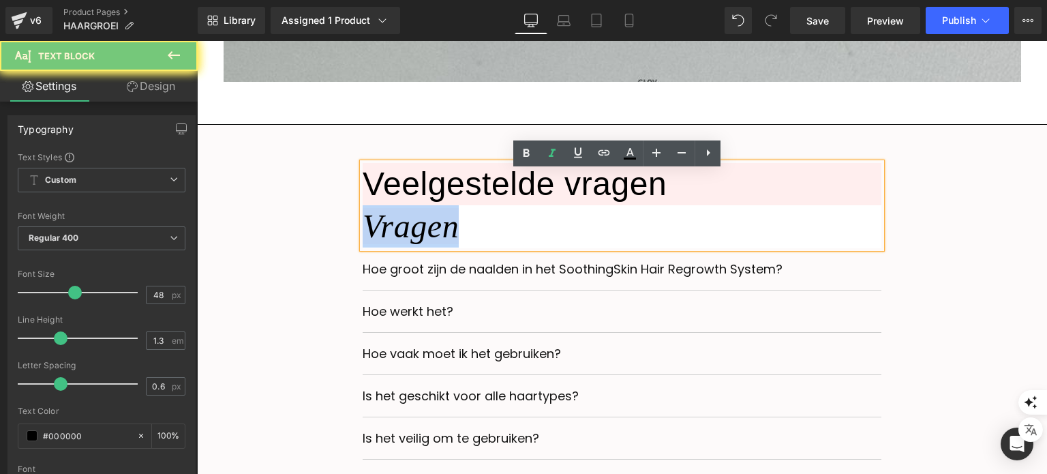
click at [425, 215] on div "Veelgestelde vragen Vragen" at bounding box center [622, 205] width 519 height 85
click at [444, 226] on h3 "Vragen" at bounding box center [411, 226] width 96 height 36
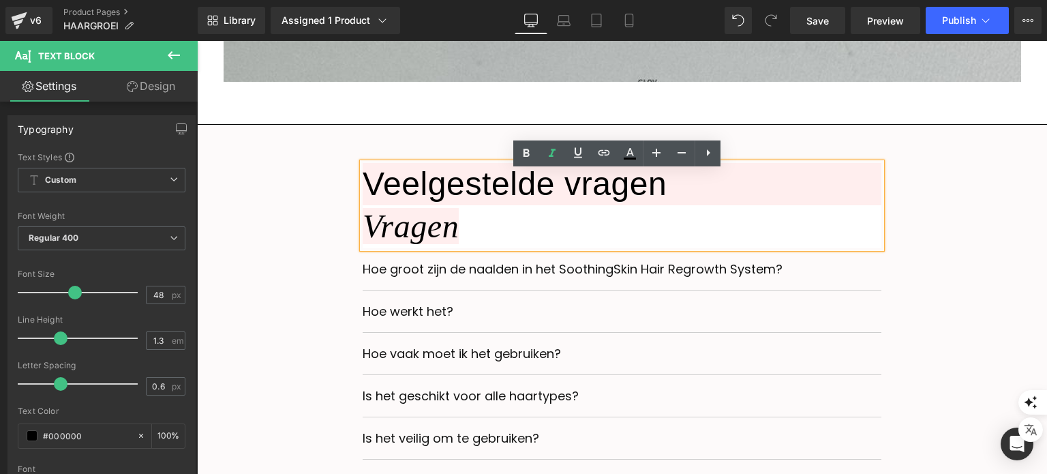
click at [466, 226] on div "Veelgestelde vragen Vragen" at bounding box center [622, 205] width 519 height 85
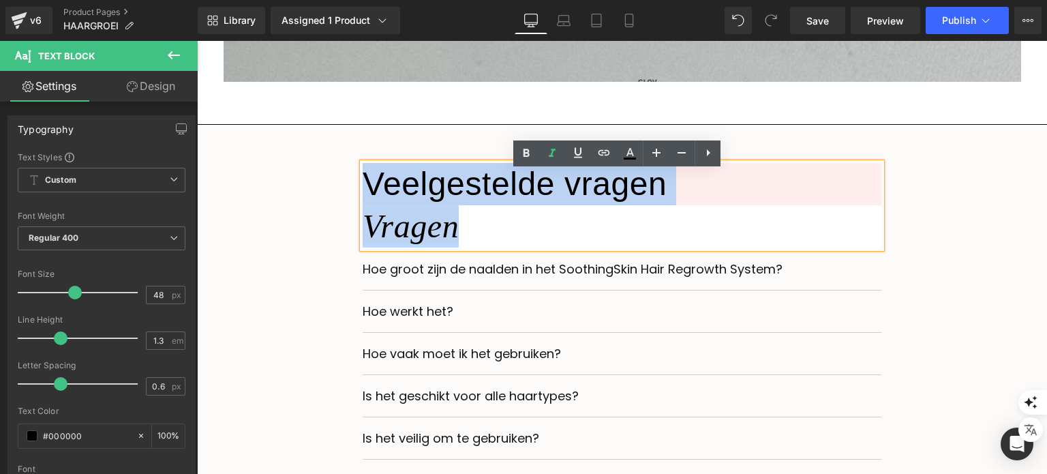
drag, startPoint x: 467, startPoint y: 227, endPoint x: 359, endPoint y: 194, distance: 112.6
click at [363, 194] on div "Veelgestelde vragen Vragen" at bounding box center [622, 205] width 519 height 85
click at [477, 239] on div "Veelgestelde vragen Vragen" at bounding box center [622, 205] width 519 height 85
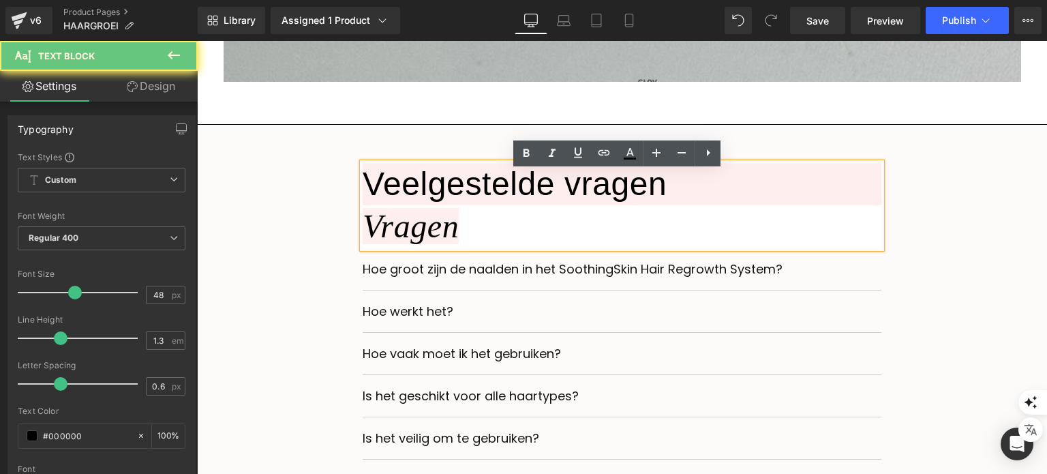
click at [477, 239] on div "Veelgestelde vragen Vragen" at bounding box center [622, 205] width 519 height 85
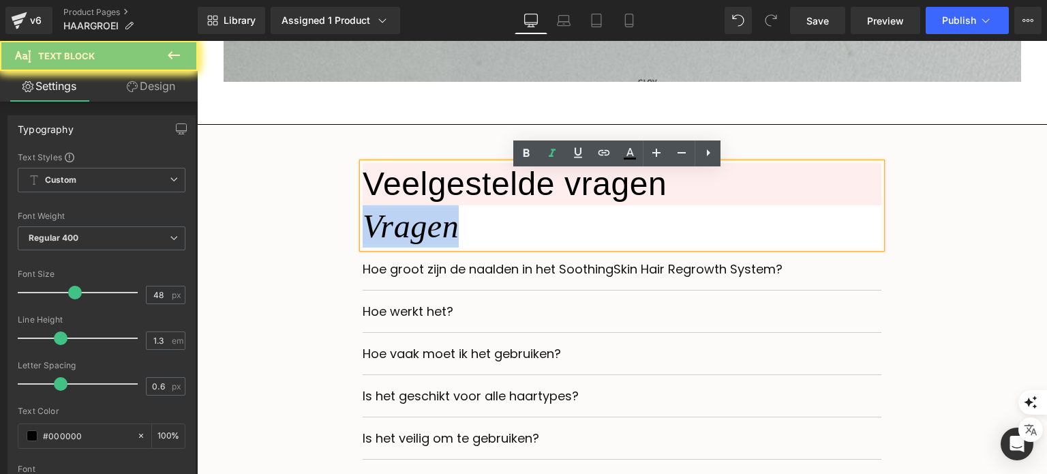
click at [477, 239] on div "Veelgestelde vragen Vragen" at bounding box center [622, 205] width 519 height 85
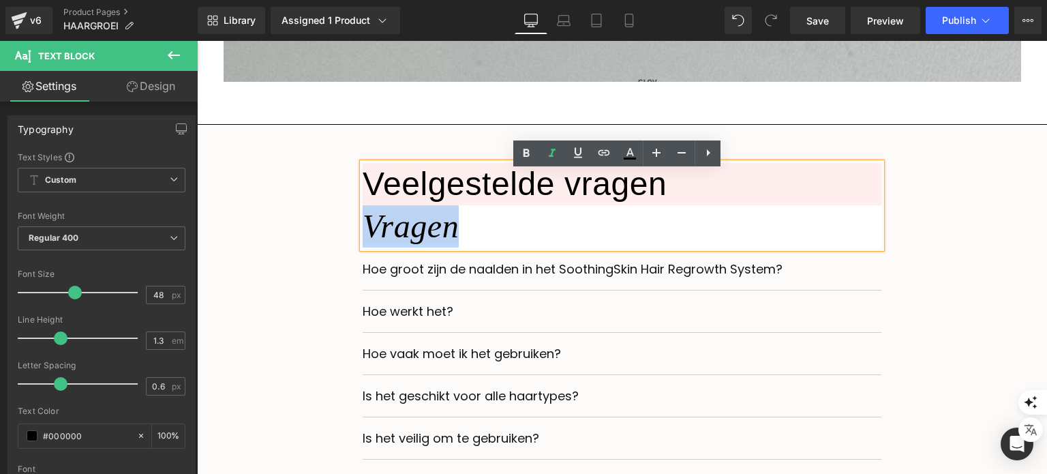
click at [477, 239] on div "Veelgestelde vragen Vragen" at bounding box center [622, 205] width 519 height 85
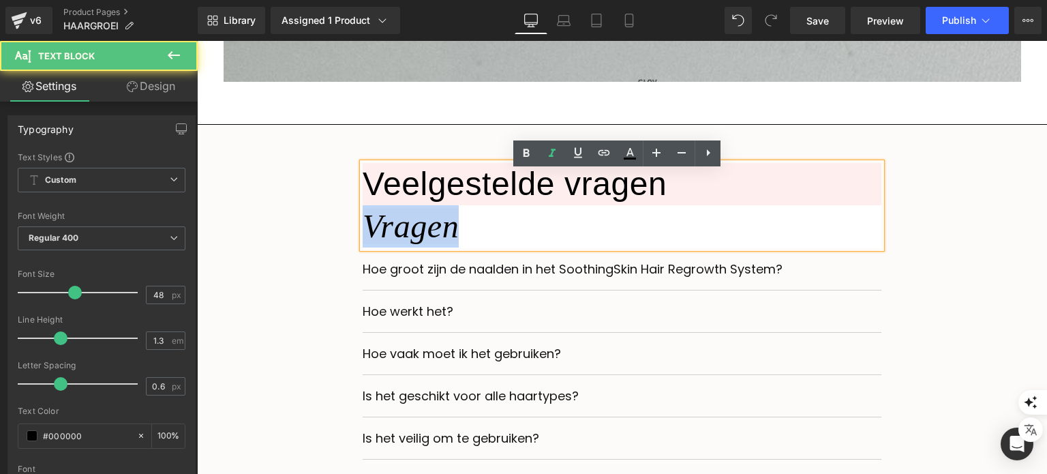
click at [458, 228] on div "Veelgestelde vragen Vragen" at bounding box center [622, 205] width 519 height 85
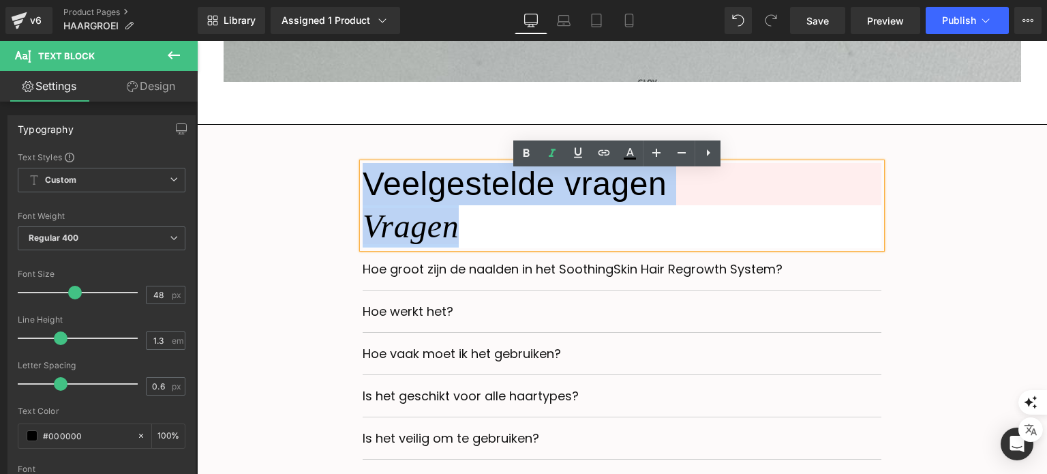
drag, startPoint x: 458, startPoint y: 228, endPoint x: 359, endPoint y: 202, distance: 102.8
click at [363, 202] on div "Veelgestelde vragen Vragen" at bounding box center [622, 205] width 519 height 85
copy div "Veelgestelde vragen Vragen"
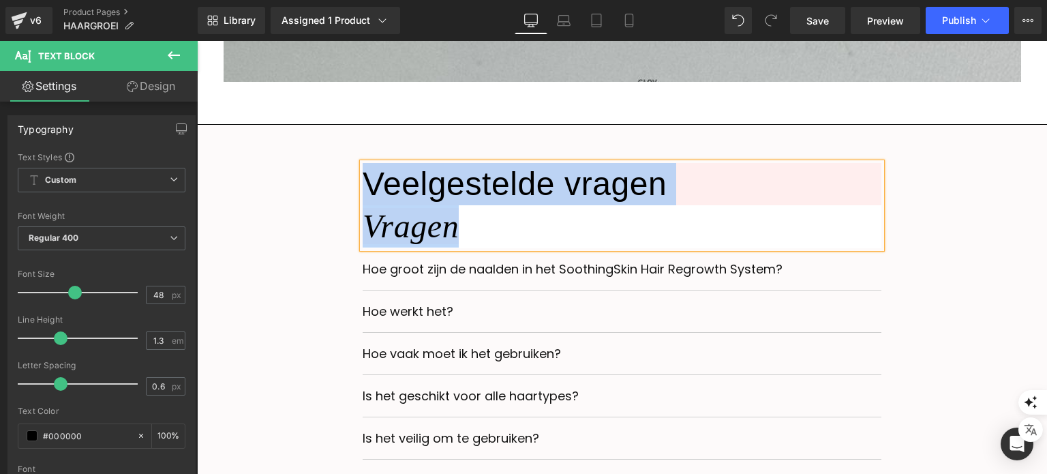
click at [912, 247] on div "Veelgestelde vragen Vragen Text Block Hoe groot zijn de naalden in het Soothing…" at bounding box center [622, 332] width 830 height 339
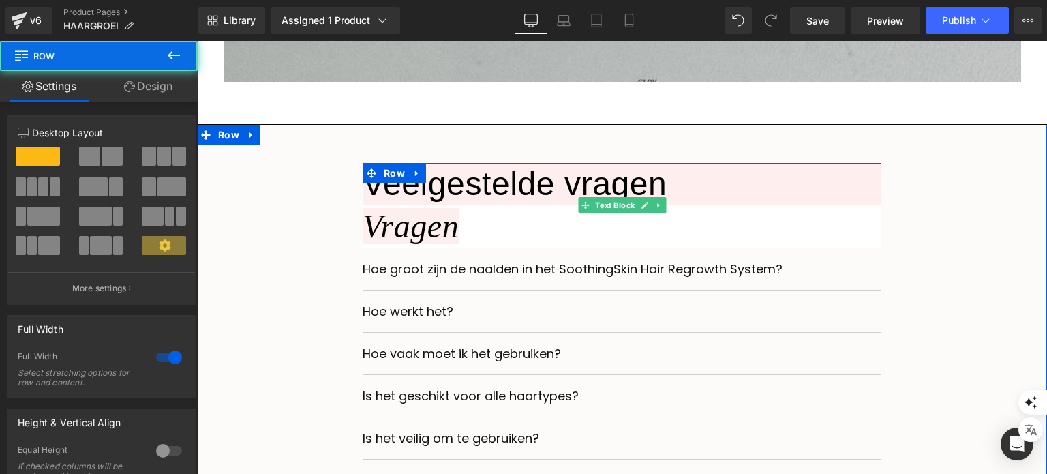
click at [666, 235] on div "Veelgestelde vragen Vragen" at bounding box center [622, 205] width 519 height 85
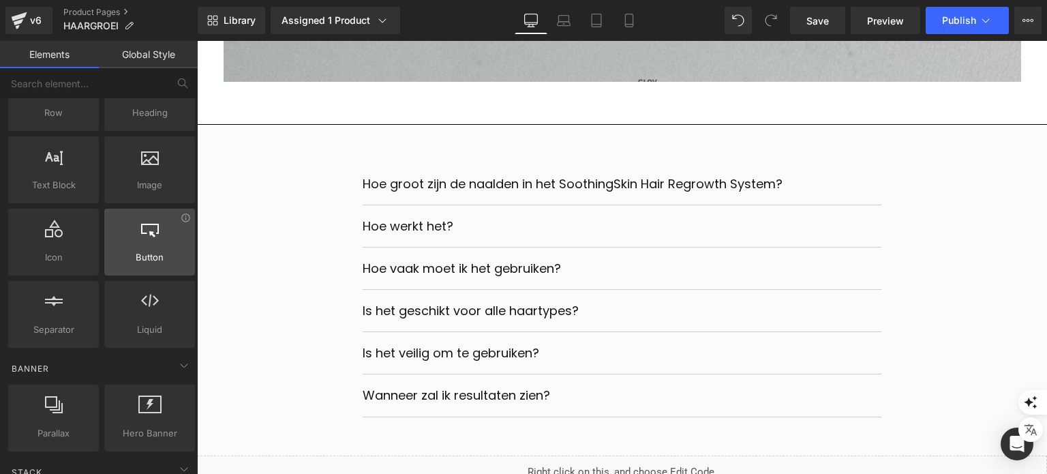
scroll to position [0, 0]
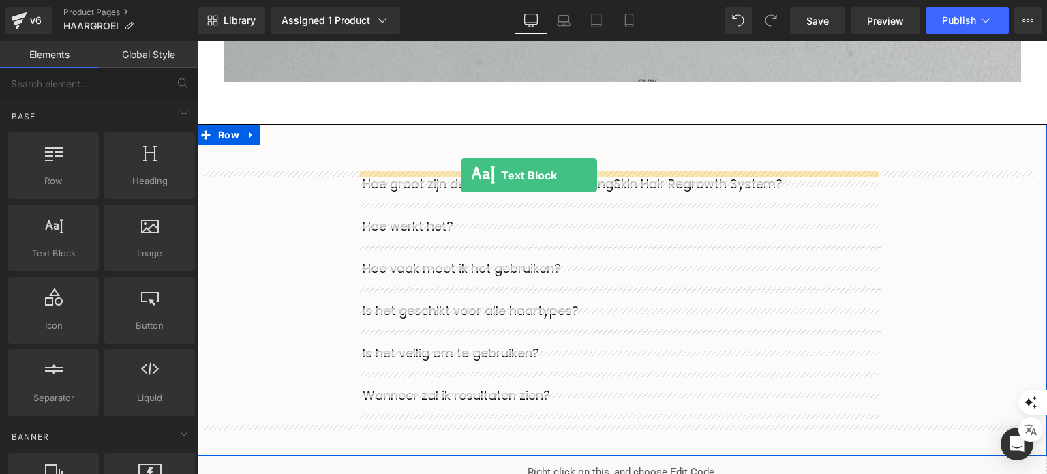
drag, startPoint x: 252, startPoint y: 298, endPoint x: 461, endPoint y: 175, distance: 242.0
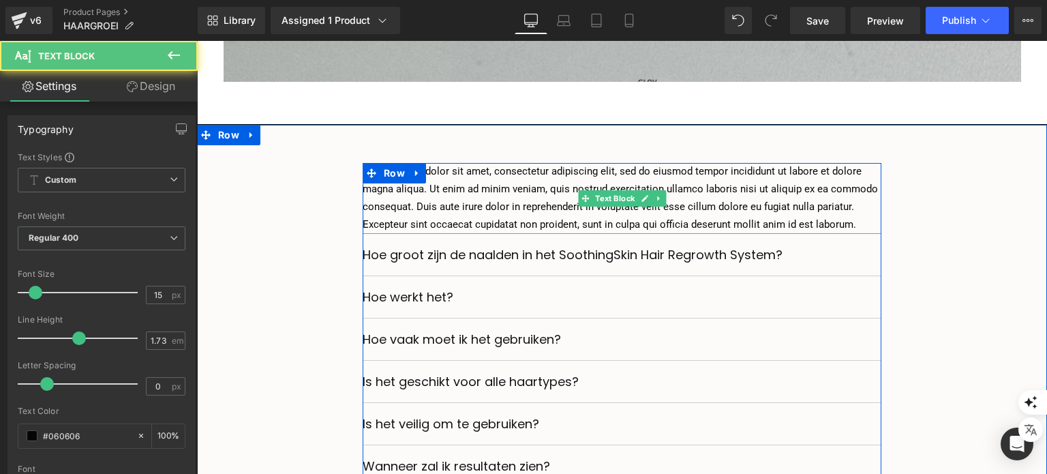
click at [469, 200] on p "Lorem ipsum dolor sit amet, consectetur adipiscing elit, sed do eiusmod tempor …" at bounding box center [622, 198] width 519 height 71
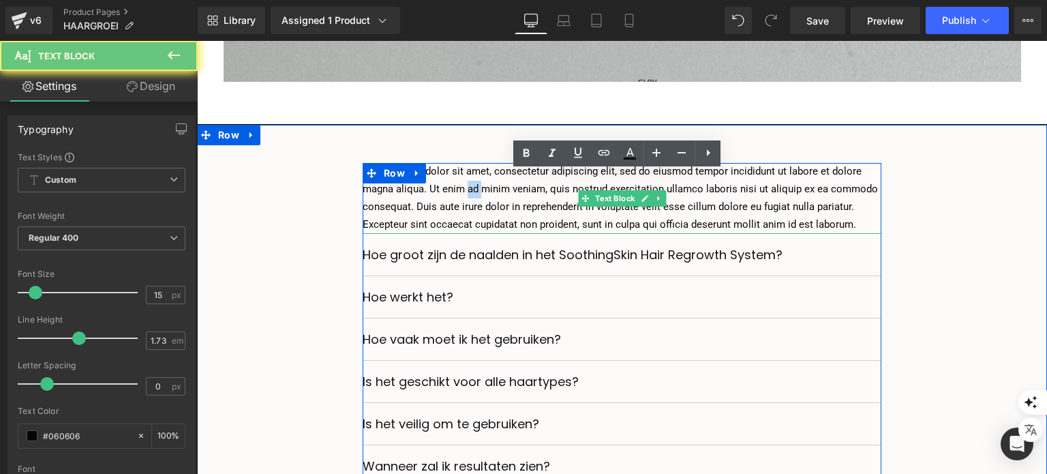
click at [469, 200] on p "Lorem ipsum dolor sit amet, consectetur adipiscing elit, sed do eiusmod tempor …" at bounding box center [622, 198] width 519 height 71
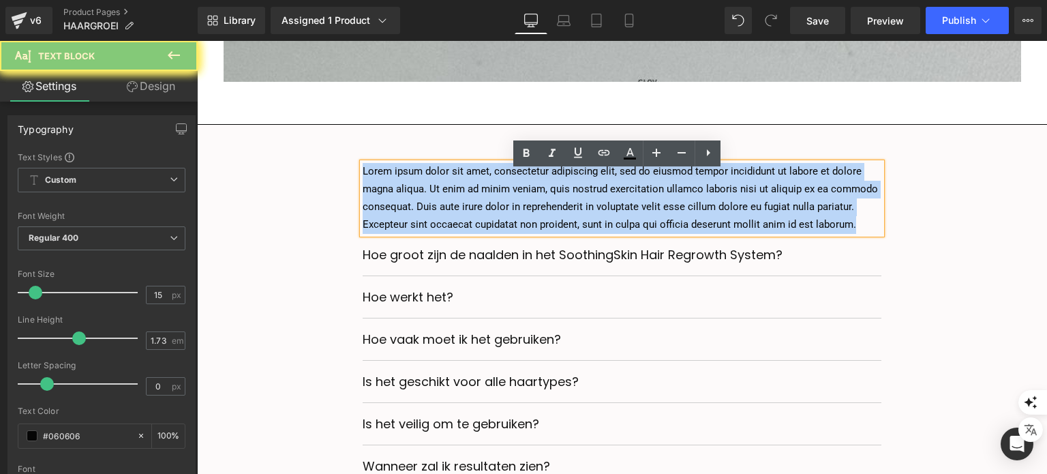
click at [469, 200] on p "Lorem ipsum dolor sit amet, consectetur adipiscing elit, sed do eiusmod tempor …" at bounding box center [622, 198] width 519 height 71
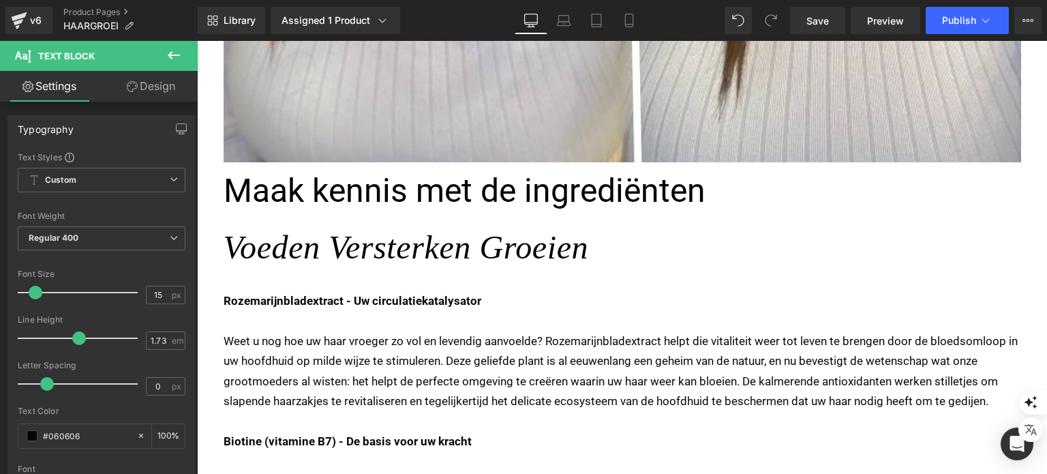
scroll to position [3299, 0]
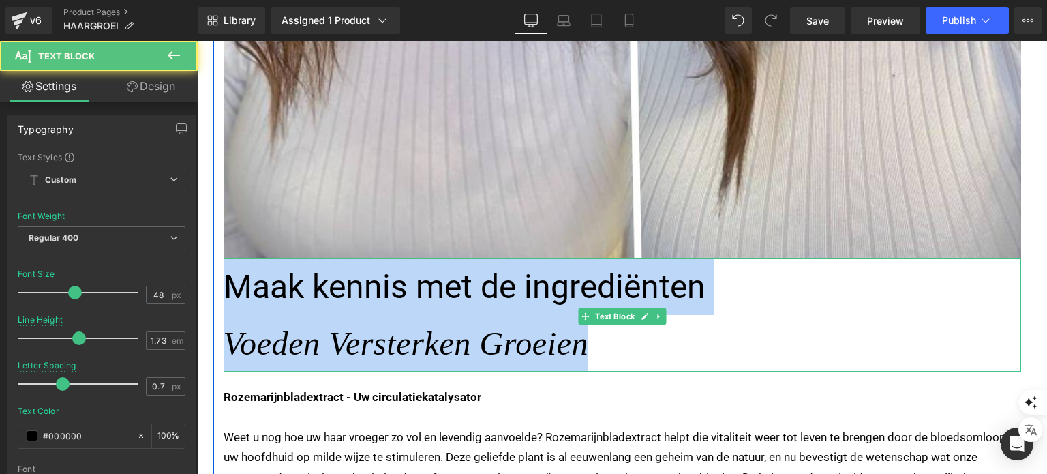
copy div "Maak kennis met de ingrediënten Voeden Versterken Groeien"
drag, startPoint x: 588, startPoint y: 356, endPoint x: 224, endPoint y: 298, distance: 369.4
click at [224, 298] on div "Maak kennis met de ingrediënten Voeden Versterken Groeien" at bounding box center [623, 314] width 798 height 113
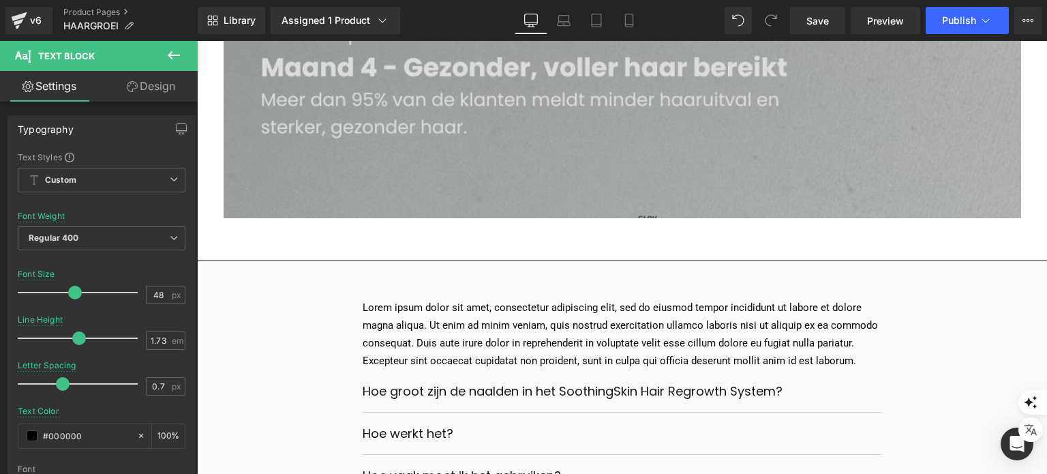
scroll to position [4867, 0]
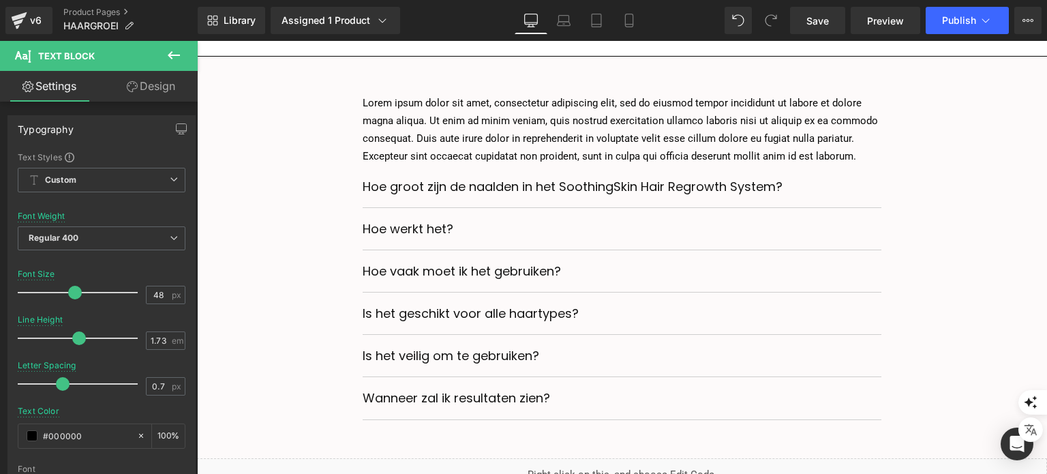
click at [473, 129] on p "Lorem ipsum dolor sit amet, consectetur adipiscing elit, sed do eiusmod tempor …" at bounding box center [622, 130] width 519 height 71
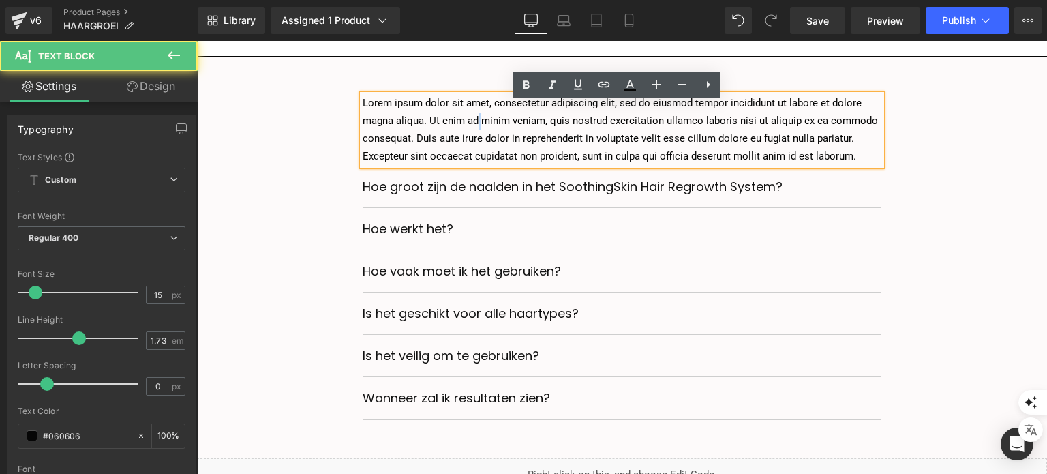
click at [473, 129] on p "Lorem ipsum dolor sit amet, consectetur adipiscing elit, sed do eiusmod tempor …" at bounding box center [622, 130] width 519 height 71
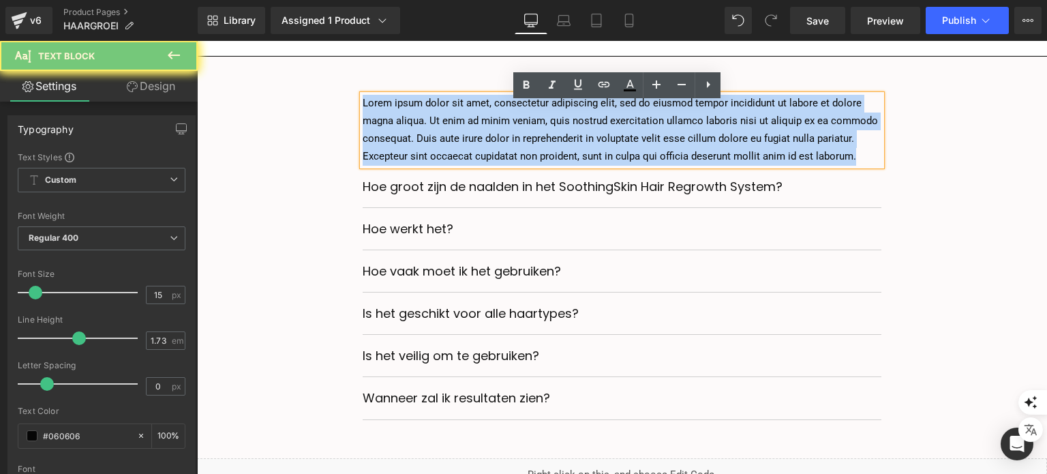
click at [473, 129] on p "Lorem ipsum dolor sit amet, consectetur adipiscing elit, sed do eiusmod tempor …" at bounding box center [622, 130] width 519 height 71
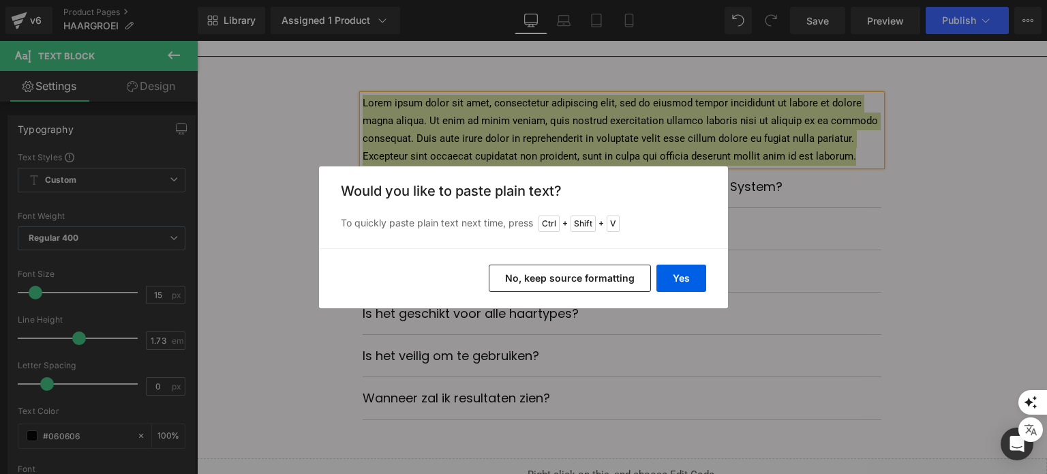
click at [523, 277] on button "No, keep source formatting" at bounding box center [570, 277] width 162 height 27
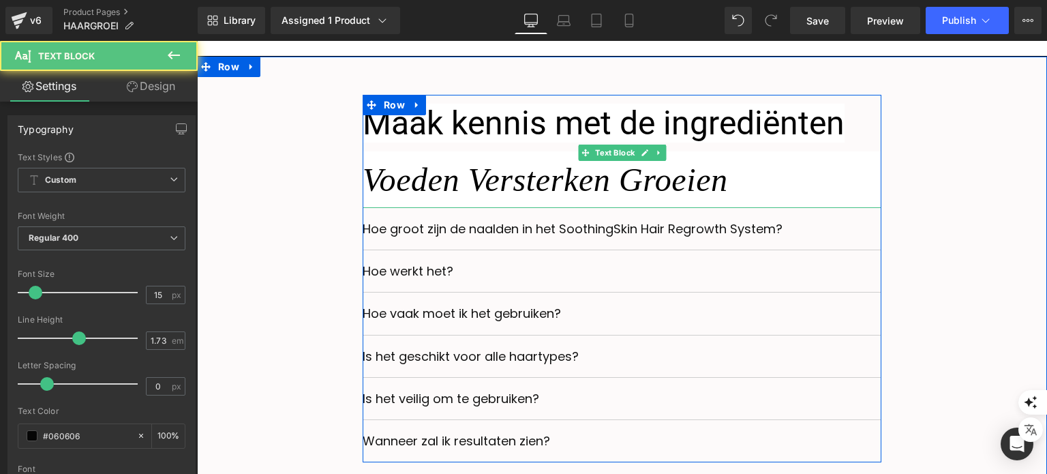
click at [491, 179] on span "Voeden Versterken Groeien" at bounding box center [545, 180] width 365 height 36
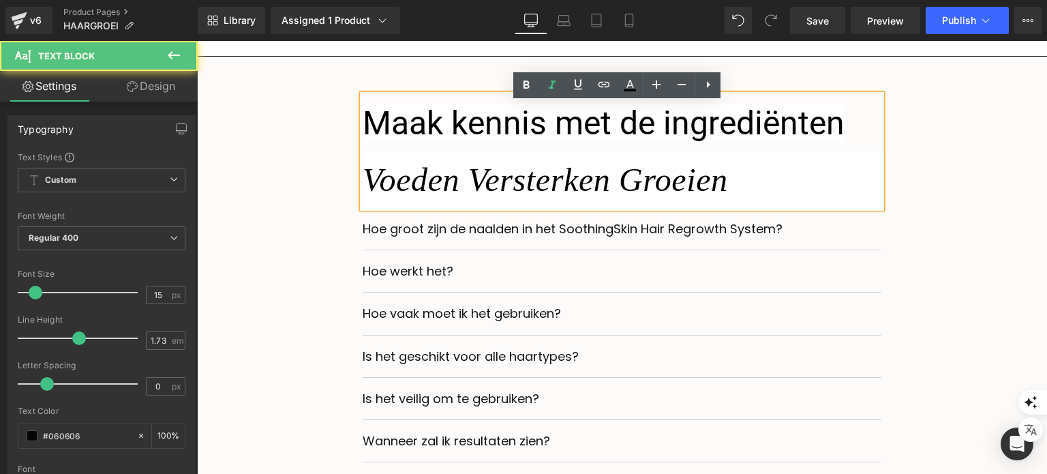
click at [436, 142] on span "Maak kennis met de ingrediënten" at bounding box center [604, 123] width 482 height 39
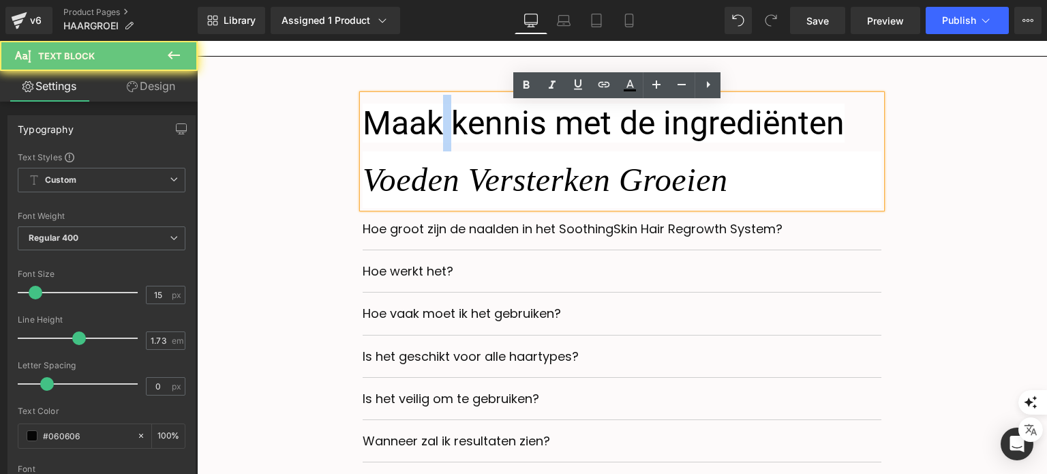
click at [436, 142] on span "Maak kennis met de ingrediënten" at bounding box center [604, 123] width 482 height 39
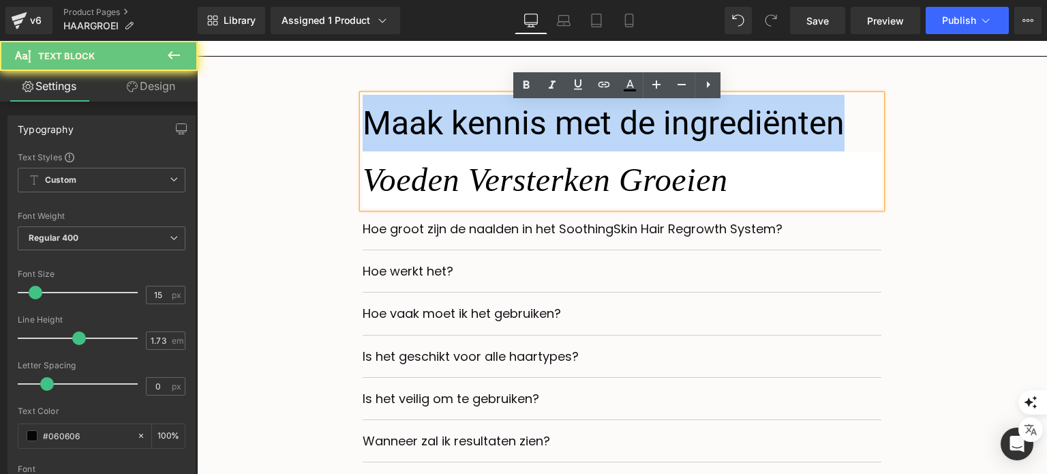
click at [436, 142] on span "Maak kennis met de ingrediënten" at bounding box center [604, 123] width 482 height 39
click at [802, 141] on span "Maak kennis met de ingrediënten" at bounding box center [604, 123] width 482 height 39
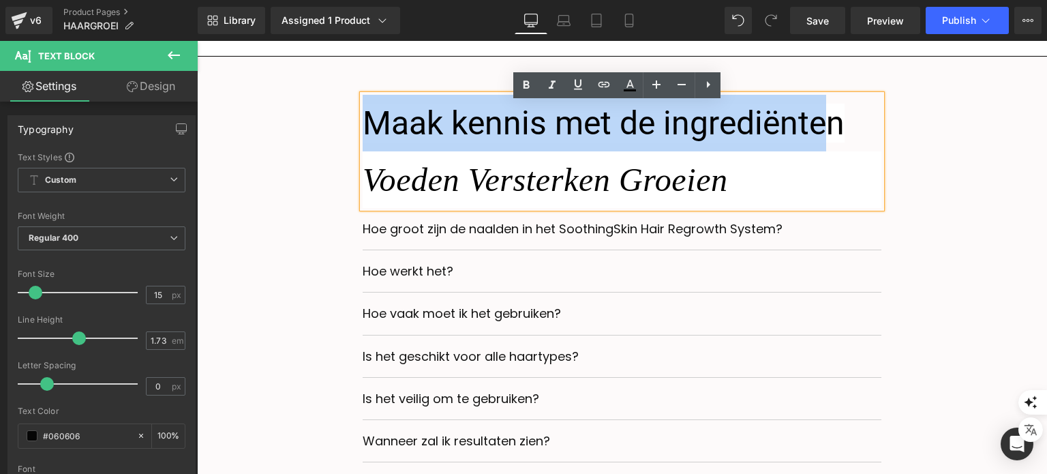
drag, startPoint x: 818, startPoint y: 140, endPoint x: 339, endPoint y: 140, distance: 478.5
click at [339, 140] on div "Maak kennis met de ingrediënten Voeden Versterken Groeien Text Block Hoe groot …" at bounding box center [622, 278] width 830 height 367
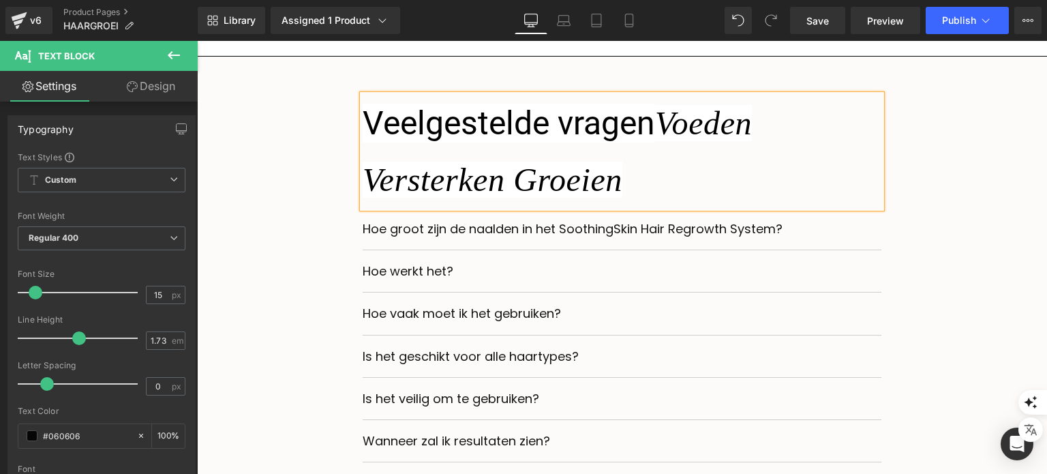
click at [590, 136] on span "Veelgestelde vragen" at bounding box center [509, 123] width 292 height 39
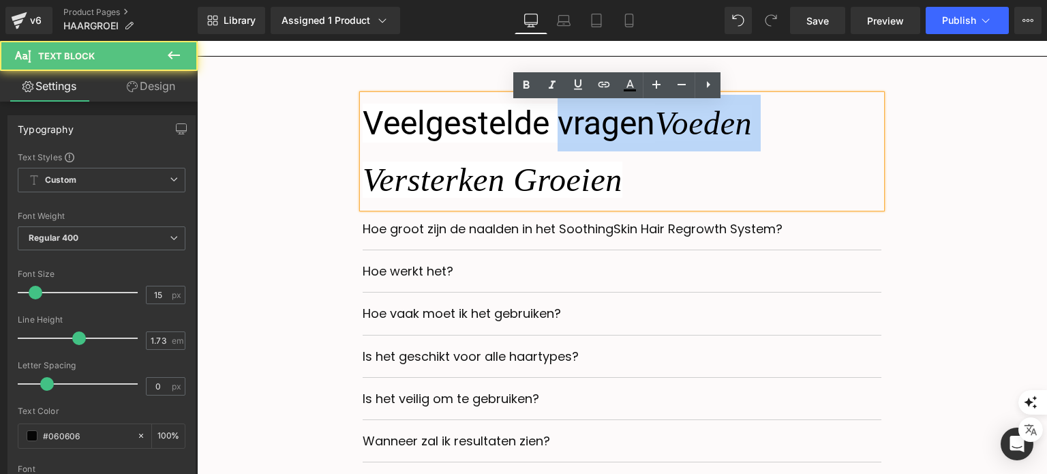
click at [590, 136] on span "Veelgestelde vragen" at bounding box center [509, 123] width 292 height 39
click at [653, 139] on span "Voeden Versterken Groeien" at bounding box center [557, 151] width 389 height 93
drag, startPoint x: 653, startPoint y: 139, endPoint x: 611, endPoint y: 133, distance: 42.7
click at [611, 133] on p "Veelgestelde vragen Voeden Versterken Groeien" at bounding box center [622, 151] width 519 height 113
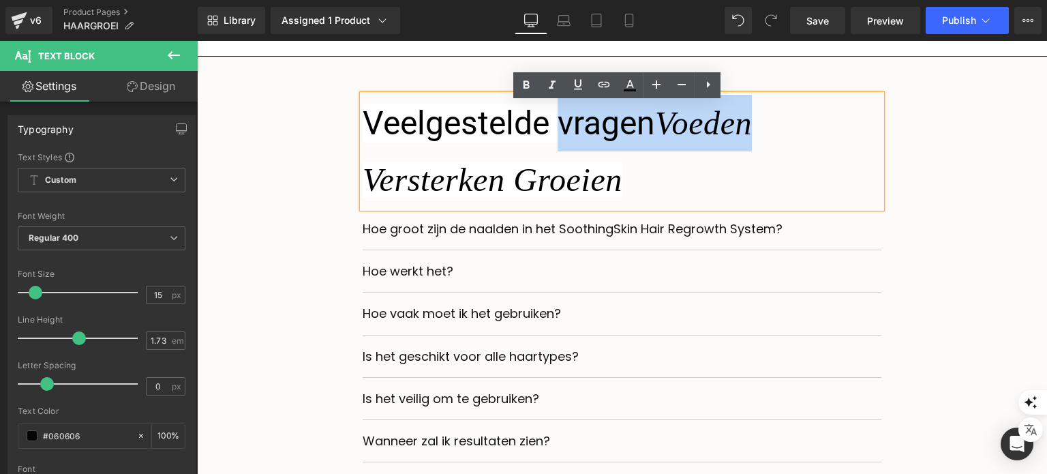
click at [654, 135] on span "Voeden Versterken Groeien" at bounding box center [557, 151] width 389 height 93
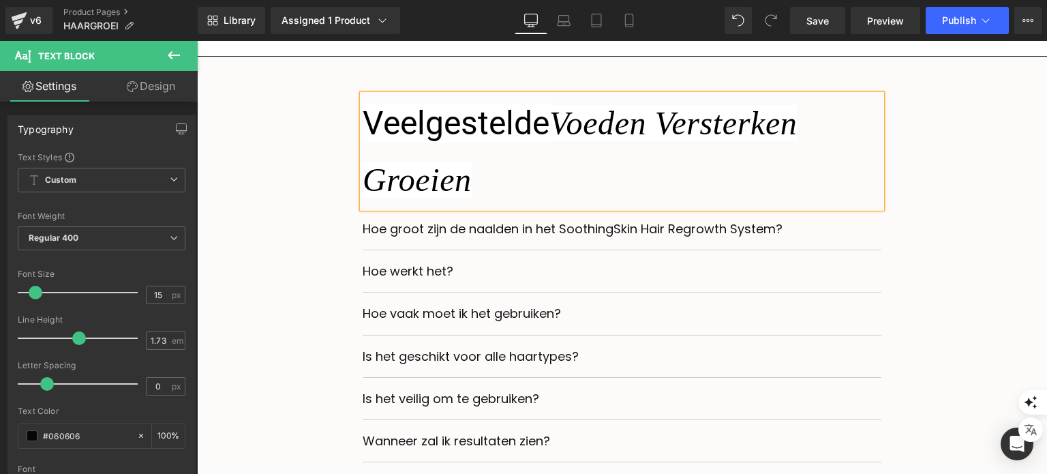
click at [640, 140] on span "Voeden Versterken Groeien" at bounding box center [580, 151] width 434 height 93
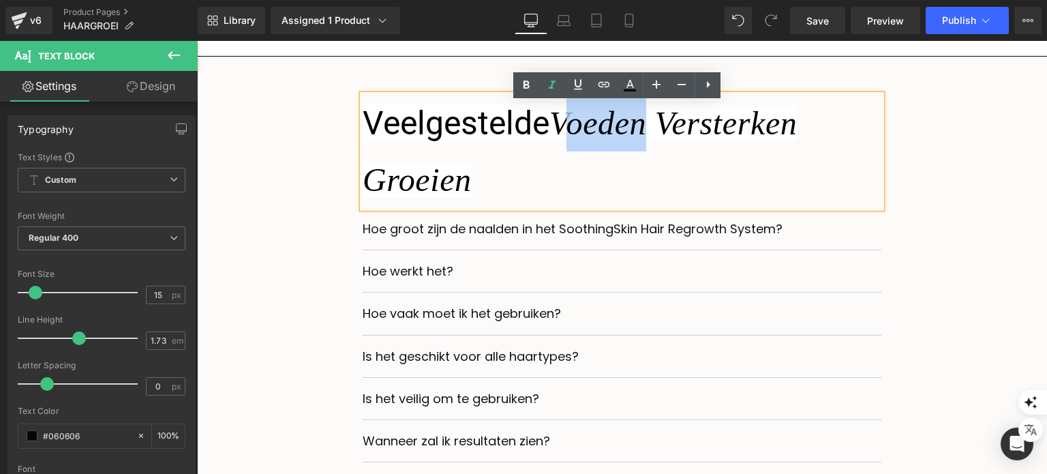
drag, startPoint x: 648, startPoint y: 141, endPoint x: 573, endPoint y: 127, distance: 76.9
click at [573, 127] on span "Voeden Versterken Groeien" at bounding box center [580, 151] width 434 height 93
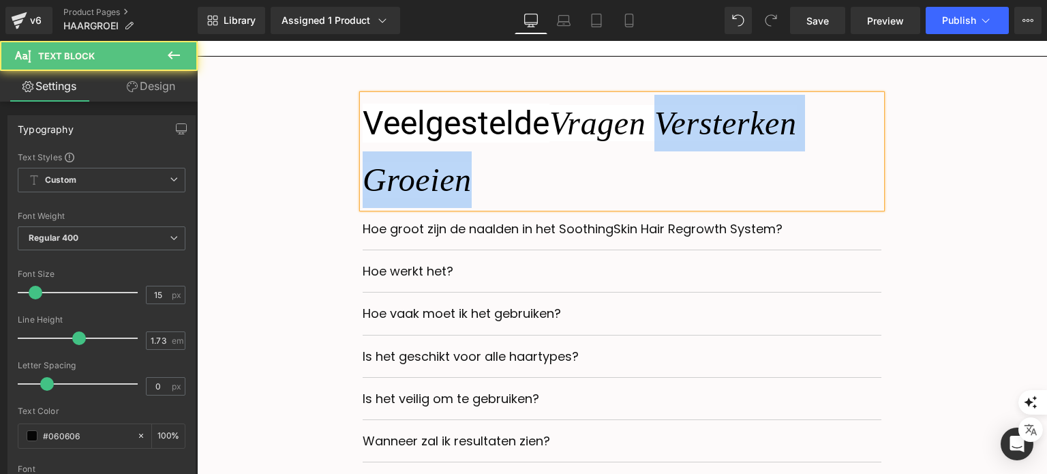
drag, startPoint x: 534, startPoint y: 187, endPoint x: 658, endPoint y: 149, distance: 129.6
click at [658, 149] on p "Veelgestelde Vragen Versterken Groeien" at bounding box center [622, 151] width 519 height 113
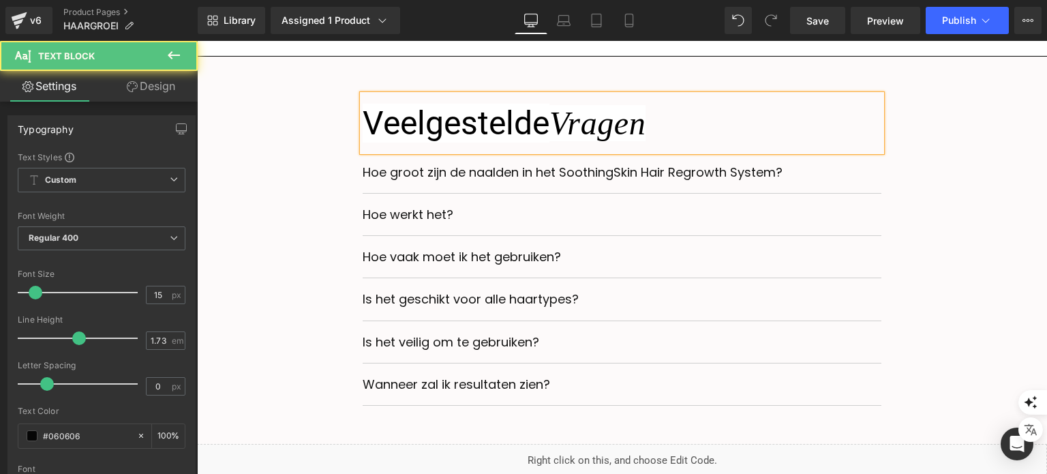
click at [609, 127] on span "Vragen" at bounding box center [597, 123] width 96 height 36
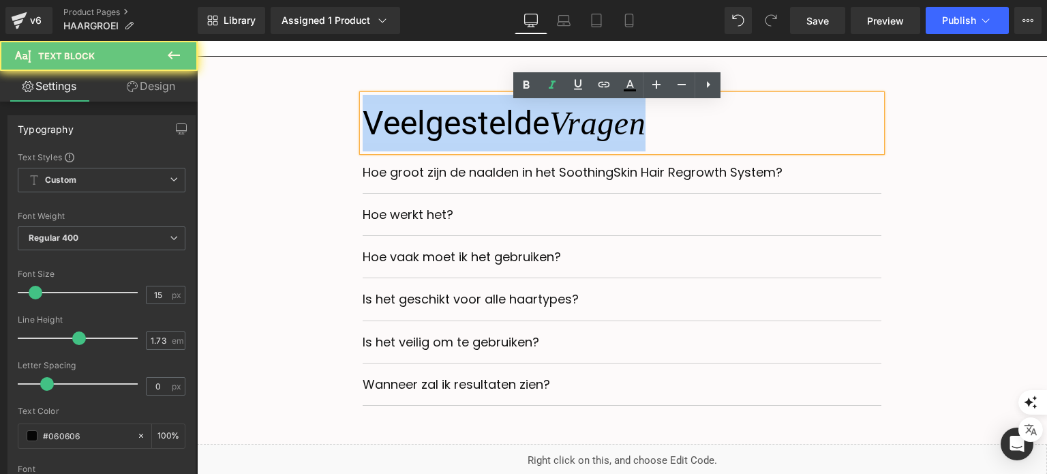
click at [609, 127] on span "Vragen" at bounding box center [597, 123] width 96 height 36
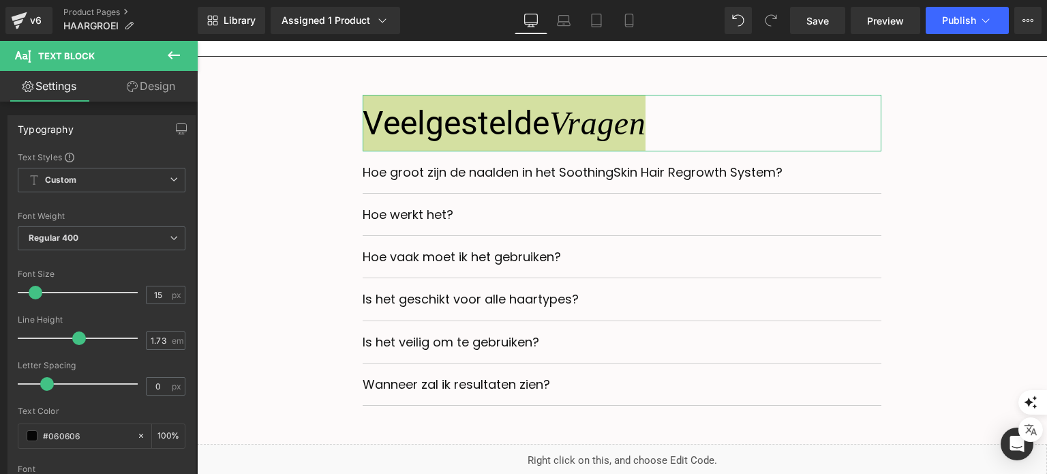
click at [168, 95] on link "Design" at bounding box center [151, 86] width 99 height 31
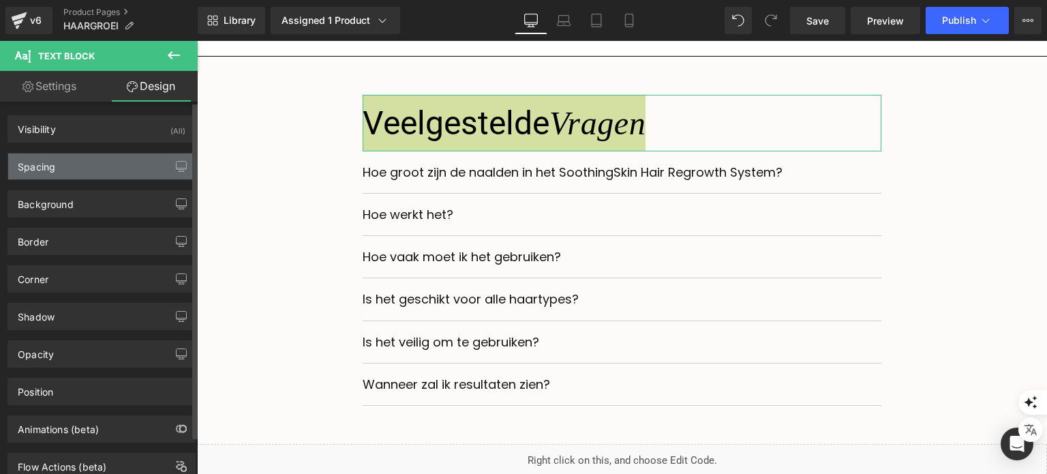
drag, startPoint x: 166, startPoint y: 95, endPoint x: 86, endPoint y: 168, distance: 108.6
click at [86, 168] on div "Spacing" at bounding box center [101, 166] width 187 height 26
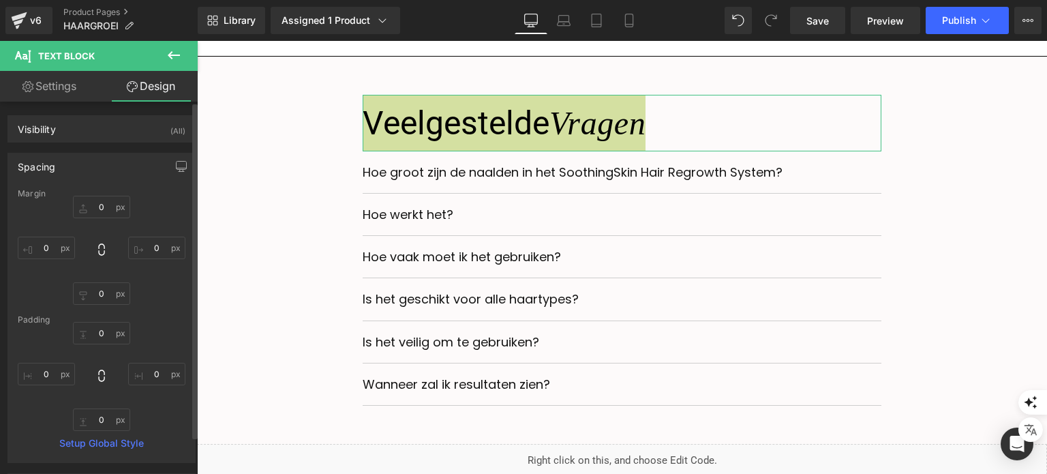
click at [68, 169] on div "Spacing" at bounding box center [101, 166] width 187 height 26
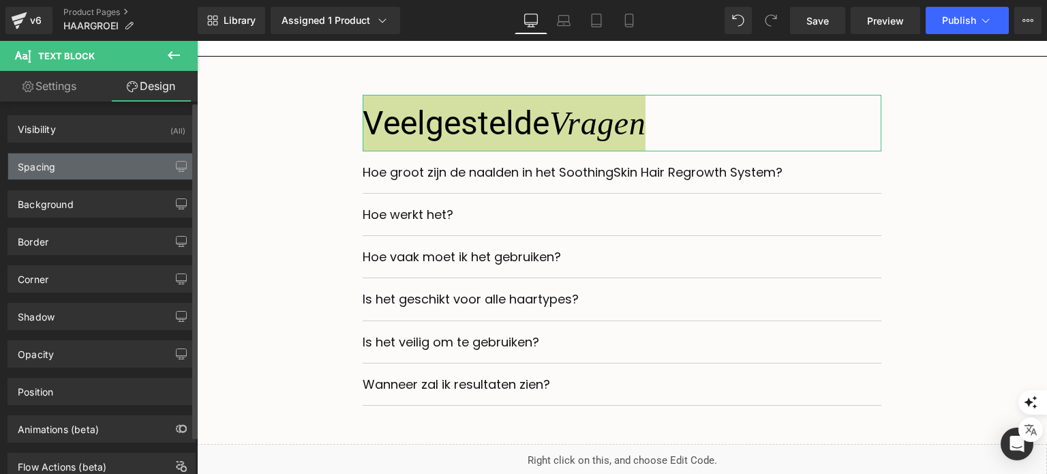
click at [72, 154] on div "Spacing" at bounding box center [101, 166] width 187 height 26
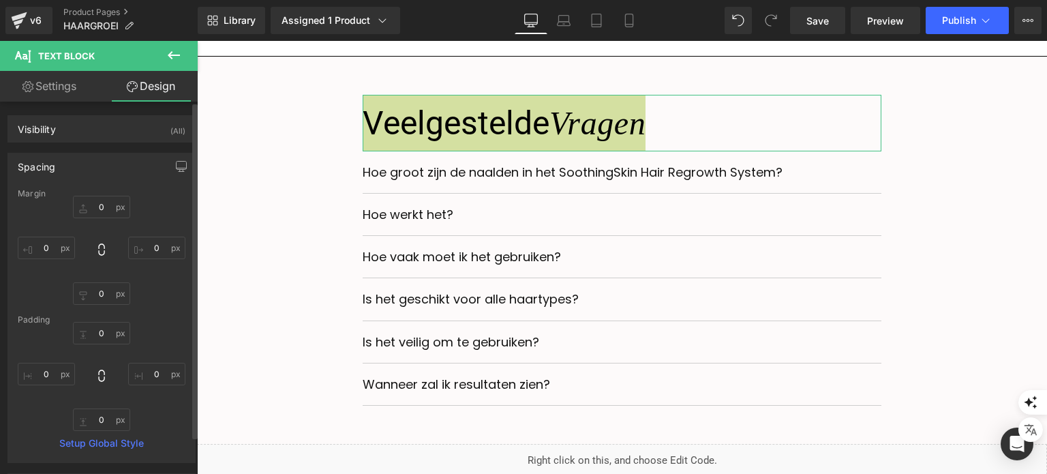
drag, startPoint x: 96, startPoint y: 147, endPoint x: 94, endPoint y: 157, distance: 10.4
click at [95, 149] on div "Spacing [GEOGRAPHIC_DATA] 0 0 0 0 [GEOGRAPHIC_DATA] 0 0 0 0 Setup Global Style" at bounding box center [102, 302] width 204 height 320
click at [94, 157] on div "Spacing" at bounding box center [101, 166] width 187 height 26
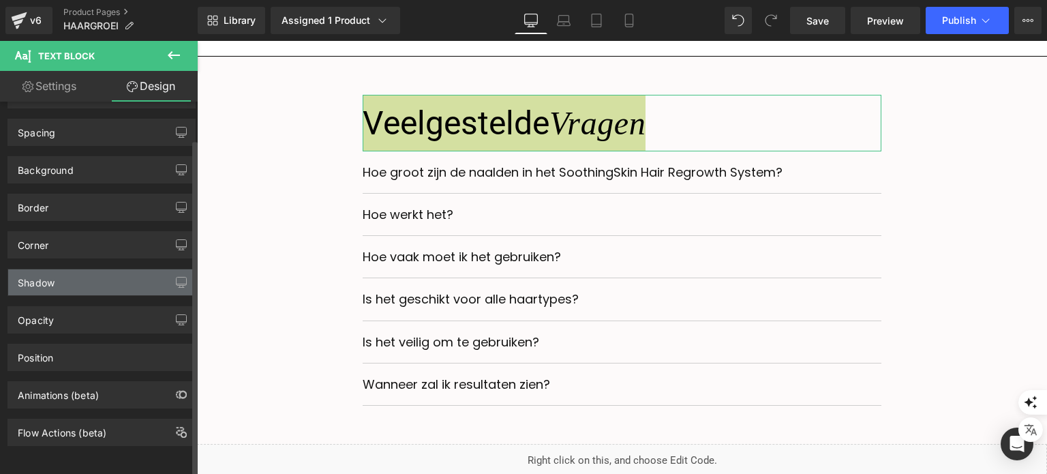
scroll to position [0, 0]
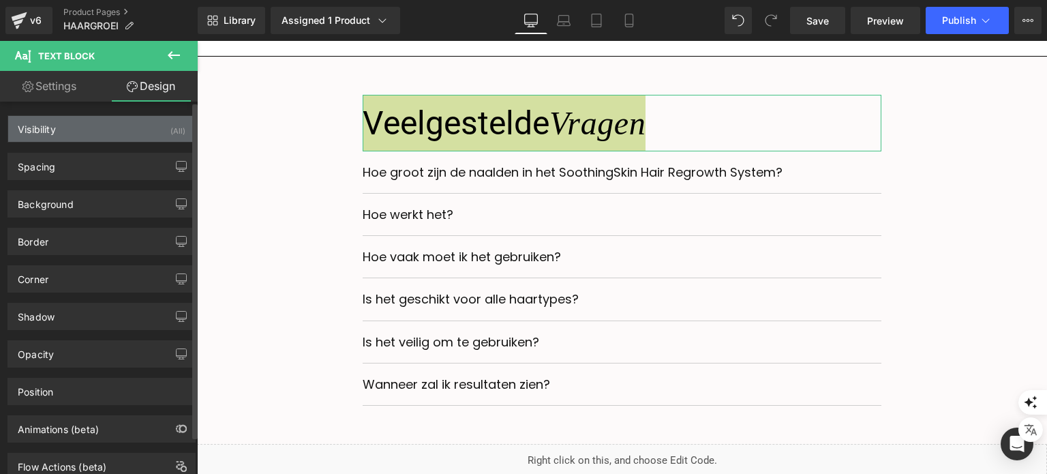
click at [98, 133] on div "Visibility (All)" at bounding box center [101, 129] width 187 height 26
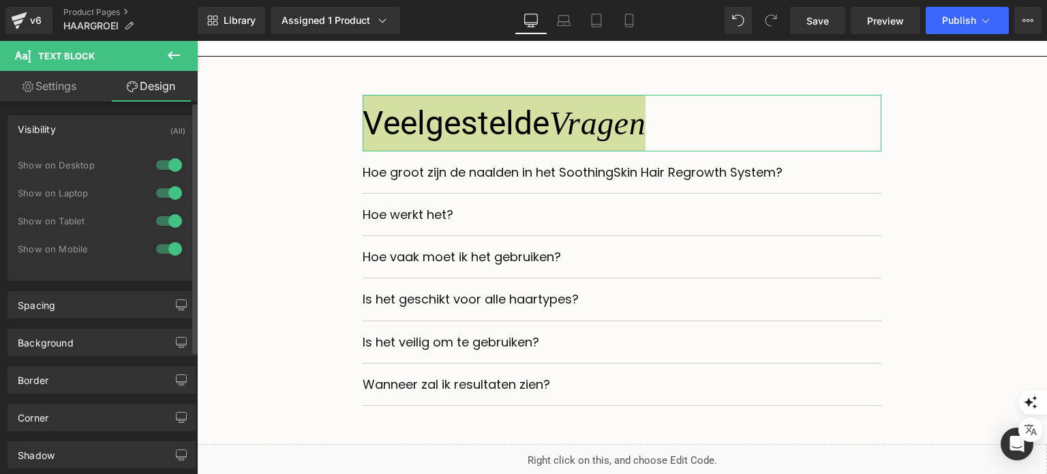
click at [98, 133] on div "Visibility (All)" at bounding box center [101, 129] width 187 height 26
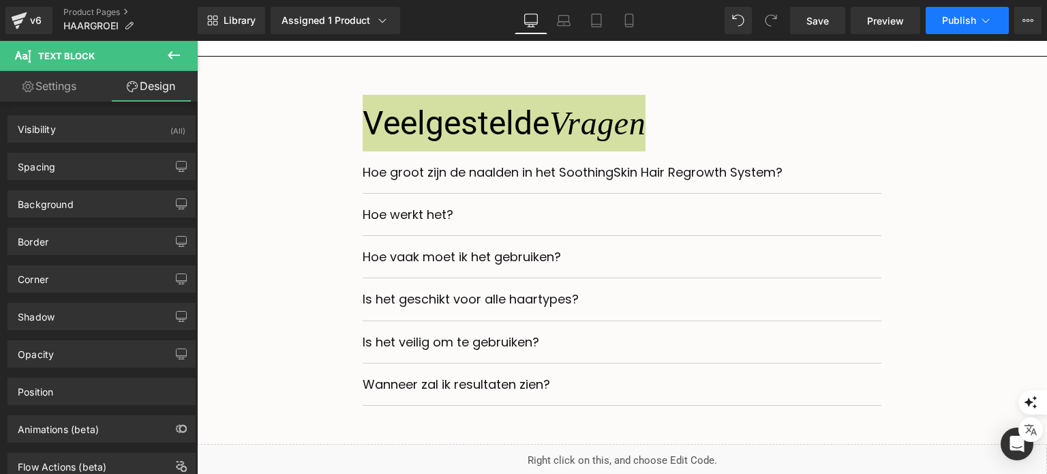
click at [941, 25] on button "Publish" at bounding box center [967, 20] width 83 height 27
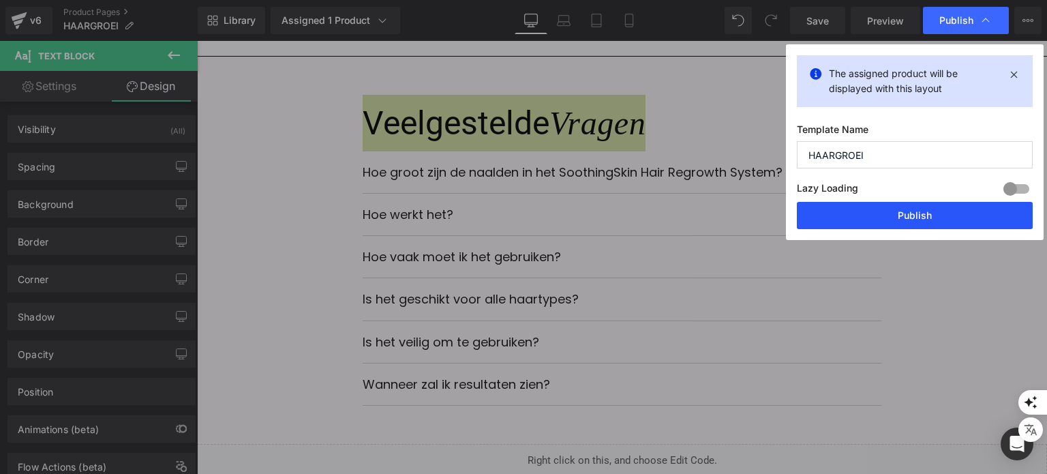
click at [834, 226] on button "Publish" at bounding box center [915, 215] width 236 height 27
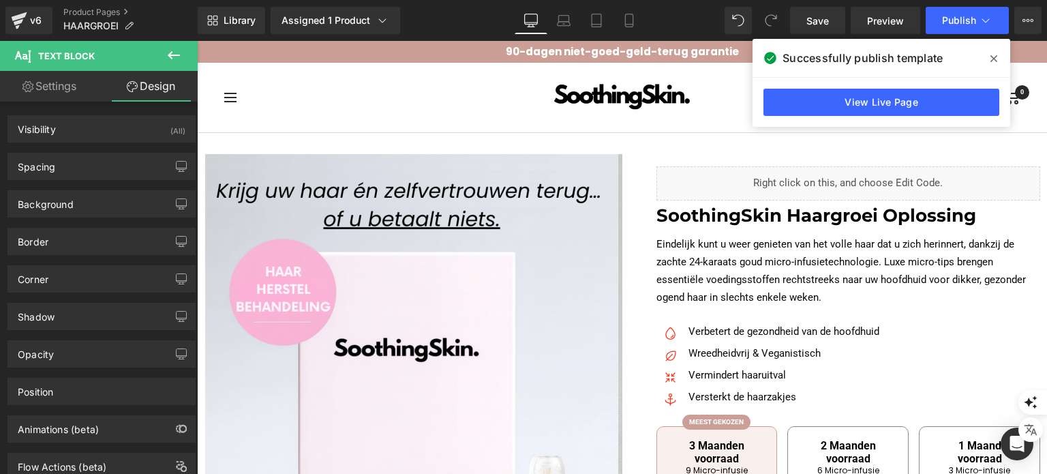
drag, startPoint x: 993, startPoint y: 59, endPoint x: 686, endPoint y: 169, distance: 326.0
click at [993, 59] on icon at bounding box center [993, 58] width 7 height 7
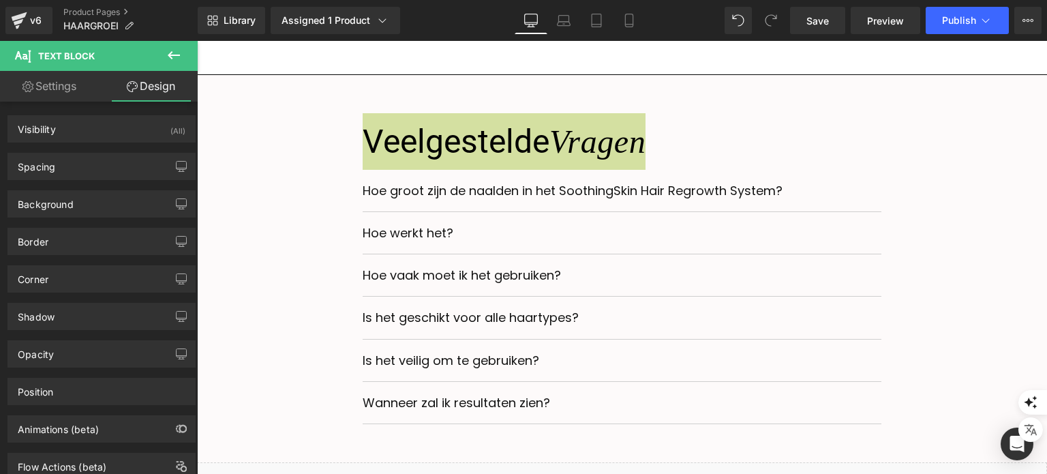
scroll to position [4911, 0]
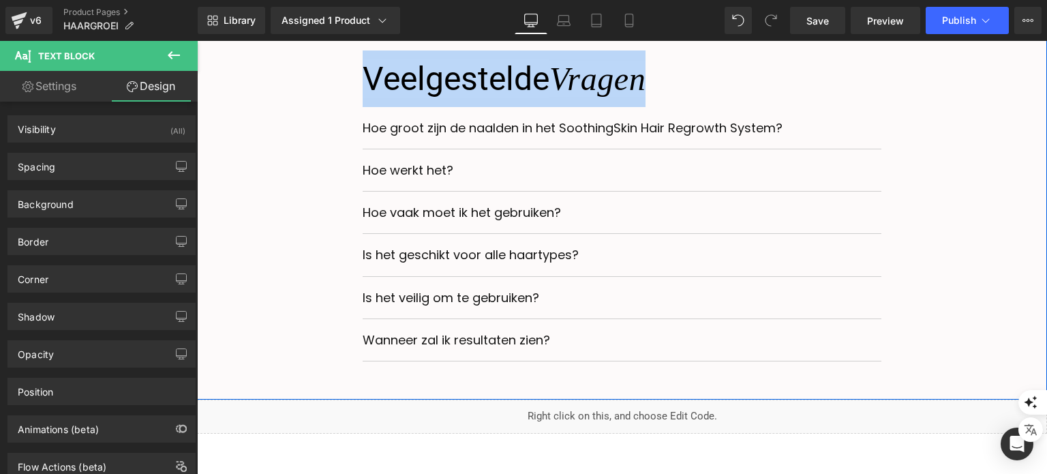
click at [939, 248] on div "Veelgestelde Vragen Text Block Hoe groot zijn de naalden in het SoothingSkin Ha…" at bounding box center [622, 205] width 830 height 311
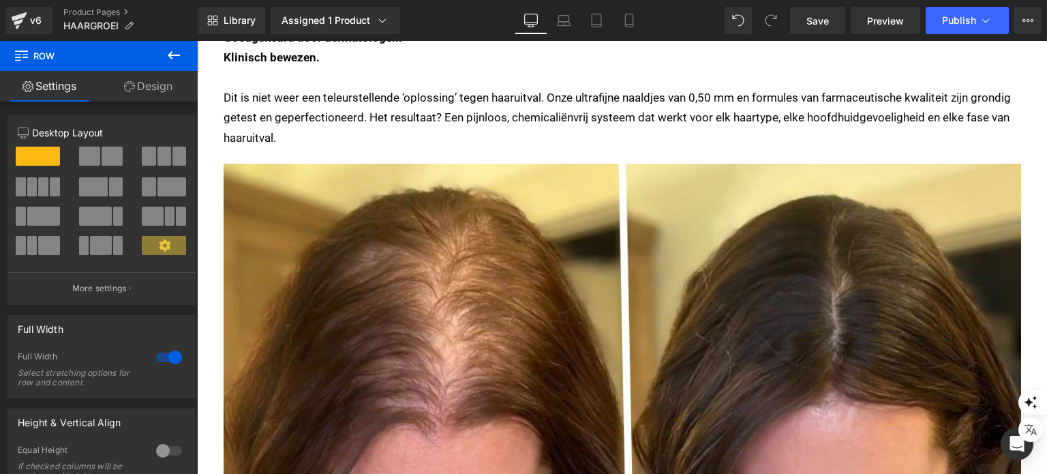
scroll to position [2594, 0]
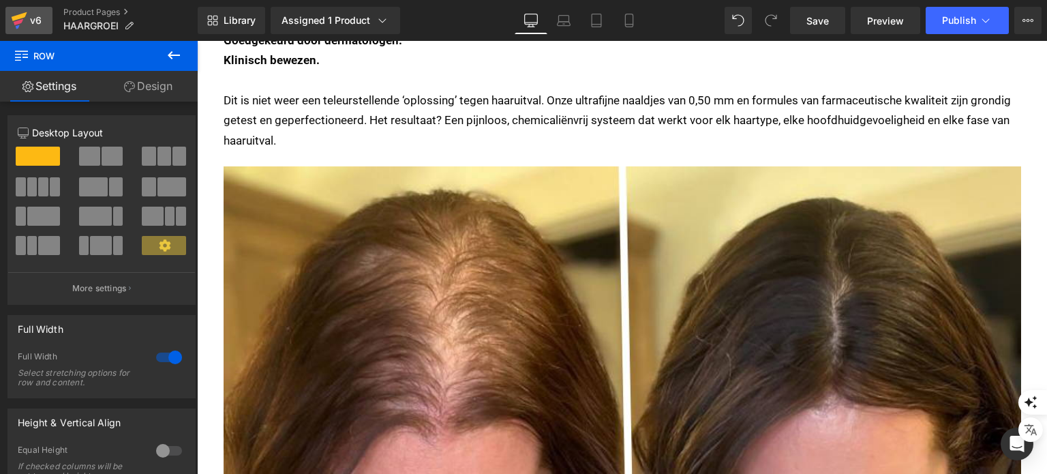
click at [35, 20] on div "v6" at bounding box center [35, 21] width 17 height 18
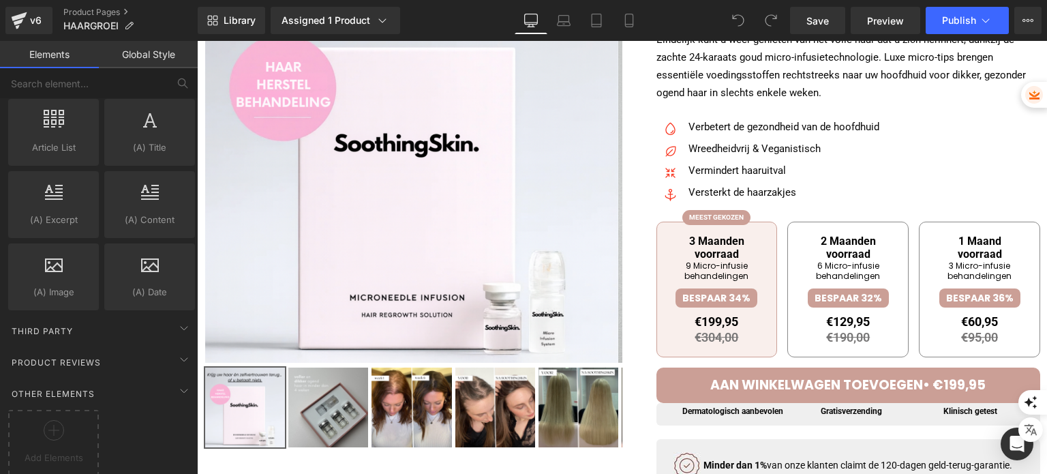
scroll to position [2620, 0]
click at [103, 316] on div "Third Party" at bounding box center [101, 329] width 192 height 27
click at [153, 316] on div "Third Party" at bounding box center [101, 329] width 192 height 27
click at [155, 343] on div "Product Reviews" at bounding box center [101, 358] width 192 height 31
click at [155, 347] on div "Product Reviews" at bounding box center [101, 360] width 192 height 27
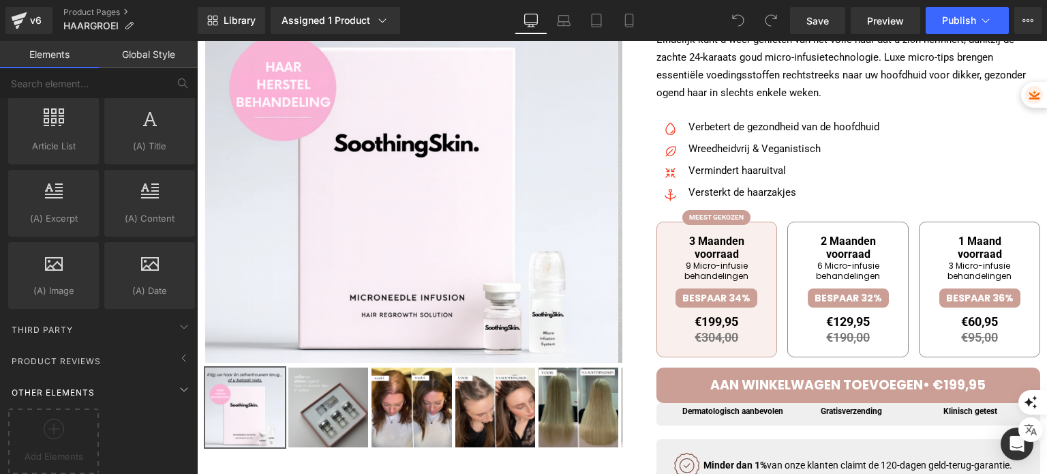
click at [154, 378] on div "Other Elements" at bounding box center [101, 391] width 192 height 27
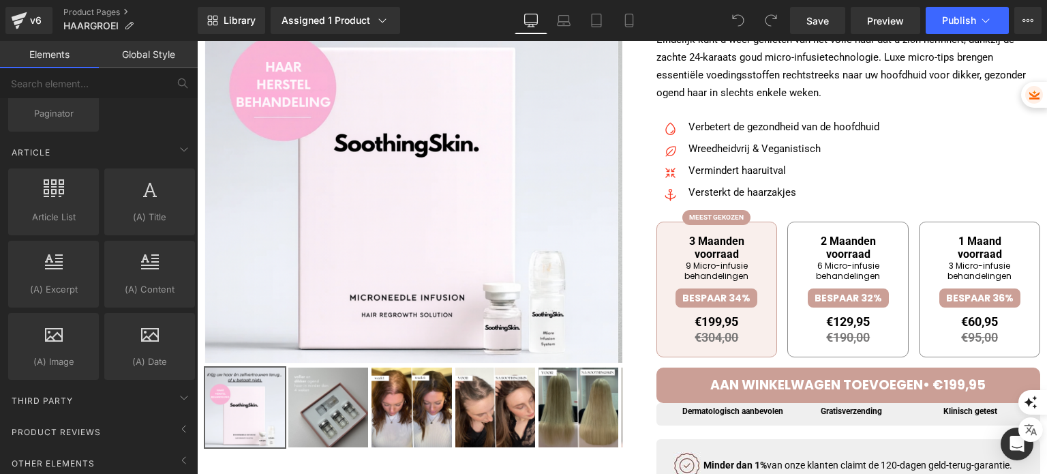
scroll to position [2549, 0]
click at [127, 445] on div "Other Elements Add Elements" at bounding box center [101, 460] width 192 height 31
click at [129, 449] on div "Other Elements" at bounding box center [101, 462] width 192 height 27
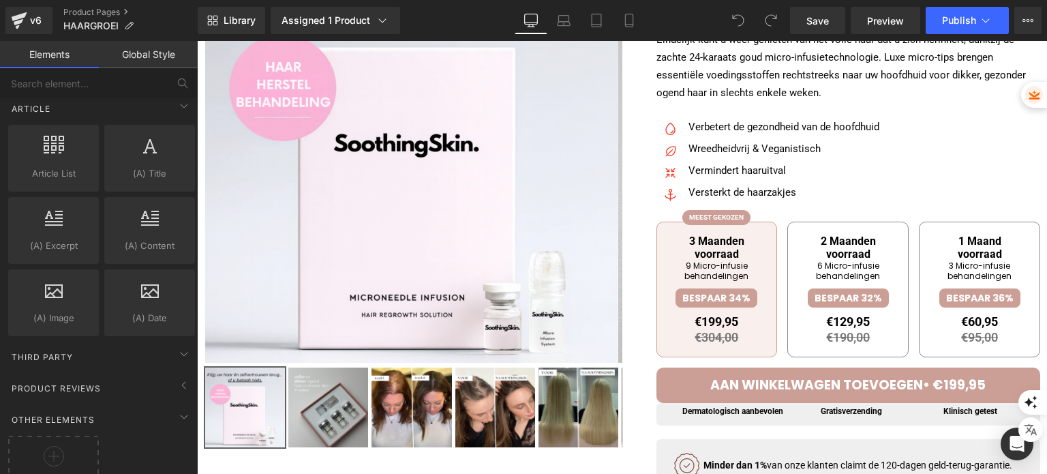
scroll to position [2620, 0]
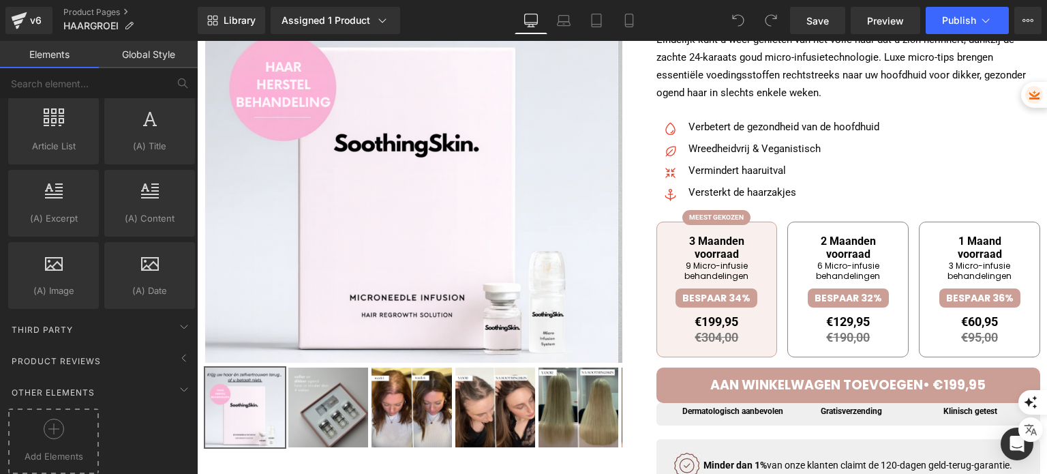
click at [39, 449] on span "Add Elements" at bounding box center [54, 456] width 84 height 14
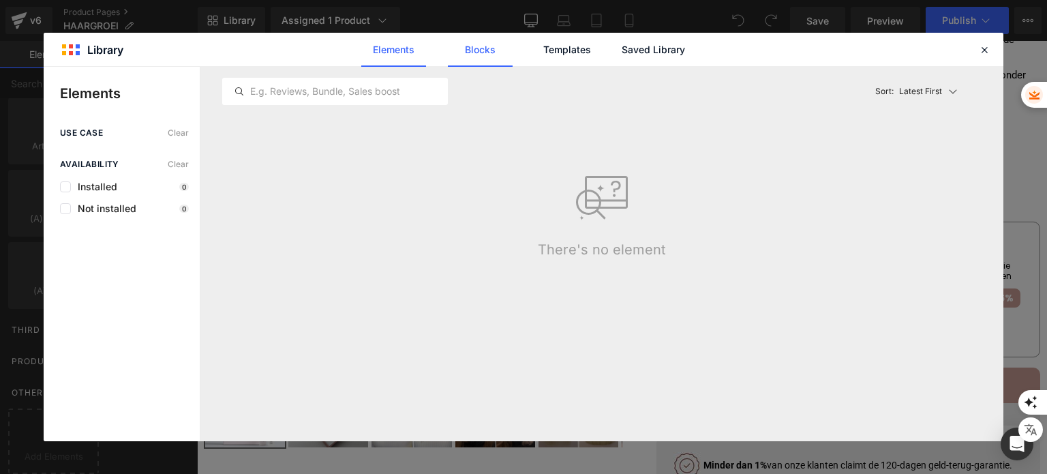
click at [480, 50] on link "Blocks" at bounding box center [480, 50] width 65 height 34
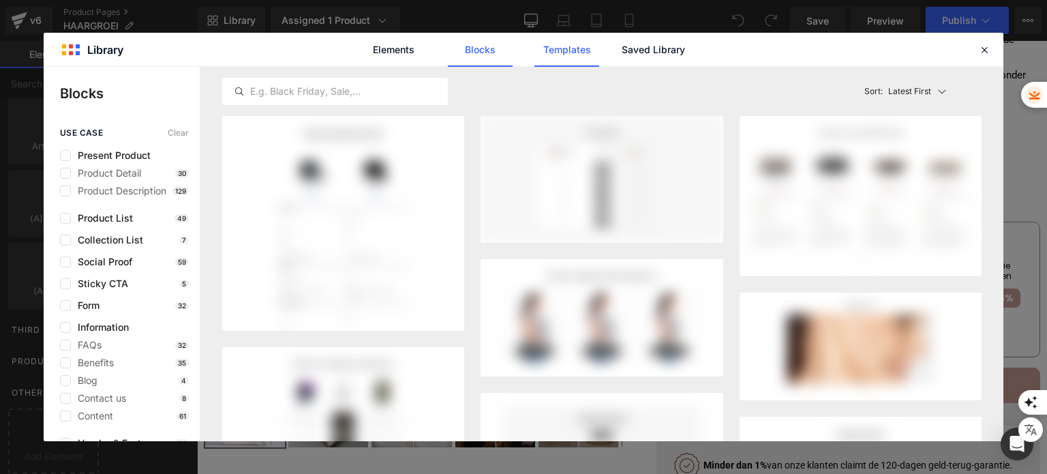
click at [594, 46] on link "Templates" at bounding box center [566, 50] width 65 height 34
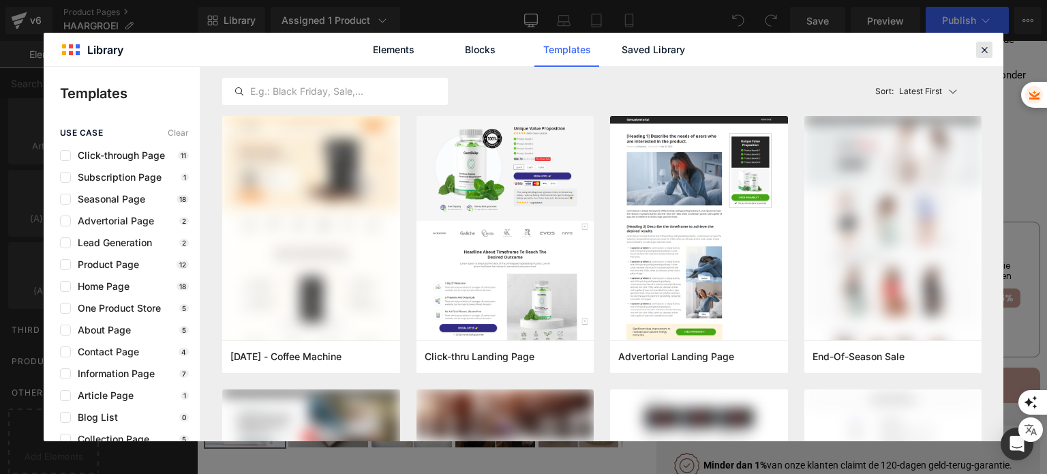
drag, startPoint x: 1000, startPoint y: 51, endPoint x: 986, endPoint y: 48, distance: 13.9
click at [987, 48] on header "Library Elements Blocks Templates Saved Library" at bounding box center [524, 50] width 960 height 34
click at [986, 48] on icon at bounding box center [984, 50] width 12 height 12
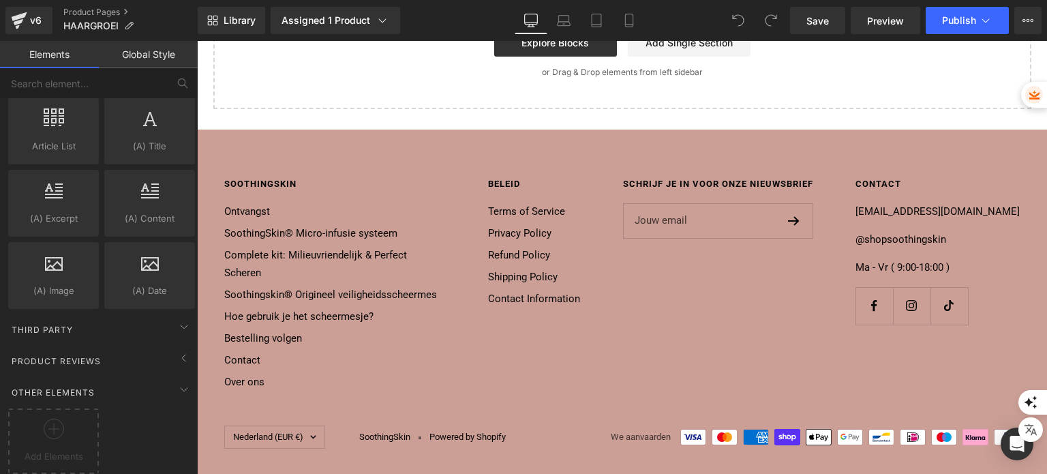
scroll to position [5211, 0]
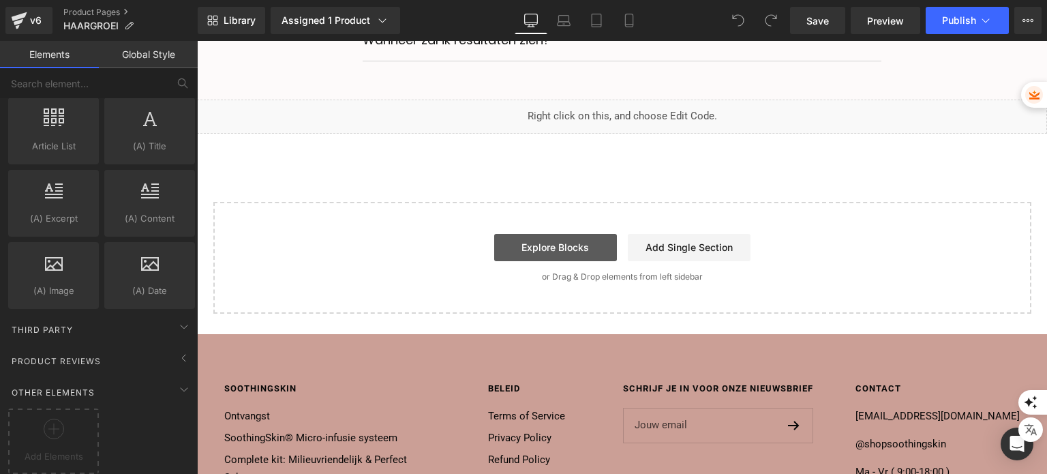
click at [577, 259] on link "Explore Blocks" at bounding box center [555, 247] width 123 height 27
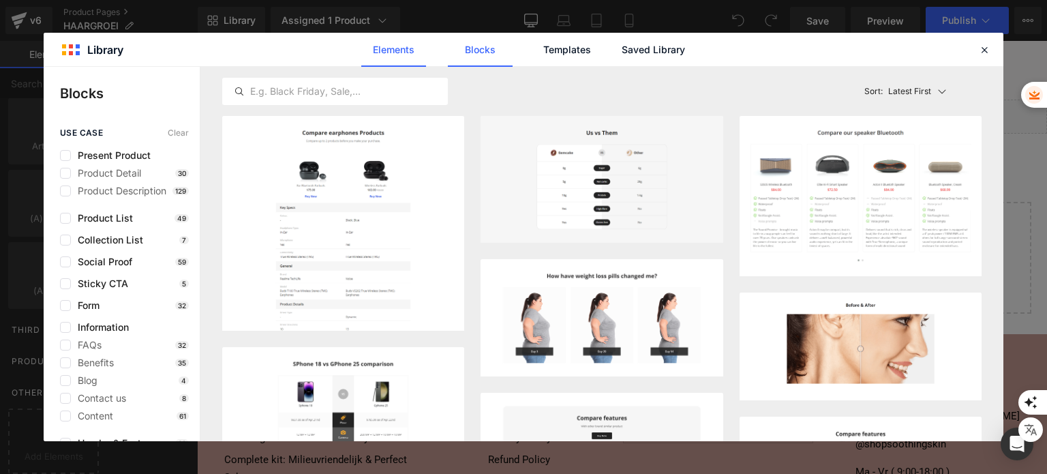
click at [391, 54] on link "Elements" at bounding box center [393, 50] width 65 height 34
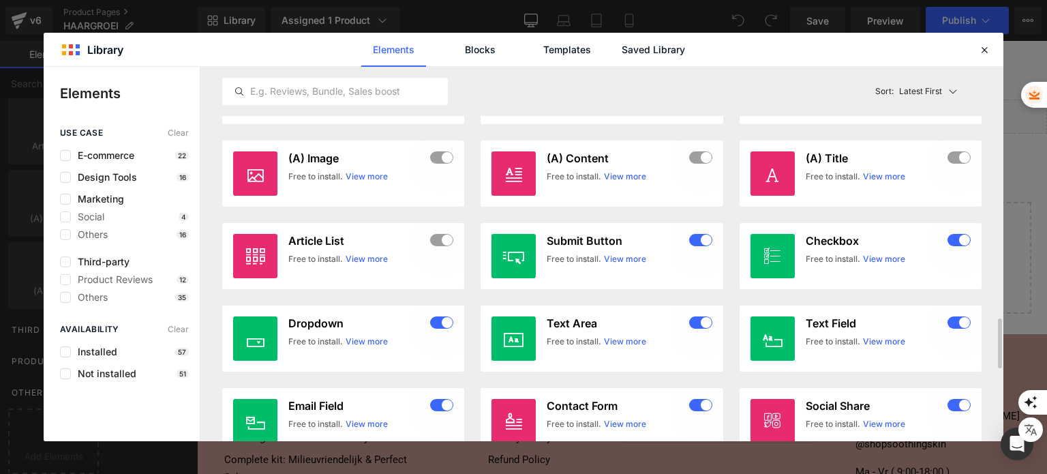
scroll to position [1431, 0]
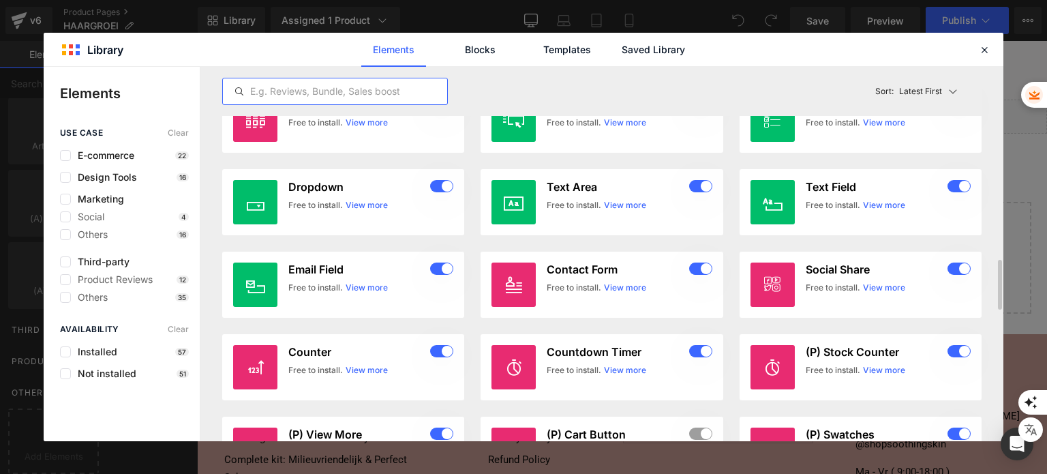
click at [324, 83] on input "text" at bounding box center [335, 91] width 224 height 16
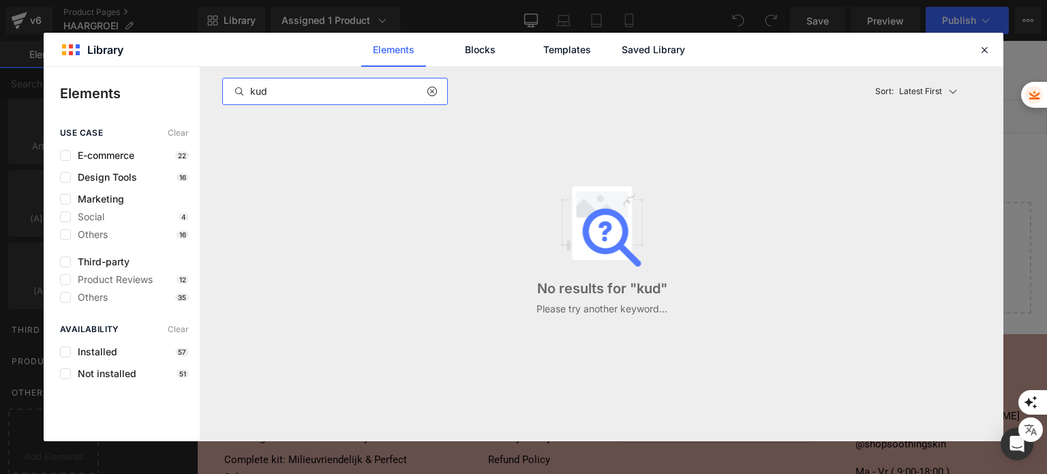
type input "kud"
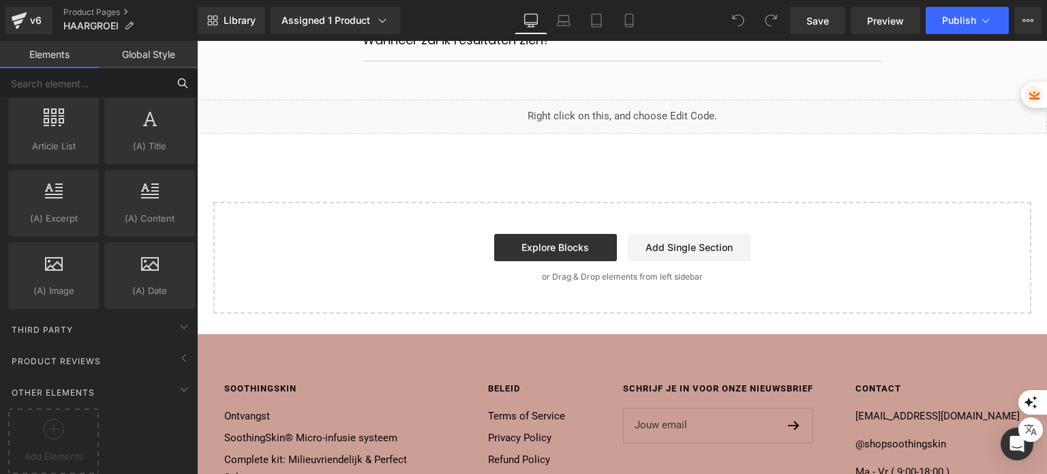
click at [85, 81] on input "text" at bounding box center [84, 83] width 168 height 30
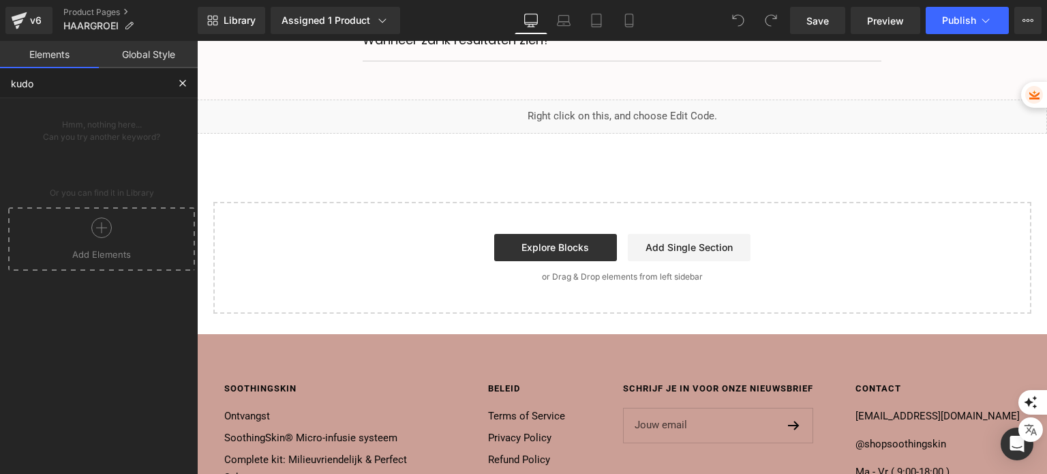
type input "kudo"
click at [171, 86] on button at bounding box center [183, 83] width 30 height 30
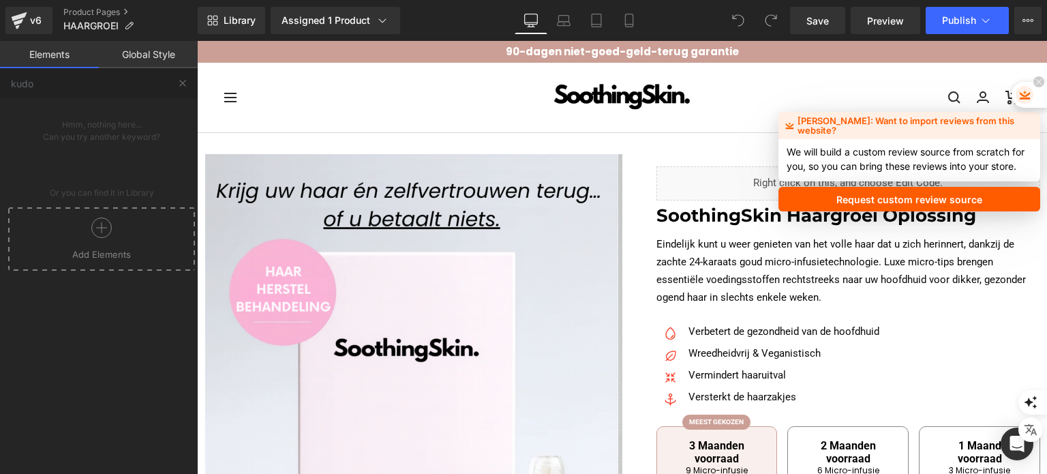
click at [1029, 92] on img at bounding box center [1025, 95] width 18 height 18
click at [1031, 95] on img at bounding box center [1025, 95] width 18 height 18
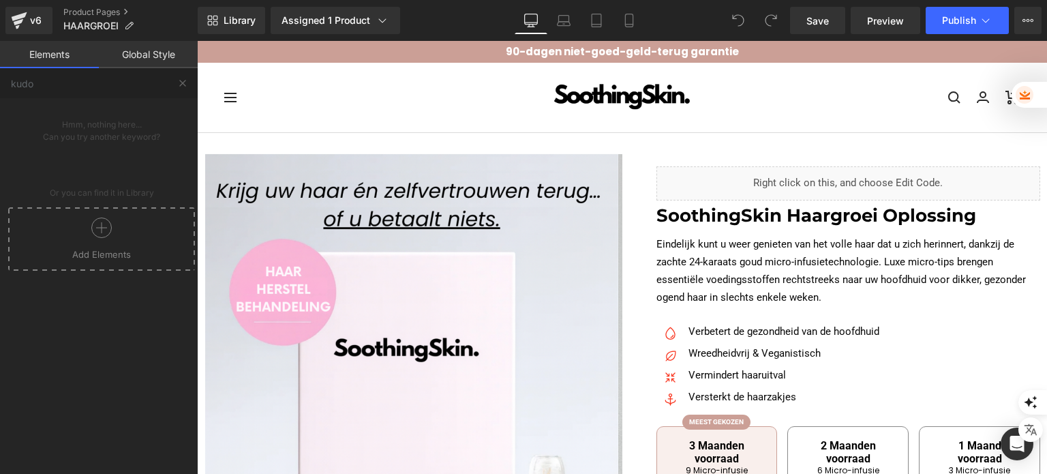
click at [1031, 95] on img at bounding box center [1025, 95] width 18 height 18
click at [175, 85] on button at bounding box center [183, 83] width 30 height 30
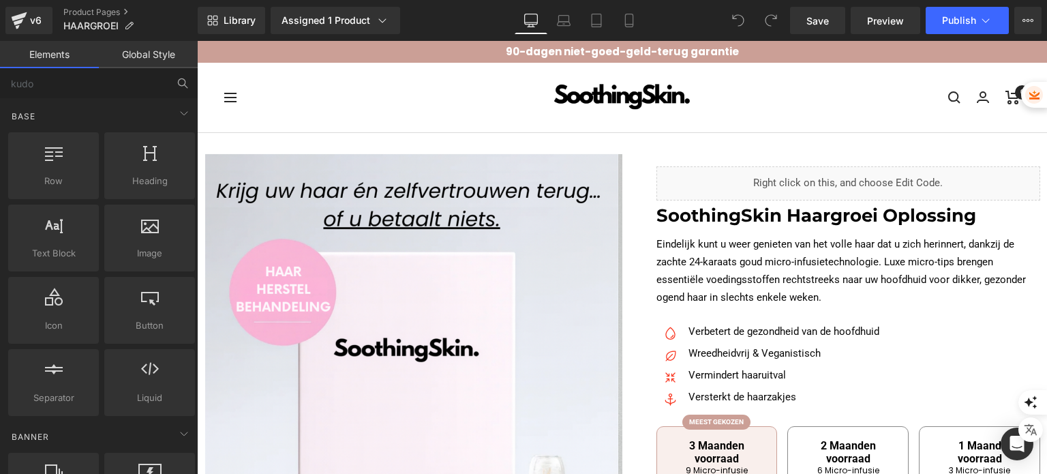
click at [181, 80] on icon at bounding box center [183, 83] width 12 height 12
click at [78, 88] on input "kudo" at bounding box center [84, 83] width 168 height 30
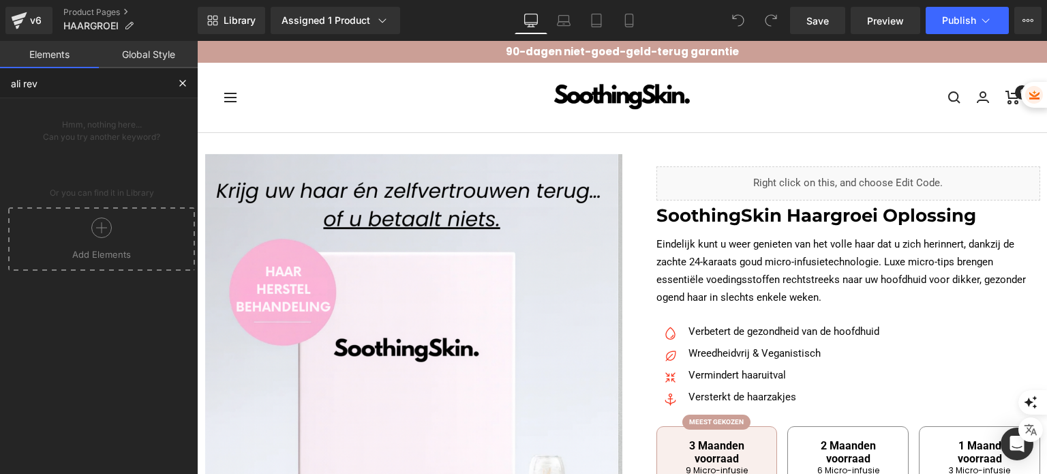
click at [102, 245] on div at bounding box center [102, 232] width 180 height 31
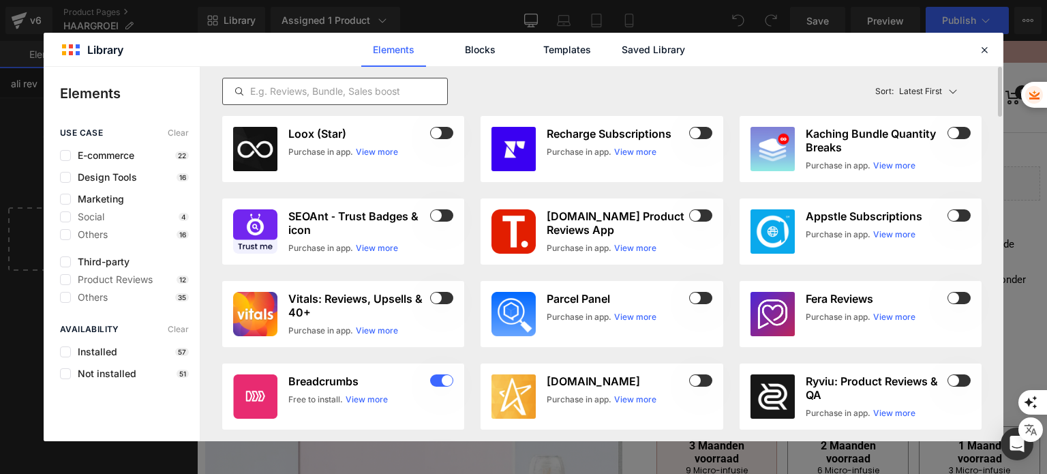
type input "ali rev"
click at [306, 84] on input "text" at bounding box center [335, 91] width 224 height 16
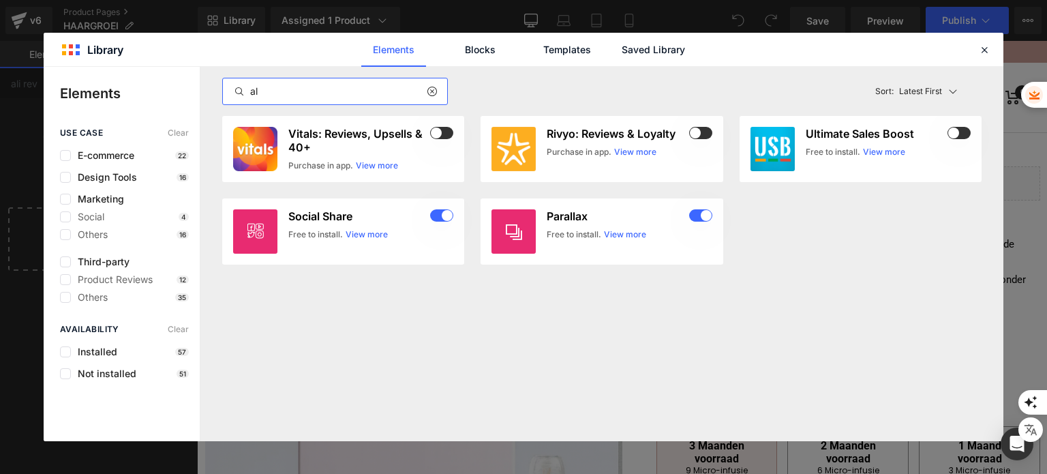
type input "a"
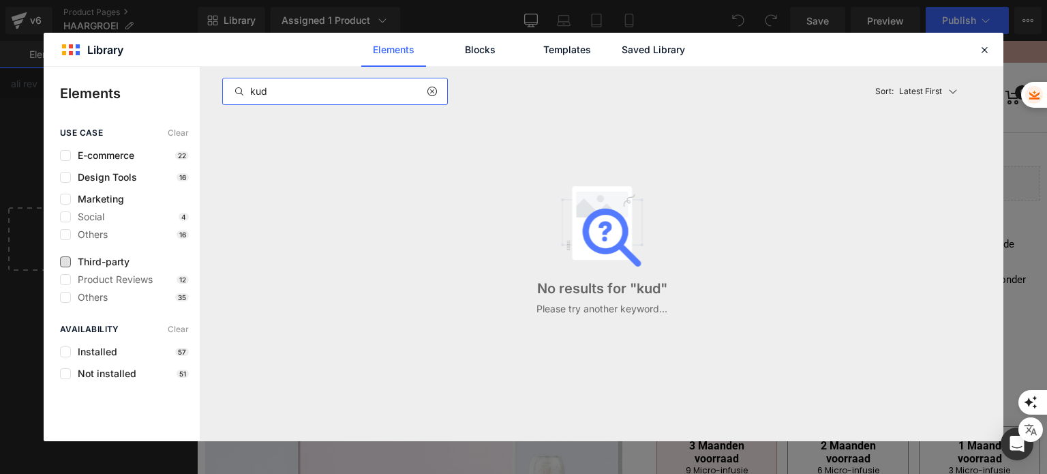
type input "kud"
click at [101, 258] on span "Third-party" at bounding box center [100, 261] width 59 height 11
click at [496, 60] on link "Blocks" at bounding box center [480, 50] width 65 height 34
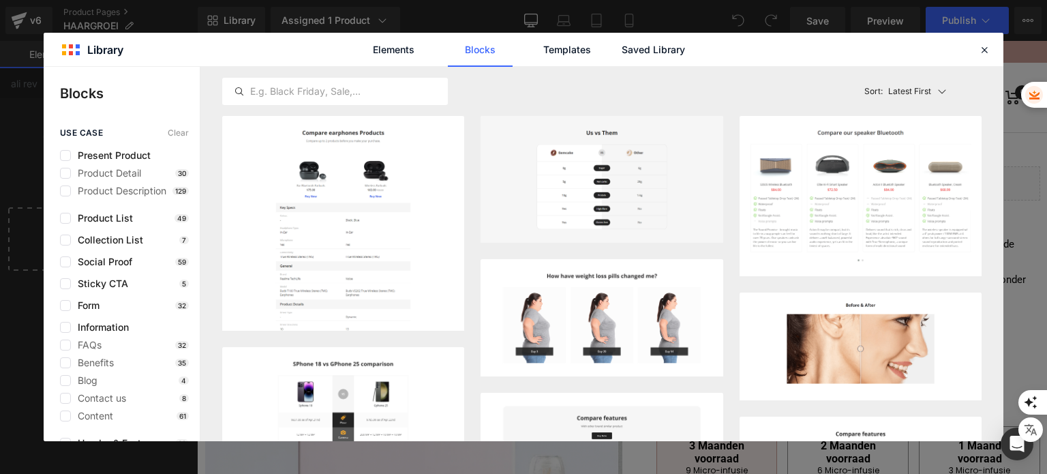
click at [992, 52] on div "Elements Blocks Templates Saved Library" at bounding box center [524, 49] width 960 height 33
click at [973, 48] on div "Elements Blocks Templates Saved Library" at bounding box center [524, 49] width 960 height 33
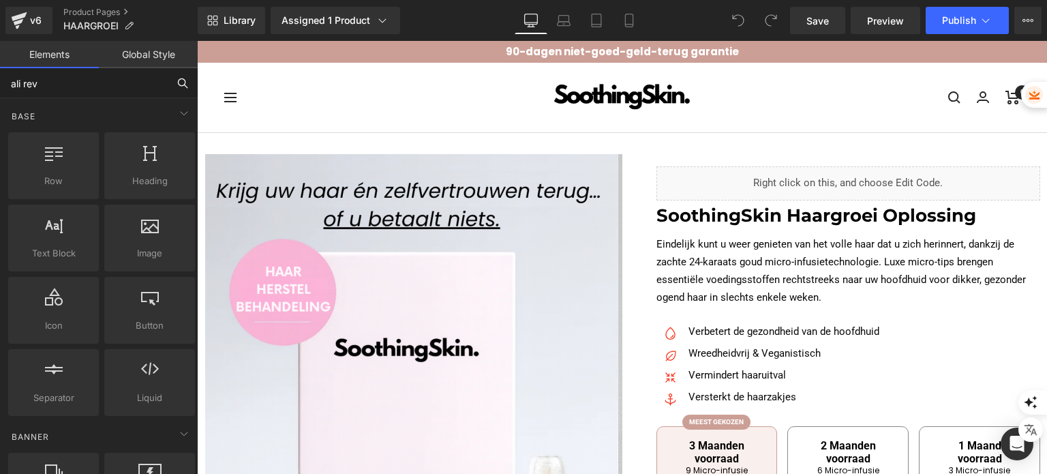
click at [105, 80] on input "ali rev" at bounding box center [84, 83] width 168 height 30
click at [105, 80] on input "text" at bounding box center [84, 83] width 168 height 30
paste input "Ali Reviews"
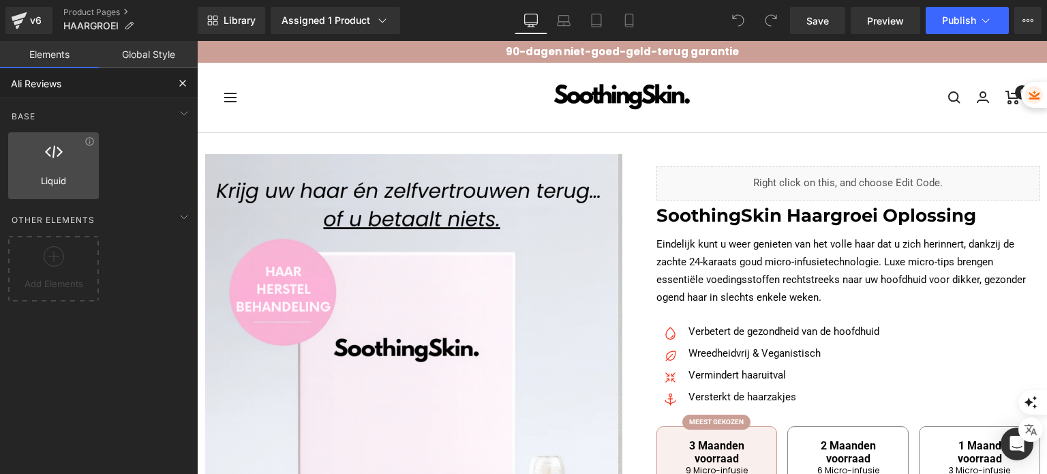
click at [74, 157] on div at bounding box center [53, 158] width 82 height 31
type input "Ali Reviews"
click at [115, 204] on div "Other Elements Add Elements" at bounding box center [101, 253] width 192 height 102
click at [86, 249] on div at bounding box center [54, 261] width 84 height 31
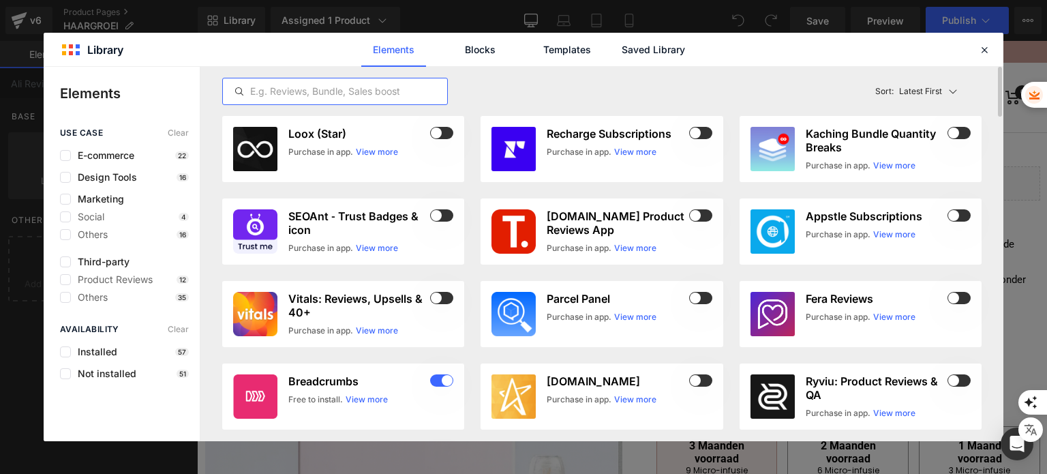
click at [316, 98] on input "text" at bounding box center [335, 91] width 224 height 16
paste input "Ali Reviews"
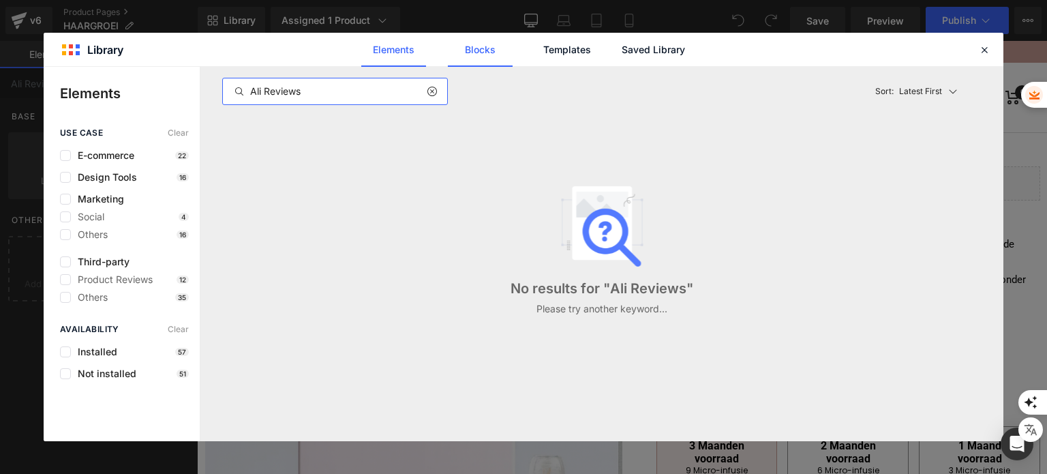
type input "Ali Reviews"
click at [496, 48] on link "Blocks" at bounding box center [480, 50] width 65 height 34
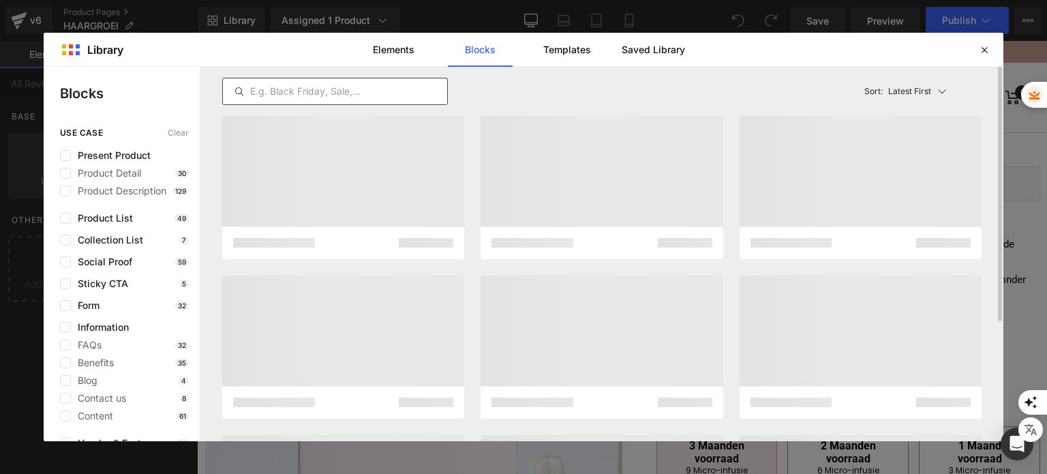
click at [328, 87] on input "text" at bounding box center [335, 91] width 224 height 16
paste input "Ali Reviews"
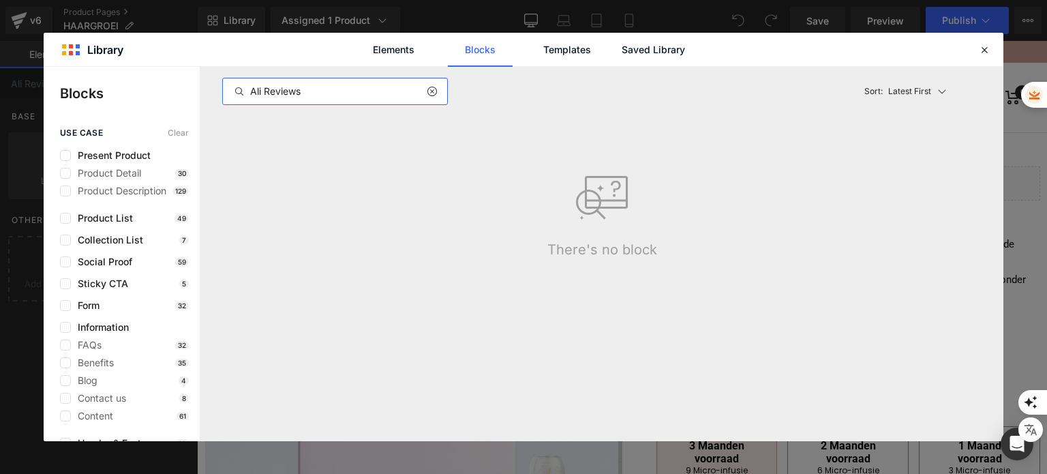
type input "Ali Reviews"
click at [531, 53] on div "Elements Blocks Templates Saved Library" at bounding box center [523, 50] width 346 height 34
click at [541, 48] on link "Templates" at bounding box center [566, 50] width 65 height 34
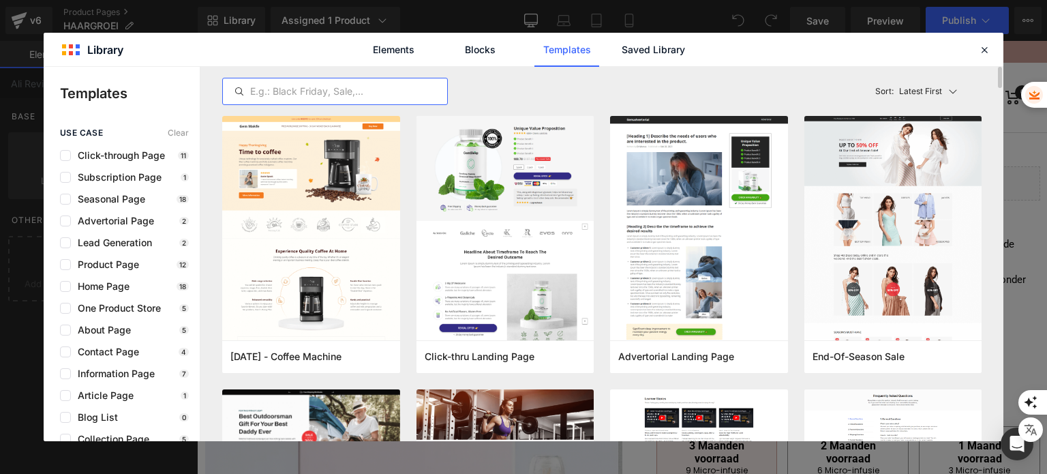
click at [307, 92] on input "text" at bounding box center [335, 91] width 224 height 16
paste input "Ali Reviews"
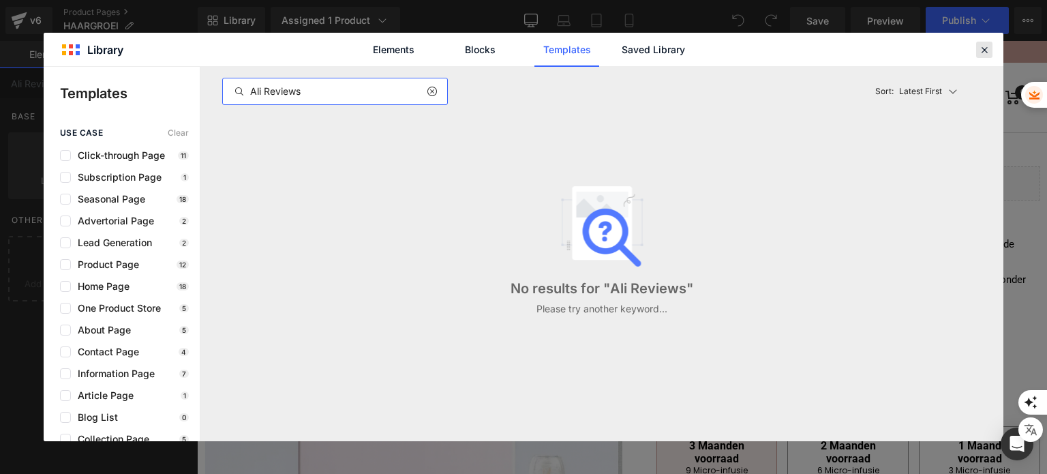
type input "Ali Reviews"
click at [984, 49] on icon at bounding box center [984, 50] width 12 height 12
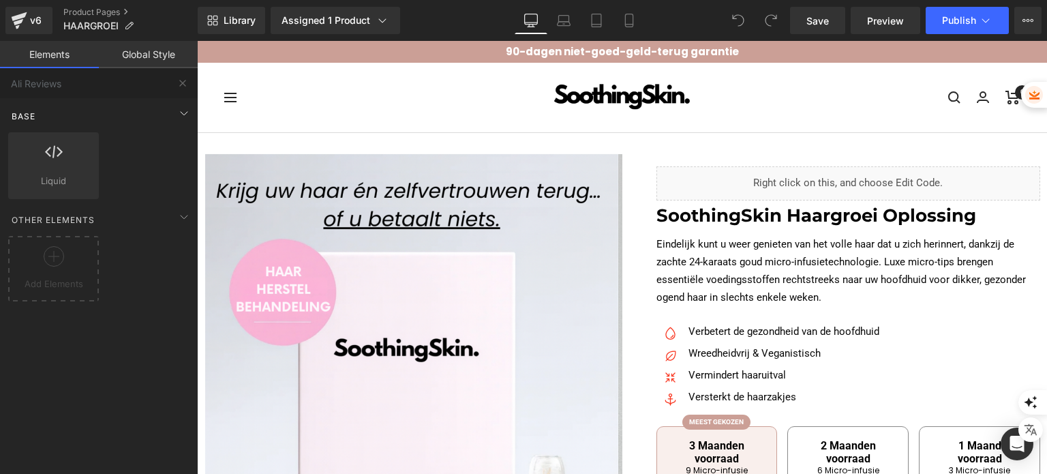
click at [100, 122] on div "Base" at bounding box center [101, 115] width 192 height 27
click at [120, 63] on link "Global Style" at bounding box center [148, 54] width 99 height 27
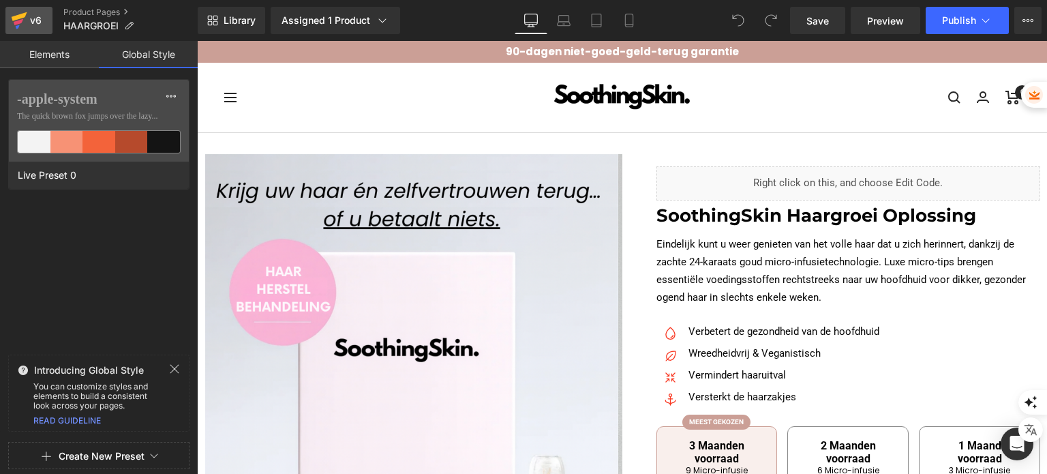
click at [37, 31] on link "v6" at bounding box center [28, 20] width 47 height 27
